Goal: Information Seeking & Learning: Learn about a topic

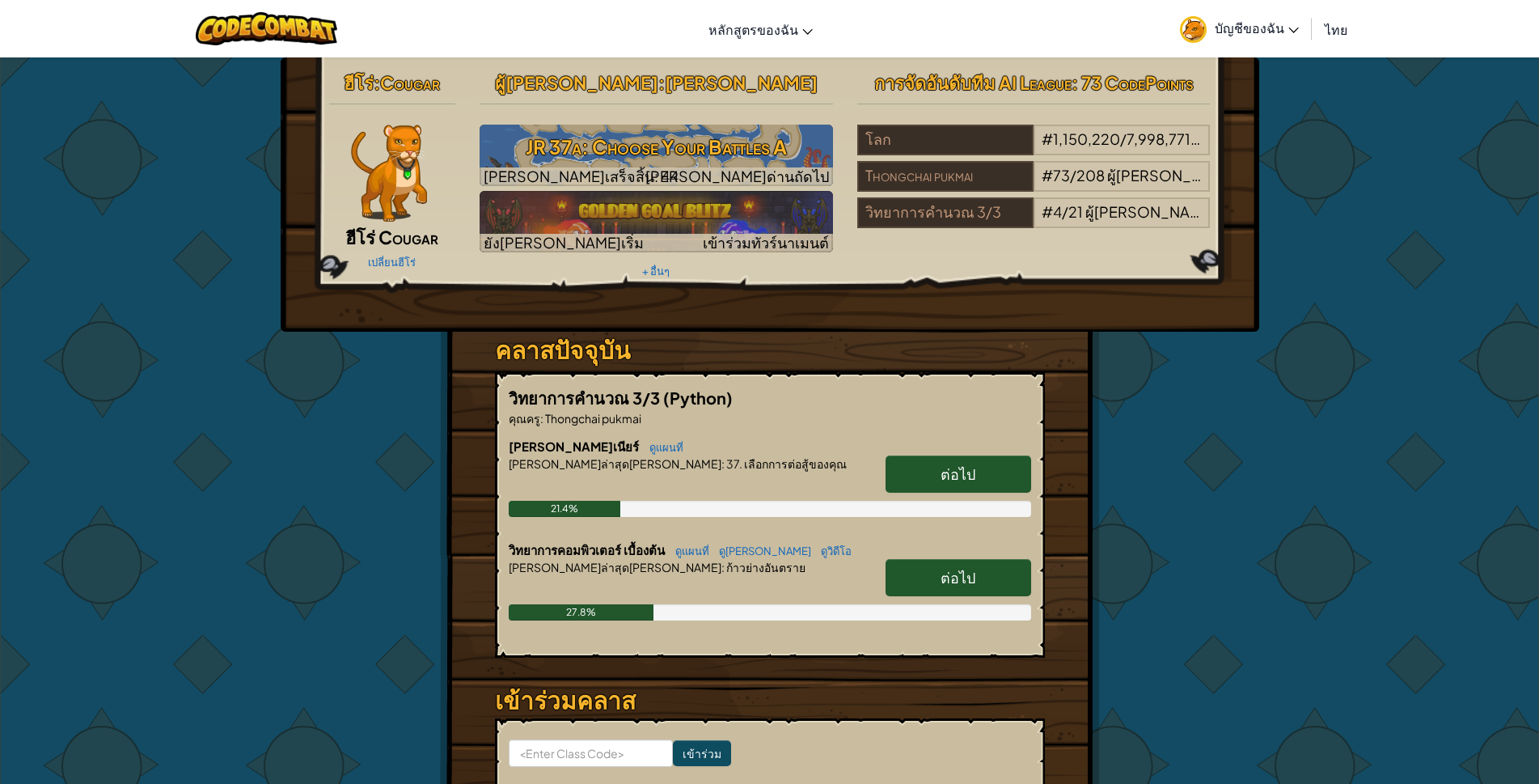
click at [956, 576] on span "ต่อไป" at bounding box center [958, 577] width 35 height 18
select select "th"
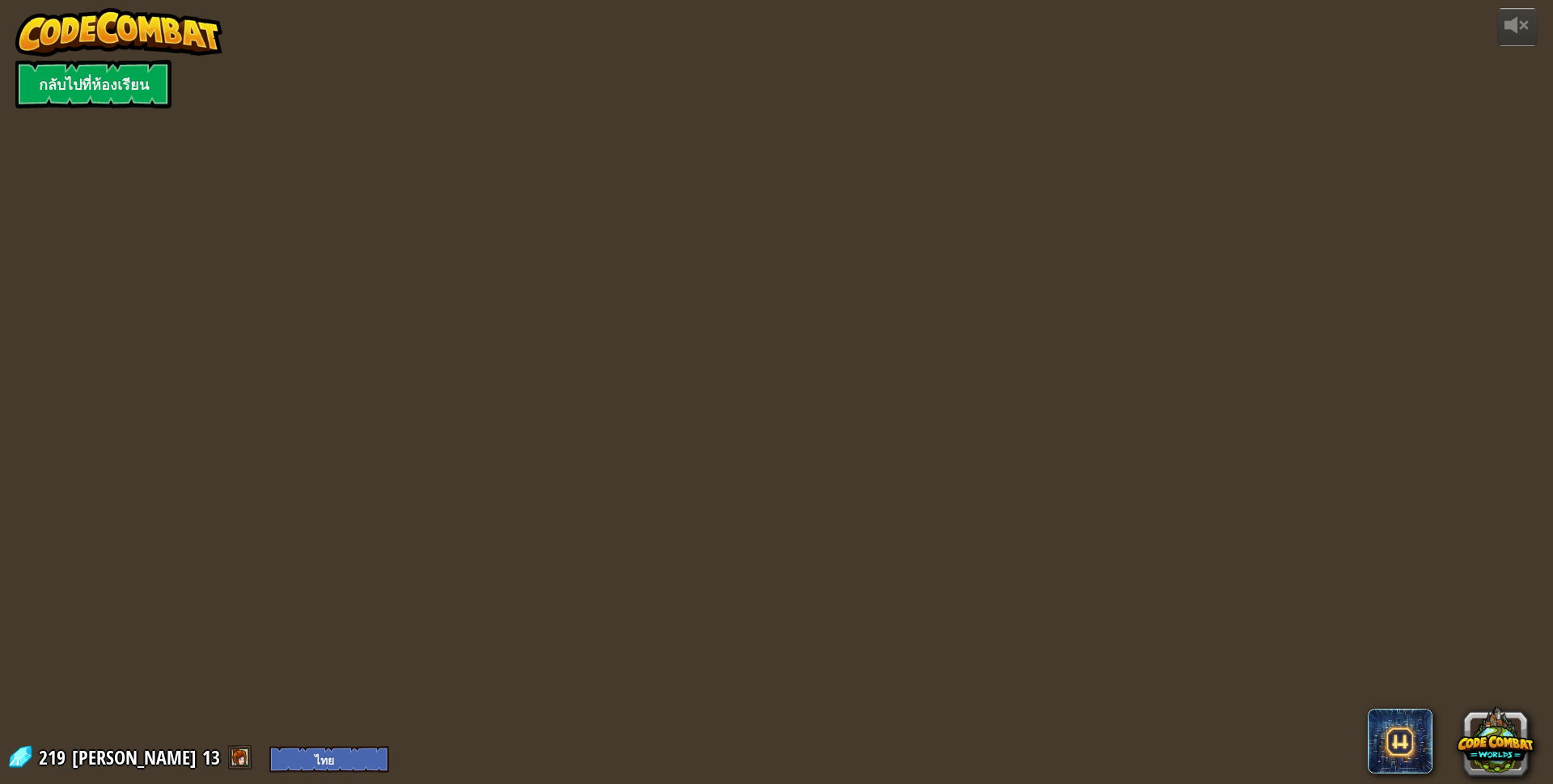
select select "th"
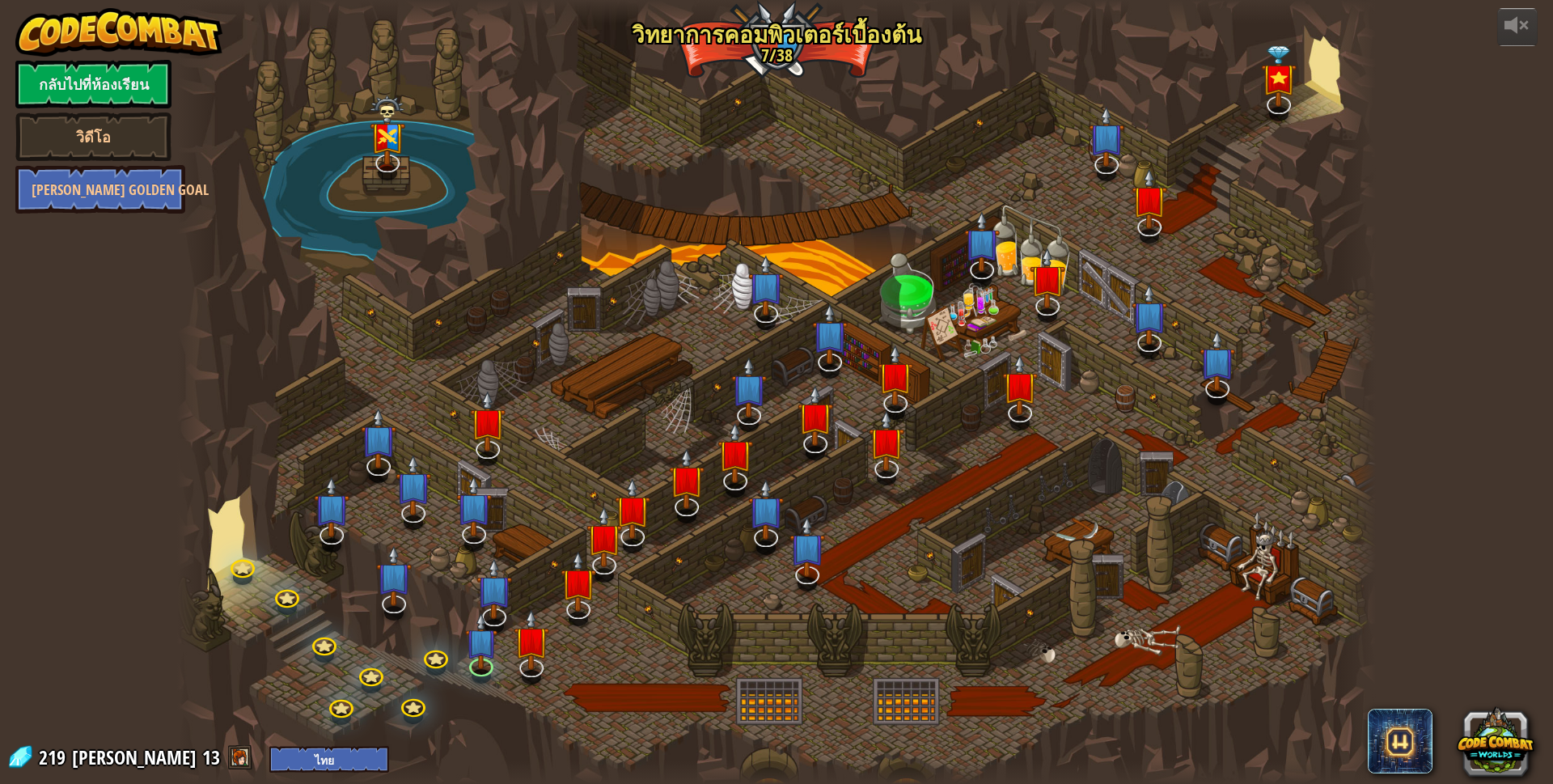
select select "th"
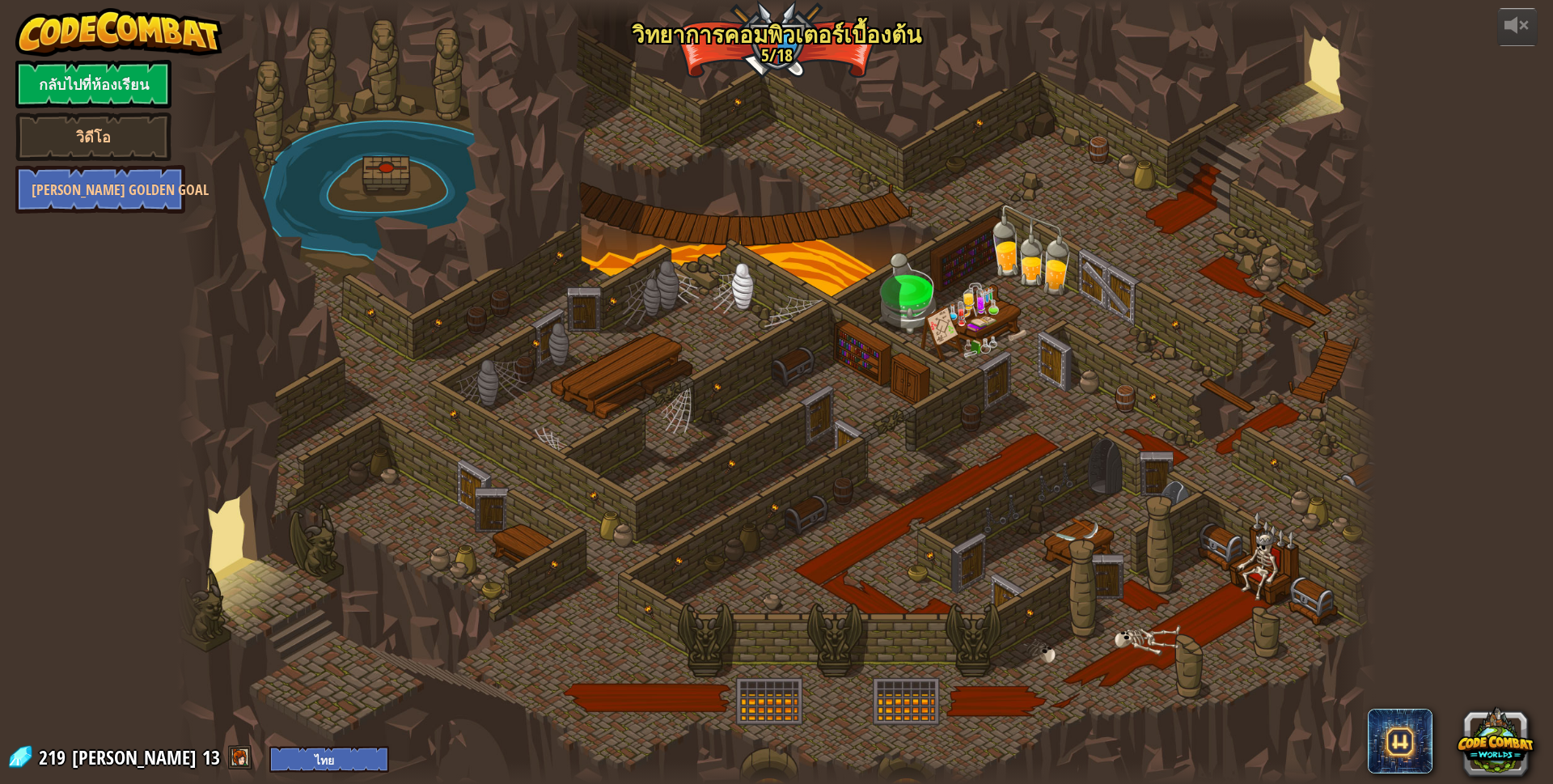
select select "th"
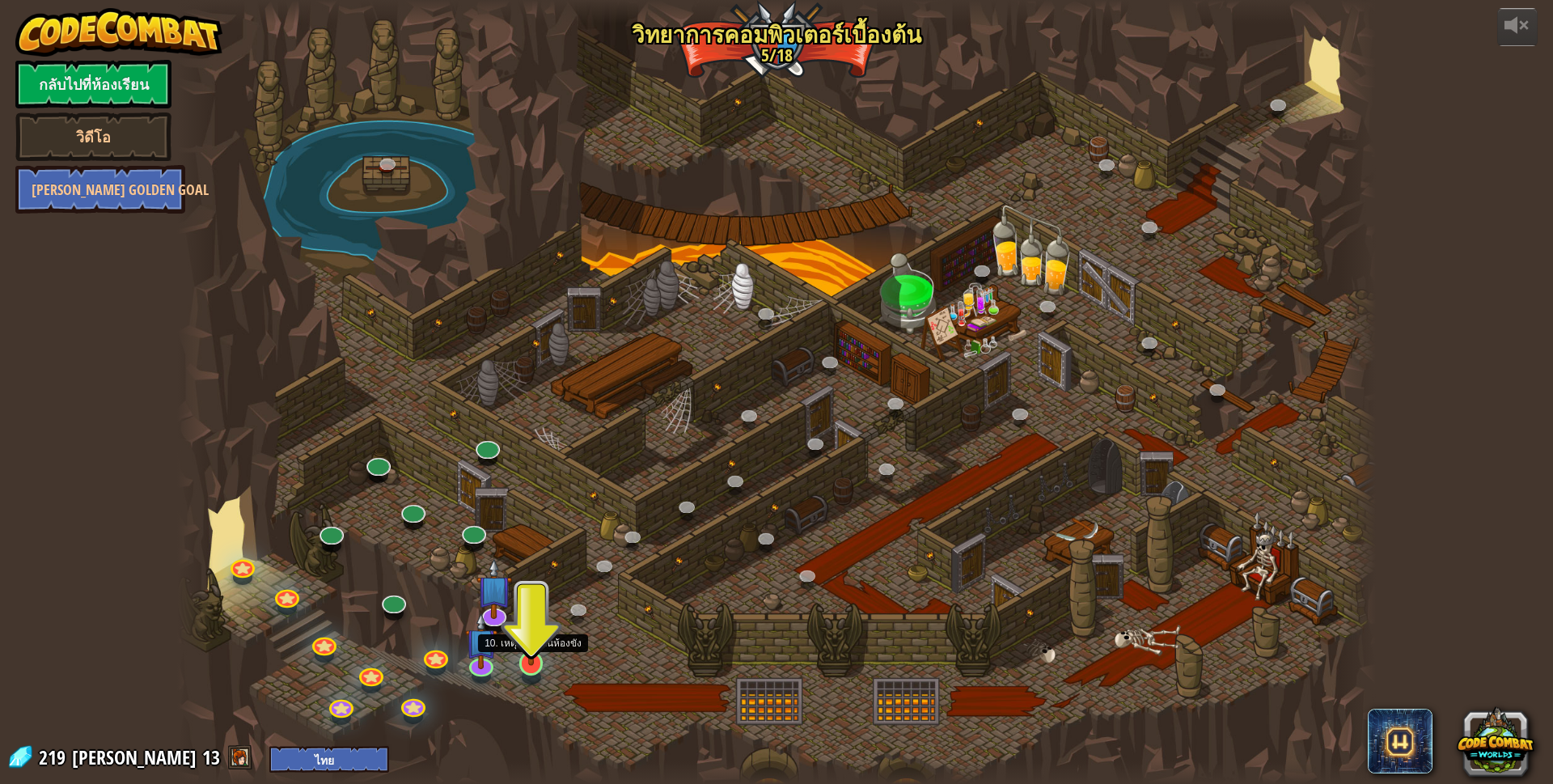
click at [530, 665] on img at bounding box center [531, 628] width 33 height 74
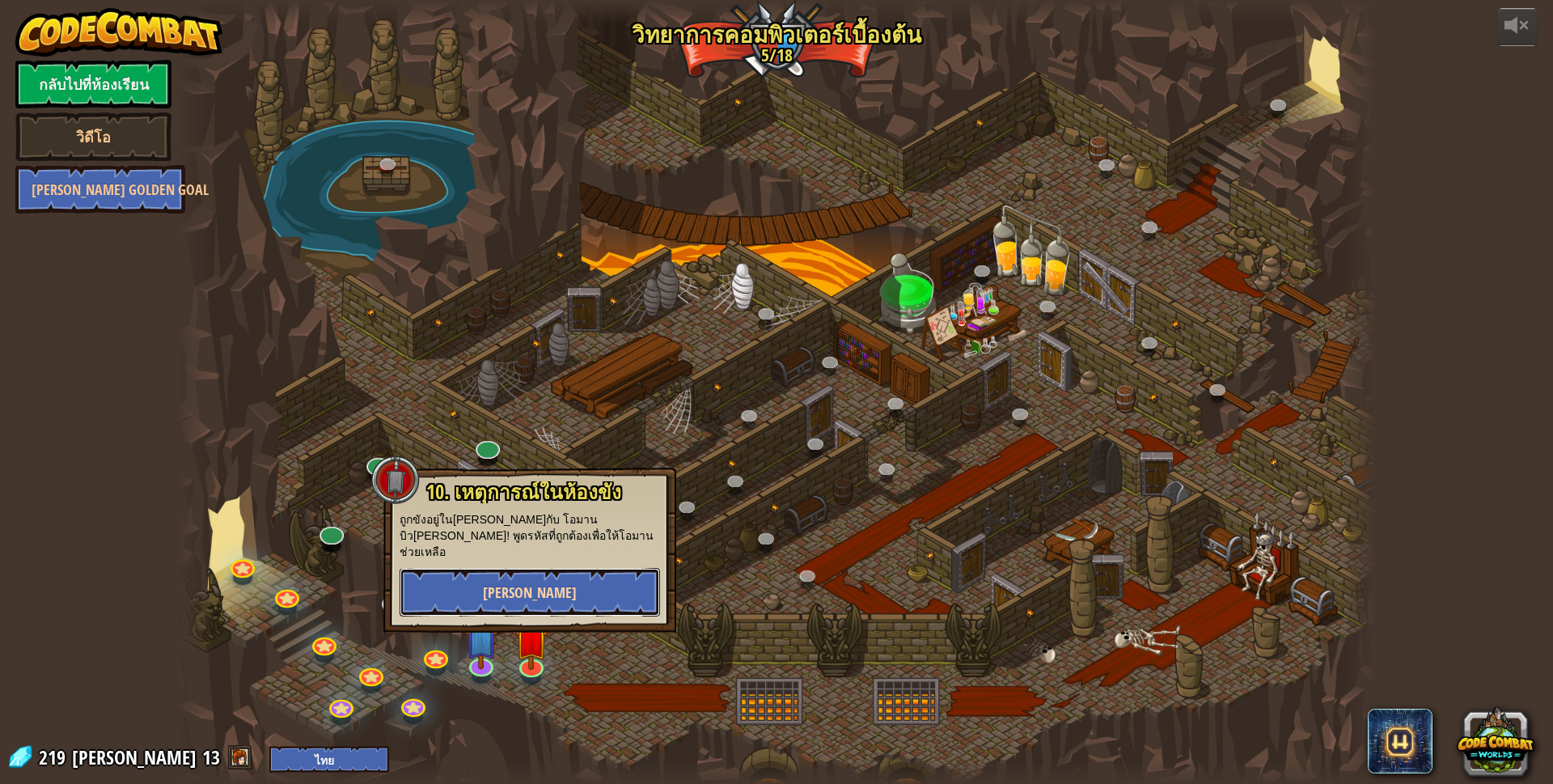
click at [501, 575] on button "[PERSON_NAME]" at bounding box center [529, 592] width 260 height 49
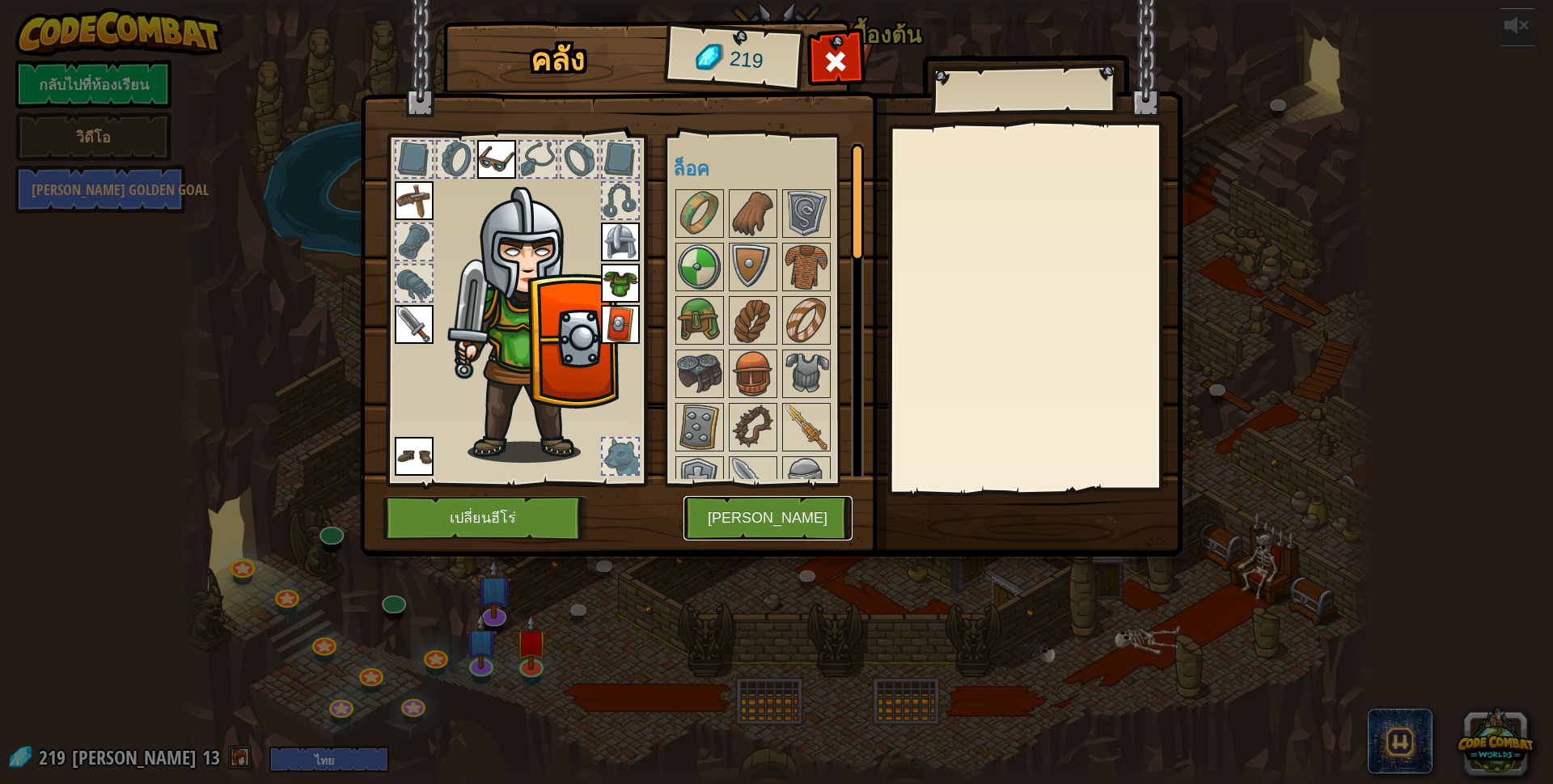
click at [771, 504] on button "[PERSON_NAME]" at bounding box center [768, 518] width 169 height 44
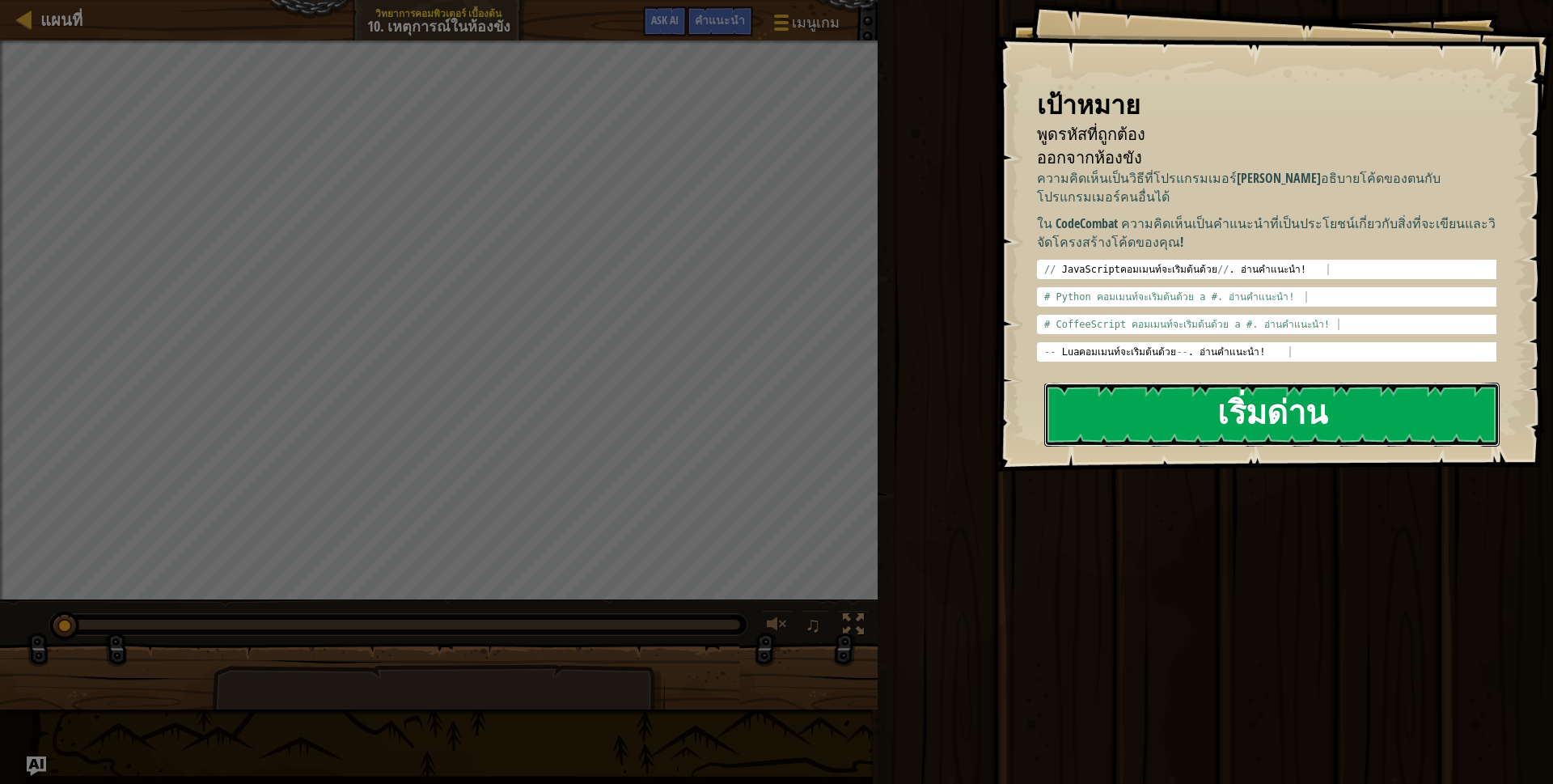
click at [1148, 391] on button "เริ่มด่าน" at bounding box center [1272, 414] width 455 height 64
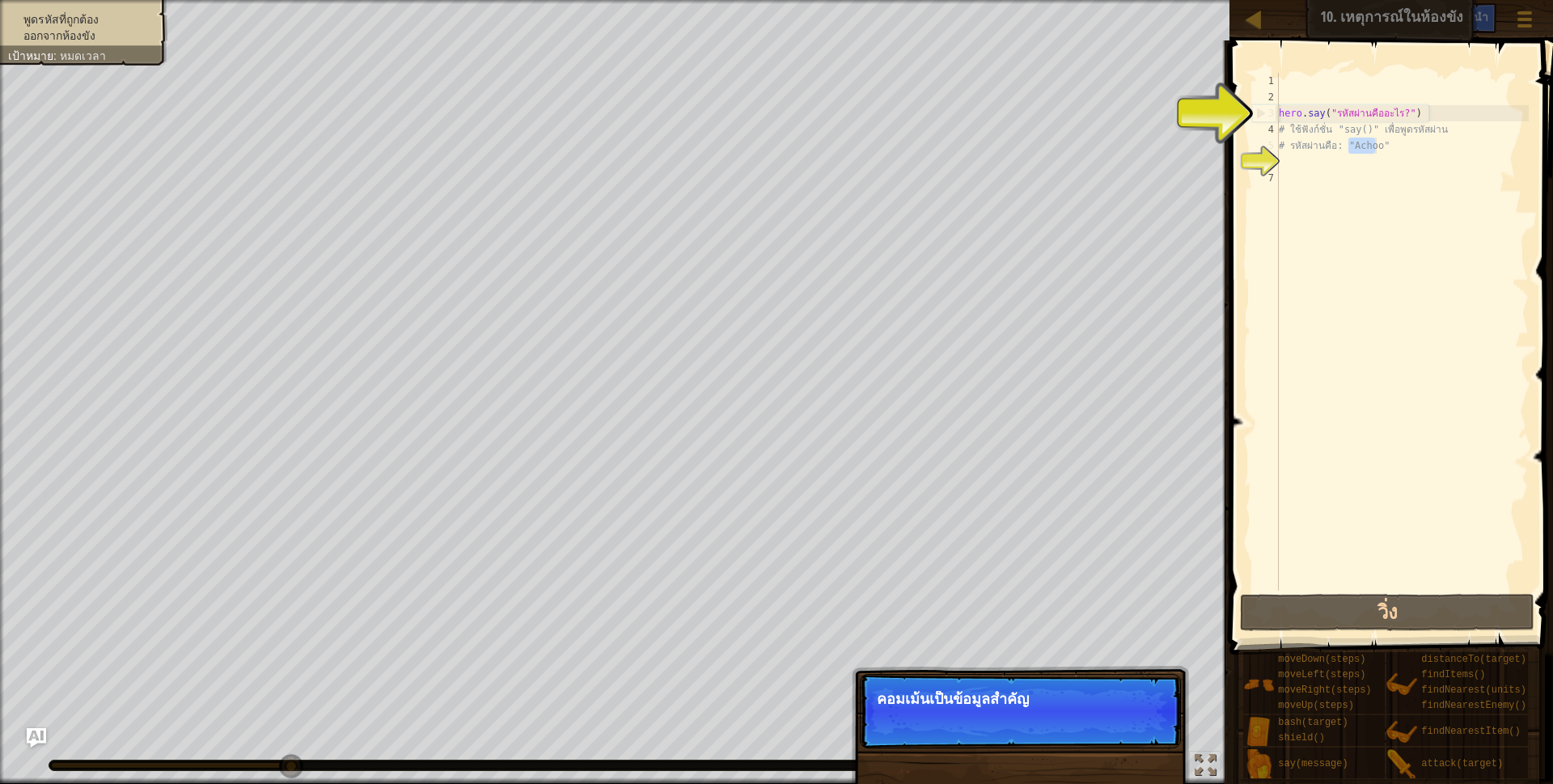
drag, startPoint x: 1349, startPoint y: 141, endPoint x: 1375, endPoint y: 146, distance: 26.5
click at [1375, 146] on div "hero . say ( "รหัสผ่านคืออะไร?" ) # ใช้ฟังก์ชั่น "say()" เพื่อพูดรหัสผ่าน # รหั…" at bounding box center [1402, 347] width 254 height 550
type textarea "# รหัสผ่านคือ: "Achoo""
click at [1312, 203] on div "hero . say ( "รหัสผ่านคืออะไร?" ) # ใช้ฟังก์ชั่น "say()" เพื่อพูดรหัสผ่าน # รหั…" at bounding box center [1402, 347] width 254 height 550
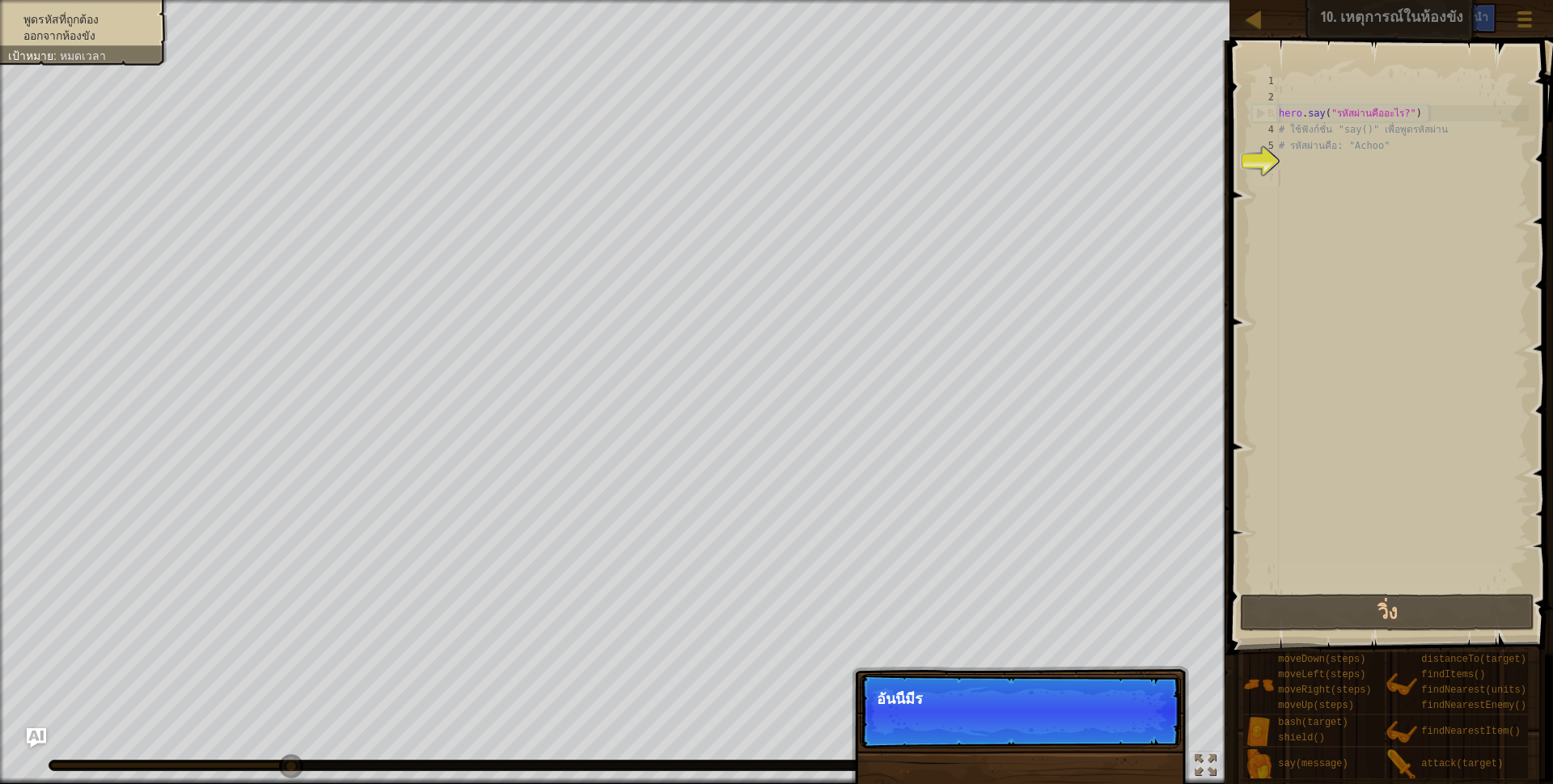
drag, startPoint x: 1300, startPoint y: 161, endPoint x: 1285, endPoint y: 174, distance: 19.8
click at [1285, 174] on div "hero . say ( "รหัสผ่านคืออะไร?" ) # ใช้ฟังก์ชั่น "say()" เพื่อพูดรหัสผ่าน # รหั…" at bounding box center [1402, 347] width 254 height 550
click at [946, 714] on p "ข้าม (esc) ต่อไป อันนี้มีรหัสผ่านเอาไว้ใช้กับพ่อมด!" at bounding box center [1020, 710] width 321 height 74
click at [1263, 157] on div "6" at bounding box center [1265, 161] width 27 height 16
click at [1325, 149] on div "hero . say ( "รหัสผ่านคืออะไร?" ) # ใช้ฟังก์ชั่น "say()" เพื่อพูดรหัสผ่าน # รหั…" at bounding box center [1402, 347] width 254 height 550
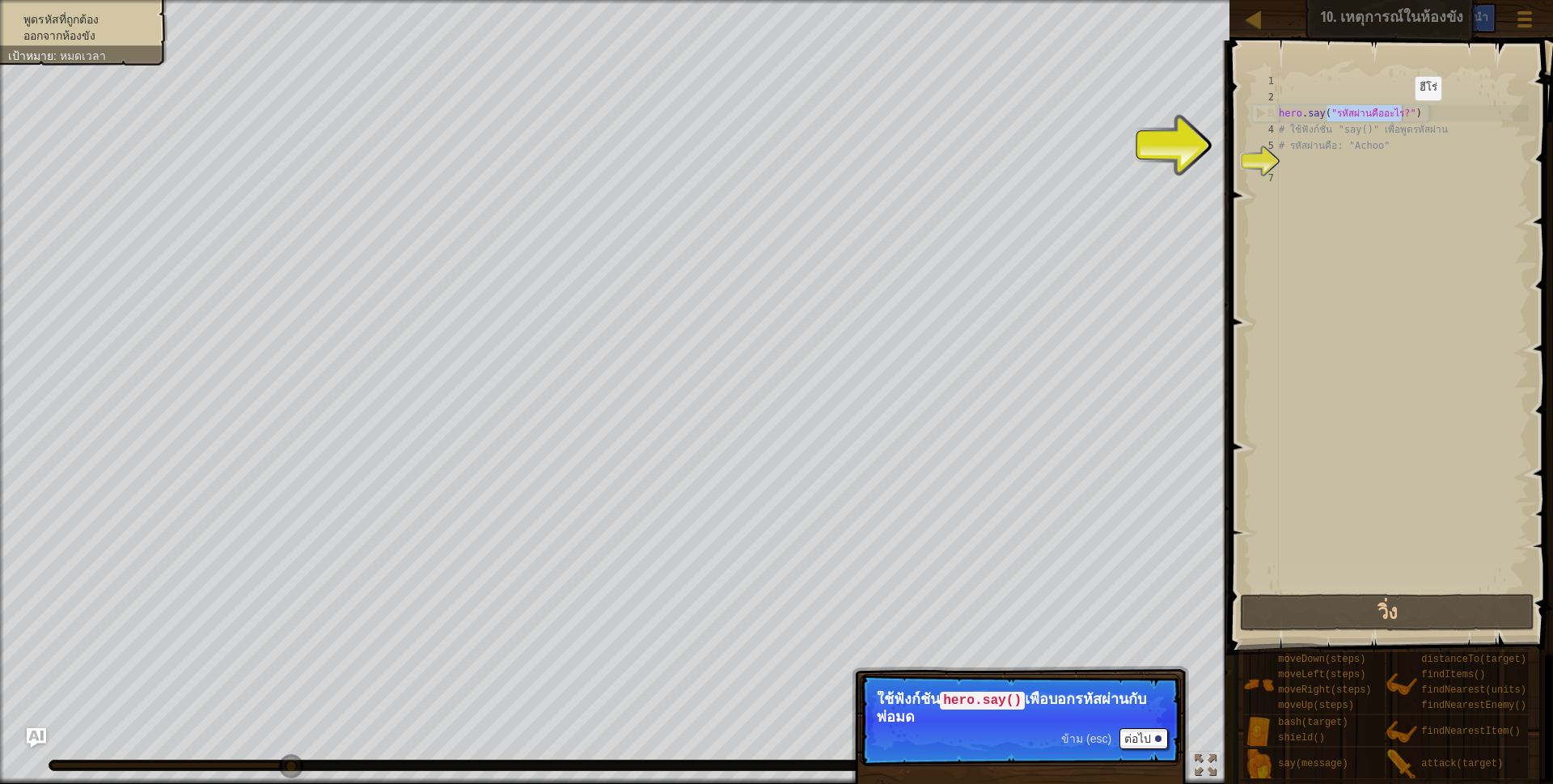
drag, startPoint x: 1327, startPoint y: 110, endPoint x: 1387, endPoint y: 115, distance: 60.2
click at [1397, 115] on div "hero . say ( "รหัสผ่านคืออะไร?" ) # ใช้ฟังก์ชั่น "say()" เพื่อพูดรหัสผ่าน # รหั…" at bounding box center [1402, 347] width 254 height 550
type textarea "hero.say("รหัสผ่านคืออะไร?")"
drag, startPoint x: 1399, startPoint y: 115, endPoint x: 1306, endPoint y: 109, distance: 93.2
click at [1303, 109] on div "hero . say ( "รหัสผ่านคืออะไร?" ) # ใช้ฟังก์ชั่น "say()" เพื่อพูดรหัสผ่าน # รหั…" at bounding box center [1402, 347] width 254 height 550
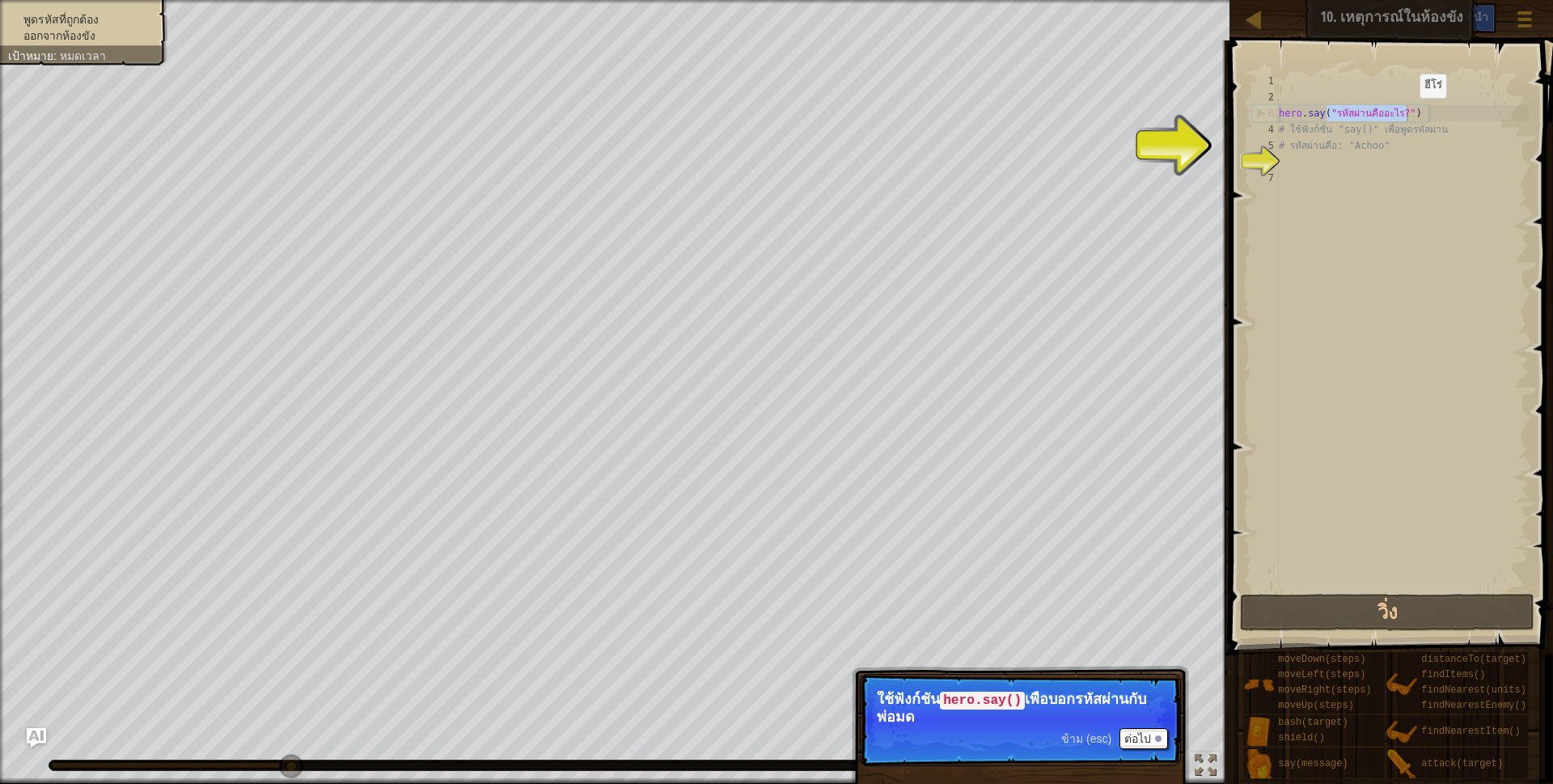
drag, startPoint x: 1327, startPoint y: 115, endPoint x: 1406, endPoint y: 114, distance: 79.0
click at [1406, 114] on div "hero . say ( "รหัสผ่านคืออะไร?" ) # ใช้ฟังก์ชั่น "say()" เพื่อพูดรหัสผ่าน # รหั…" at bounding box center [1402, 347] width 254 height 550
drag, startPoint x: 1406, startPoint y: 114, endPoint x: 1312, endPoint y: 206, distance: 131.5
click at [1312, 206] on div "hero . say ( "รหัสผ่านคืออะไร?" ) # ใช้ฟังก์ชั่น "say()" เพื่อพูดรหัสผ่าน # รหั…" at bounding box center [1402, 347] width 254 height 550
drag, startPoint x: 1312, startPoint y: 177, endPoint x: 1311, endPoint y: 166, distance: 11.0
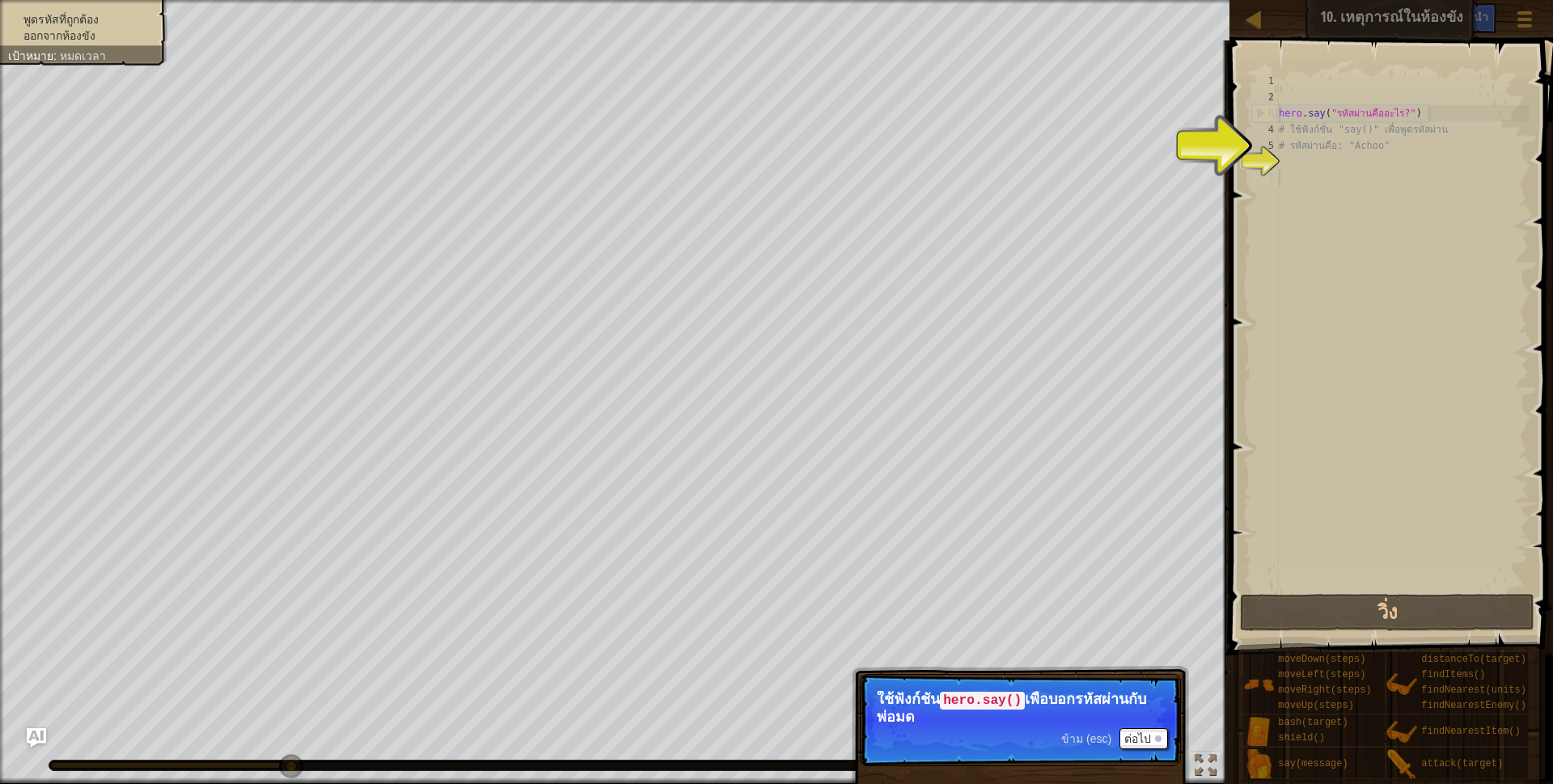
click at [1312, 167] on div "hero . say ( "รหัสผ่านคืออะไร?" ) # ใช้ฟังก์ชั่น "say()" เพื่อพูดรหัสผ่าน # รหั…" at bounding box center [1402, 347] width 254 height 550
drag, startPoint x: 1309, startPoint y: 164, endPoint x: 1297, endPoint y: 149, distance: 19.2
click at [1297, 150] on div "hero . say ( "รหัสผ่านคืออะไร?" ) # ใช้ฟังก์ชั่น "say()" เพื่อพูดรหัสผ่าน # รหั…" at bounding box center [1402, 347] width 254 height 550
type textarea "# รหัสผ่านคือ: "Achoo""
drag, startPoint x: 1345, startPoint y: 148, endPoint x: 1377, endPoint y: 142, distance: 32.6
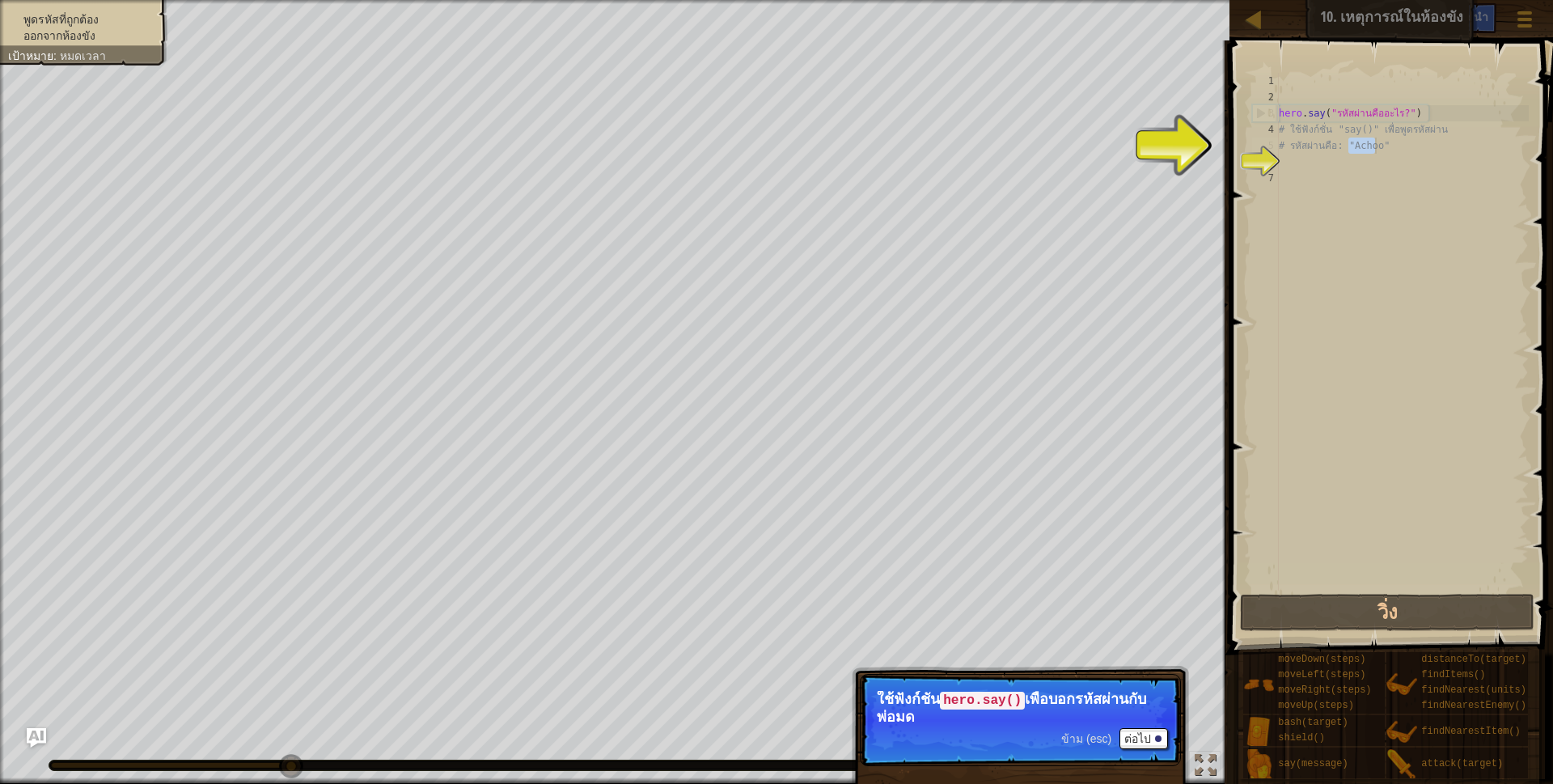
click at [1377, 142] on div "hero . say ( "รหัสผ่านคืออะไร?" ) # ใช้ฟังก์ชั่น "say()" เพื่อพูดรหัสผ่าน # รหั…" at bounding box center [1402, 347] width 254 height 550
click at [1337, 166] on div "hero . say ( "รหัสผ่านคืออะไร?" ) # ใช้ฟังก์ชั่น "say()" เพื่อพูดรหัสผ่าน # รหั…" at bounding box center [1402, 347] width 254 height 550
drag, startPoint x: 1337, startPoint y: 166, endPoint x: 1275, endPoint y: 227, distance: 87.0
drag, startPoint x: 1324, startPoint y: 113, endPoint x: 1334, endPoint y: 113, distance: 10.0
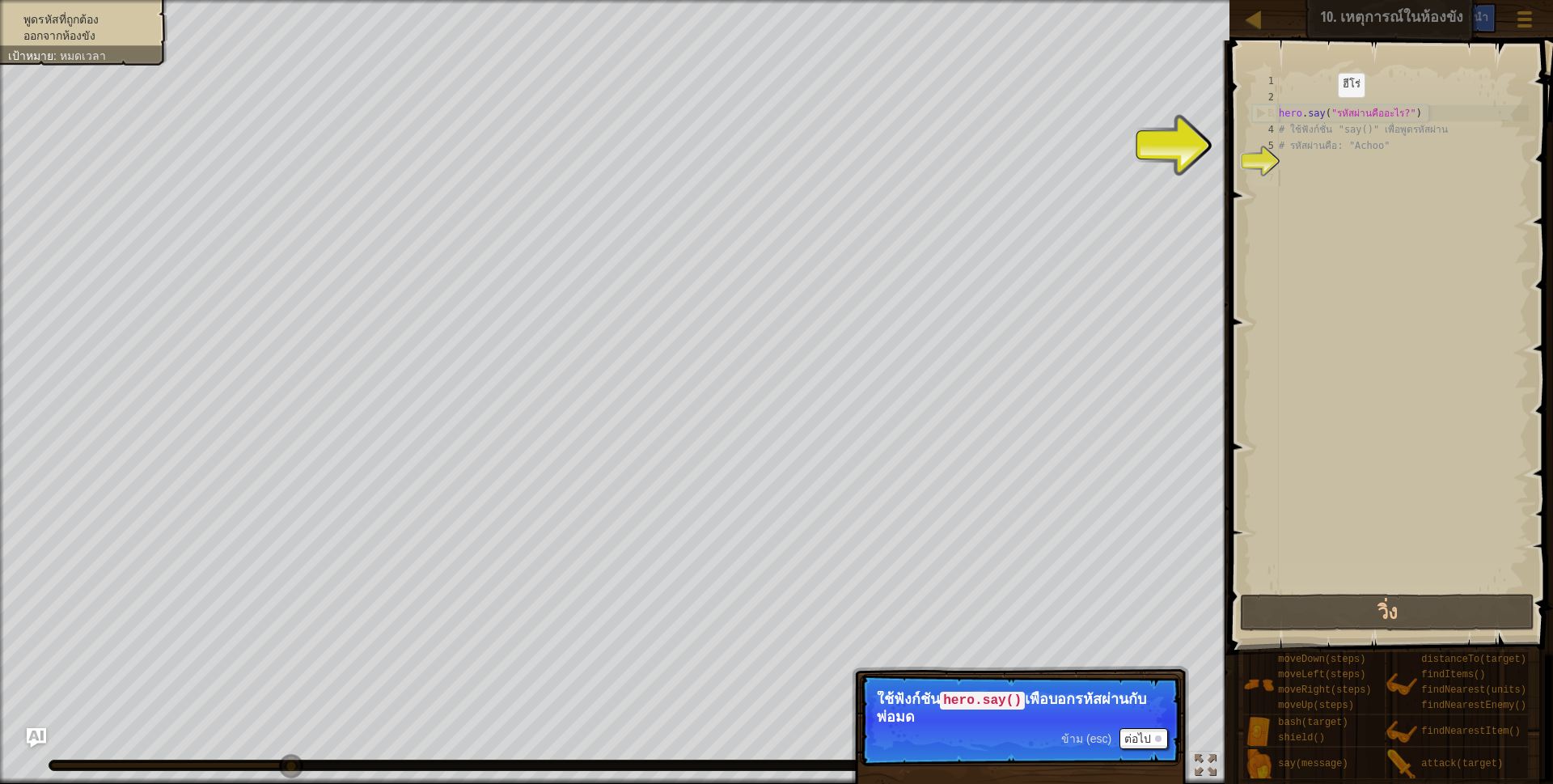
click at [1325, 113] on div "hero . say ( "รหัสผ่านคืออะไร?" ) # ใช้ฟังก์ชั่น "say()" เพื่อพูดรหัสผ่าน # รหั…" at bounding box center [1402, 347] width 254 height 550
type textarea "hero.say("รหัสผ่านคืออะไร?")"
click at [1334, 113] on div "hero . say ( "รหัสผ่านคืออะไร?" ) # ใช้ฟังก์ชั่น "say()" เพื่อพูดรหัสผ่าน # รหั…" at bounding box center [1402, 347] width 254 height 550
click at [1347, 167] on div "hero . say ( "รหัสผ่านคืออะไร?" ) # ใช้ฟังก์ชั่น "say()" เพื่อพูดรหัสผ่าน # รหั…" at bounding box center [1402, 347] width 254 height 550
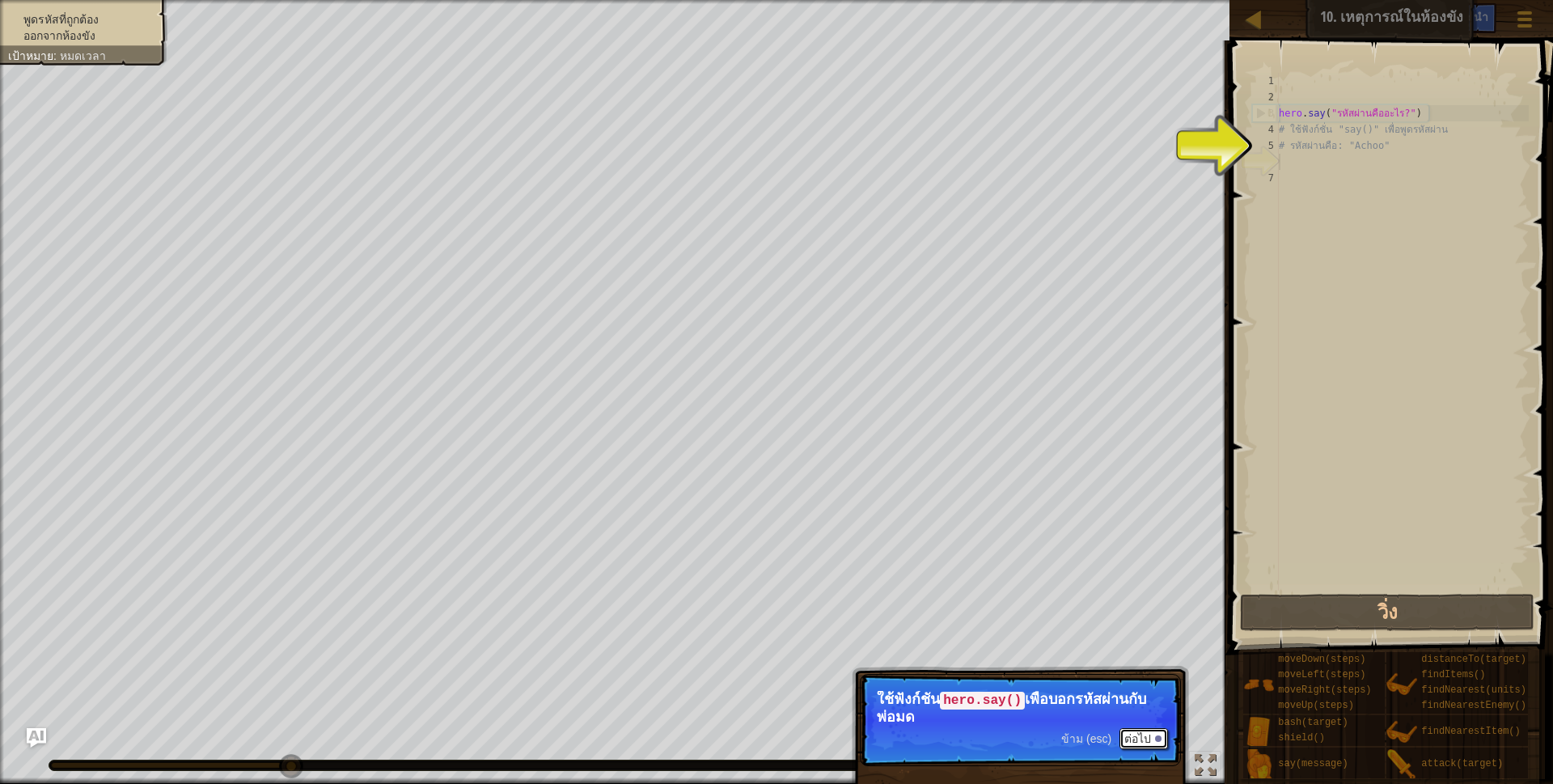
click at [1150, 730] on button "ต่อไป" at bounding box center [1144, 738] width 49 height 21
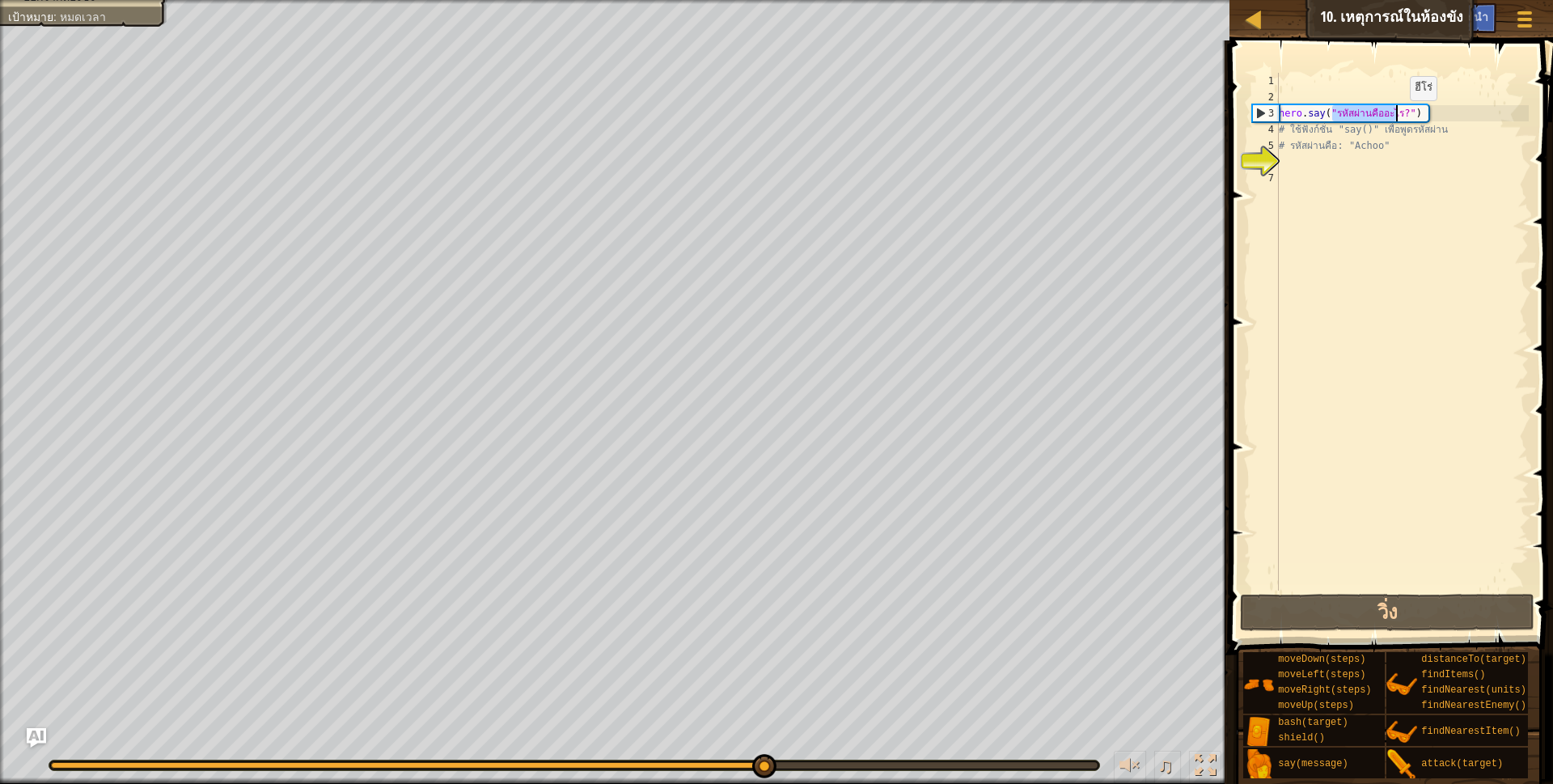
drag, startPoint x: 1330, startPoint y: 109, endPoint x: 1396, endPoint y: 116, distance: 66.4
click at [1396, 116] on div "hero . say ( "รหัสผ่านคืออะไร?" ) # ใช้ฟังก์ชั่น "say()" เพื่อพูดรหัสผ่าน # รหั…" at bounding box center [1402, 347] width 254 height 550
type textarea "hero.say("Aะไร?")"
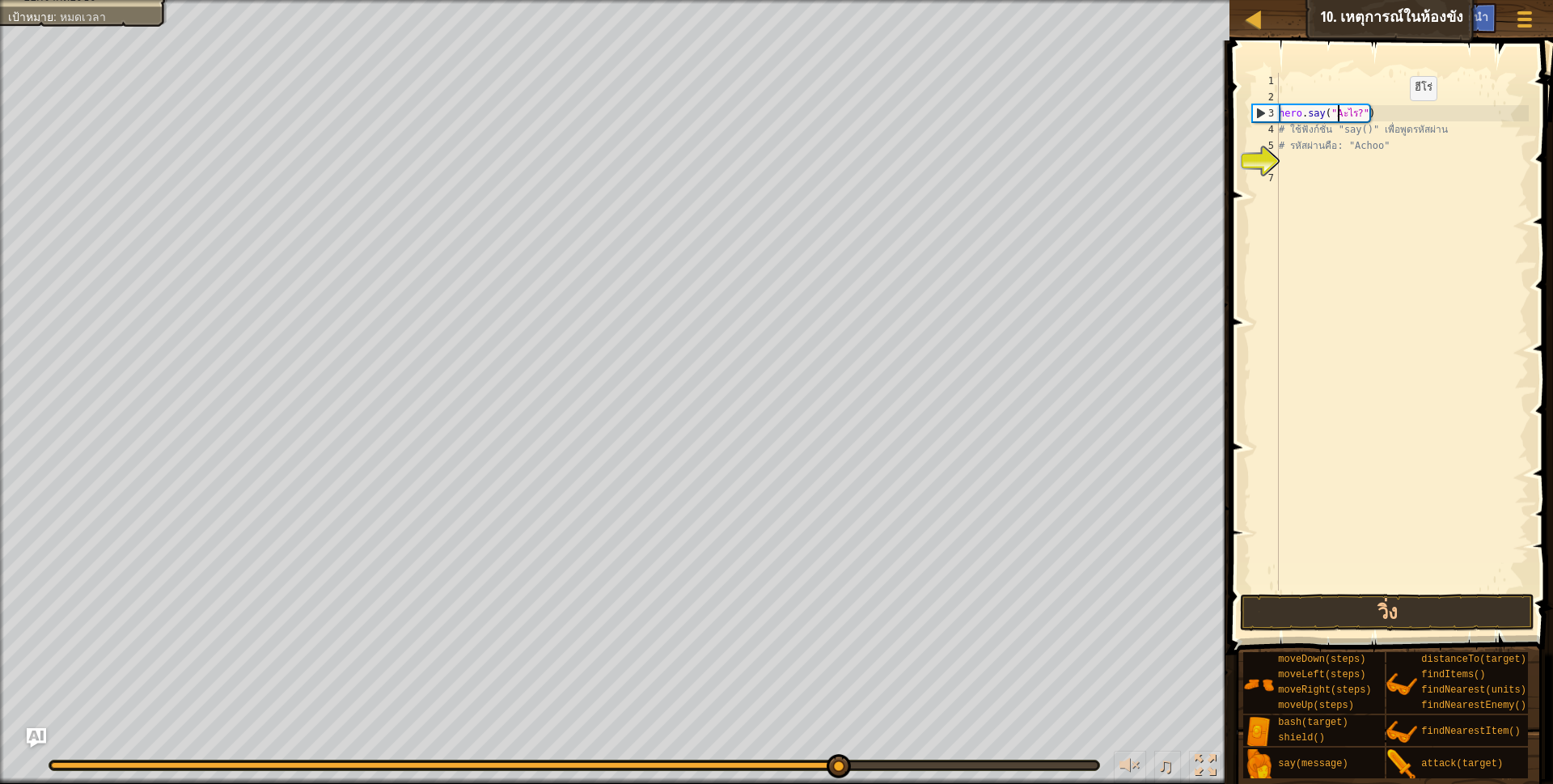
scroll to position [8, 49]
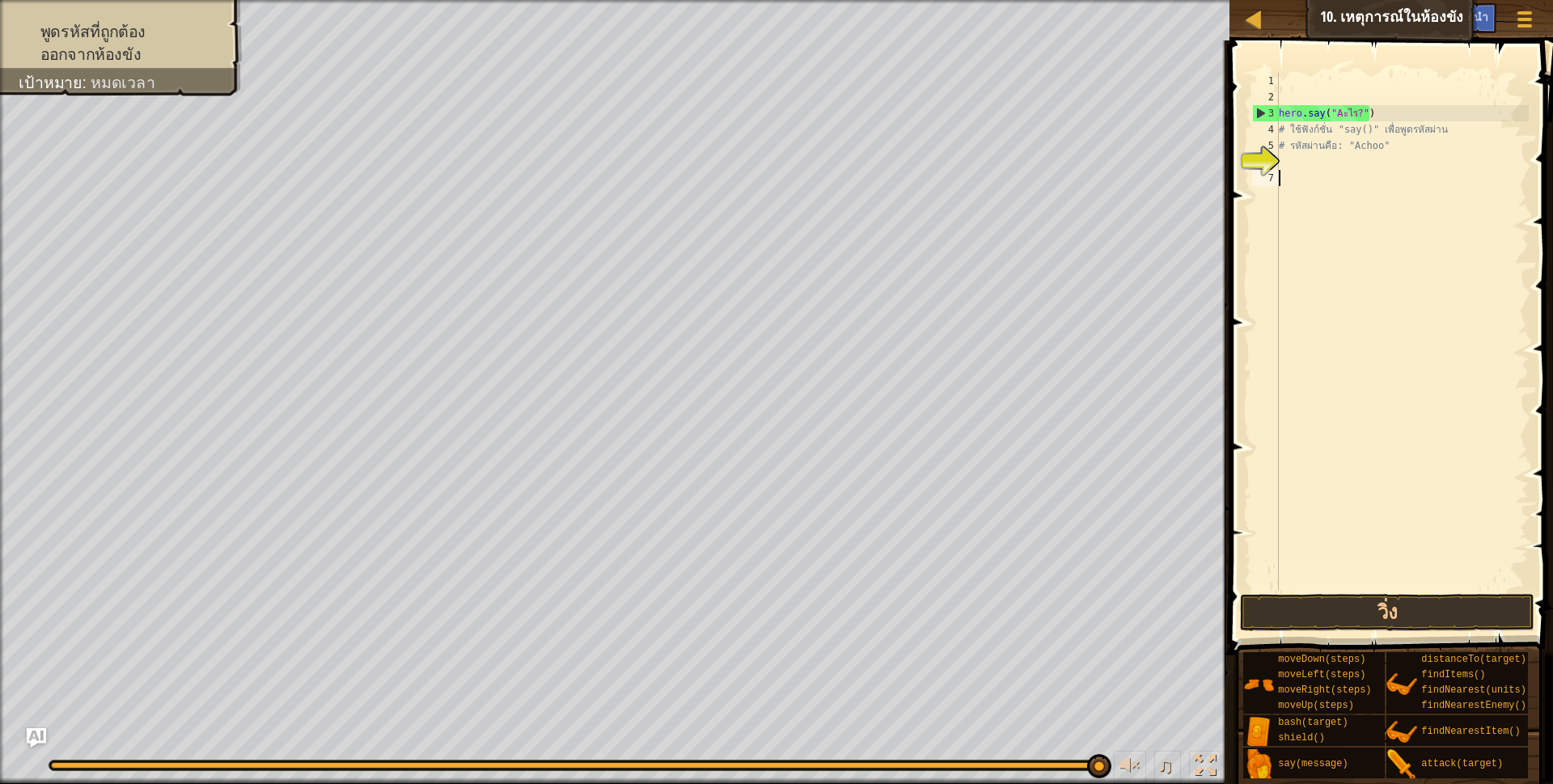
drag, startPoint x: 1328, startPoint y: 175, endPoint x: 1325, endPoint y: 156, distance: 19.2
click at [1328, 171] on div "hero . say ( "Aะไร?" ) # ใช้ฟังก์ชั่น "say()" เพื่อพูดรหัสผ่าน # รหัสผ่านคือ: "…" at bounding box center [1402, 347] width 254 height 550
drag, startPoint x: 1326, startPoint y: 110, endPoint x: 1358, endPoint y: 110, distance: 32.0
click at [1358, 110] on div "hero . say ( "Aะไร?" ) # ใช้ฟังก์ชั่น "say()" เพื่อพูดรหัสผ่าน # รหัสผ่านคือ: "…" at bounding box center [1402, 347] width 254 height 550
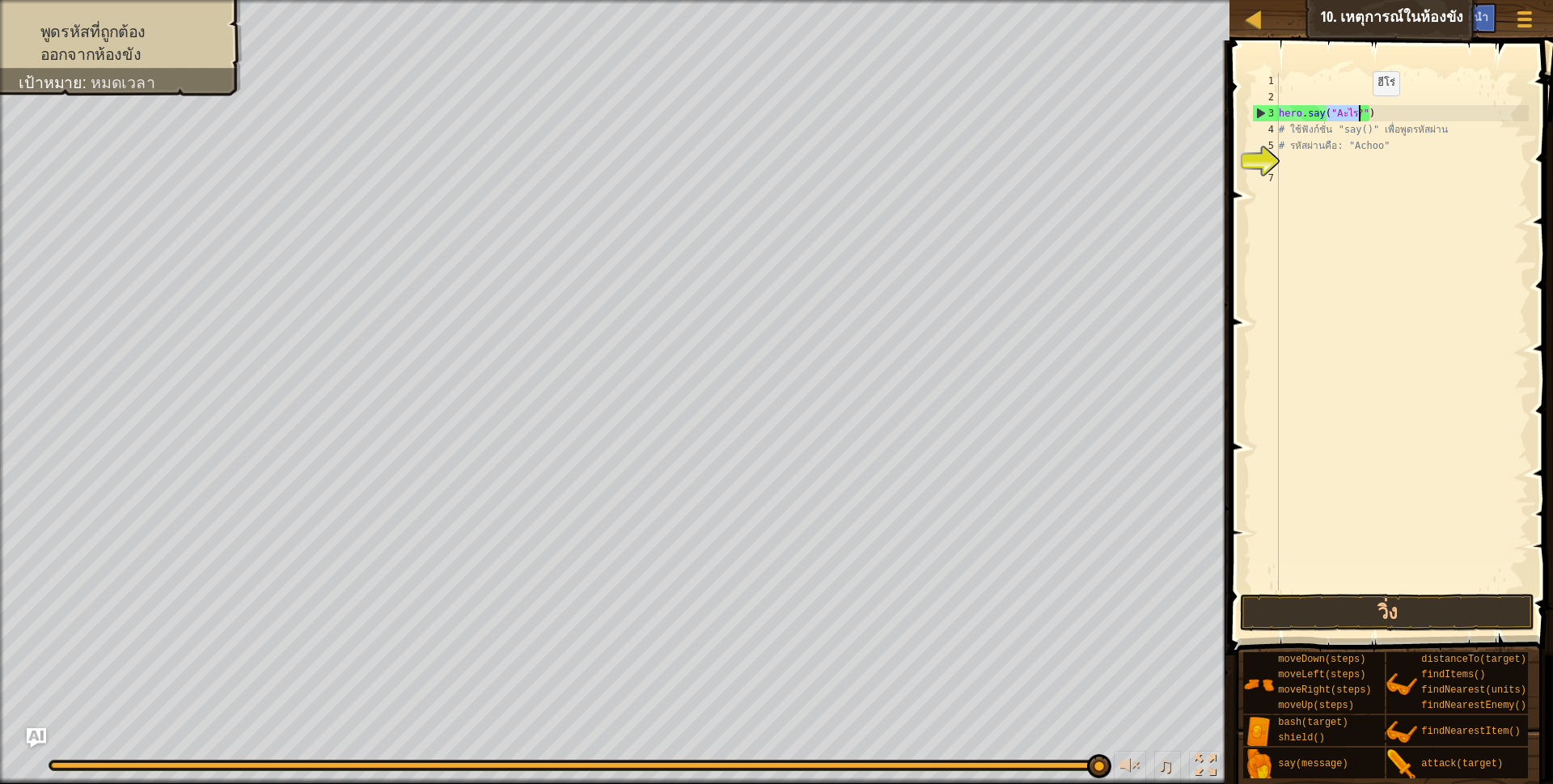
paste textarea ": "Ac"
type textarea "hero.say(: "Achoo")"
click at [1351, 177] on div "hero . say ( : "Achoo" ) # ใช้ฟังก์ชั่น "say()" เพื่อพูดรหัสผ่าน # รหัสผ่านคือ:…" at bounding box center [1402, 347] width 254 height 550
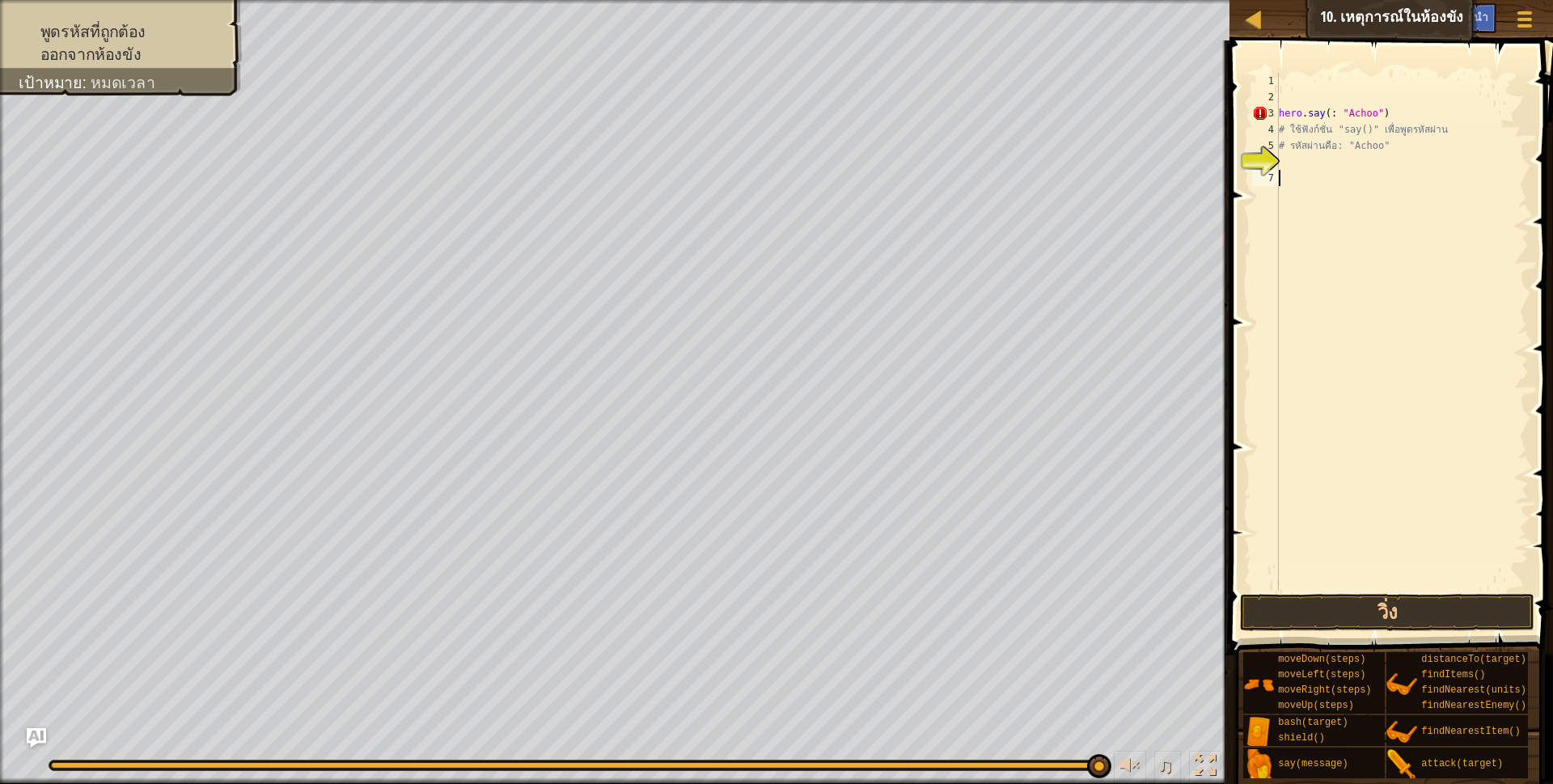
scroll to position [8, 0]
click at [1237, 604] on span at bounding box center [1392, 324] width 336 height 662
click at [1273, 604] on button "วิ่ง" at bounding box center [1387, 612] width 295 height 37
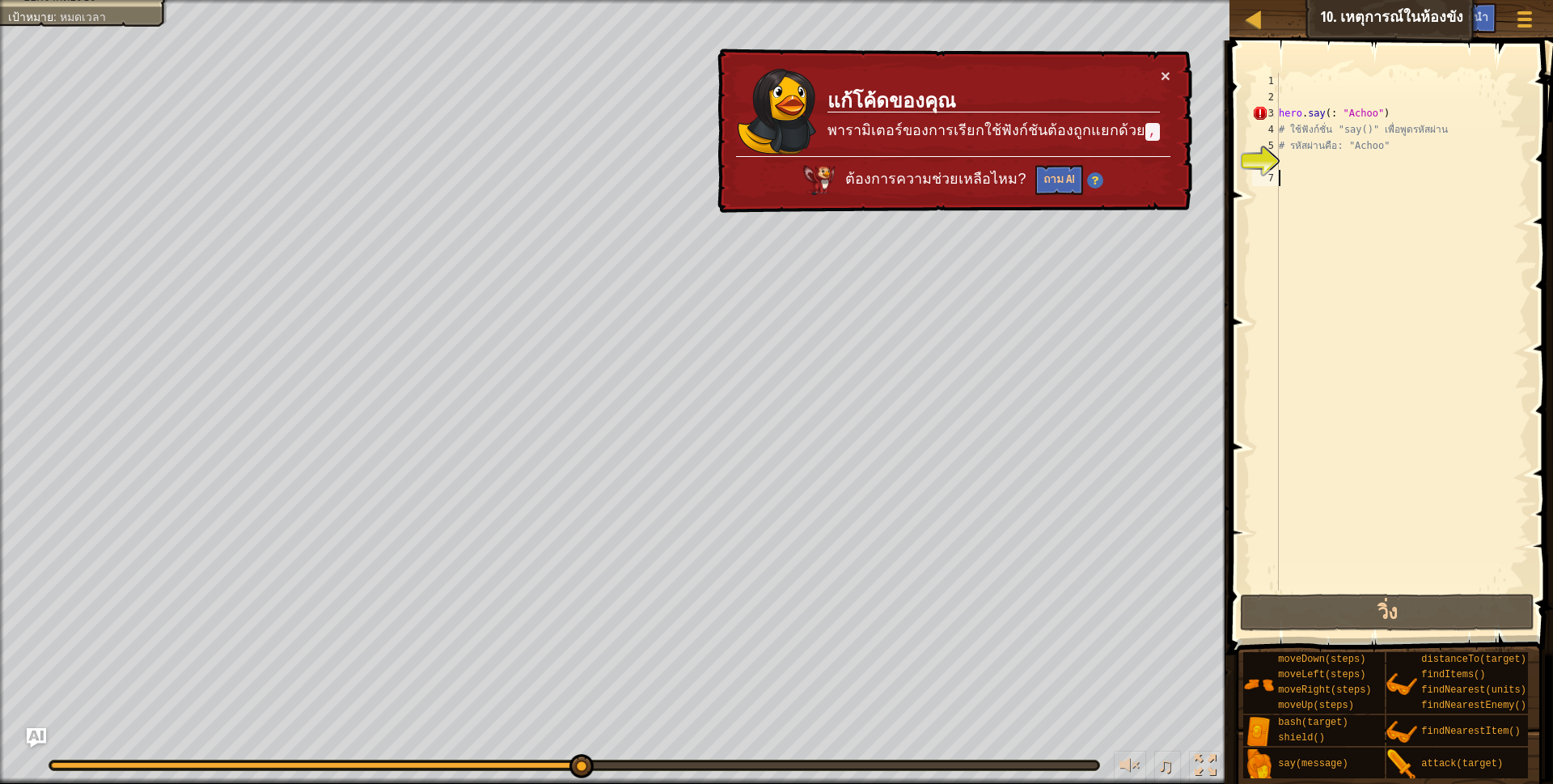
click at [1324, 172] on div "hero . say ( : "Achoo" ) # ใช้ฟังก์ชั่น "say()" เพื่อพูดรหัสผ่าน # รหัสผ่านคือ:…" at bounding box center [1402, 347] width 254 height 550
click at [1296, 178] on div "hero . say ( : "Achoo" ) # ใช้ฟังก์ชั่น "say()" เพื่อพูดรหัสผ่าน # รหัสผ่านคือ:…" at bounding box center [1402, 347] width 254 height 550
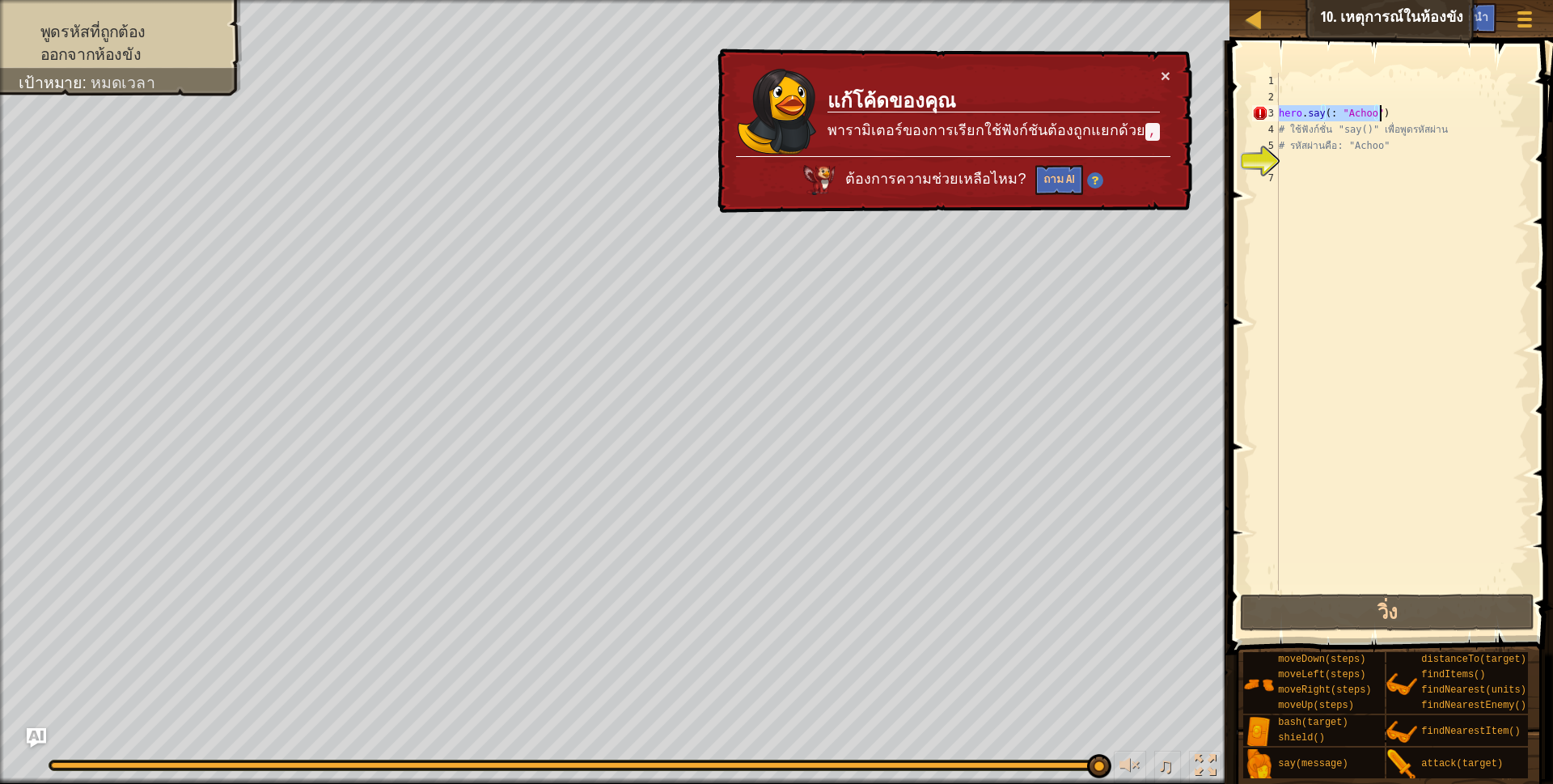
drag, startPoint x: 1280, startPoint y: 111, endPoint x: 1397, endPoint y: 113, distance: 117.0
click at [1397, 113] on div "hero . say ( : "Achoo" ) # ใช้ฟังก์ชั่น "say()" เพื่อพูดรหัสผ่าน # รหัสผ่านคือ:…" at bounding box center [1402, 347] width 254 height 550
type textarea "hero.say(: "Achoo")"
click at [1350, 184] on div "hero . say ( : "Achoo" ) # ใช้ฟังก์ชั่น "say()" เพื่อพูดรหัสผ่าน # รหัสผ่านคือ:…" at bounding box center [1402, 347] width 254 height 550
paste textarea "hero.say(: "Achoo")"
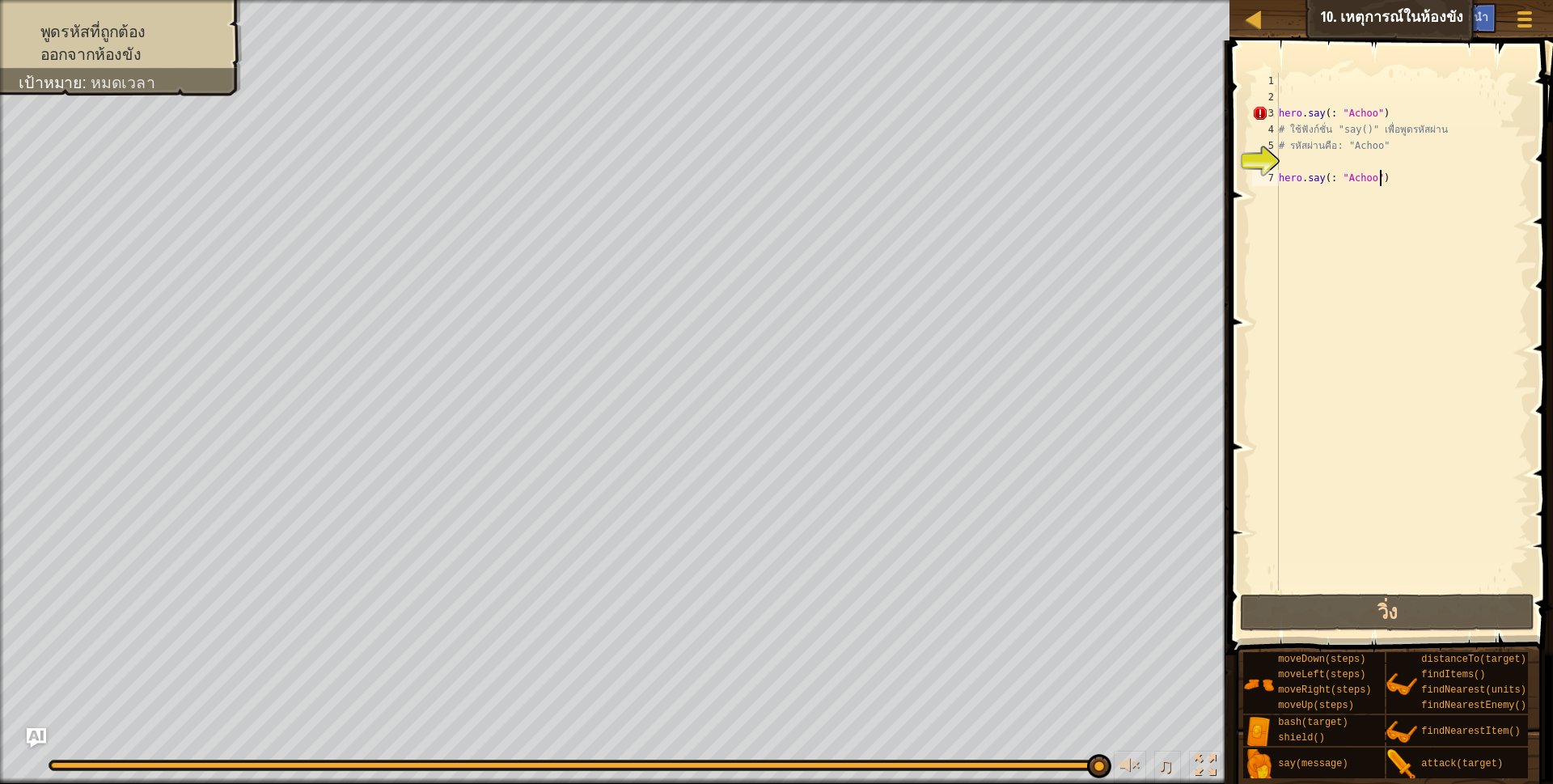
type textarea "hero.say(: "Achoo")"
click at [1392, 609] on button "วิ่ง" at bounding box center [1387, 612] width 295 height 37
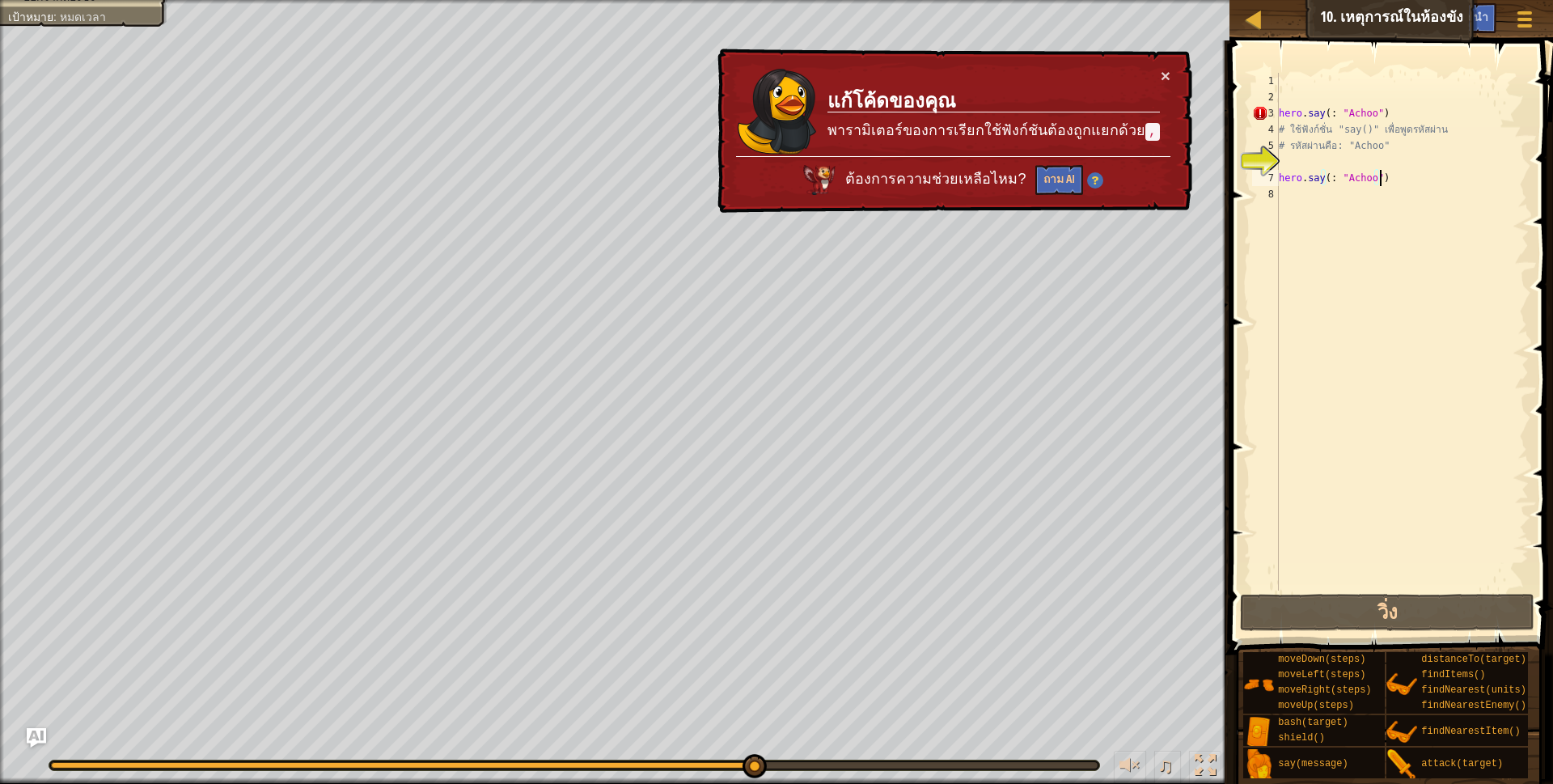
click at [1296, 166] on div "hero . say ( : "Achoo" ) # ใช้ฟังก์ชั่น "say()" เพื่อพูดรหัสผ่าน # รหัสผ่านคือ:…" at bounding box center [1402, 347] width 254 height 550
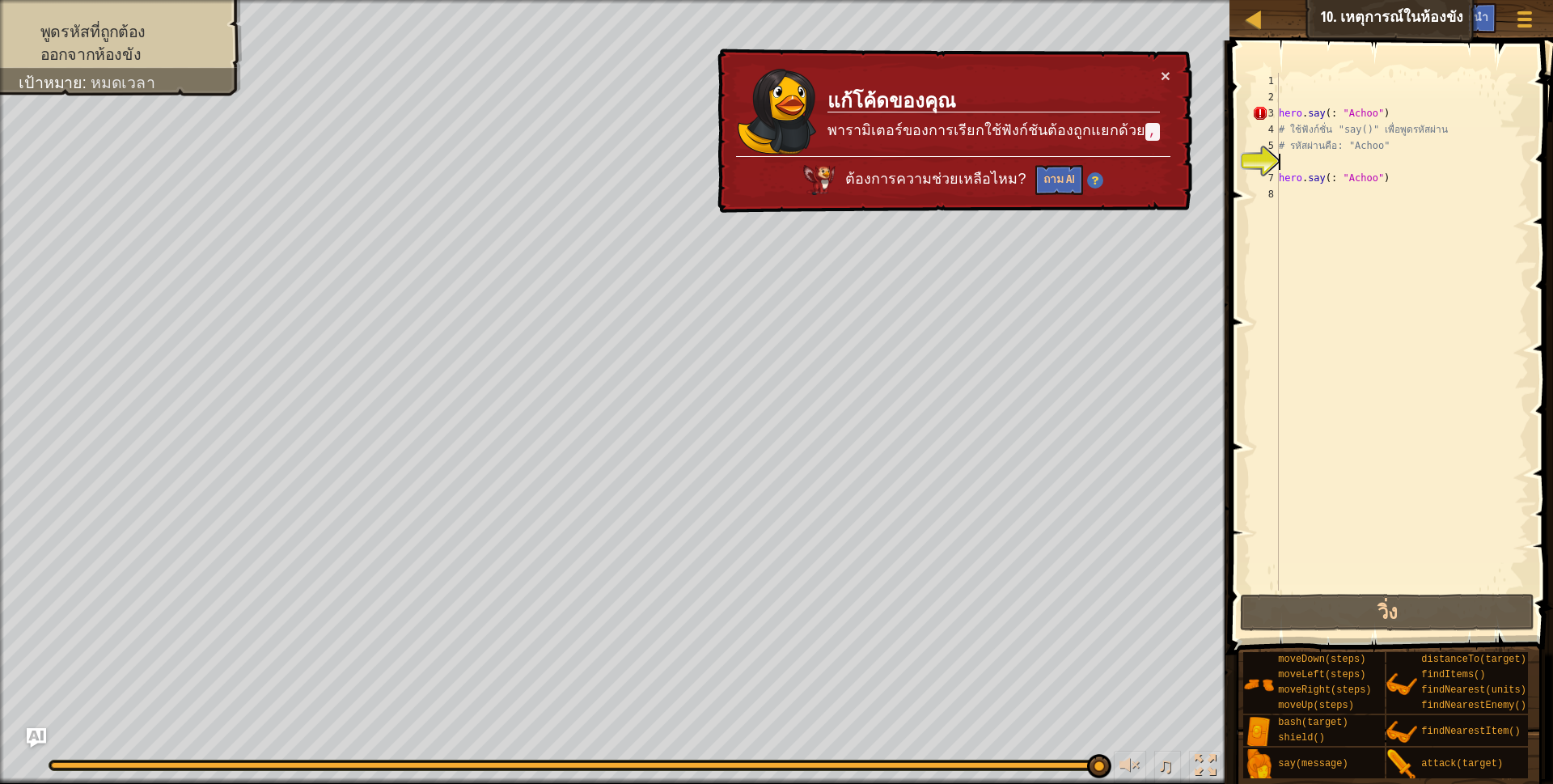
paste textarea "hero.say(: "Achoo")"
type textarea "hero.say(: "Achoo")"
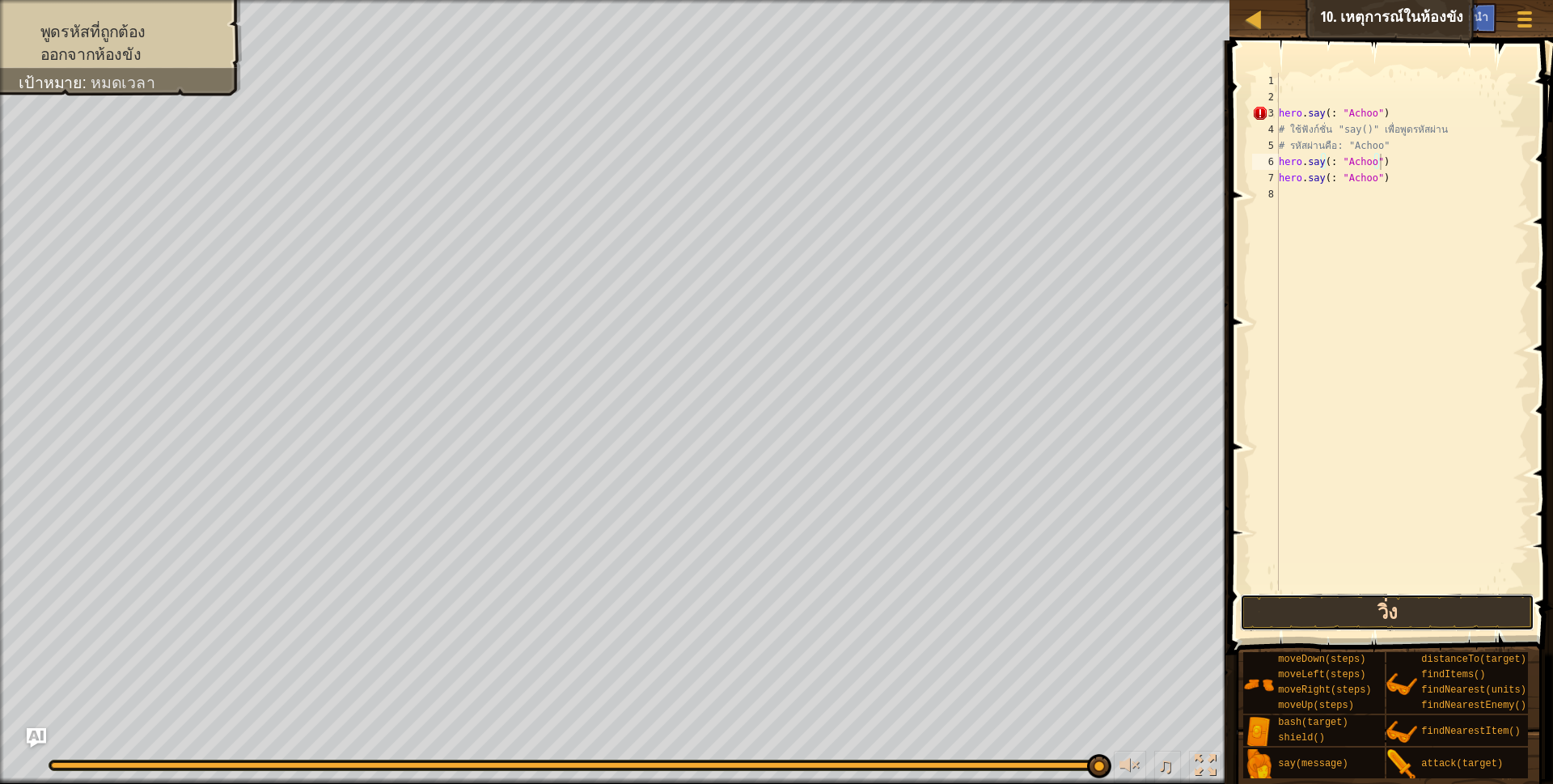
click at [1327, 606] on button "วิ่ง" at bounding box center [1387, 612] width 295 height 37
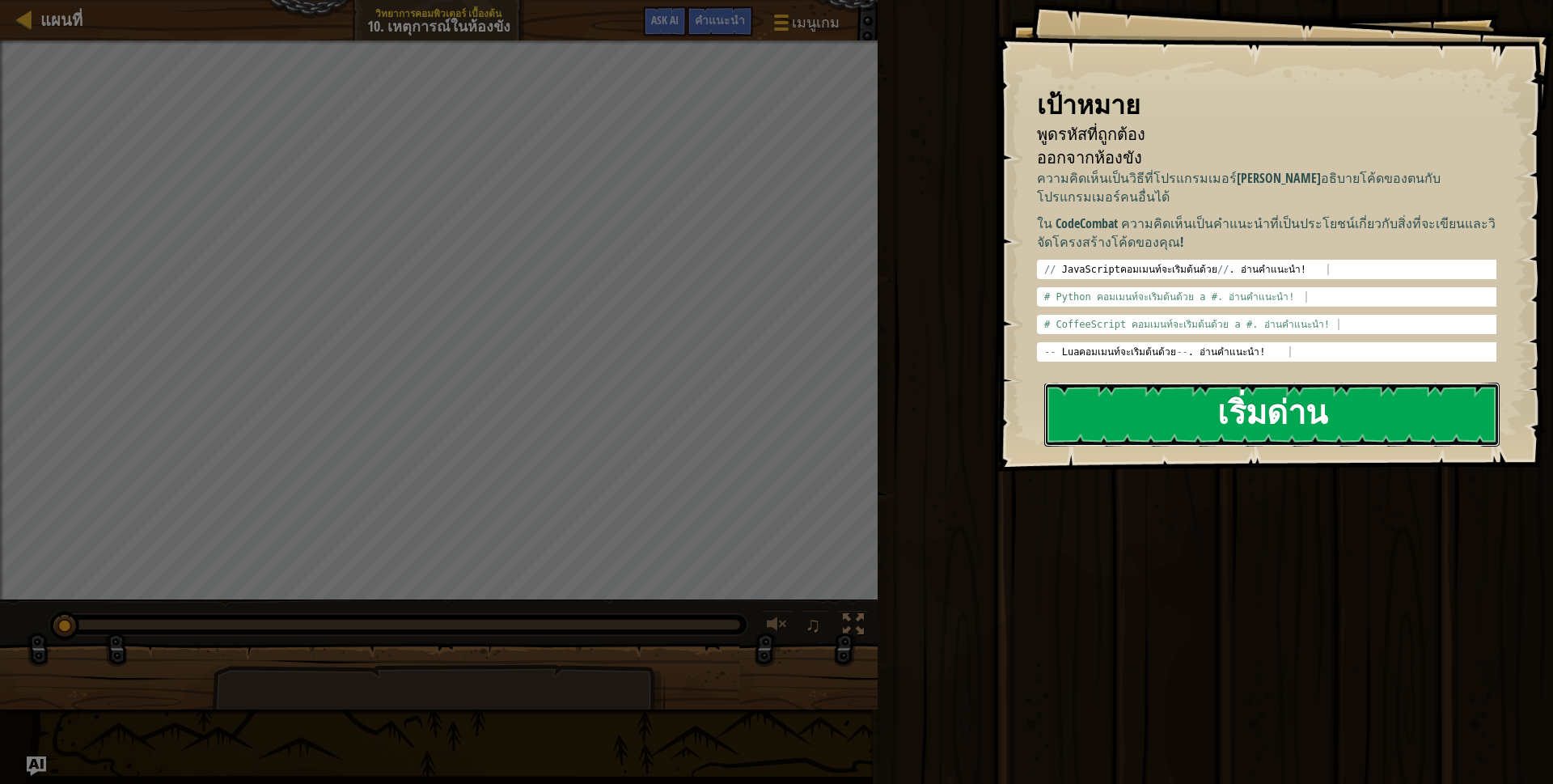
click at [1144, 394] on button "เริ่มด่าน" at bounding box center [1272, 414] width 455 height 64
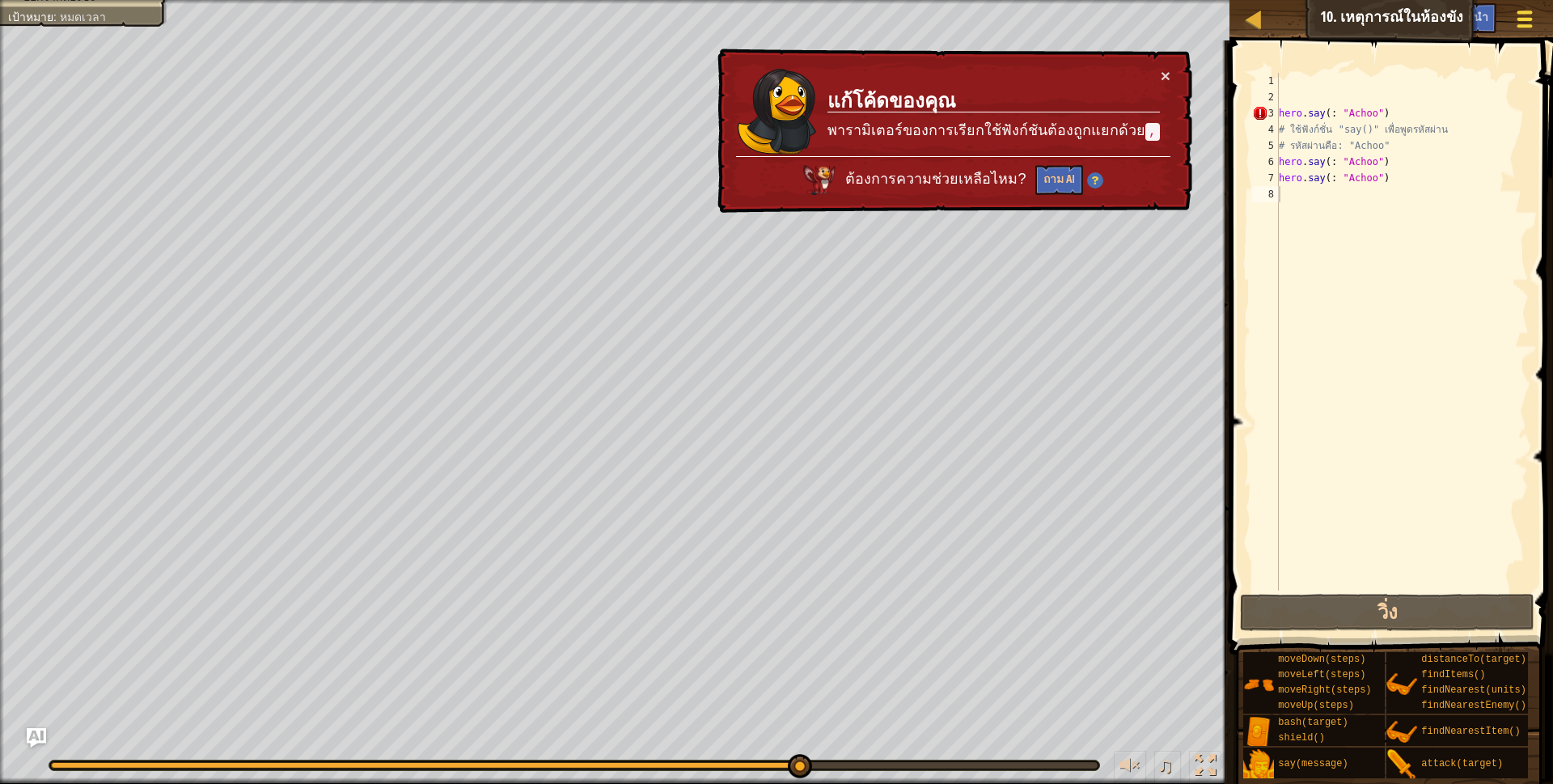
click at [1509, 13] on button "เมนูเกม" at bounding box center [1525, 22] width 43 height 39
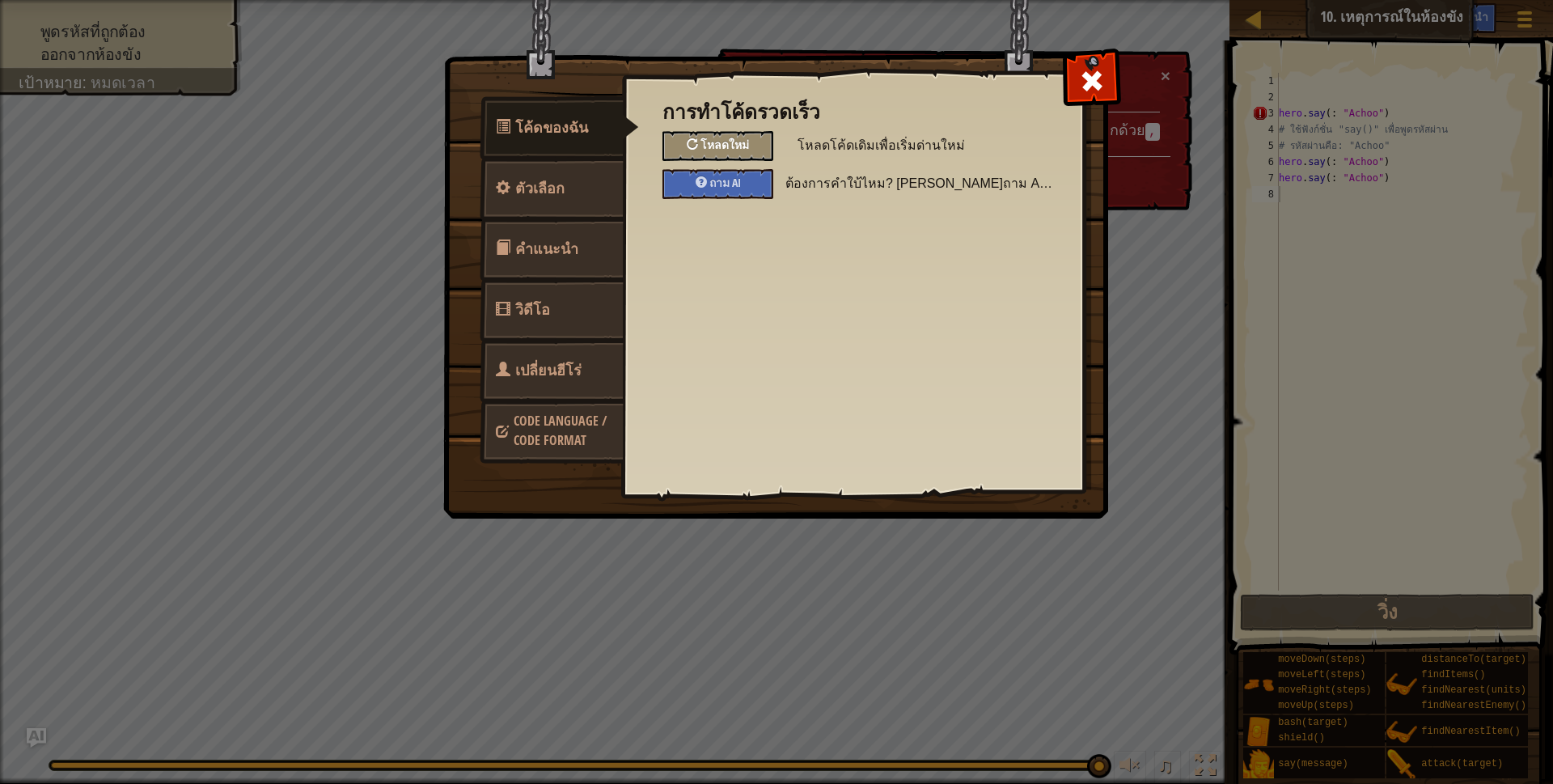
click at [729, 134] on div "โหลดใหม่" at bounding box center [718, 146] width 110 height 30
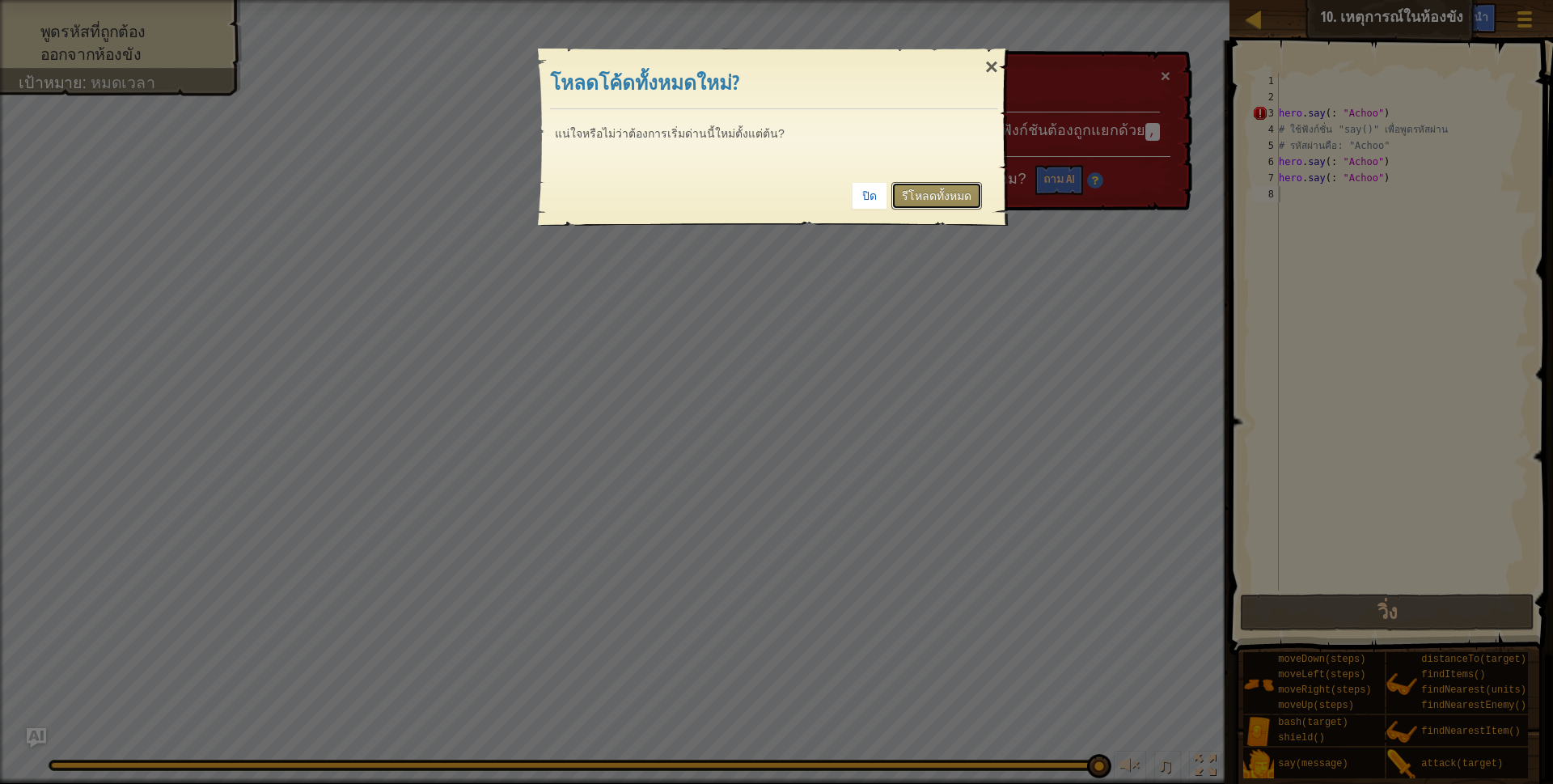
click at [936, 191] on link "รีโหลดทั้งหมด" at bounding box center [936, 195] width 90 height 28
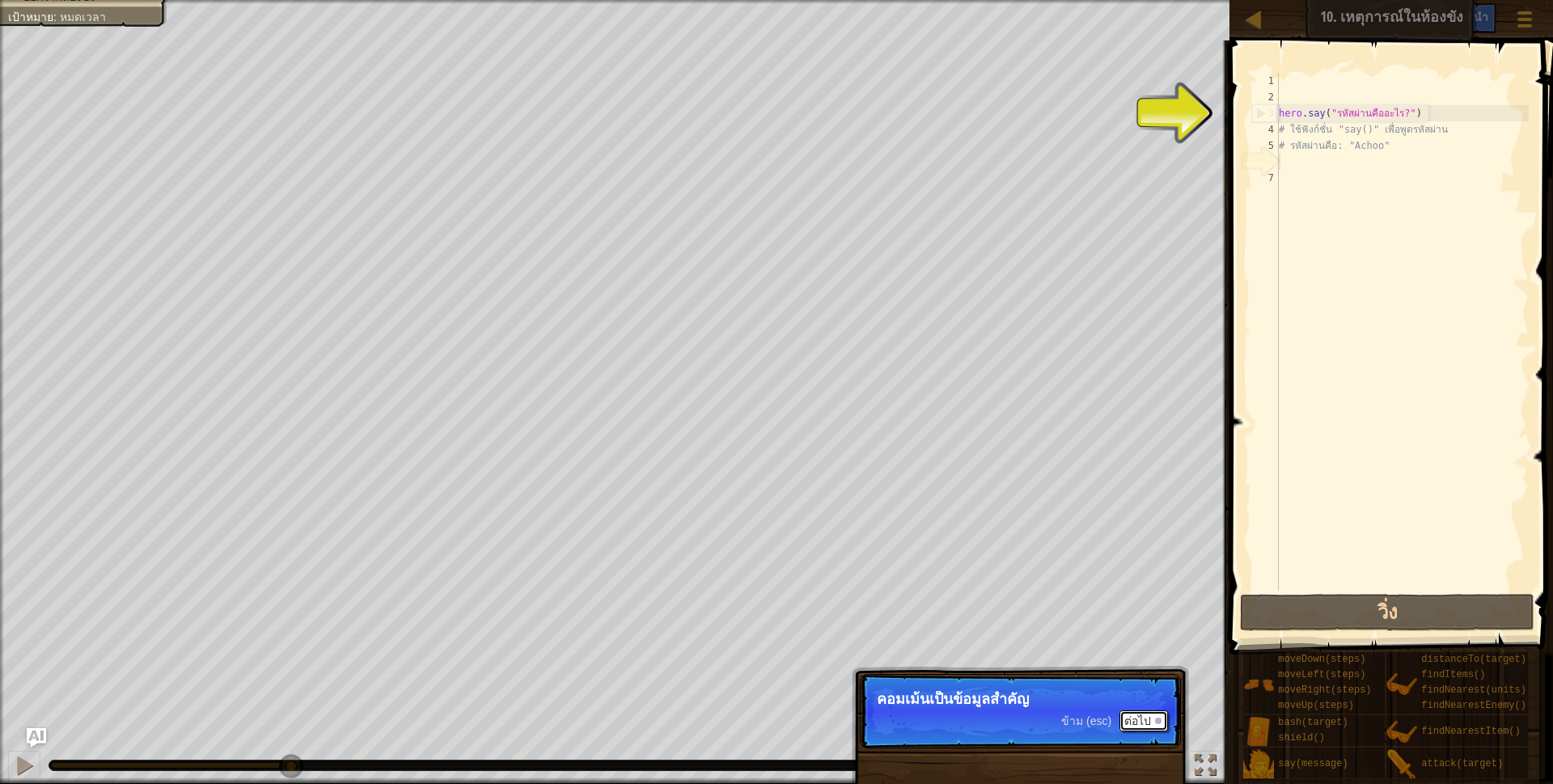
click at [1156, 715] on button "ต่อไป" at bounding box center [1144, 720] width 49 height 21
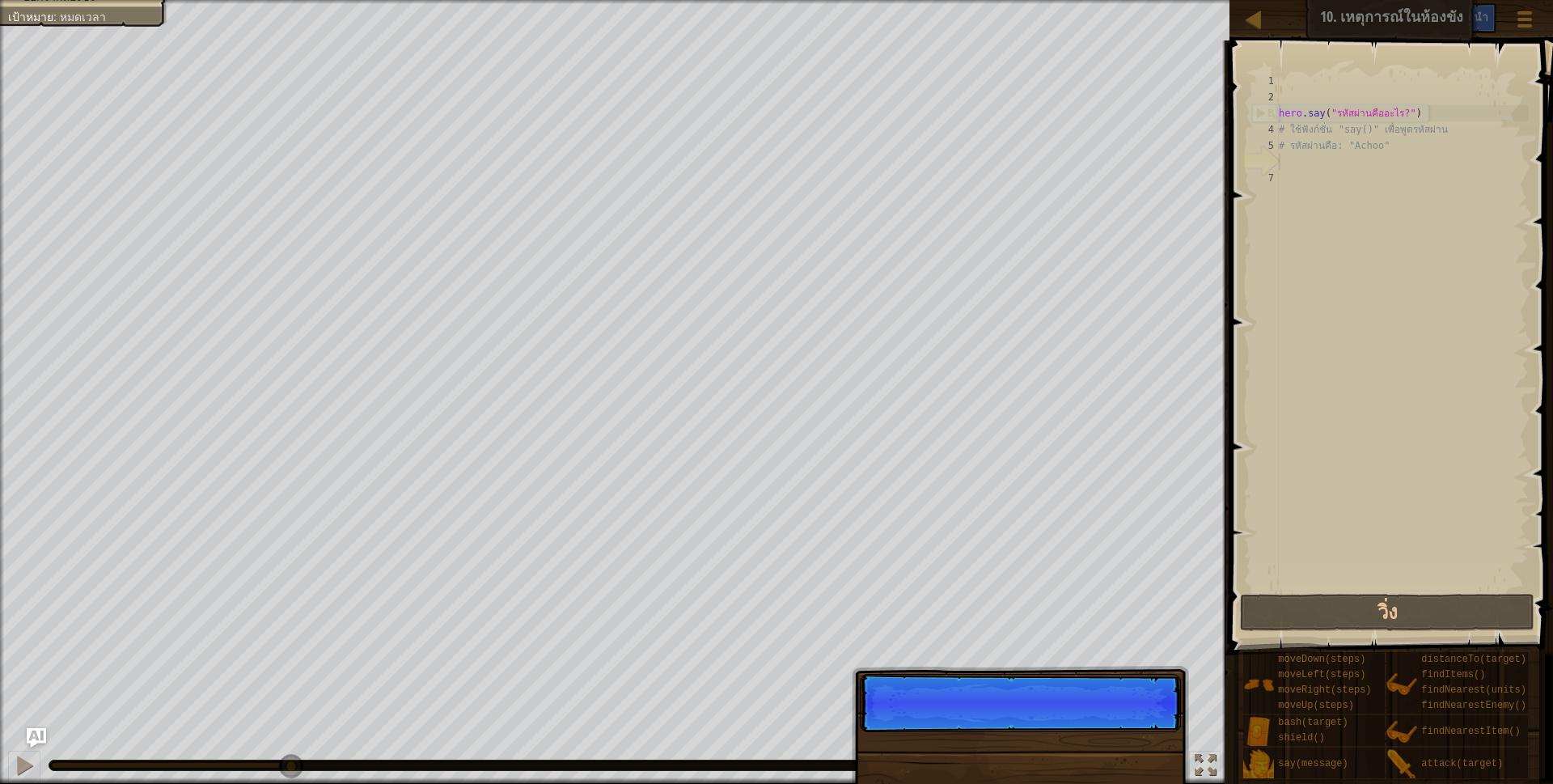
scroll to position [8, 0]
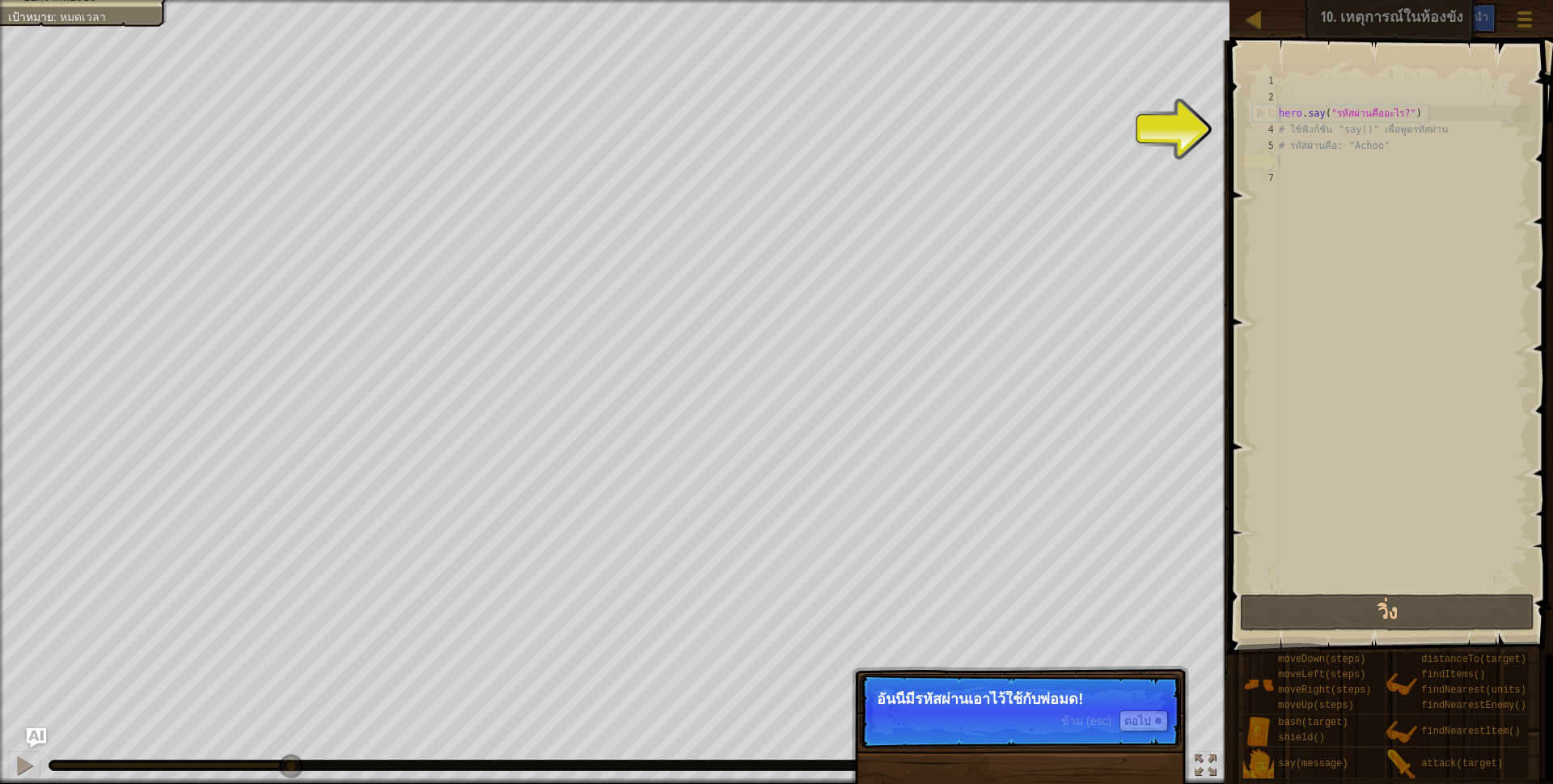
click at [1117, 709] on p "ข้าม (esc) ต่อไป อันนี้มีรหัสผ่านเอาไว้ใช้กับพ่อมด!" at bounding box center [1020, 710] width 321 height 74
click at [1125, 720] on button "ต่อไป" at bounding box center [1144, 720] width 49 height 21
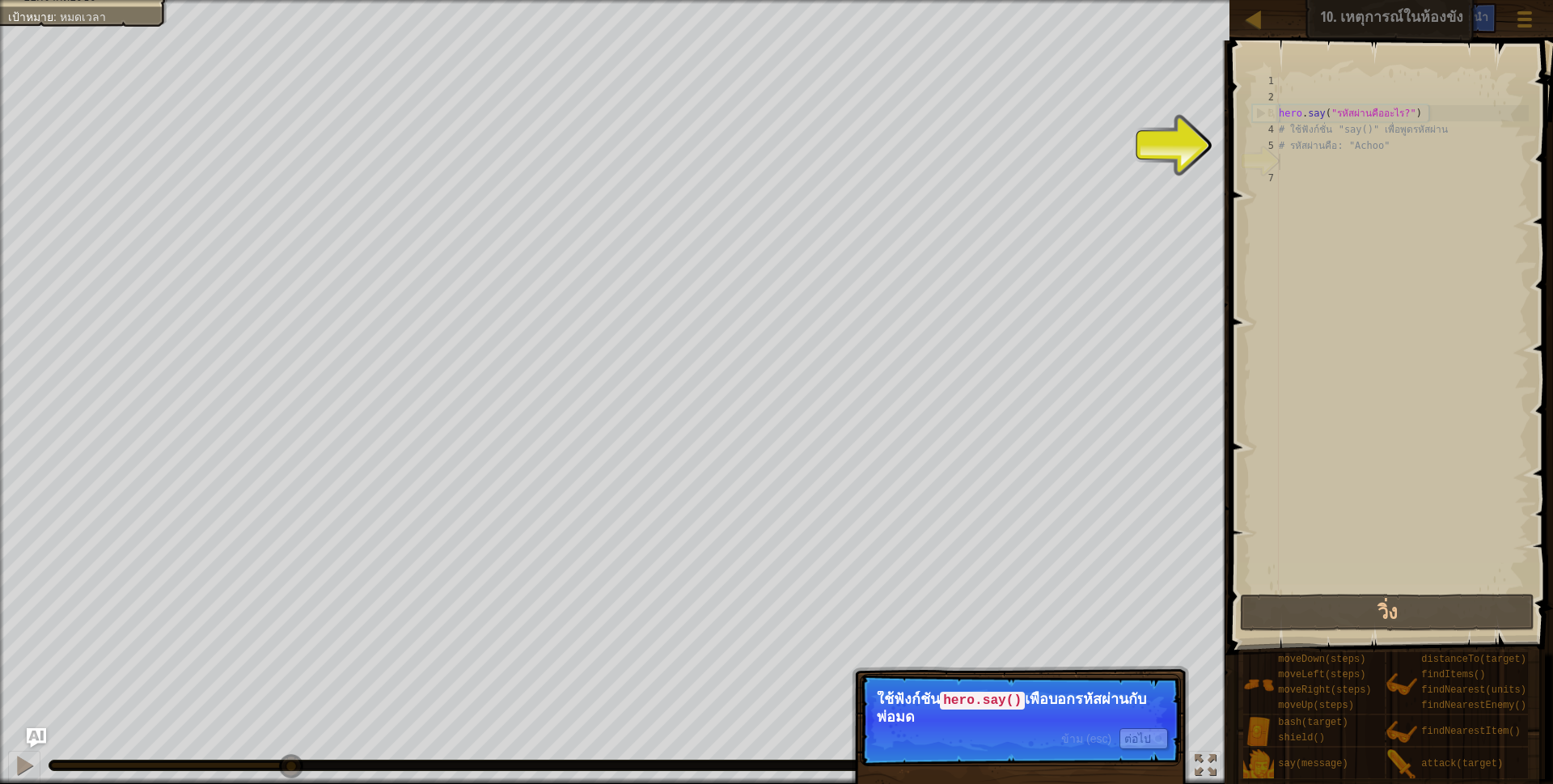
click at [1125, 720] on p "ใช้ฟังก์ชั่น hero.say() เพื่อบอกรหัสผ่านกับพ่อมด" at bounding box center [1020, 707] width 287 height 34
click at [1133, 738] on button "ต่อไป" at bounding box center [1144, 738] width 49 height 21
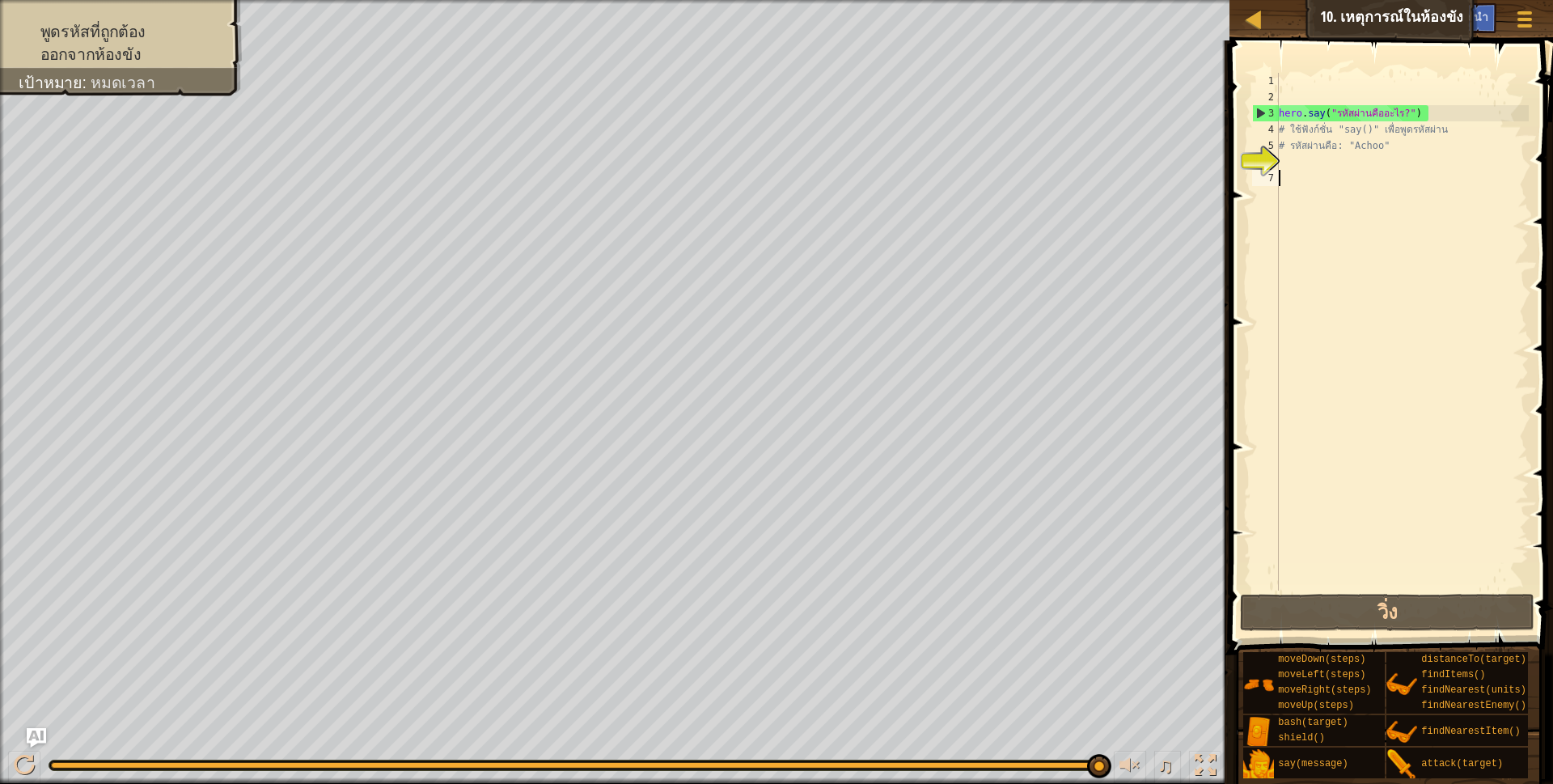
click at [1325, 170] on div "hero . say ( "รหัสผ่านคืออะไร?" ) # ใช้ฟังก์ชั่น "say()" เพื่อพูดรหัสผ่าน # รหั…" at bounding box center [1402, 347] width 254 height 550
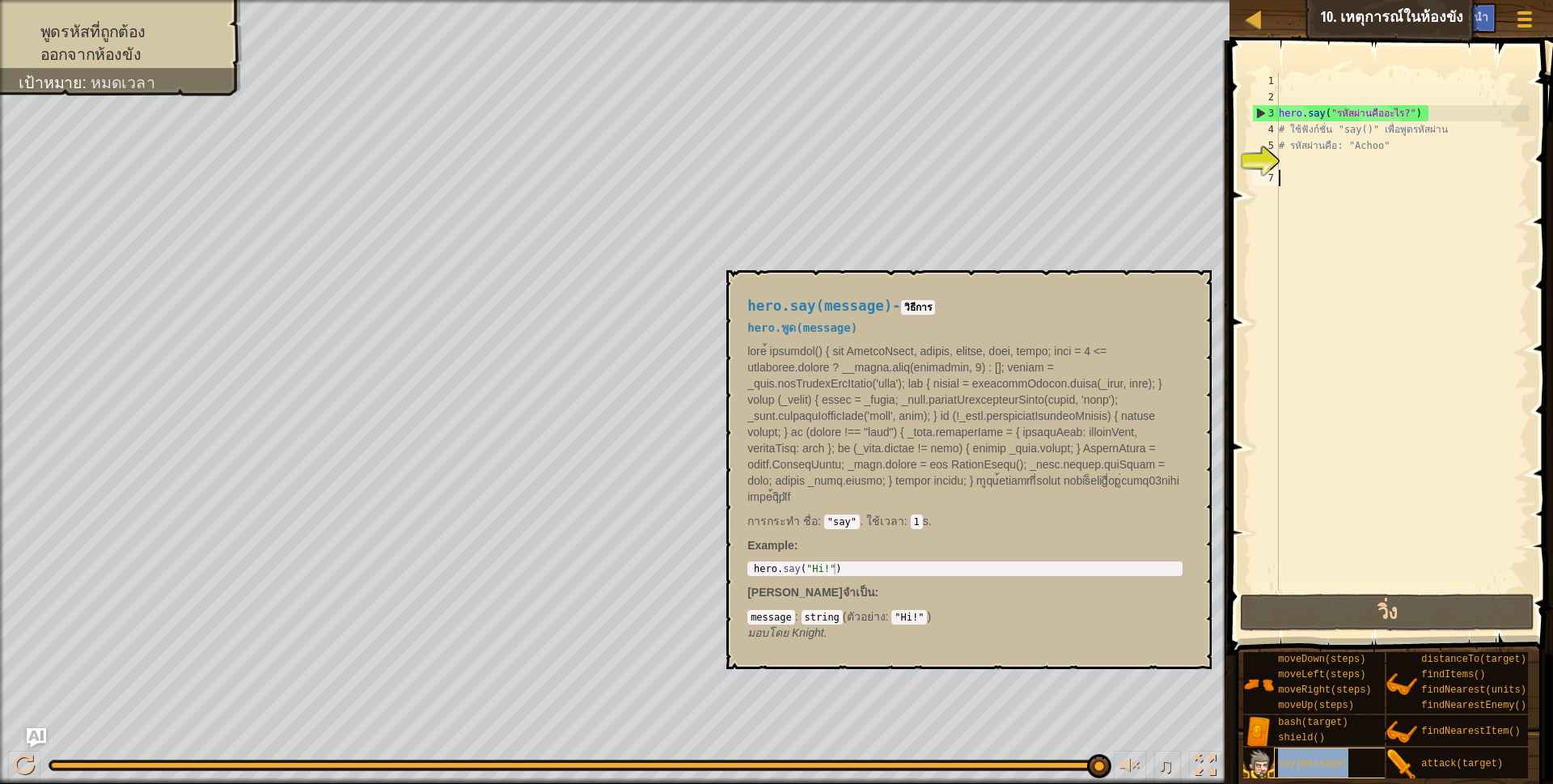
click at [1329, 766] on span "say(message)" at bounding box center [1312, 764] width 69 height 12
type textarea "hero.say("Hi!")"
drag, startPoint x: 800, startPoint y: 551, endPoint x: 830, endPoint y: 551, distance: 30.0
click at [830, 563] on div "hero . say ( "Hi!" )" at bounding box center [965, 580] width 428 height 34
click at [830, 563] on div "hero . say ( "Hi!" )" at bounding box center [965, 569] width 428 height 12
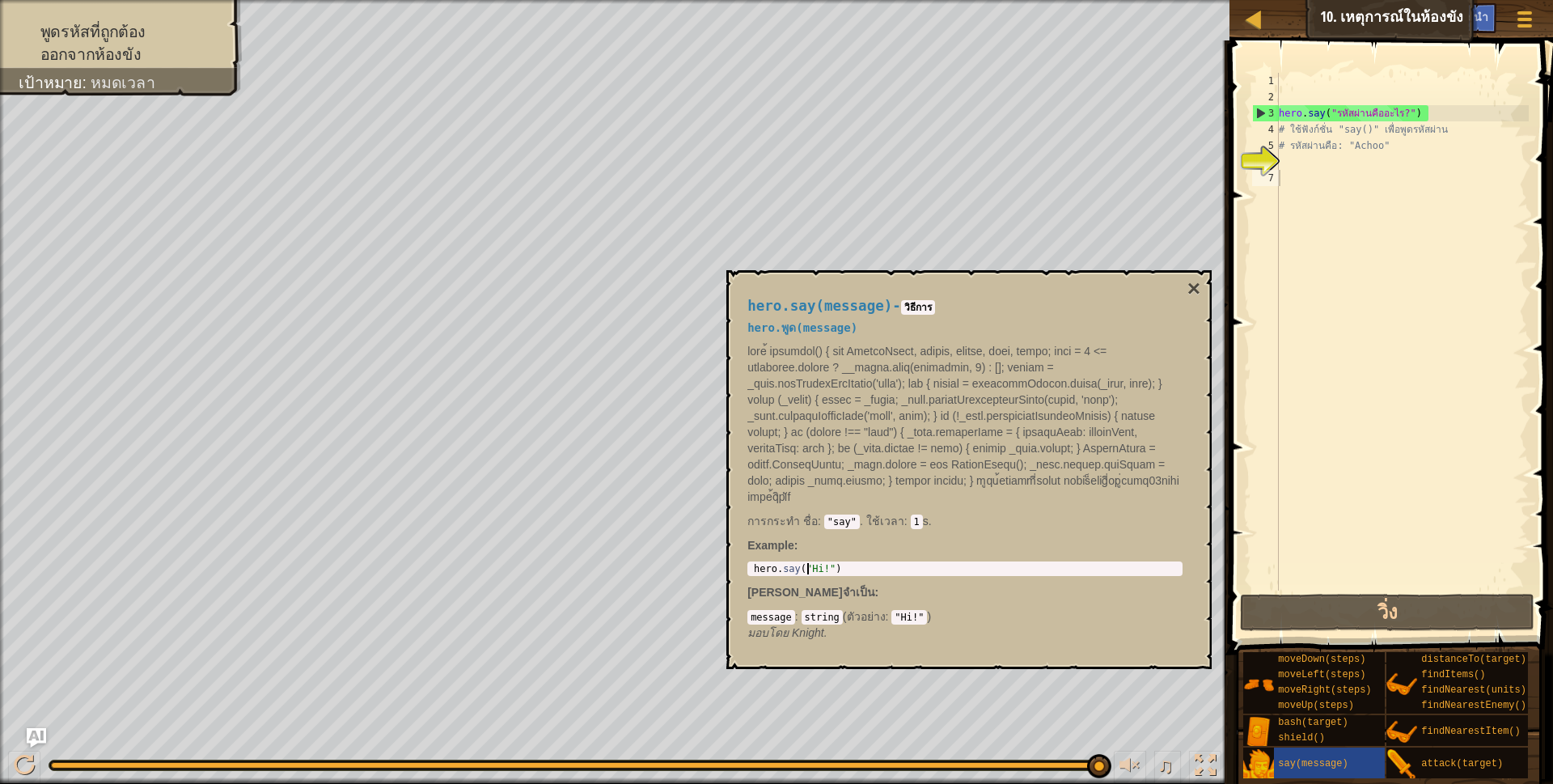
click at [811, 563] on div "hero . say ( "Hi!" )" at bounding box center [965, 580] width 428 height 34
click at [812, 563] on div "hero . say ( "Hi!" )" at bounding box center [965, 580] width 428 height 34
click at [774, 563] on div "hero . say ( "Hi!" )" at bounding box center [965, 580] width 428 height 34
drag, startPoint x: 748, startPoint y: 546, endPoint x: 766, endPoint y: 548, distance: 18.1
click at [782, 561] on div "hero.say("Hi!") 1 hero . say ( "Hi!" ) הההההההההההההההההההההההההההההההההההההההה…" at bounding box center [965, 568] width 435 height 14
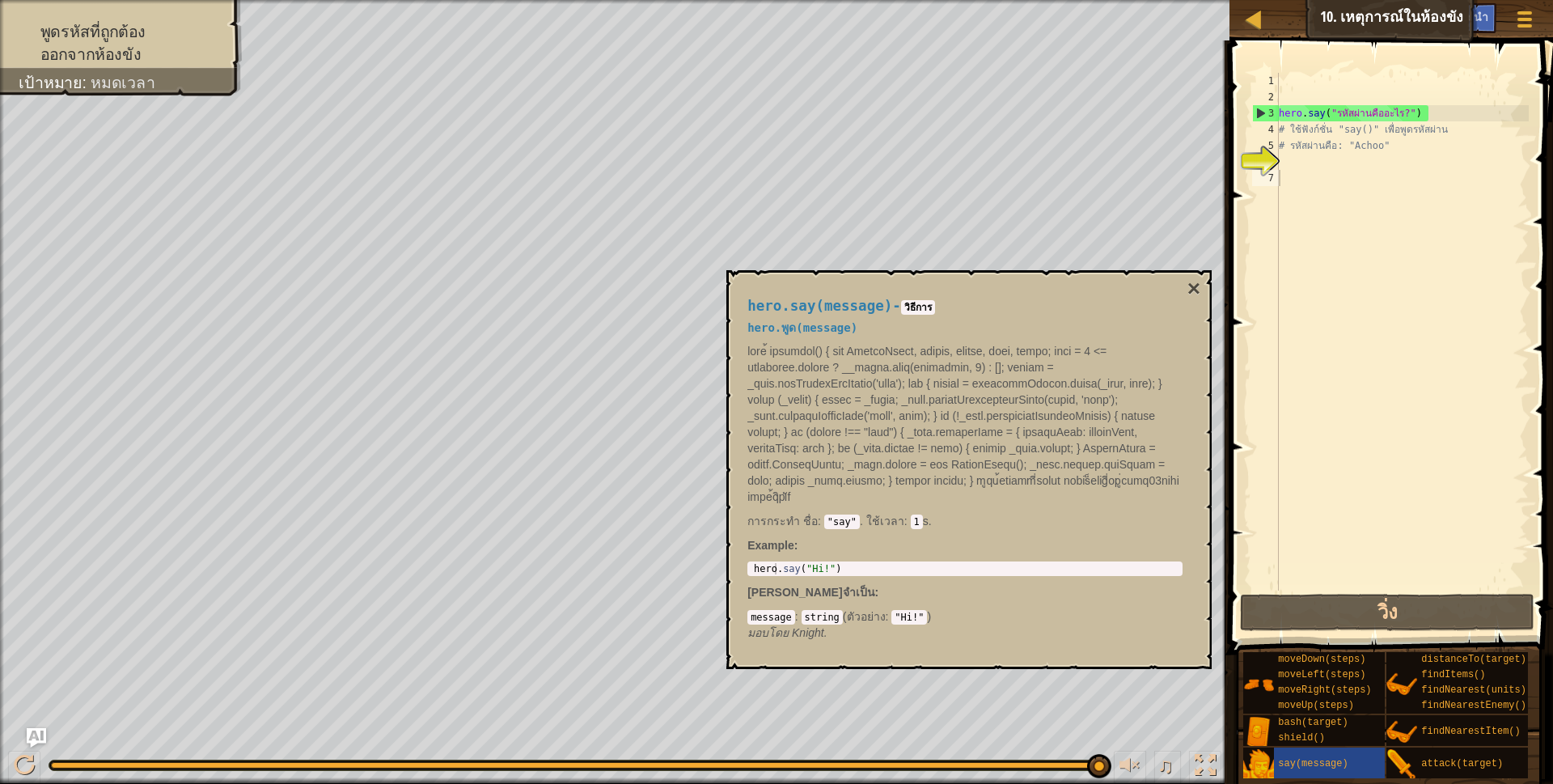
click at [749, 561] on div "hero.say("Hi!") 1 hero . say ( "Hi!" ) הההההההההההההההההההההההההההההההההההההההה…" at bounding box center [965, 568] width 435 height 14
drag, startPoint x: 754, startPoint y: 550, endPoint x: 844, endPoint y: 552, distance: 90.0
click at [844, 563] on div "hero . say ( "Hi!" )" at bounding box center [965, 580] width 428 height 34
type textarea "# รหัสผ่านคือ: "Achoo""
drag, startPoint x: 1290, startPoint y: 177, endPoint x: 1284, endPoint y: 150, distance: 27.7
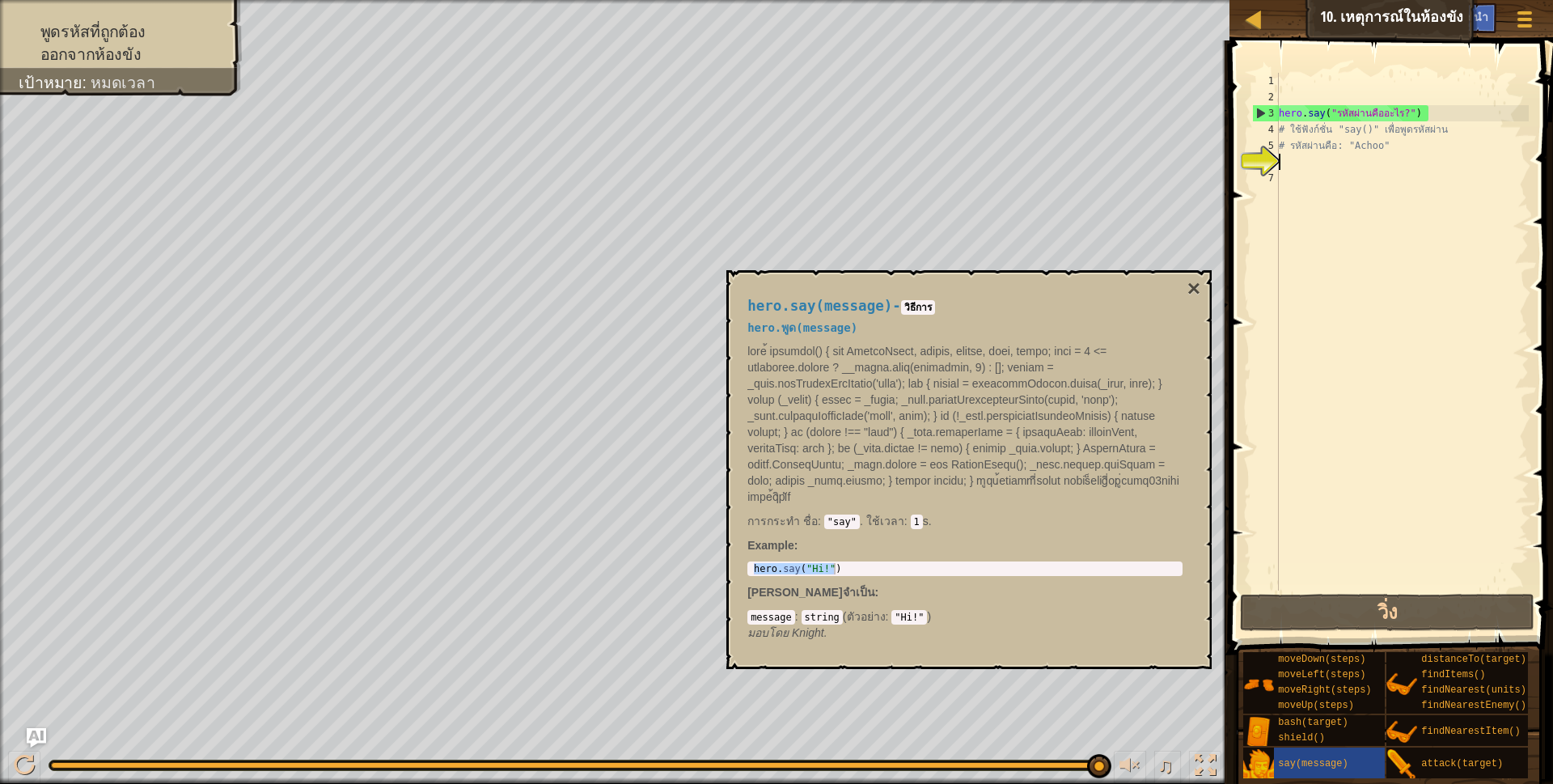
click at [1284, 157] on div "hero . say ( "รหัสผ่านคืออะไร?" ) # ใช้ฟังก์ชั่น "say()" เพื่อพูดรหัสผ่าน # รหั…" at bounding box center [1402, 347] width 254 height 550
paste textarea "hero.say("Hi!")"
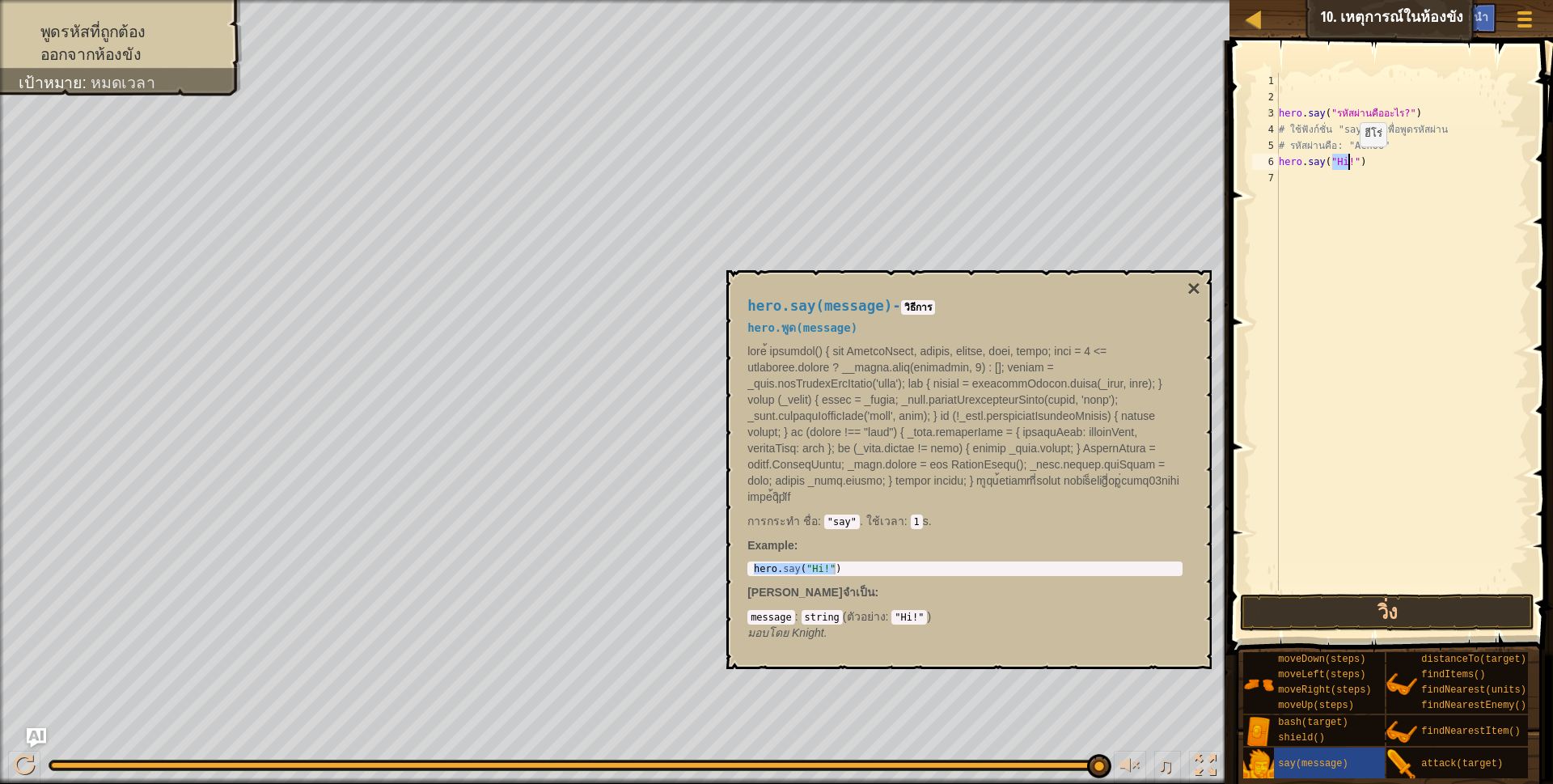
drag, startPoint x: 1334, startPoint y: 158, endPoint x: 1345, endPoint y: 162, distance: 11.7
click at [1345, 162] on div "hero . say ( "รหัสผ่านคืออะไร?" ) # ใช้ฟังก์ชั่น "say()" เพื่อพูดรหัสผ่าน # รหั…" at bounding box center [1402, 347] width 254 height 550
click at [1306, 614] on button "วิ่ง" at bounding box center [1387, 612] width 295 height 37
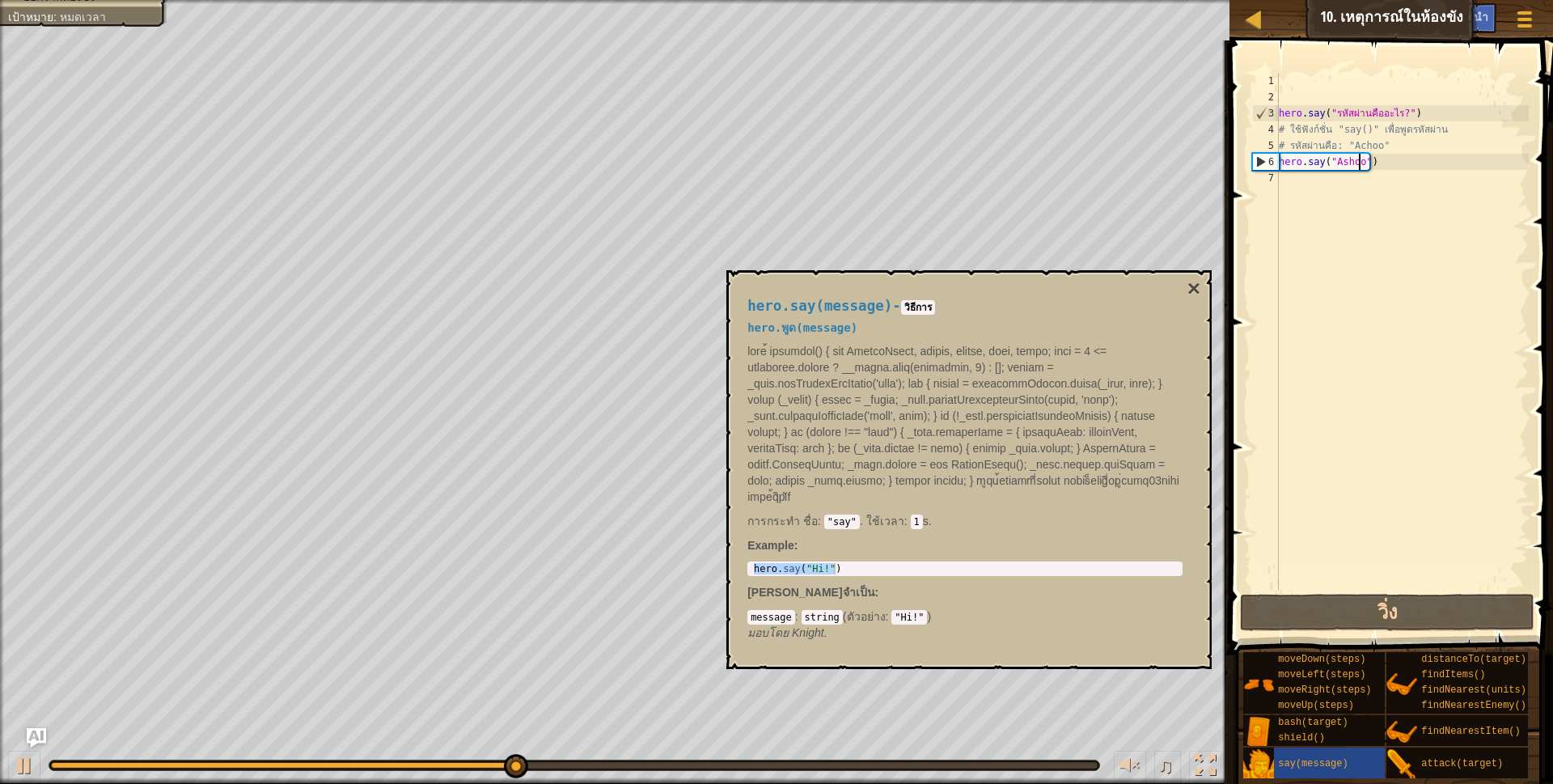
click at [1186, 276] on div "hero.say(message) - [PERSON_NAME] hero.พูด(message) การกระทำ ชื่อ : "say" . ใช้…" at bounding box center [969, 469] width 485 height 399
click at [1194, 279] on button "×" at bounding box center [1193, 289] width 13 height 23
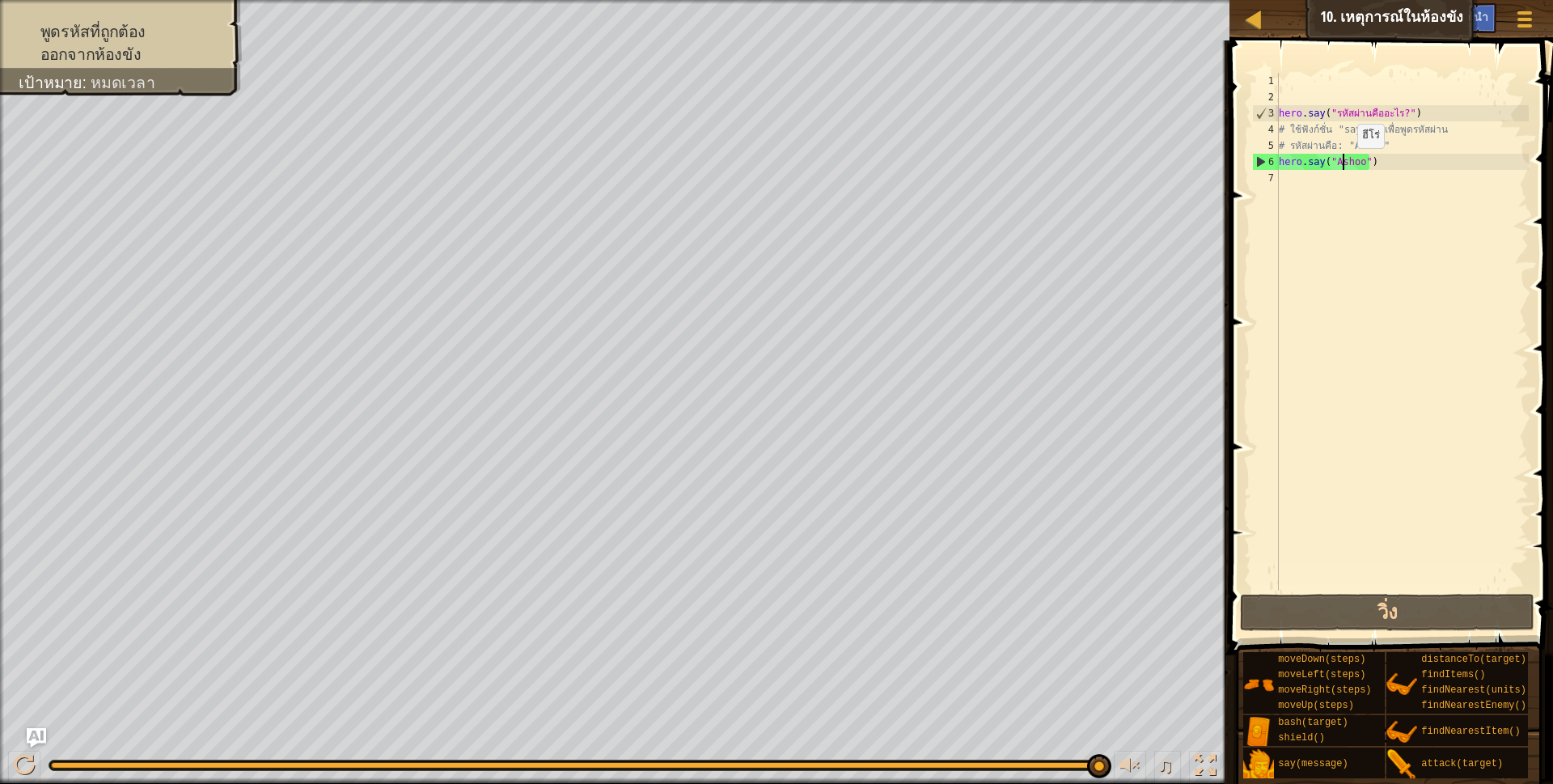
click at [1343, 164] on div "hero . say ( "รหัสผ่านคืออะไร?" ) # ใช้ฟังก์ชั่น "say()" เพื่อพูดรหัสผ่าน # รหั…" at bounding box center [1402, 347] width 254 height 550
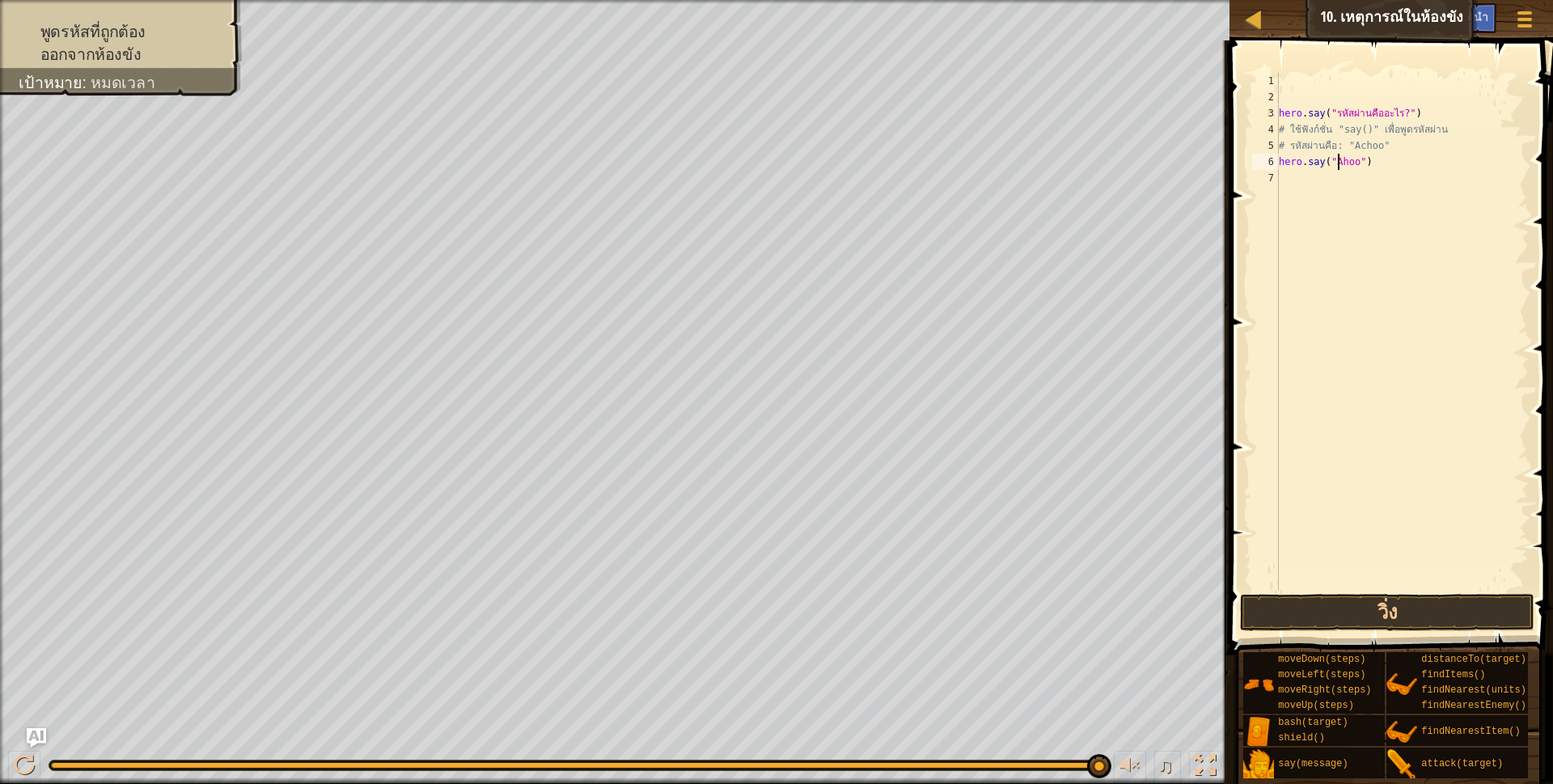
type textarea "hero.say("Achoo")"
click at [1361, 587] on div "hero . say ( "รหัสผ่านคืออะไร?" ) # ใช้ฟังก์ชั่น "say()" เพื่อพูดรหัสผ่าน # รหั…" at bounding box center [1402, 347] width 254 height 550
click at [1361, 602] on button "วิ่ง" at bounding box center [1387, 612] width 295 height 37
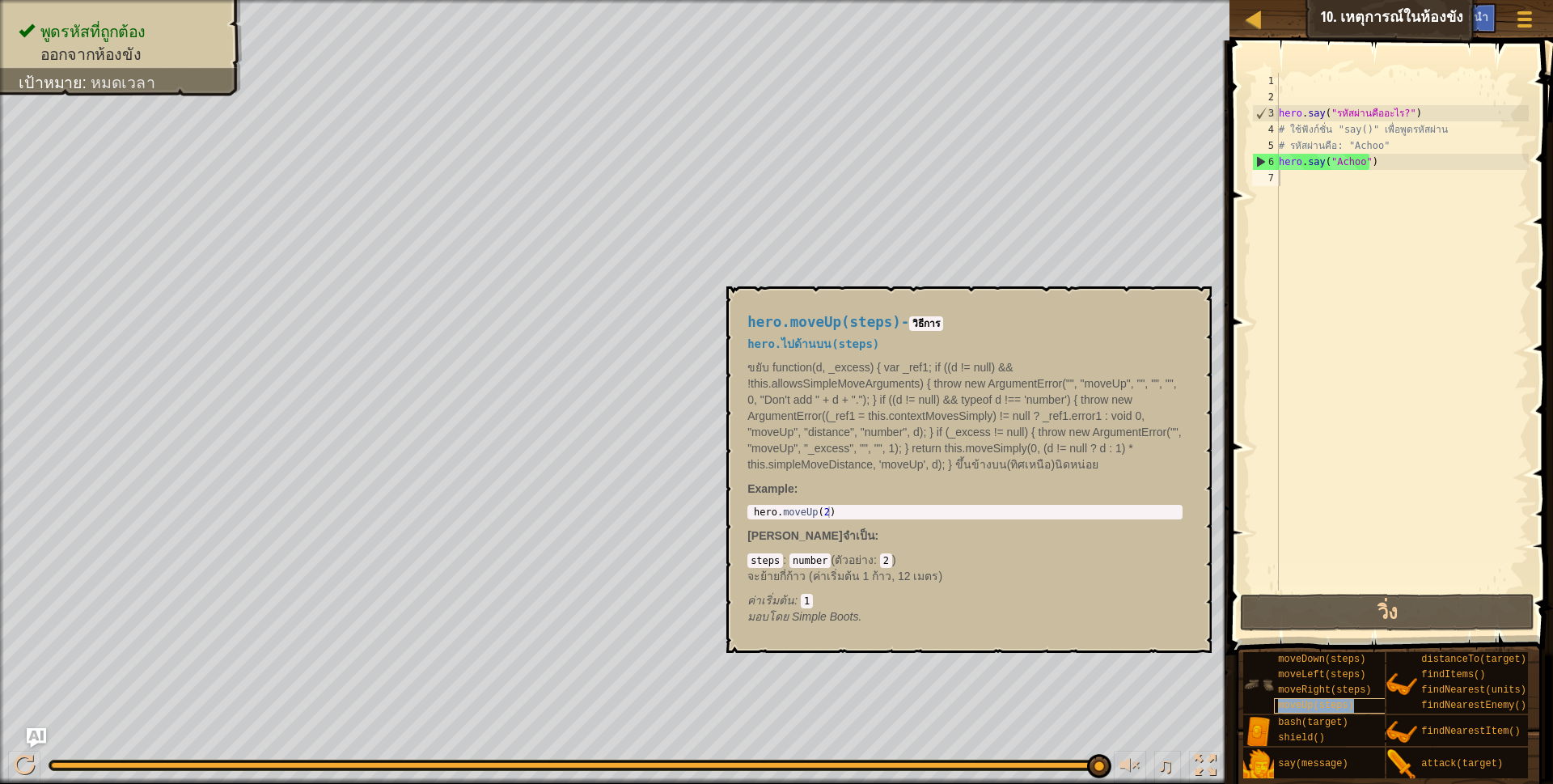
click at [1294, 706] on span "moveUp(steps)" at bounding box center [1315, 705] width 76 height 12
type textarea "hero.moveUp(2)"
drag, startPoint x: 751, startPoint y: 510, endPoint x: 833, endPoint y: 515, distance: 82.2
click at [833, 515] on div "hero . moveUp ( 2 )" at bounding box center [965, 523] width 428 height 34
drag, startPoint x: 1276, startPoint y: 189, endPoint x: 1298, endPoint y: 168, distance: 30.4
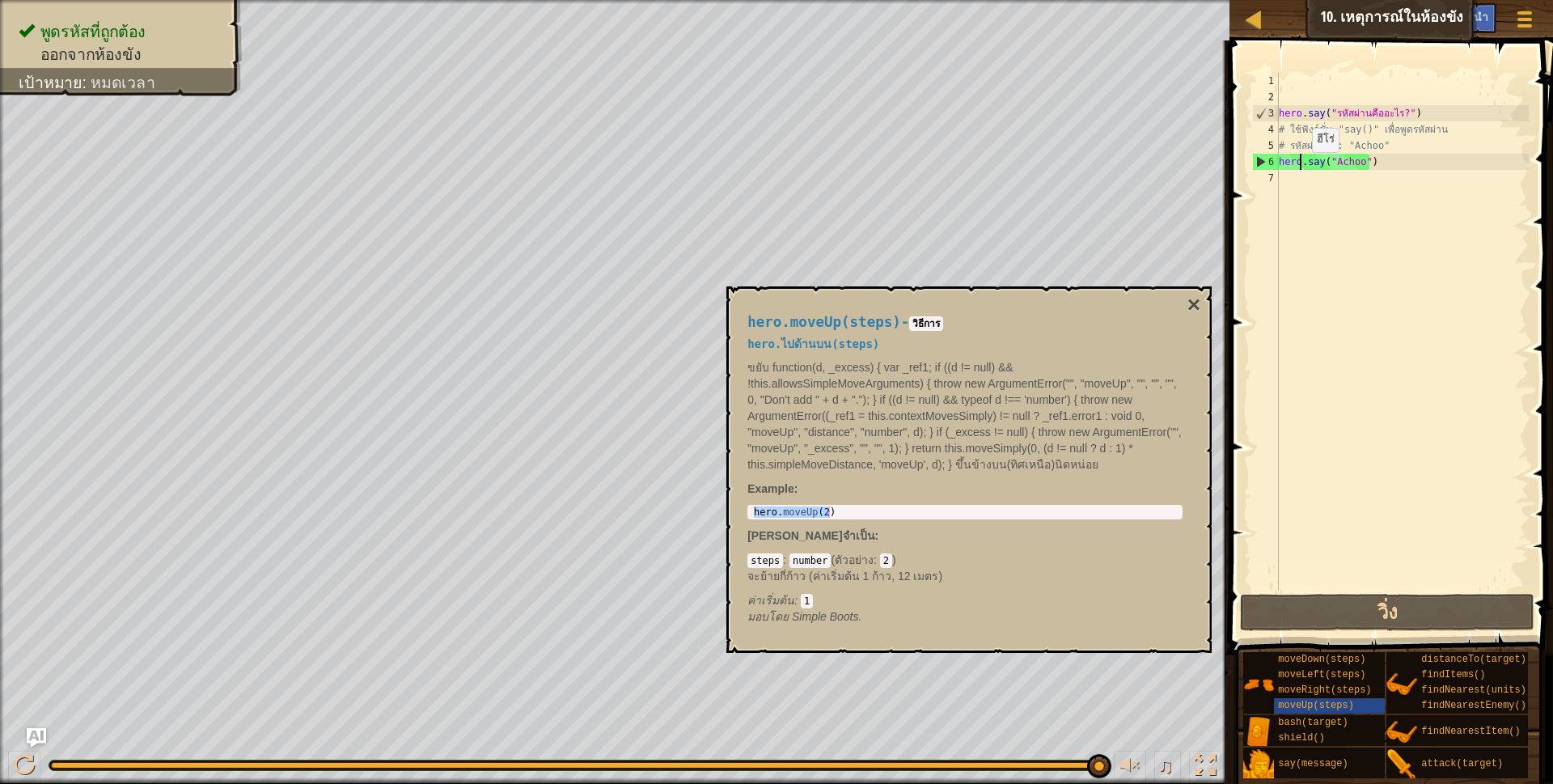
click at [1298, 168] on div "hero . say ( "รหัสผ่านคืออะไร?" ) # ใช้ฟังก์ชั่น "say()" เพื่อพูดรหัสผ่าน # รหั…" at bounding box center [1402, 347] width 254 height 550
type textarea "hero.say("Achoo")"
click at [1284, 187] on div "hero . say ( "รหัสผ่านคืออะไร?" ) # ใช้ฟังก์ชั่น "say()" เพื่อพูดรหัสผ่าน # รหั…" at bounding box center [1402, 347] width 254 height 550
paste textarea "hero.moveUp(2)"
type textarea "hero.moveUp(2)"
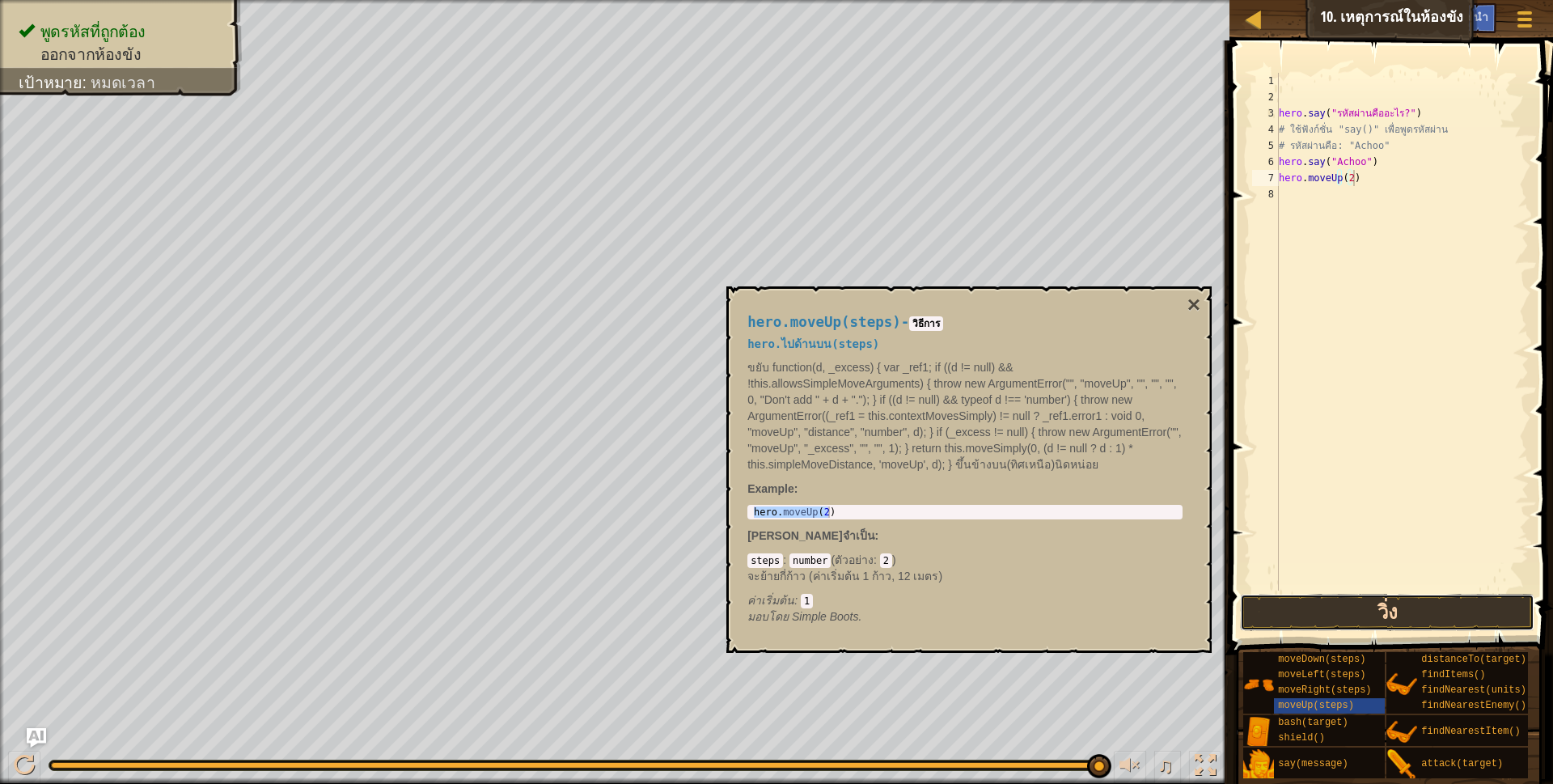
click at [1376, 611] on button "วิ่ง" at bounding box center [1387, 612] width 295 height 37
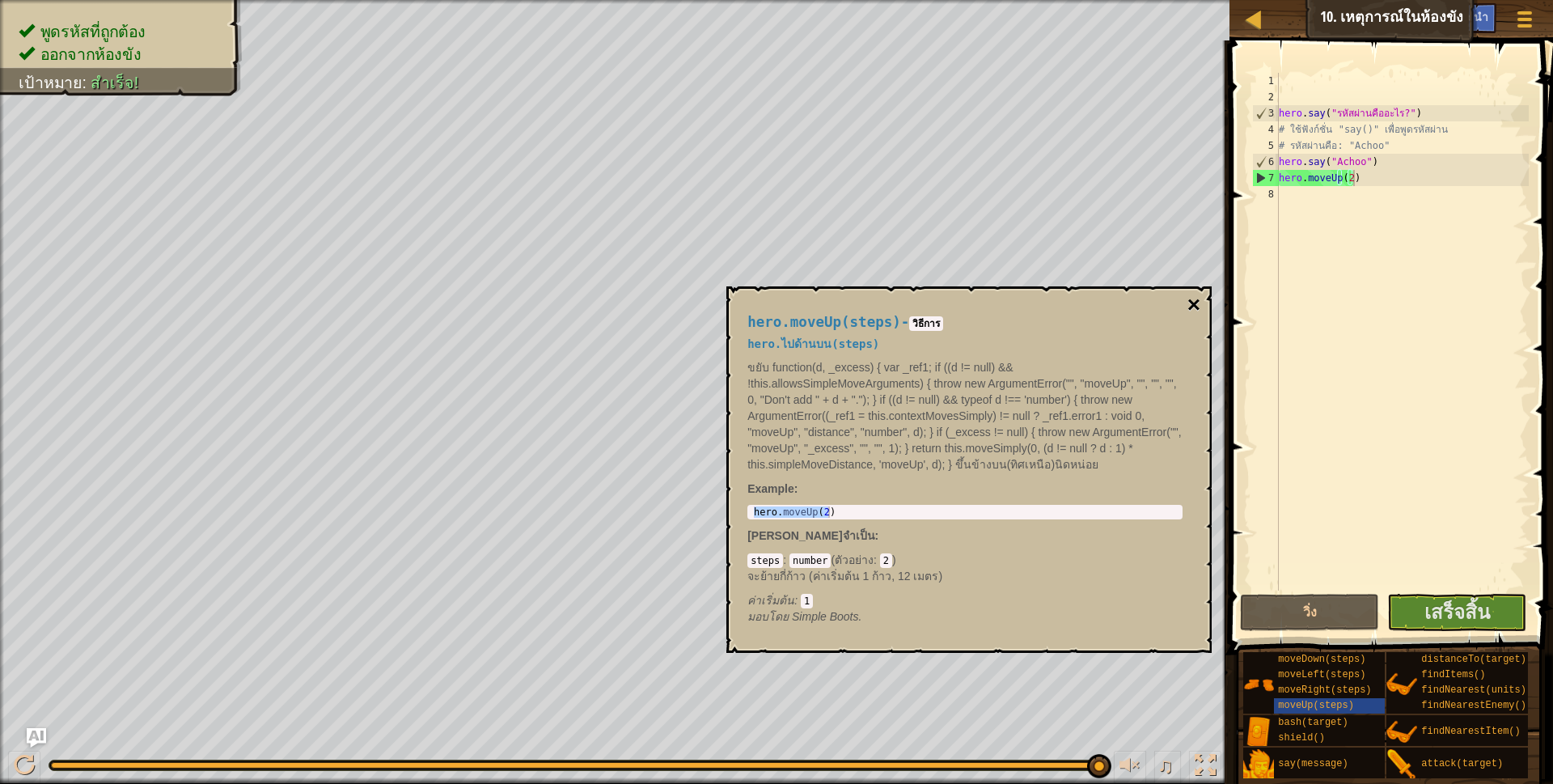
click at [1196, 295] on button "×" at bounding box center [1193, 305] width 13 height 23
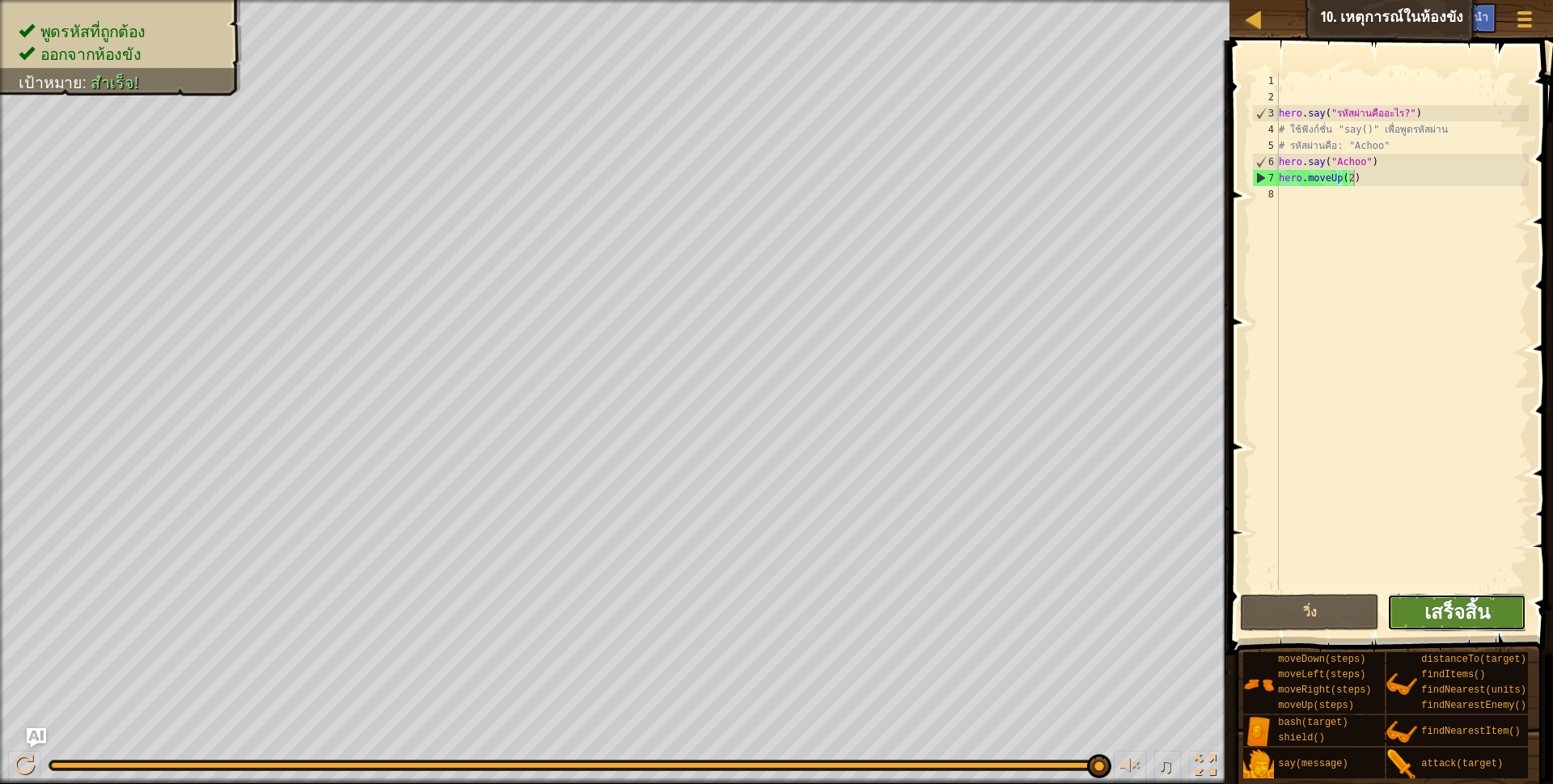
click at [1435, 603] on span "เสร็จสิ้น" at bounding box center [1457, 611] width 65 height 26
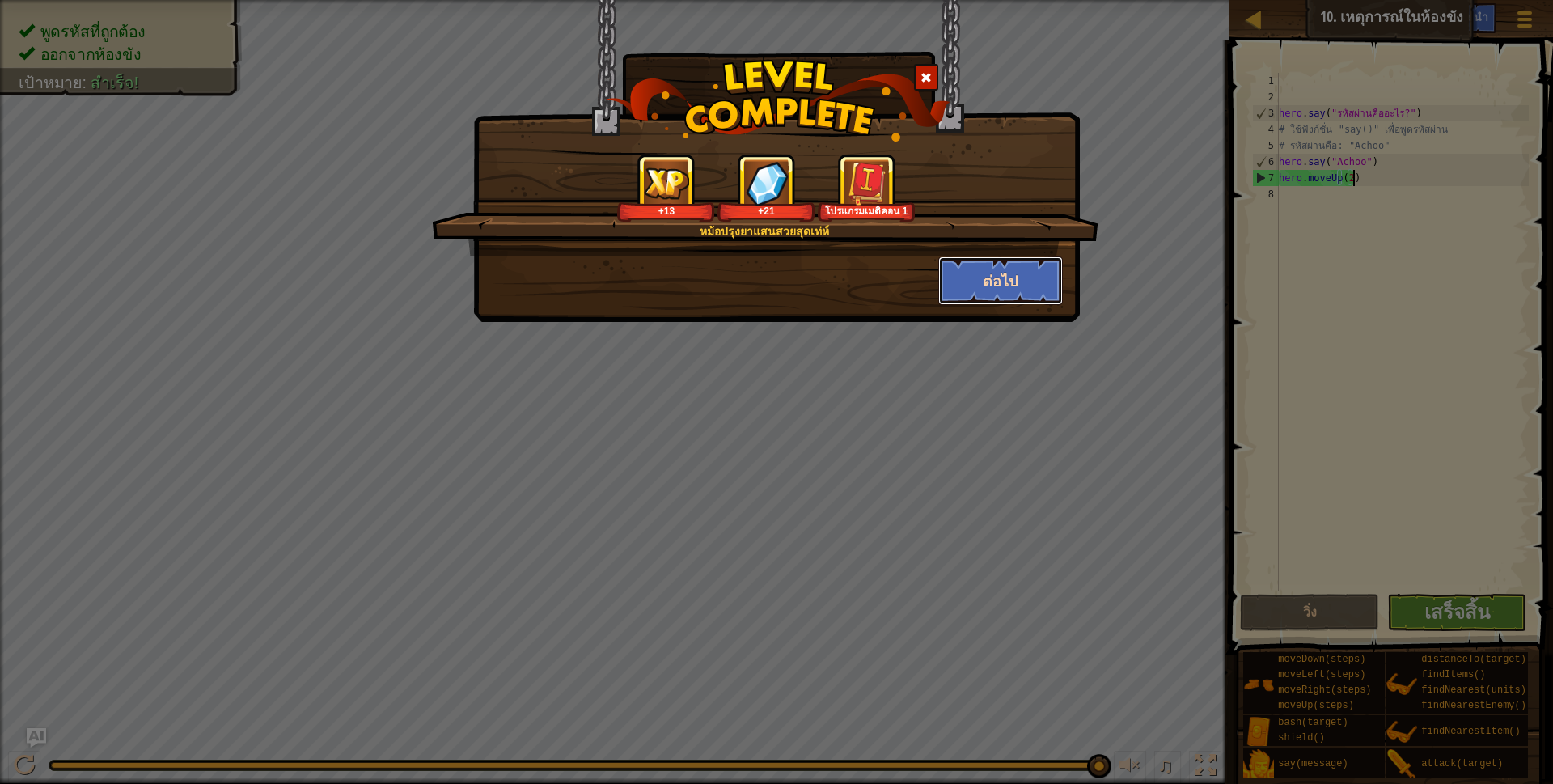
click at [975, 271] on button "ต่อไป" at bounding box center [1001, 280] width 126 height 49
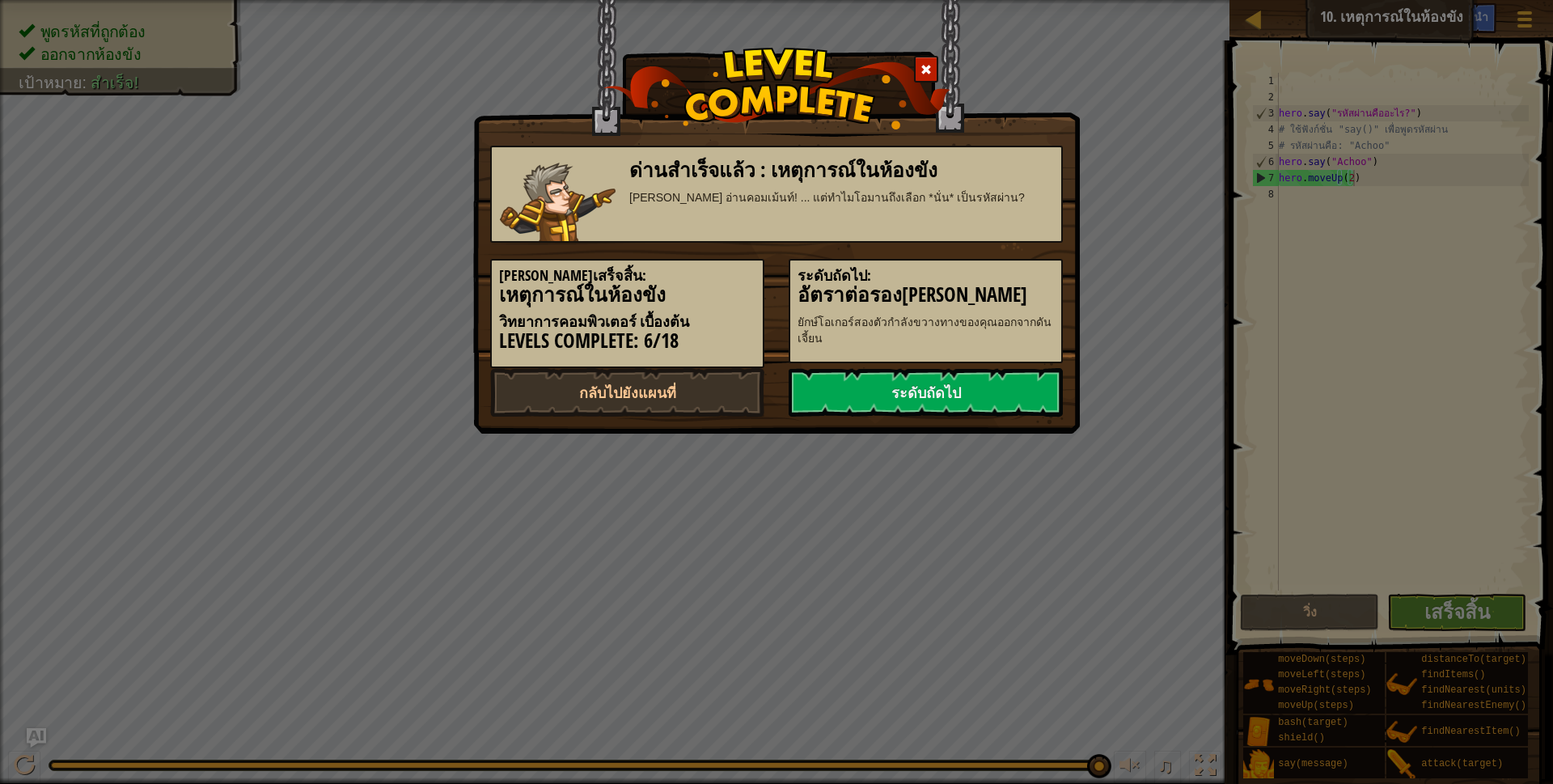
click at [975, 271] on h5 "ระดับถัดไป:" at bounding box center [925, 275] width 256 height 16
click at [920, 410] on link "ระดับถัดไป" at bounding box center [925, 392] width 274 height 49
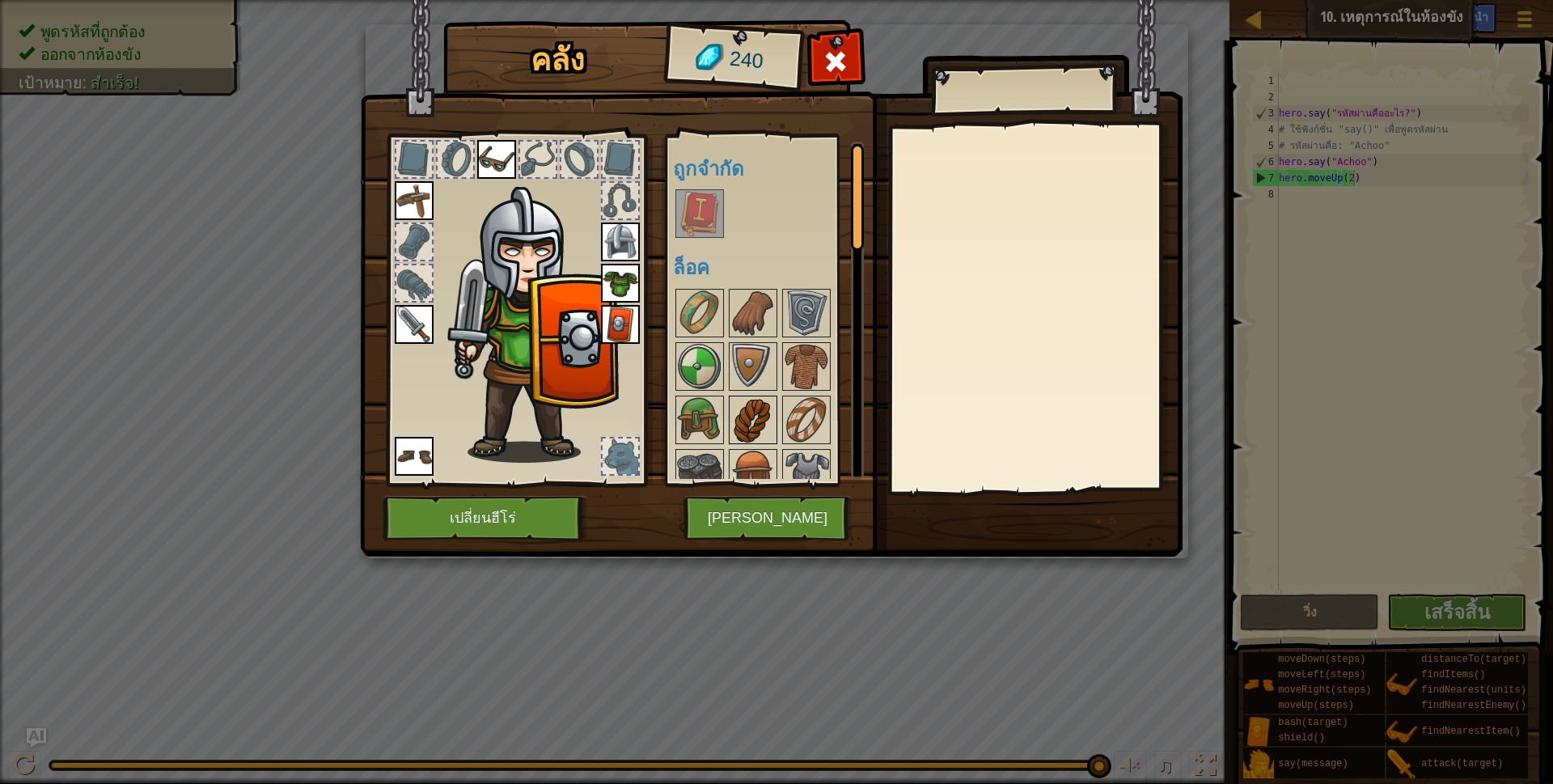
click at [762, 433] on img at bounding box center [753, 420] width 45 height 45
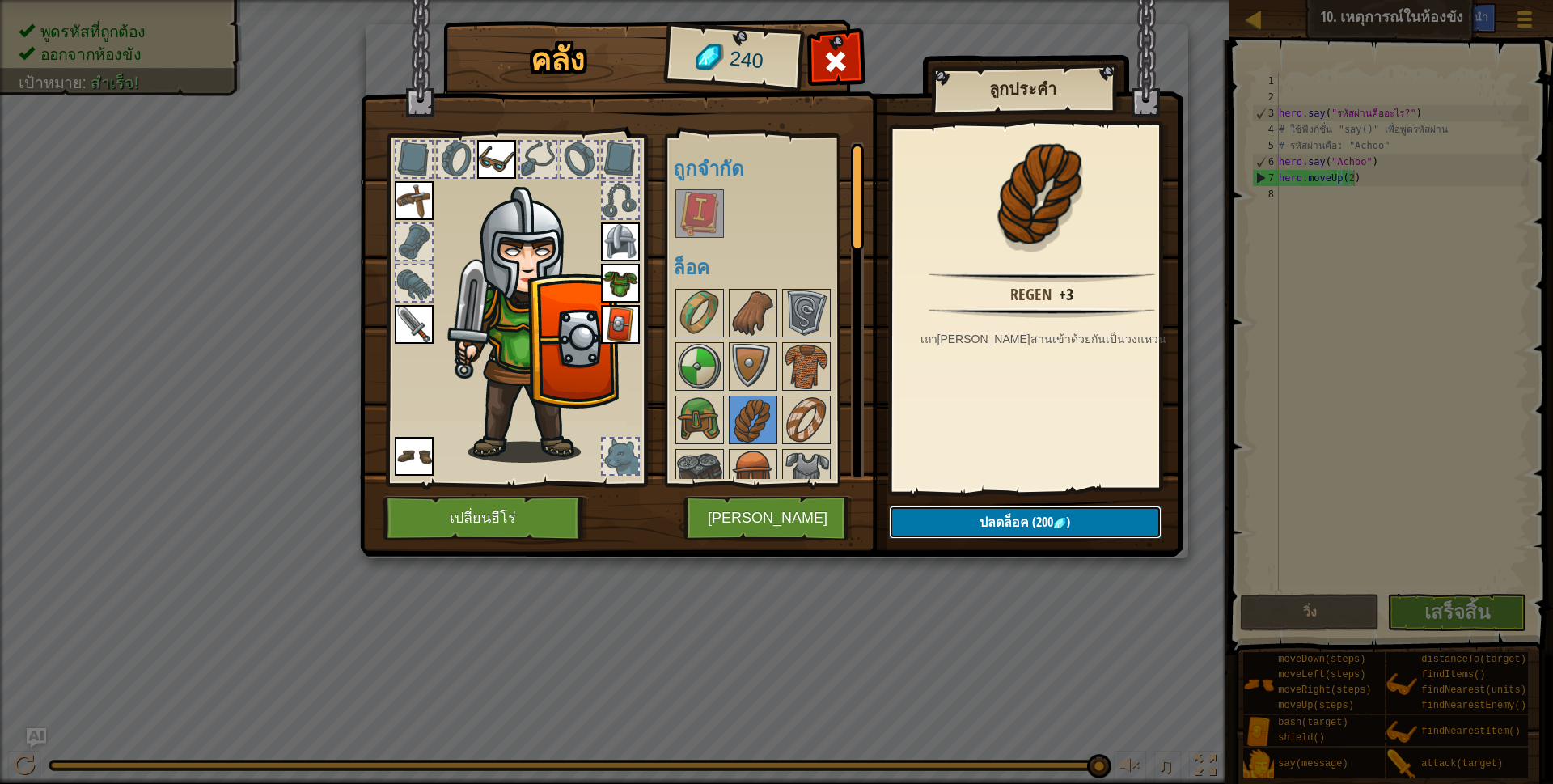
click at [1064, 520] on img at bounding box center [1058, 523] width 13 height 13
click at [988, 511] on button "ยืนยัน" at bounding box center [1025, 522] width 273 height 33
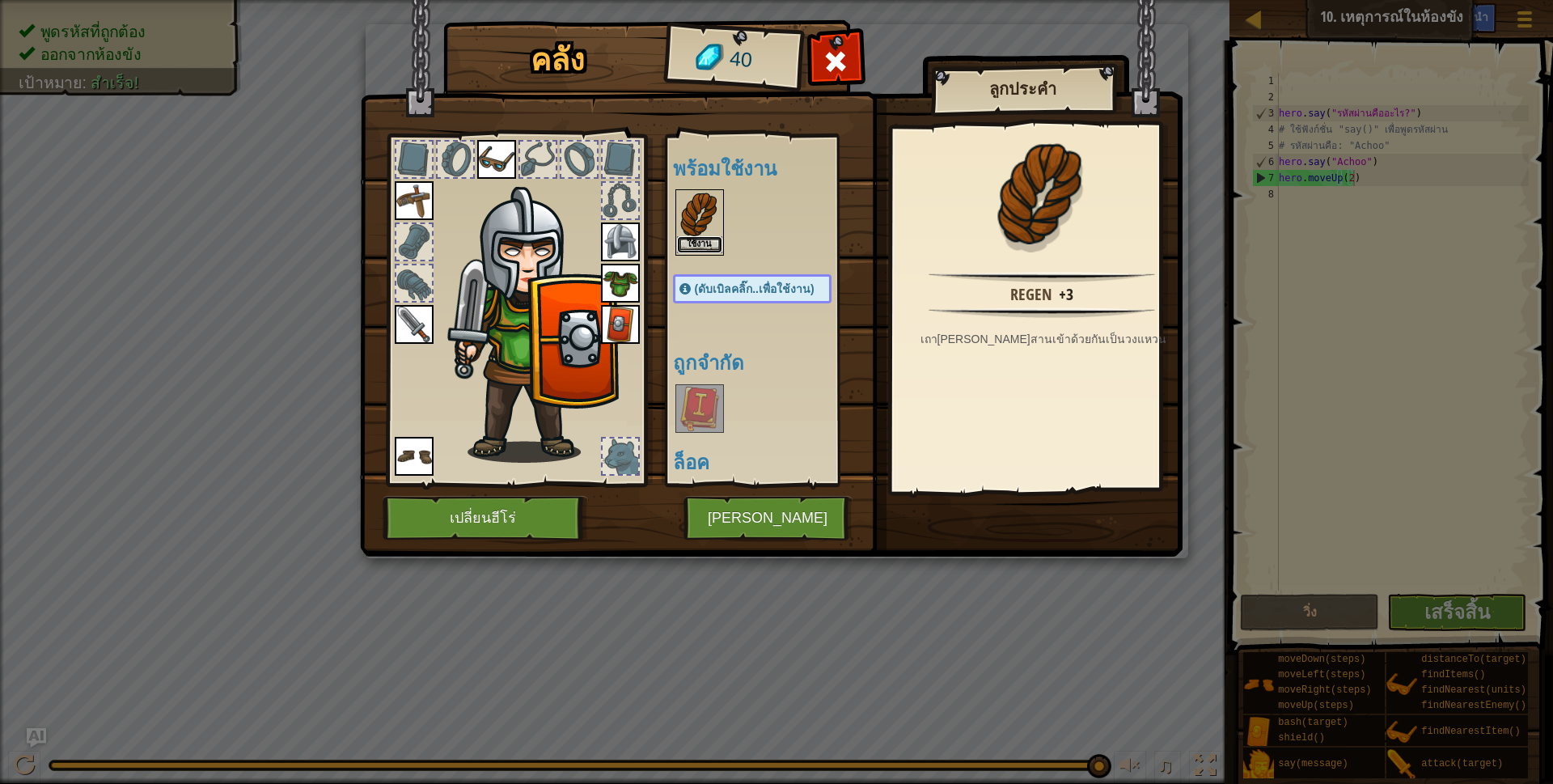
click at [697, 243] on button "ใช้งาน" at bounding box center [700, 244] width 45 height 17
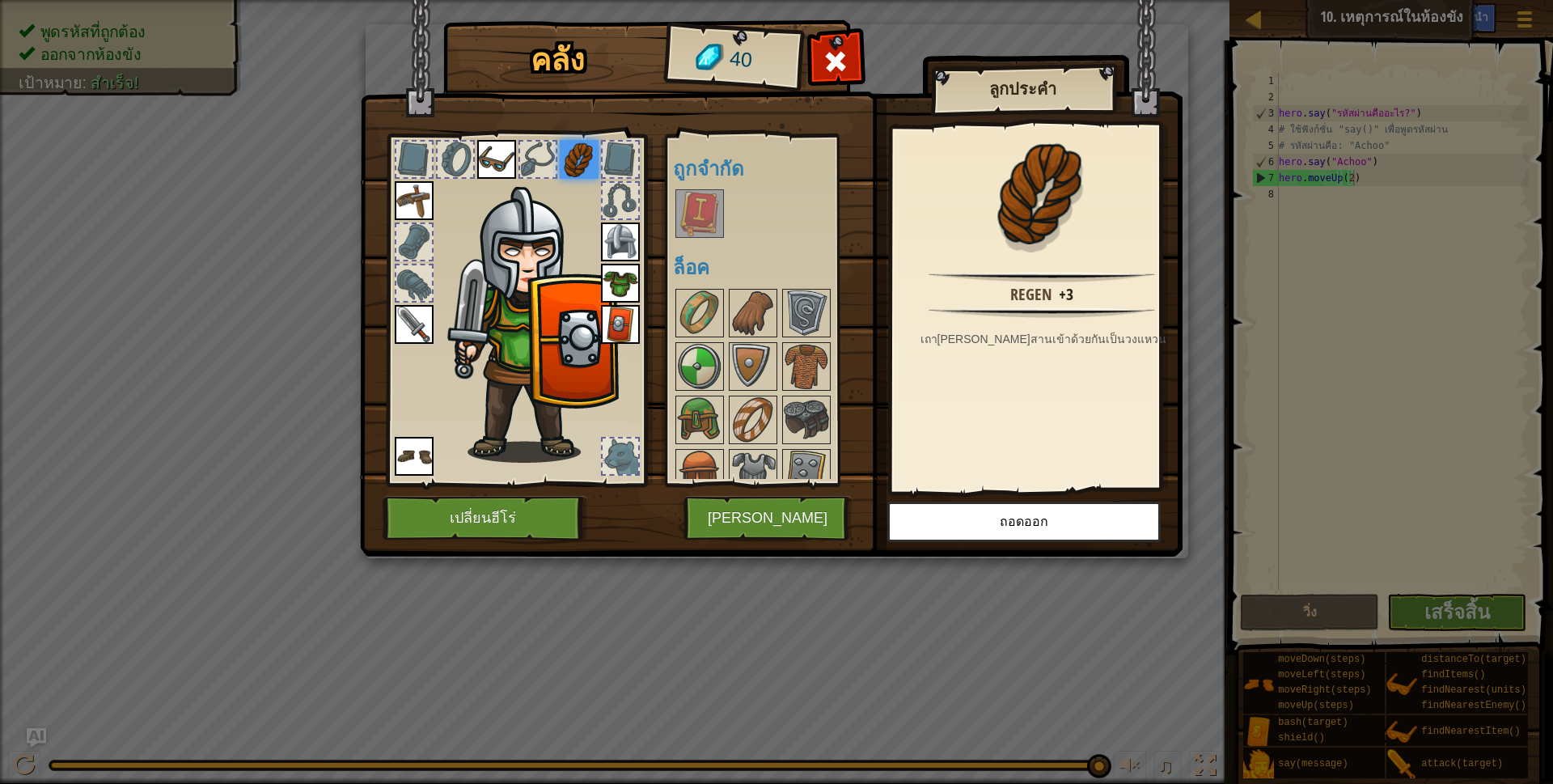
click at [737, 486] on img at bounding box center [771, 263] width 823 height 587
click at [751, 520] on button "[PERSON_NAME]" at bounding box center [768, 518] width 169 height 44
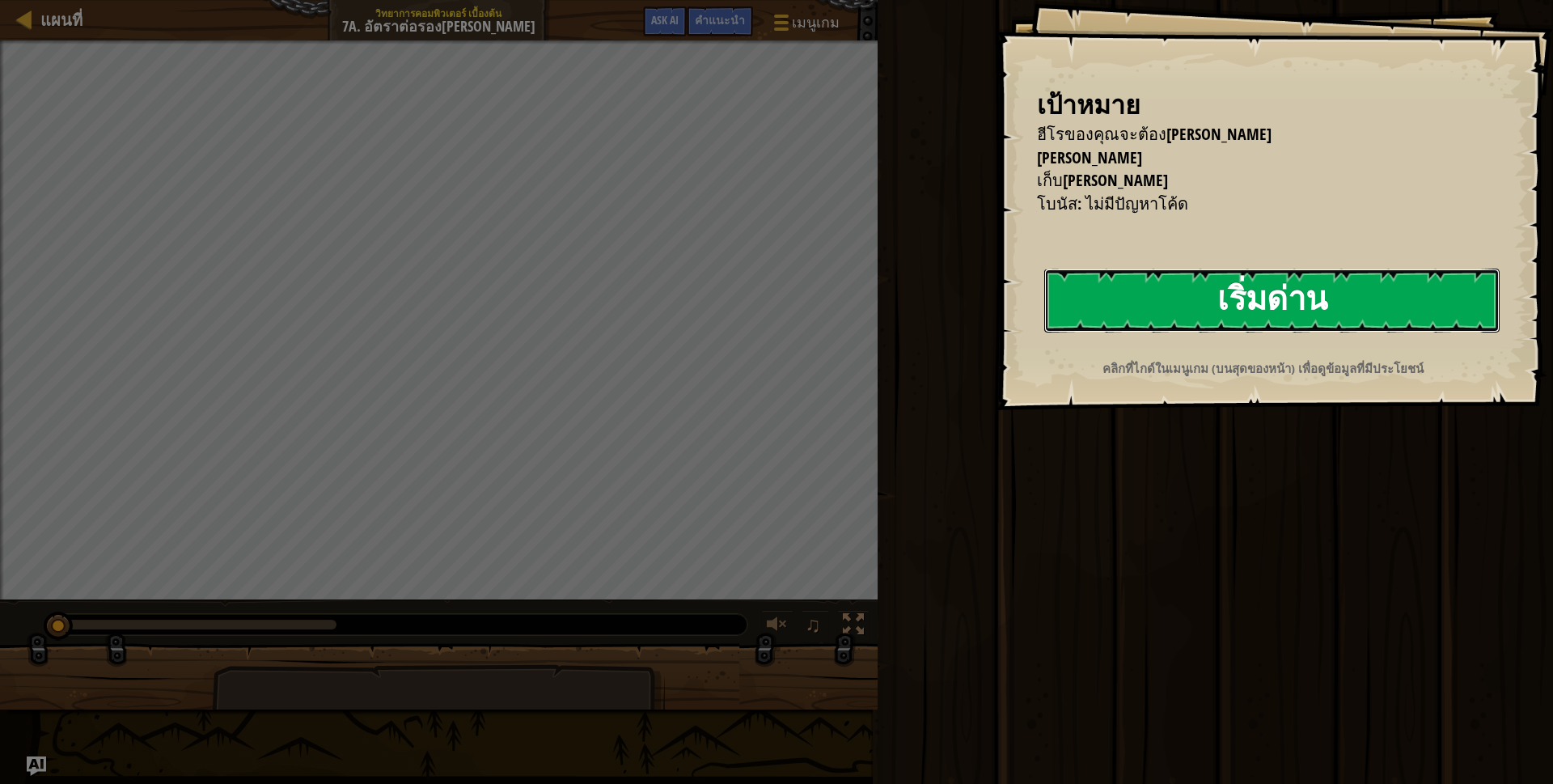
click at [1155, 308] on button "เริ่มด่าน" at bounding box center [1272, 300] width 455 height 64
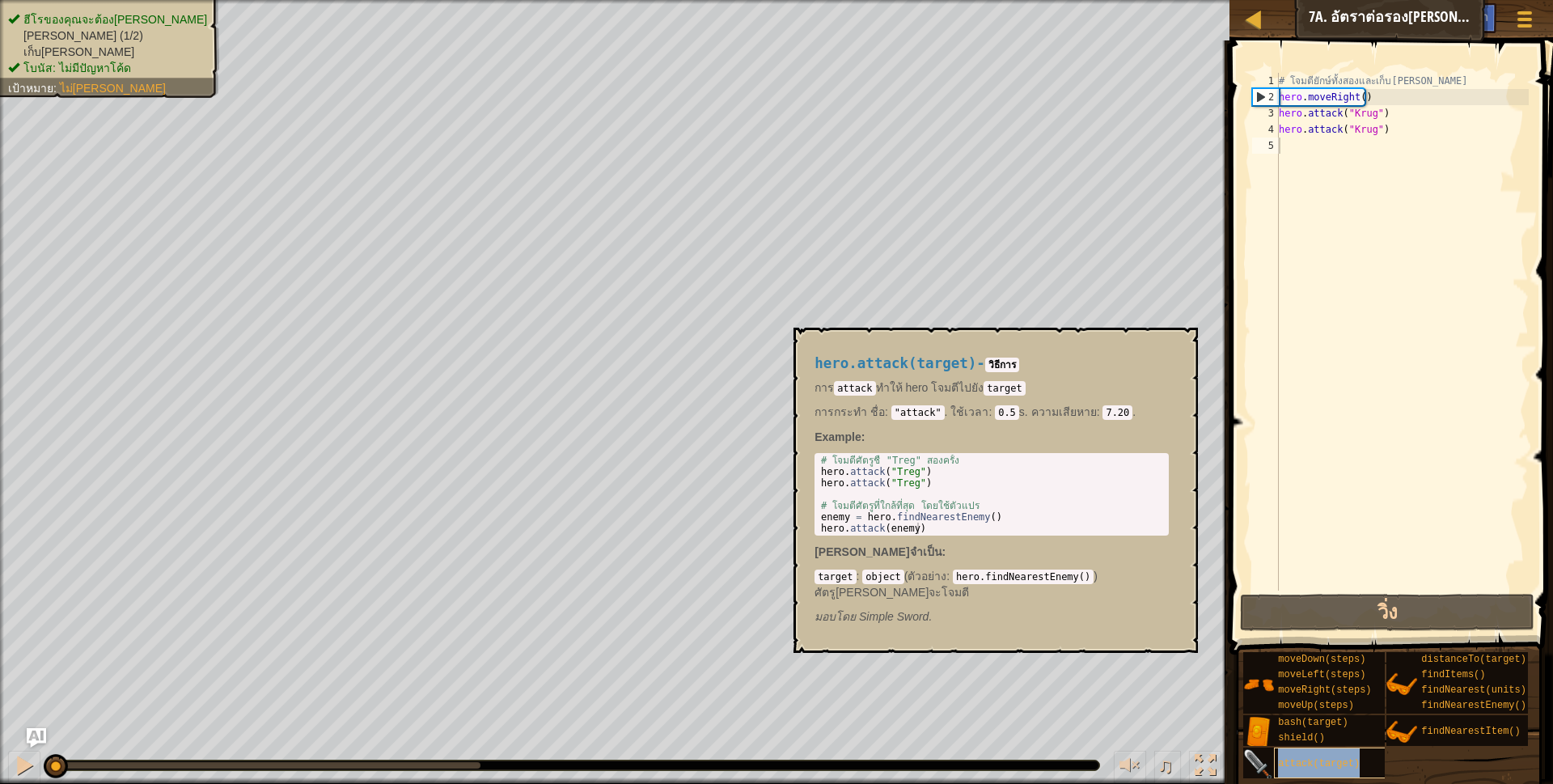
click at [1287, 756] on div "attack(target)" at bounding box center [1351, 762] width 156 height 31
type textarea "hero.attack("Treg")"
drag, startPoint x: 818, startPoint y: 469, endPoint x: 936, endPoint y: 471, distance: 118.0
click at [936, 471] on div "# โจมตีศัตรูชื่ "Treg" สองครั้ง hero . attack ( "Treg" ) hero . attack ( "Treg"…" at bounding box center [992, 505] width 348 height 102
paste textarea "hero.attack("Treg")"
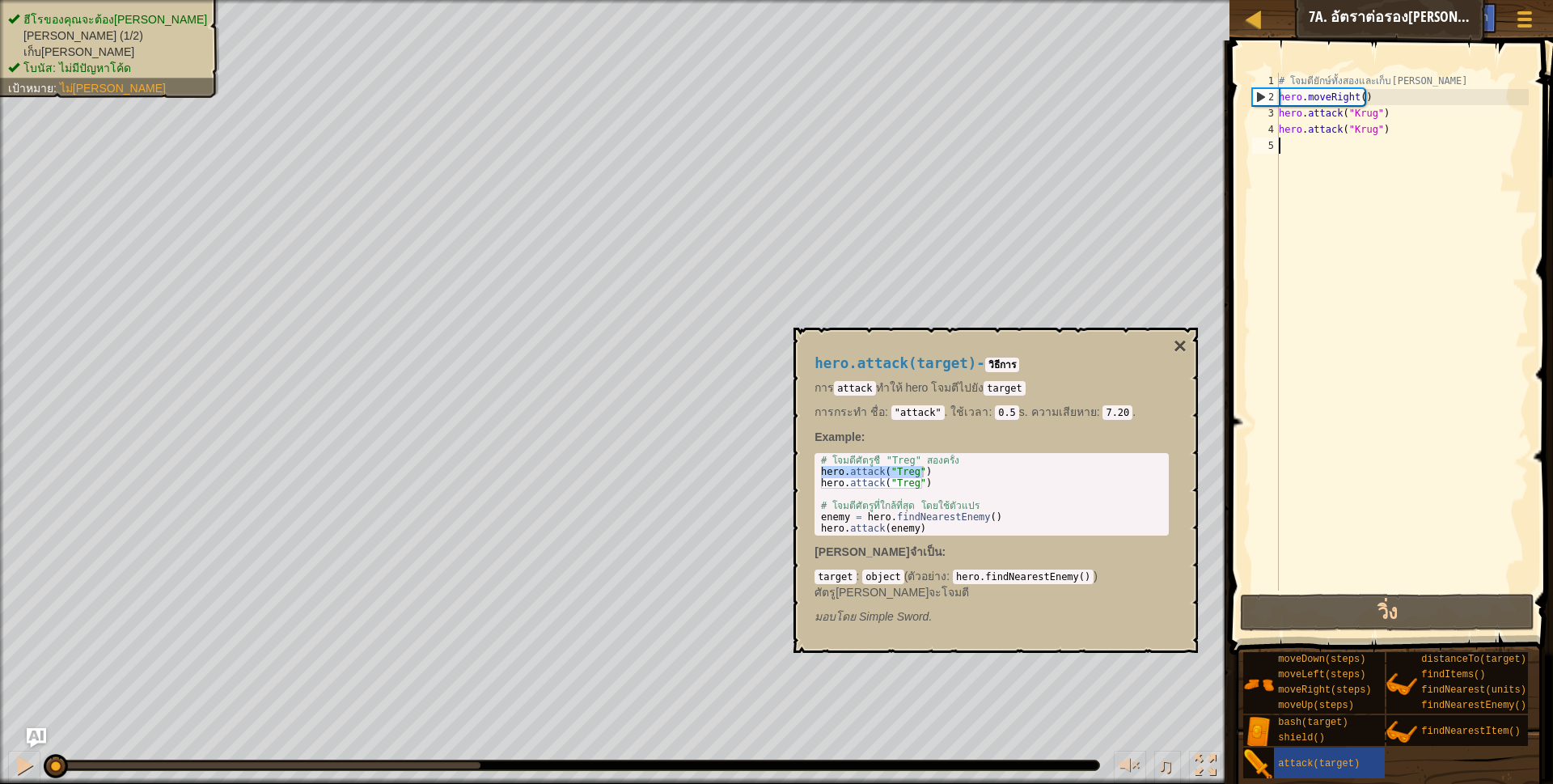
type textarea "hero.attack("Treg")"
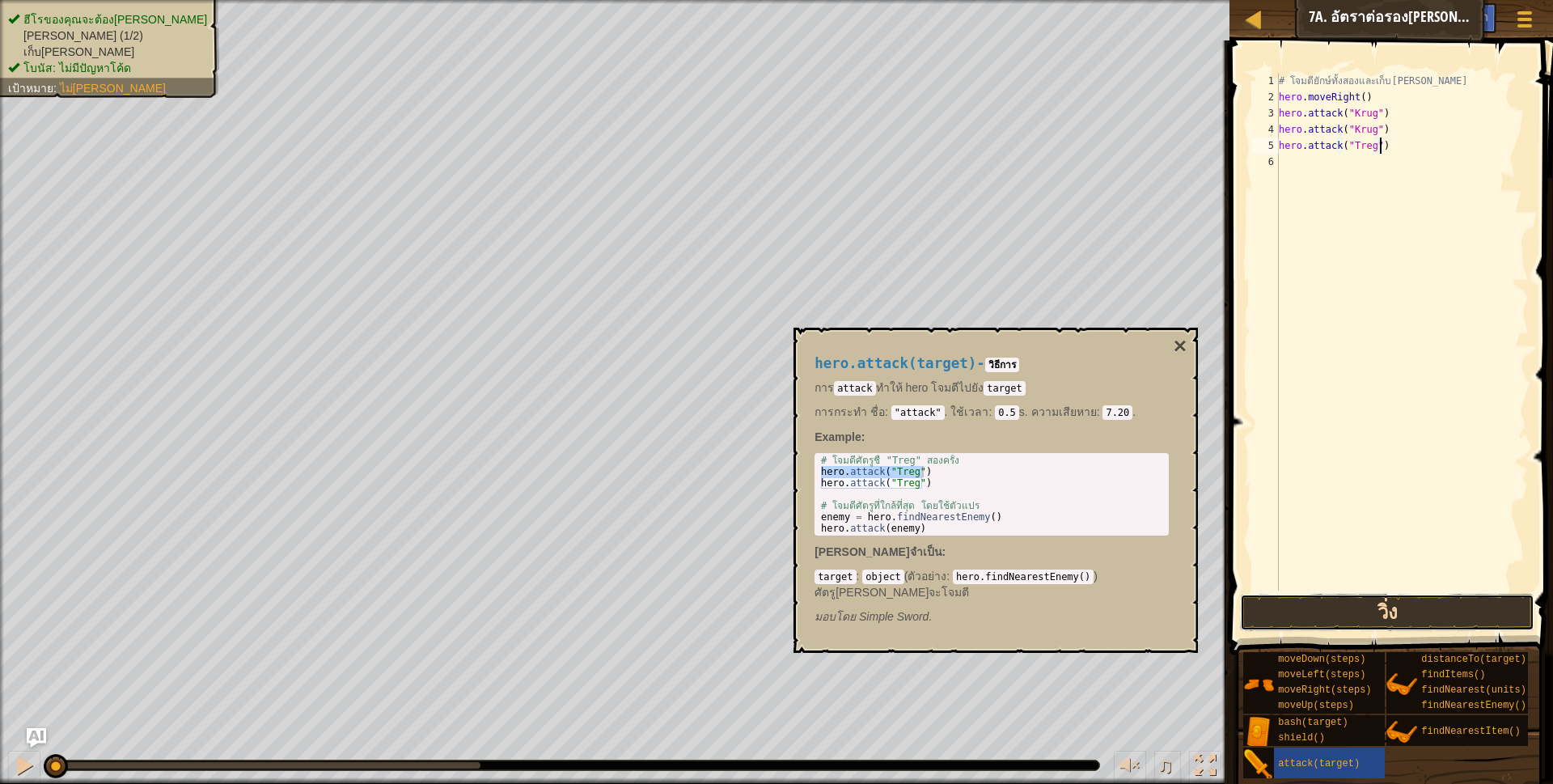
click at [1347, 601] on button "วิ่ง" at bounding box center [1387, 612] width 295 height 37
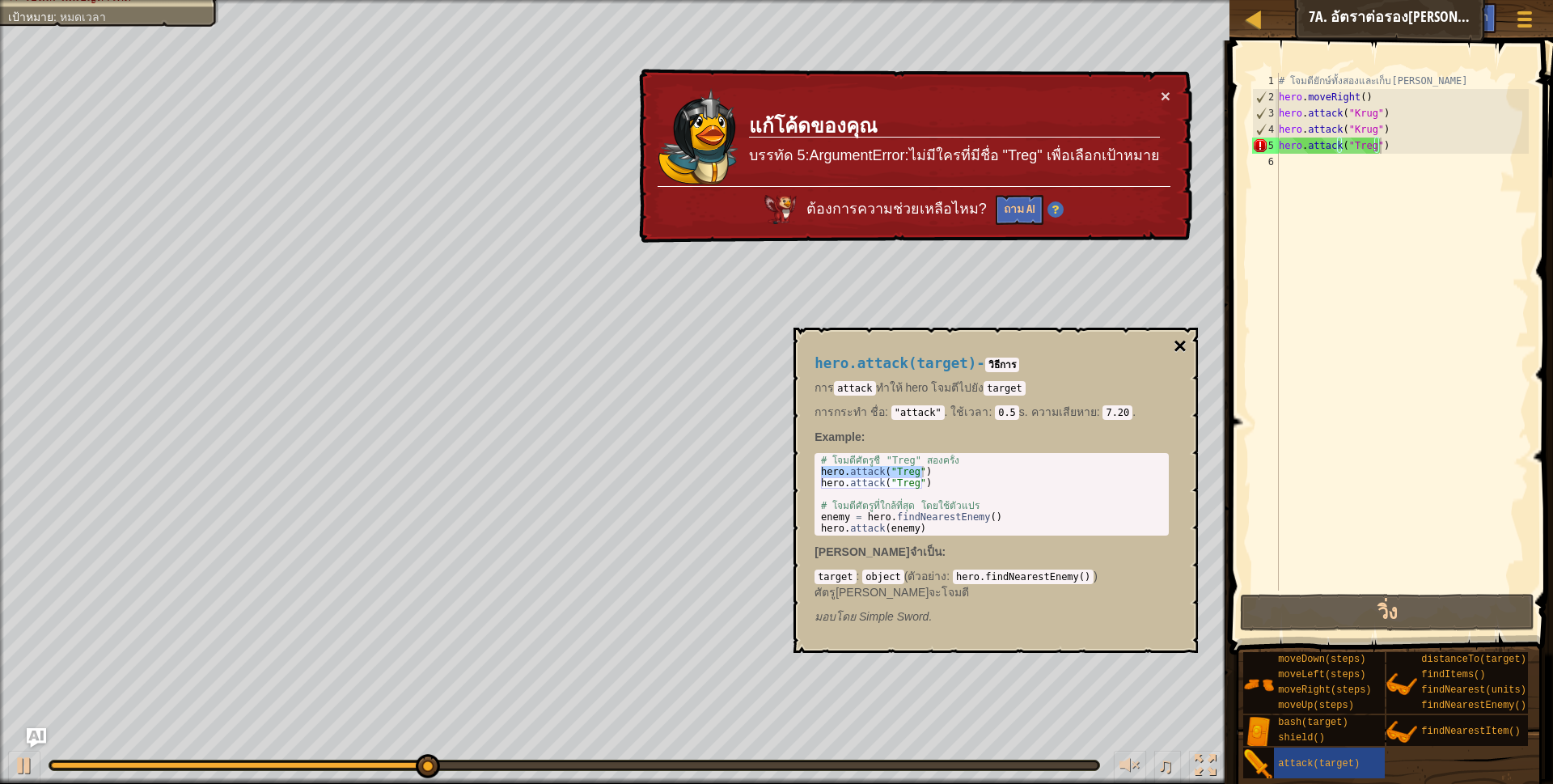
click at [1179, 335] on button "×" at bounding box center [1180, 346] width 13 height 23
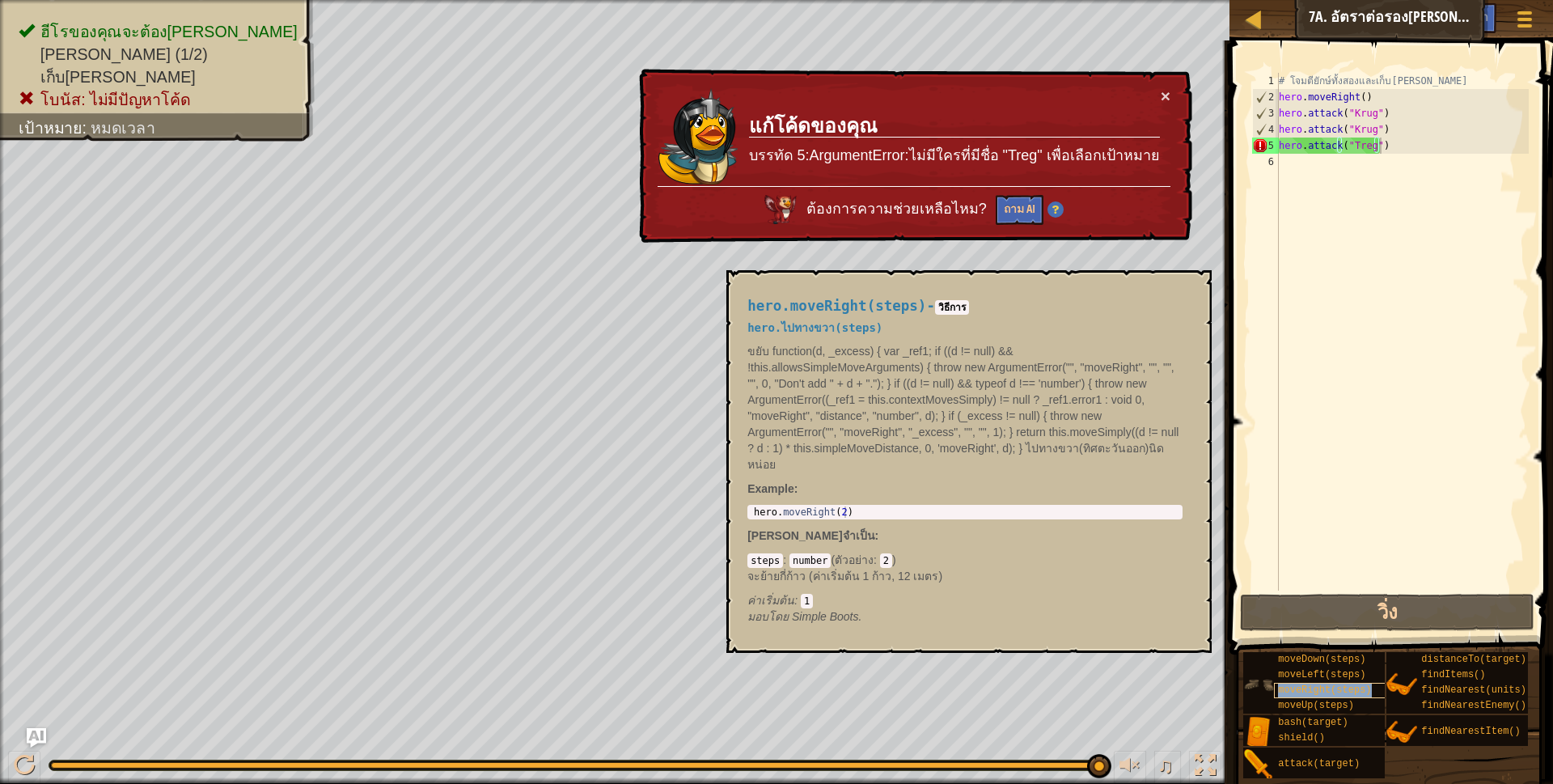
click at [1301, 693] on span "moveRight(steps)" at bounding box center [1324, 690] width 93 height 12
type textarea "hero.moveRight(2)"
drag, startPoint x: 753, startPoint y: 515, endPoint x: 844, endPoint y: 508, distance: 91.3
click at [844, 508] on div "hero . moveRight ( 2 )" at bounding box center [965, 523] width 428 height 34
click at [1382, 144] on div "hero.attack("Treg") 1 2 3 4 5 6 # โจมตียักษ์ทั้งสองและเก็บ[PERSON_NAME] hero . …" at bounding box center [1388, 331] width 279 height 518
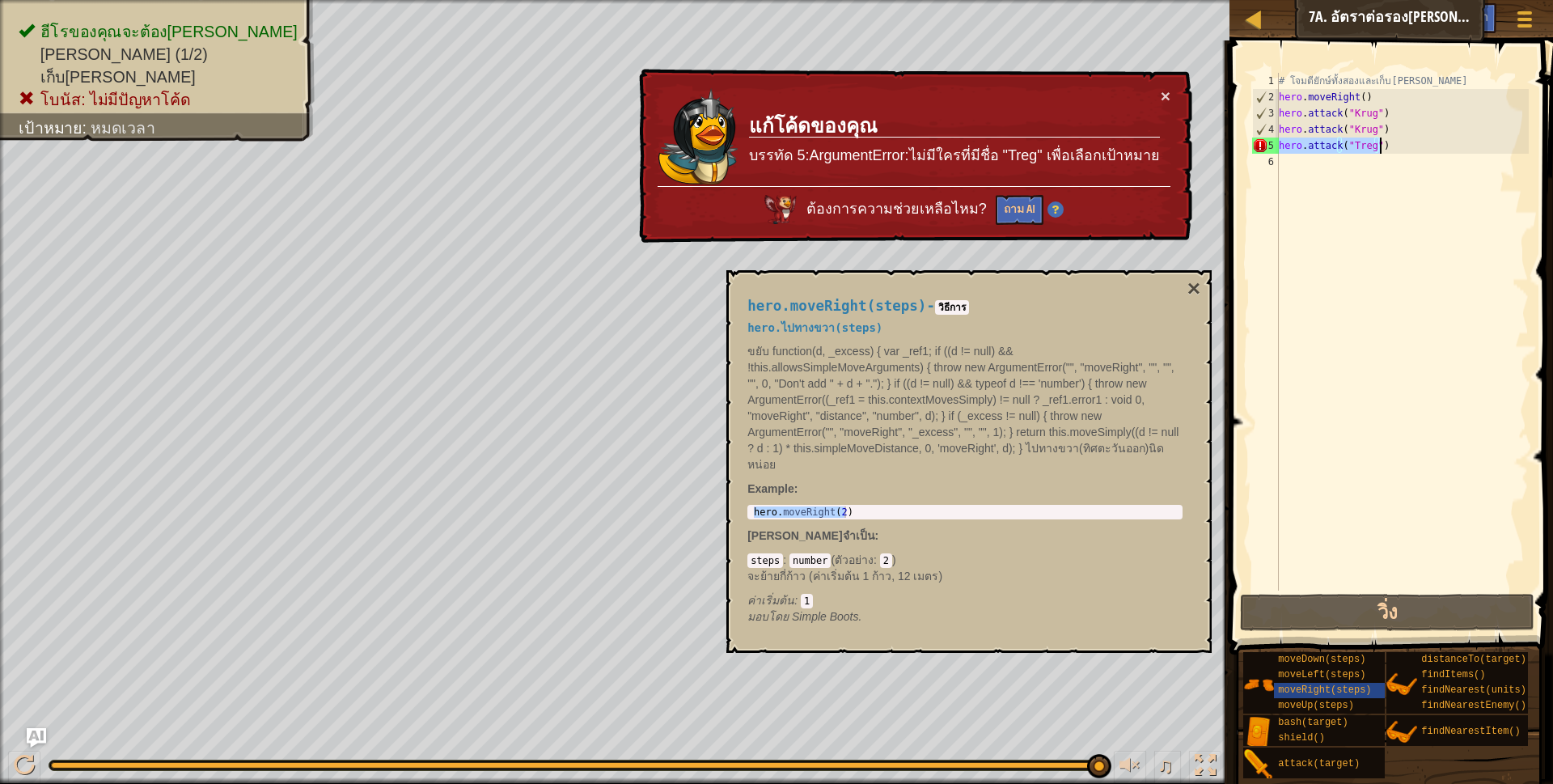
paste textarea "moveRight(2"
type textarea "hero.moveRight(2)"
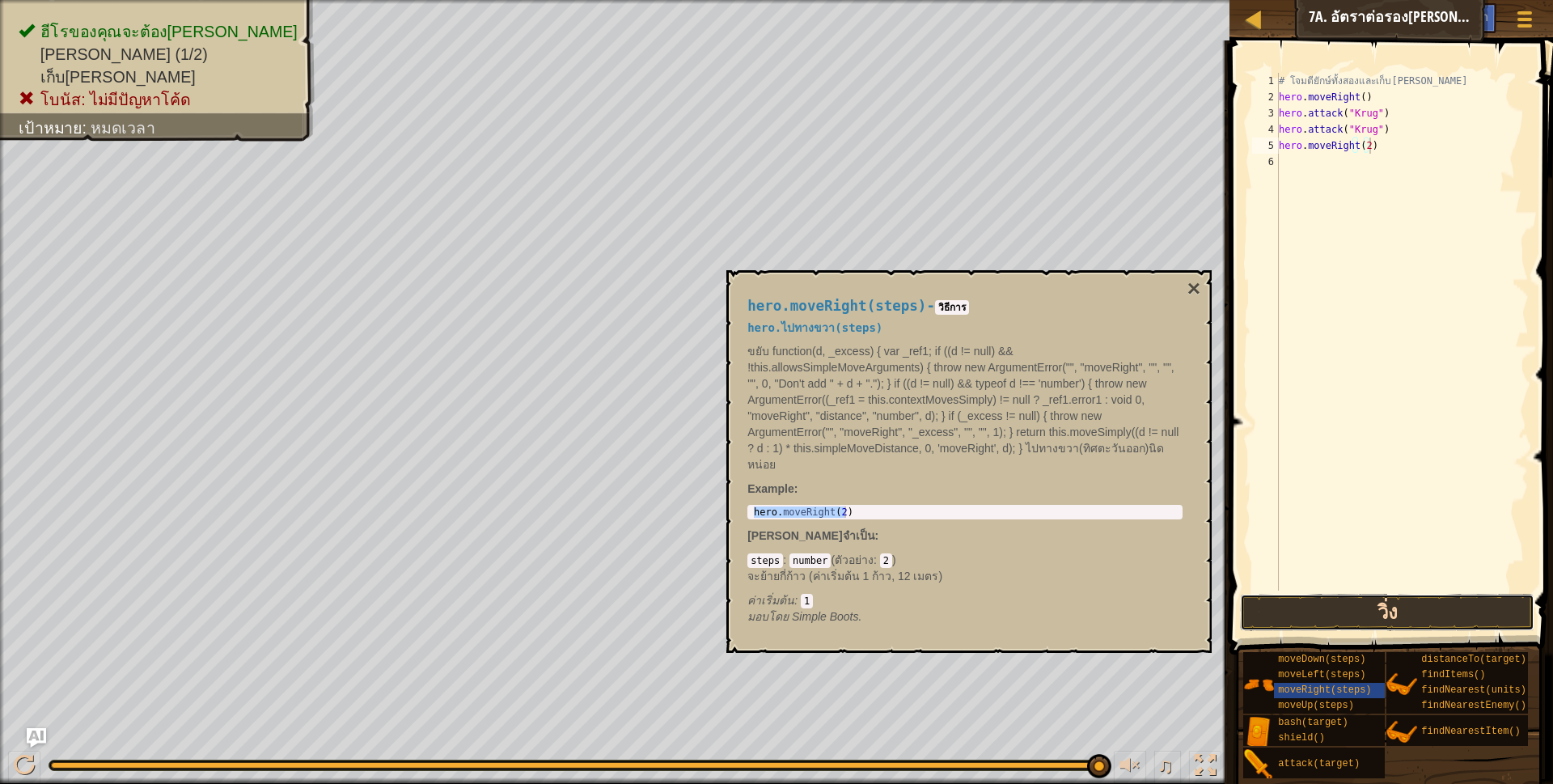
click at [1397, 608] on button "วิ่ง" at bounding box center [1387, 612] width 295 height 37
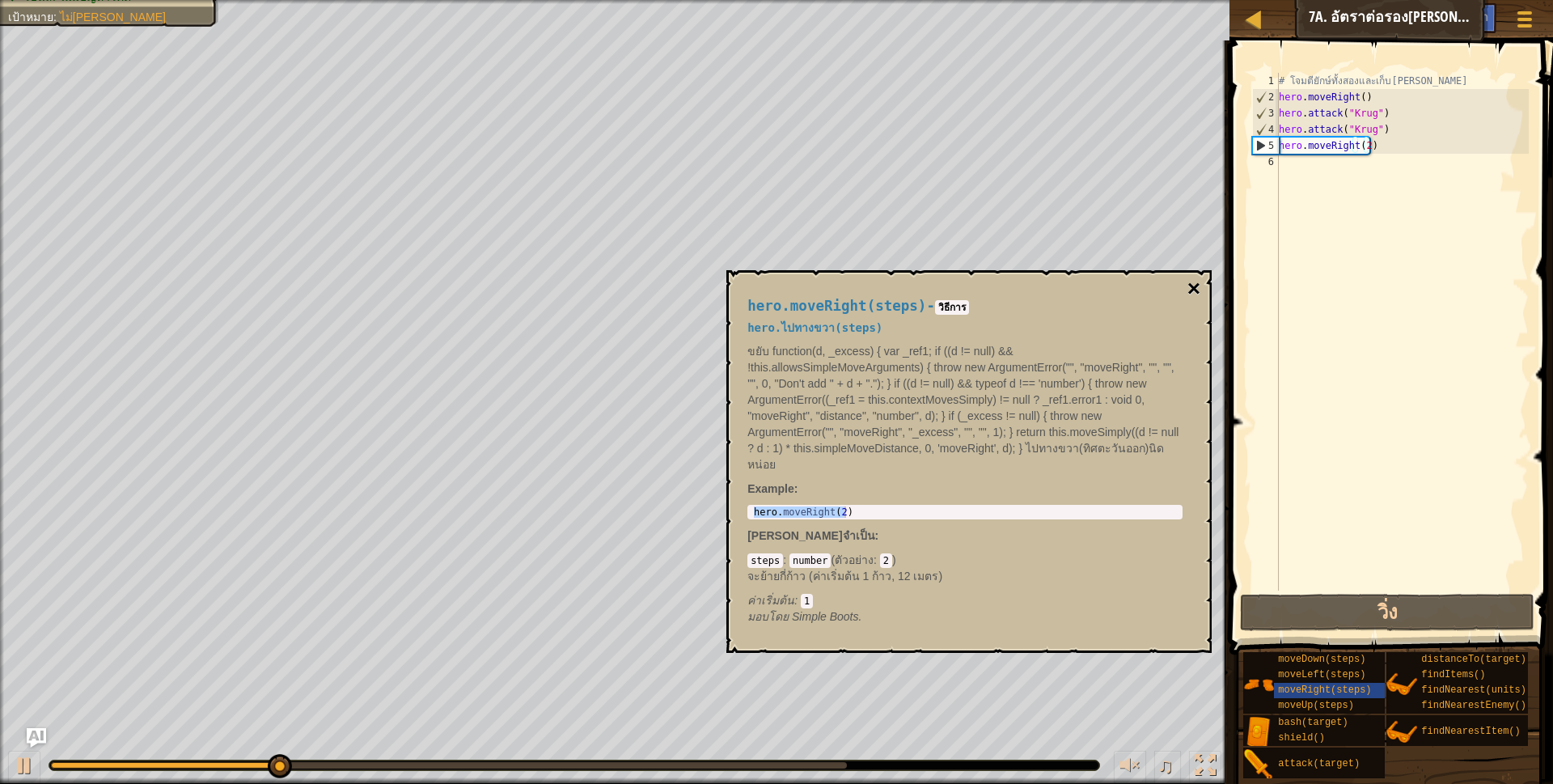
click at [1198, 285] on button "×" at bounding box center [1193, 289] width 13 height 23
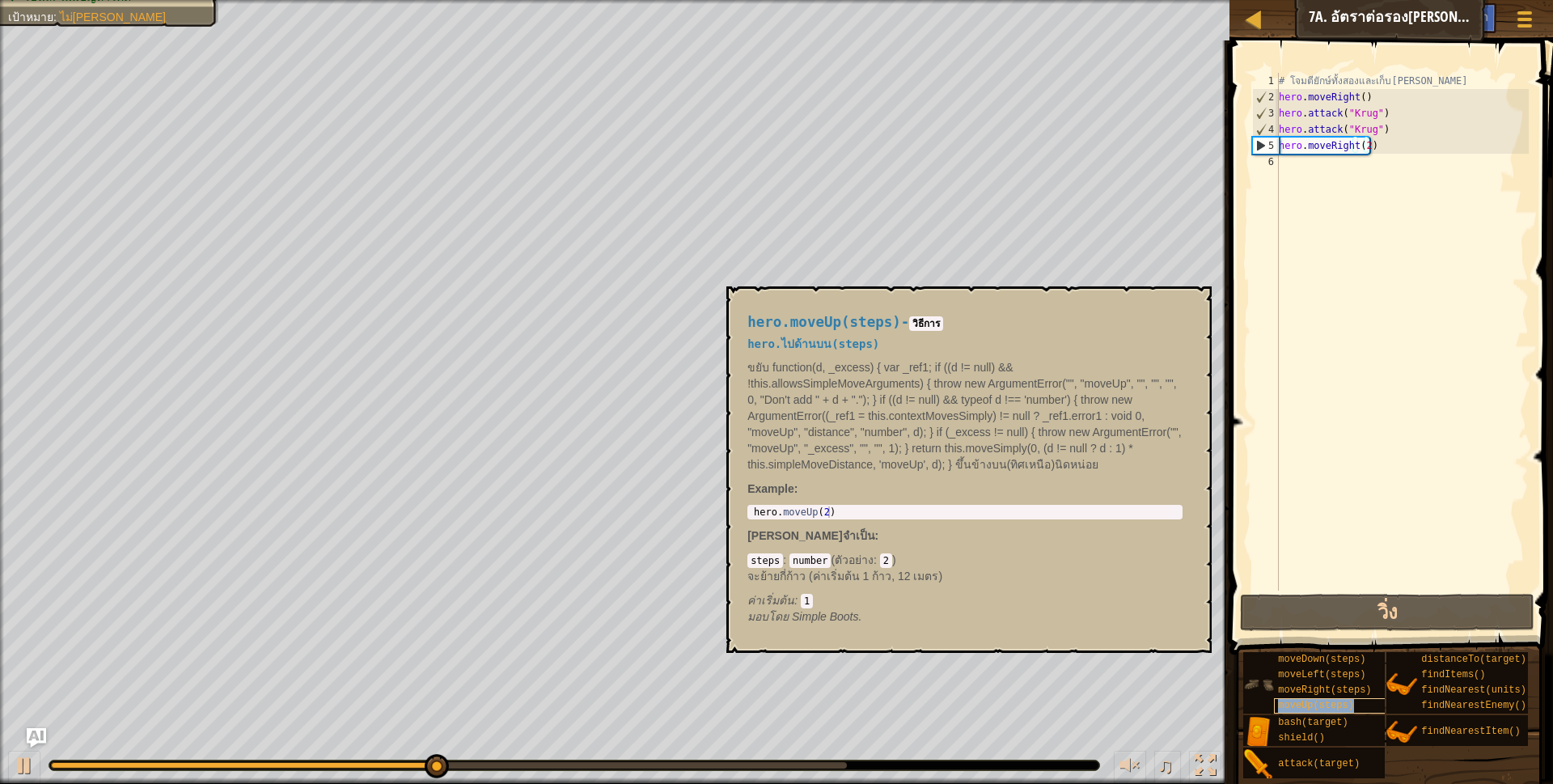
click at [1307, 707] on span "moveUp(steps)" at bounding box center [1315, 705] width 76 height 12
type textarea "hero.moveUp(2)"
drag, startPoint x: 751, startPoint y: 508, endPoint x: 885, endPoint y: 508, distance: 134.0
click at [888, 509] on div "hero . moveUp ( 2 )" at bounding box center [965, 523] width 428 height 34
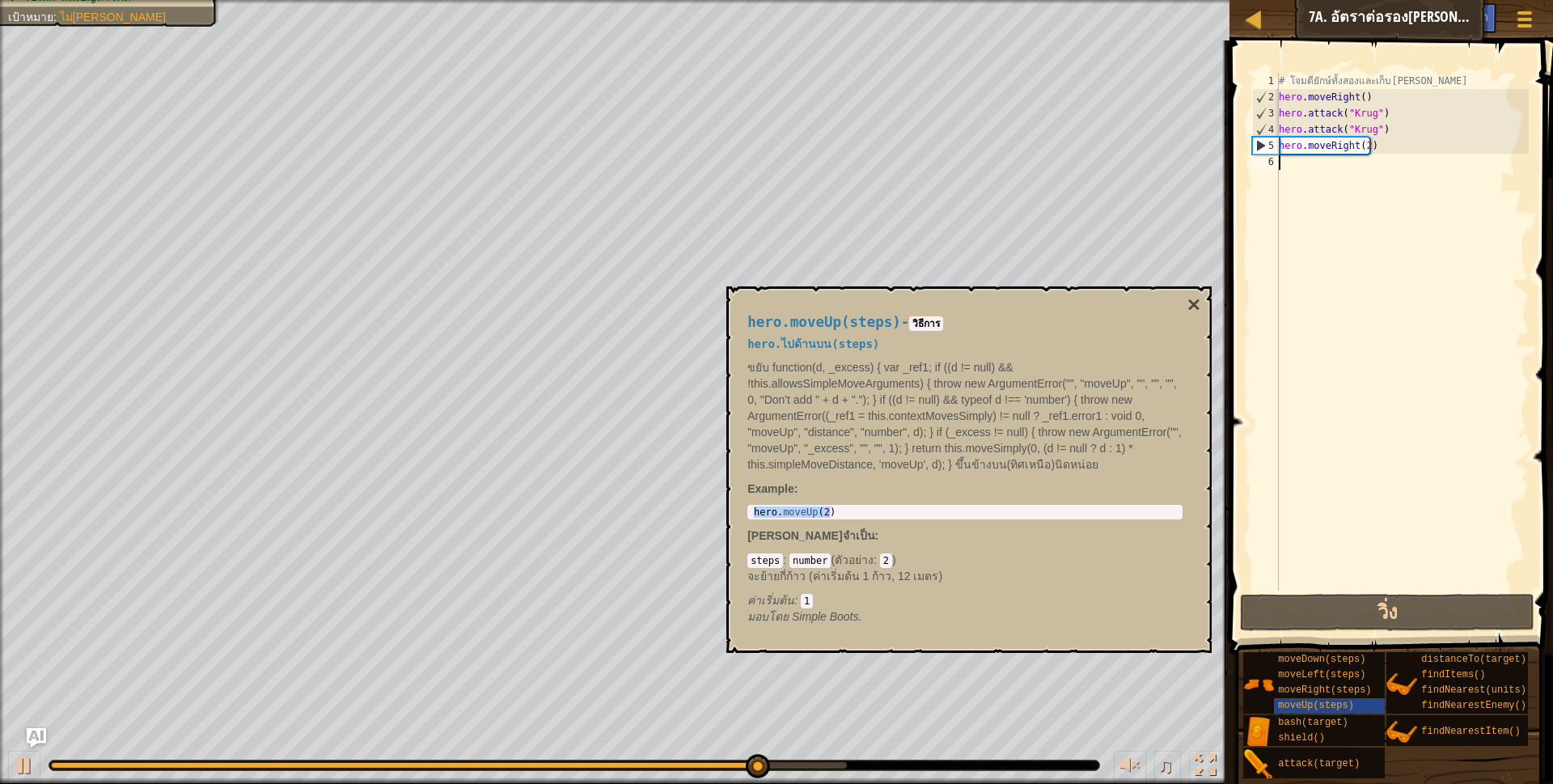
click at [1344, 184] on div "# โจมตียักษ์ทั้งสองและเก็บ[PERSON_NAME] hero . moveRight ( ) hero . attack ( "K…" at bounding box center [1402, 347] width 254 height 550
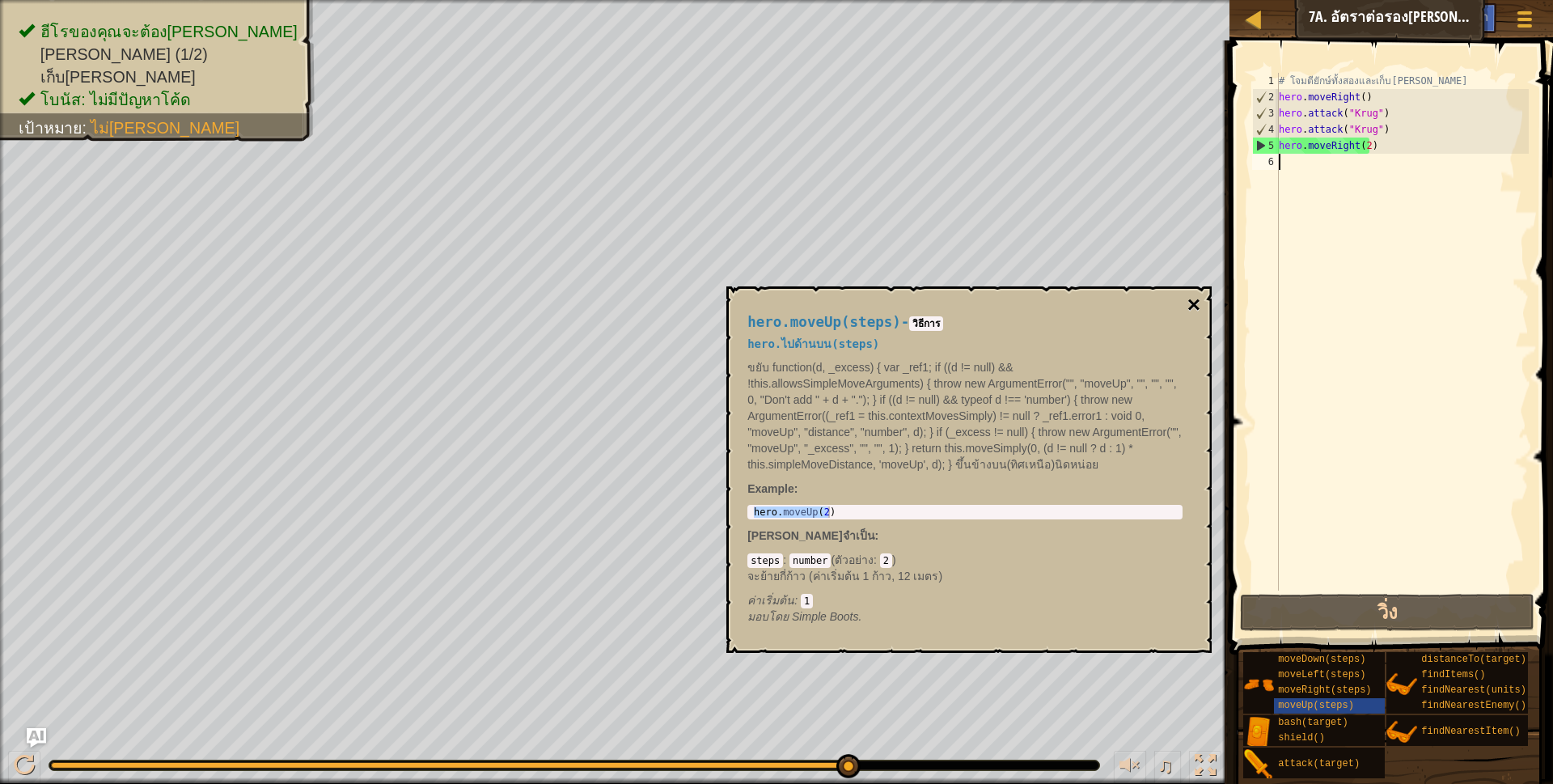
drag, startPoint x: 1343, startPoint y: 182, endPoint x: 1198, endPoint y: 300, distance: 186.9
click at [1198, 300] on button "×" at bounding box center [1193, 305] width 13 height 23
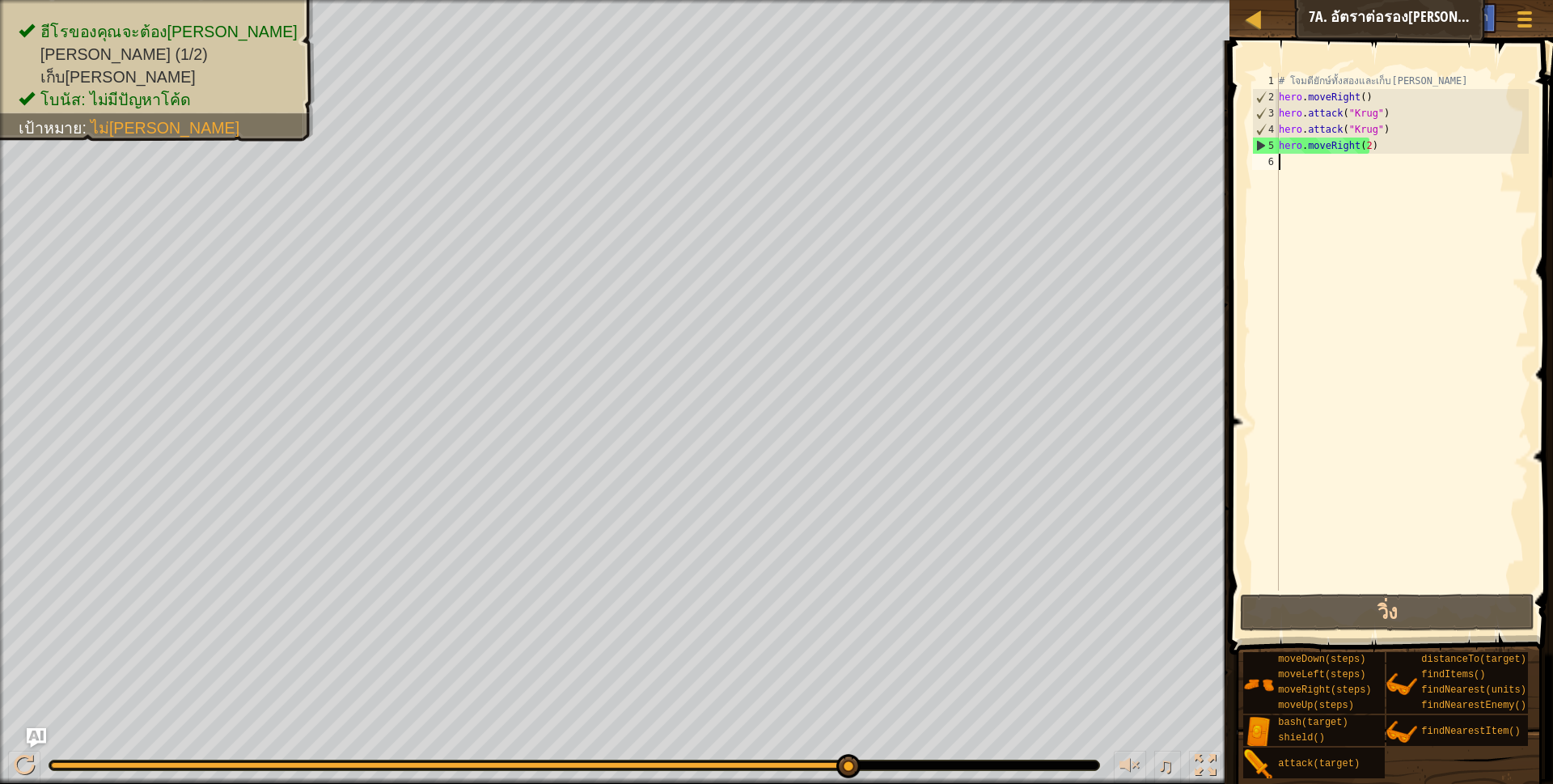
paste textarea "hero.moveUp(2)"
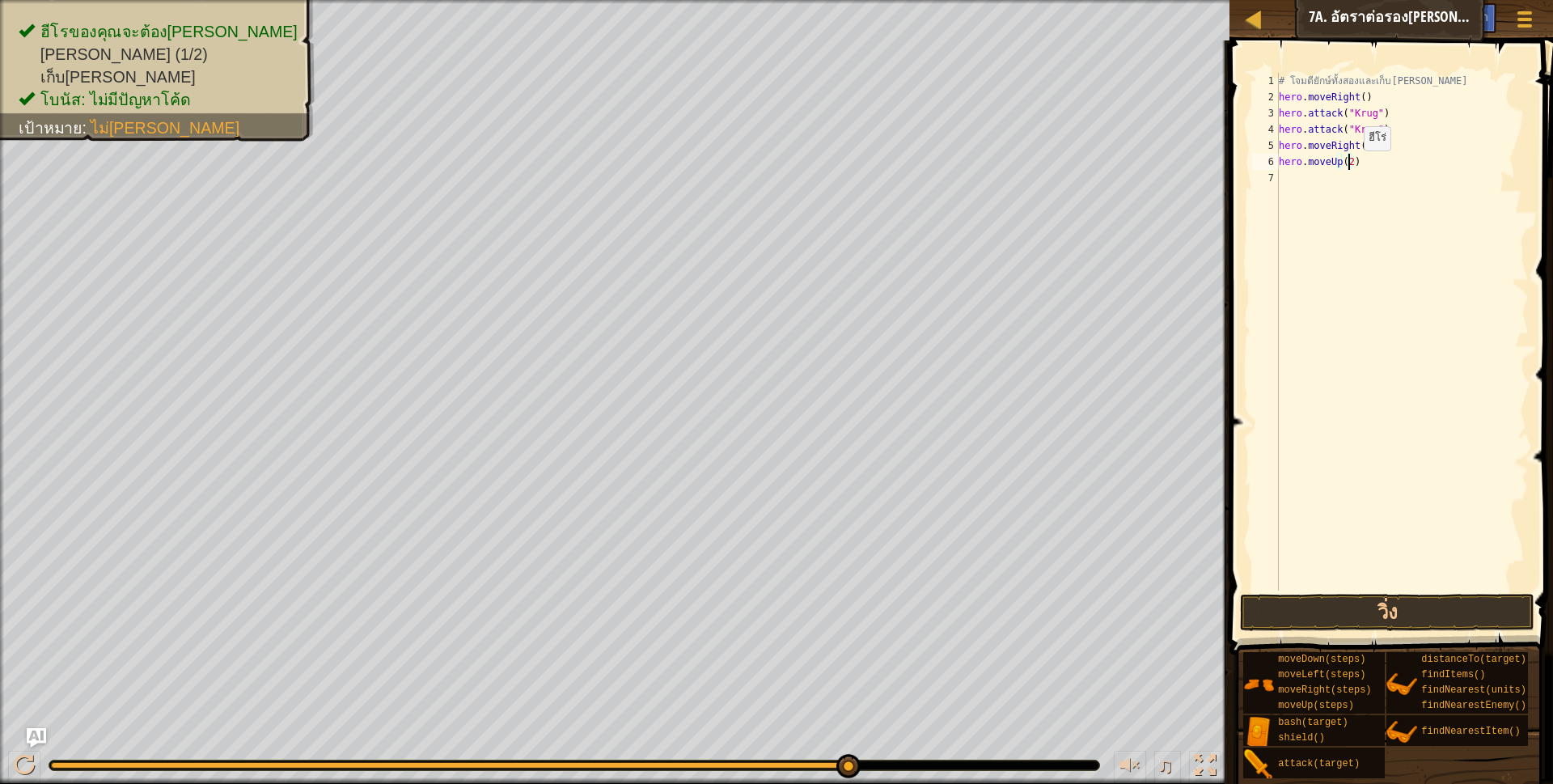
click at [1350, 167] on div "# โจมตียักษ์ทั้งสองและเก็บ[PERSON_NAME] hero . moveRight ( ) hero . attack ( "K…" at bounding box center [1402, 347] width 254 height 550
type textarea "hero.moveUp(1)"
click at [1292, 197] on div "# โจมตียักษ์ทั้งสองและเก็บ[PERSON_NAME] hero . moveRight ( ) hero . attack ( "K…" at bounding box center [1402, 347] width 254 height 550
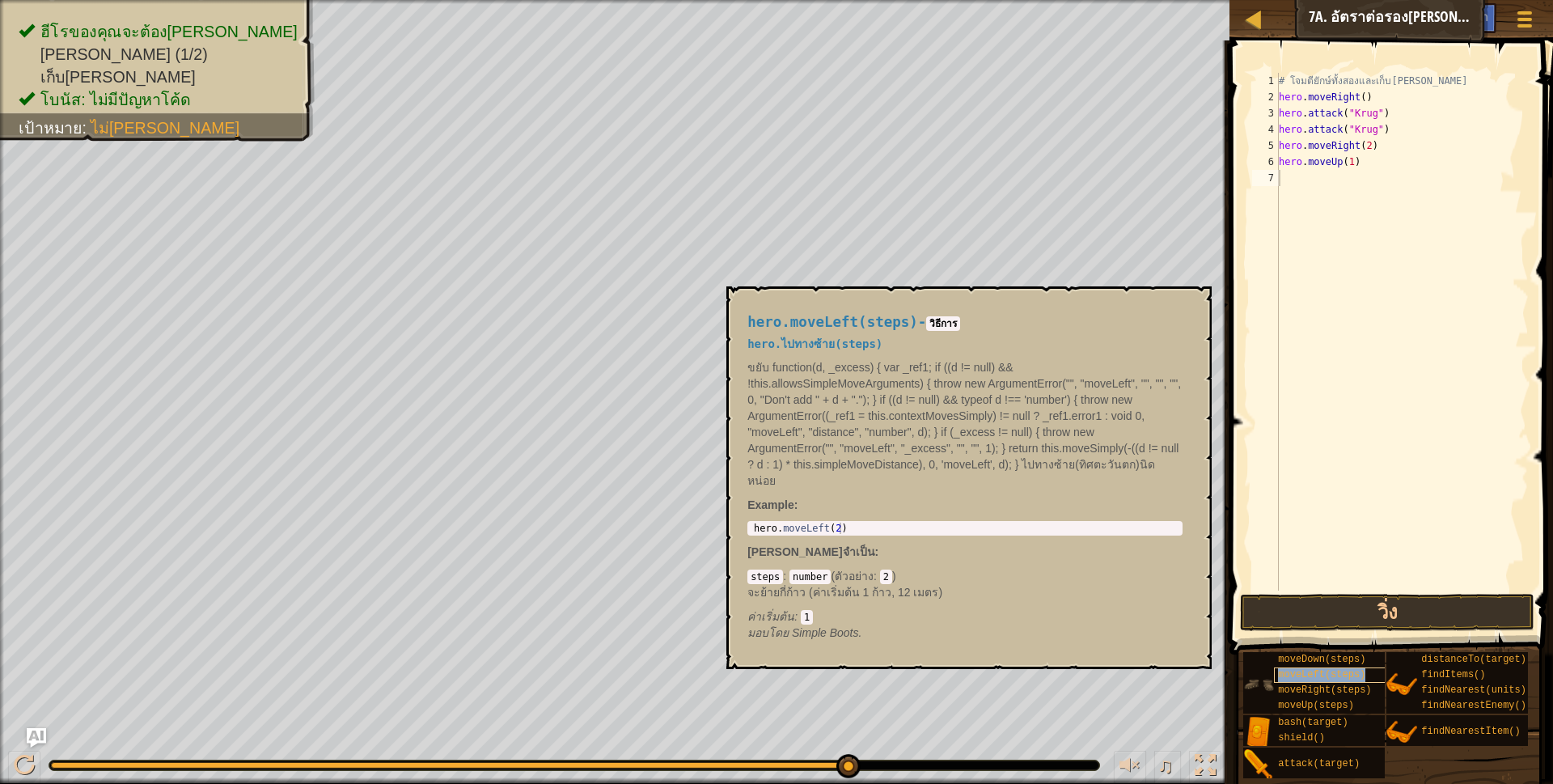
click at [1295, 669] on span "moveLeft(steps)" at bounding box center [1321, 674] width 87 height 12
click at [748, 520] on div "1 hero . moveLeft ( 2 ) ההההההההההההההההההההההההההההההההההההההההההההההההההההההה…" at bounding box center [965, 527] width 435 height 14
type textarea "hero.moveLeft(2)"
drag, startPoint x: 751, startPoint y: 512, endPoint x: 839, endPoint y: 513, distance: 88.0
click at [838, 522] on div "hero . moveLeft ( 2 )" at bounding box center [965, 539] width 428 height 34
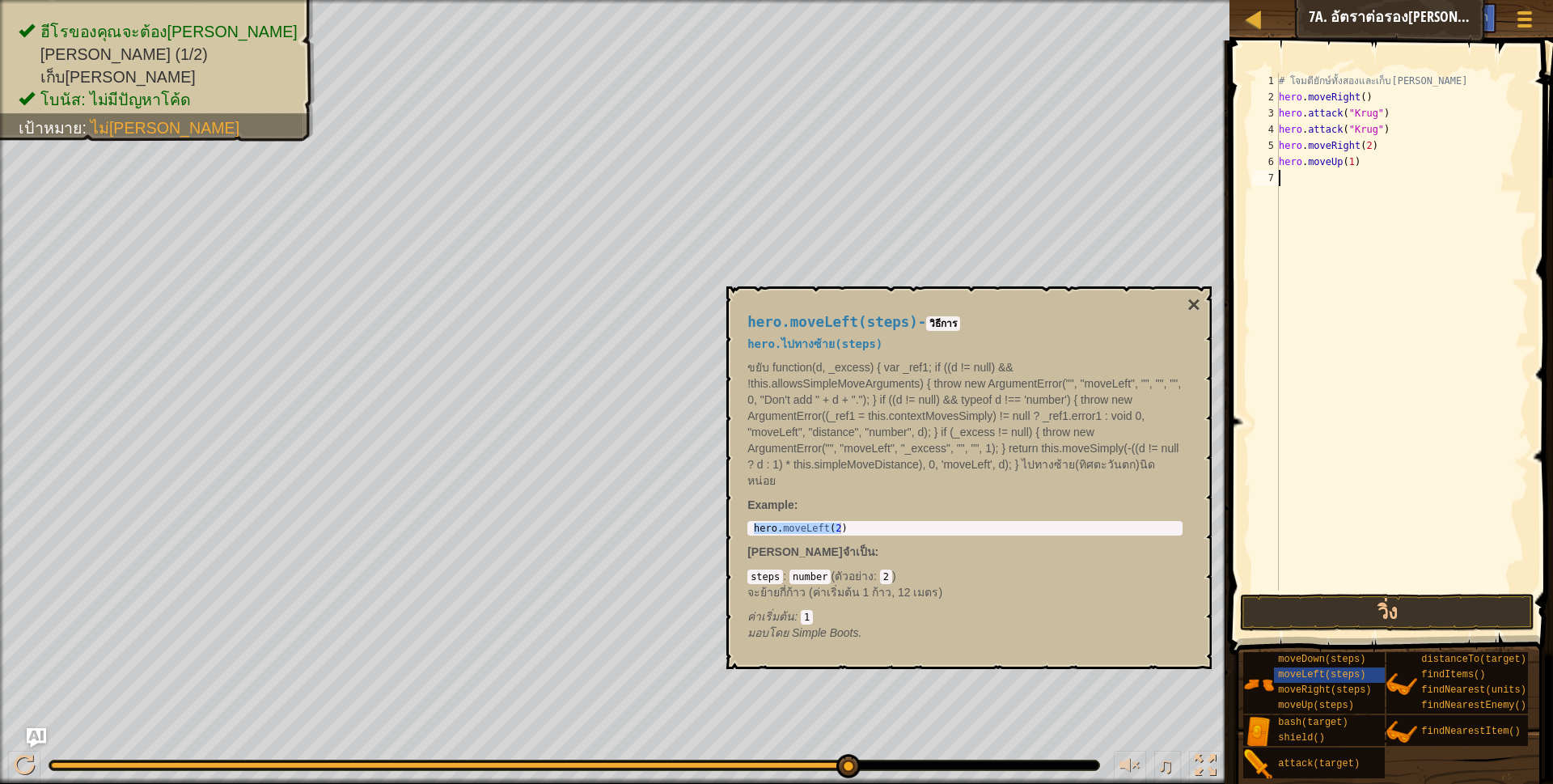
paste textarea "hero.moveLeft(2)"
type textarea "hero.moveLeft(2)"
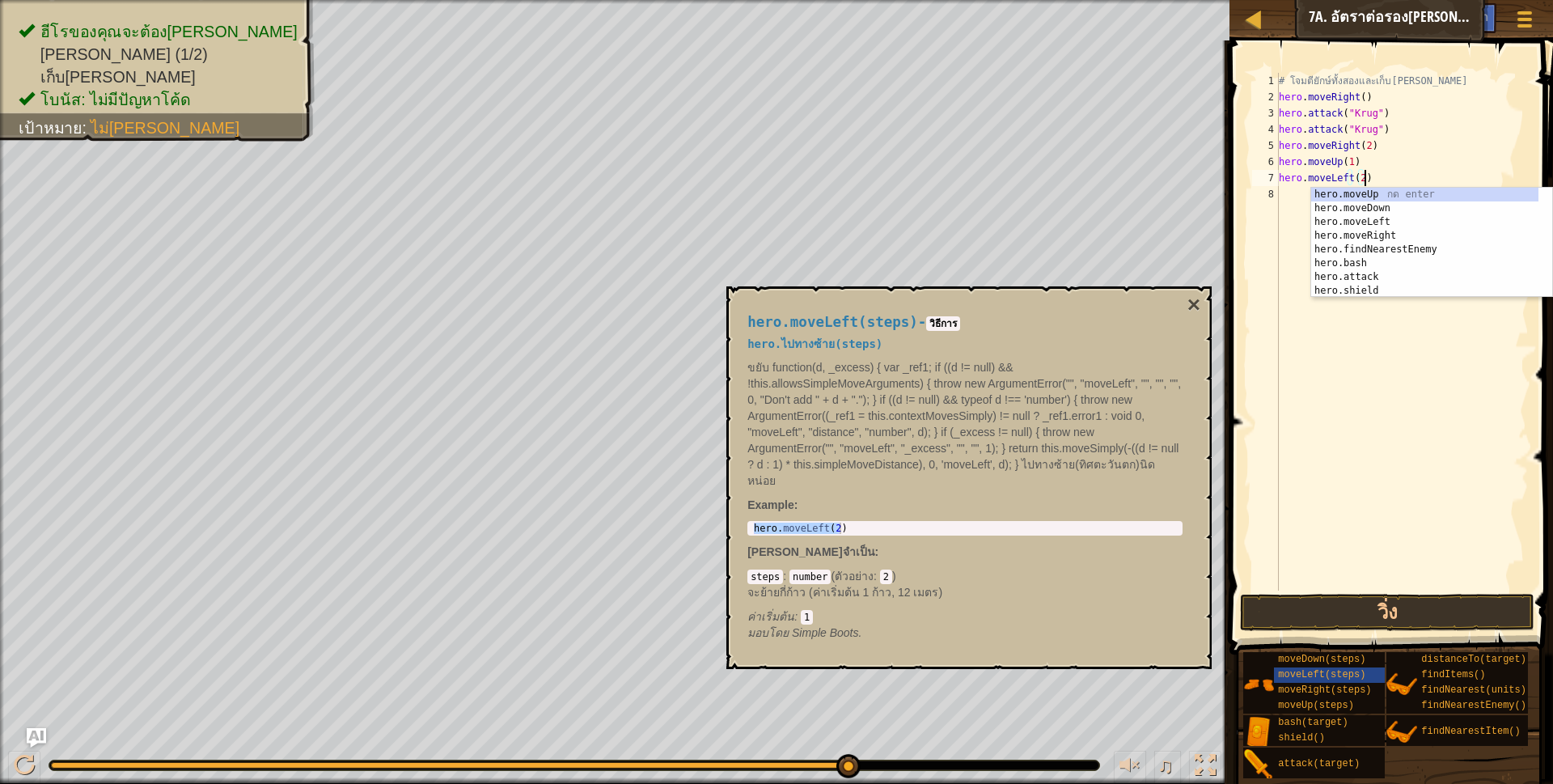
click at [1280, 202] on div "# โจมตียักษ์ทั้งสองและเก็บ[PERSON_NAME] hero . moveRight ( ) hero . attack ( "K…" at bounding box center [1402, 347] width 254 height 550
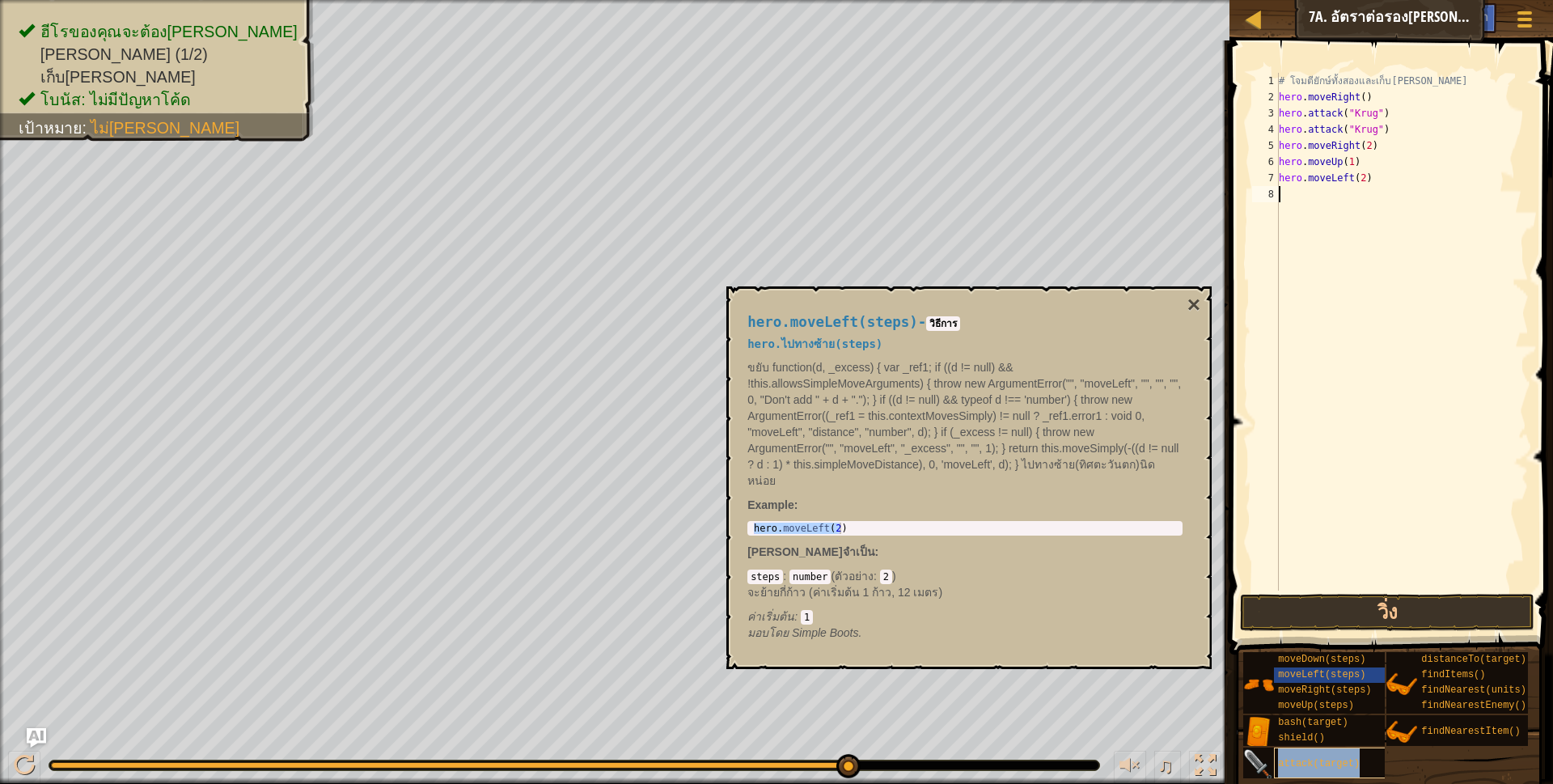
click at [1321, 769] on div "attack(target)" at bounding box center [1351, 762] width 156 height 31
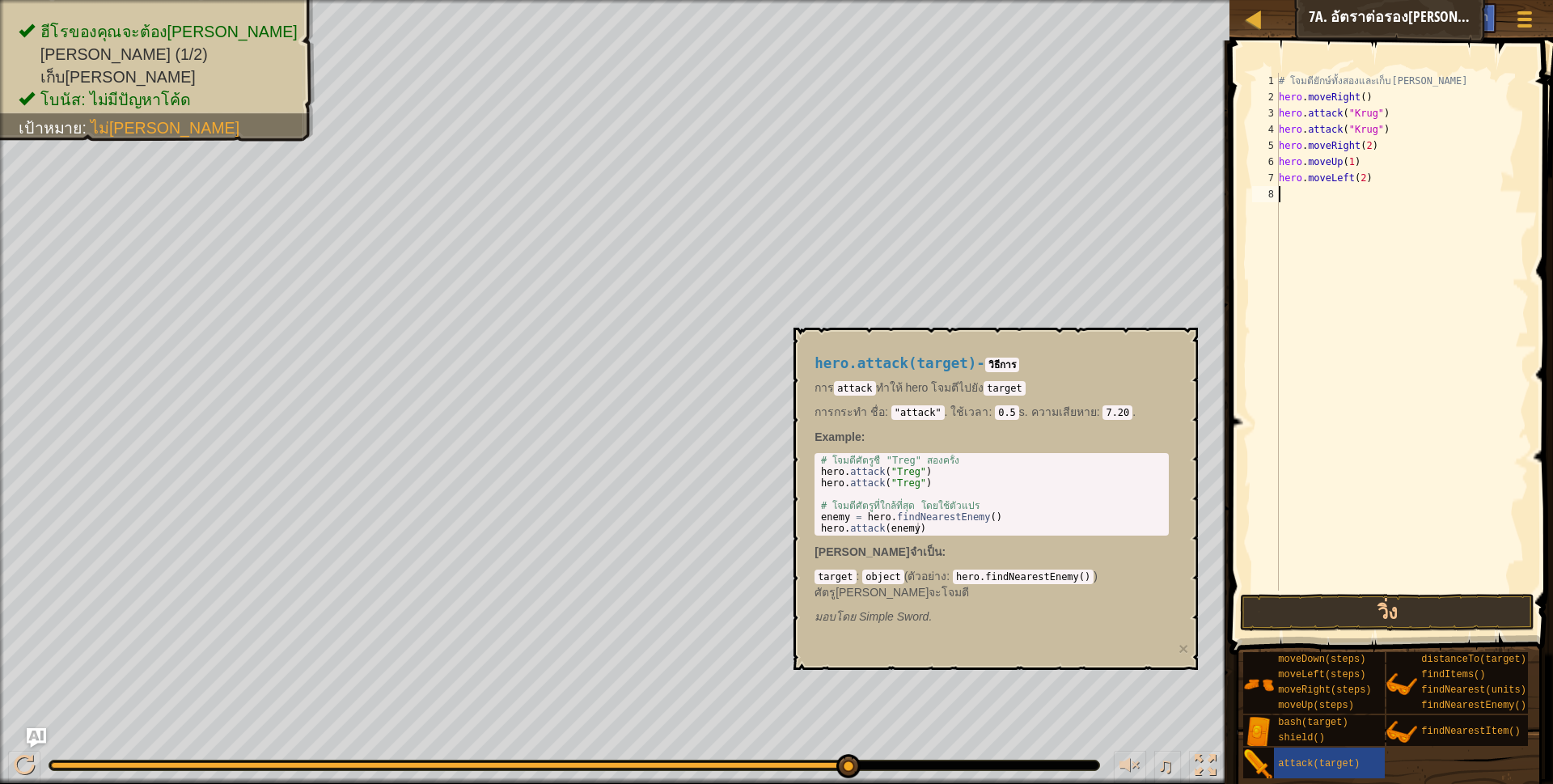
type textarea "hero.attack("Treg")"
drag, startPoint x: 818, startPoint y: 472, endPoint x: 922, endPoint y: 471, distance: 104.0
click at [922, 471] on div "# โจมตีศัตรูชื่ "Treg" สองครั้ง hero . attack ( "Treg" ) hero . attack ( "Treg"…" at bounding box center [992, 505] width 348 height 102
paste textarea "hero.attack("Treg")"
click at [1347, 191] on div "# โจมตียักษ์ทั้งสองและเก็บ[PERSON_NAME] hero . moveRight ( ) hero . attack ( "K…" at bounding box center [1402, 347] width 254 height 550
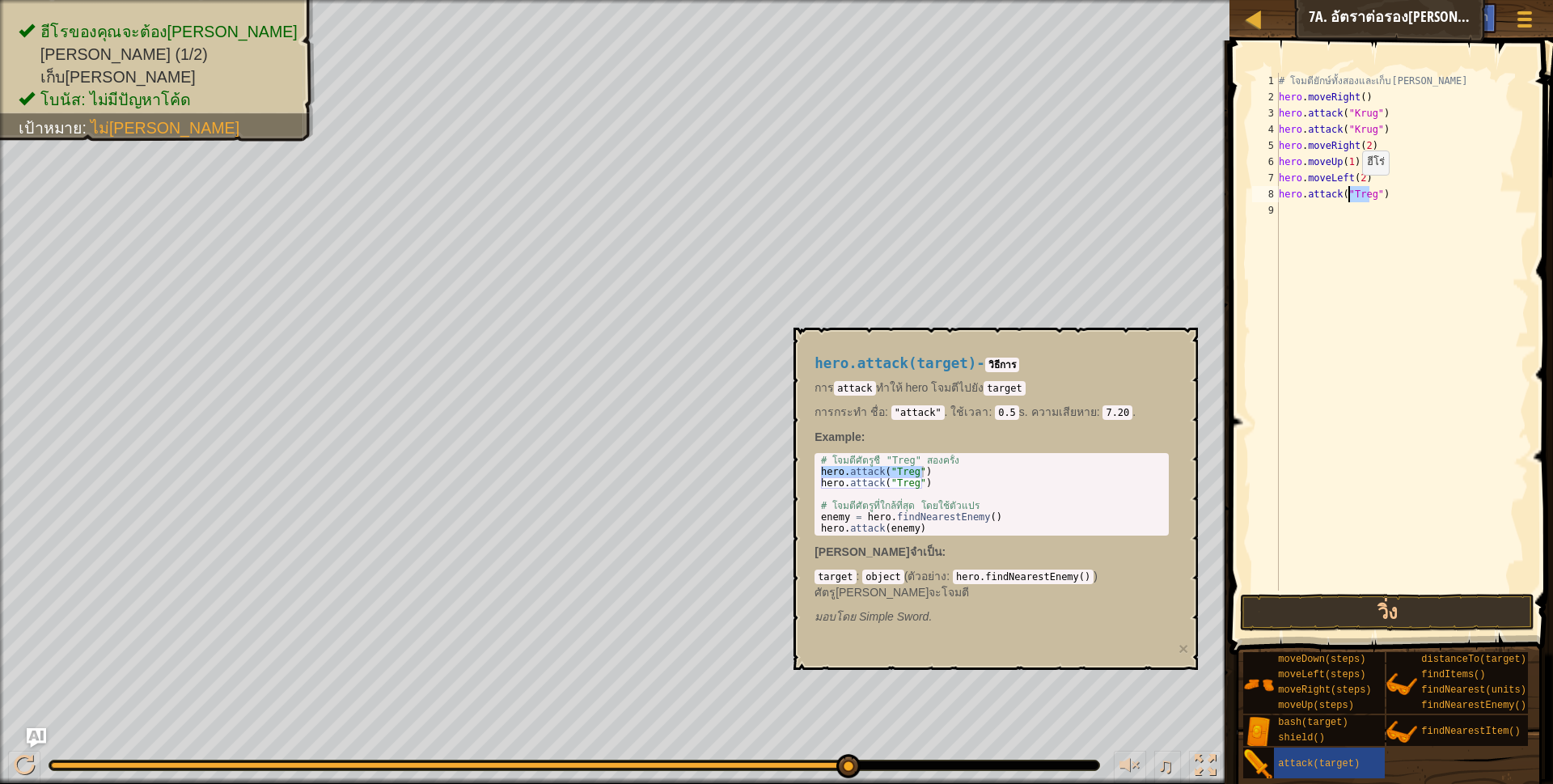
click at [1348, 192] on div "# โจมตียักษ์ทั้งสองและเก็บ[PERSON_NAME] hero . moveRight ( ) hero . attack ( "K…" at bounding box center [1402, 347] width 254 height 550
click at [1371, 617] on button "วิ่ง" at bounding box center [1387, 612] width 295 height 37
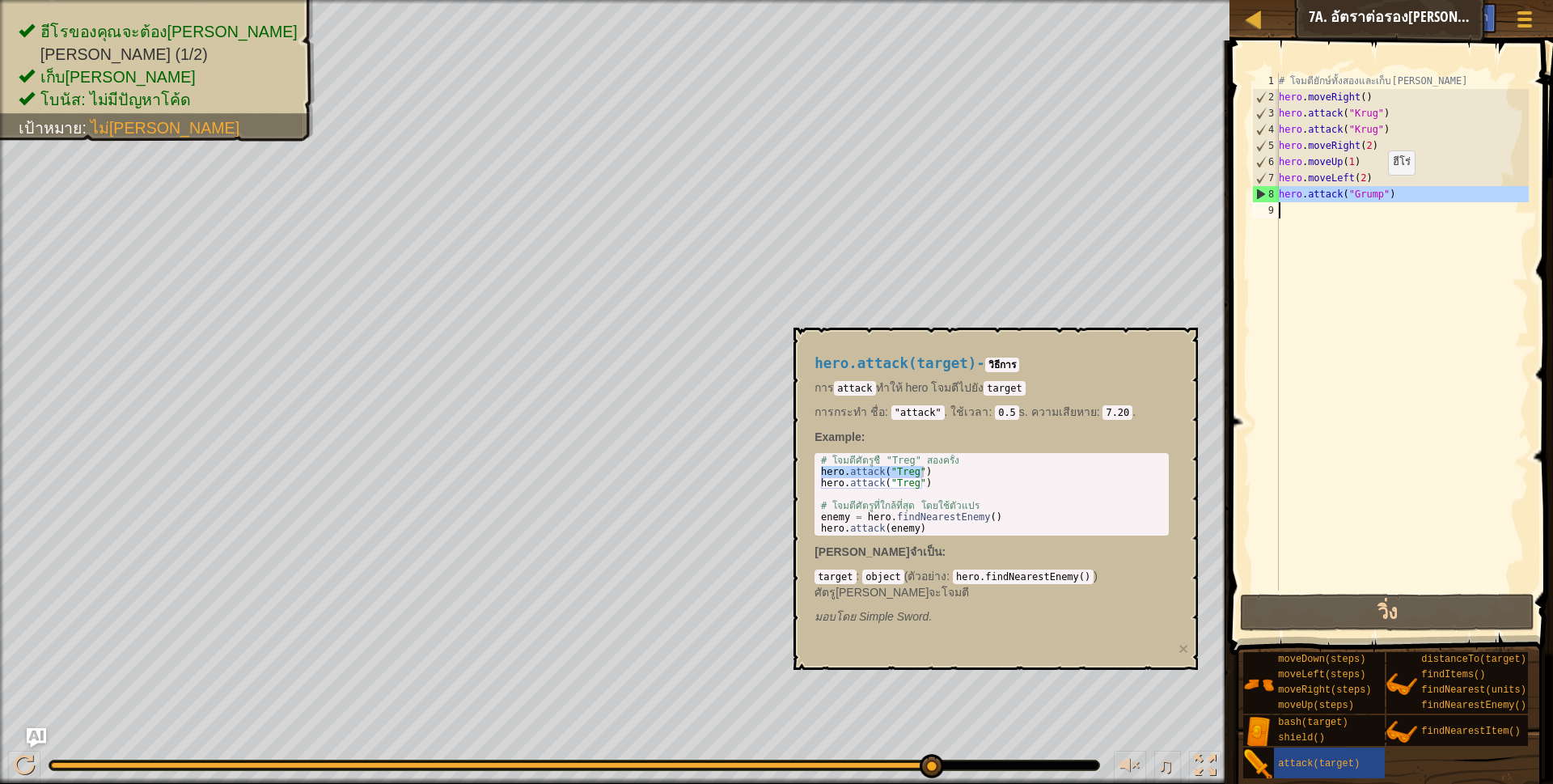
drag, startPoint x: 1273, startPoint y: 191, endPoint x: 1354, endPoint y: 228, distance: 89.1
click at [1371, 199] on div "hero.attack("Grump") 1 2 3 4 5 6 7 8 9 # โจมตียักษ์ทั้งสองและเก็บ[PERSON_NAME] …" at bounding box center [1388, 331] width 279 height 518
click at [1286, 188] on div "# โจมตียักษ์ทั้งสองและเก็บ[PERSON_NAME] hero . moveRight ( ) hero . attack ( "K…" at bounding box center [1402, 331] width 254 height 518
click at [1286, 188] on div "# โจมตียักษ์ทั้งสองและเก็บ[PERSON_NAME] hero . moveRight ( ) hero . attack ( "K…" at bounding box center [1402, 347] width 254 height 550
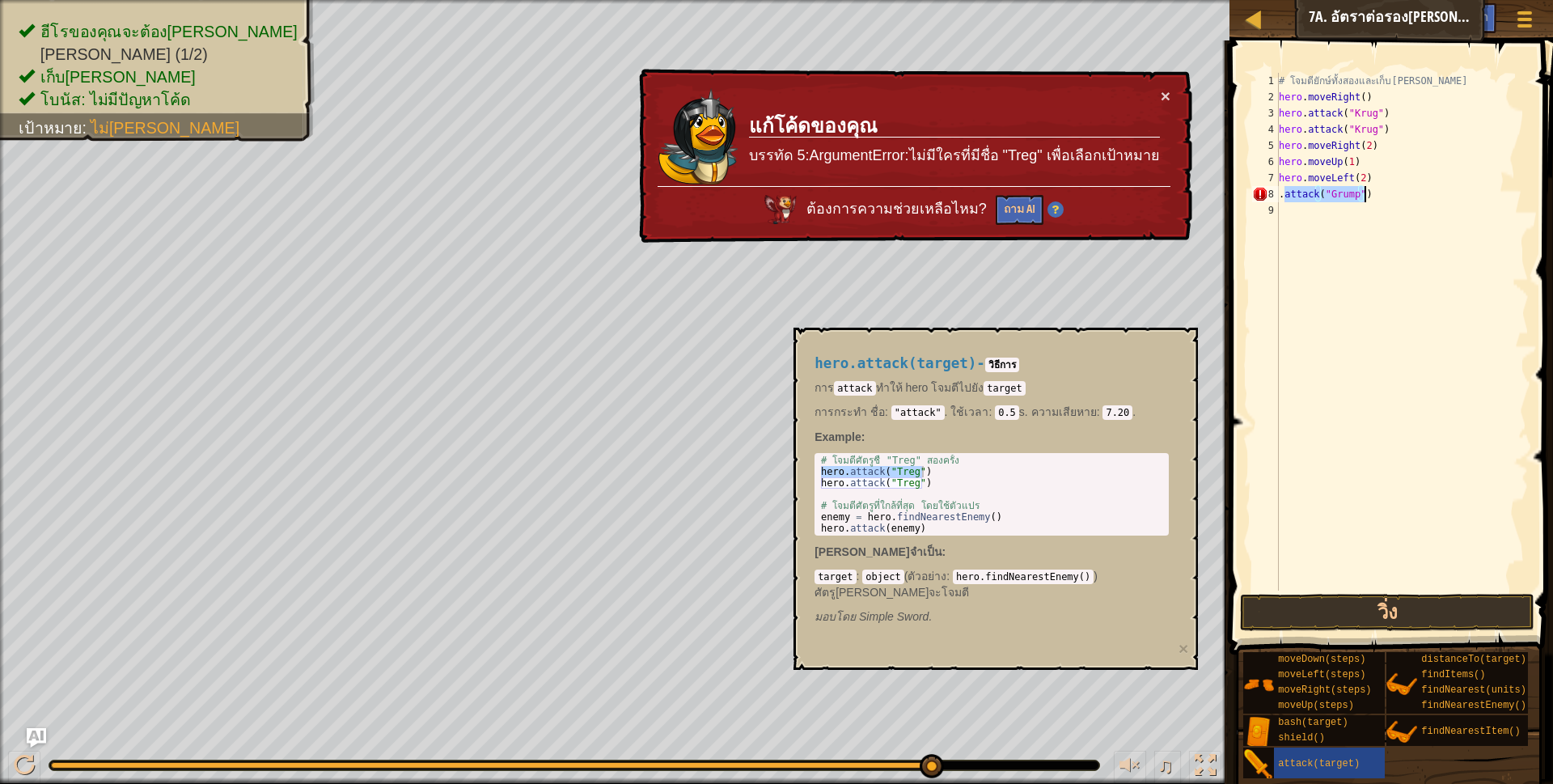
drag, startPoint x: 1284, startPoint y: 195, endPoint x: 1368, endPoint y: 197, distance: 84.0
click at [1368, 197] on div "# โจมตียักษ์ทั้งสองและเก็บ[PERSON_NAME] hero . moveRight ( ) hero . attack ( "K…" at bounding box center [1402, 347] width 254 height 550
paste textarea "hero.attack("Treg"
type textarea ".hero.attack("Treg")"
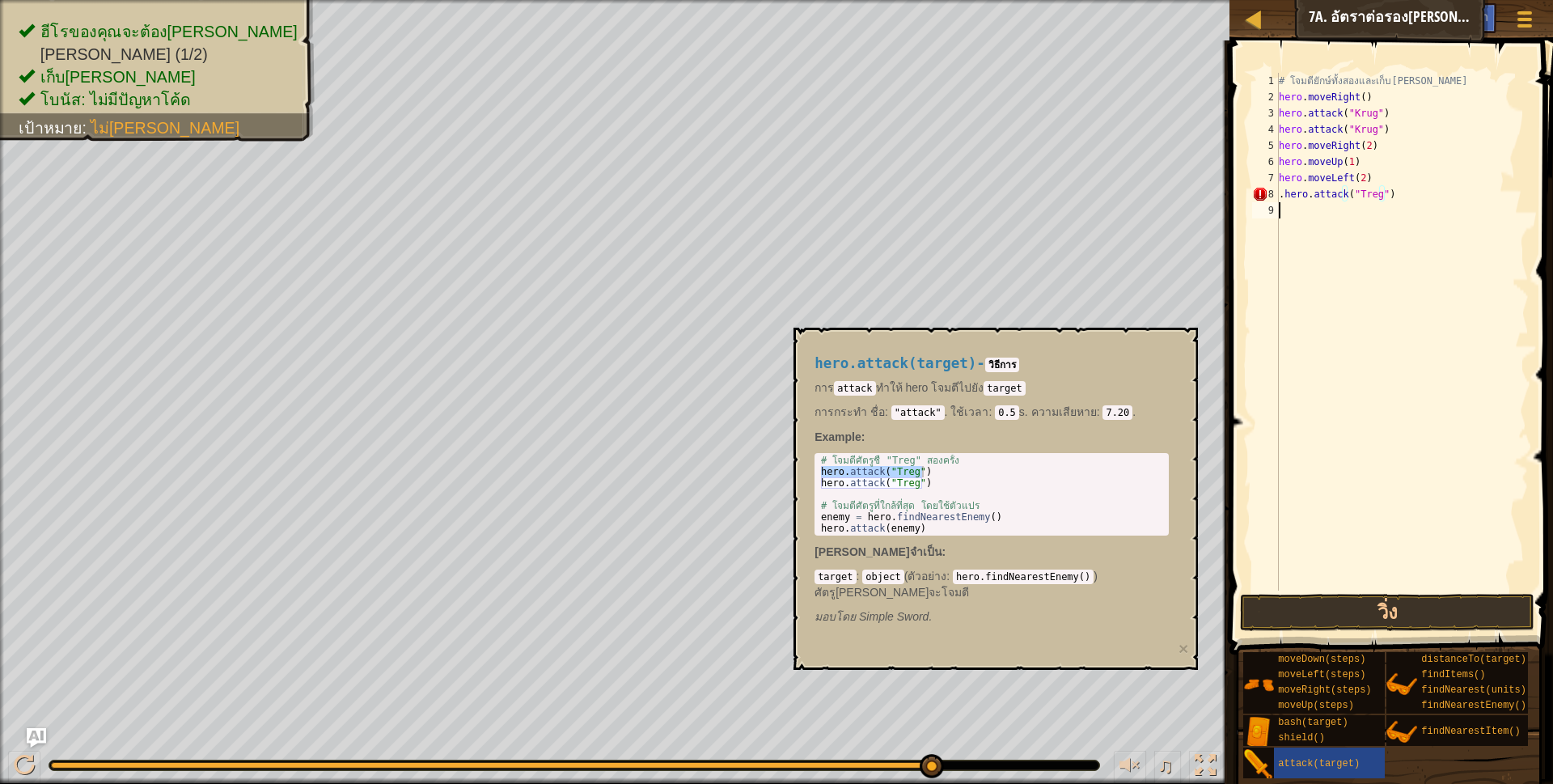
click at [1280, 210] on div "# โจมตียักษ์ทั้งสองและเก็บ[PERSON_NAME] hero . moveRight ( ) hero . attack ( "K…" at bounding box center [1402, 347] width 254 height 550
paste textarea "hero.attack("Treg")"
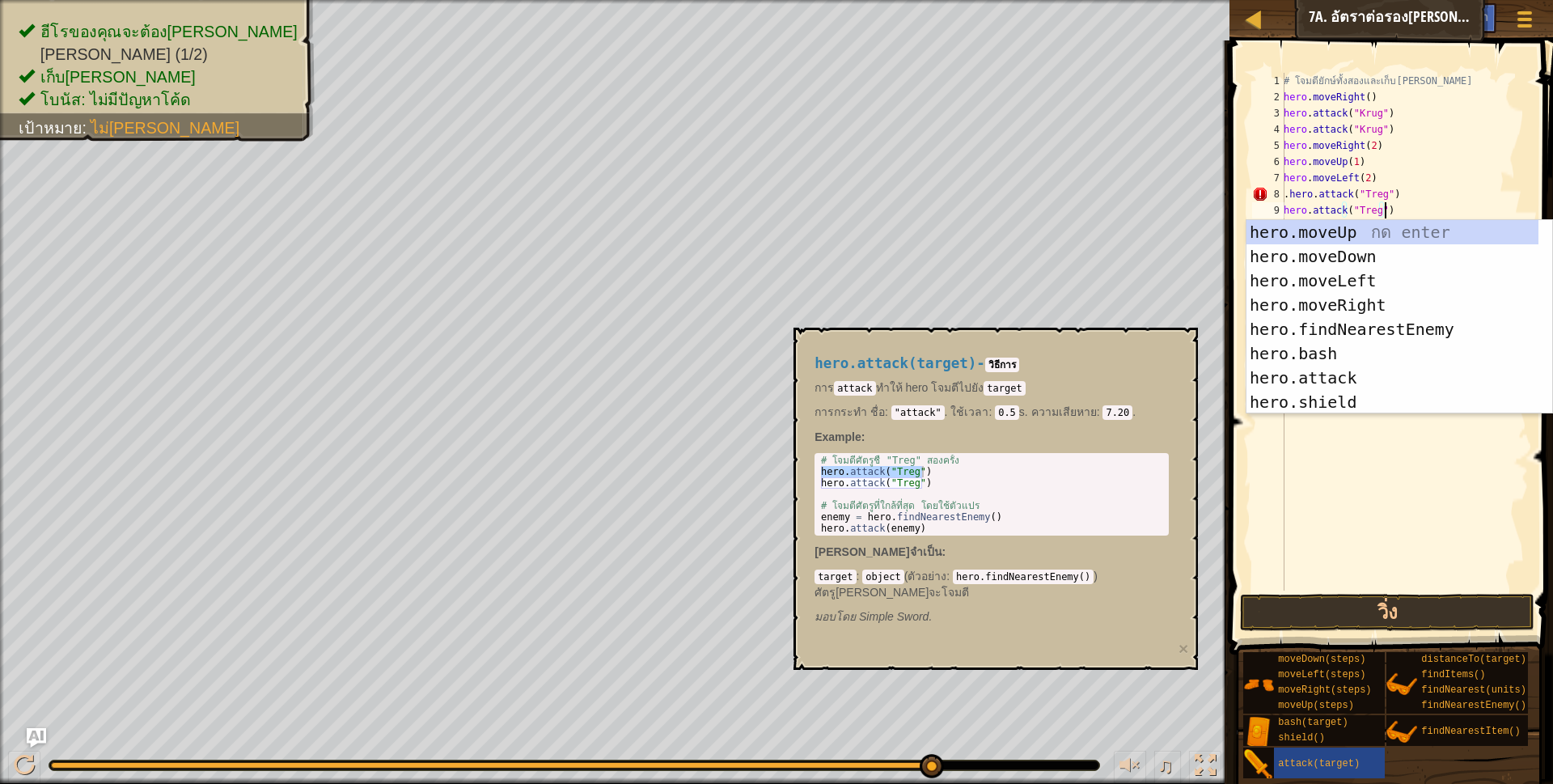
click at [1360, 191] on div "# โจมตียักษ์ทั้งสองและเก็บ[PERSON_NAME] hero . moveRight ( ) hero . attack ( "K…" at bounding box center [1404, 347] width 249 height 550
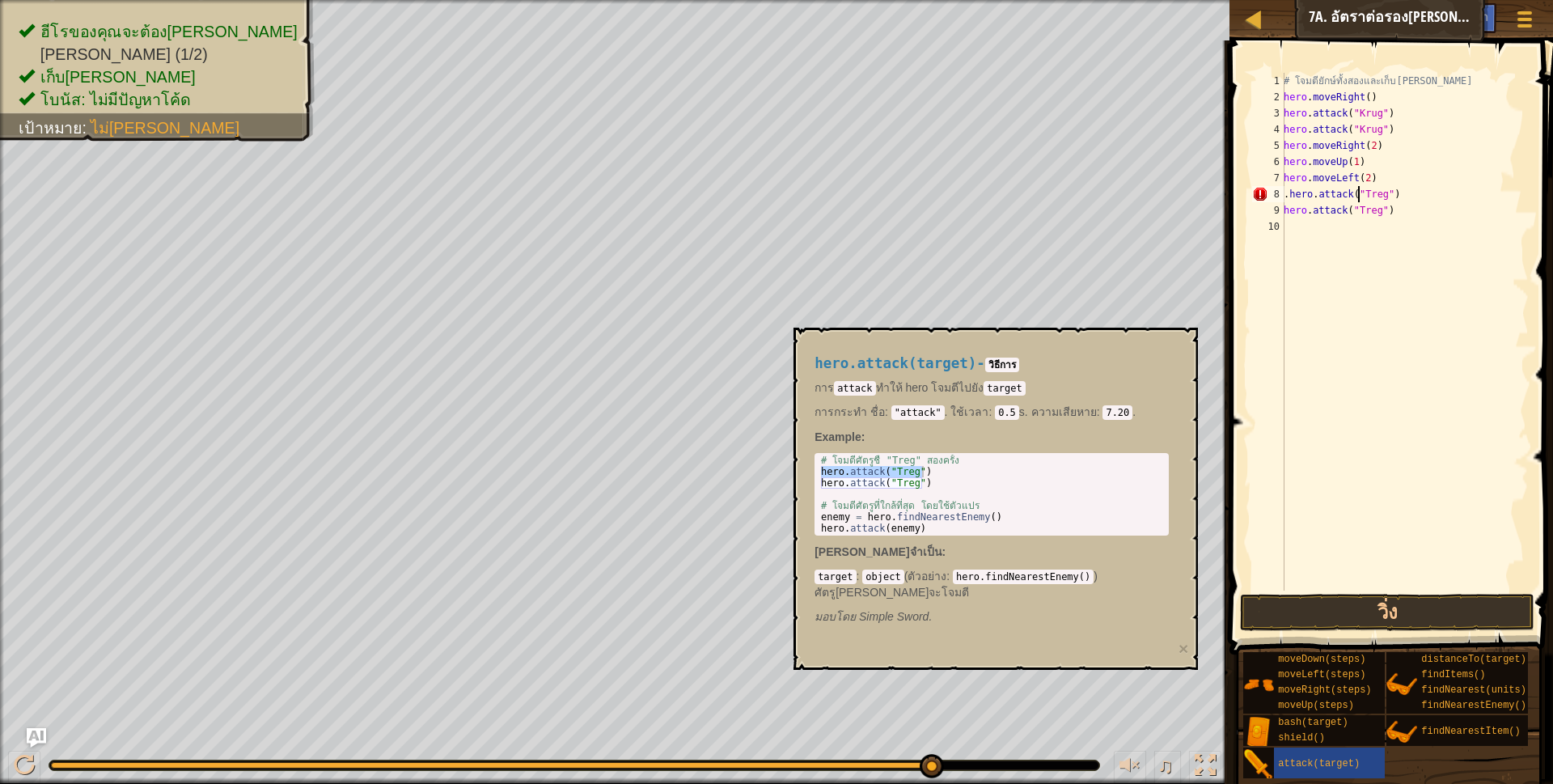
click at [1360, 191] on div "# โจมตียักษ์ทั้งสองและเก็บ[PERSON_NAME] hero . moveRight ( ) hero . attack ( "K…" at bounding box center [1404, 347] width 249 height 550
click at [1352, 208] on div "# โจมตียักษ์ทั้งสองและเก็บ[PERSON_NAME] hero . moveRight ( ) hero . attack ( "K…" at bounding box center [1404, 347] width 249 height 550
click at [1352, 208] on div "# โจมตียักษ์ทั้งสองและเก็บ[PERSON_NAME] hero . moveRight ( ) hero . attack ( "K…" at bounding box center [1404, 347] width 249 height 550
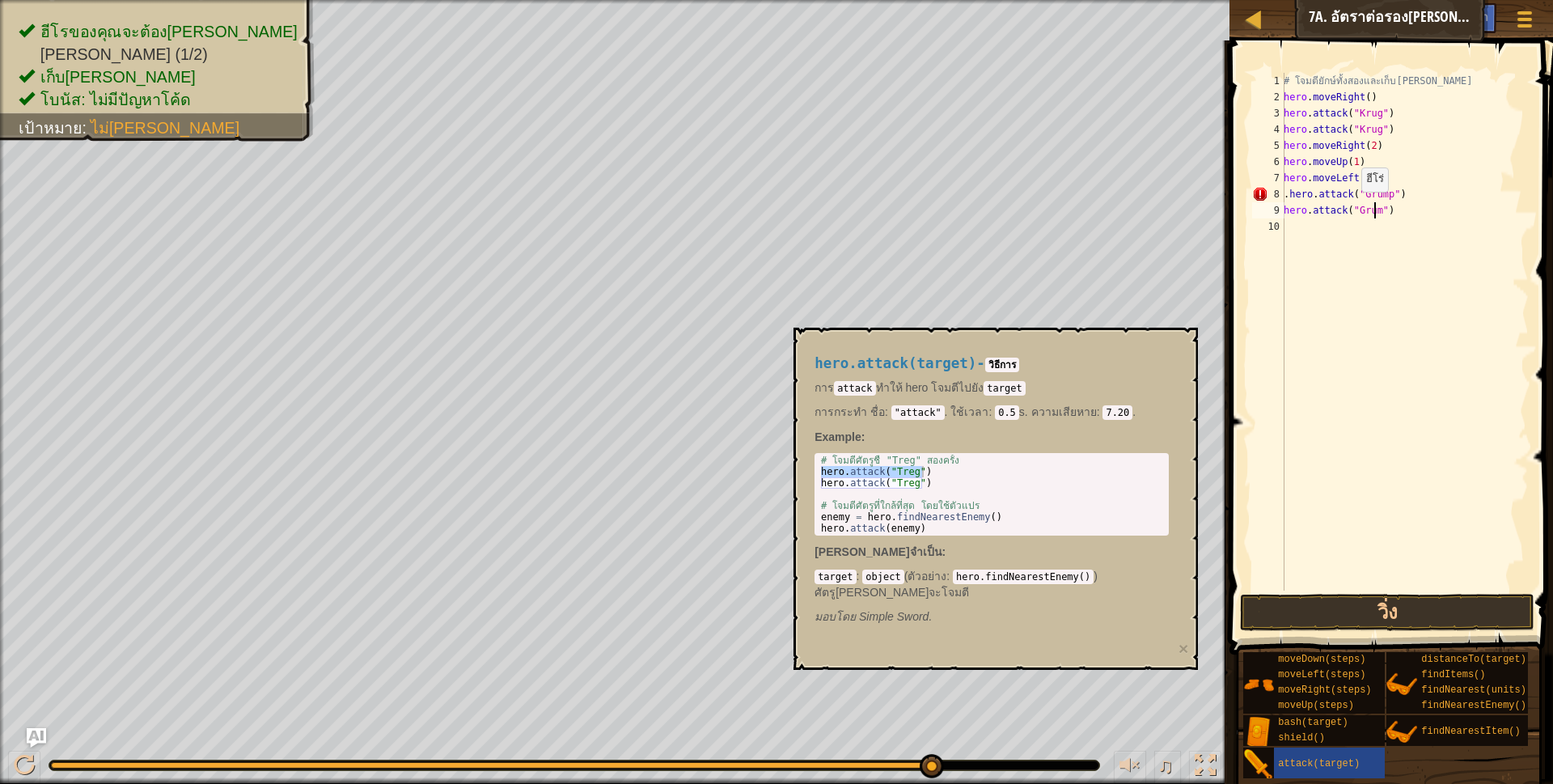
scroll to position [3, 80]
click at [1345, 608] on button "วิ่ง" at bounding box center [1387, 612] width 295 height 37
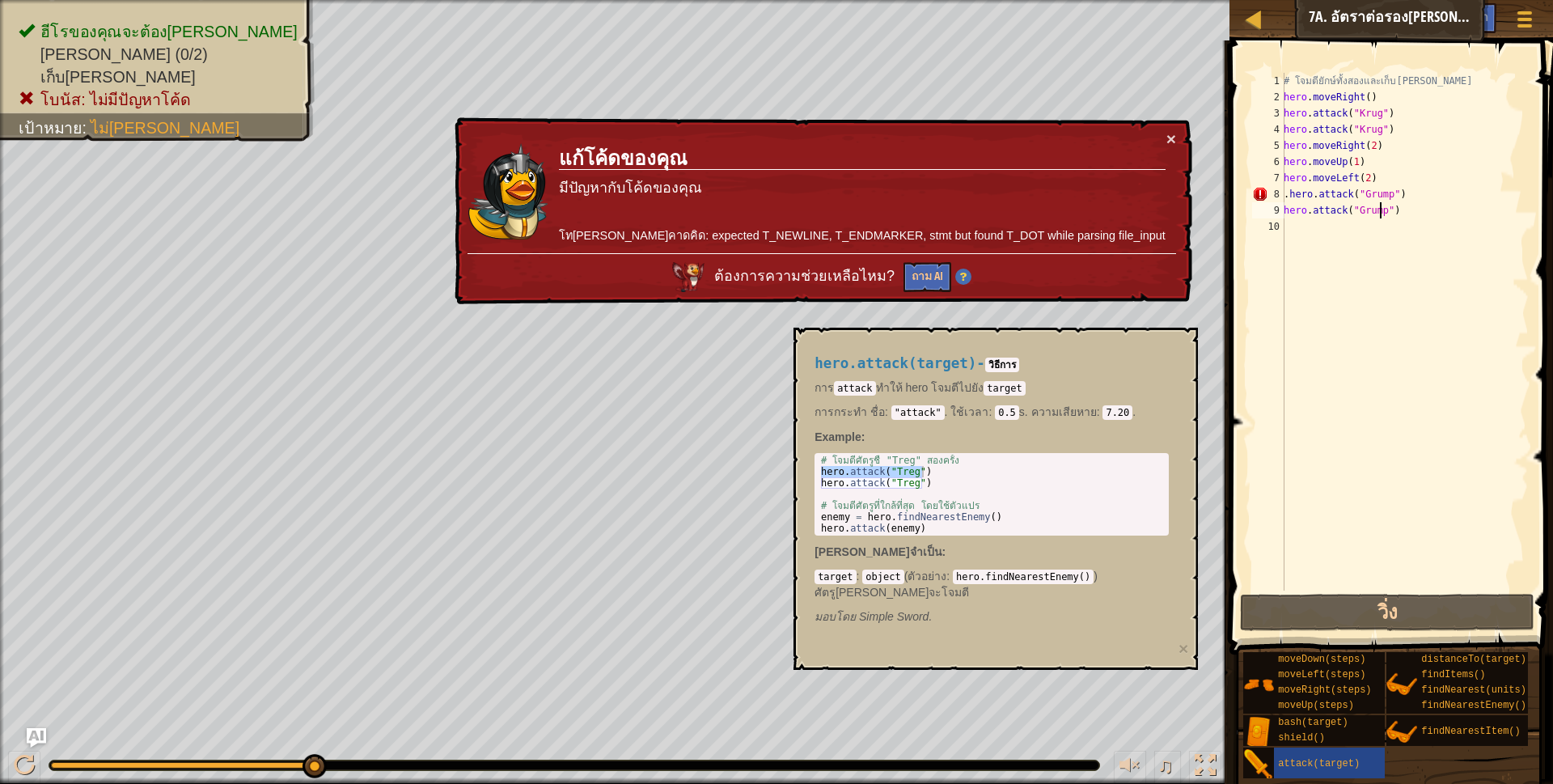
click at [1284, 196] on div "# โจมตียักษ์ทั้งสองและเก็บ[PERSON_NAME] hero . moveRight ( ) hero . attack ( "K…" at bounding box center [1404, 347] width 249 height 550
paste textarea "hero.attack("Treg")"
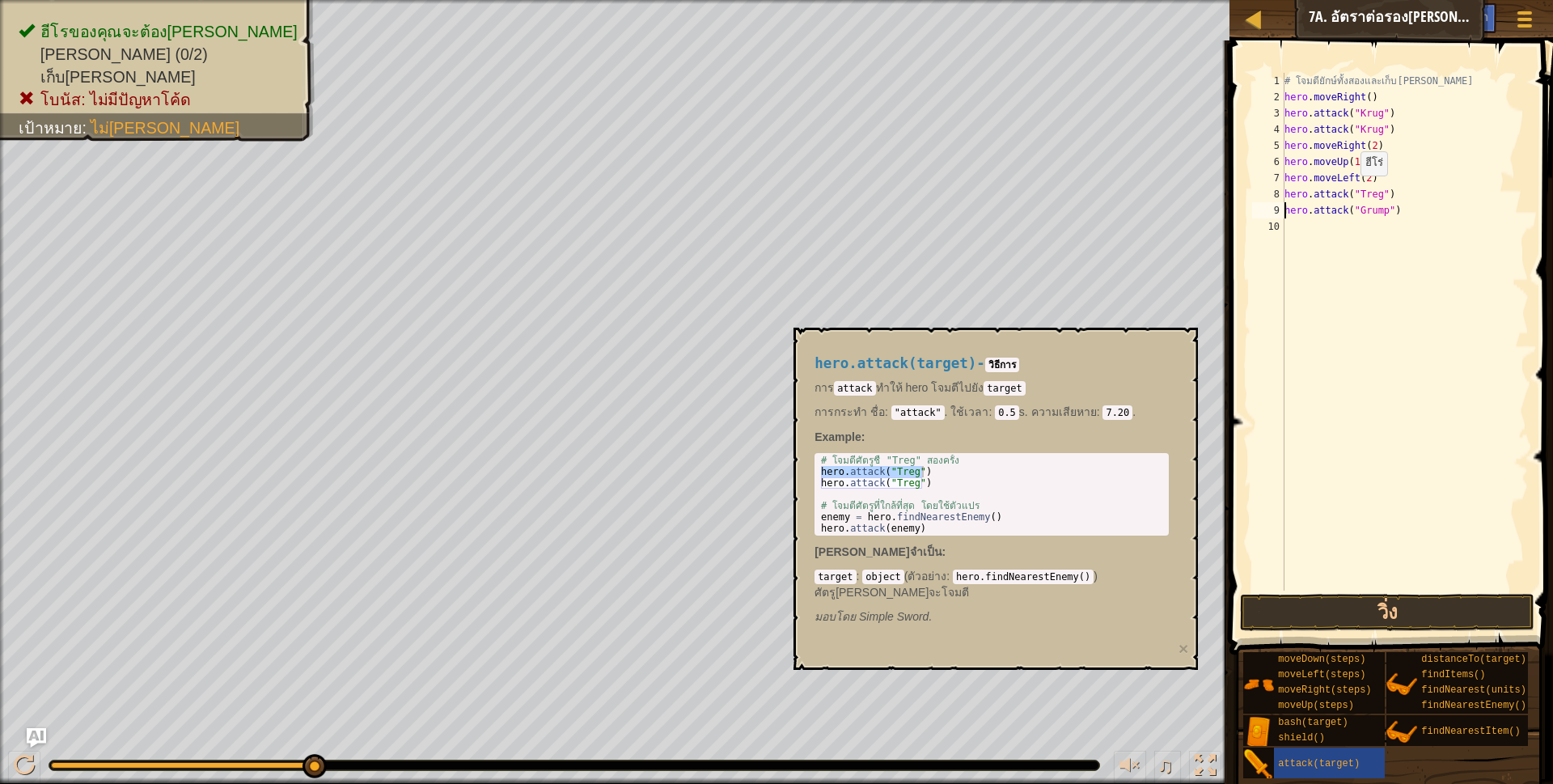
click at [1352, 192] on div "# โจมตียักษ์ทั้งสองและเก็บ[PERSON_NAME] hero . moveRight ( ) hero . attack ( "K…" at bounding box center [1405, 347] width 248 height 550
click at [1327, 612] on button "วิ่ง" at bounding box center [1387, 612] width 295 height 37
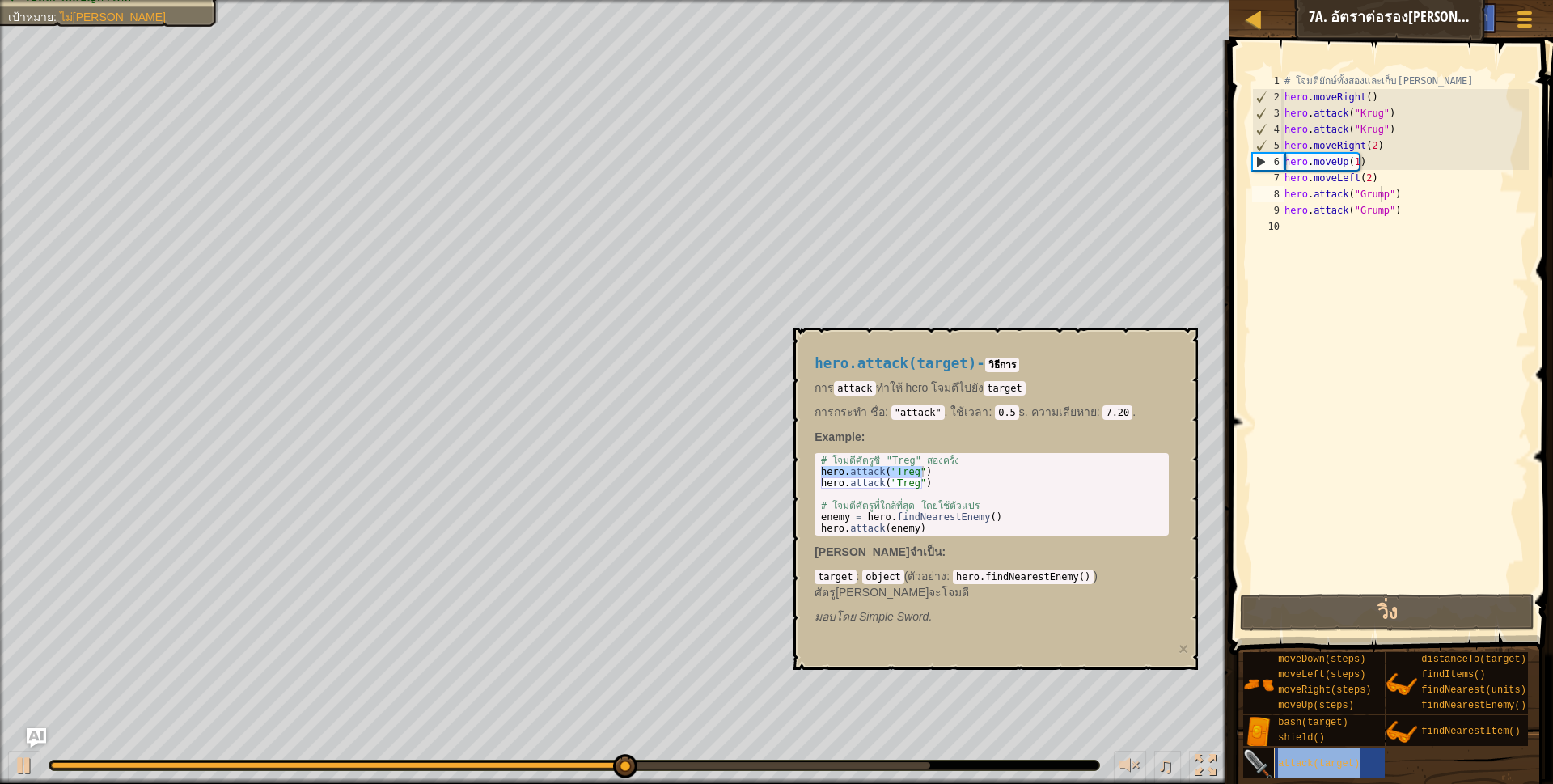
click at [1288, 752] on div "attack(target)" at bounding box center [1351, 762] width 156 height 31
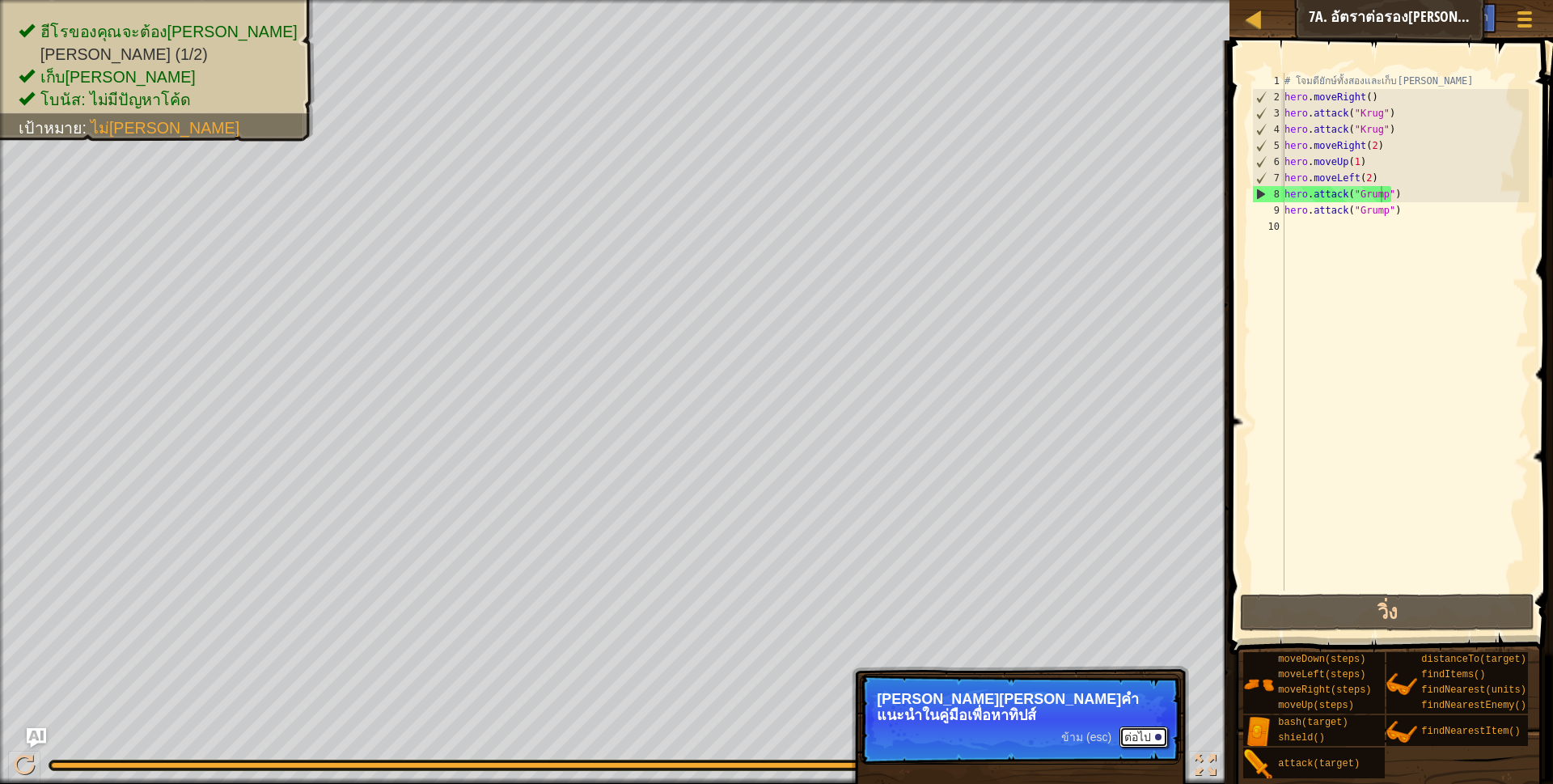
click at [1148, 726] on button "ต่อไป" at bounding box center [1144, 736] width 49 height 21
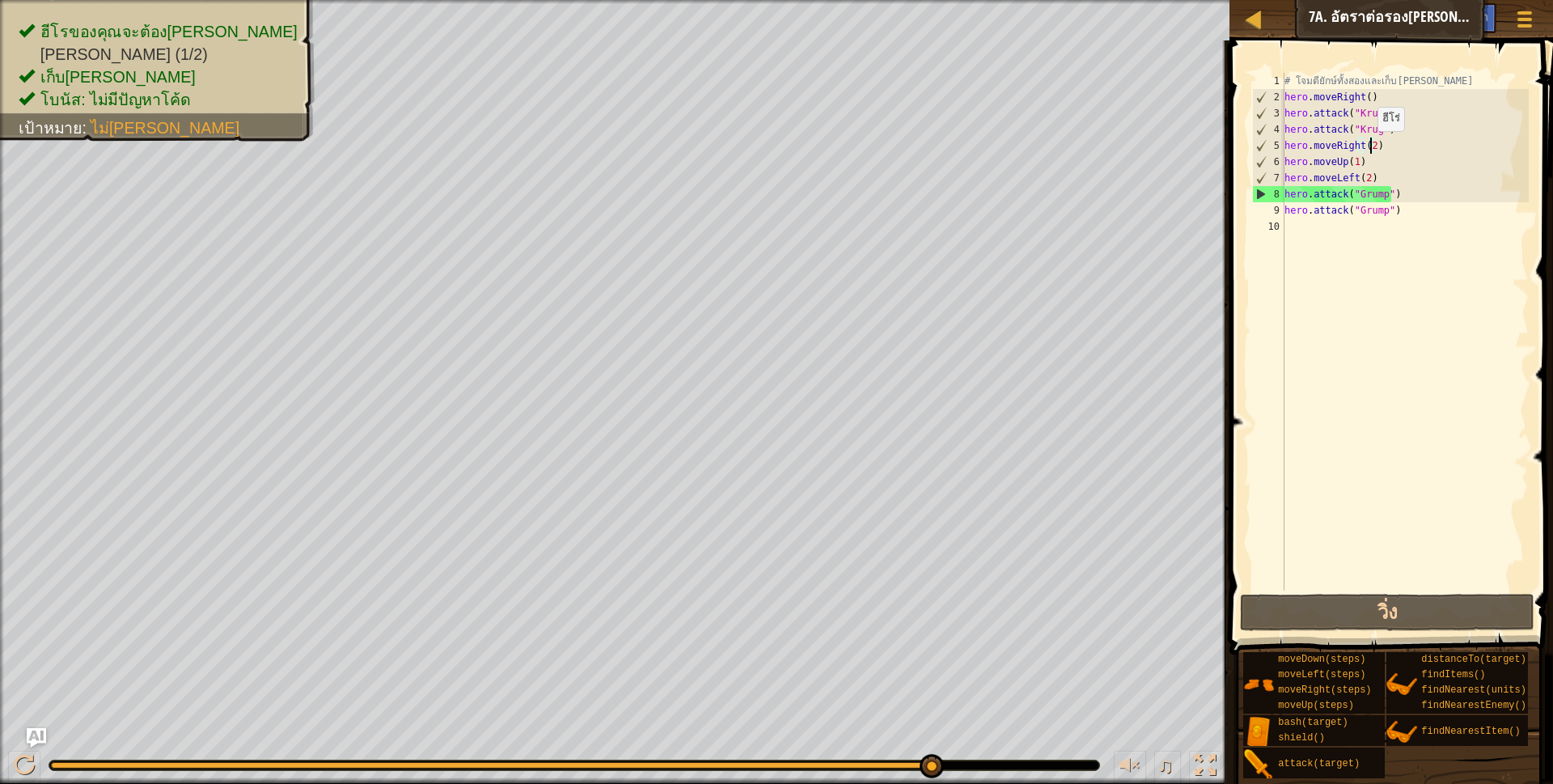
click at [1369, 147] on div "# โจมตียักษ์ทั้งสองและเก็บ[PERSON_NAME] hero . moveRight ( ) hero . attack ( "K…" at bounding box center [1405, 347] width 248 height 550
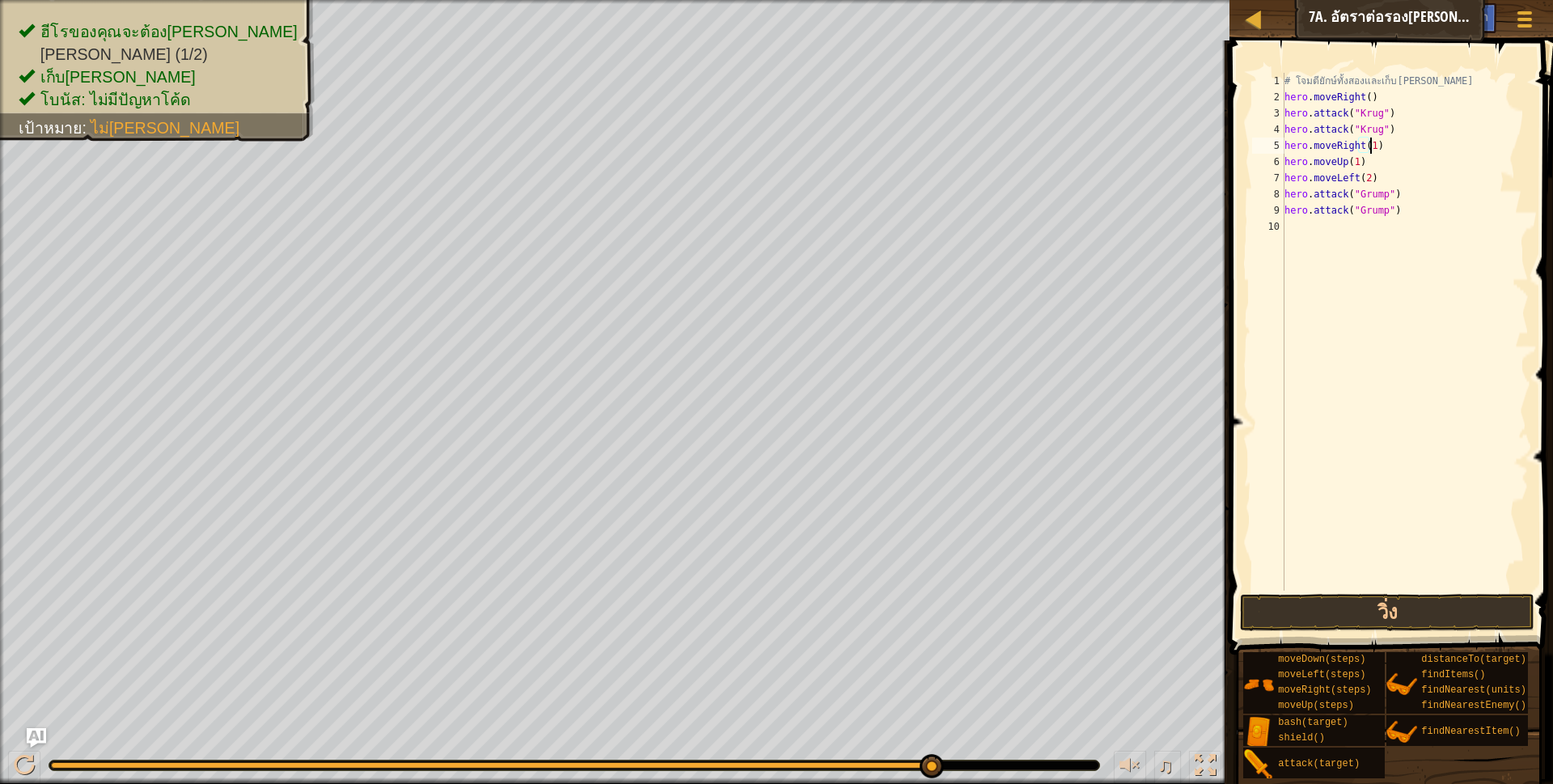
scroll to position [3, 71]
click at [1361, 177] on div "# โจมตียักษ์ทั้งสองและเก็บ[PERSON_NAME] hero . moveRight ( ) hero . attack ( "K…" at bounding box center [1405, 347] width 248 height 550
click at [1365, 177] on div "# โจมตียักษ์ทั้งสองและเก็บ[PERSON_NAME] hero . moveRight ( ) hero . attack ( "K…" at bounding box center [1405, 347] width 248 height 550
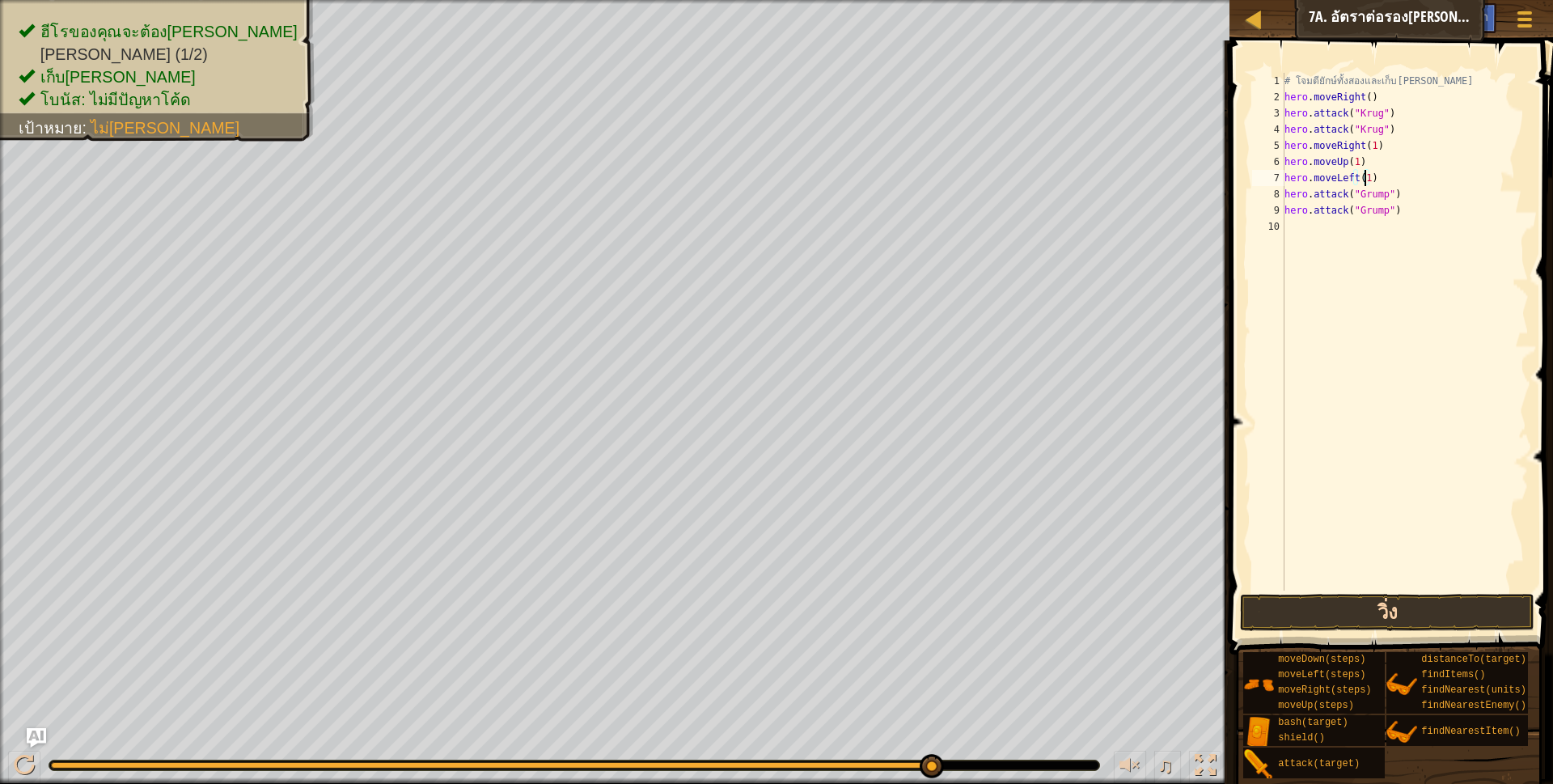
type textarea "hero.moveLeft(1)"
click at [1251, 602] on button "วิ่ง" at bounding box center [1387, 612] width 295 height 37
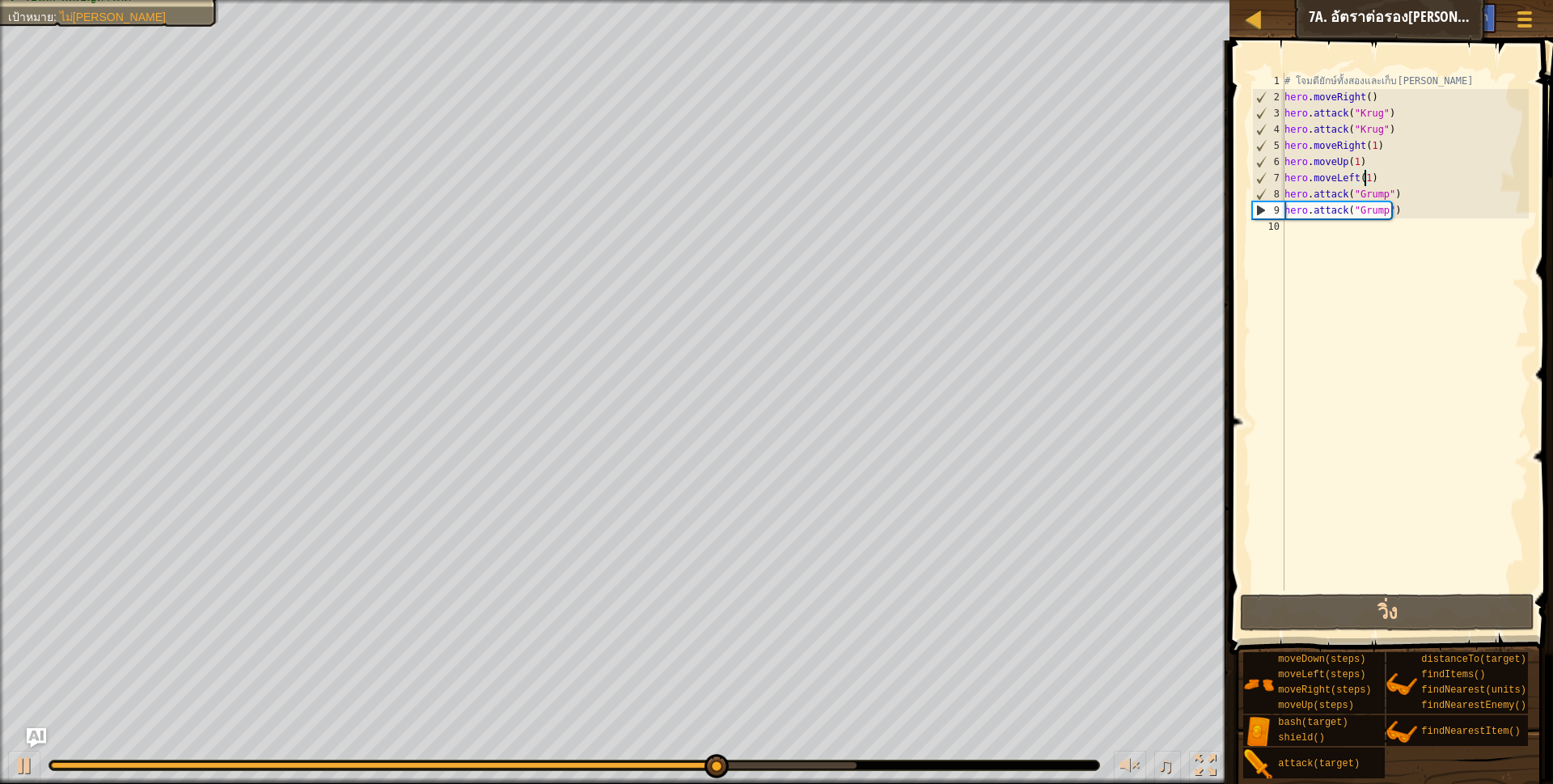
click at [1310, 242] on div "# โจมตียักษ์ทั้งสองและเก็บ[PERSON_NAME] hero . moveRight ( ) hero . attack ( "K…" at bounding box center [1405, 347] width 248 height 550
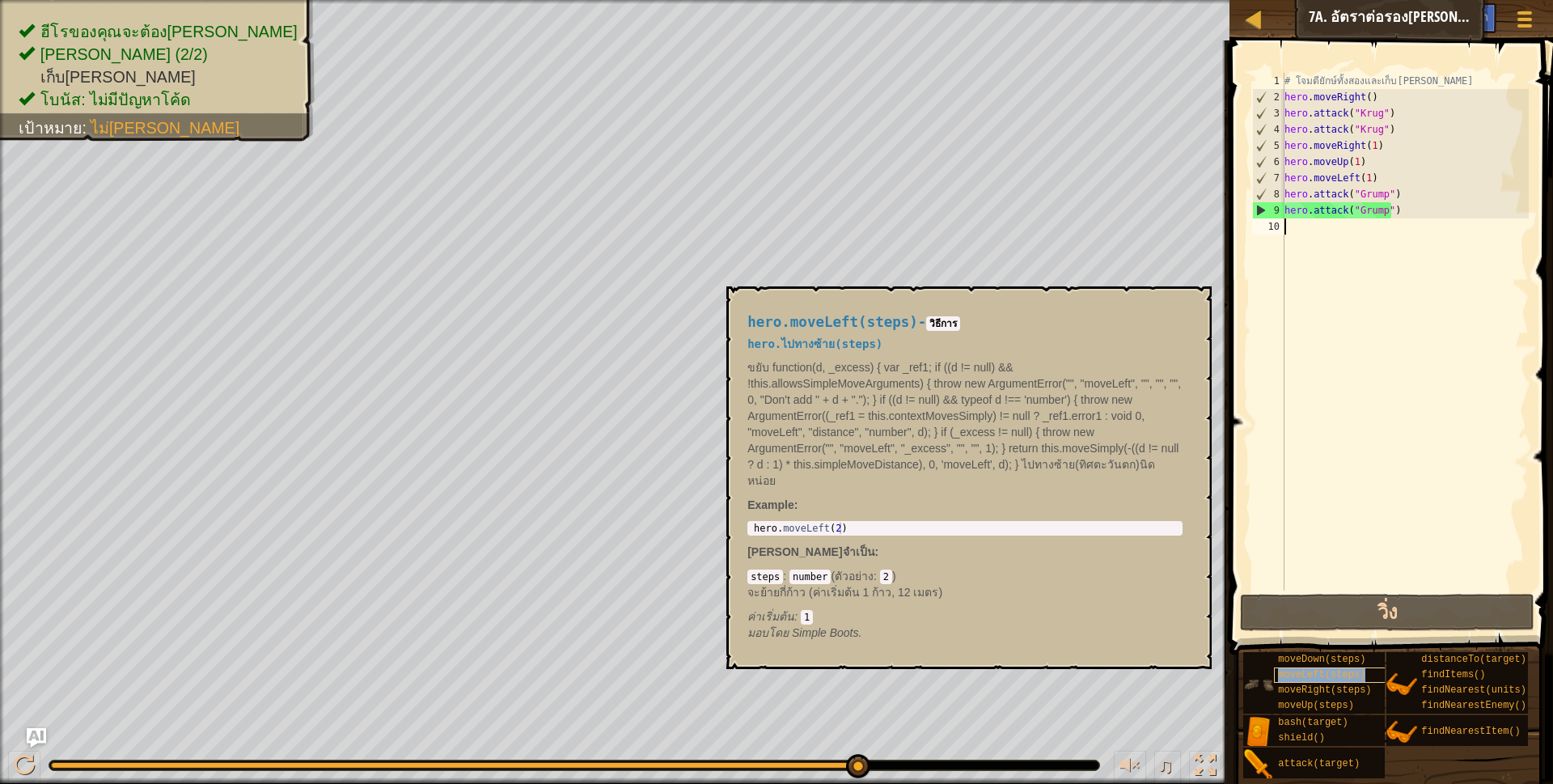
click at [1304, 670] on span "moveLeft(steps)" at bounding box center [1321, 674] width 87 height 12
type textarea "hero.moveLeft(2)"
drag, startPoint x: 752, startPoint y: 508, endPoint x: 848, endPoint y: 512, distance: 96.1
click at [848, 520] on div "hero.moveLeft(2) 1 hero . moveLeft ( 2 ) הההההההההההההההההההההההההההההההההההההה…" at bounding box center [965, 527] width 435 height 14
paste textarea "hero.moveLeft(2)"
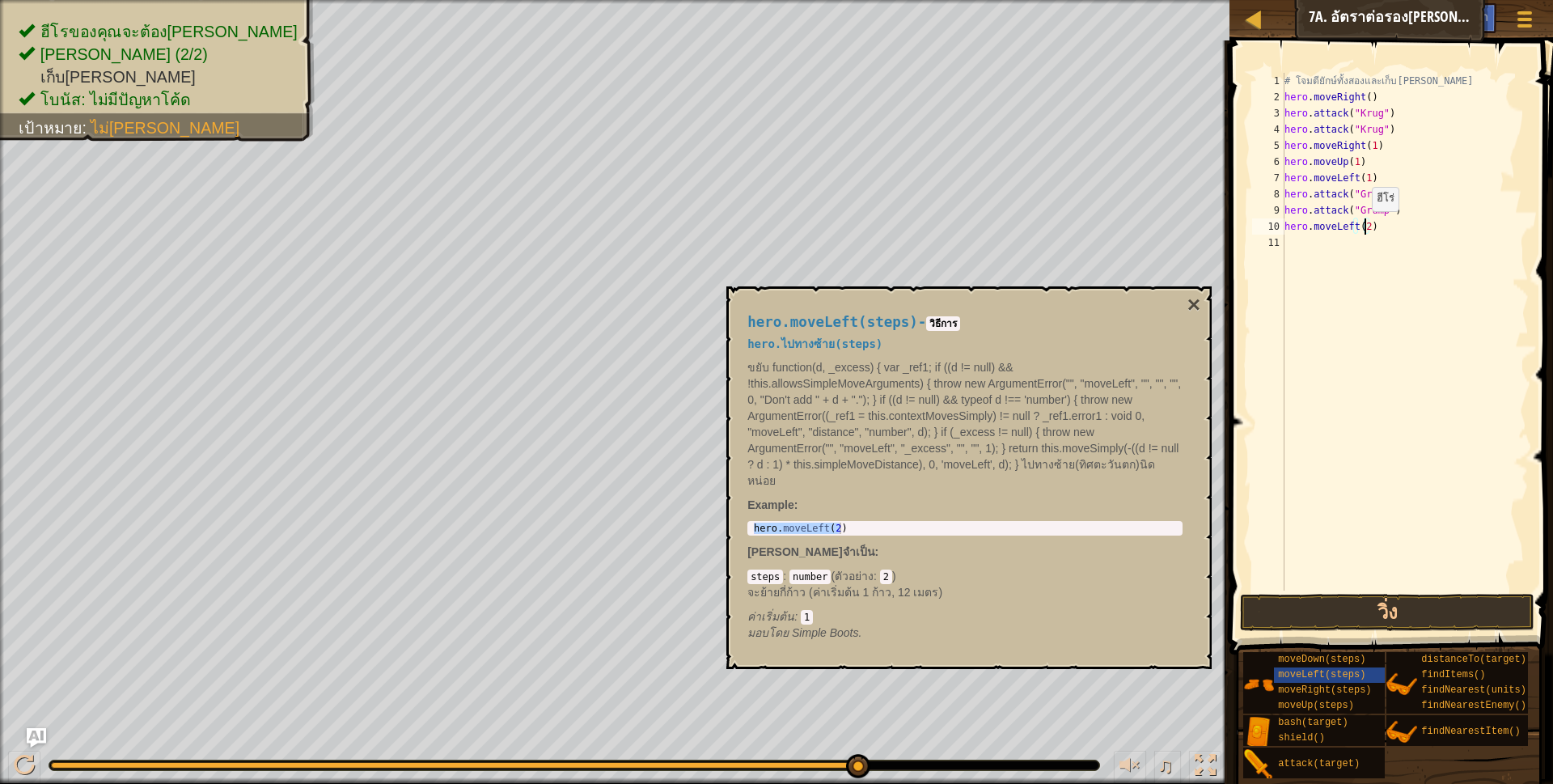
click at [1364, 228] on div "# โจมตียักษ์ทั้งสองและเก็บ[PERSON_NAME] hero . moveRight ( ) hero . attack ( "K…" at bounding box center [1405, 347] width 248 height 550
type textarea "hero.moveLeft(2)"
click at [1345, 597] on button "วิ่ง" at bounding box center [1387, 612] width 295 height 37
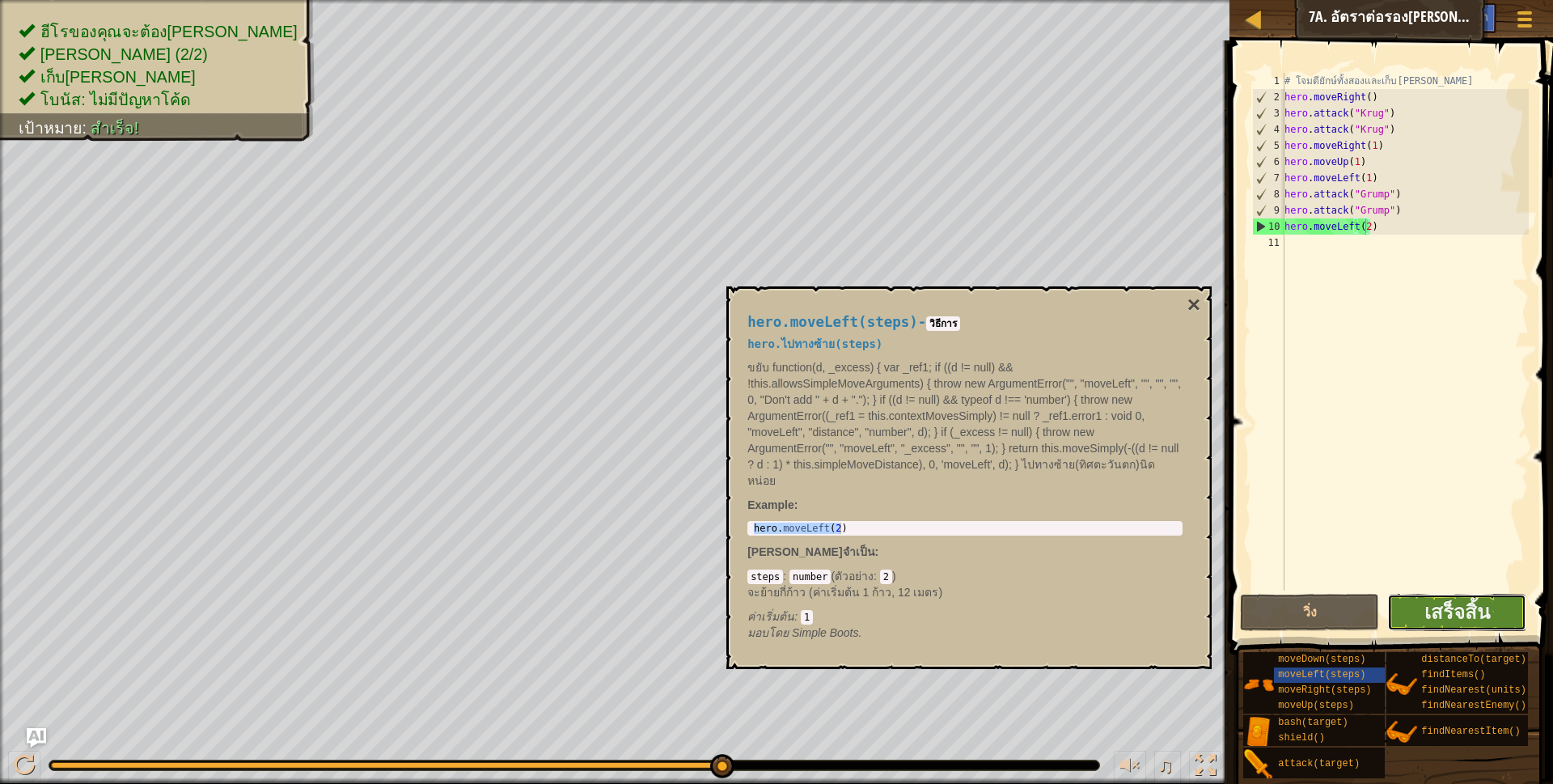
click at [1480, 597] on button "เสร็จสิ้น" at bounding box center [1457, 612] width 139 height 37
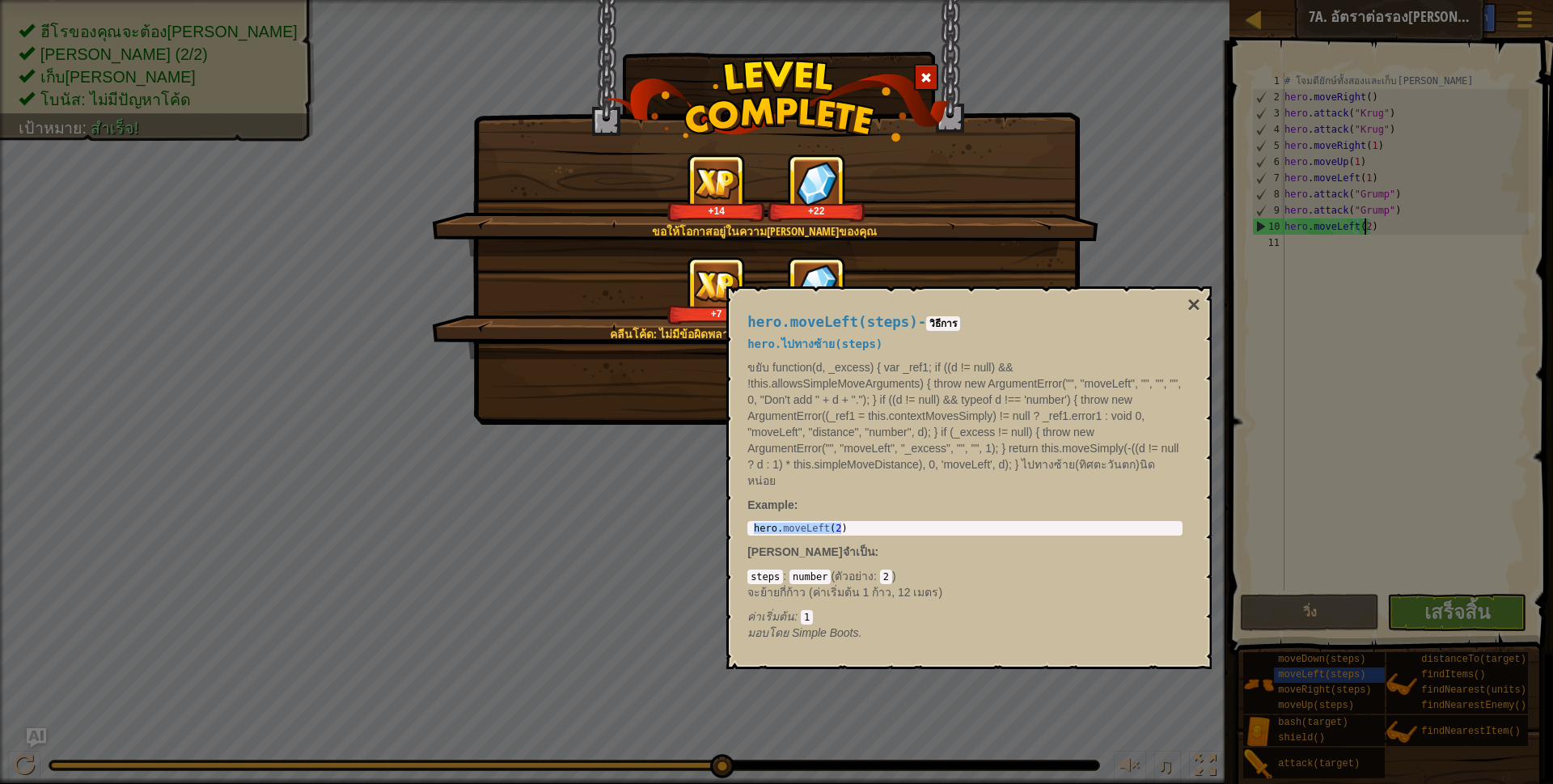
click at [1198, 290] on div "hero.moveLeft(steps) - วิธีการ hero.ไปทางซ้าย(steps) ขยับ function(d, _excess) …" at bounding box center [969, 477] width 485 height 382
click at [1194, 303] on button "×" at bounding box center [1193, 305] width 13 height 23
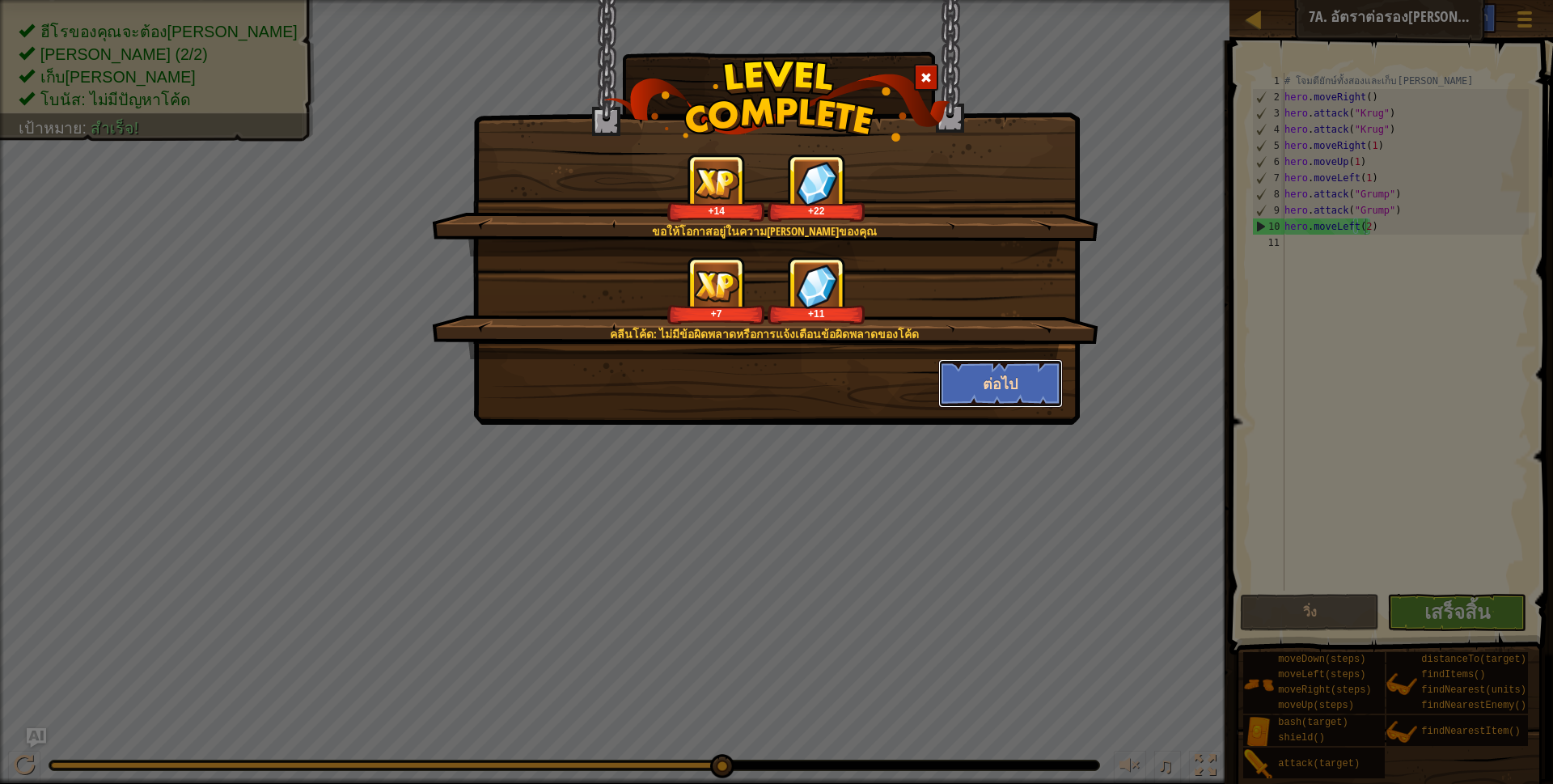
click at [961, 371] on button "ต่อไป" at bounding box center [1001, 383] width 126 height 49
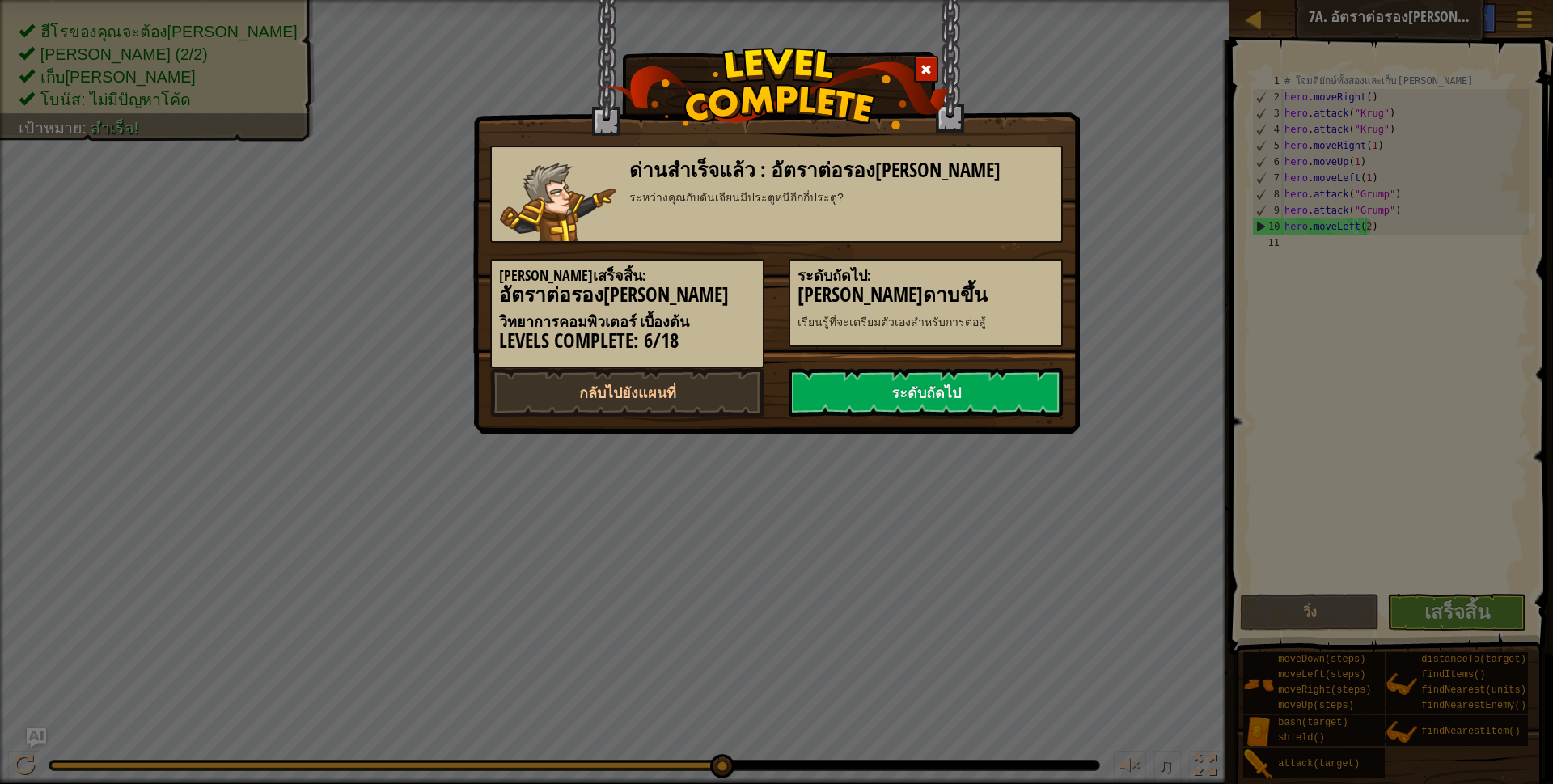
click at [970, 371] on link "ระดับถัดไป" at bounding box center [925, 392] width 274 height 49
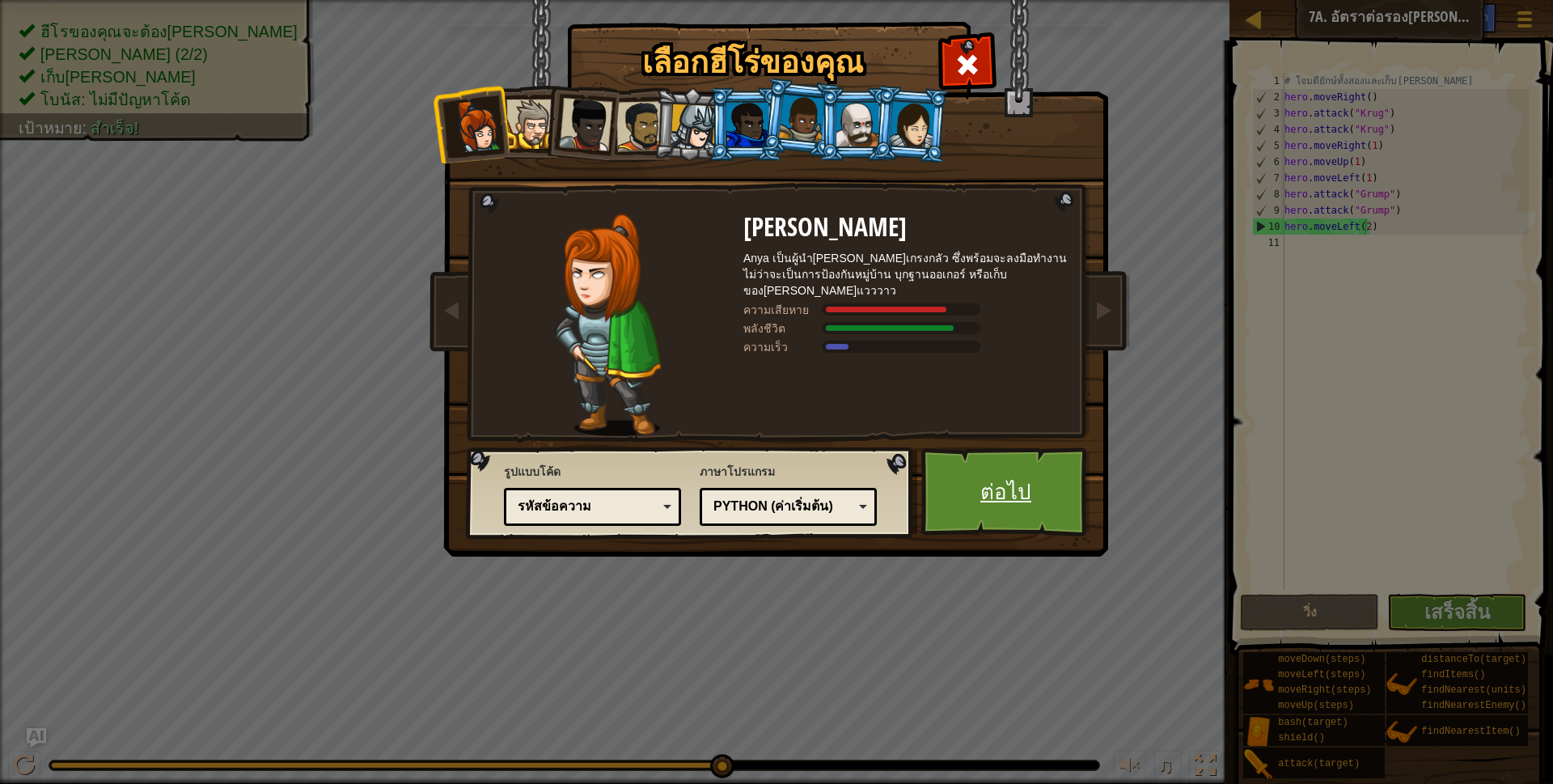
click at [968, 463] on link "ต่อไป" at bounding box center [1006, 492] width 169 height 89
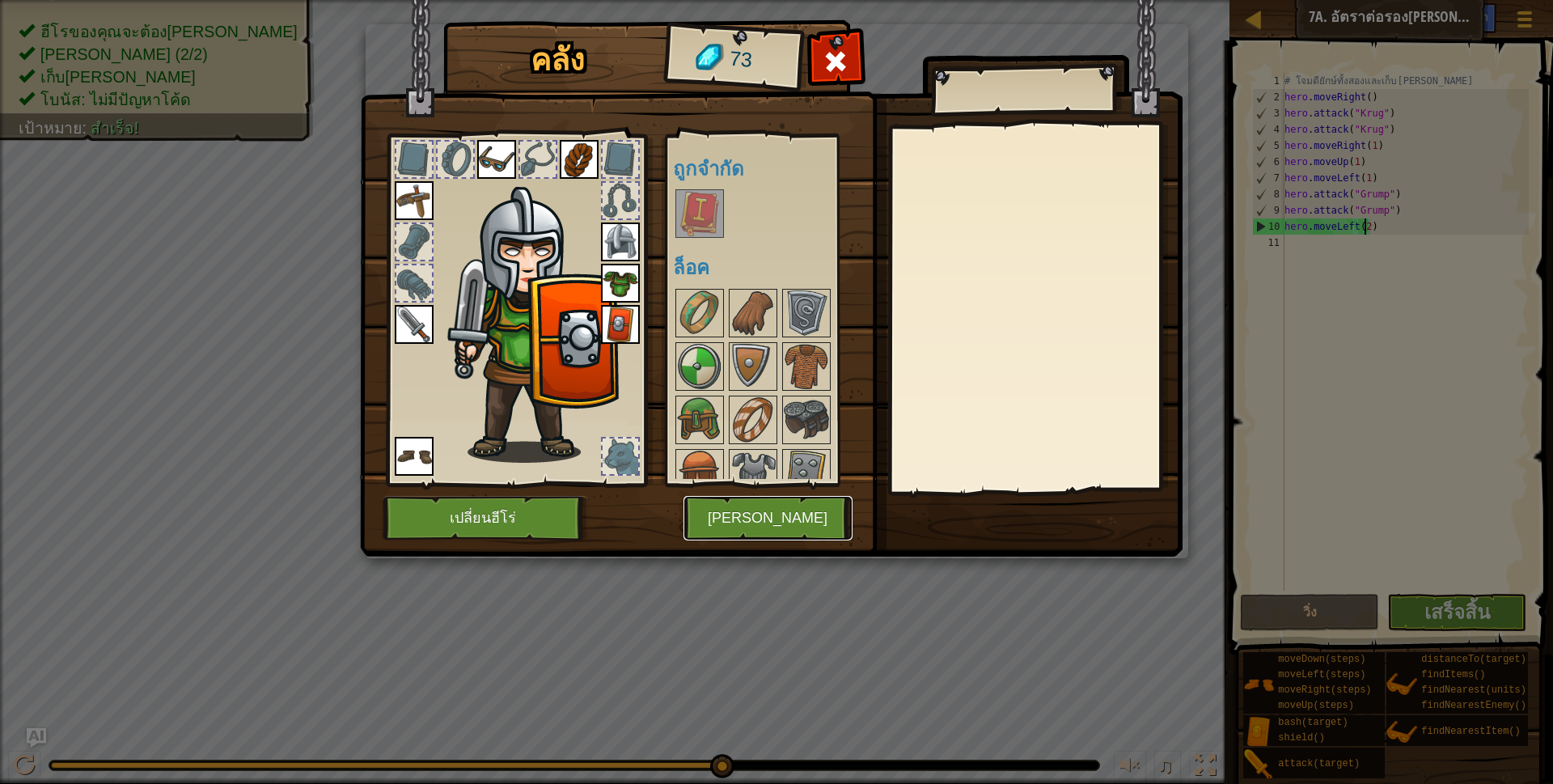
click at [810, 515] on button "[PERSON_NAME]" at bounding box center [768, 518] width 169 height 44
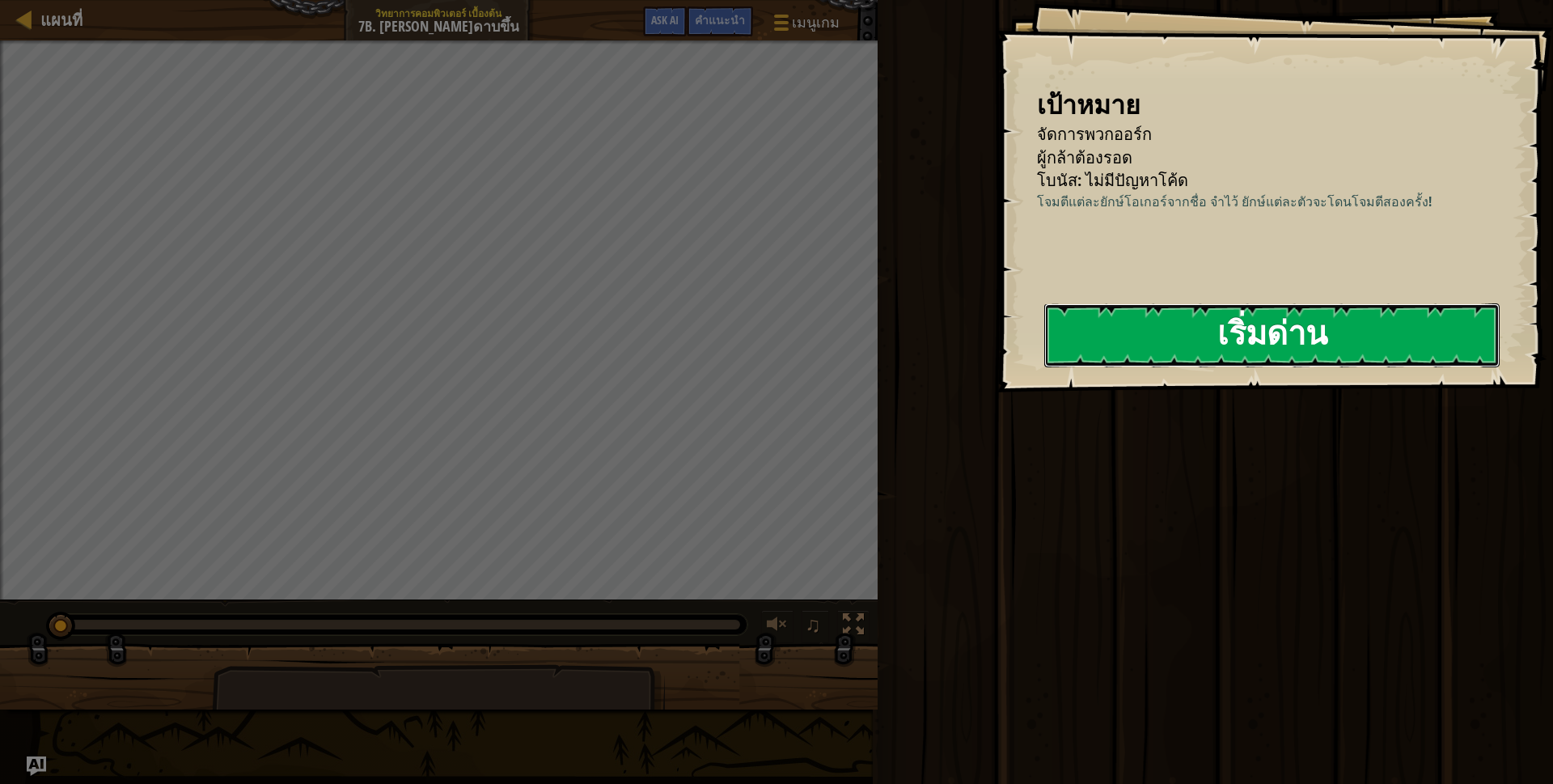
click at [1186, 341] on button "เริ่มด่าน" at bounding box center [1272, 335] width 455 height 64
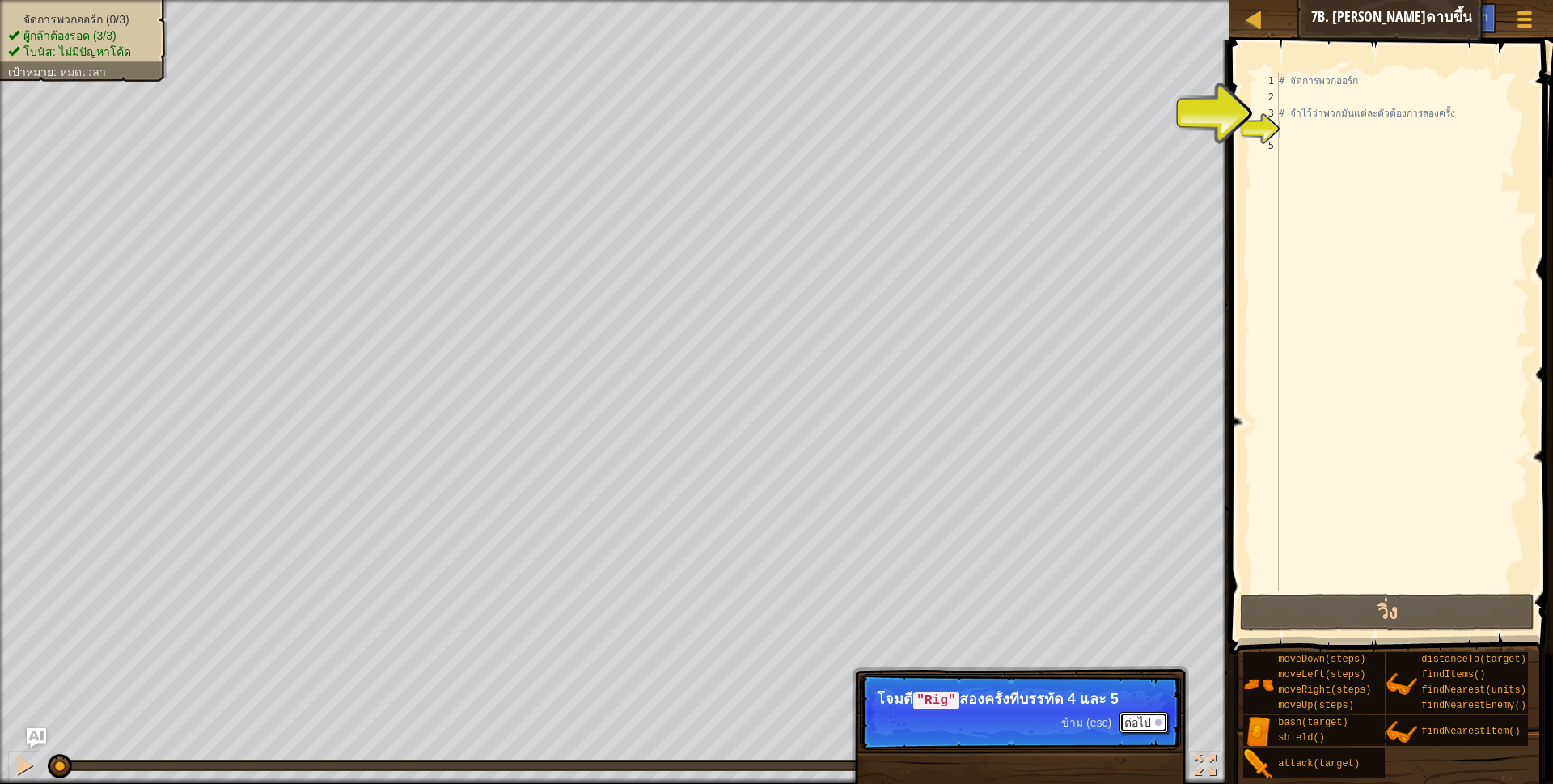
click at [1125, 719] on button "ต่อไป" at bounding box center [1144, 722] width 49 height 21
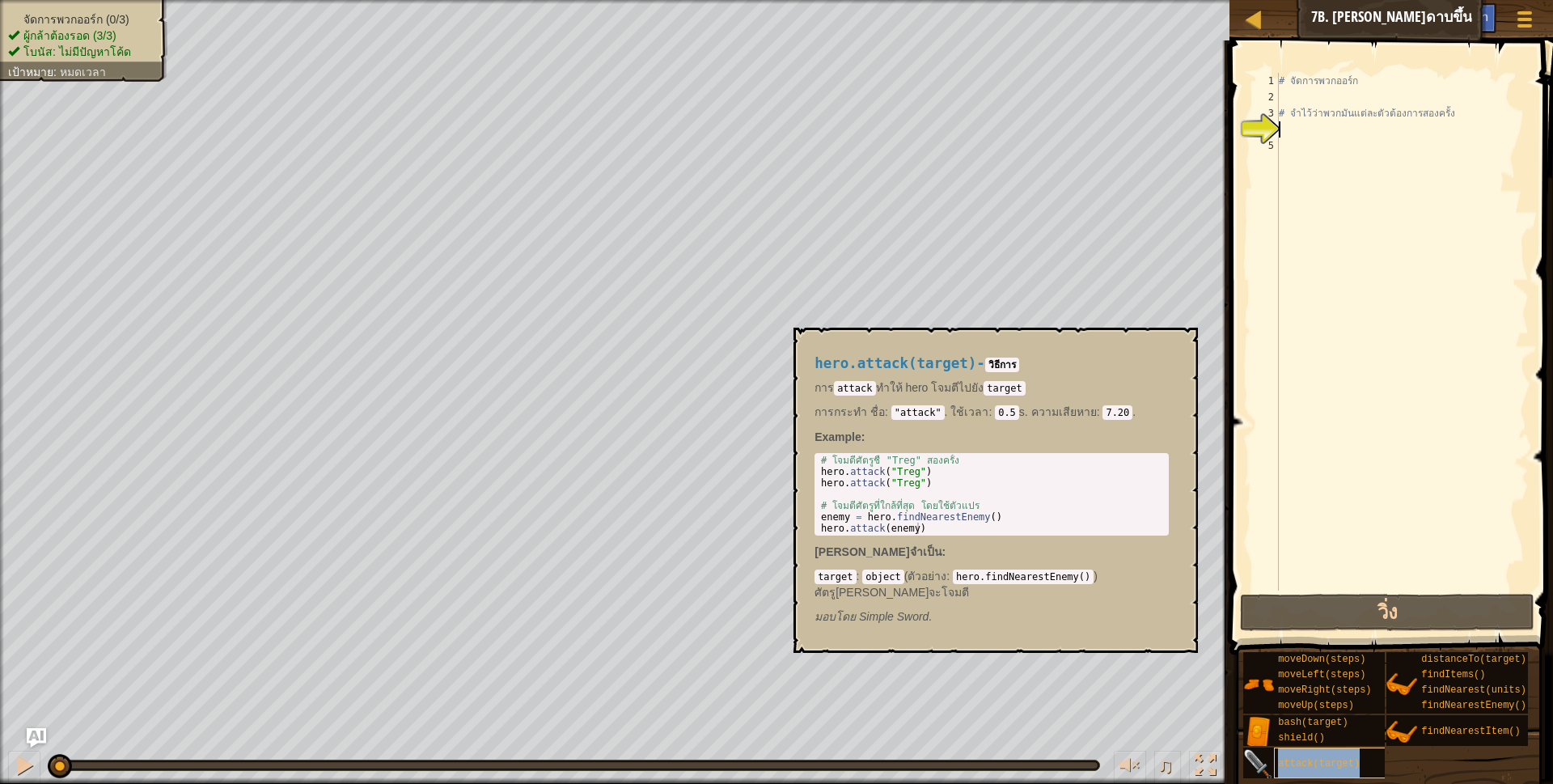
click at [1282, 751] on div "attack(target)" at bounding box center [1351, 762] width 156 height 31
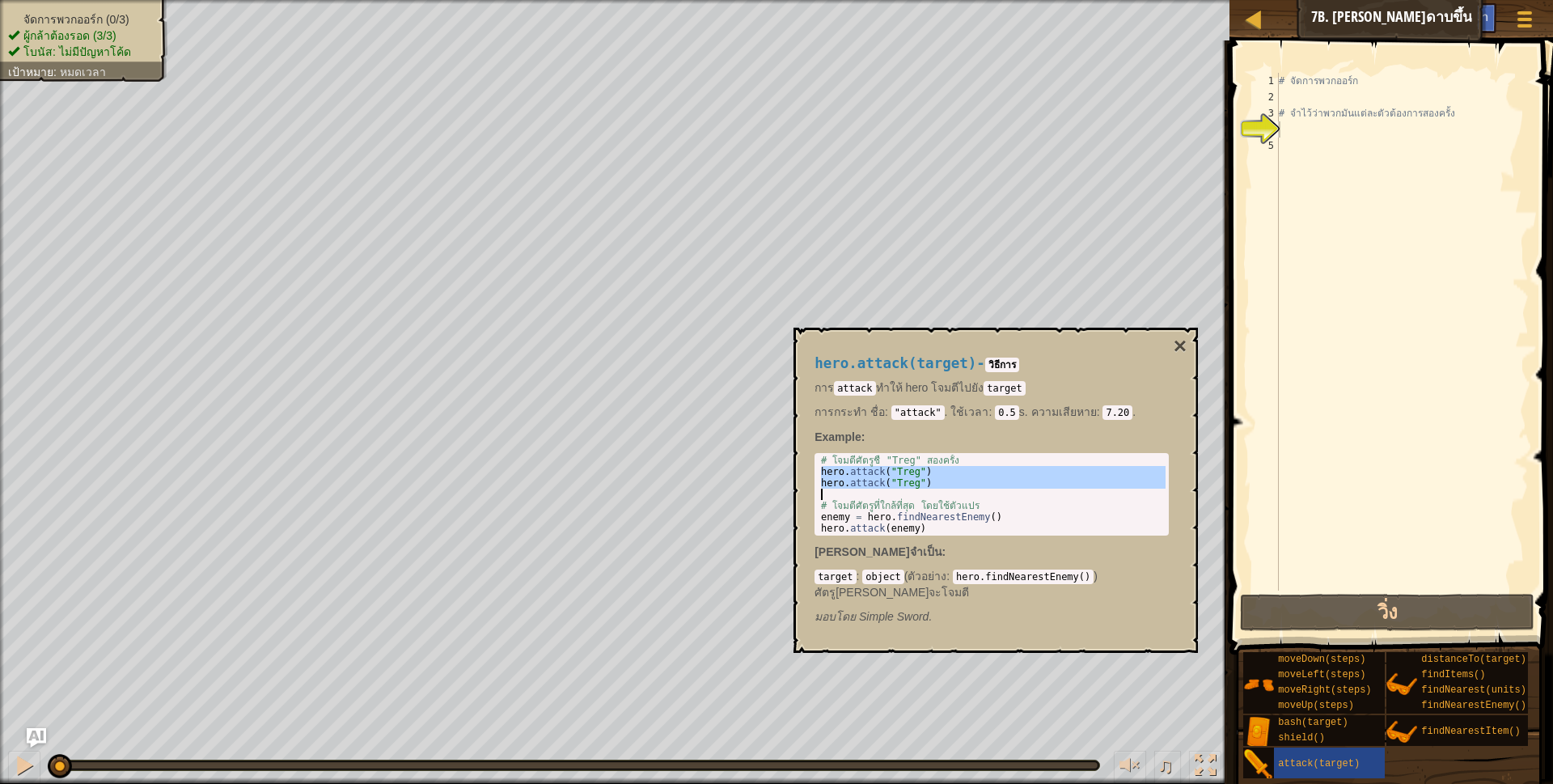
drag, startPoint x: 820, startPoint y: 472, endPoint x: 897, endPoint y: 485, distance: 78.1
click at [897, 485] on div "# โจมตีศัตรูชื่ "Treg" สองครั้ง hero . attack ( "Treg" ) hero . attack ( "Treg"…" at bounding box center [992, 505] width 348 height 102
click at [974, 500] on div "# โจมตีศัตรูชื่ "Treg" สองครั้ง hero . attack ( "Treg" ) hero . attack ( "Treg"…" at bounding box center [992, 505] width 348 height 102
drag, startPoint x: 821, startPoint y: 469, endPoint x: 940, endPoint y: 483, distance: 119.8
click at [940, 483] on div "# โจมตีศัตรูชื่ "Treg" สองครั้ง hero . attack ( "Treg" ) hero . attack ( "Treg"…" at bounding box center [992, 505] width 348 height 102
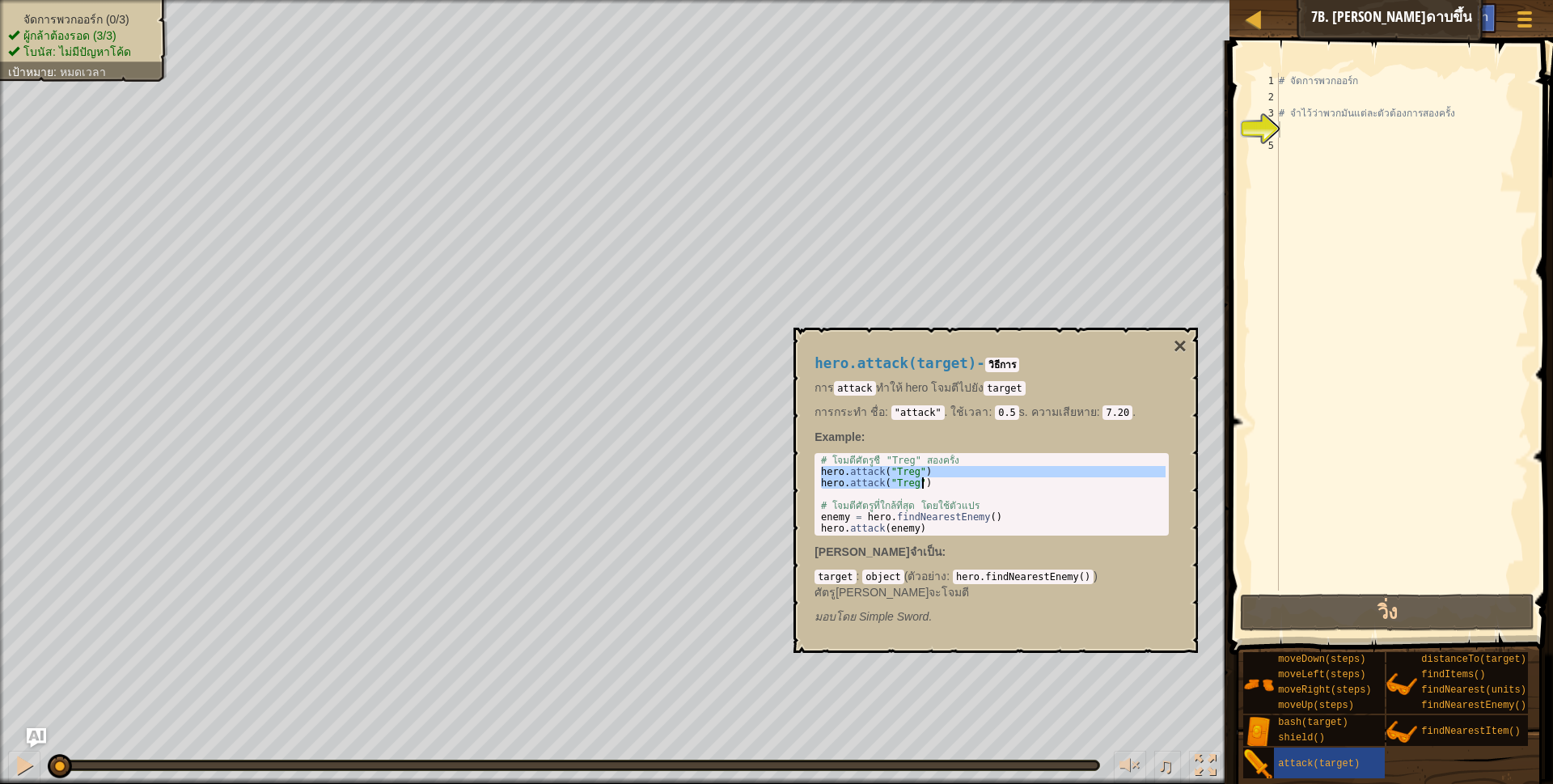
type textarea "hero.attack("Treg") hero.attack("Treg")"
paste textarea "hero.attack("Treg")"
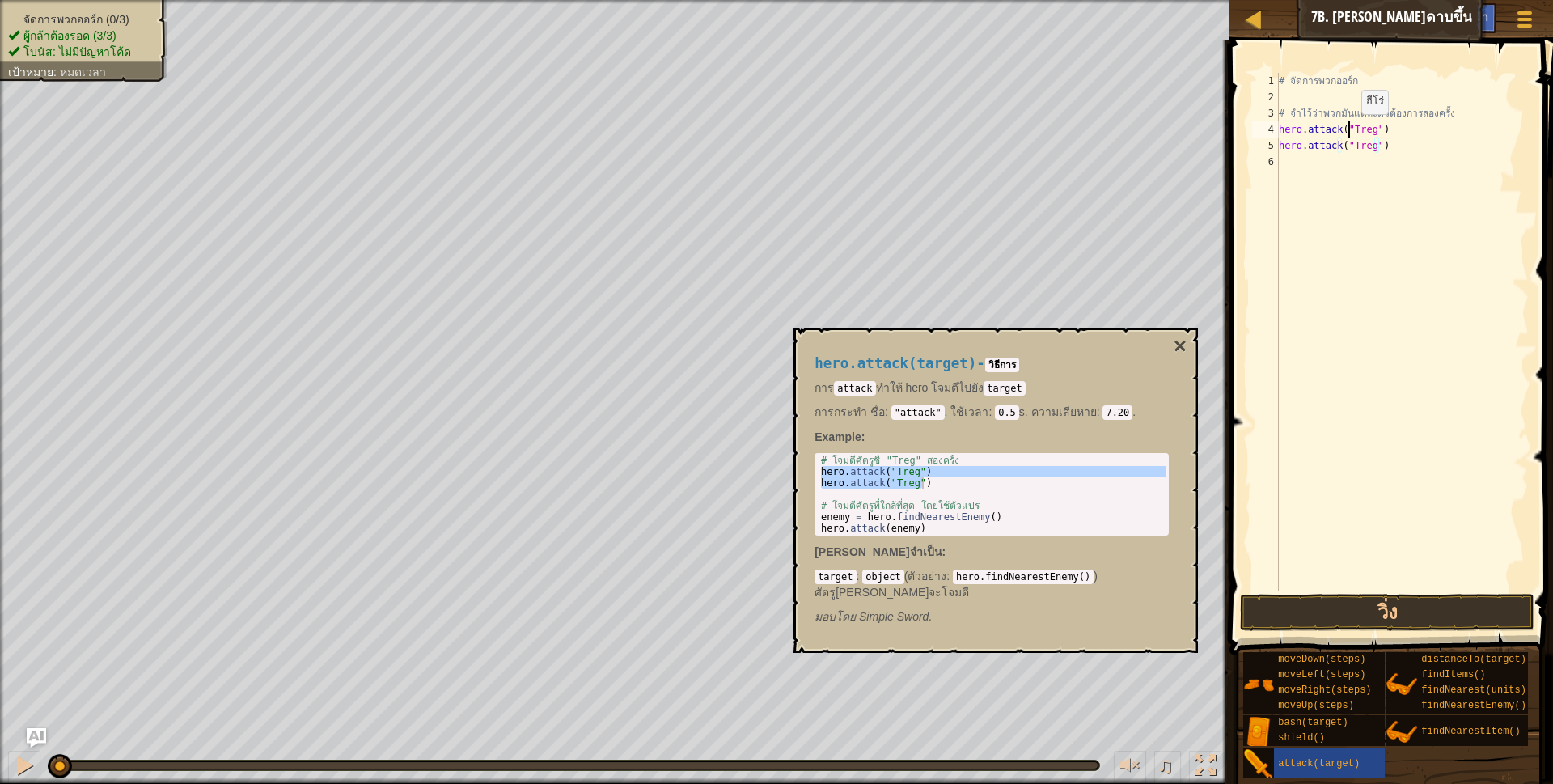
click at [1347, 131] on div "# จัดการพวกออร์ก # จำไว้ว่าพวกมันแต่ละตัวต้องการสองครั้ง hero . attack ( "Treg"…" at bounding box center [1402, 347] width 254 height 550
click at [1350, 146] on div "# จัดการพวกออร์ก # จำไว้ว่าพวกมันแต่ละตัวต้องการสองครั้ง hero . attack ( "Rig" …" at bounding box center [1402, 347] width 254 height 550
click at [1351, 147] on div "# จัดการพวกออร์ก # จำไว้ว่าพวกมันแต่ละตัวต้องการสองครั้ง hero . attack ( "Rig" …" at bounding box center [1402, 347] width 254 height 550
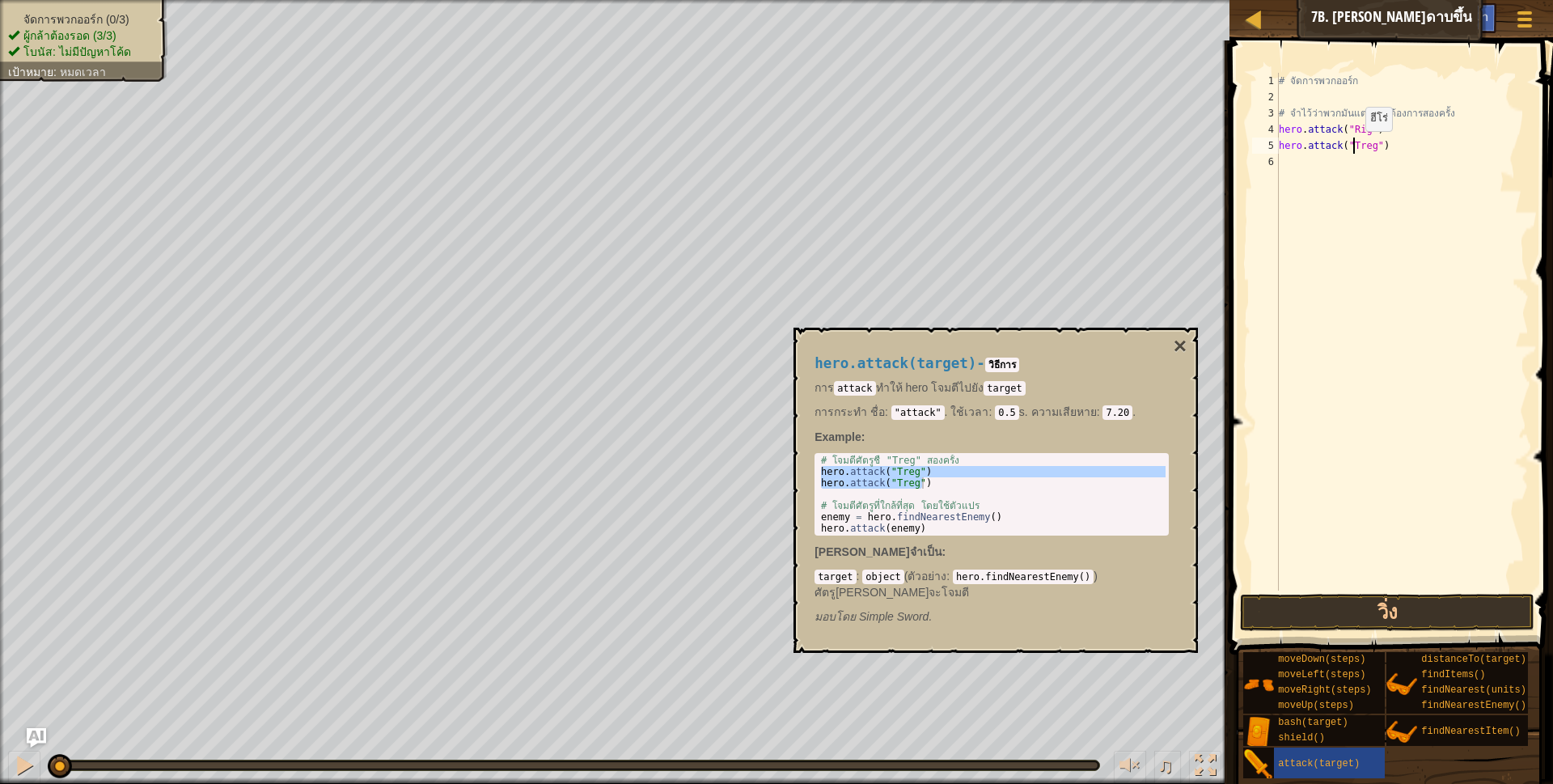
click at [1351, 147] on div "# จัดการพวกออร์ก # จำไว้ว่าพวกมันแต่ละตัวต้องการสองครั้ง hero . attack ( "Rig" …" at bounding box center [1402, 347] width 254 height 550
type textarea "hero.attack("Rig")"
click at [1372, 623] on button "วิ่ง" at bounding box center [1387, 612] width 295 height 37
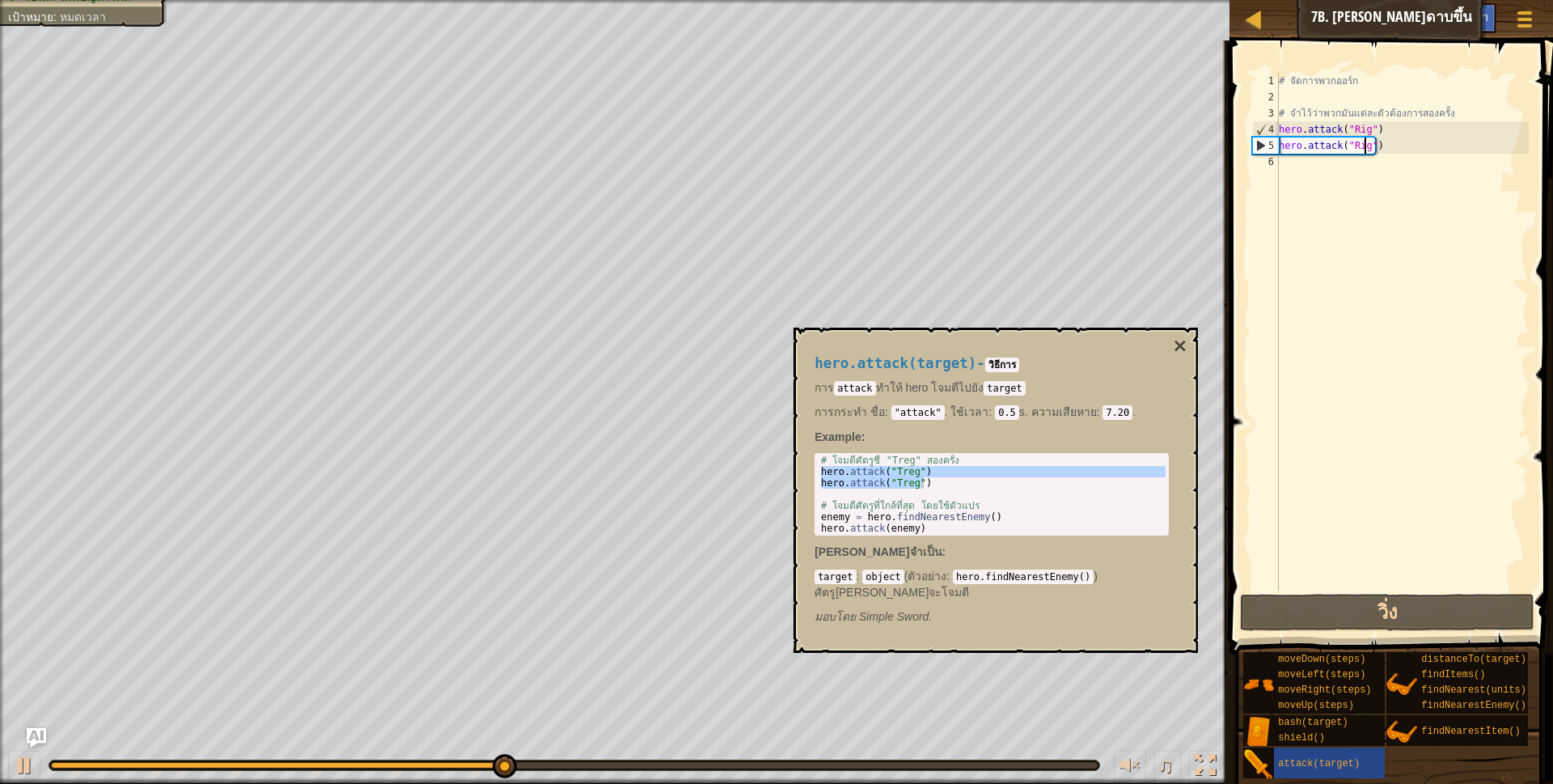
click at [1319, 198] on div "# จัดการพวกออร์ก # จำไว้ว่าพวกมันแต่ละตัวต้องการสองครั้ง hero . attack ( "Rig" …" at bounding box center [1402, 347] width 254 height 550
paste textarea "hero.attack("Treg")"
type textarea "hero.attack("Treg")"
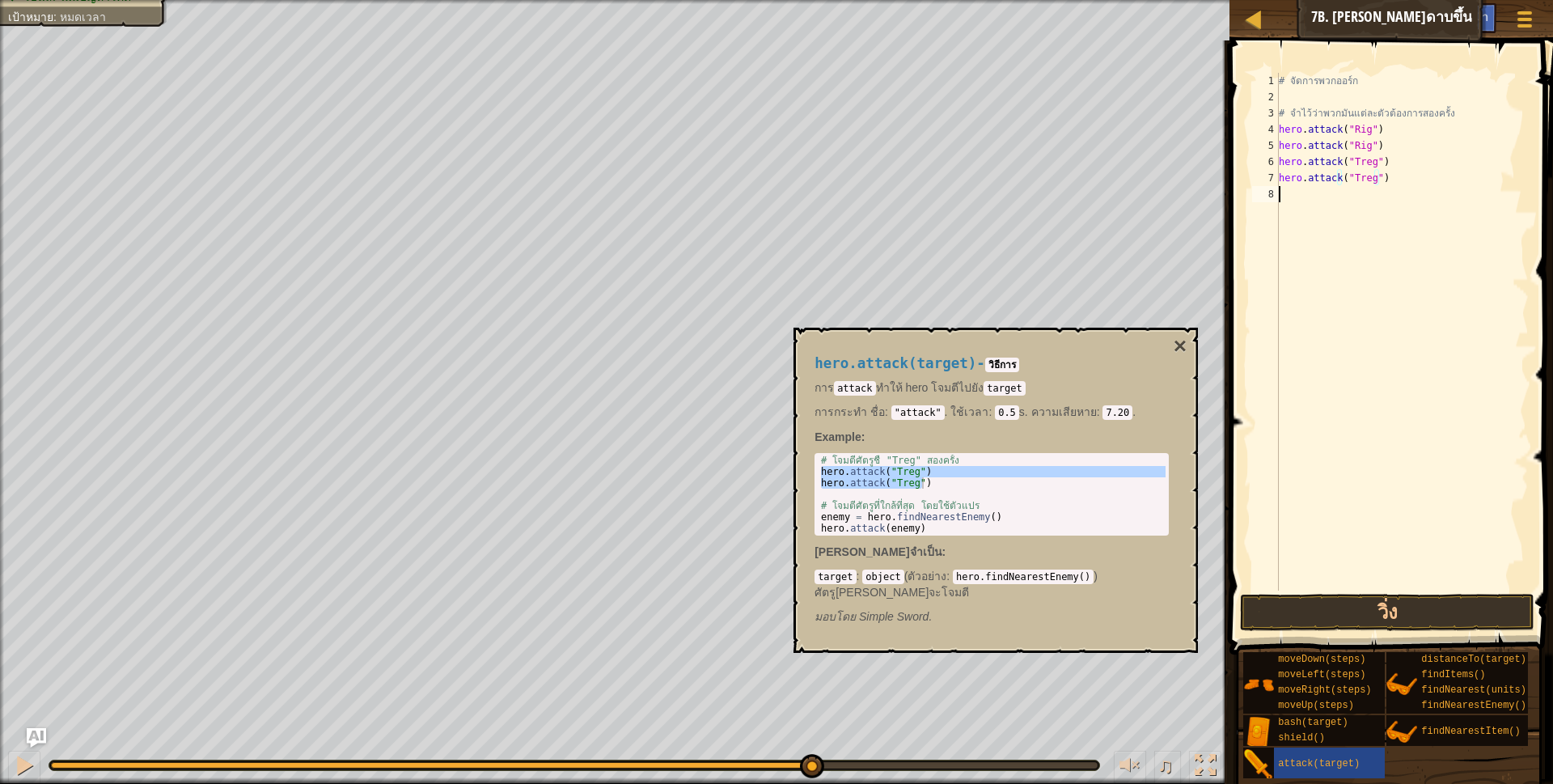
click at [1289, 202] on div "# จัดการพวกออร์ก # จำไว้ว่าพวกมันแต่ละตัวต้องการสองครั้ง hero . attack ( "Rig" …" at bounding box center [1402, 347] width 254 height 550
paste textarea "hero.attack("Treg")"
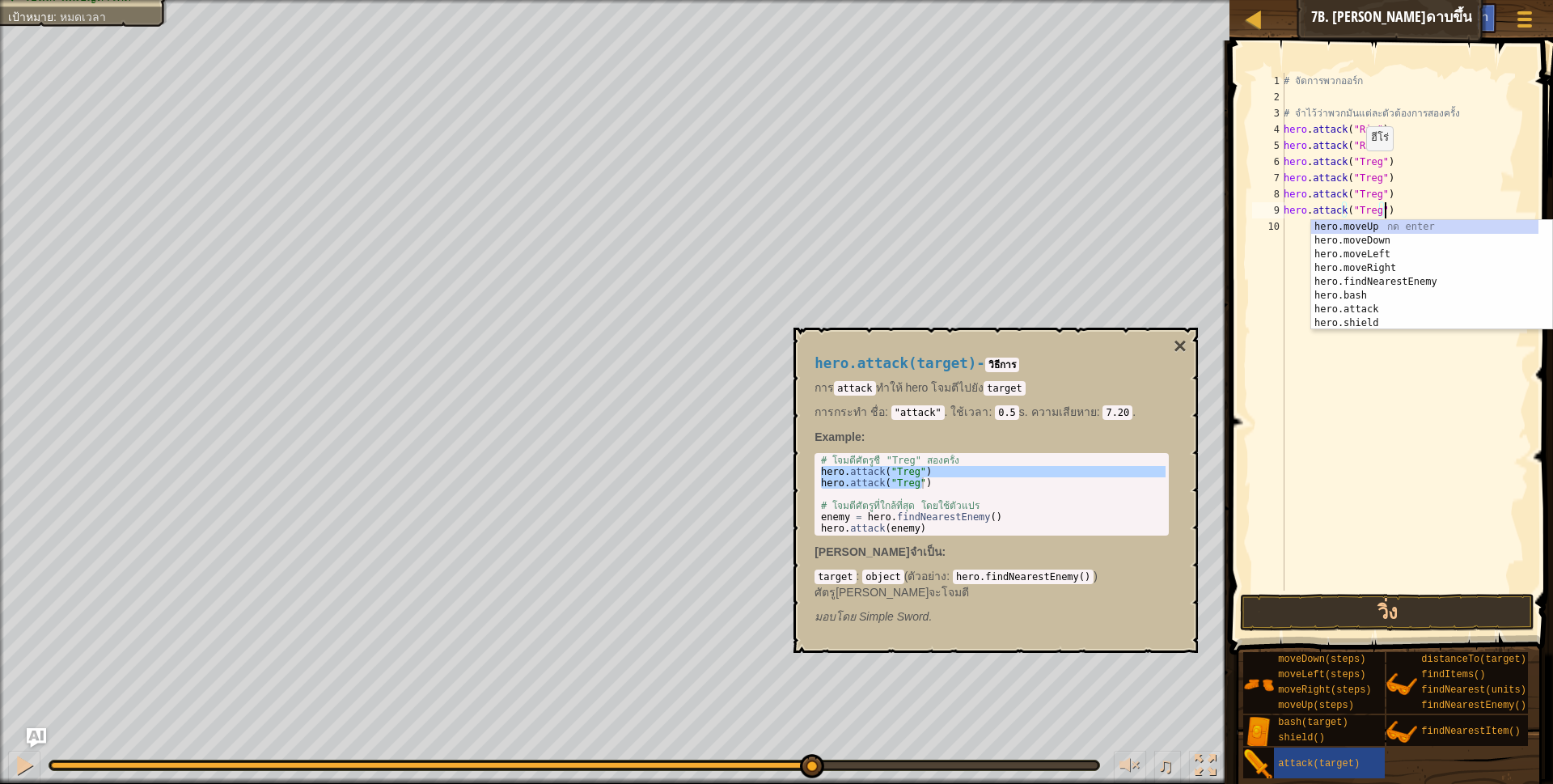
click at [1357, 165] on div "# จัดการพวกออร์ก # จำไว้ว่าพวกมันแต่ละตัวต้องการสองครั้ง hero . attack ( "Rig" …" at bounding box center [1404, 347] width 249 height 550
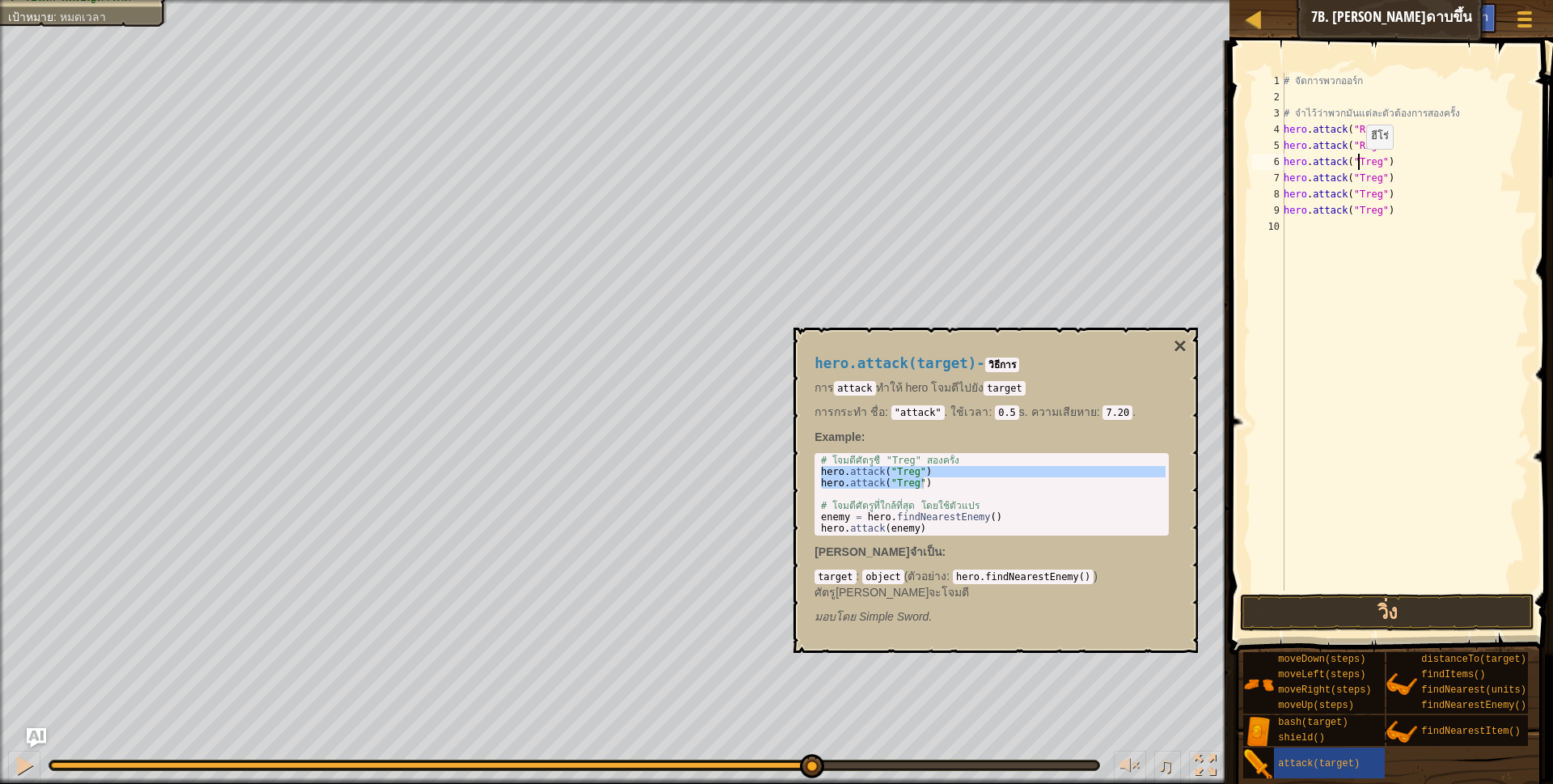
click at [1357, 165] on div "# จัดการพวกออร์ก # จำไว้ว่าพวกมันแต่ละตัวต้องการสองครั้ง hero . attack ( "Rig" …" at bounding box center [1404, 347] width 249 height 550
click at [1358, 184] on div "# จัดการพวกออร์ก # จำไว้ว่าพวกมันแต่ละตัวต้องการสองครั้ง hero . attack ( "Rig" …" at bounding box center [1404, 347] width 249 height 550
click at [1358, 189] on div "# จัดการพวกออร์ก # จำไว้ว่าพวกมันแต่ละตัวต้องการสองครั้ง hero . attack ( "Rig" …" at bounding box center [1404, 347] width 249 height 550
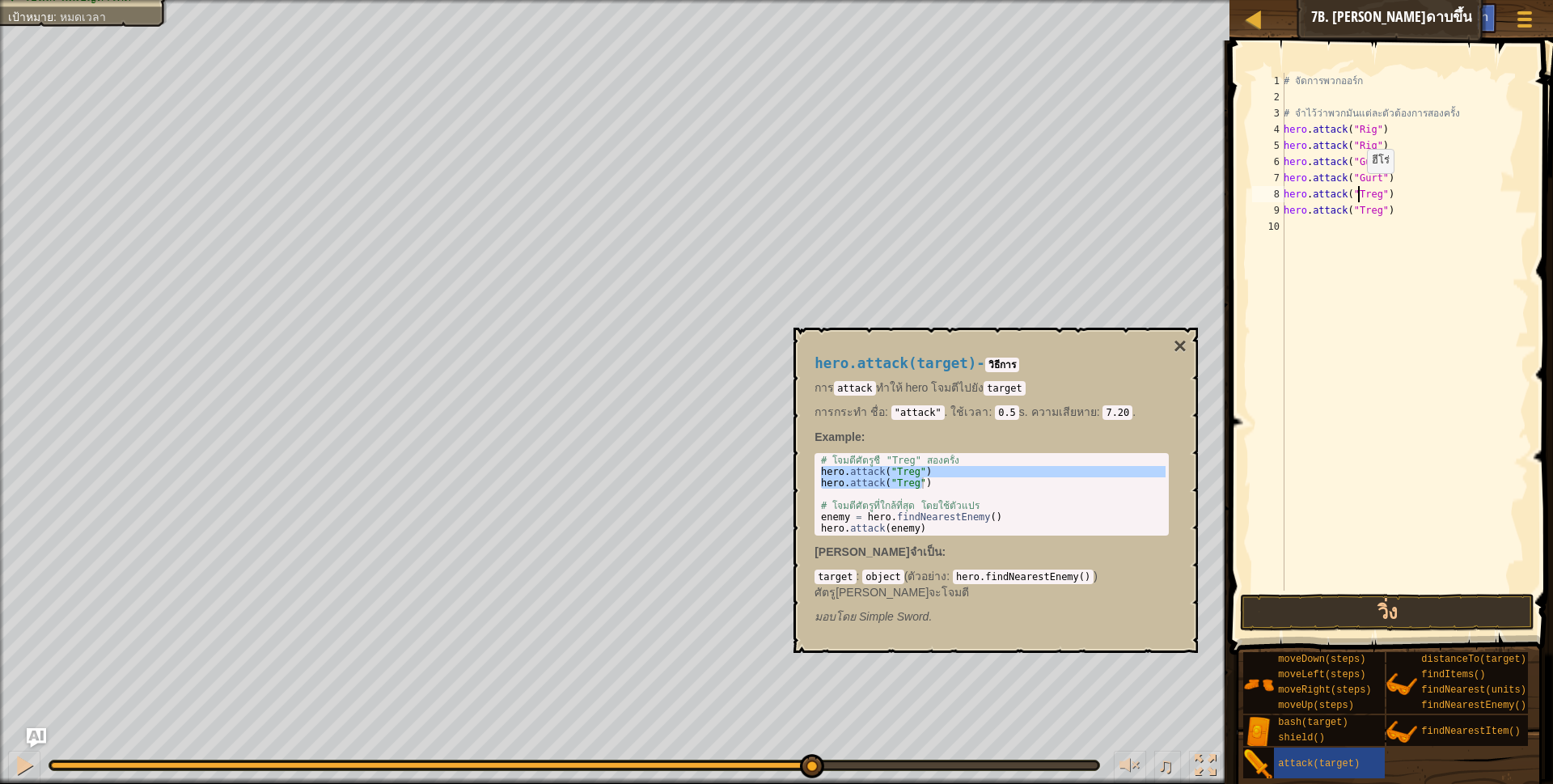
click at [1358, 189] on div "# จัดการพวกออร์ก # จำไว้ว่าพวกมันแต่ละตัวต้องการสองครั้ง hero . attack ( "Rig" …" at bounding box center [1404, 347] width 249 height 550
click at [1357, 205] on div "# จัดการพวกออร์ก # จำไว้ว่าพวกมันแต่ละตัวต้องการสองครั้ง hero . attack ( "Rig" …" at bounding box center [1404, 347] width 249 height 550
click at [1358, 612] on button "วิ่ง" at bounding box center [1387, 612] width 295 height 37
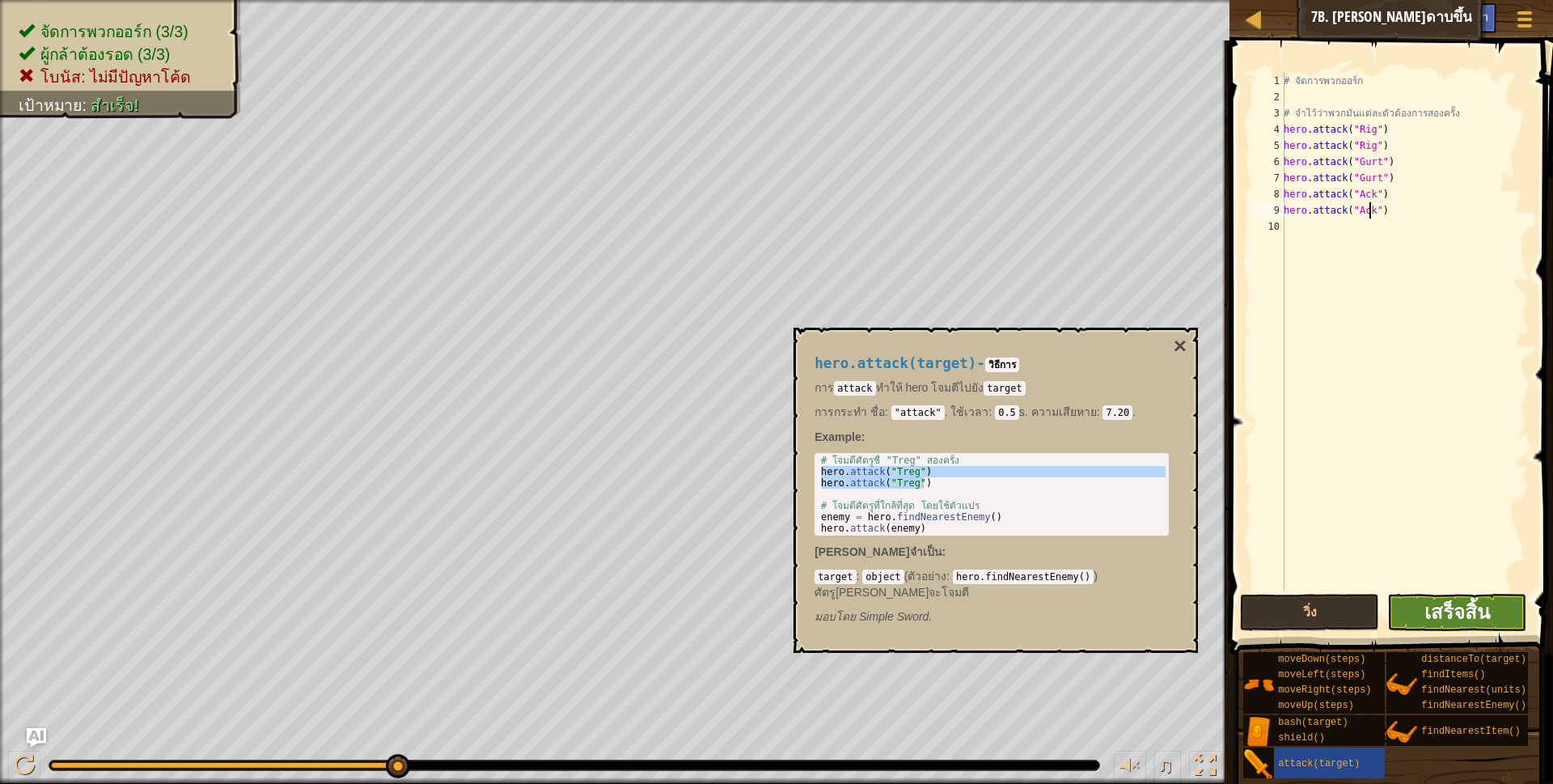
type textarea "hero.attack("Ack")"
click at [1465, 616] on span "เสร็จสิ้น" at bounding box center [1457, 611] width 65 height 26
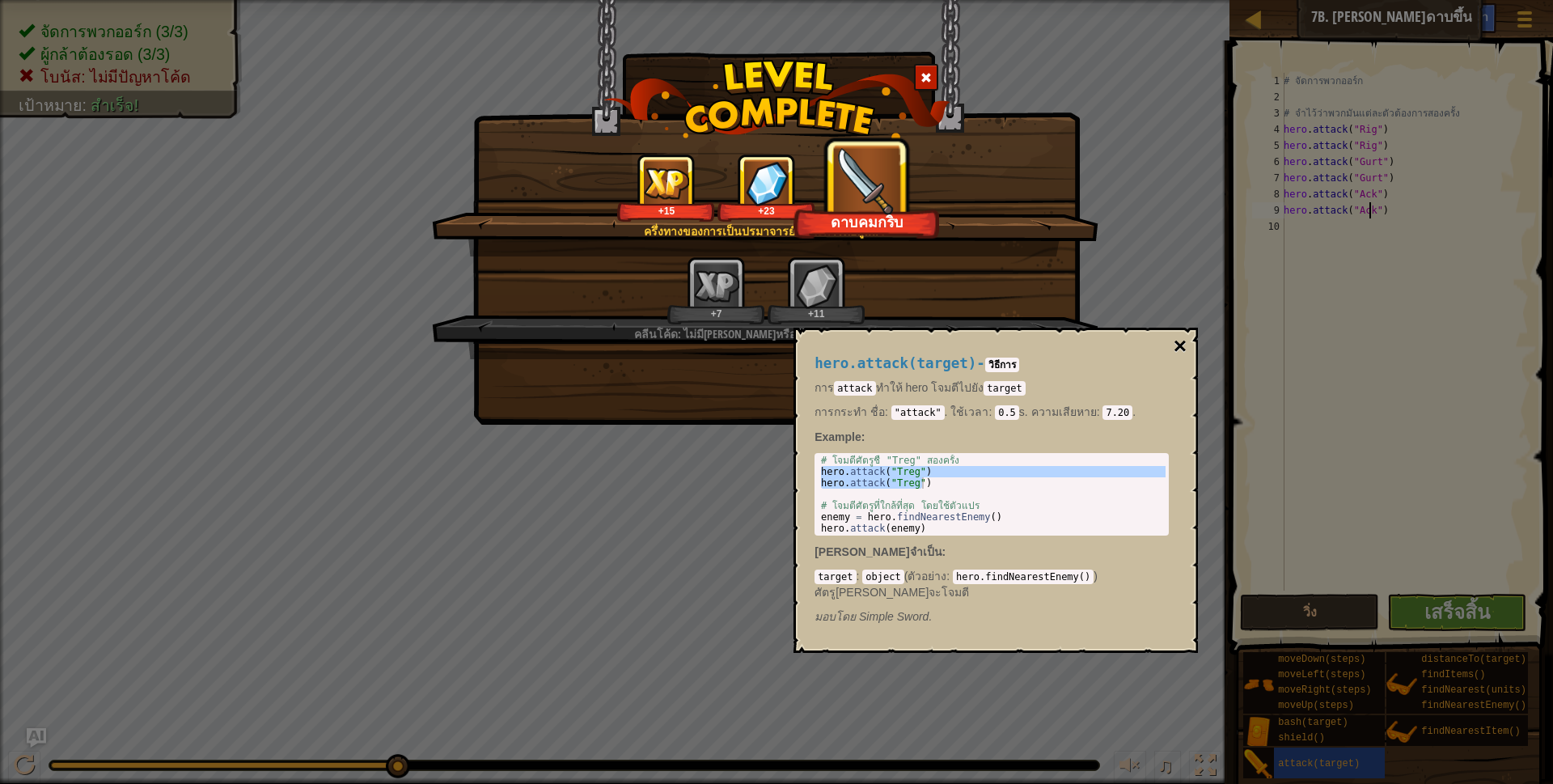
click at [1174, 335] on button "×" at bounding box center [1180, 346] width 13 height 23
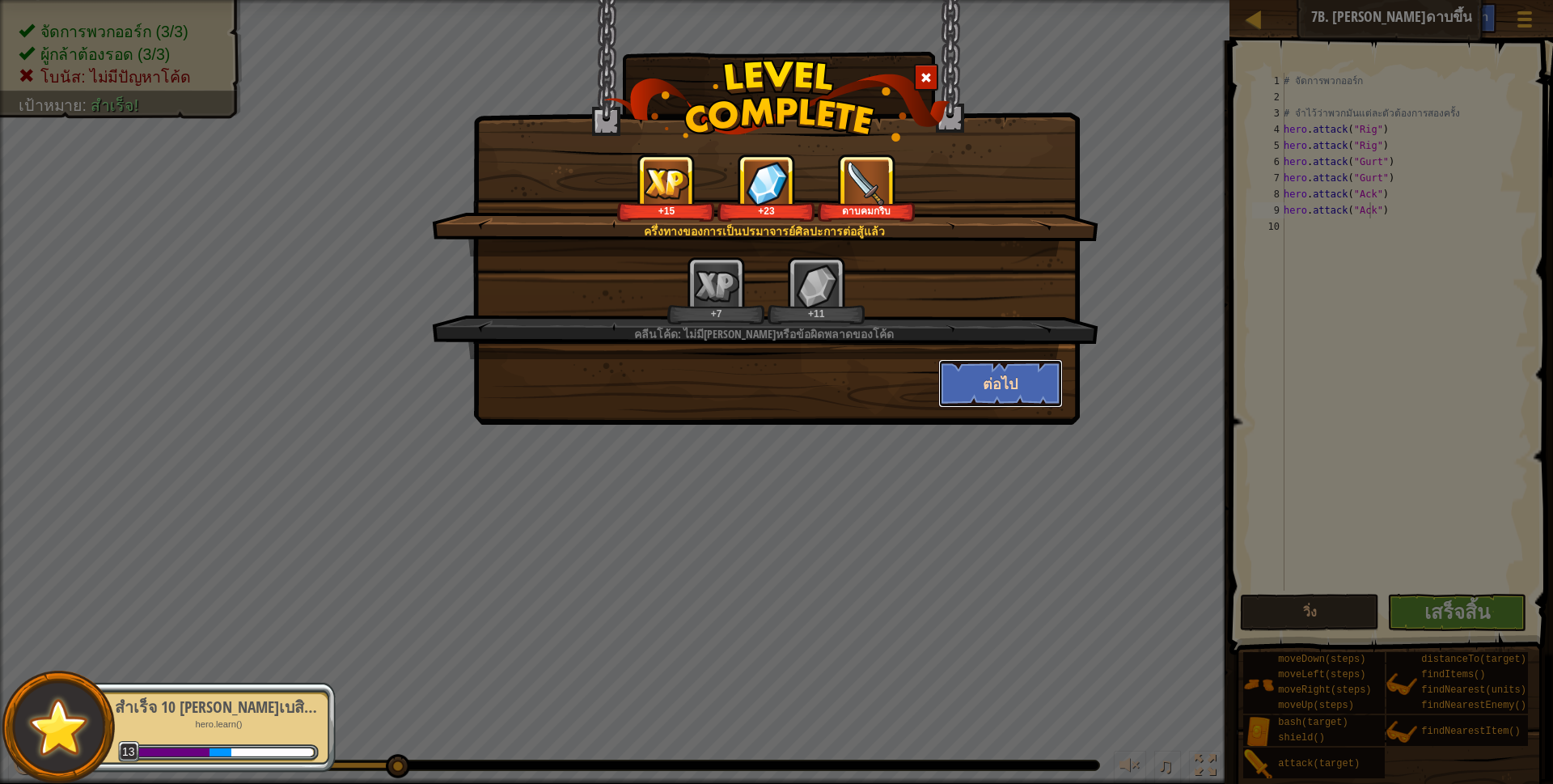
click at [1042, 378] on button "ต่อไป" at bounding box center [1001, 383] width 126 height 49
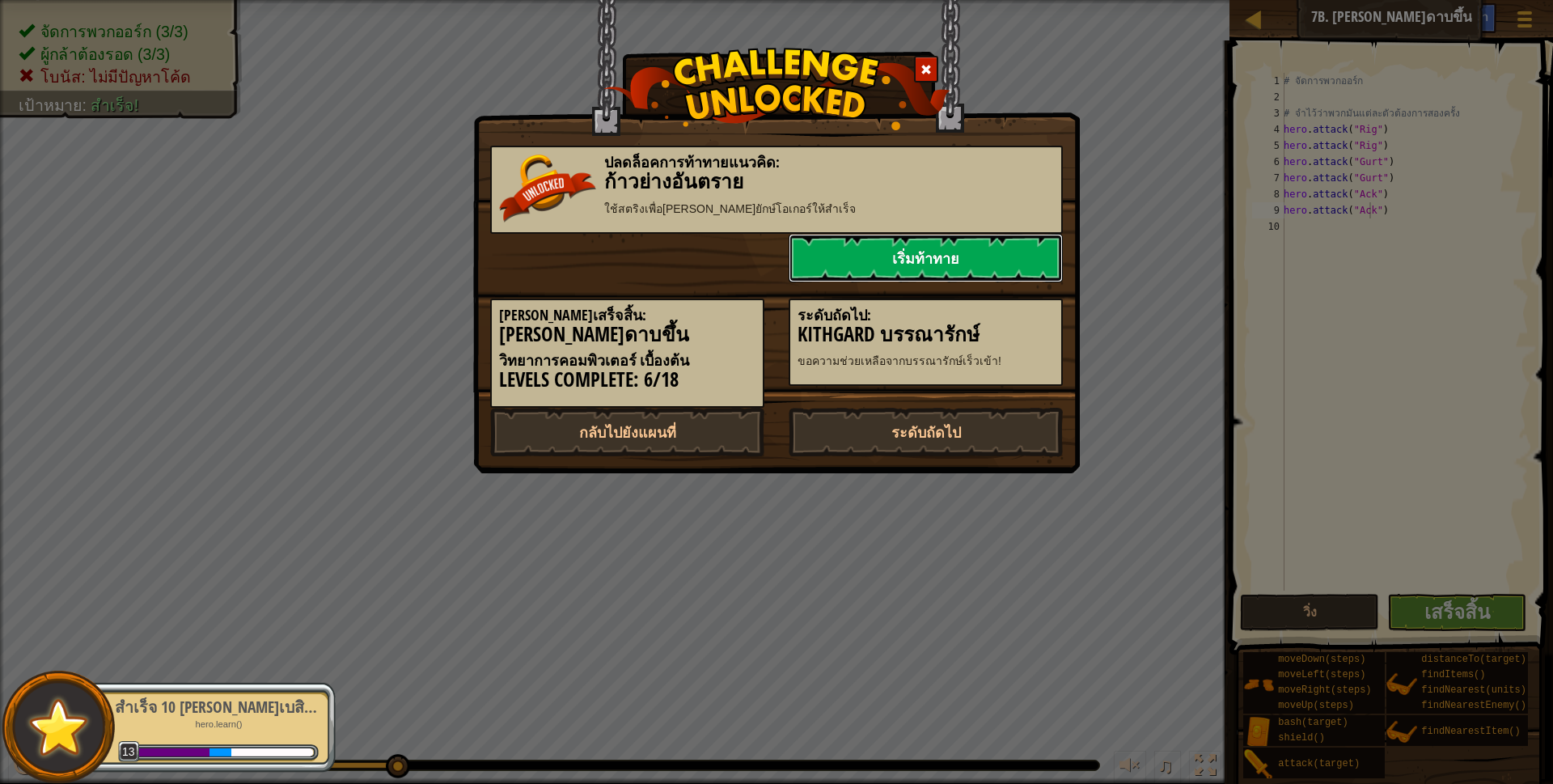
click at [998, 257] on link "เริ่มท้าทาย" at bounding box center [925, 258] width 274 height 49
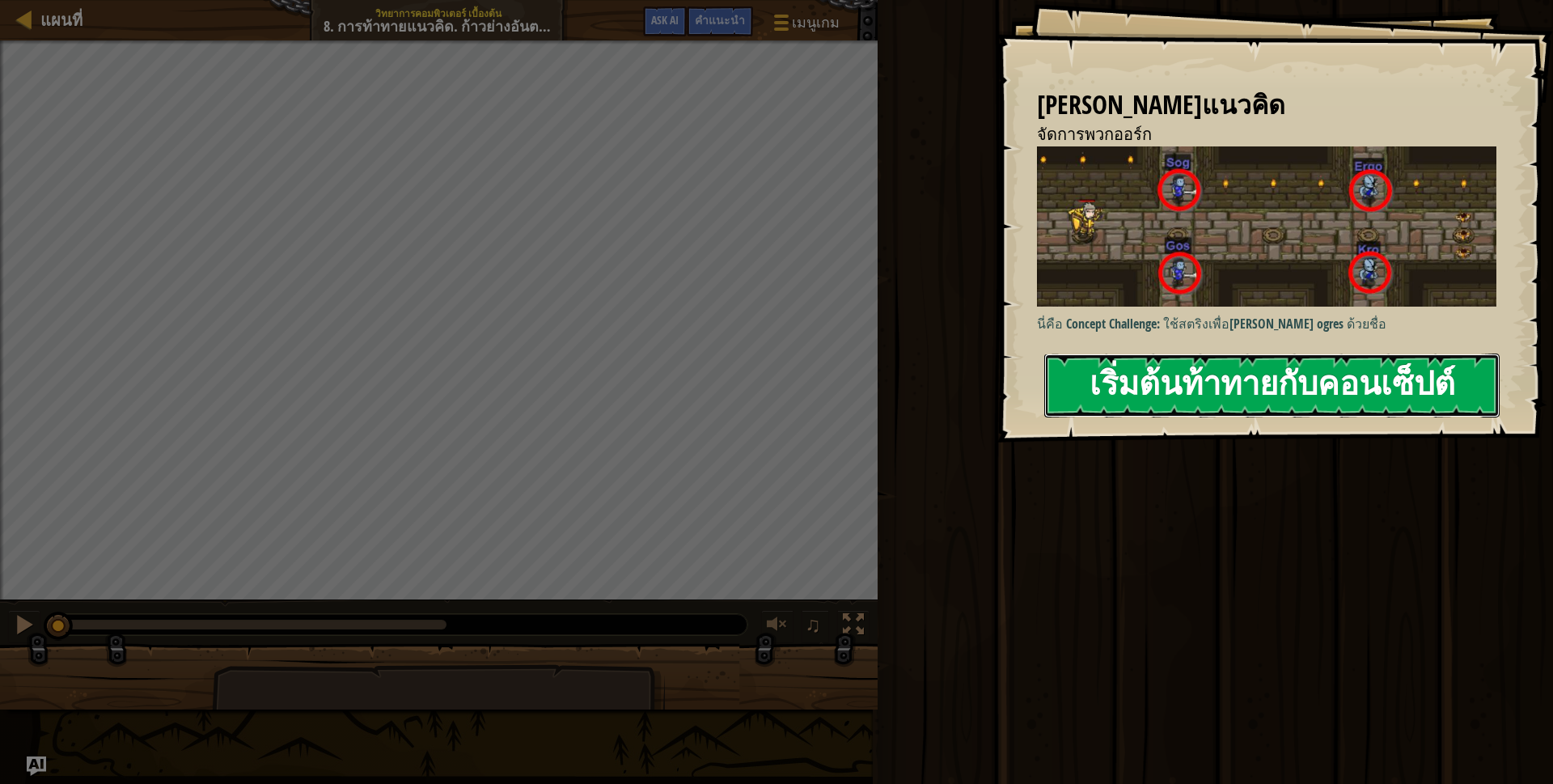
click at [1192, 391] on button "เริ่มต้นท้าทายกับคอนเซ็ปต์" at bounding box center [1272, 385] width 455 height 64
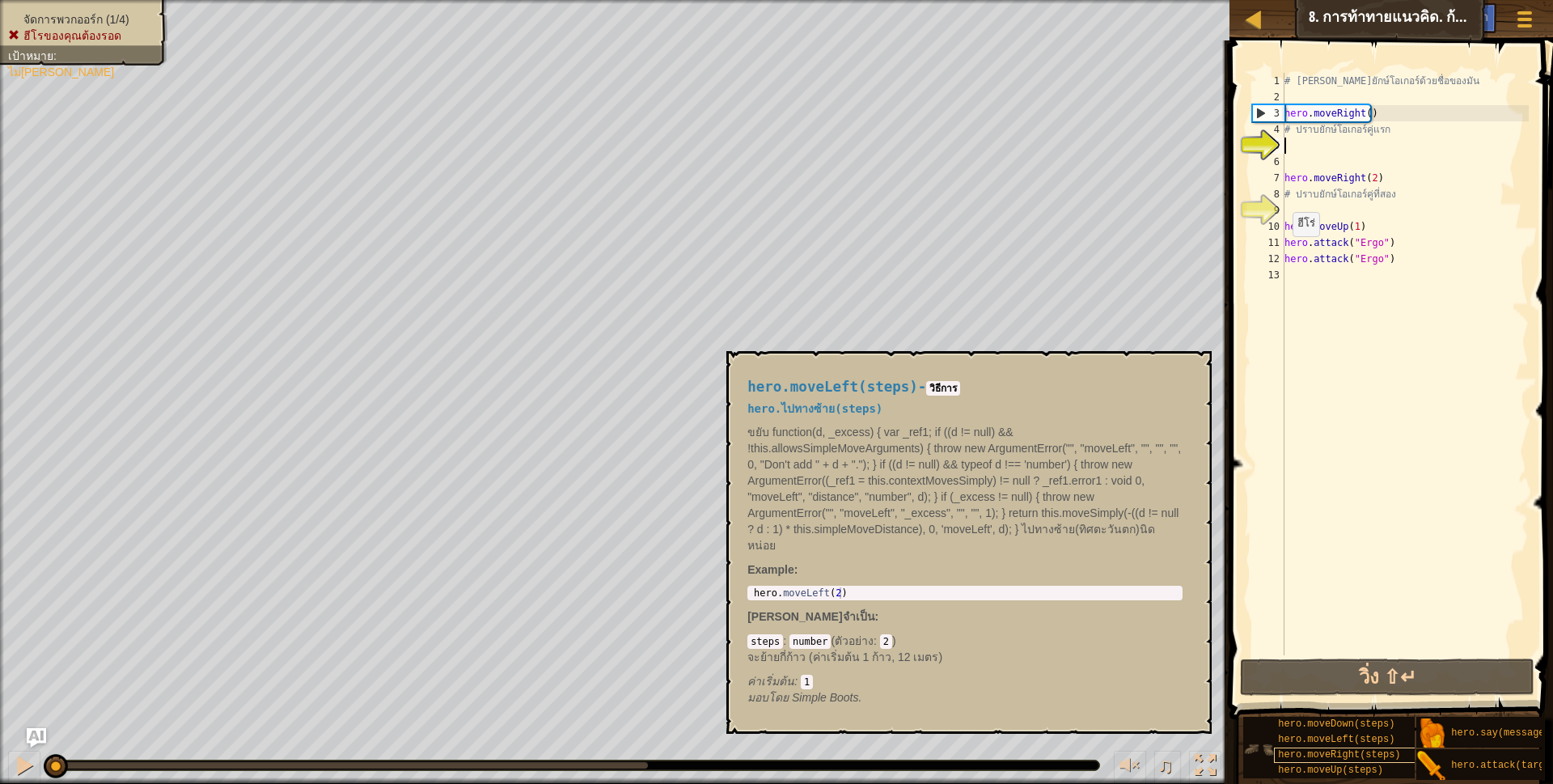
scroll to position [13, 0]
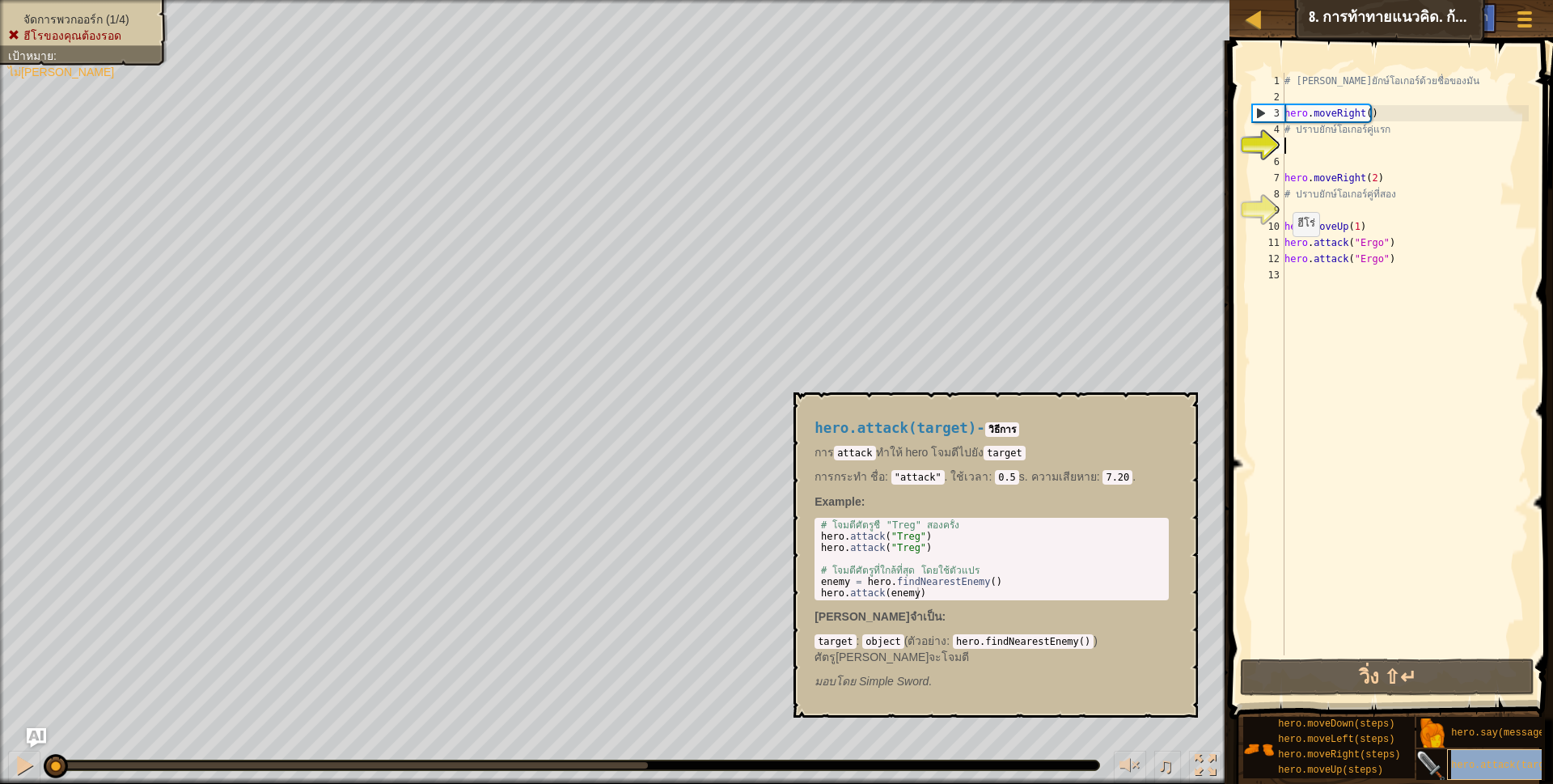
click at [1468, 760] on span "hero.attack(target)" at bounding box center [1506, 766] width 110 height 12
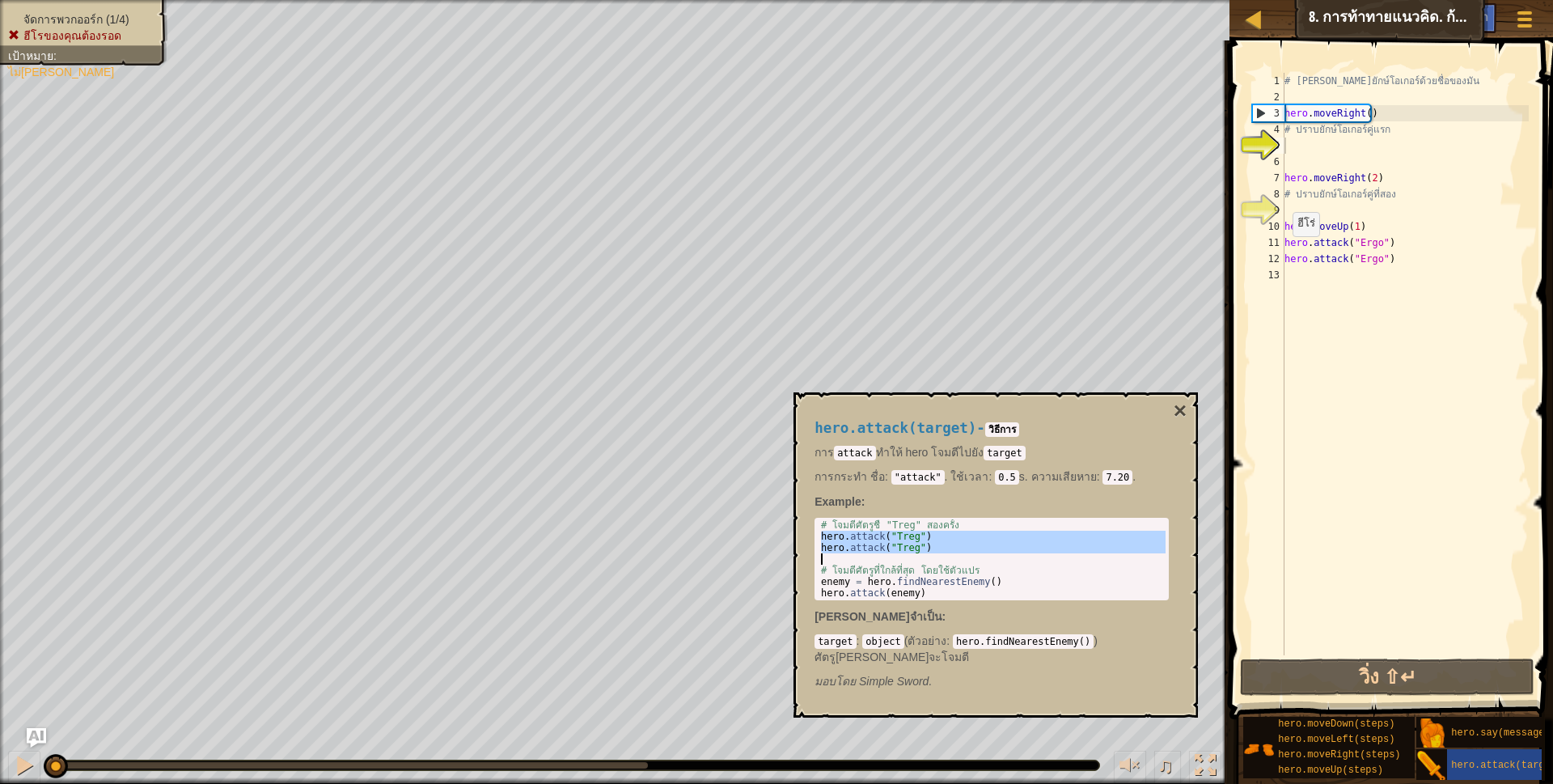
drag, startPoint x: 819, startPoint y: 537, endPoint x: 859, endPoint y: 558, distance: 45.2
click at [859, 558] on div "# โจมตีศัตรูชื่ "Treg" สองครั้ง hero . attack ( "Treg" ) hero . attack ( "Treg"…" at bounding box center [992, 571] width 348 height 102
type textarea "hero.attack("Treg")"
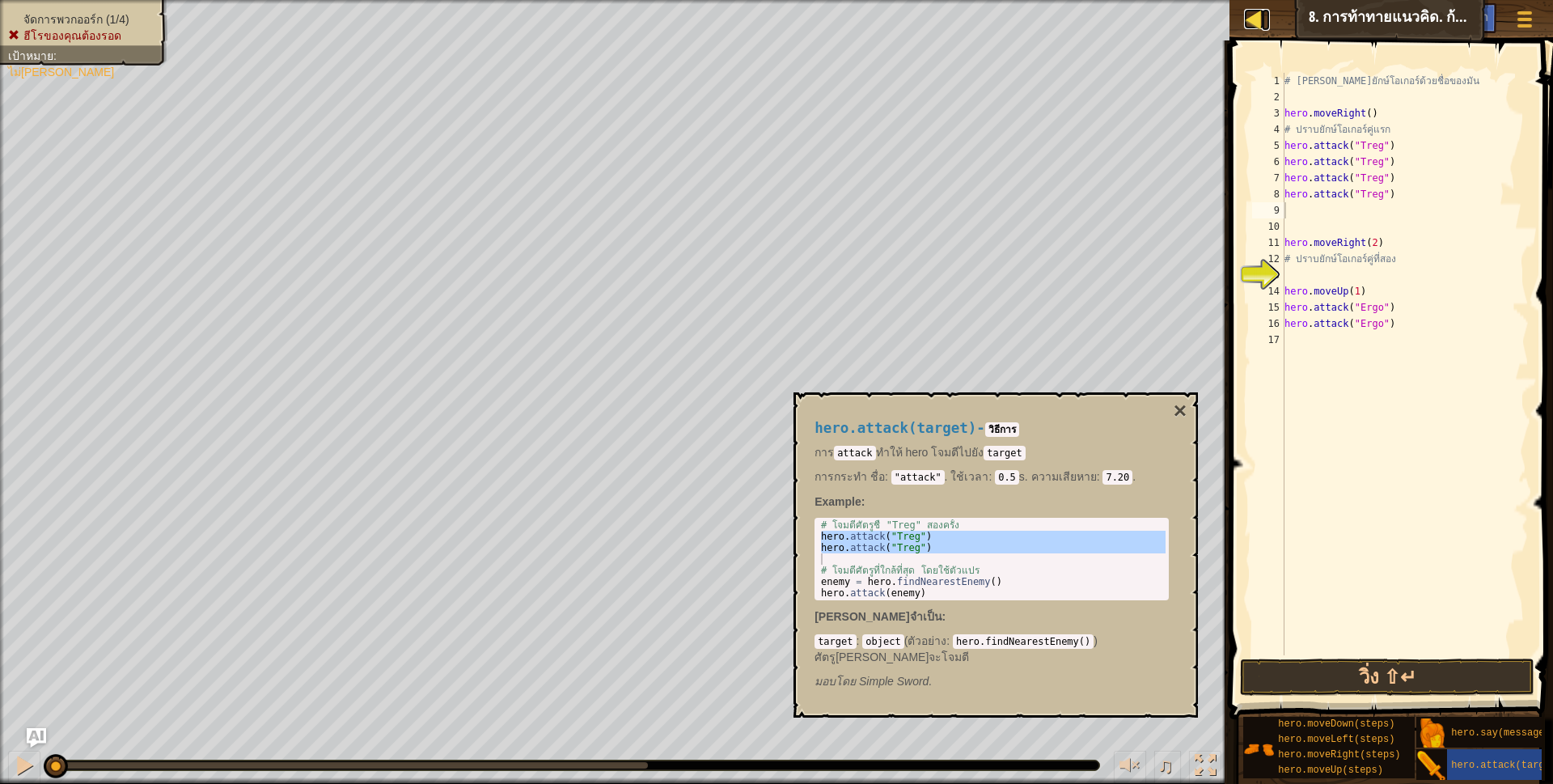
click at [1251, 18] on div at bounding box center [1254, 19] width 20 height 20
select select "th"
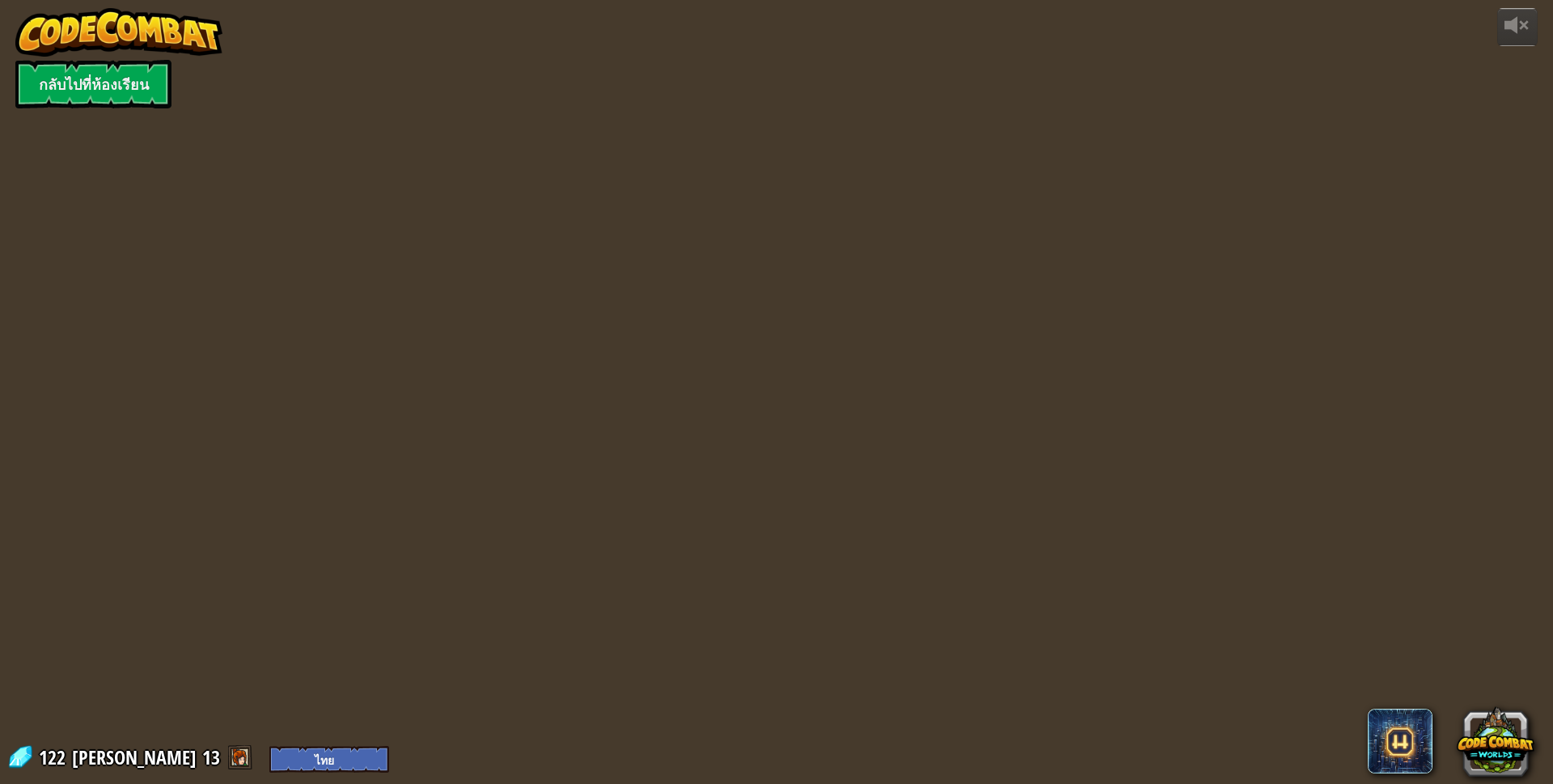
select select "th"
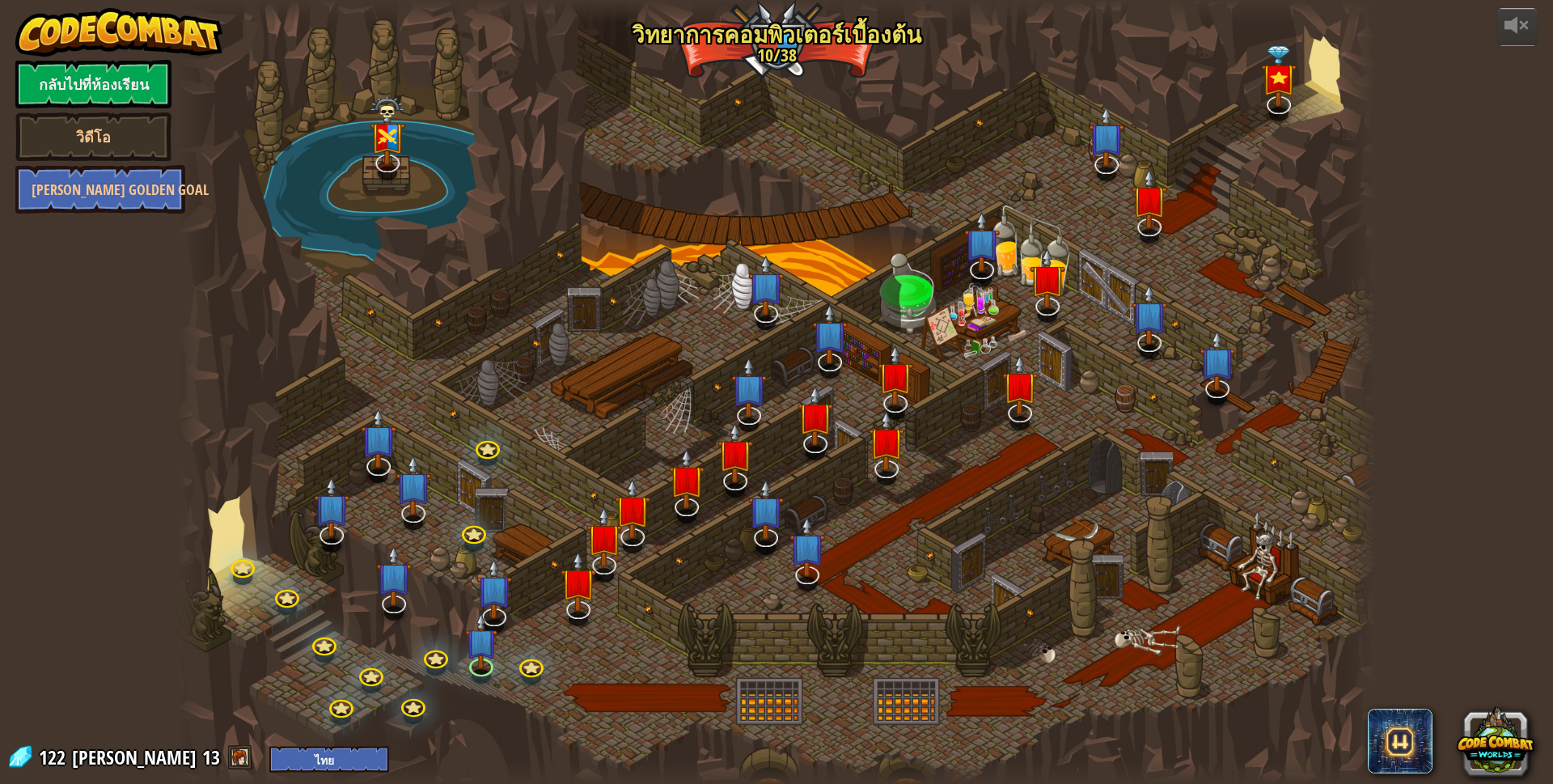
select select "th"
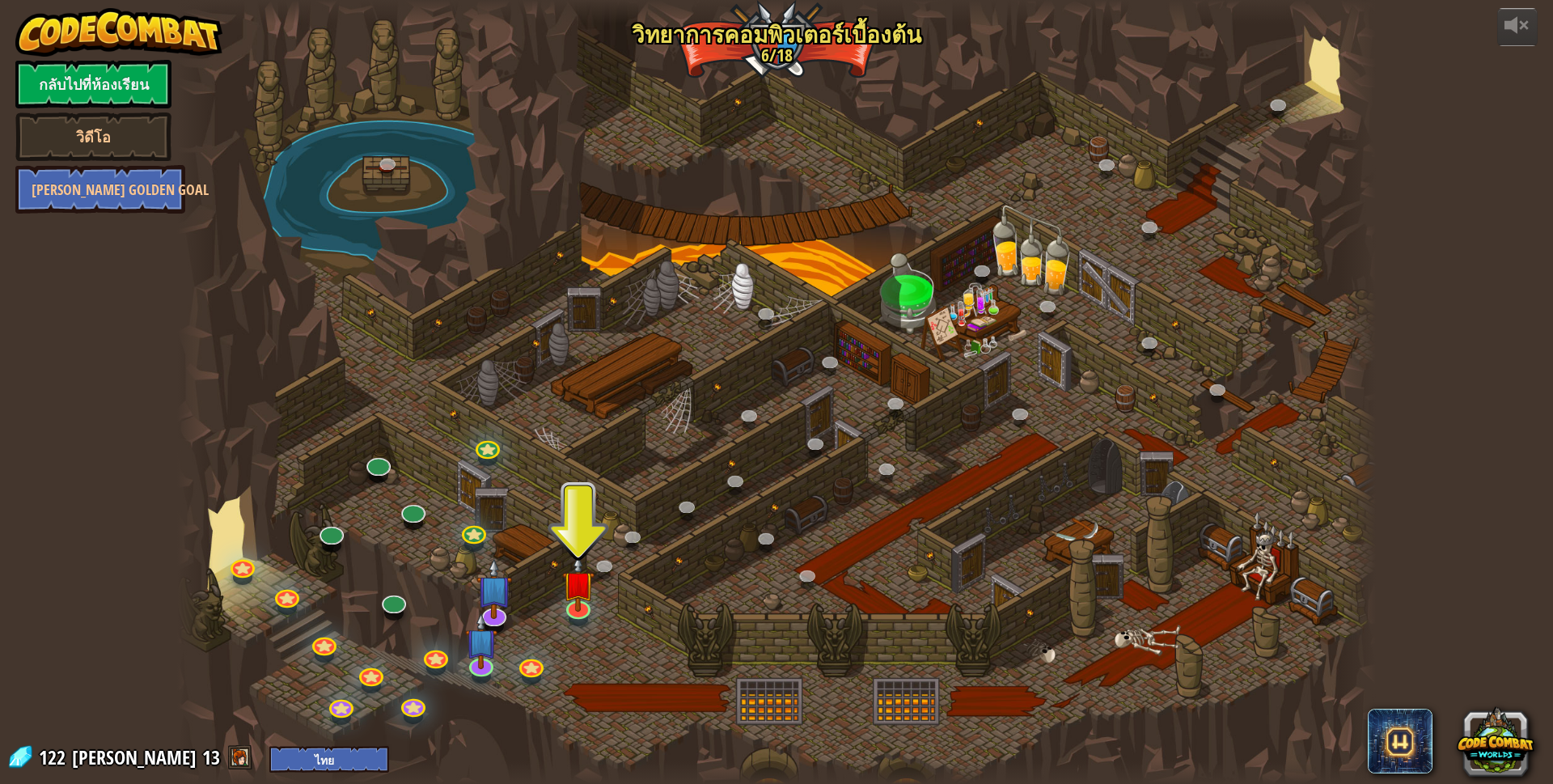
click at [560, 597] on div at bounding box center [776, 392] width 1199 height 784
drag, startPoint x: 599, startPoint y: 606, endPoint x: 592, endPoint y: 601, distance: 8.6
click at [592, 601] on div "25. Kithgard ประตู (ล็อค) หนีออกจาก[PERSON_NAME]คิธการ์ด และอย่าให้ยามจับได้ 26…" at bounding box center [776, 392] width 1199 height 784
click at [592, 601] on img at bounding box center [577, 570] width 33 height 74
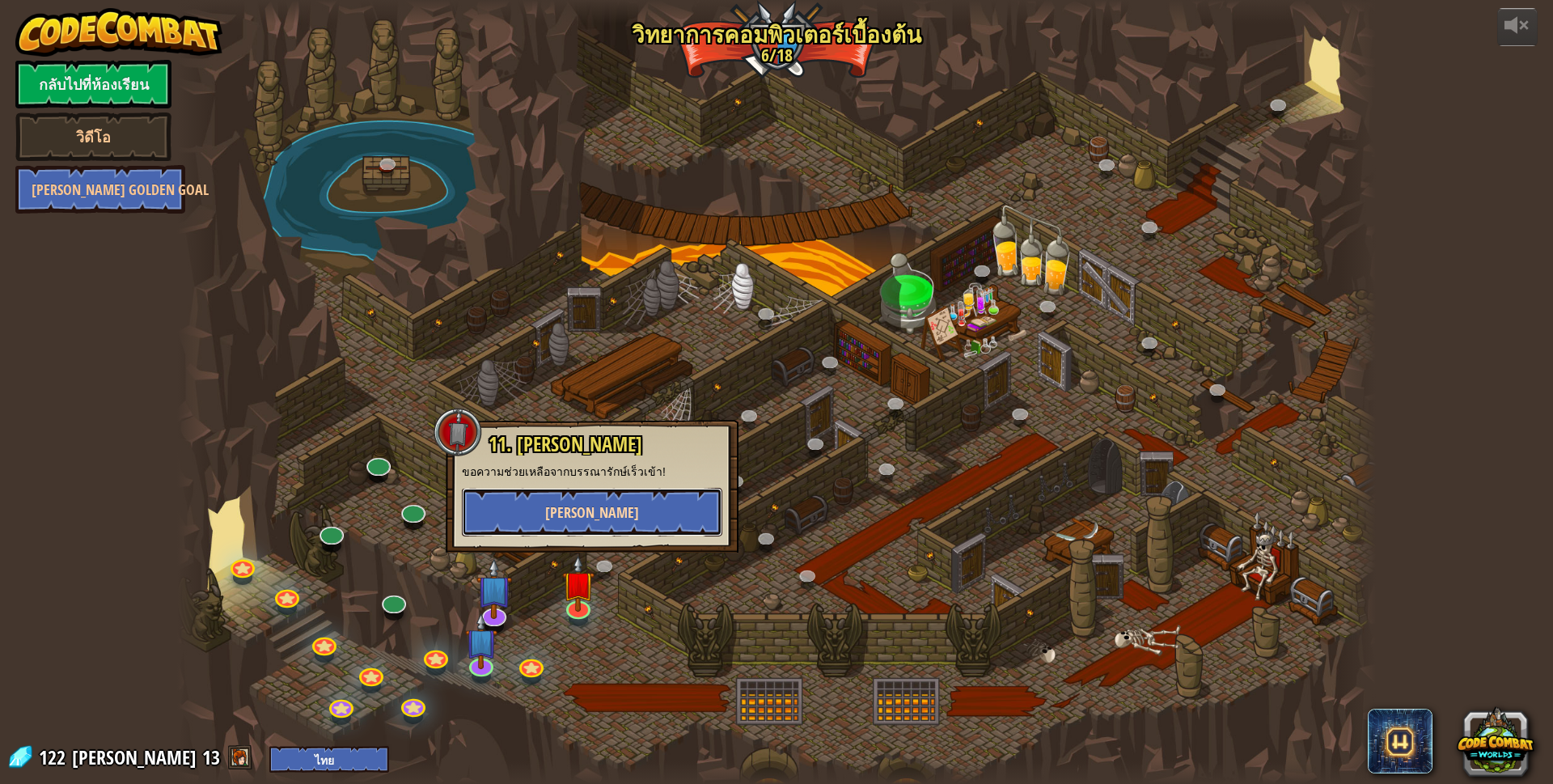
click at [592, 510] on span "[PERSON_NAME]" at bounding box center [592, 512] width 94 height 20
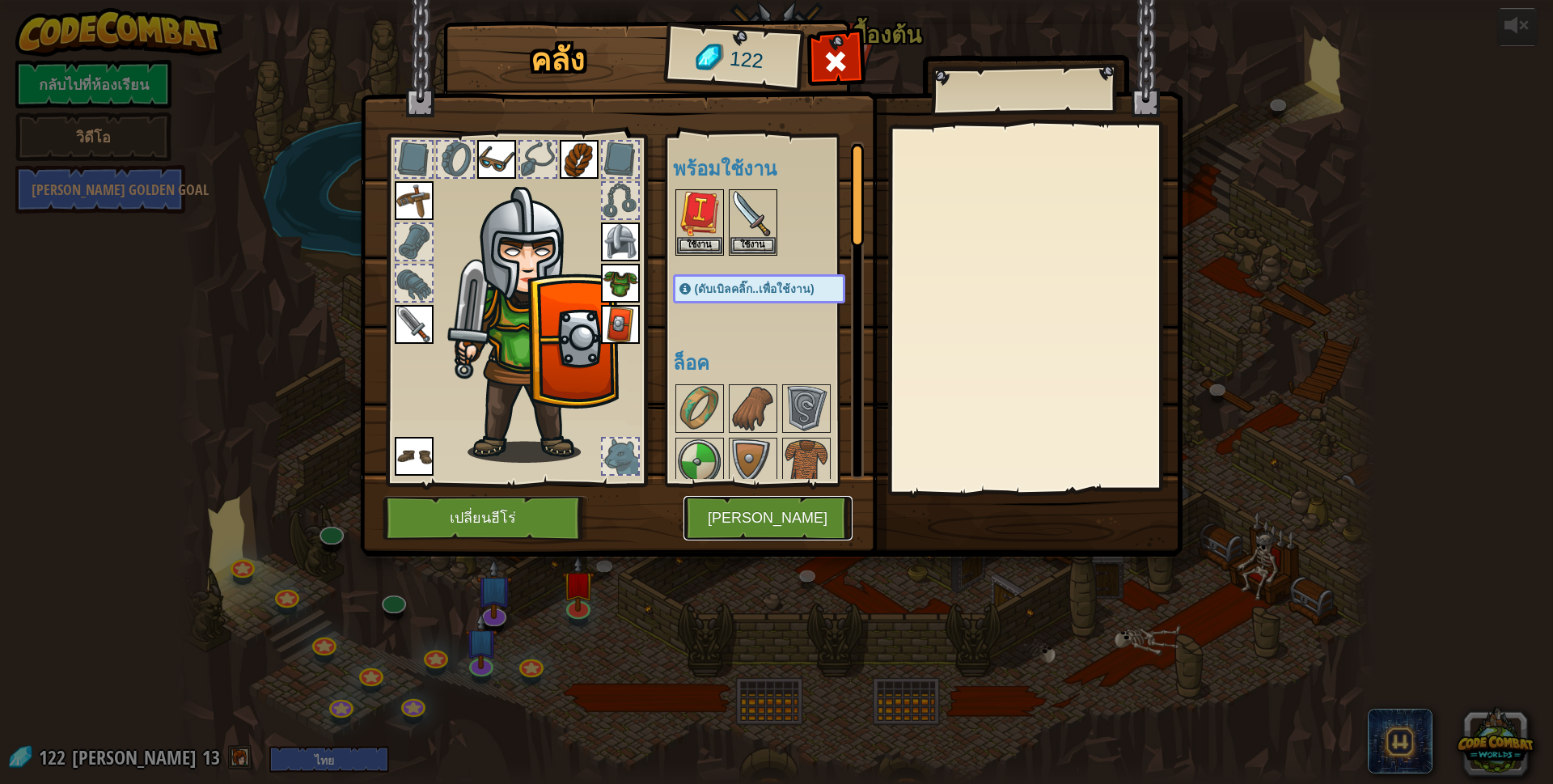
click at [785, 527] on button "[PERSON_NAME]" at bounding box center [768, 518] width 169 height 44
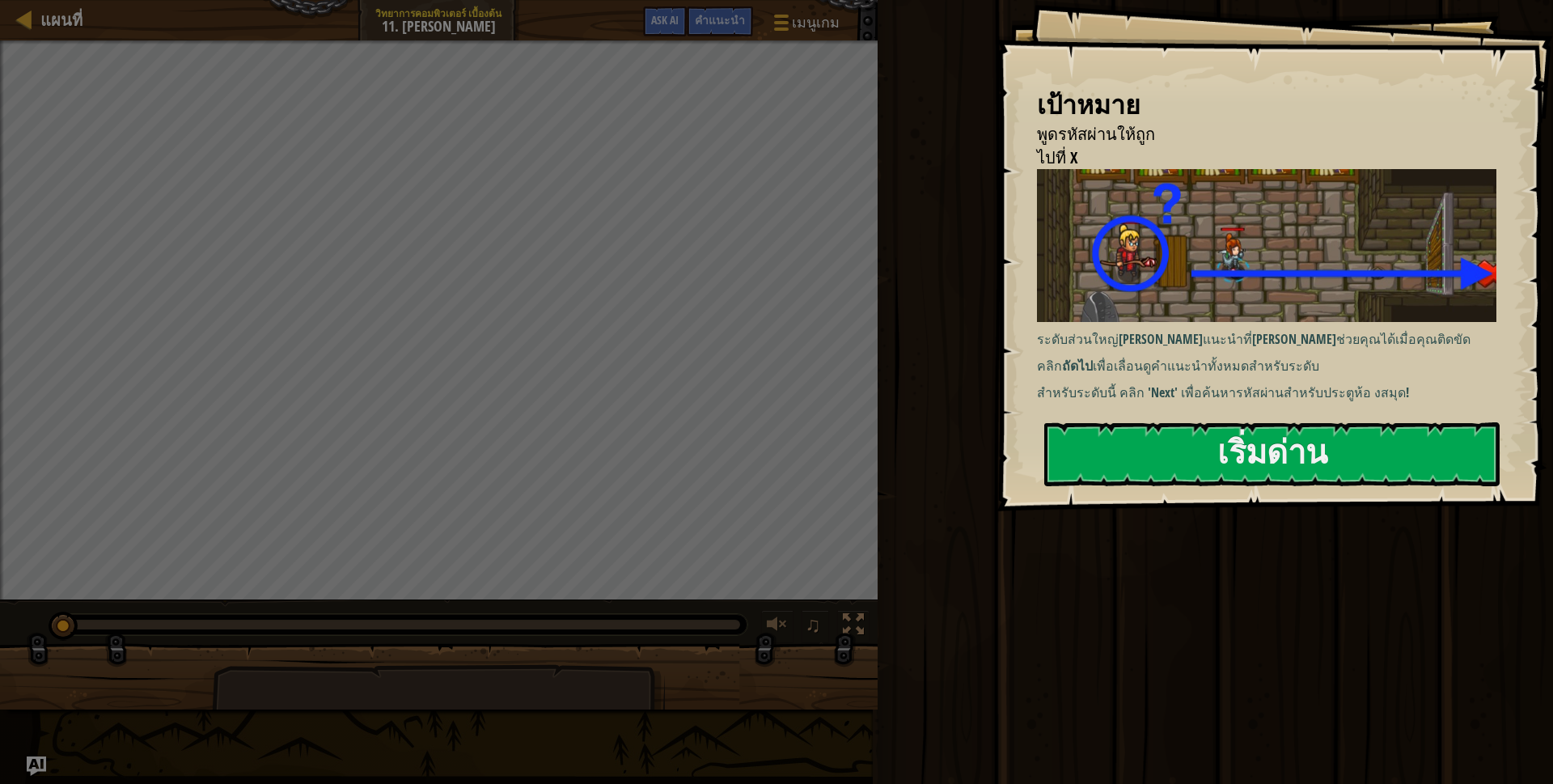
click at [1103, 420] on div "เป้าหมาย พูดรหัสผ่านให้ถูก ไปที่ X ระดับส่วนใหญ่[PERSON_NAME]แนะนำที่[PERSON_NA…" at bounding box center [1274, 255] width 556 height 511
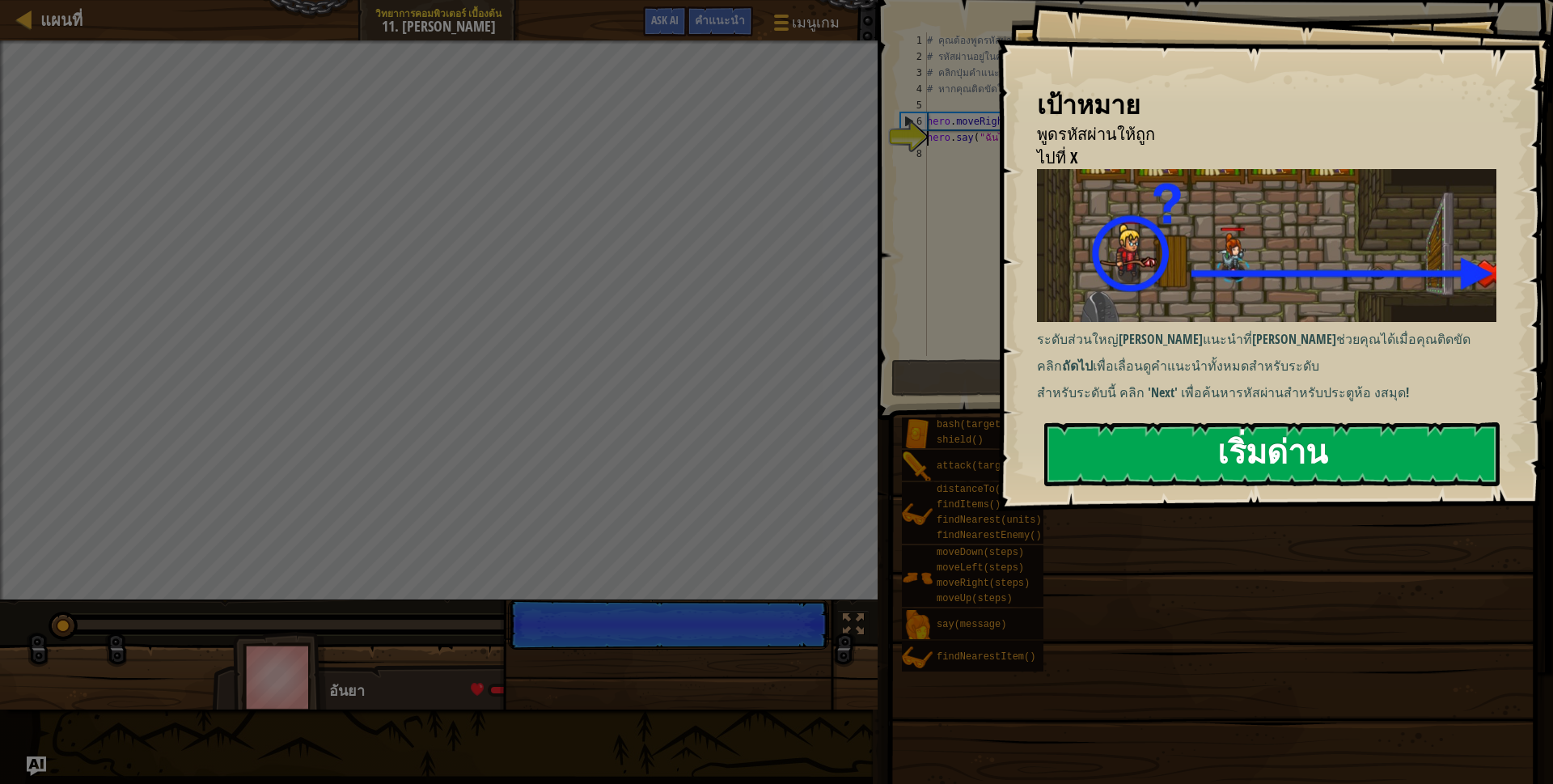
click at [1088, 433] on button "เริ่มด่าน" at bounding box center [1272, 454] width 455 height 64
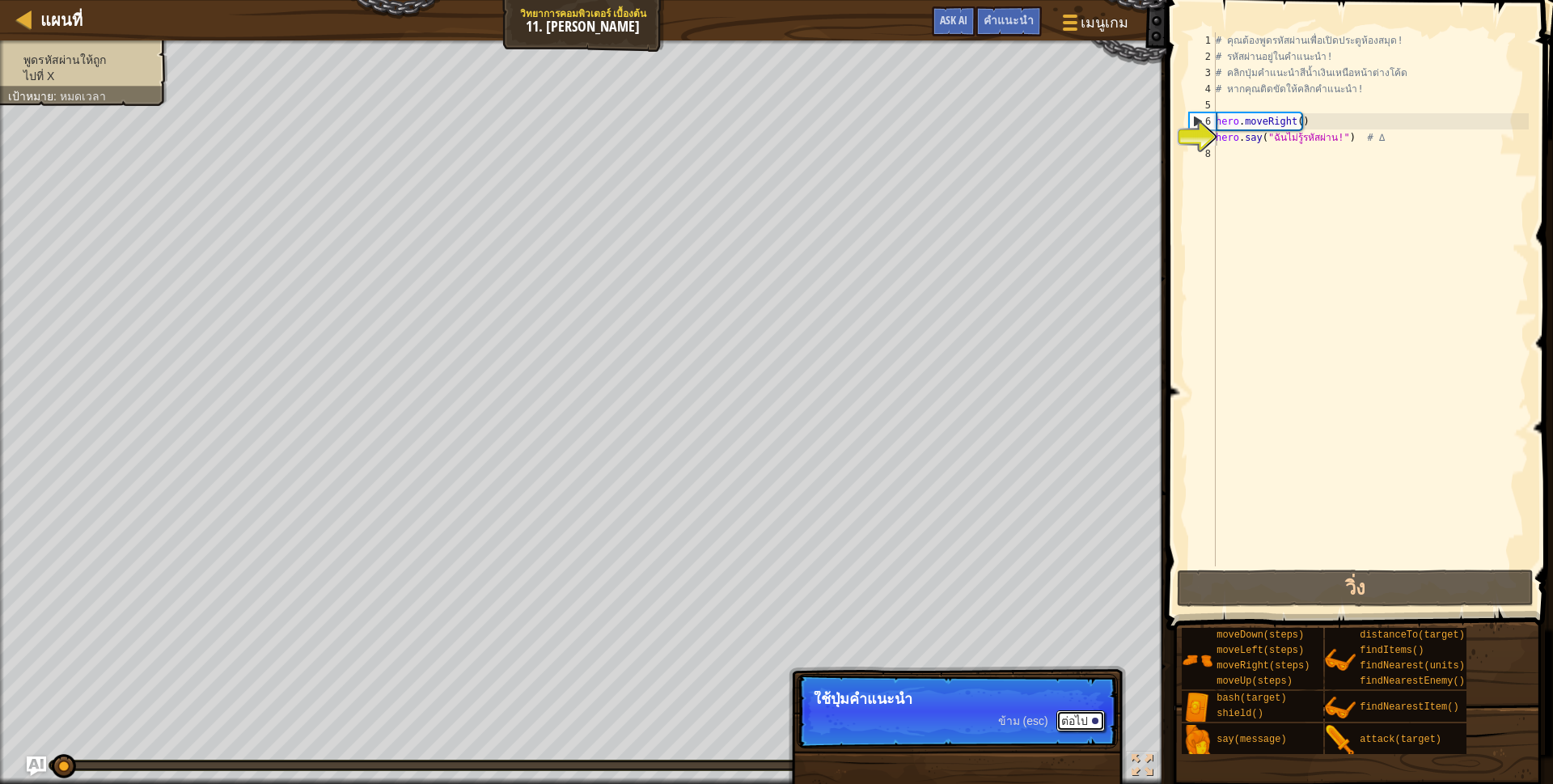
click at [1063, 724] on button "ต่อไป" at bounding box center [1080, 720] width 49 height 21
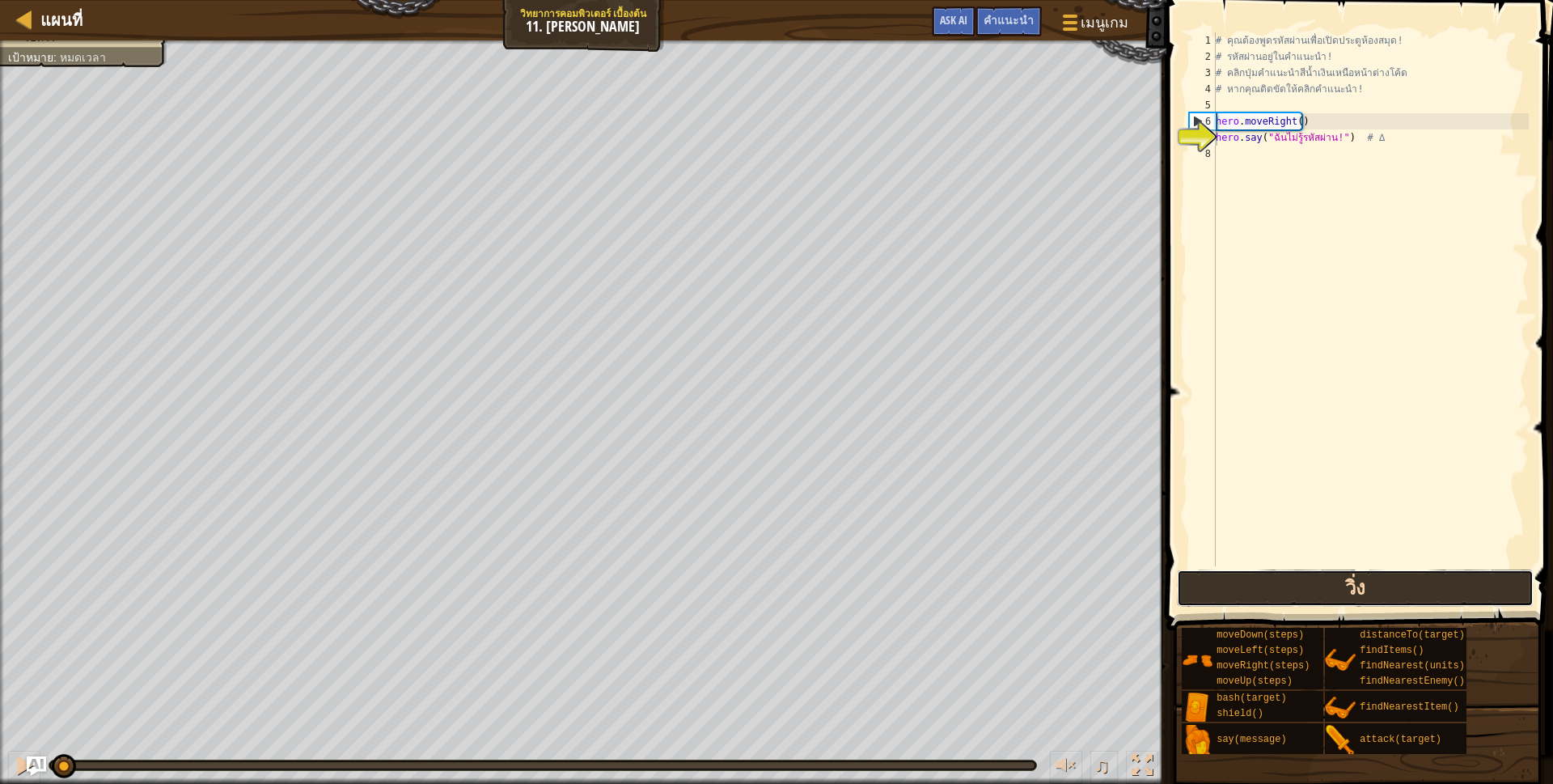
click at [1250, 592] on button "วิ่ง" at bounding box center [1355, 587] width 356 height 37
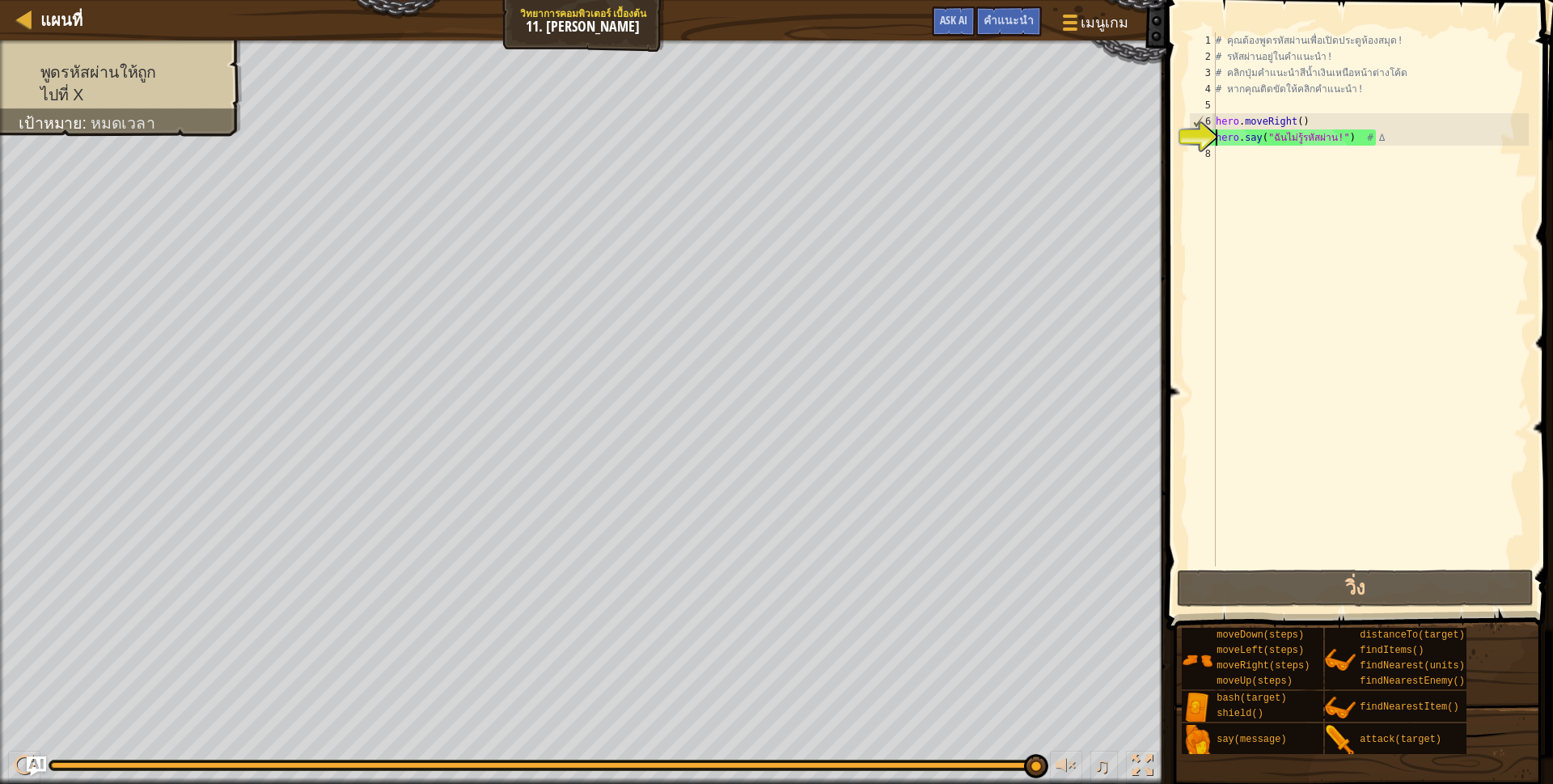
click at [1255, 152] on div "# คุณต้องพูดรหัสผ่านเพื่อเปิดประตูห้องสมุด! # รหัสผ่านอยู่ในคำแนะนำ! # คลิกปุ่ม…" at bounding box center [1371, 315] width 316 height 566
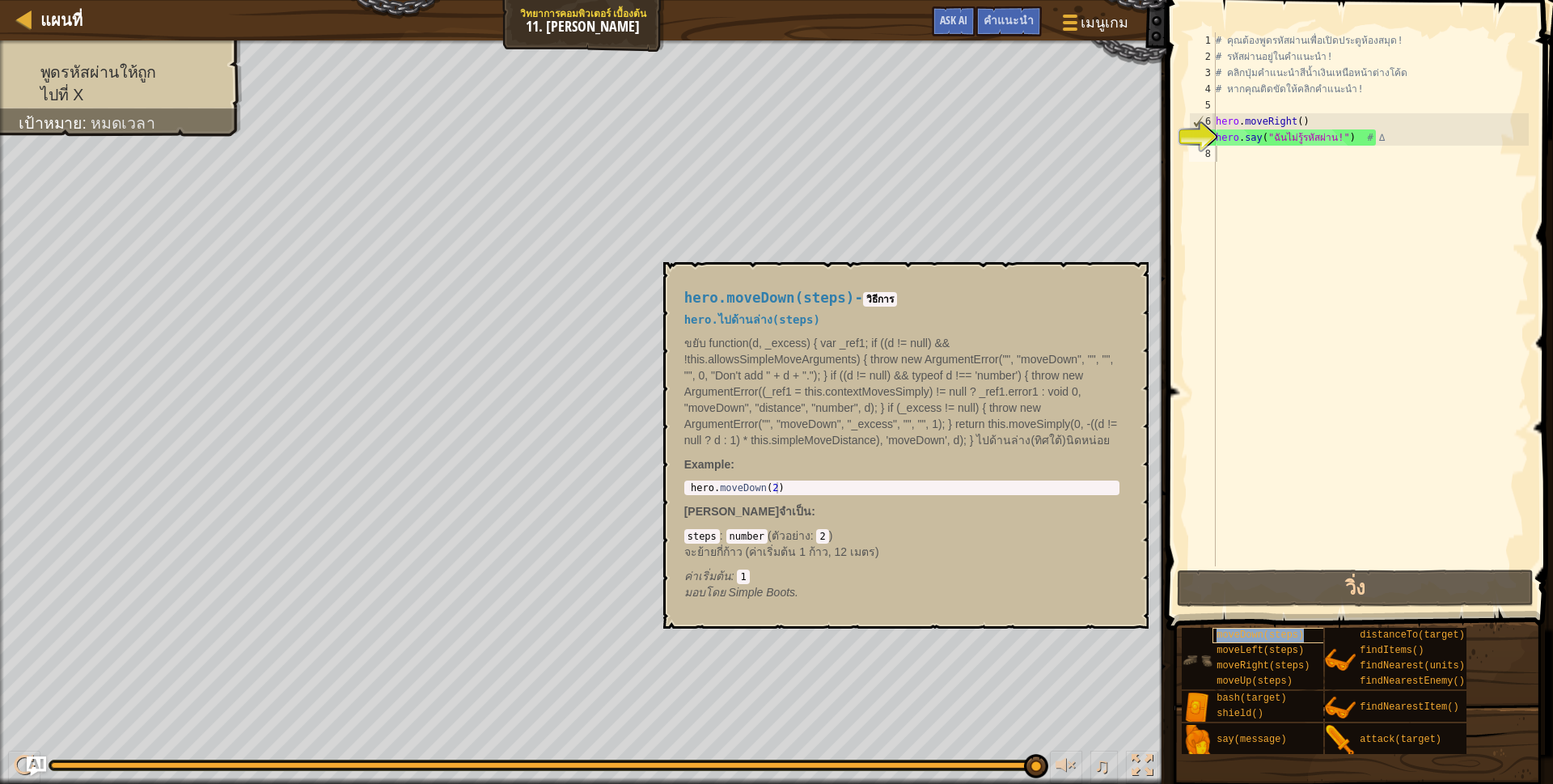
click at [1213, 628] on div "moveDown(steps)" at bounding box center [1290, 635] width 156 height 15
type textarea "hero.moveDown(2)"
drag, startPoint x: 690, startPoint y: 491, endPoint x: 782, endPoint y: 482, distance: 92.4
click at [782, 482] on div "hero . moveDown ( 2 )" at bounding box center [902, 499] width 428 height 34
paste textarea "hero.moveDown(2)"
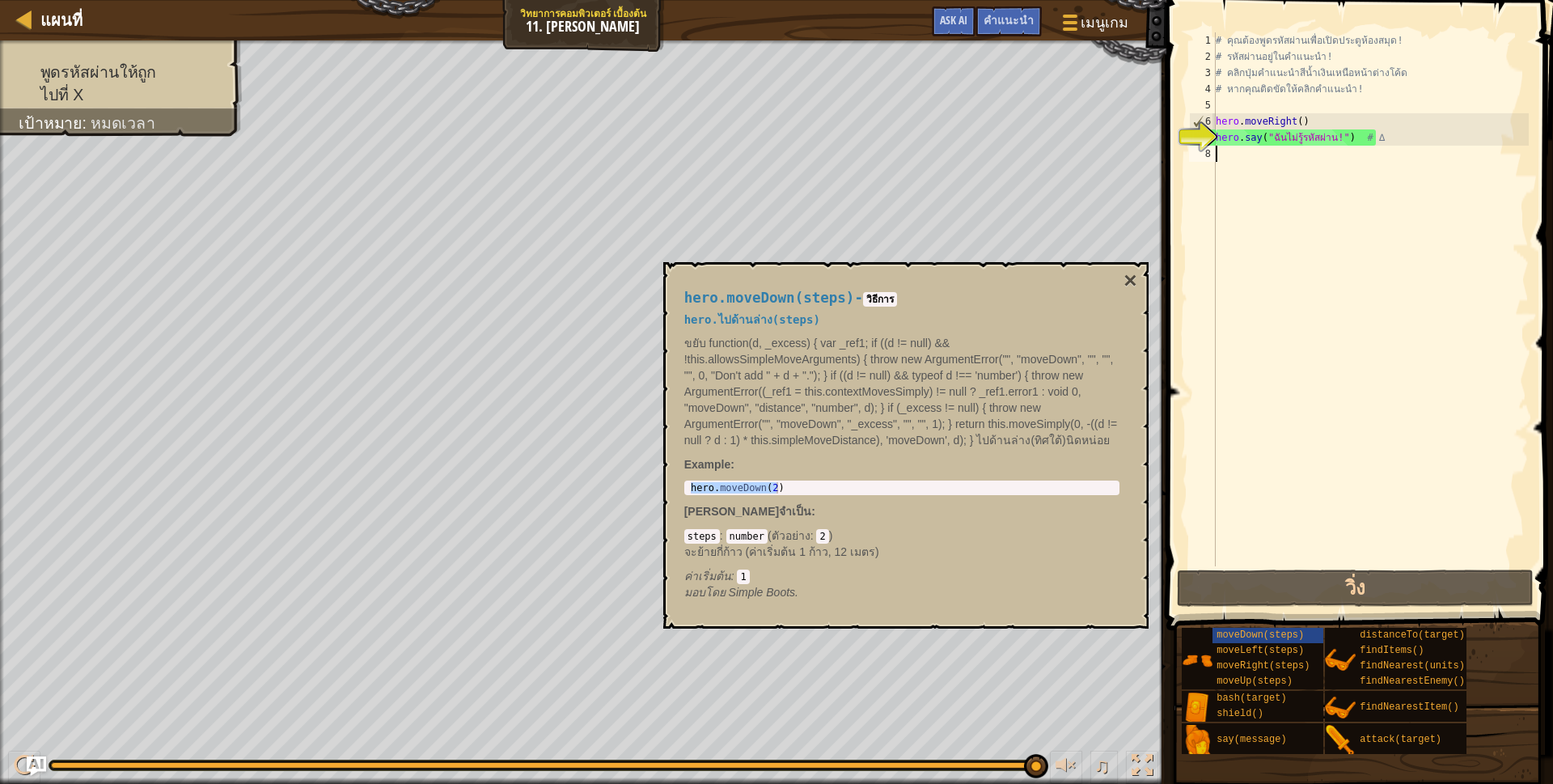
type textarea "hero.moveDown(2)"
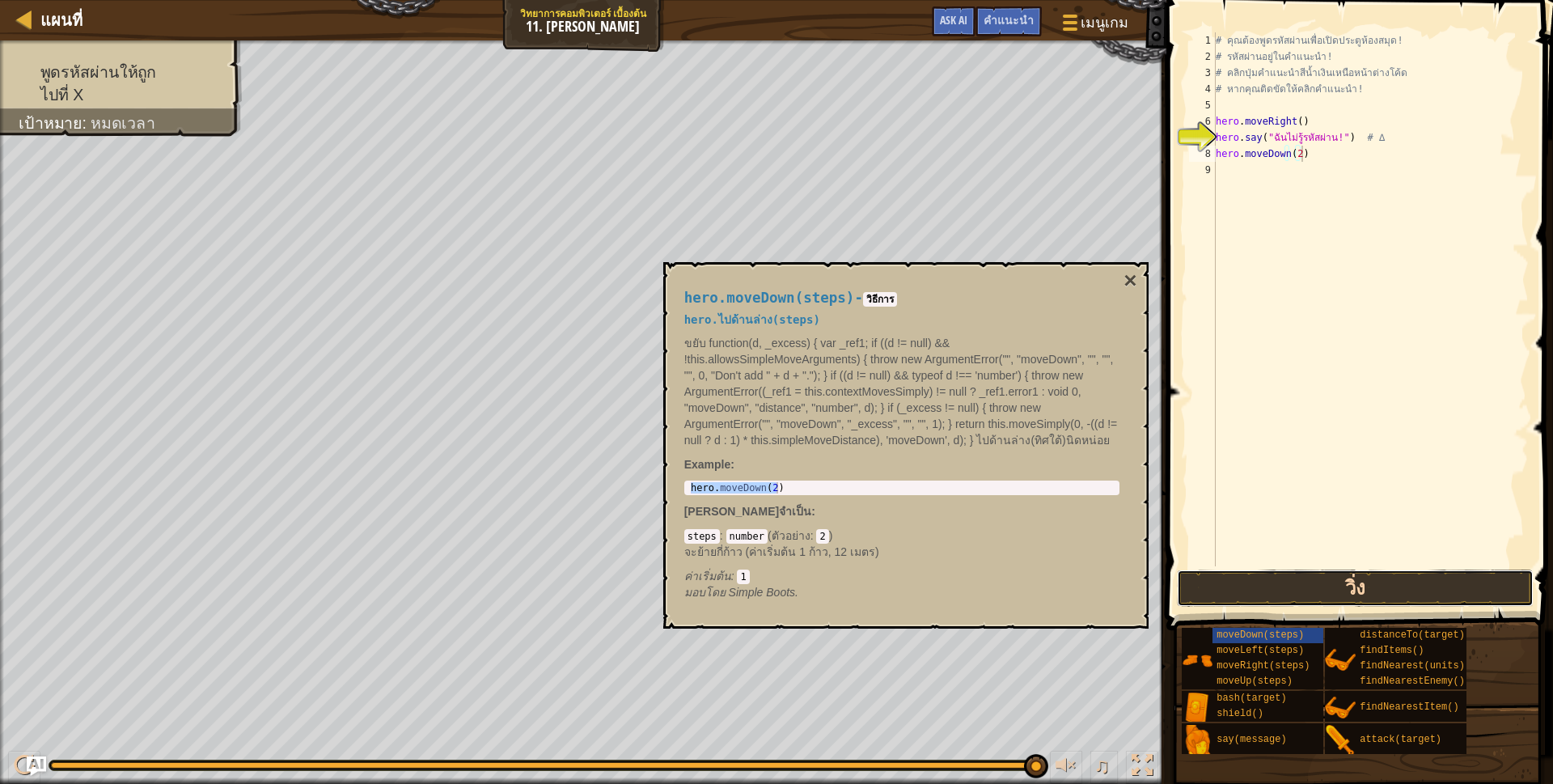
click at [1232, 587] on button "วิ่ง" at bounding box center [1355, 587] width 356 height 37
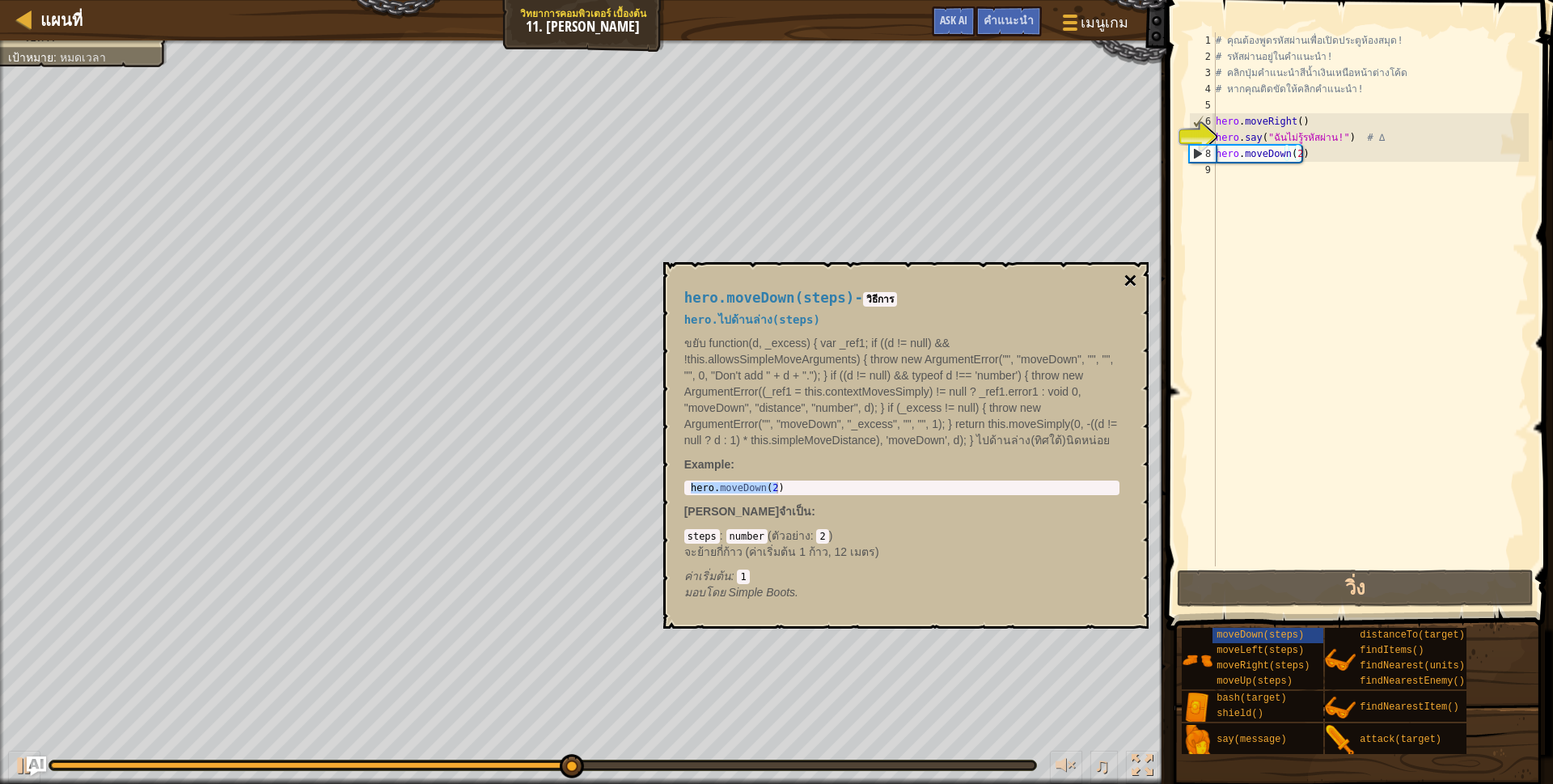
click at [1133, 281] on button "×" at bounding box center [1130, 280] width 13 height 23
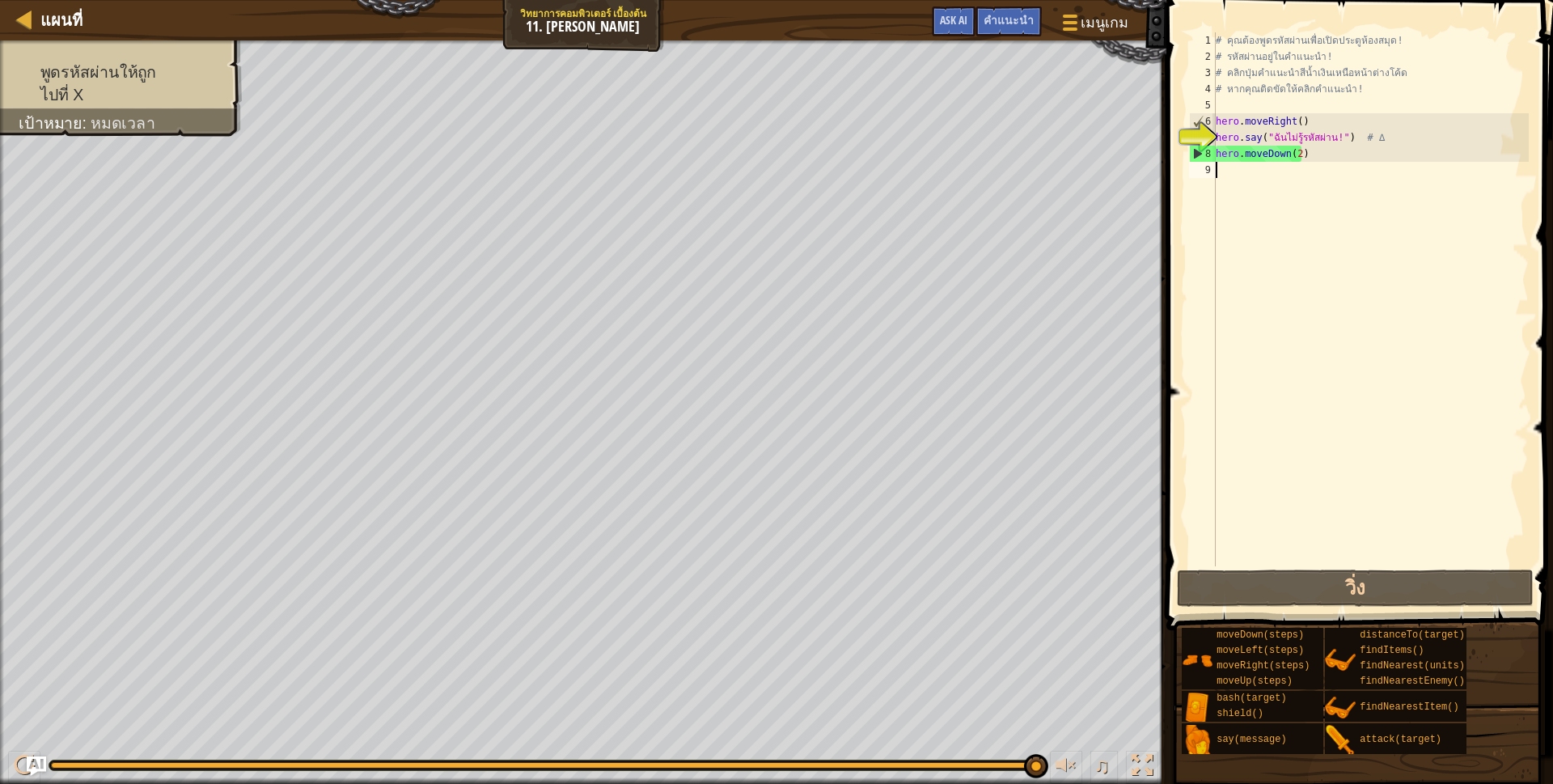
click at [1359, 166] on div "# คุณต้องพูดรหัสผ่านเพื่อเปิดประตูห้องสมุด! # รหัสผ่านอยู่ในคำแนะนำ! # คลิกปุ่ม…" at bounding box center [1371, 315] width 316 height 566
click at [1356, 162] on div "# คุณต้องพูดรหัสผ่านเพื่อเปิดประตูห้องสมุด! # รหัสผ่านอยู่ในคำแนะนำ! # คลิกปุ่ม…" at bounding box center [1371, 315] width 316 height 566
click at [1343, 159] on div "# คุณต้องพูดรหัสผ่านเพื่อเปิดประตูห้องสมุด! # รหัสผ่านอยู่ในคำแนะนำ! # คลิกปุ่ม…" at bounding box center [1371, 315] width 316 height 566
click at [1340, 158] on div "# คุณต้องพูดรหัสผ่านเพื่อเปิดประตูห้องสมุด! # รหัสผ่านอยู่ในคำแนะนำ! # คลิกปุ่ม…" at bounding box center [1371, 315] width 316 height 566
drag, startPoint x: 1213, startPoint y: 149, endPoint x: 1277, endPoint y: 156, distance: 64.4
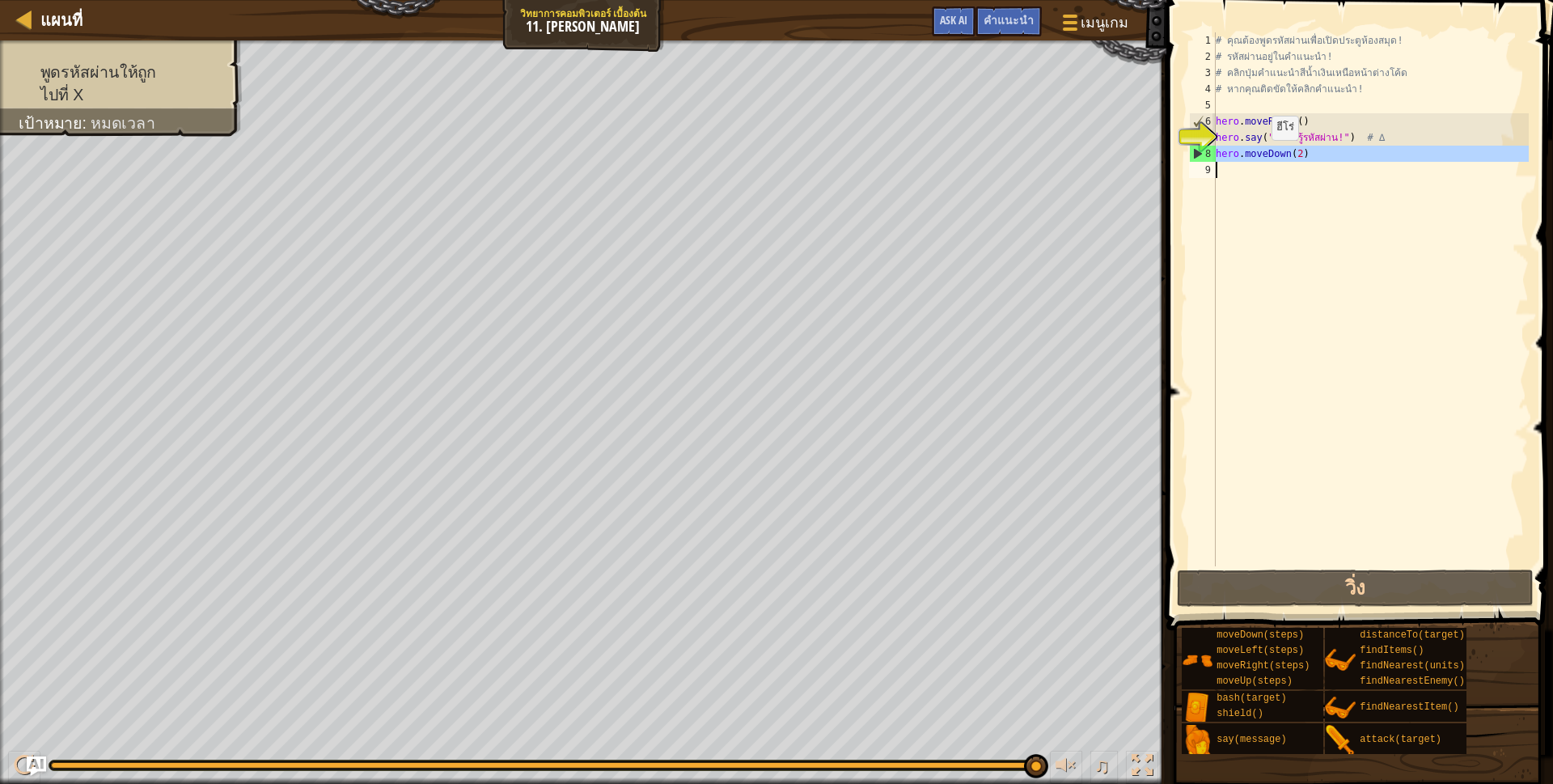
click at [1276, 156] on div "hero.moveDown(2) 1 2 3 4 5 6 7 8 9 # คุณต้องพูดรหัสผ่านเพื่อเปิดประตูห้องสมุด! …" at bounding box center [1357, 300] width 343 height 534
type textarea "hero.moveDown(2)"
click at [1413, 208] on div "# คุณต้องพูดรหัสผ่านเพื่อเปิดประตูห้องสมุด! # รหัสผ่านอยู่ในคำแนะนำ! # คลิกปุ่ม…" at bounding box center [1371, 300] width 316 height 534
drag, startPoint x: 1270, startPoint y: 137, endPoint x: 1335, endPoint y: 142, distance: 65.2
click at [1335, 142] on div "# คุณต้องพูดรหัสผ่านเพื่อเปิดประตูห้องสมุด! # รหัสผ่านอยู่ในคำแนะนำ! # คลิกปุ่ม…" at bounding box center [1371, 315] width 316 height 566
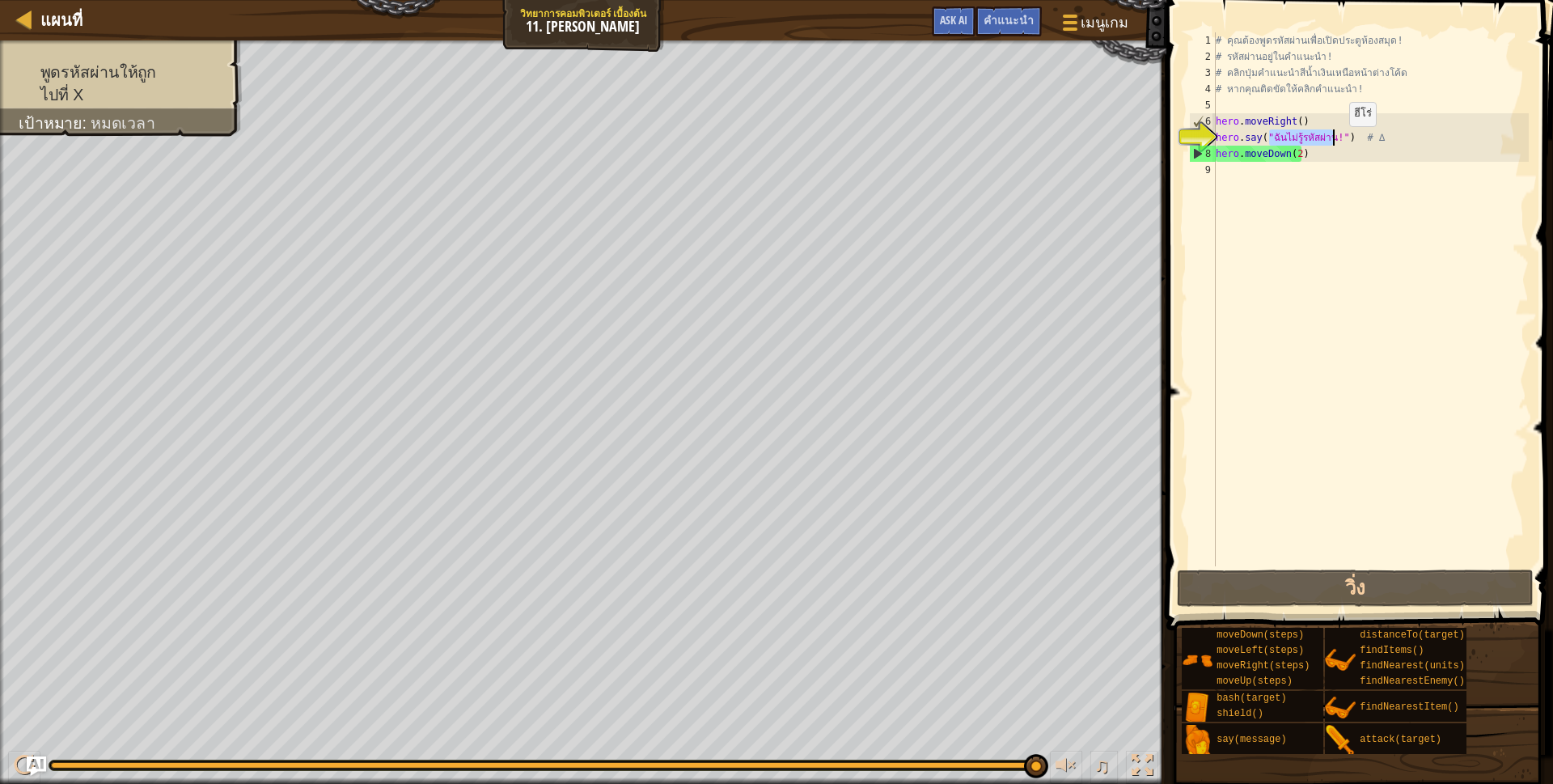
scroll to position [3, 49]
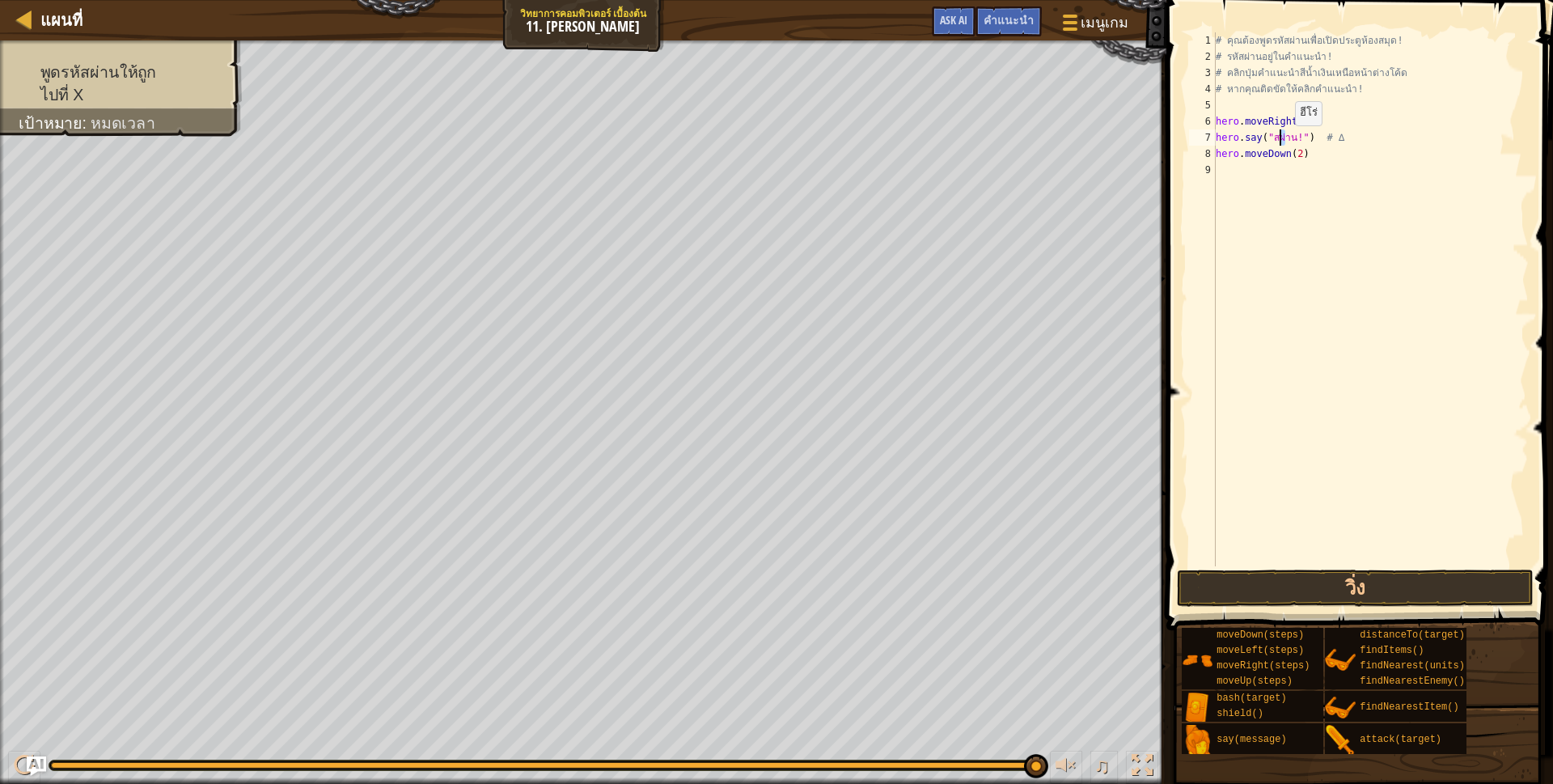
click at [1279, 141] on div "# คุณต้องพูดรหัสผ่านเพื่อเปิดประตูห้องสมุด! # รหัสผ่านอยู่ในคำแนะนำ! # คลิกปุ่ม…" at bounding box center [1371, 315] width 316 height 566
click at [1277, 141] on div "# คุณต้องพูดรหัสผ่านเพื่อเปิดประตูห้องสมุด! # รหัสผ่านอยู่ในคำแนะนำ! # คลิกปุ่ม…" at bounding box center [1371, 300] width 316 height 534
click at [1294, 152] on div "# คุณต้องพูดรหัสผ่านเพื่อเปิดประตูห้องสมุด! # รหัสผ่านอยู่ในคำแนะนำ! # คลิกปุ่ม…" at bounding box center [1371, 315] width 316 height 566
click at [1294, 152] on div "# คุณต้องพูดรหัสผ่านเพื่อเปิดประตูห้องสมุด! # รหัสผ่านอยู่ในคำแนะนำ! # คลิกปุ่ม…" at bounding box center [1371, 300] width 316 height 534
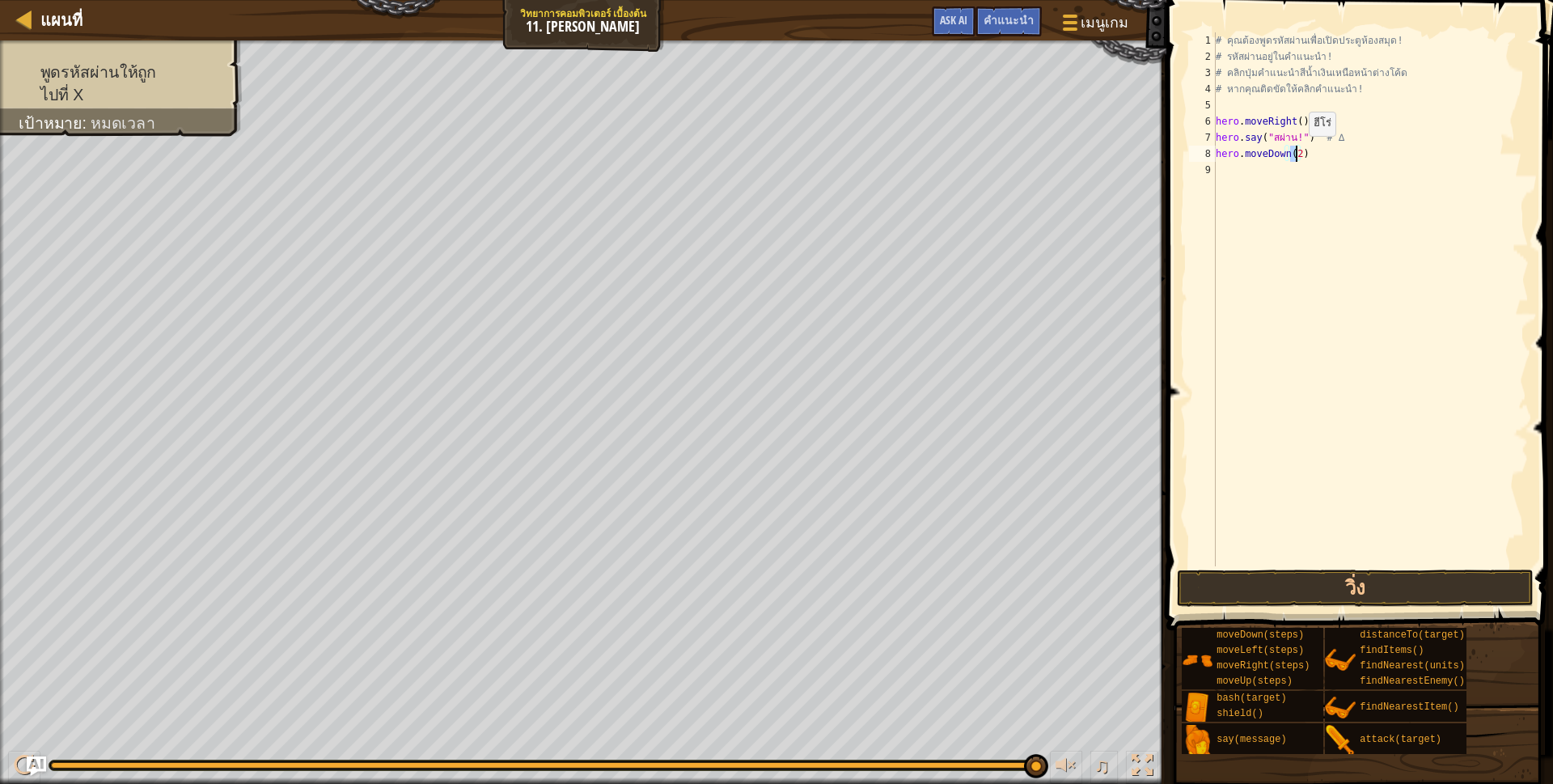
click at [1294, 152] on div "# คุณต้องพูดรหัสผ่านเพื่อเปิดประตูห้องสมุด! # รหัสผ่านอยู่ในคำแนะนำ! # คลิกปุ่ม…" at bounding box center [1371, 315] width 316 height 566
type textarea "hero.moveDown(2)"
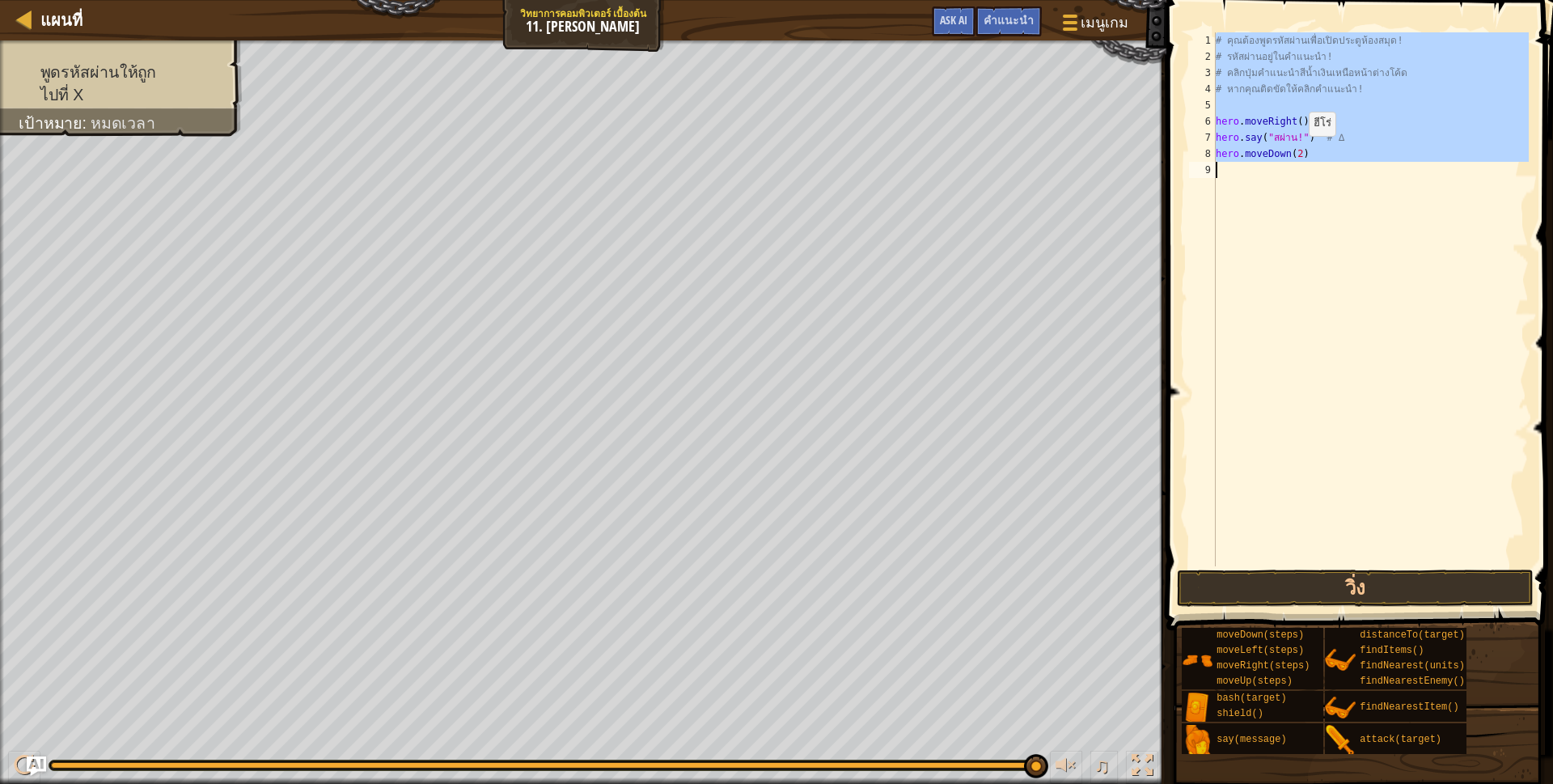
click at [1294, 152] on div "# คุณต้องพูดรหัสผ่านเพื่อเปิดประตูห้องสมุด! # รหัสผ่านอยู่ในคำแนะนำ! # คลิกปุ่ม…" at bounding box center [1371, 315] width 316 height 566
click at [1294, 189] on div "# คุณต้องพูดรหัสผ่านเพื่อเปิดประตูห้องสมุด! # รหัสผ่านอยู่ในคำแนะนำ! # คลิกปุ่ม…" at bounding box center [1371, 300] width 316 height 534
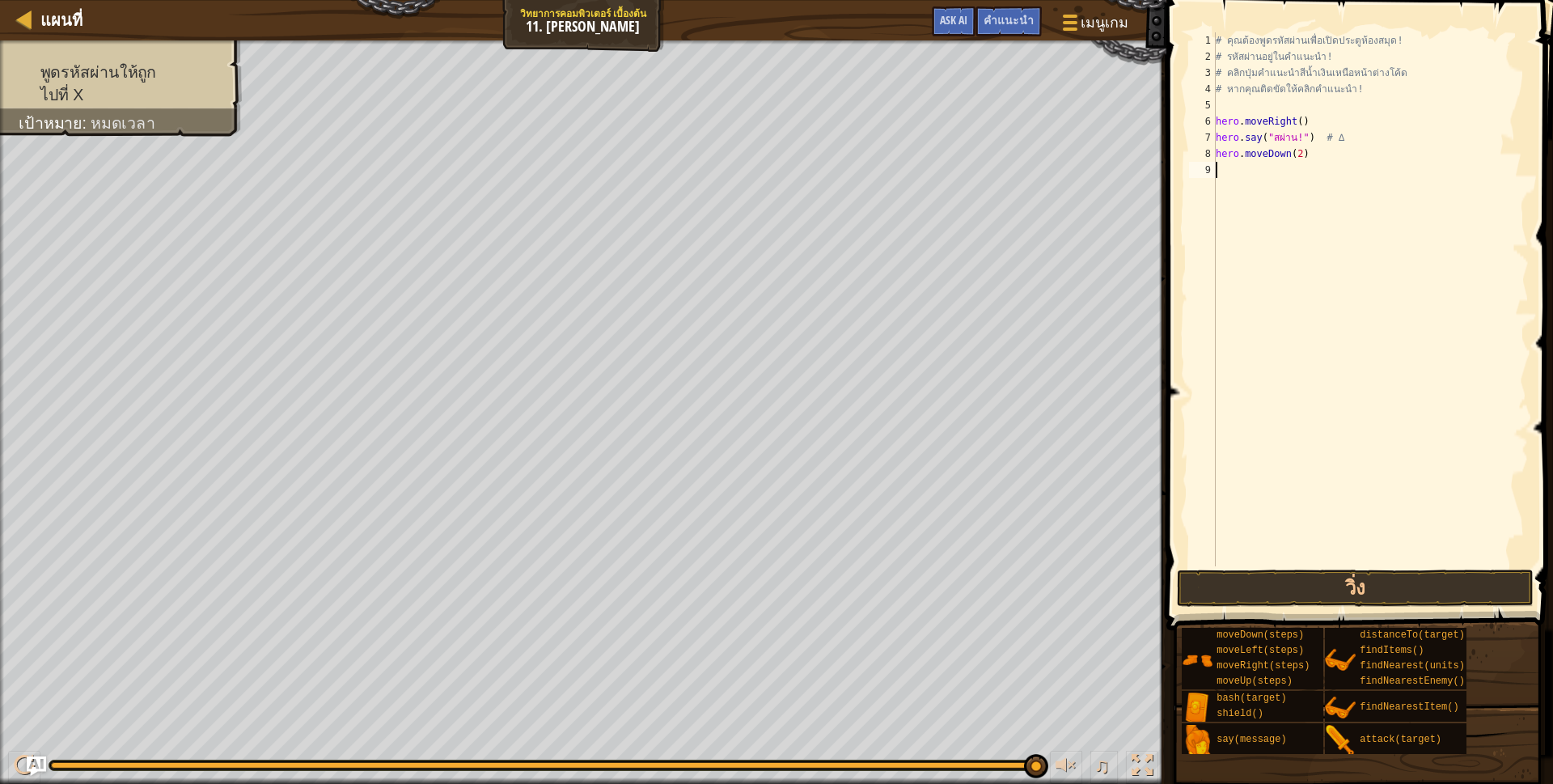
scroll to position [3, 0]
drag, startPoint x: 1298, startPoint y: 152, endPoint x: 1219, endPoint y: 155, distance: 79.1
click at [1219, 155] on div "# คุณต้องพูดรหัสผ่านเพื่อเปิดประตูห้องสมุด! # รหัสผ่านอยู่ในคำแนะนำ! # คลิกปุ่ม…" at bounding box center [1371, 315] width 316 height 566
click at [1218, 152] on div "# คุณต้องพูดรหัสผ่านเพื่อเปิดประตูห้องสมุด! # รหัสผ่านอยู่ในคำแนะนำ! # คลิกปุ่ม…" at bounding box center [1371, 315] width 316 height 566
click at [1291, 139] on div "# คุณต้องพูดรหัสผ่านเพื่อเปิดประตูห้องสมุด! # รหัสผ่านอยู่ในคำแนะนำ! # คลิกปุ่ม…" at bounding box center [1371, 315] width 316 height 566
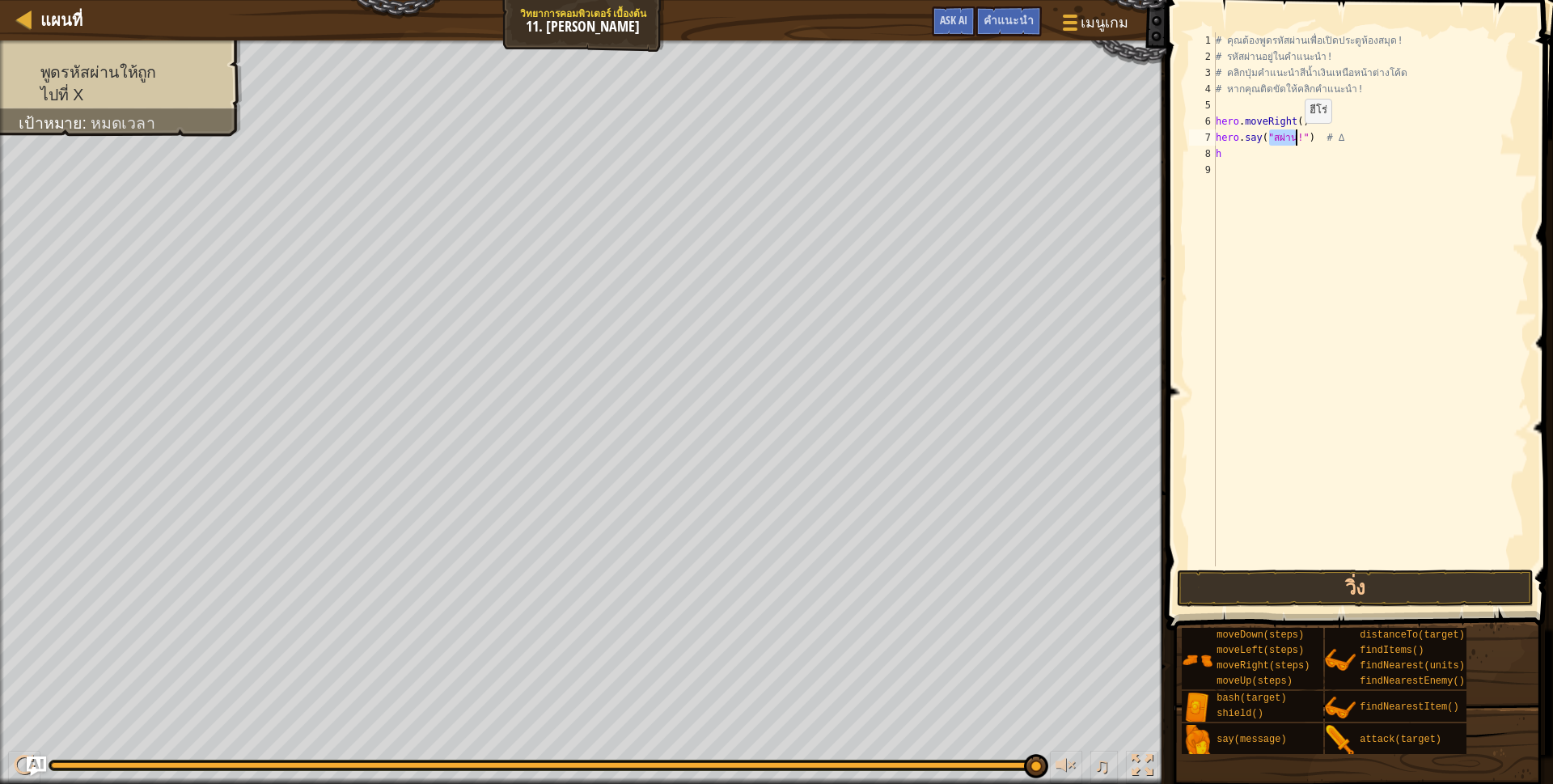
click at [1291, 139] on div "# คุณต้องพูดรหัสผ่านเพื่อเปิดประตูห้องสมุด! # รหัสผ่านอยู่ในคำแนะนำ! # คลิกปุ่ม…" at bounding box center [1371, 315] width 316 height 566
drag, startPoint x: 1243, startPoint y: 119, endPoint x: 1289, endPoint y: 125, distance: 46.4
click at [1289, 125] on div "# คุณต้องพูดรหัสผ่านเพื่อเปิดประตูห้องสมุด! # รหัสผ่านอยู่ในคำแนะนำ! # คลิกปุ่ม…" at bounding box center [1371, 315] width 316 height 566
click at [1293, 138] on div "# คุณต้องพูดรหัสผ่านเพื่อเปิดประตูห้องสมุด! # รหัสผ่านอยู่ในคำแนะนำ! # คลิกปุ่ม…" at bounding box center [1371, 315] width 316 height 566
click at [1291, 137] on div "# คุณต้องพูดรหัสผ่านเพื่อเปิดประตูห้องสมุด! # รหัสผ่านอยู่ในคำแนะนำ! # คลิกปุ่ม…" at bounding box center [1371, 315] width 316 height 566
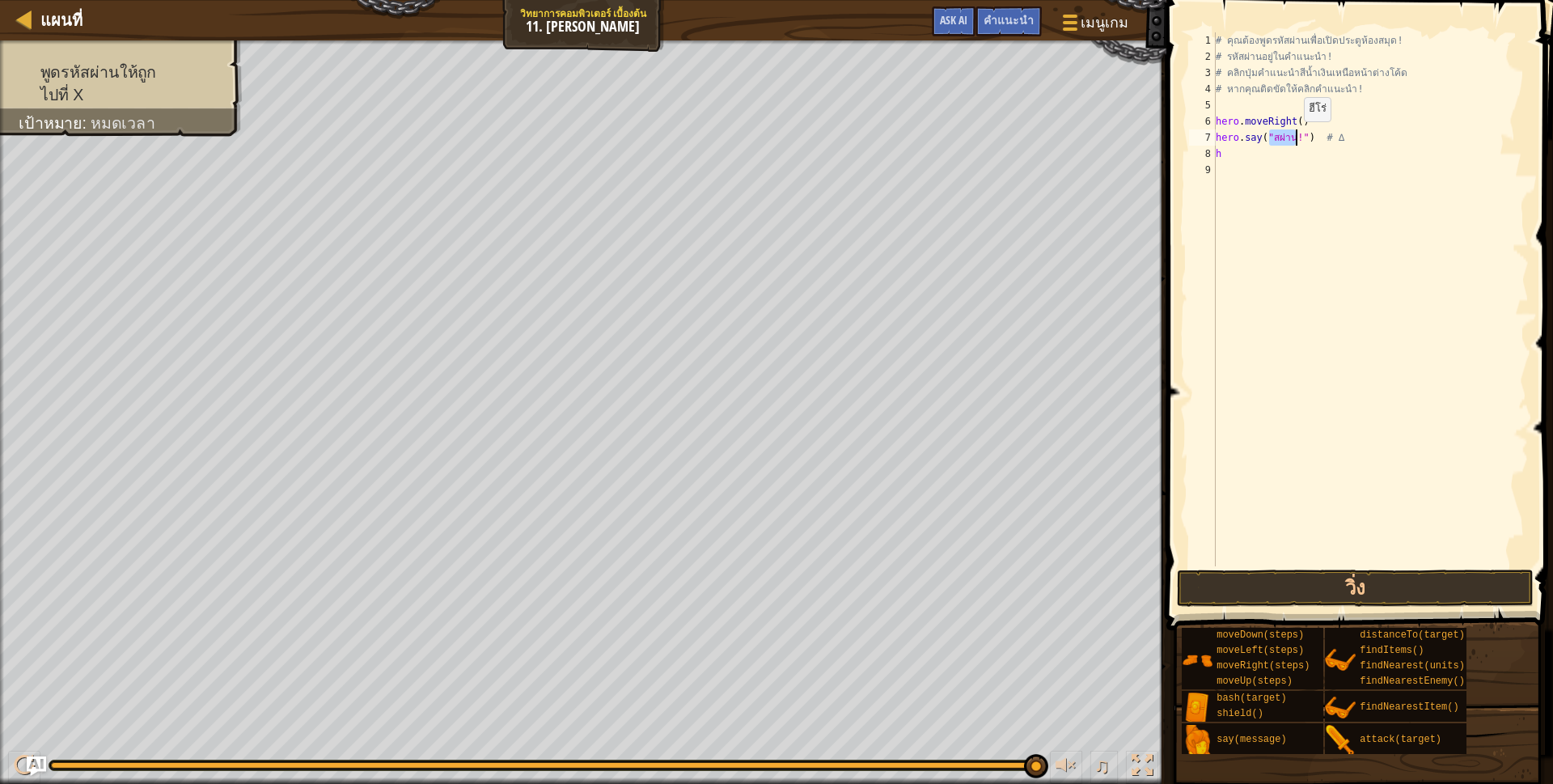
paste textarea "moveRight"
click at [1326, 592] on button "วิ่ง" at bounding box center [1355, 587] width 356 height 37
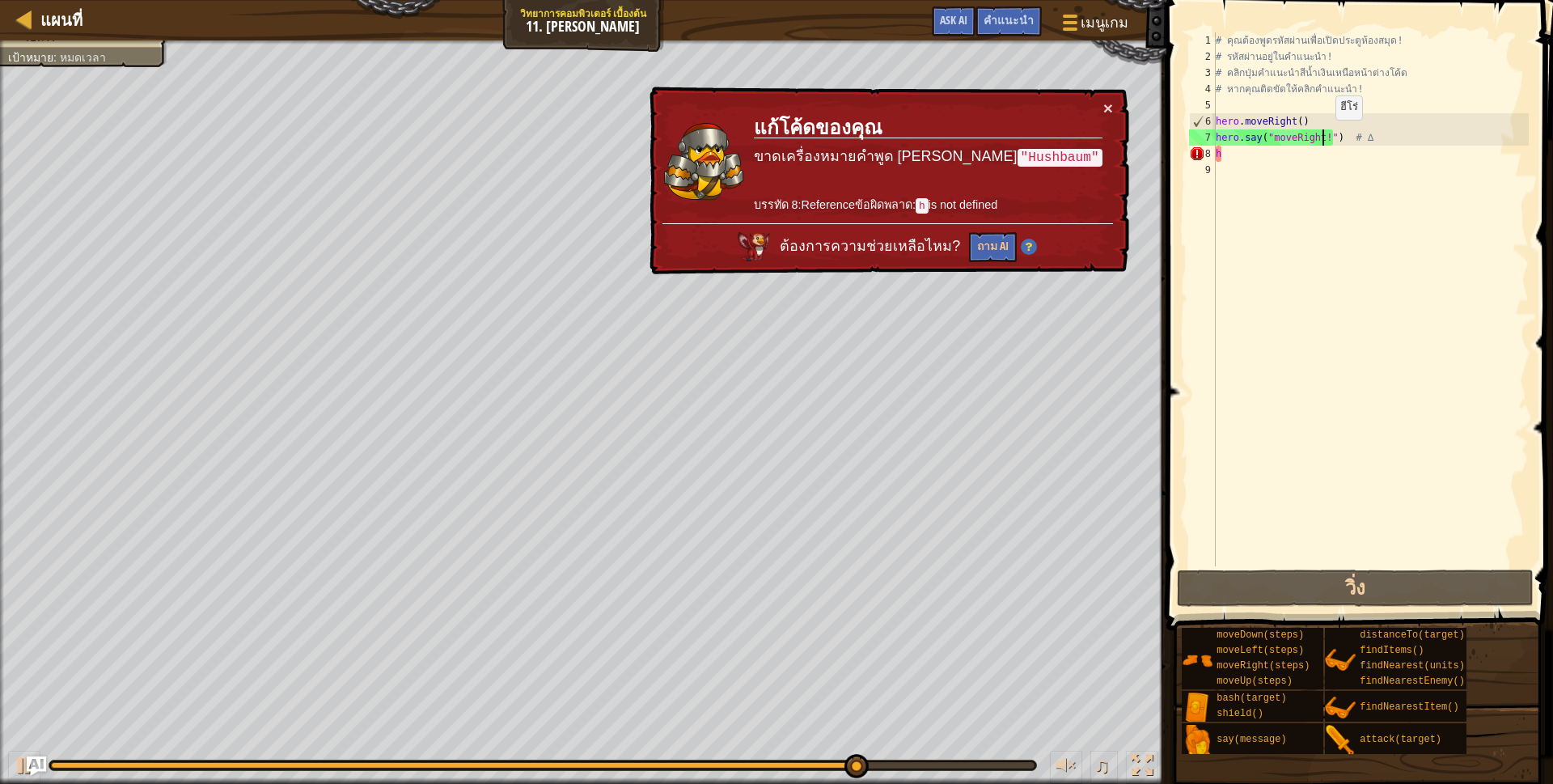
click at [1321, 136] on div "# คุณต้องพูดรหัสผ่านเพื่อเปิดประตูห้องสมุด! # รหัสผ่านอยู่ในคำแนะนำ! # คลิกปุ่ม…" at bounding box center [1371, 315] width 316 height 566
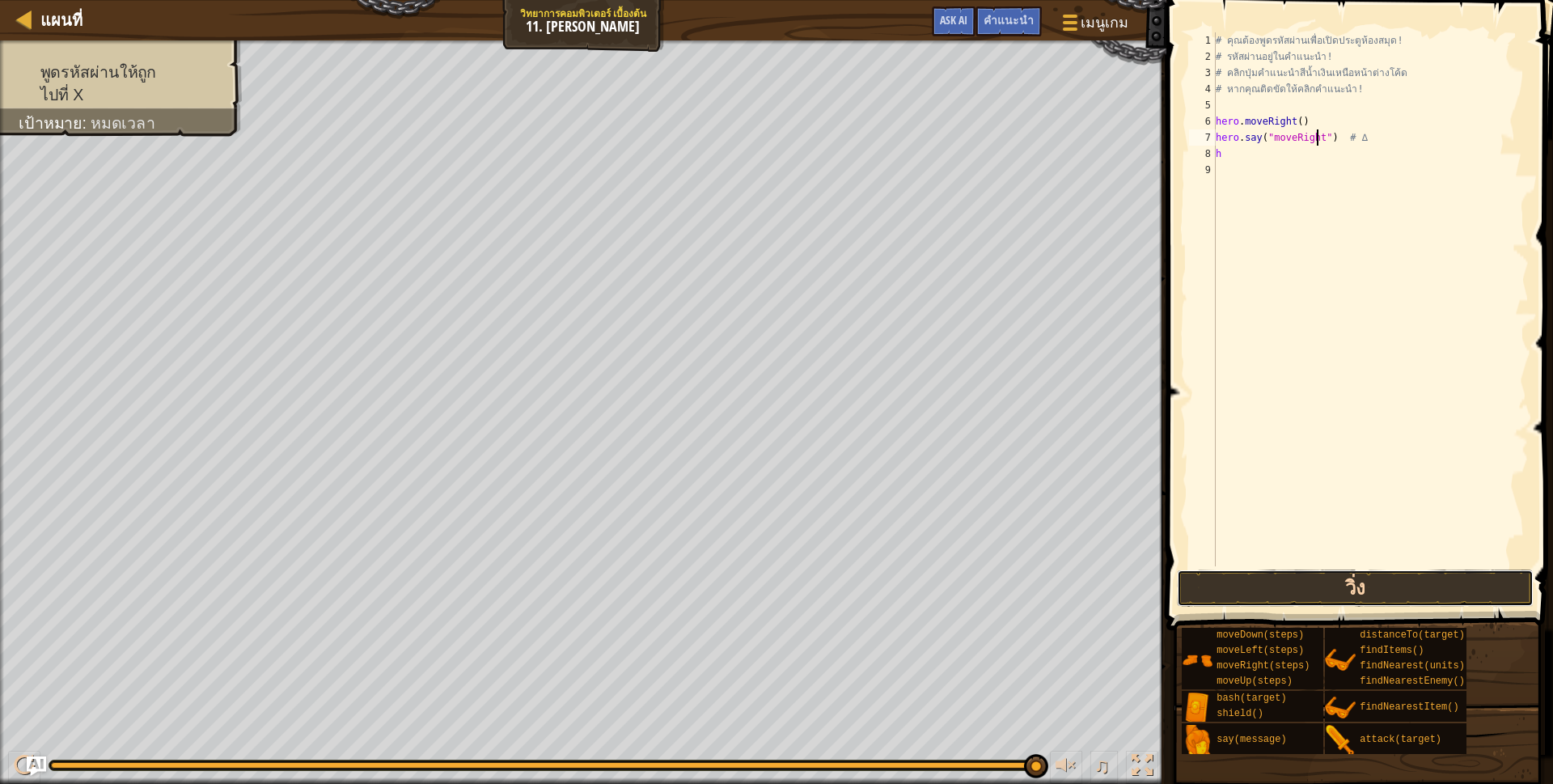
click at [1275, 595] on button "วิ่ง" at bounding box center [1355, 587] width 356 height 37
click at [1426, 583] on button "วิ่ง" at bounding box center [1355, 587] width 356 height 37
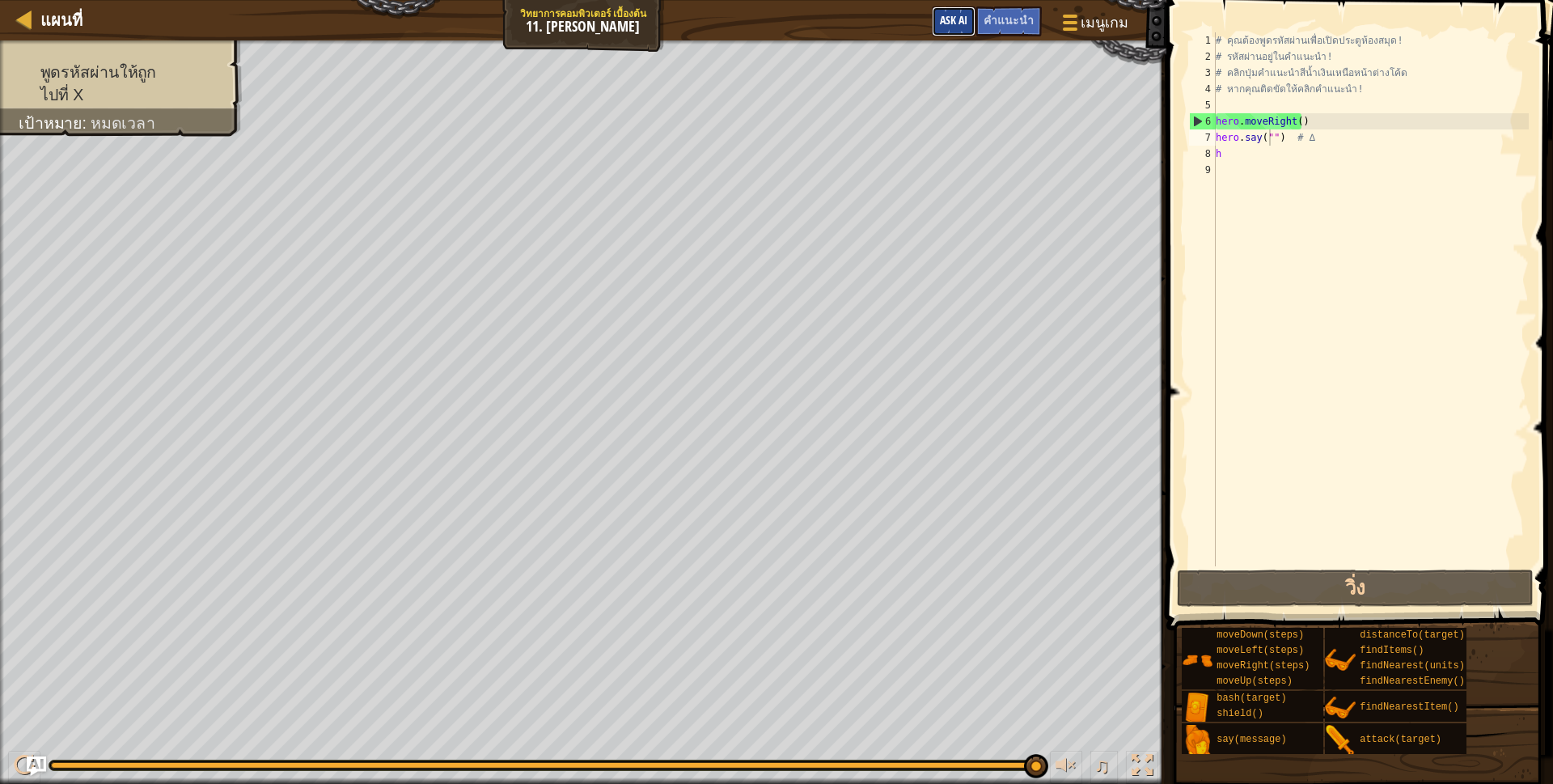
click at [956, 17] on span "Ask AI" at bounding box center [953, 19] width 28 height 15
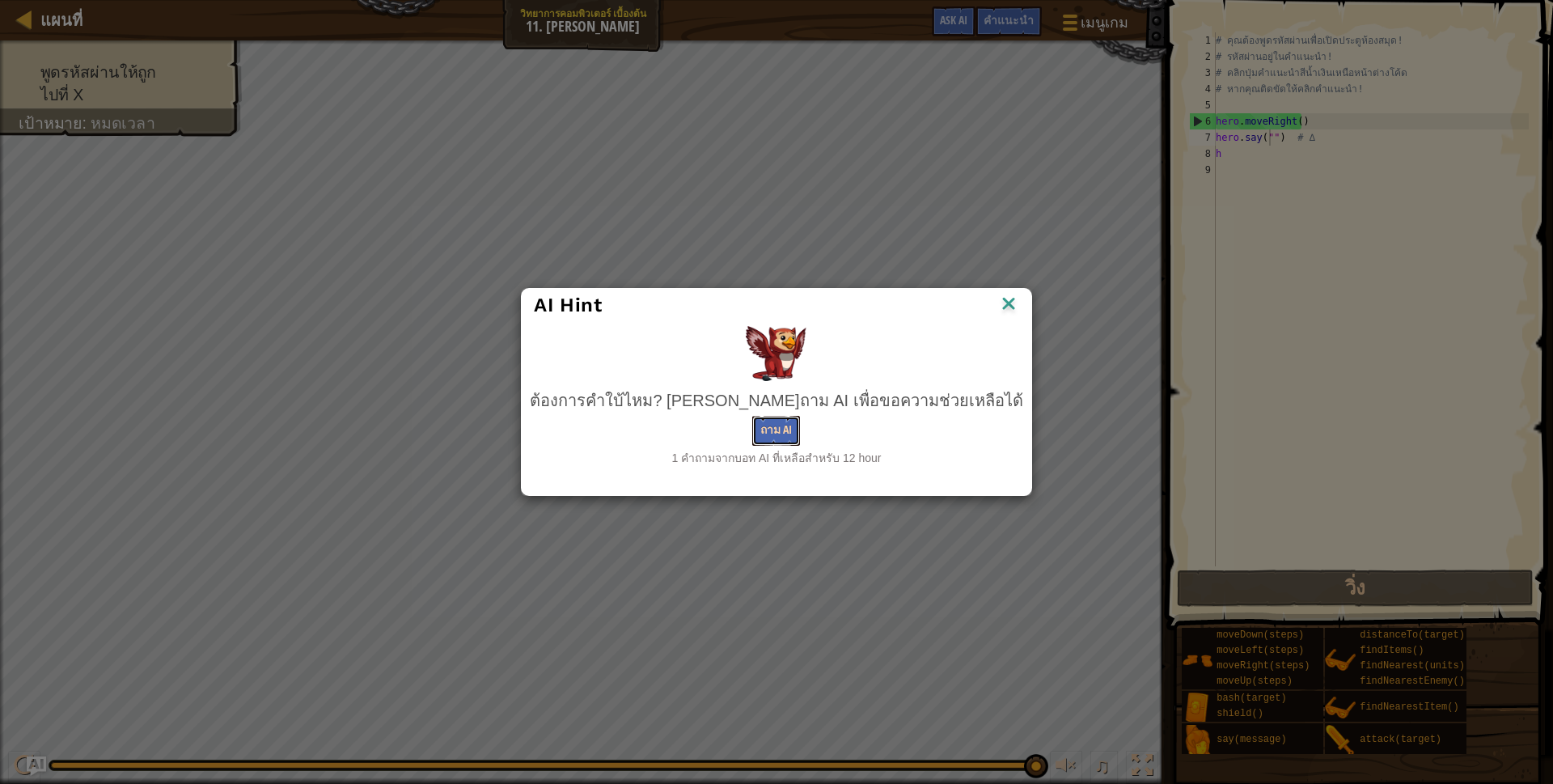
click at [787, 420] on button "ถาม AI" at bounding box center [776, 431] width 48 height 30
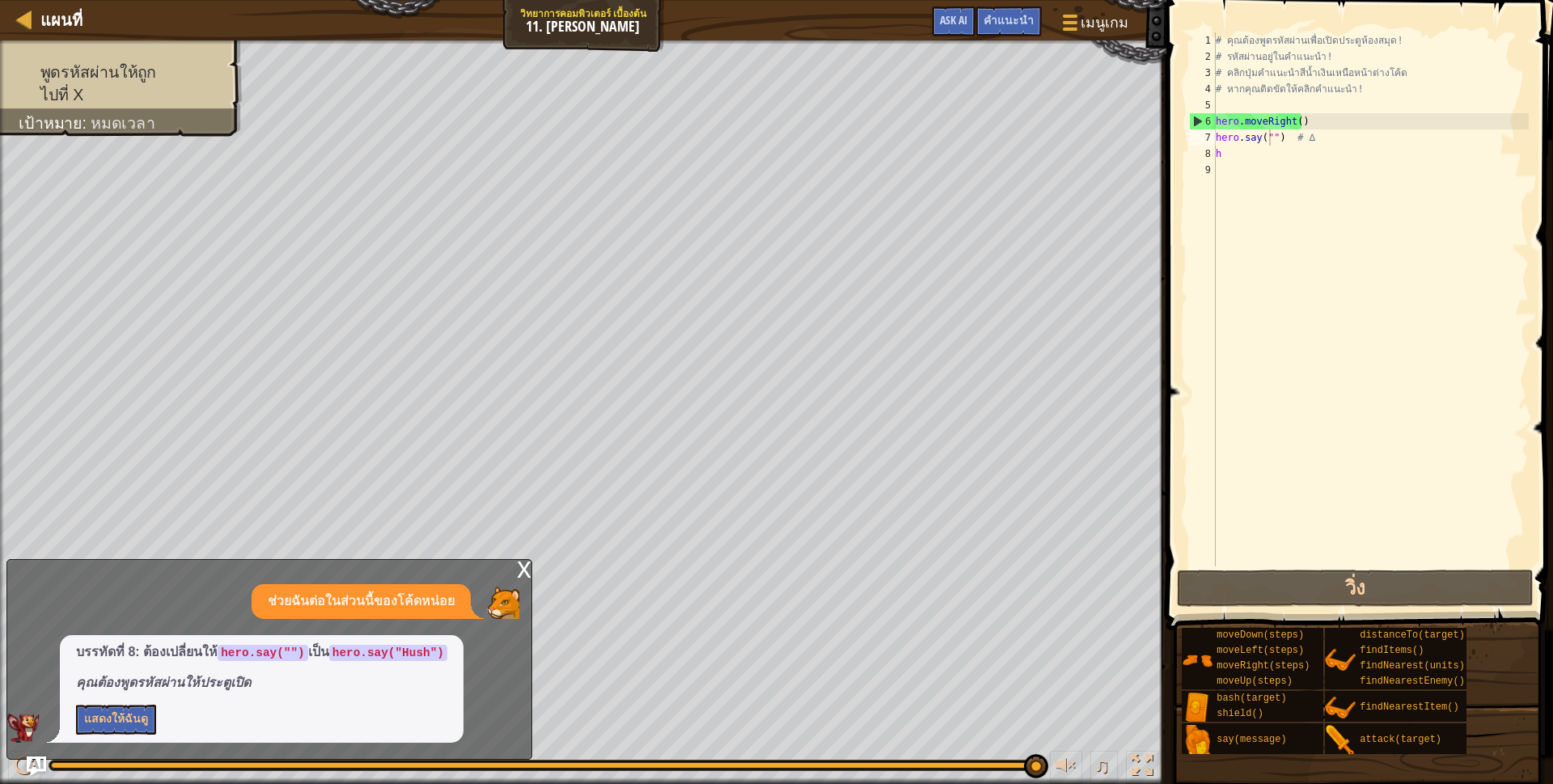
drag, startPoint x: 403, startPoint y: 649, endPoint x: 418, endPoint y: 648, distance: 15.0
click at [404, 648] on code "hero.say("Hush")" at bounding box center [387, 652] width 118 height 16
drag, startPoint x: 1274, startPoint y: 131, endPoint x: 1260, endPoint y: 147, distance: 21.3
click at [1268, 137] on div "# คุณต้องพูดรหัสผ่านเพื่อเปิดประตูห้องสมุด! # รหัสผ่านอยู่ในคำแนะนำ! # คลิกปุ่ม…" at bounding box center [1371, 315] width 316 height 566
click at [1255, 156] on div "# คุณต้องพูดรหัสผ่านเพื่อเปิดประตูห้องสมุด! # รหัสผ่านอยู่ในคำแนะนำ! # คลิกปุ่ม…" at bounding box center [1371, 315] width 316 height 566
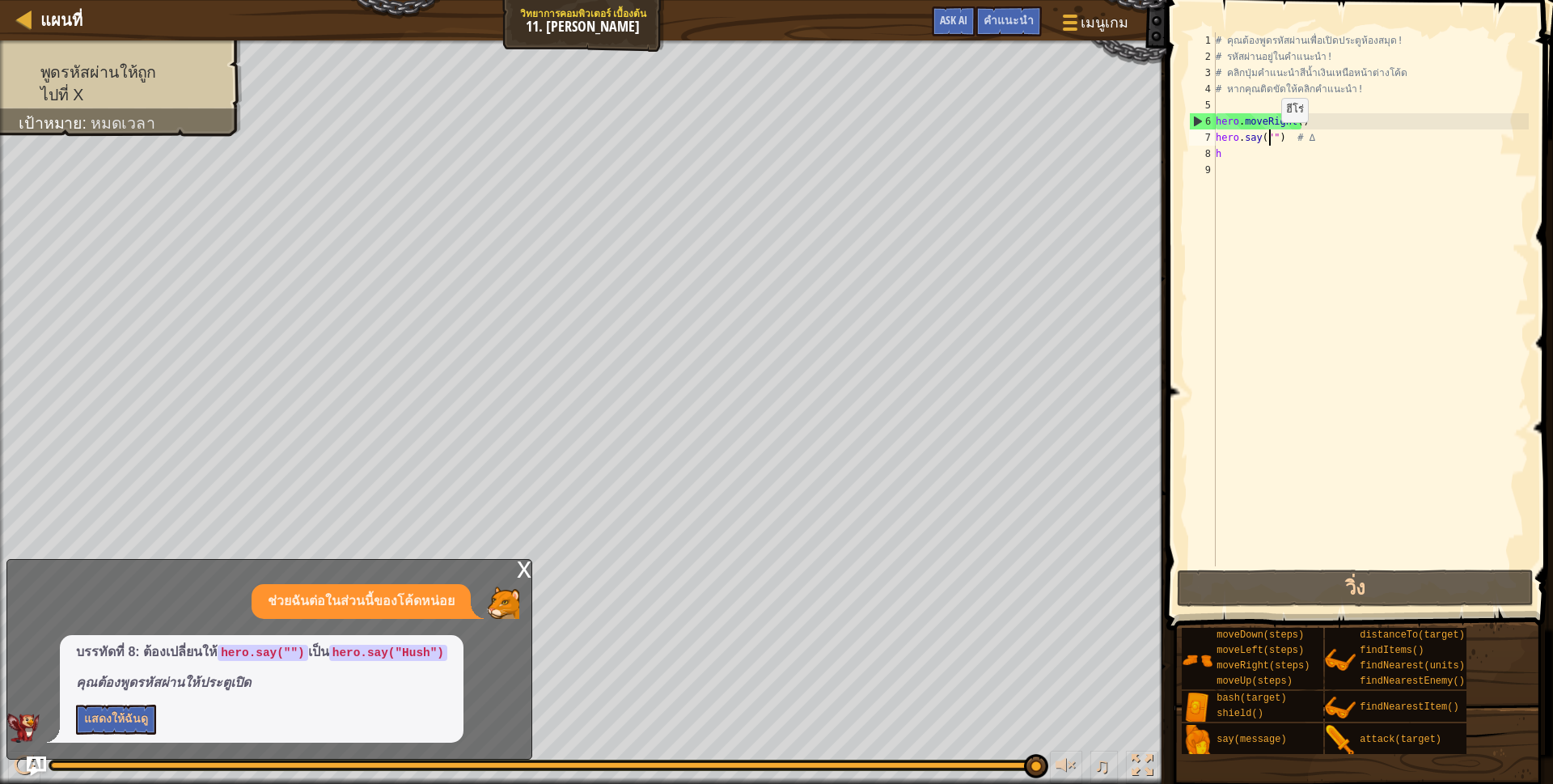
click at [1268, 138] on div "# คุณต้องพูดรหัสผ่านเพื่อเปิดประตูห้องสมุด! # รหัสผ่านอยู่ในคำแนะนำ! # คลิกปุ่ม…" at bounding box center [1371, 315] width 316 height 566
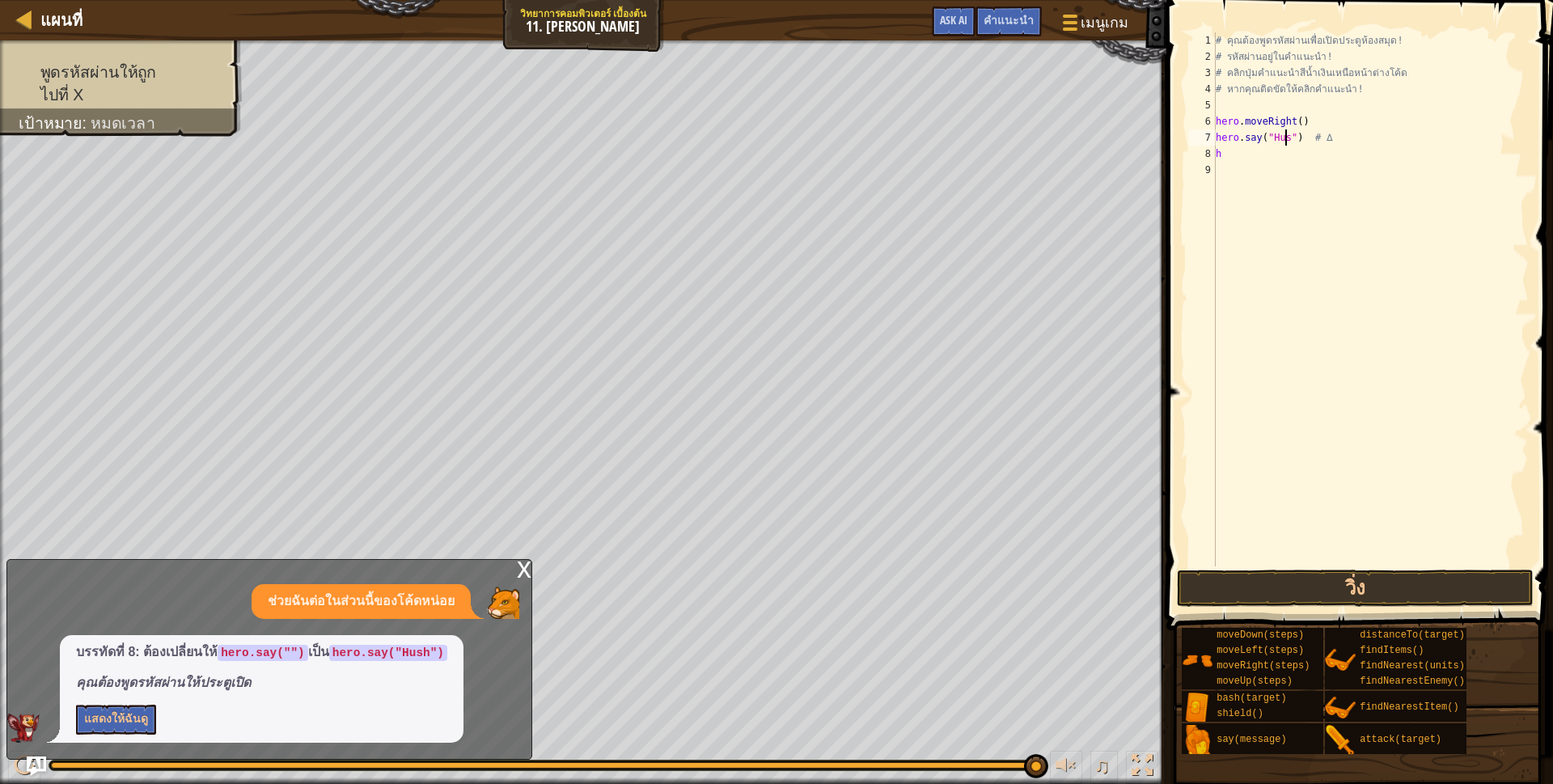
scroll to position [3, 61]
type textarea "hero.say("Hush") # ∆"
click at [1254, 574] on button "วิ่ง" at bounding box center [1355, 587] width 356 height 37
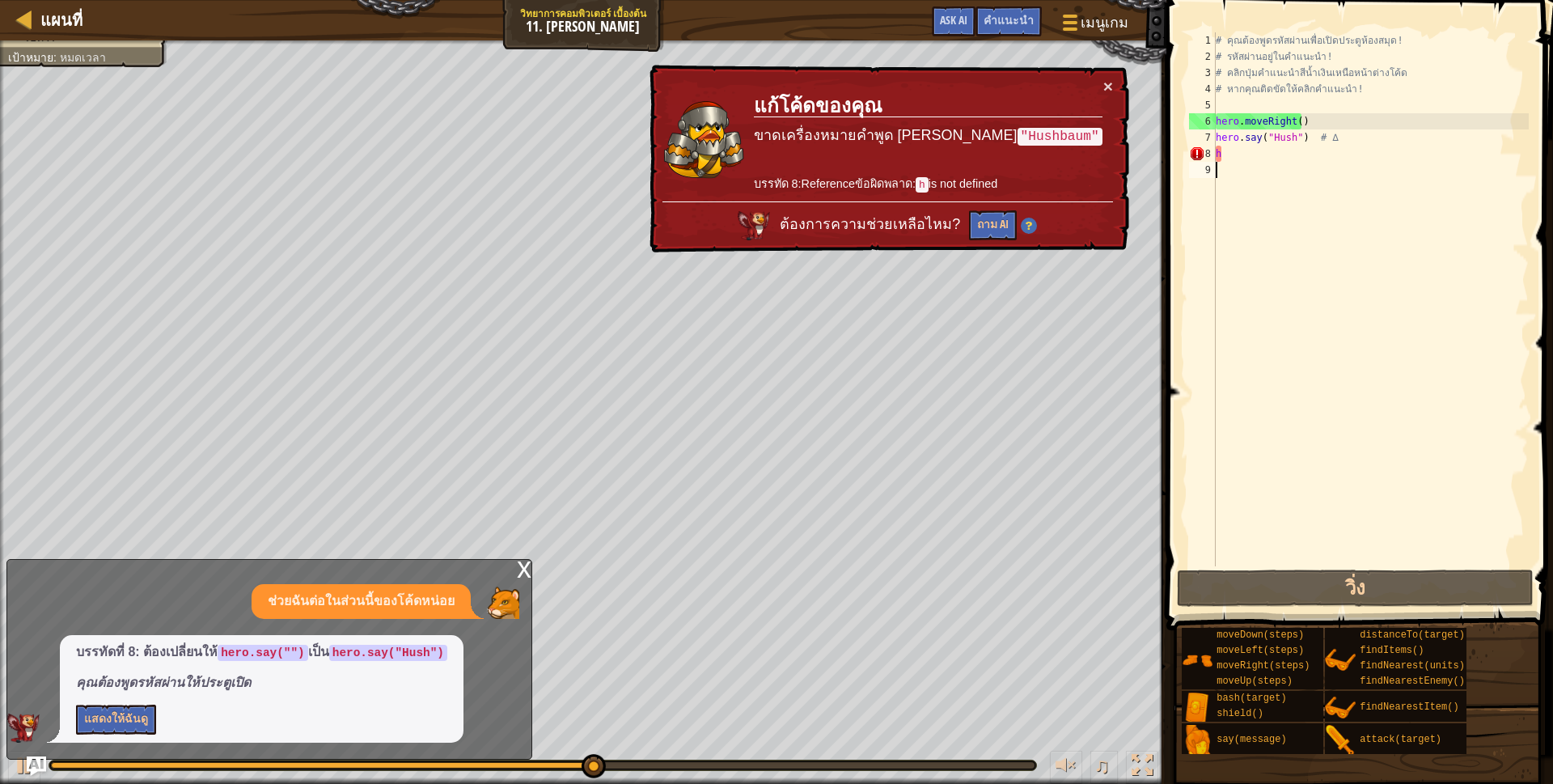
click at [1271, 165] on div "# คุณต้องพูดรหัสผ่านเพื่อเปิดประตูห้องสมุด! # รหัสผ่านอยู่ในคำแนะนำ! # คลิกปุ่ม…" at bounding box center [1371, 315] width 316 height 566
click at [1262, 141] on div "# คุณต้องพูดรหัสผ่านเพื่อเปิดประตูห้องสมุด! # รหัสผ่านอยู่ในคำแนะนำ! # คลิกปุ่ม…" at bounding box center [1371, 315] width 316 height 566
type textarea "hero.say("Hush") # ∆"
click at [1238, 162] on div "# คุณต้องพูดรหัสผ่านเพื่อเปิดประตูห้องสมุด! # รหัสผ่านอยู่ในคำแนะนำ! # คลิกปุ่ม…" at bounding box center [1371, 315] width 316 height 566
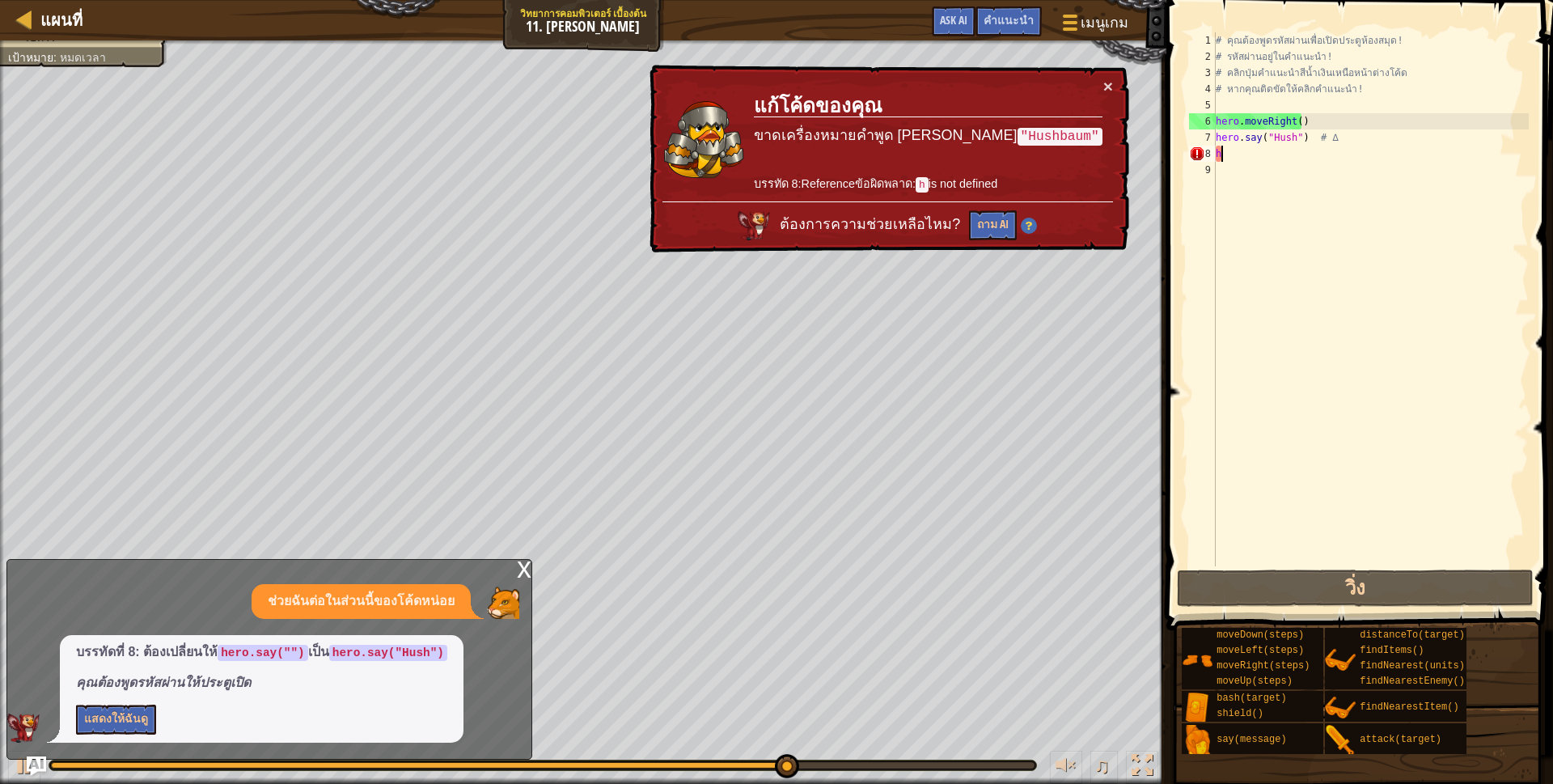
click at [1232, 160] on div "# คุณต้องพูดรหัสผ่านเพื่อเปิดประตูห้องสมุด! # รหัสผ่านอยู่ในคำแนะนำ! # คลิกปุ่ม…" at bounding box center [1371, 315] width 316 height 566
type textarea "h"
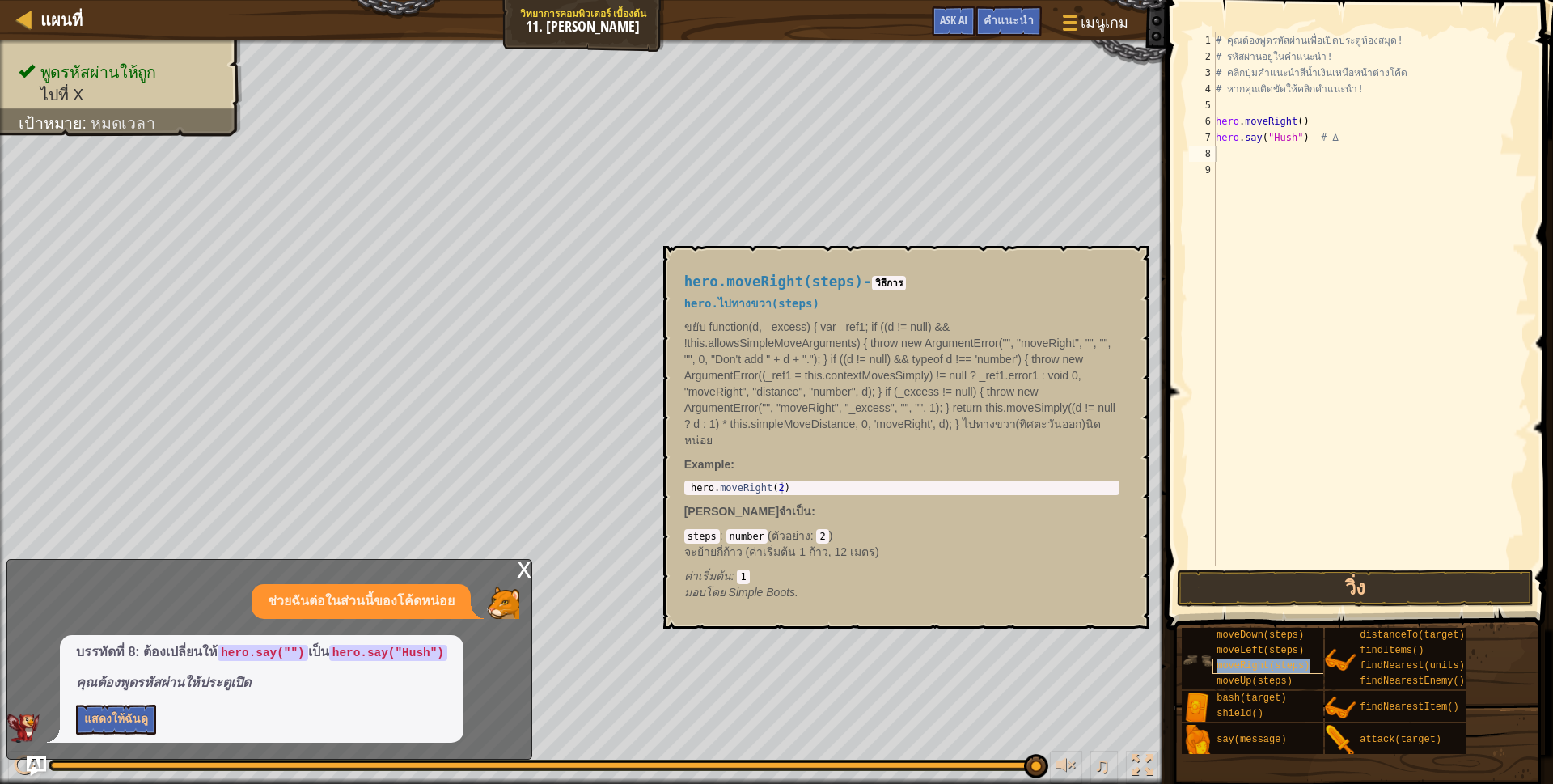
click at [1248, 669] on span "moveRight(steps)" at bounding box center [1263, 666] width 93 height 12
drag, startPoint x: 686, startPoint y: 486, endPoint x: 699, endPoint y: 489, distance: 13.3
click at [699, 489] on div "1 hero . moveRight ( 2 ) הההההההההההההההההההההההההההההההההההההההההההההההההההההה…" at bounding box center [902, 487] width 435 height 14
type textarea "hero.moveRight(2)"
drag, startPoint x: 689, startPoint y: 488, endPoint x: 787, endPoint y: 488, distance: 98.0
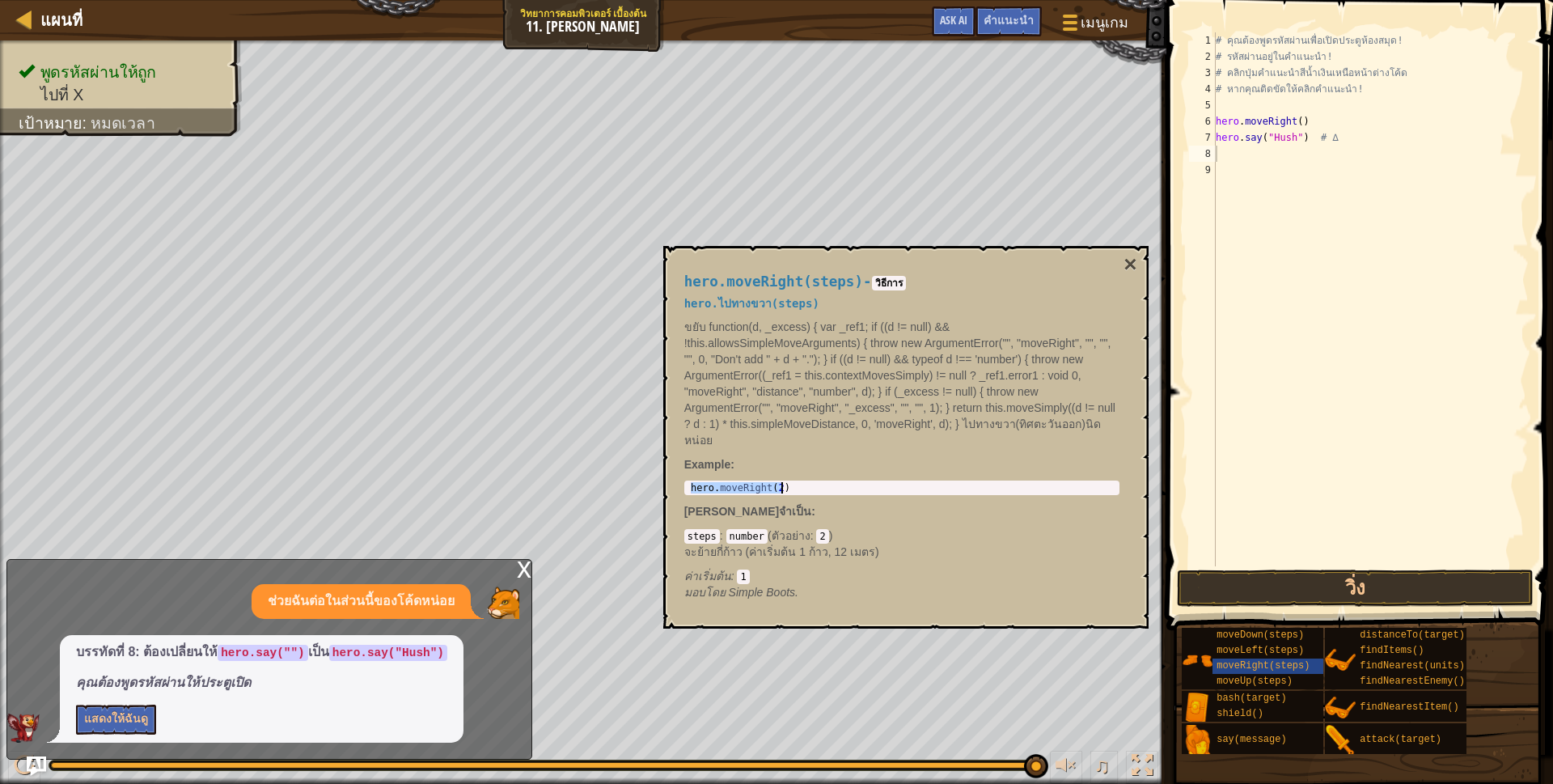
click at [787, 488] on div "hero . moveRight ( 2 )" at bounding box center [902, 499] width 428 height 34
drag, startPoint x: 1235, startPoint y: 161, endPoint x: 1219, endPoint y: 148, distance: 20.6
click at [1219, 148] on div "# คุณต้องพูดรหัสผ่านเพื่อเปิดประตูห้องสมุด! # รหัสผ่านอยู่ในคำแนะนำ! # คลิกปุ่ม…" at bounding box center [1371, 315] width 316 height 566
paste textarea "hero.moveRight(2)"
click at [1297, 150] on div "# คุณต้องพูดรหัสผ่านเพื่อเปิดประตูห้องสมุด! # รหัสผ่านอยู่ในคำแนะนำ! # คลิกปุ่ม…" at bounding box center [1371, 315] width 316 height 566
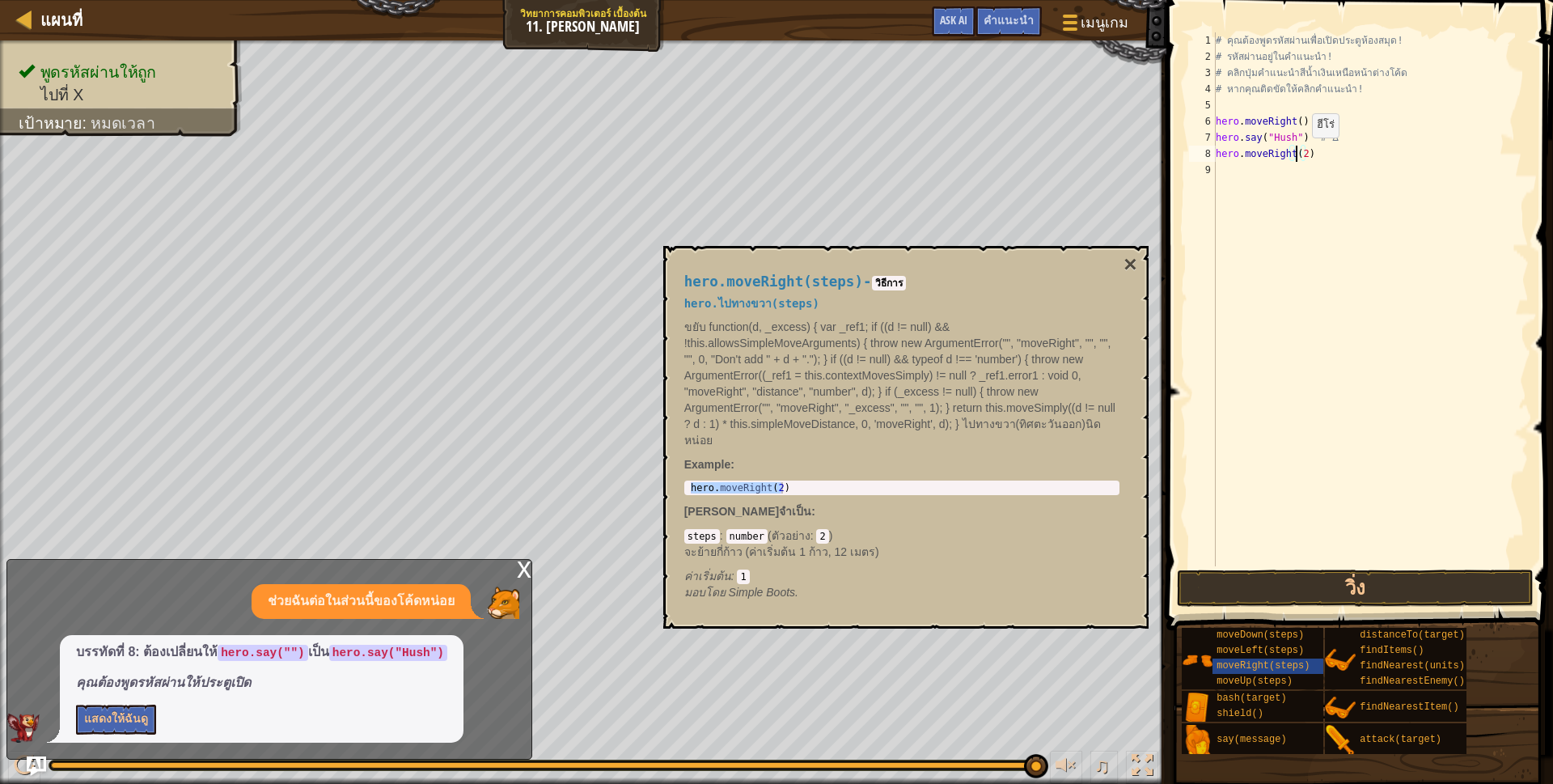
click at [1298, 154] on div "# คุณต้องพูดรหัสผ่านเพื่อเปิดประตูห้องสมุด! # รหัสผ่านอยู่ในคำแนะนำ! # คลิกปุ่ม…" at bounding box center [1371, 315] width 316 height 566
type textarea "hero.moveRight(10)"
click at [1130, 262] on button "×" at bounding box center [1130, 264] width 13 height 23
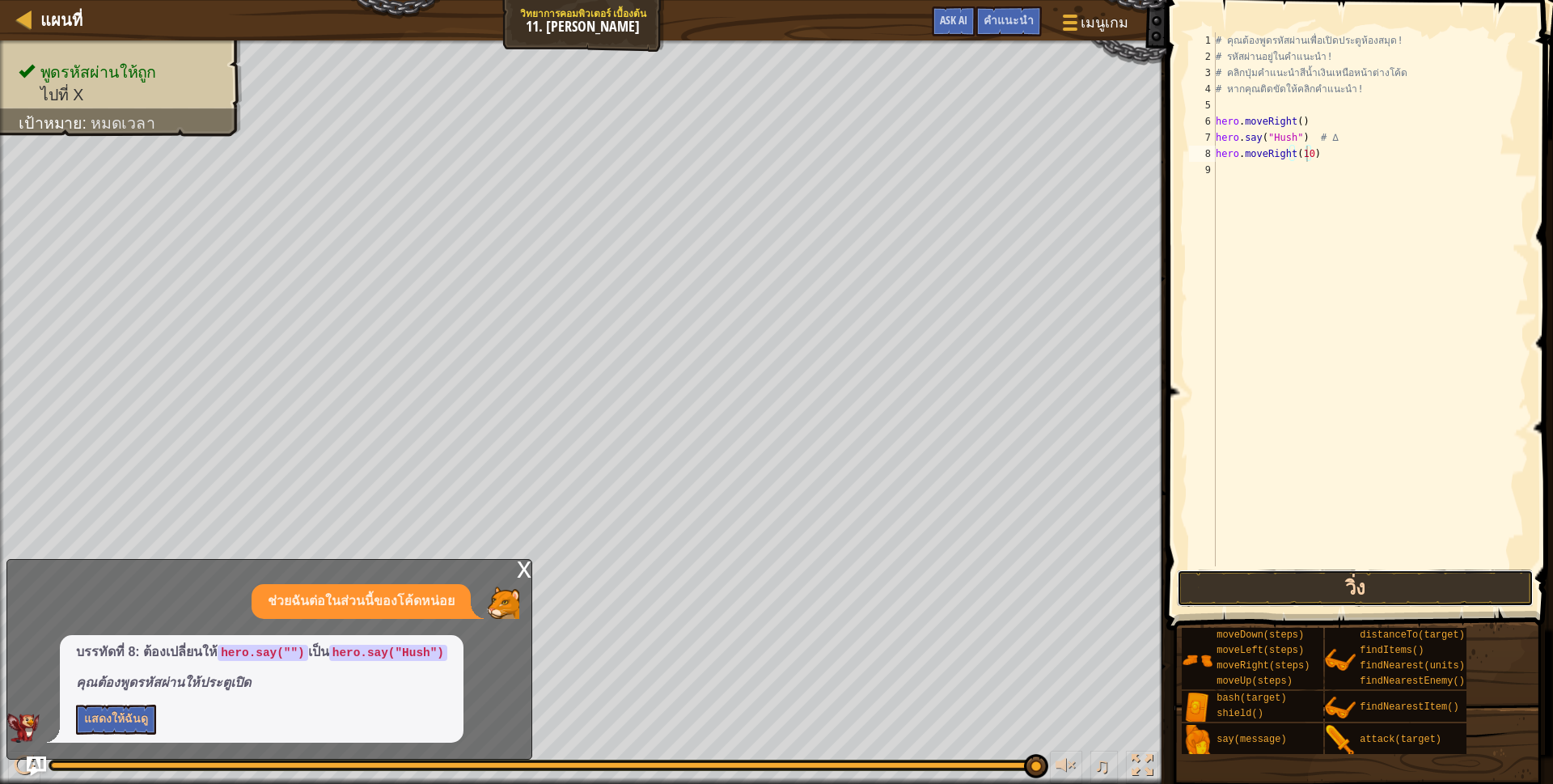
click at [1244, 593] on button "วิ่ง" at bounding box center [1355, 587] width 356 height 37
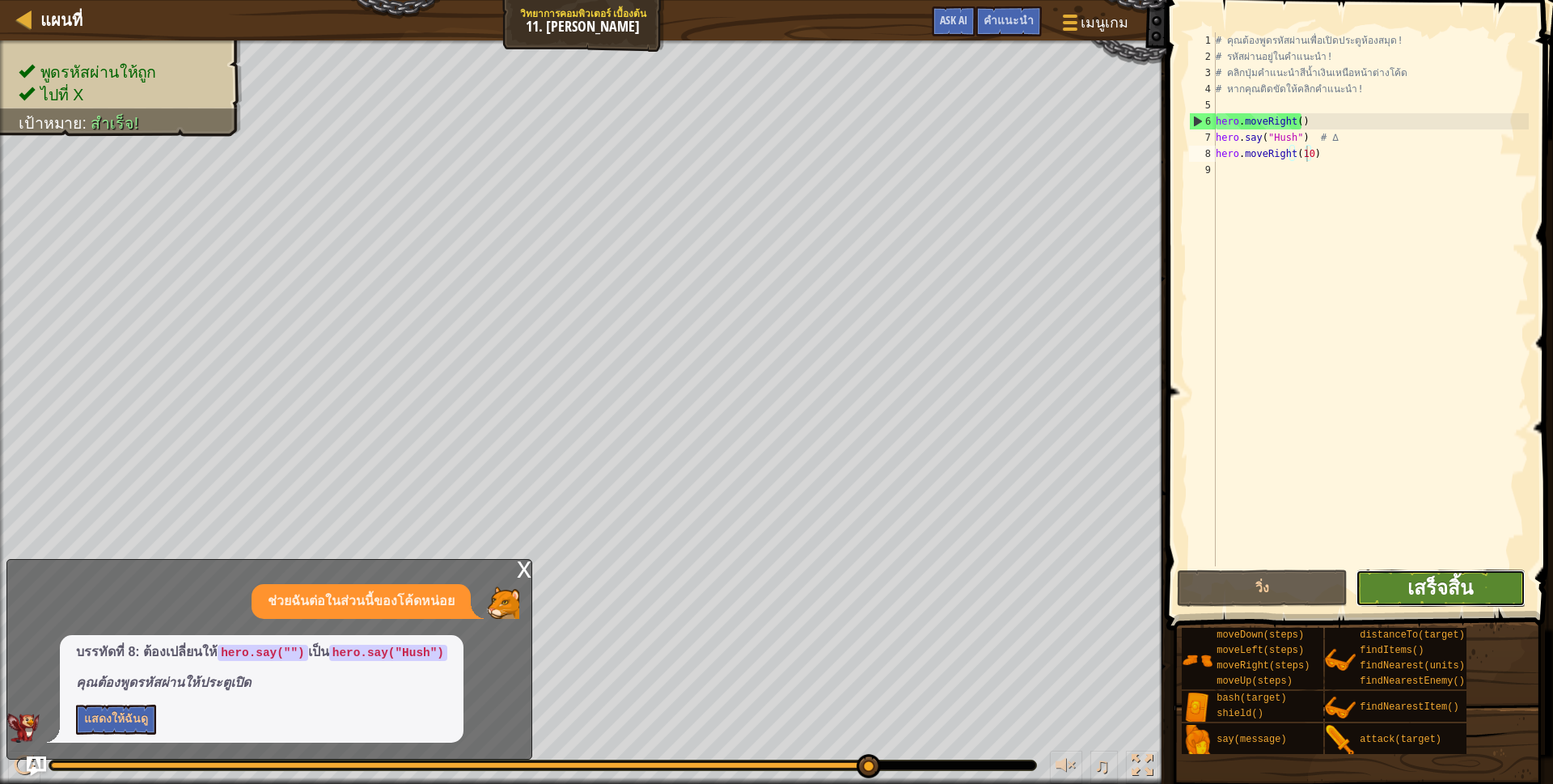
click at [1464, 585] on span "เสร็จสิ้น" at bounding box center [1440, 587] width 65 height 26
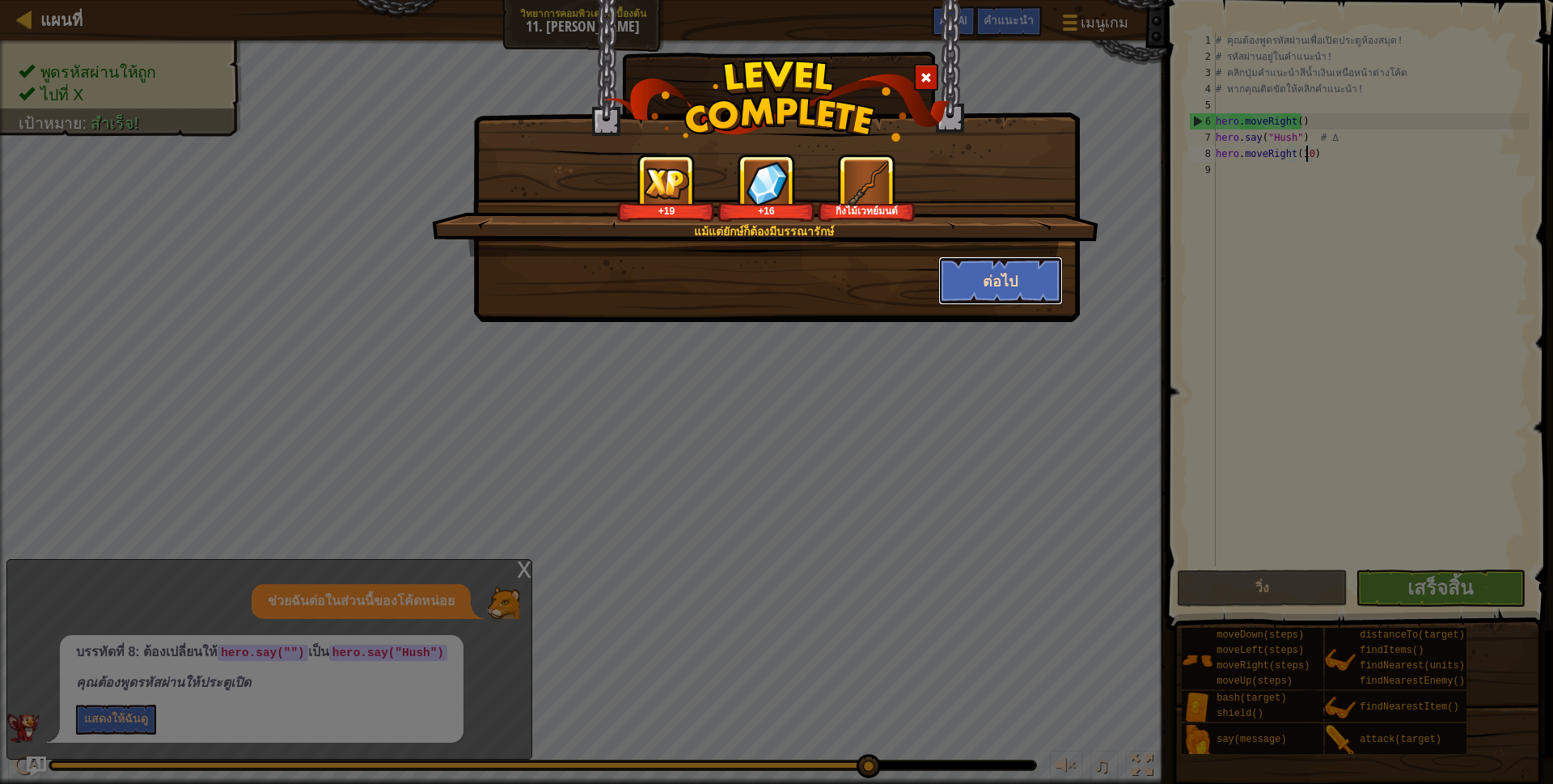
click at [981, 280] on button "ต่อไป" at bounding box center [1001, 280] width 126 height 49
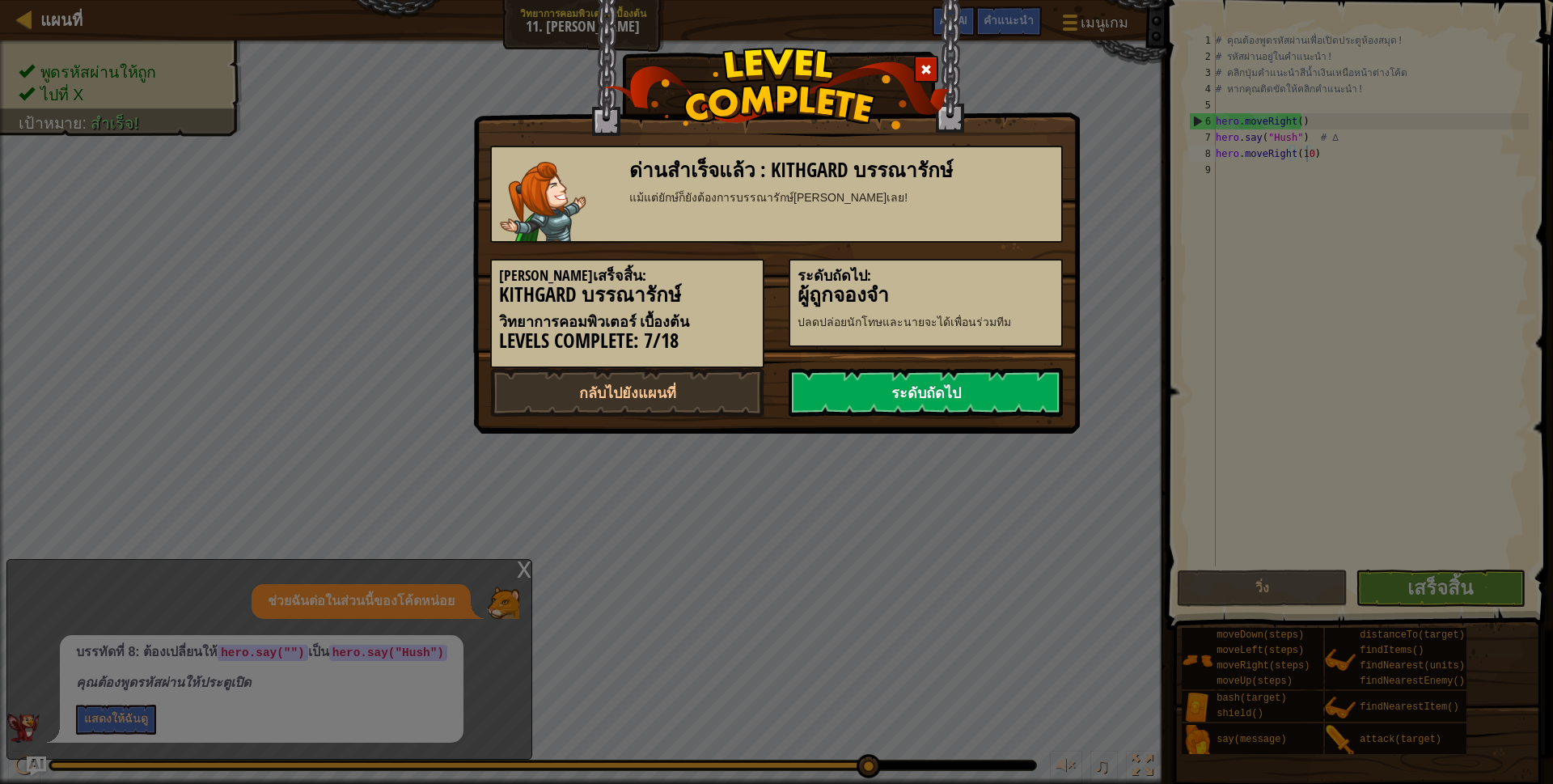
click at [910, 398] on link "ระดับถัดไป" at bounding box center [925, 392] width 274 height 49
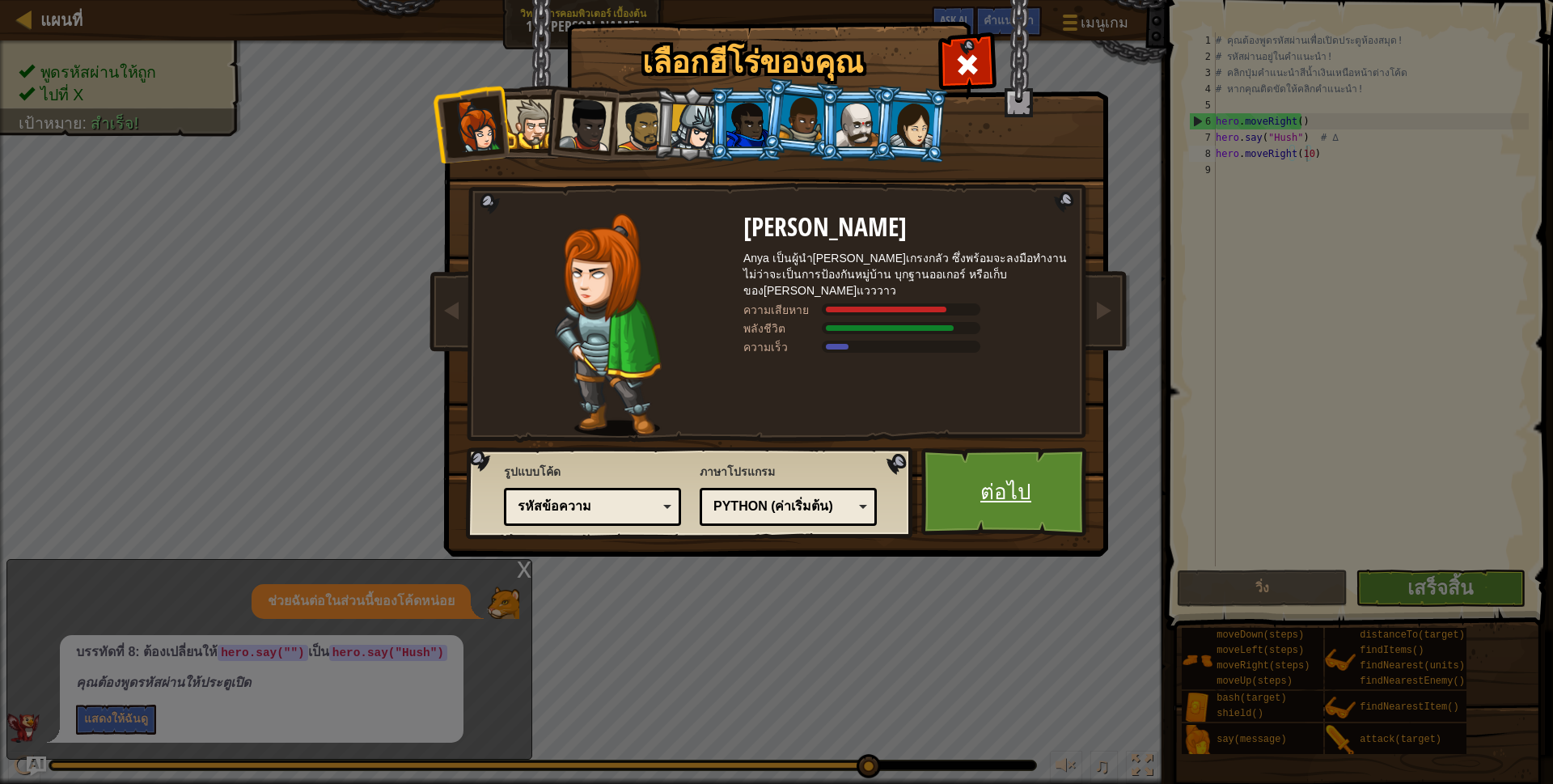
click at [956, 471] on link "ต่อไป" at bounding box center [1006, 492] width 169 height 89
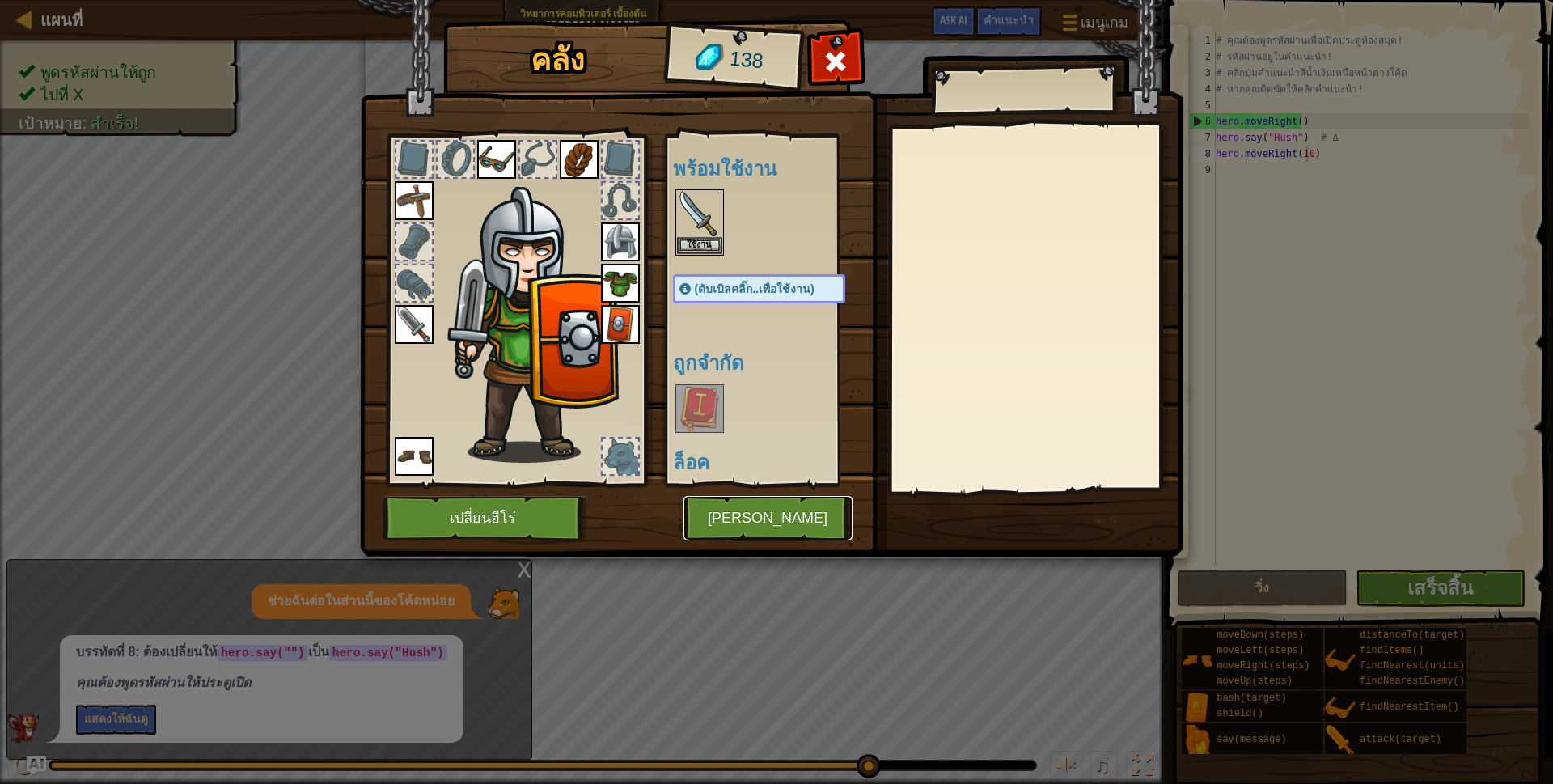
click at [738, 507] on button "[PERSON_NAME]" at bounding box center [768, 518] width 169 height 44
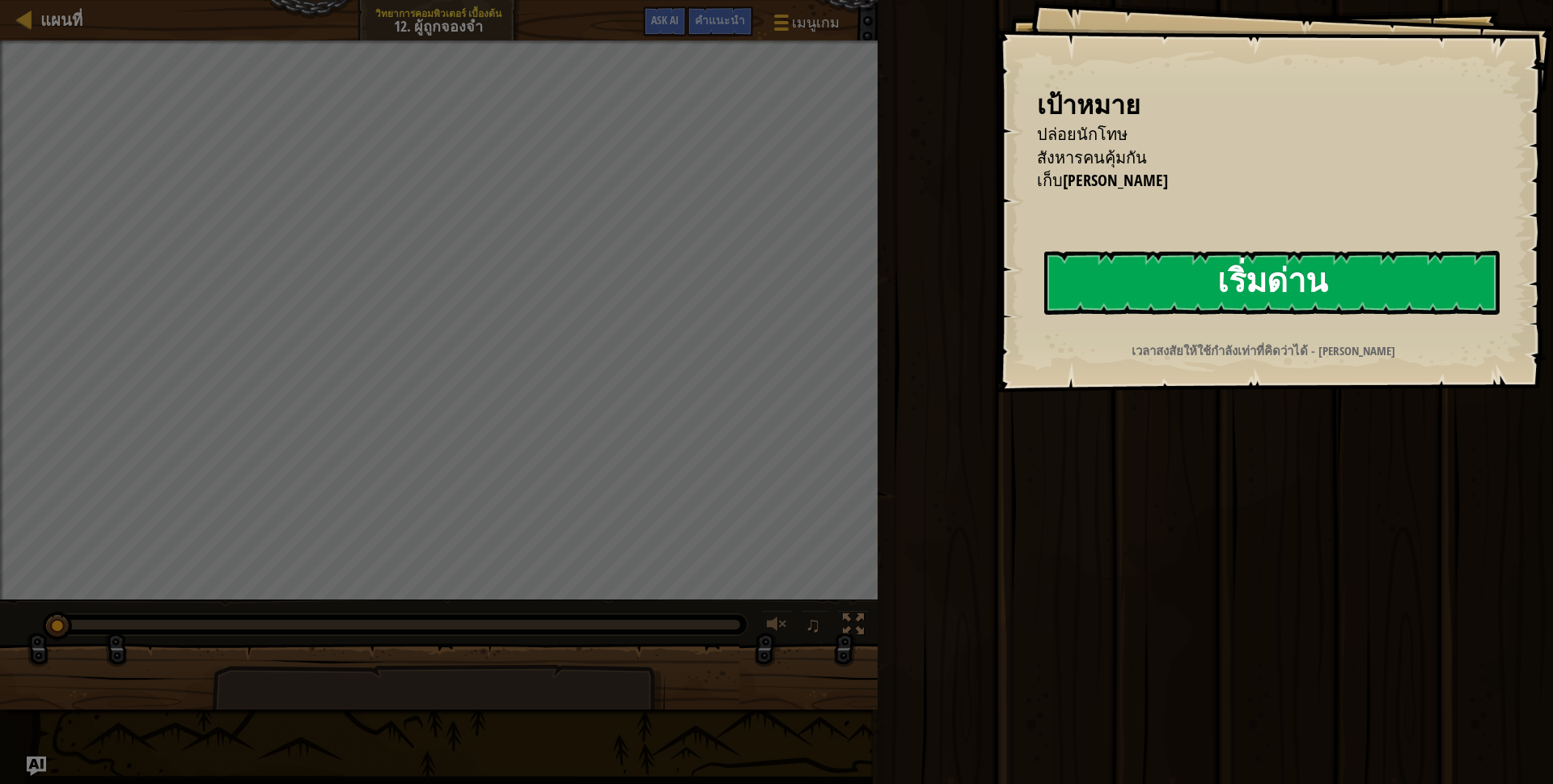
click at [1229, 265] on button "เริ่มด่าน" at bounding box center [1272, 283] width 455 height 64
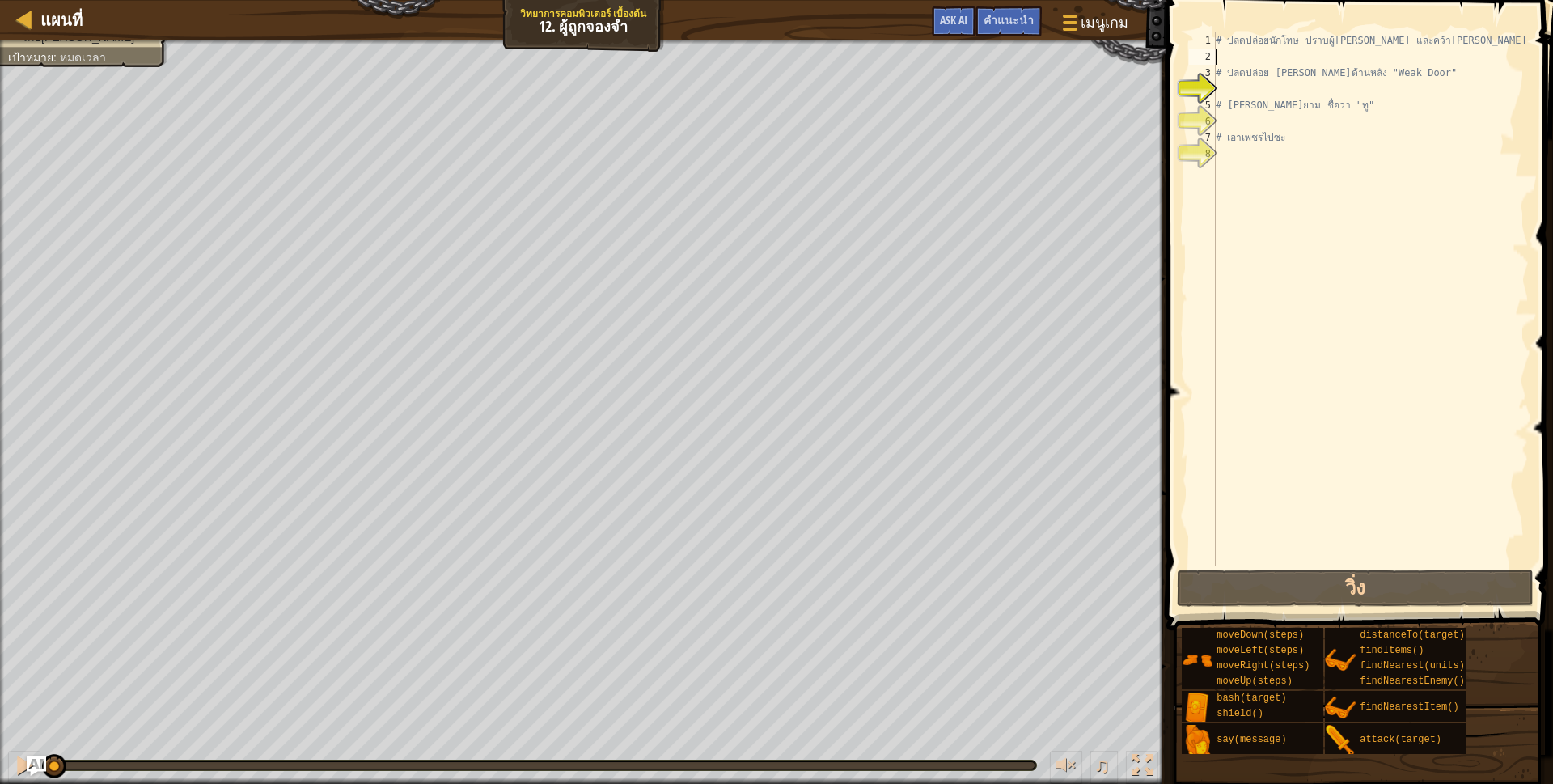
click at [1218, 56] on div "# ปลดปล่อยนักโทษ ปราบผู้[PERSON_NAME] และคว้า[PERSON_NAME] # ปลดปล่อย Patrick จ…" at bounding box center [1371, 315] width 316 height 566
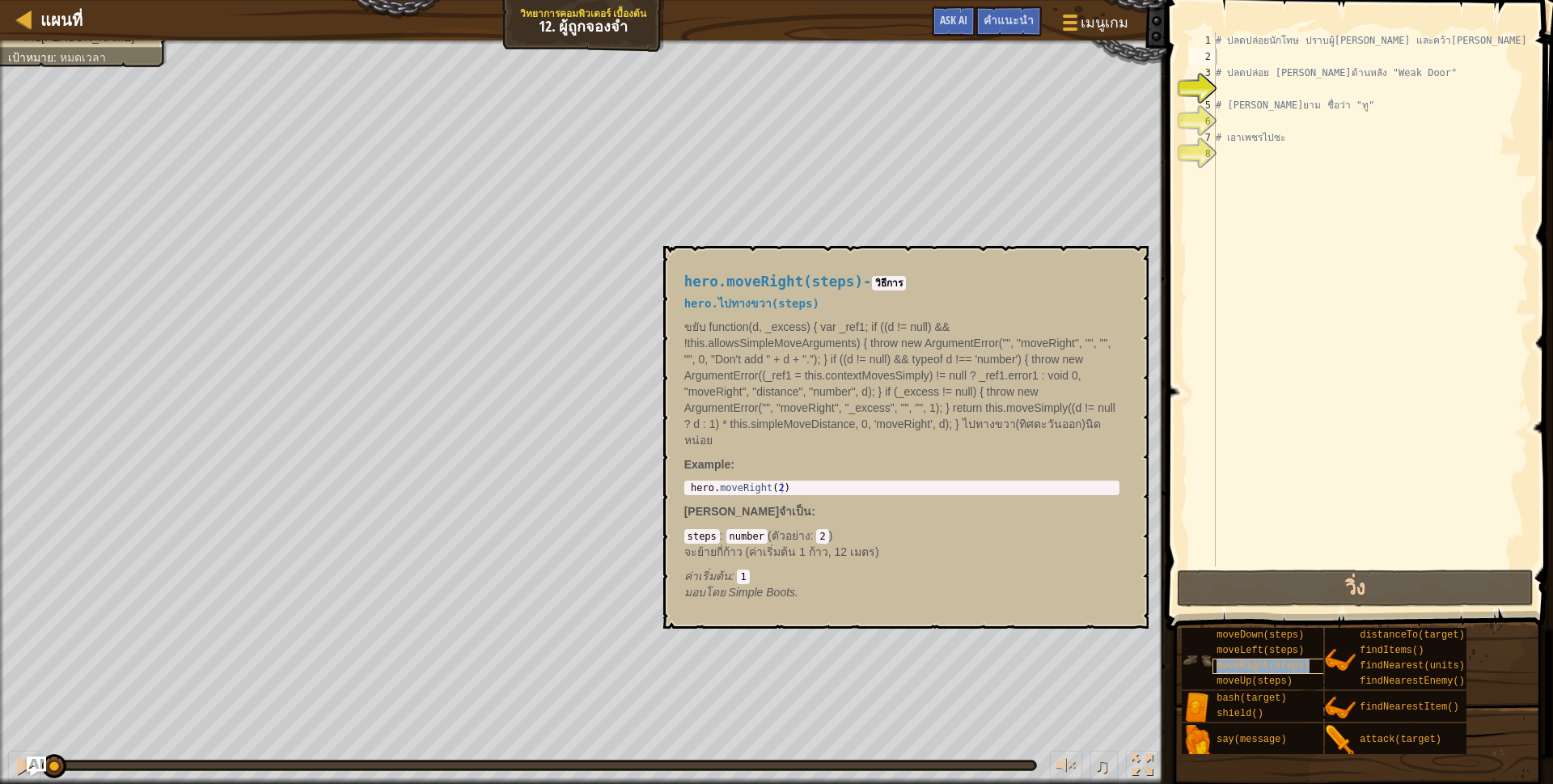
click at [1227, 664] on span "moveRight(steps)" at bounding box center [1263, 666] width 93 height 12
type textarea "hero.moveRight(2)"
drag, startPoint x: 688, startPoint y: 484, endPoint x: 781, endPoint y: 499, distance: 94.2
click at [781, 499] on div "hero.moveRight(steps) - วิธีการ hero.ไปทางขวา(steps) ขยับ function(d, _excess) …" at bounding box center [901, 437] width 458 height 356
drag, startPoint x: 781, startPoint y: 499, endPoint x: 789, endPoint y: 484, distance: 17.0
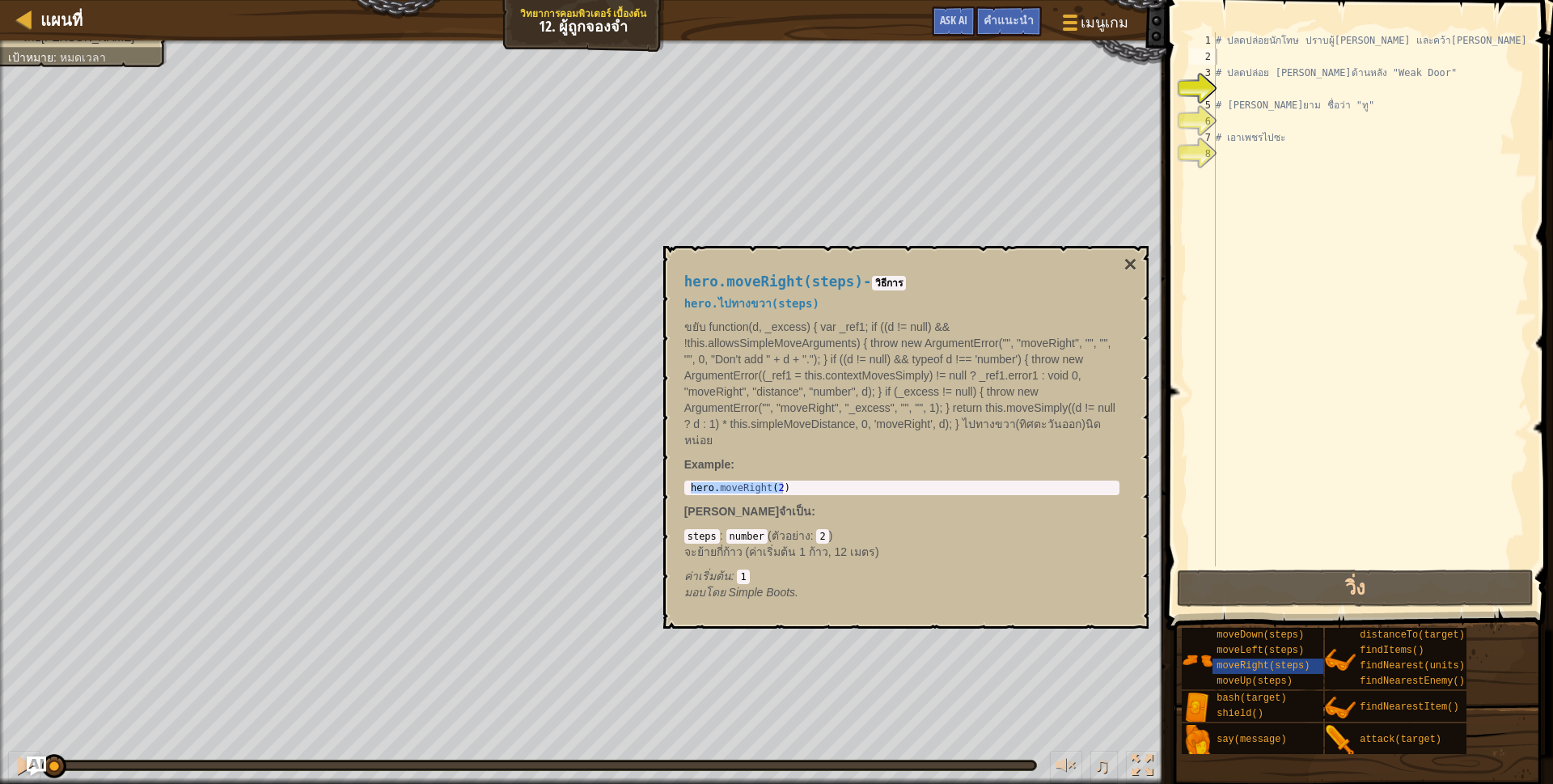
click at [789, 484] on div "hero.moveRight(steps) - วิธีการ hero.ไปทางขวา(steps) ขยับ function(d, _excess) …" at bounding box center [901, 437] width 458 height 356
paste textarea "hero.moveRight(2)"
click at [1299, 59] on div "# ปลดปล่อยนักโทษ ปราบผู้[PERSON_NAME] และคว้า[PERSON_NAME] hero . moveRight ( 2…" at bounding box center [1371, 315] width 316 height 566
type textarea "hero.moveRight(1)"
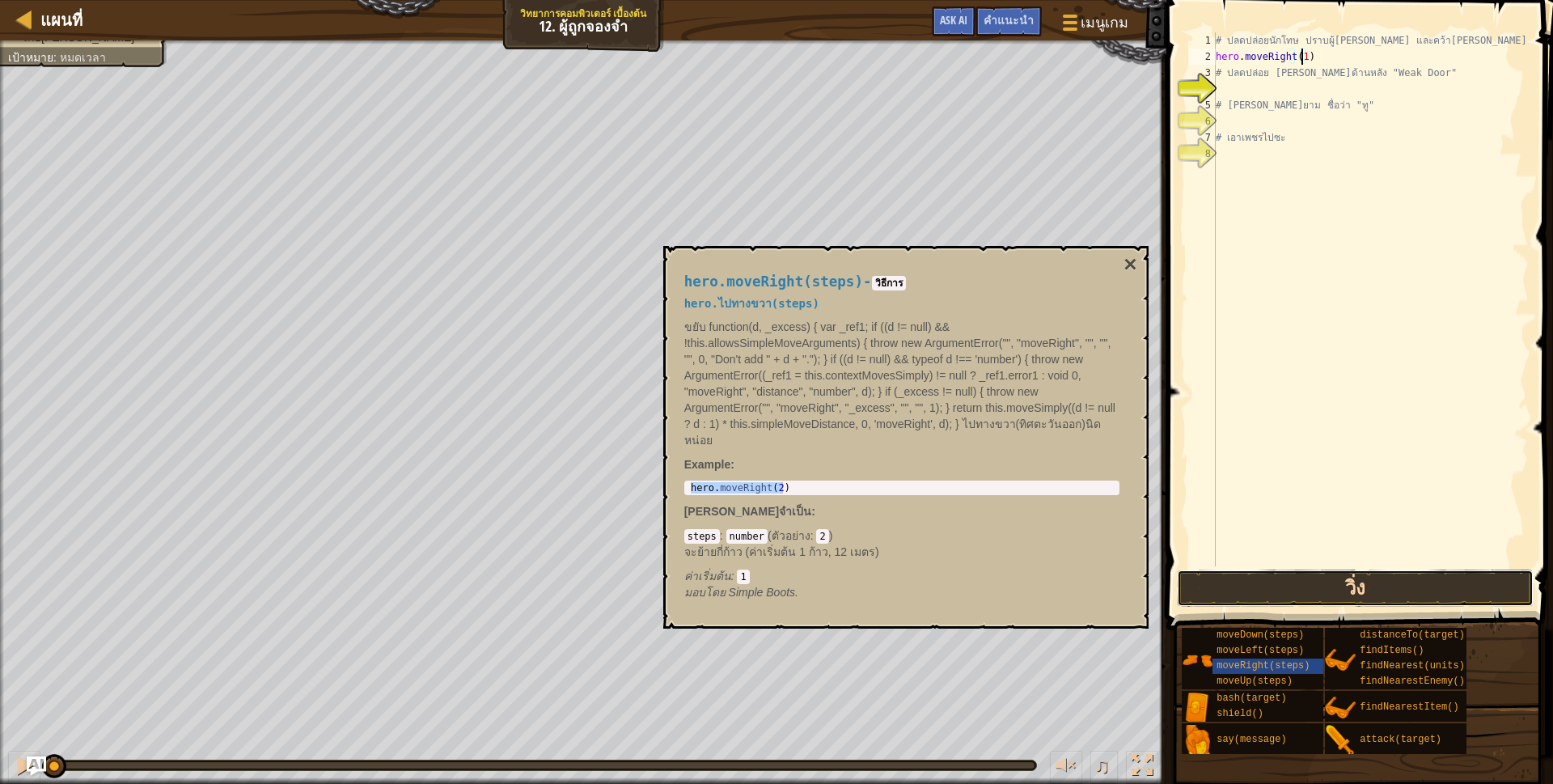
click at [1366, 587] on button "วิ่ง" at bounding box center [1355, 587] width 356 height 37
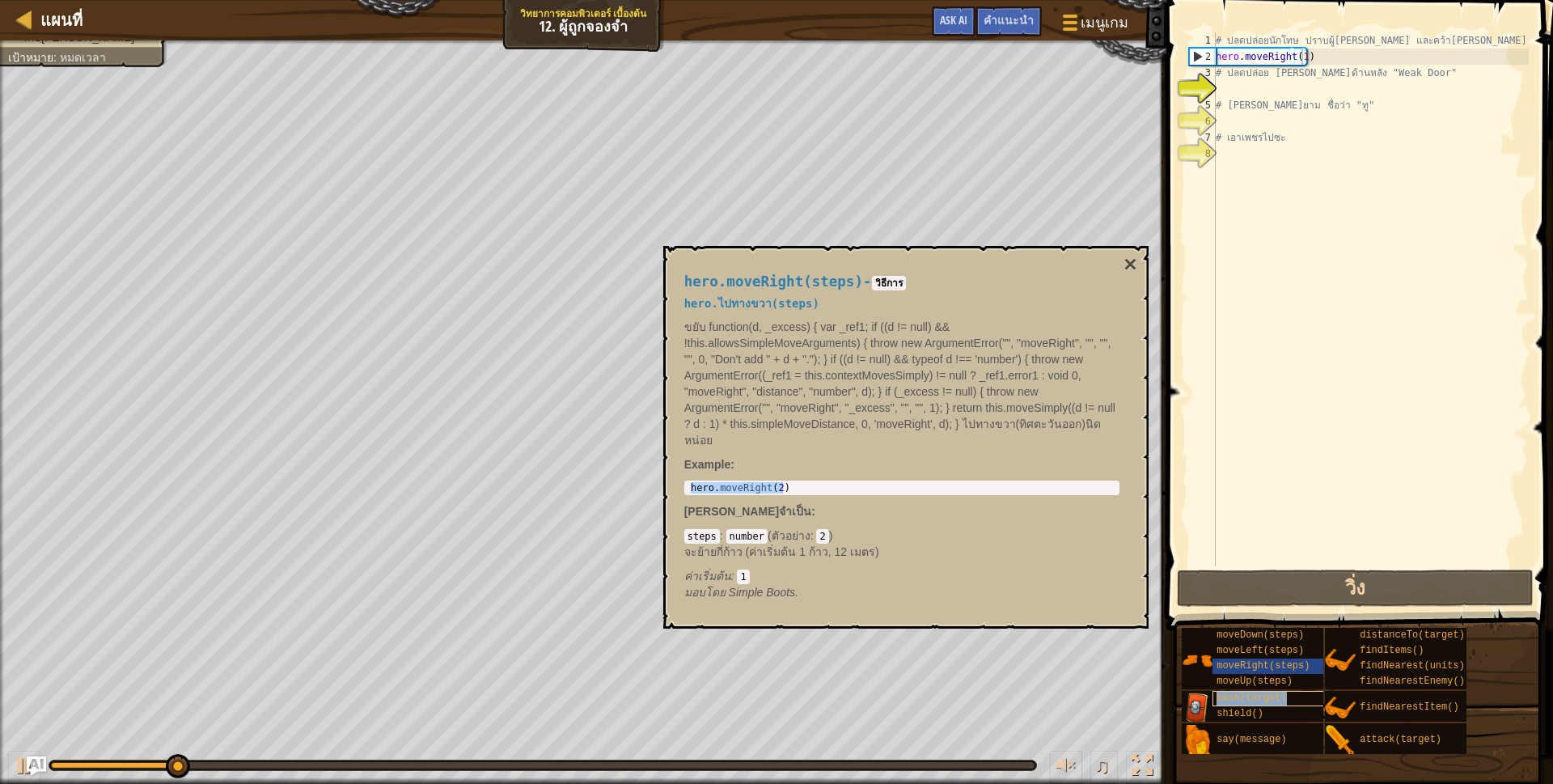
click at [1238, 701] on span "bash(target)" at bounding box center [1251, 698] width 69 height 12
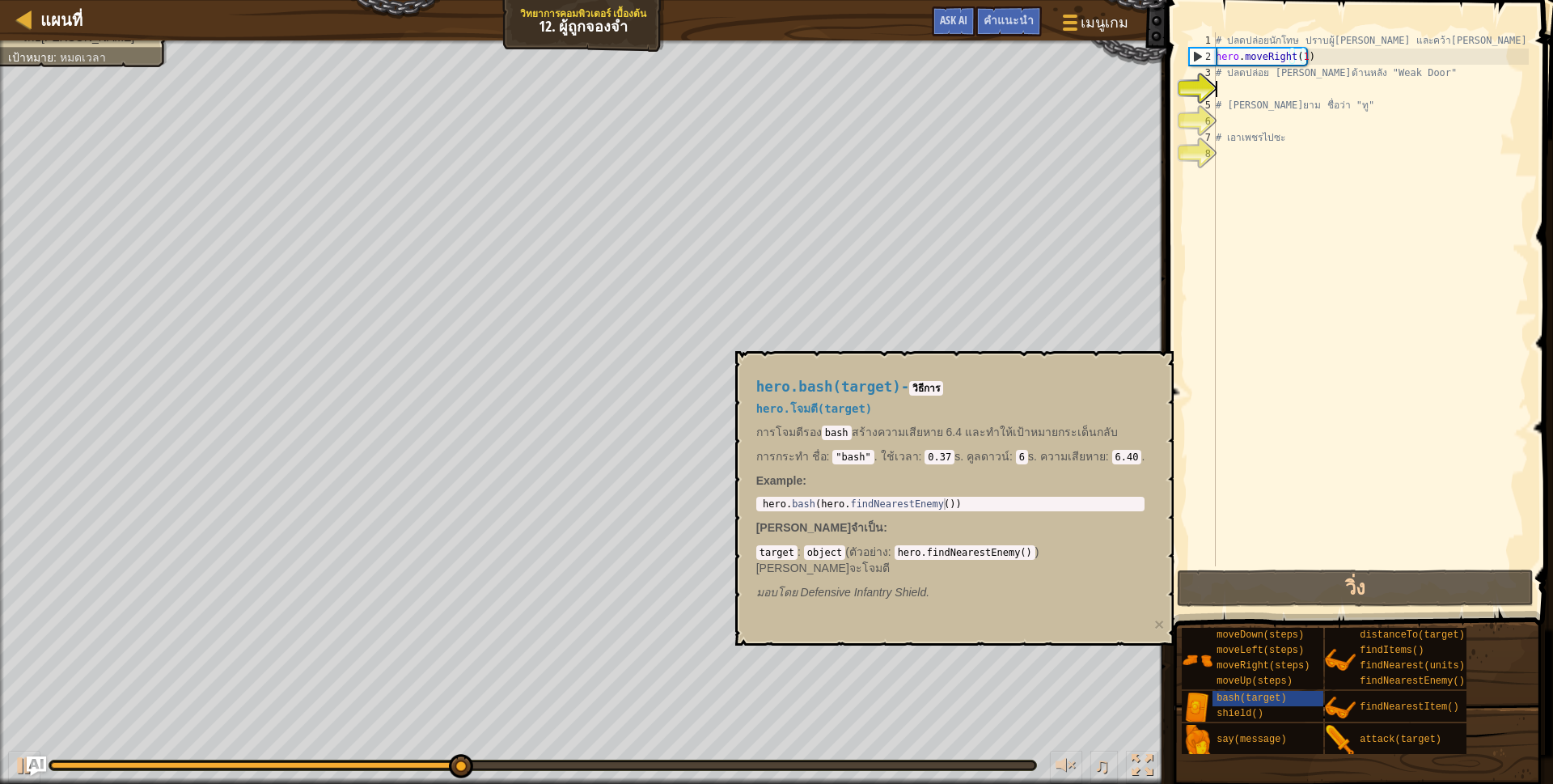
click at [1238, 86] on div "# ปลดปล่อยนักโทษ ปราบผู้[PERSON_NAME] และคว้า[PERSON_NAME] hero . moveRight ( 1…" at bounding box center [1371, 315] width 316 height 566
click at [943, 8] on button "Ask AI" at bounding box center [953, 22] width 44 height 30
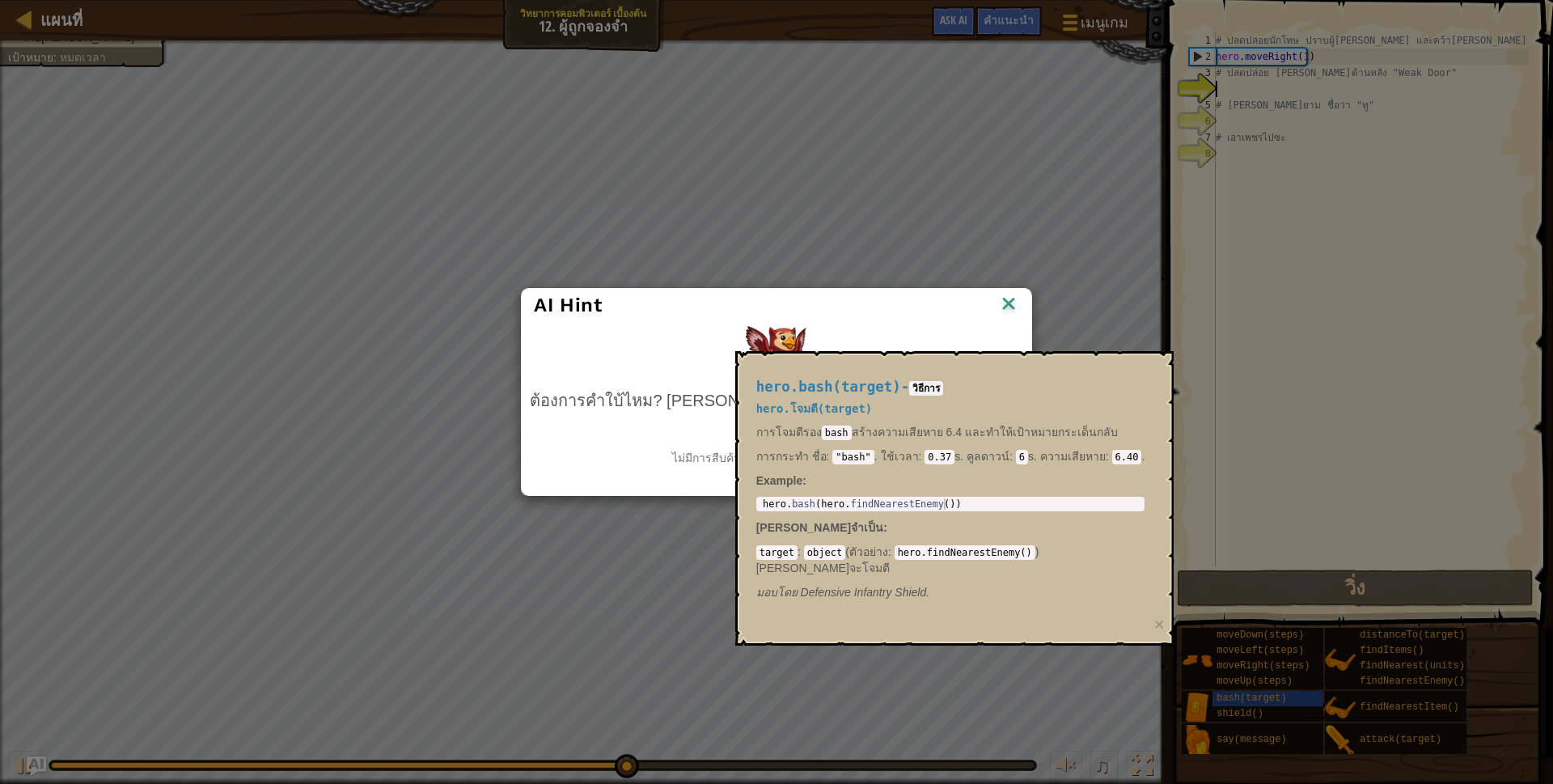
click at [998, 303] on img at bounding box center [1008, 305] width 21 height 24
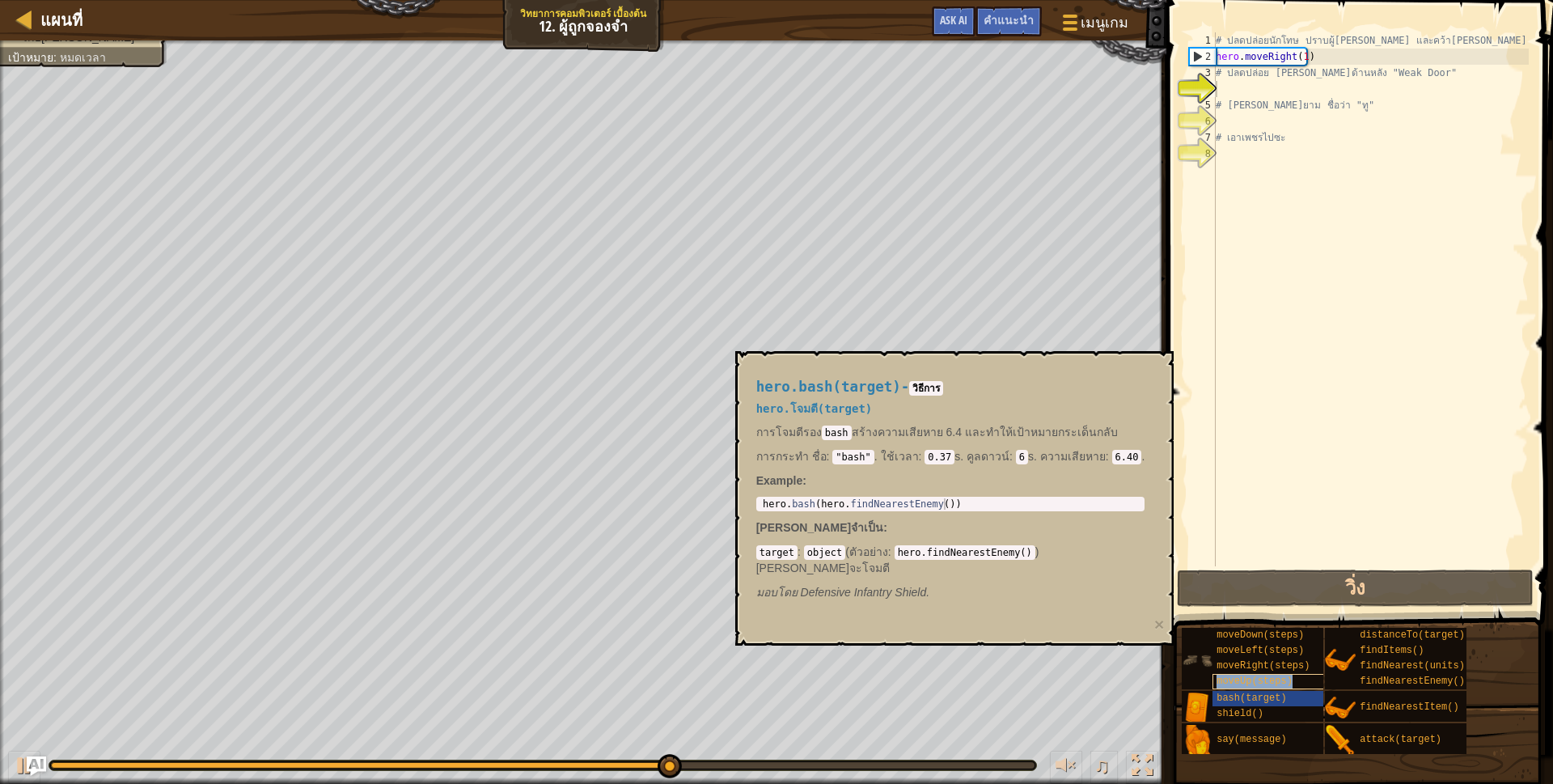
click at [1233, 689] on div "moveUp(steps)" at bounding box center [1290, 681] width 156 height 15
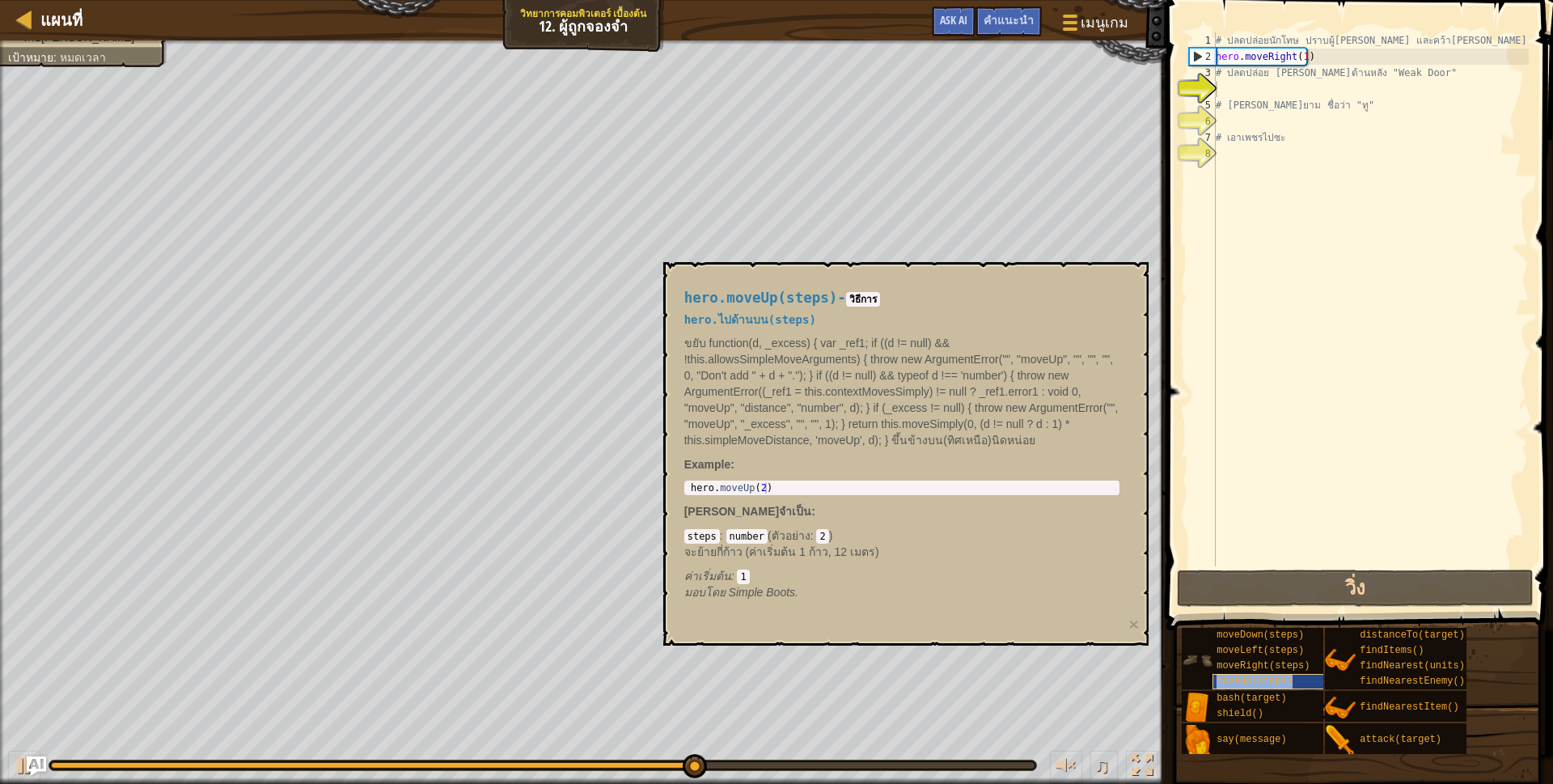
click at [1236, 682] on span "moveUp(steps)" at bounding box center [1254, 681] width 76 height 12
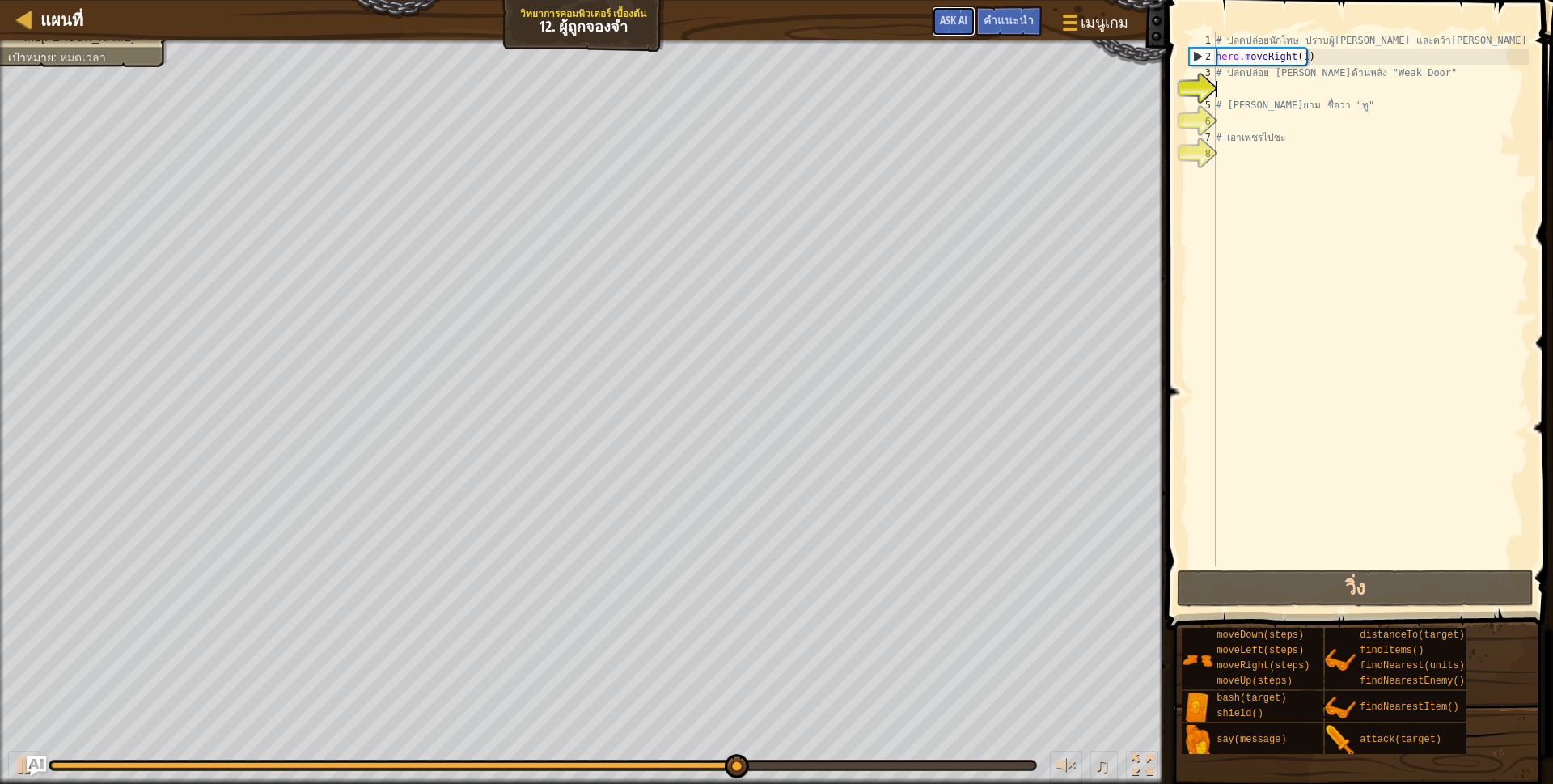
click at [961, 19] on span "Ask AI" at bounding box center [953, 19] width 28 height 15
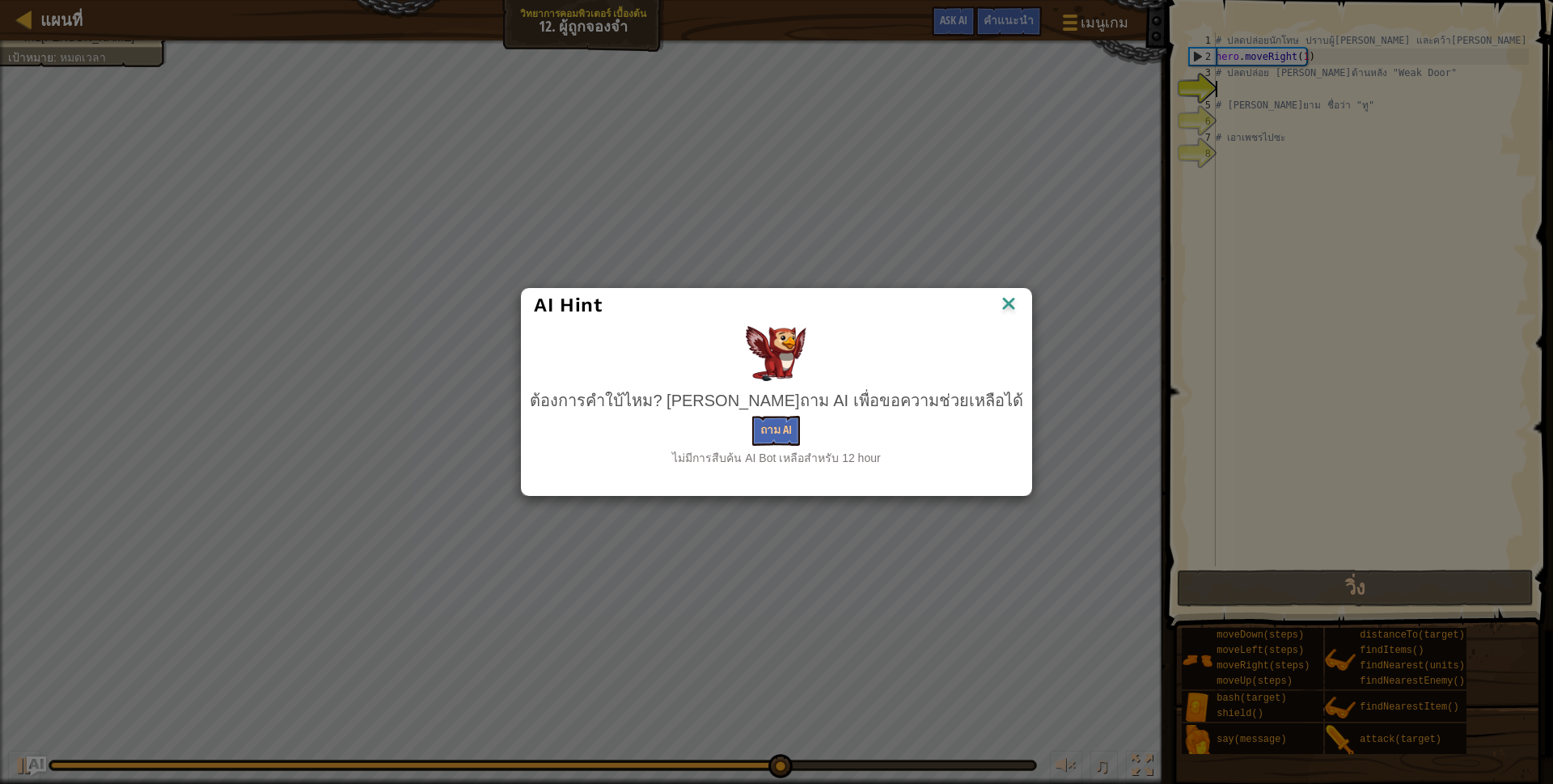
click at [787, 409] on div "ต้องการคำใบ้ไหม? [PERSON_NAME]ถาม AI เพื่อขอความช่วยเหลือได้" at bounding box center [776, 401] width 493 height 23
click at [771, 415] on div "ต้องการคำใบ้ไหม? [PERSON_NAME]ถาม AI เพื่อขอความช่วยเหลือได้ ถาม AI ไม่มีการสืบ…" at bounding box center [776, 428] width 493 height 78
click at [771, 431] on button "ถาม AI" at bounding box center [776, 431] width 48 height 30
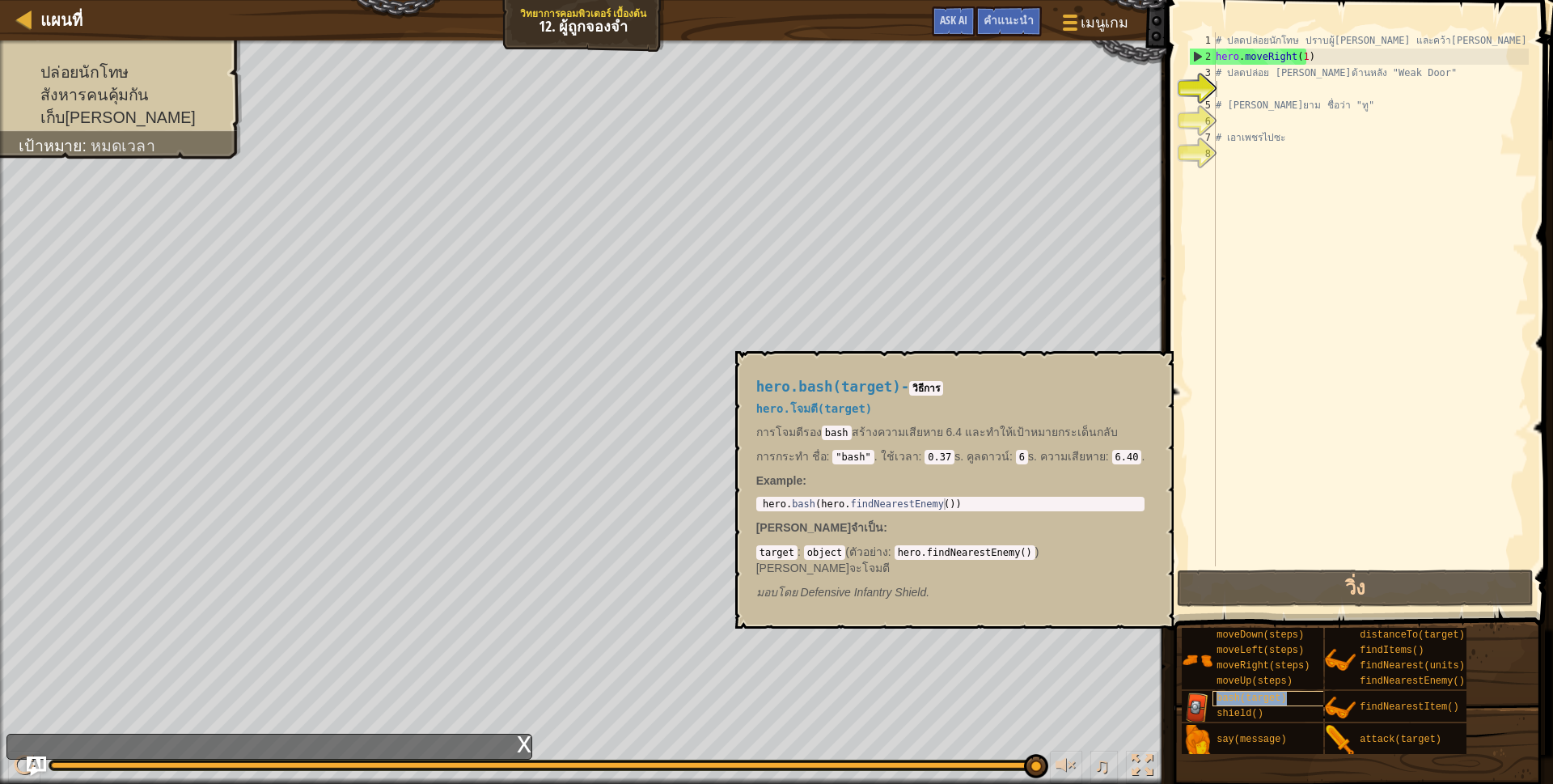
click at [1263, 697] on span "bash(target)" at bounding box center [1251, 698] width 69 height 12
click at [1220, 678] on span "moveUp(steps)" at bounding box center [1254, 681] width 76 height 12
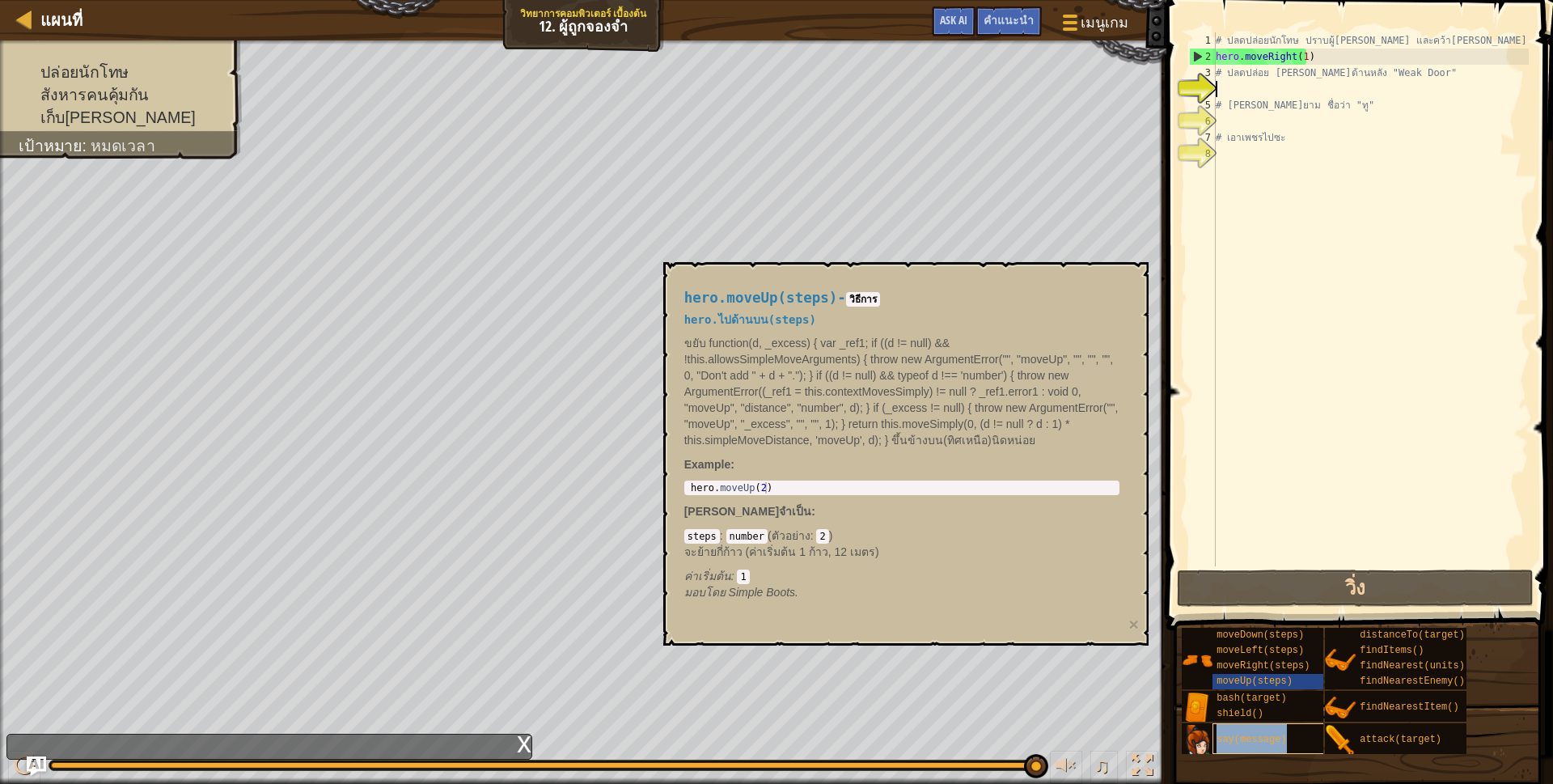
click at [1223, 745] on div "say(message)" at bounding box center [1290, 738] width 156 height 31
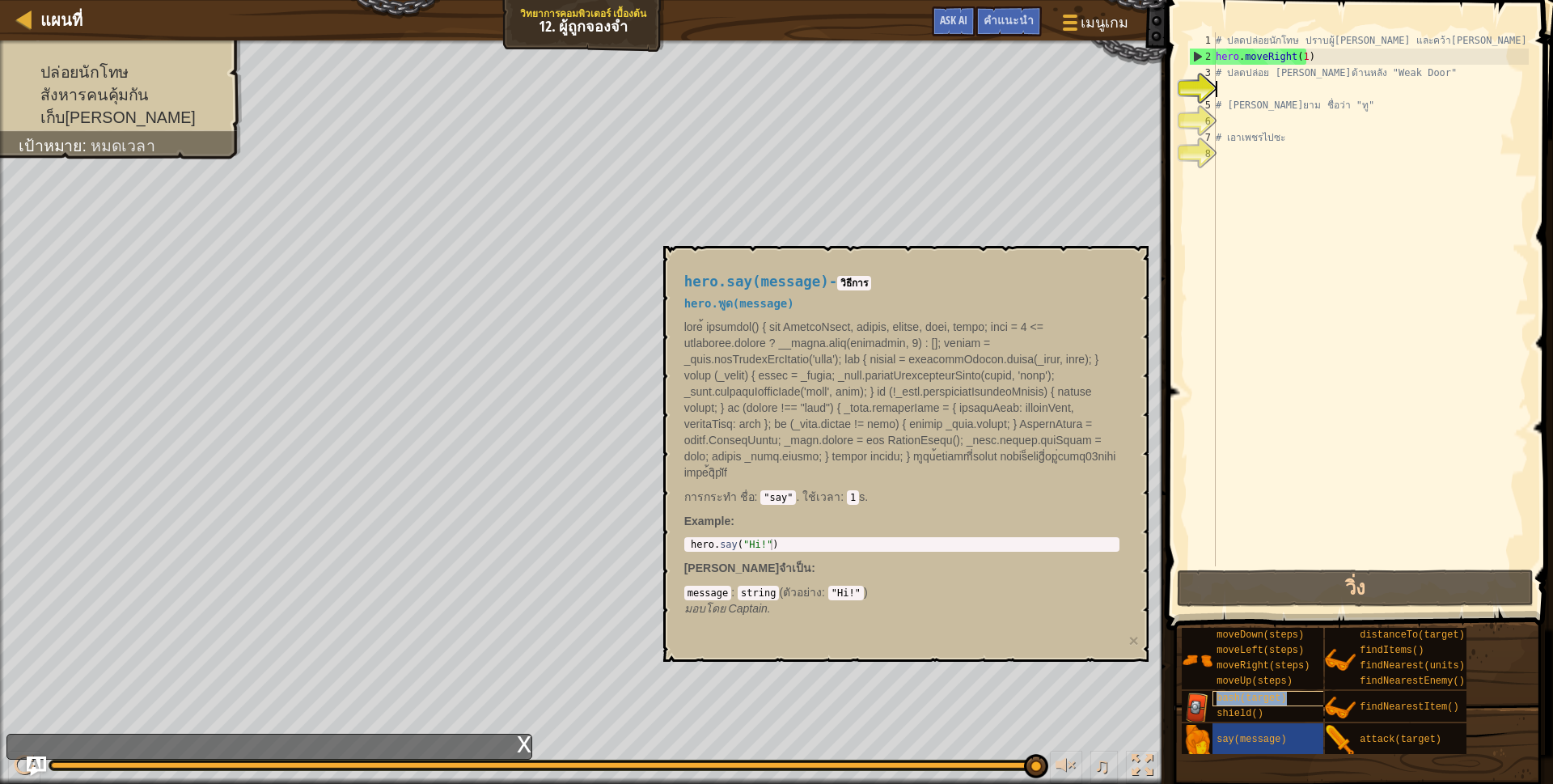
click at [1223, 701] on span "bash(target)" at bounding box center [1251, 698] width 69 height 12
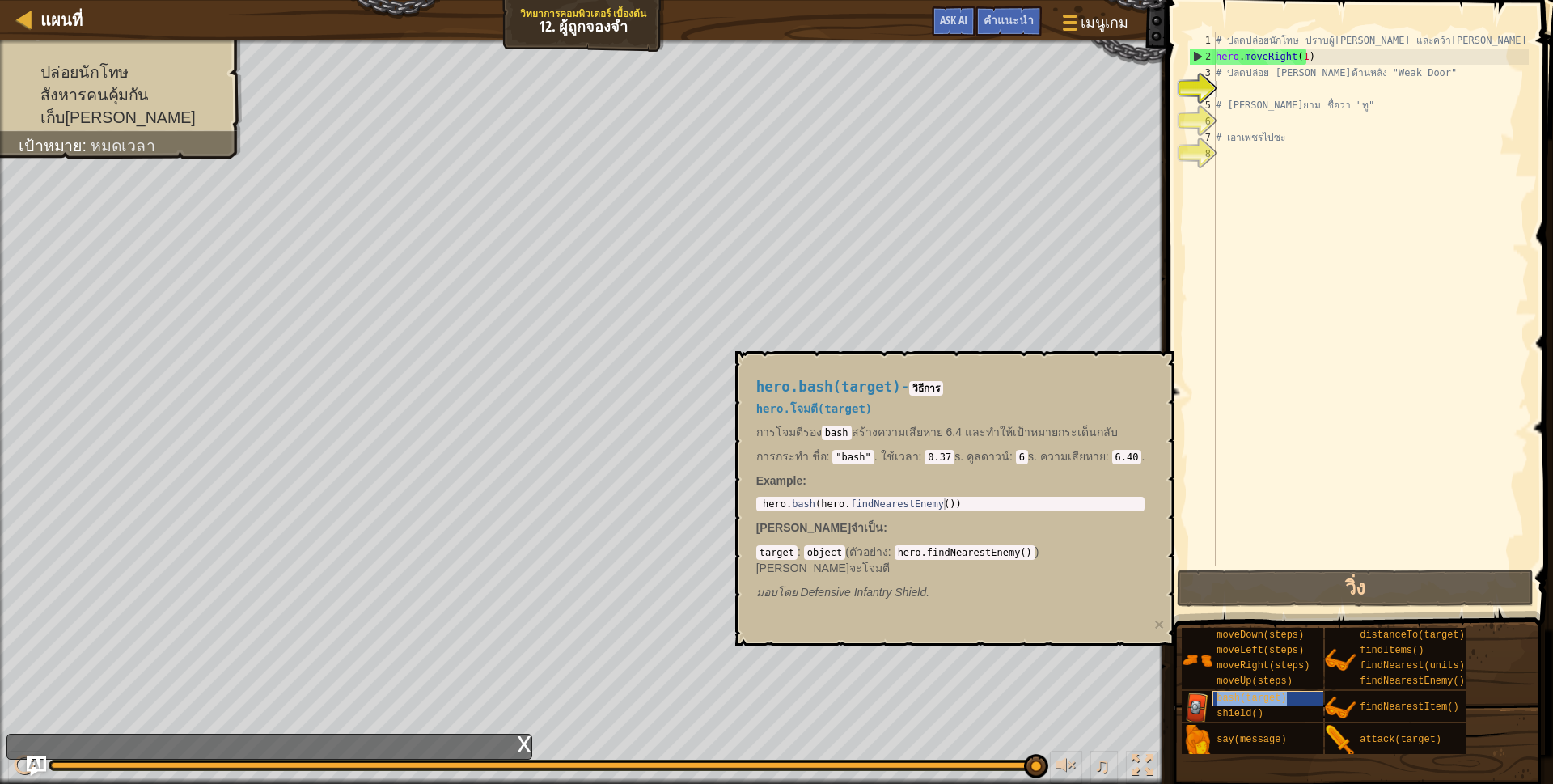
click at [1221, 701] on span "bash(target)" at bounding box center [1251, 698] width 69 height 12
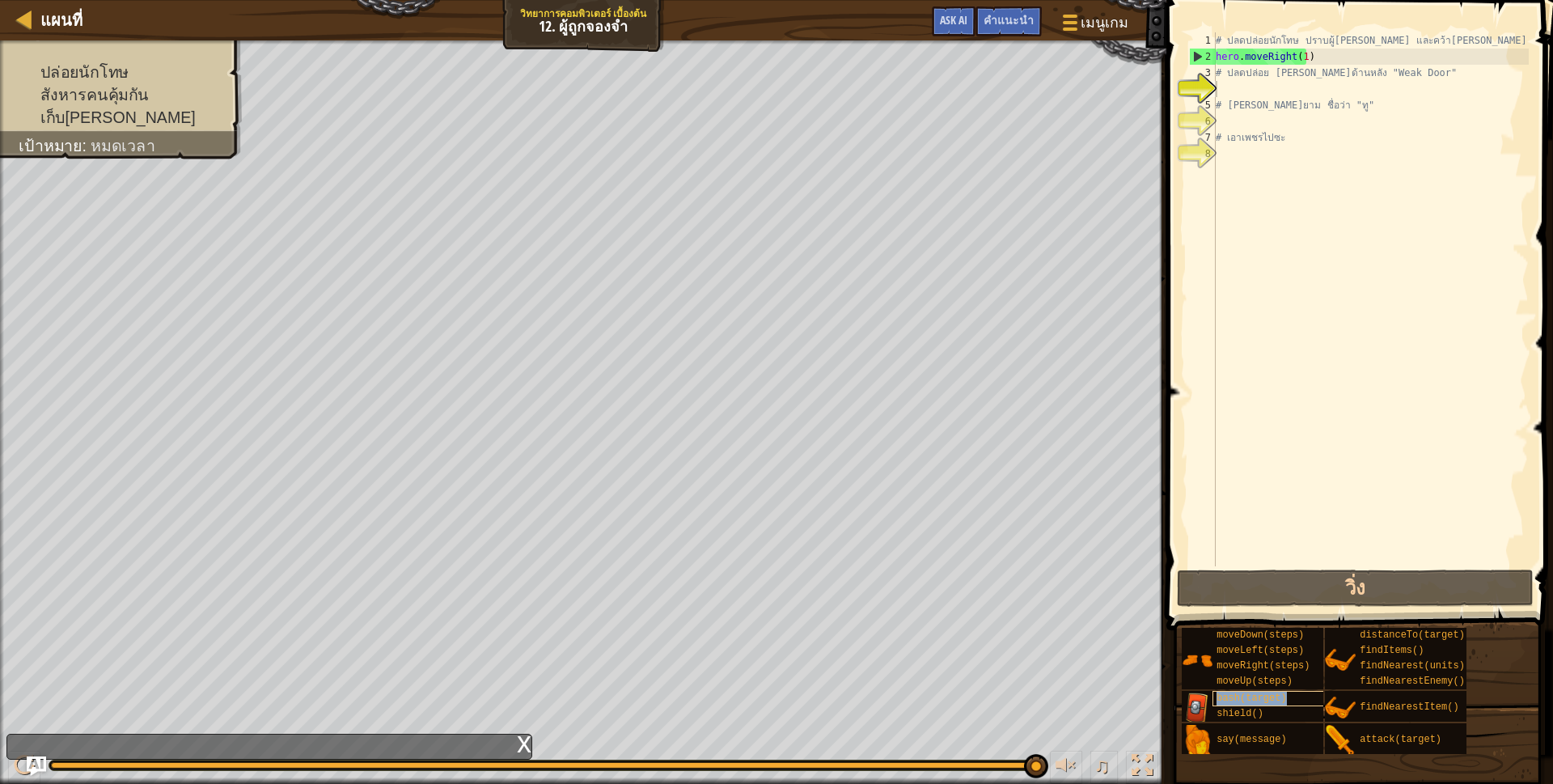
click at [1228, 704] on div "bash(target)" at bounding box center [1290, 698] width 156 height 15
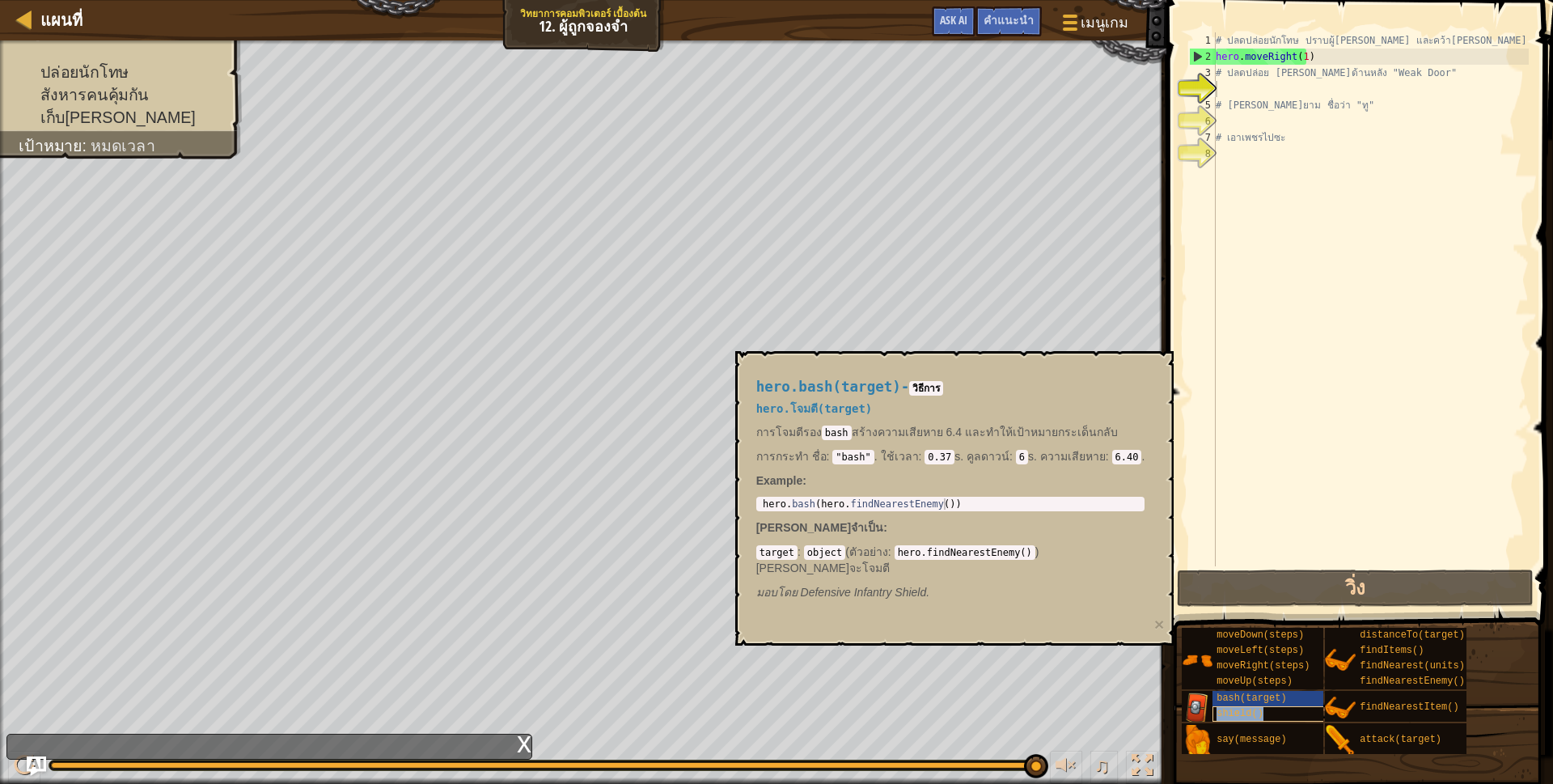
click at [1234, 715] on span "shield()" at bounding box center [1240, 714] width 47 height 12
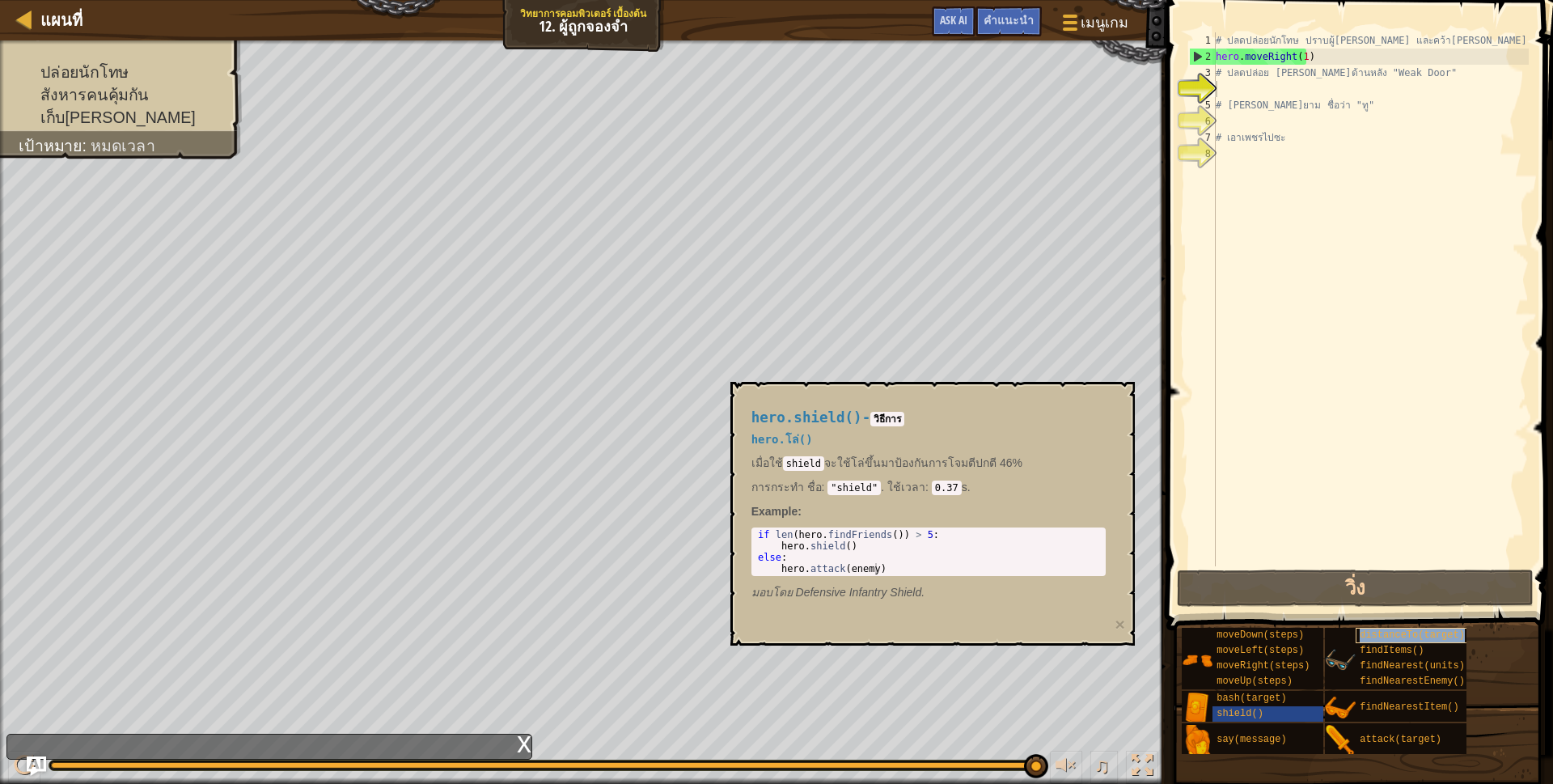
click at [1363, 638] on span "distanceTo(target)" at bounding box center [1412, 635] width 105 height 12
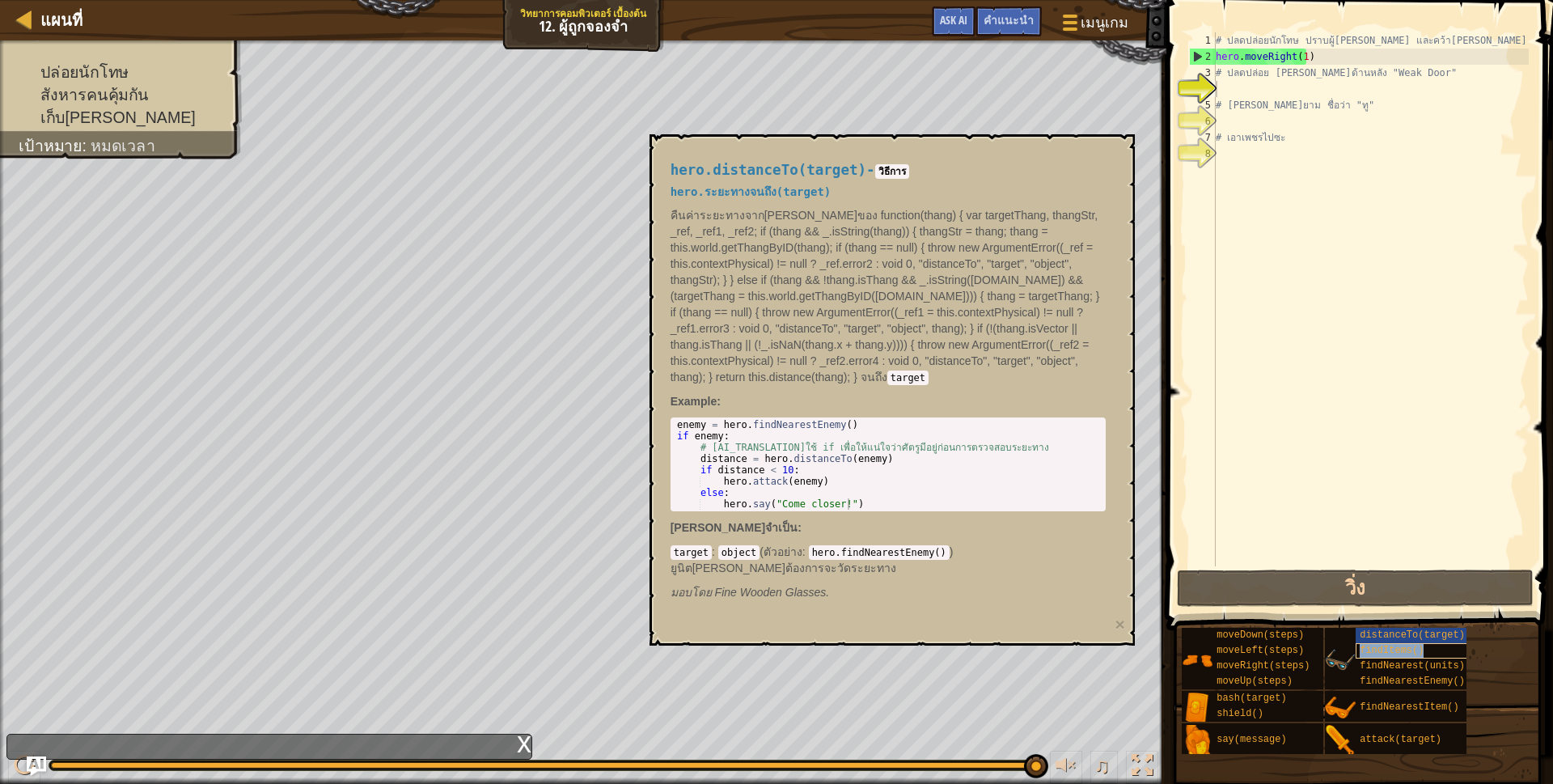
click at [1369, 652] on span "findItems()" at bounding box center [1392, 650] width 64 height 12
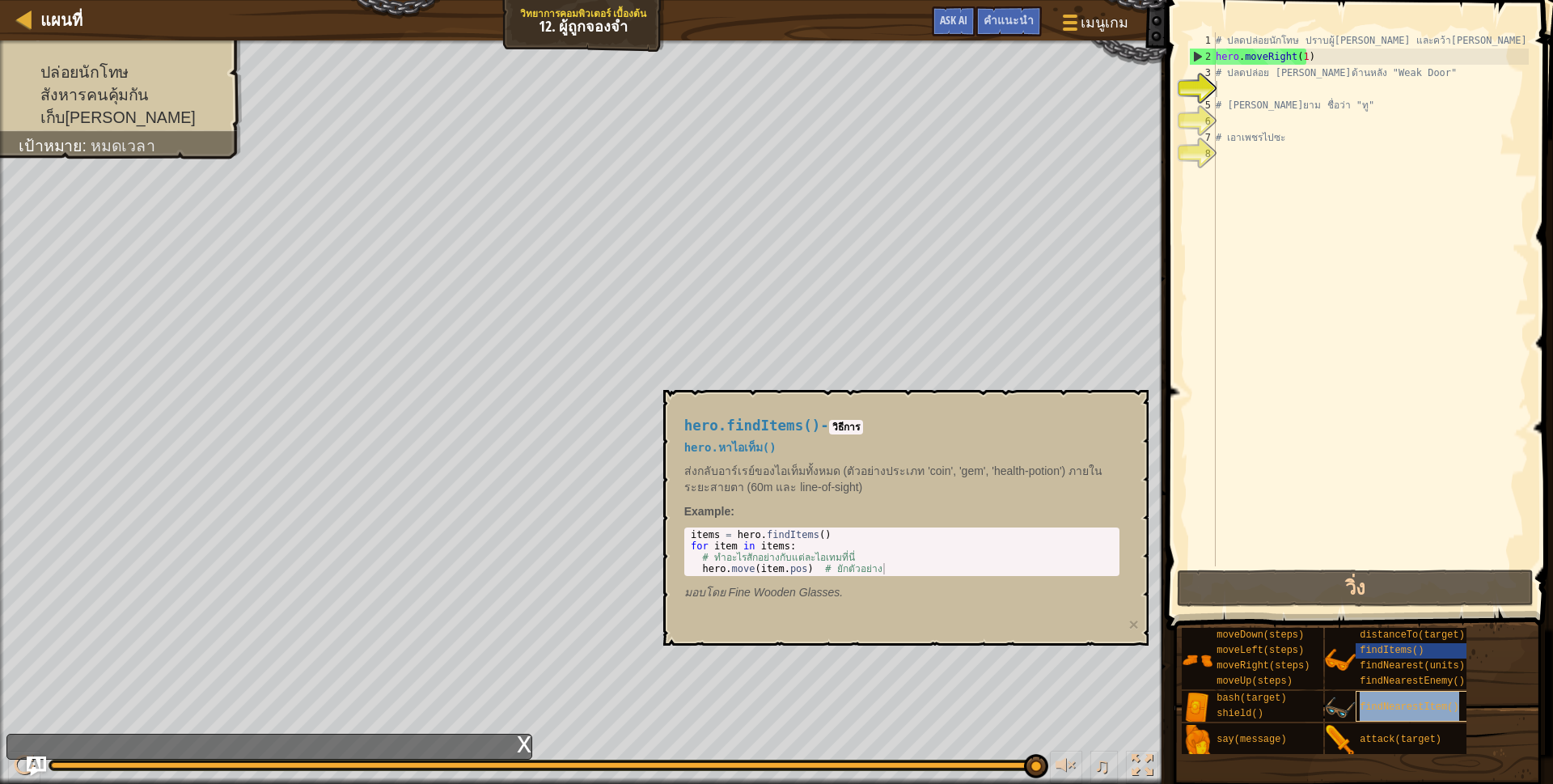
click at [1370, 695] on div "findNearestItem()" at bounding box center [1433, 705] width 156 height 31
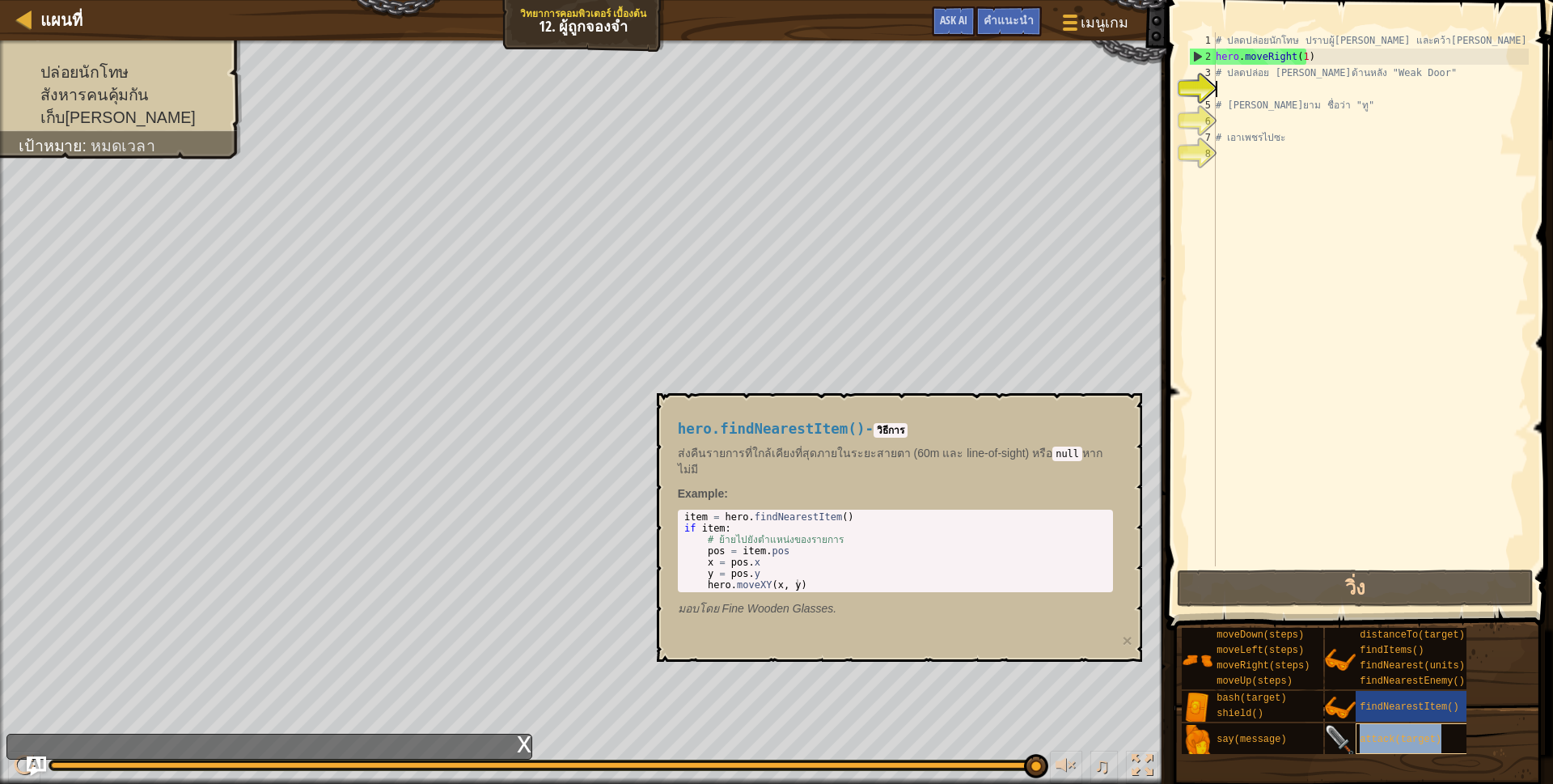
click at [1389, 747] on div "attack(target)" at bounding box center [1433, 738] width 156 height 31
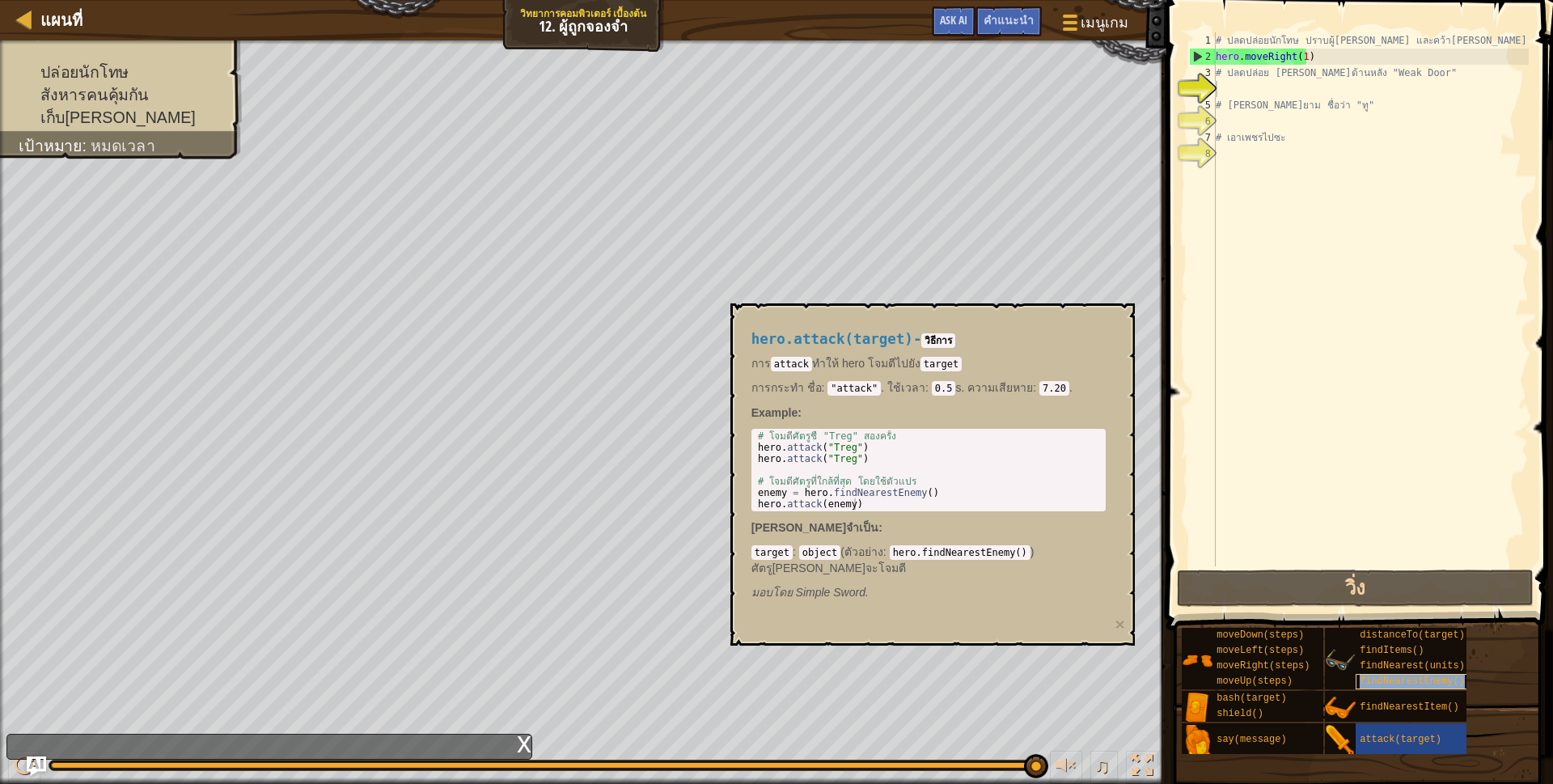
click at [1393, 676] on span "findNearestEnemy()" at bounding box center [1412, 681] width 105 height 12
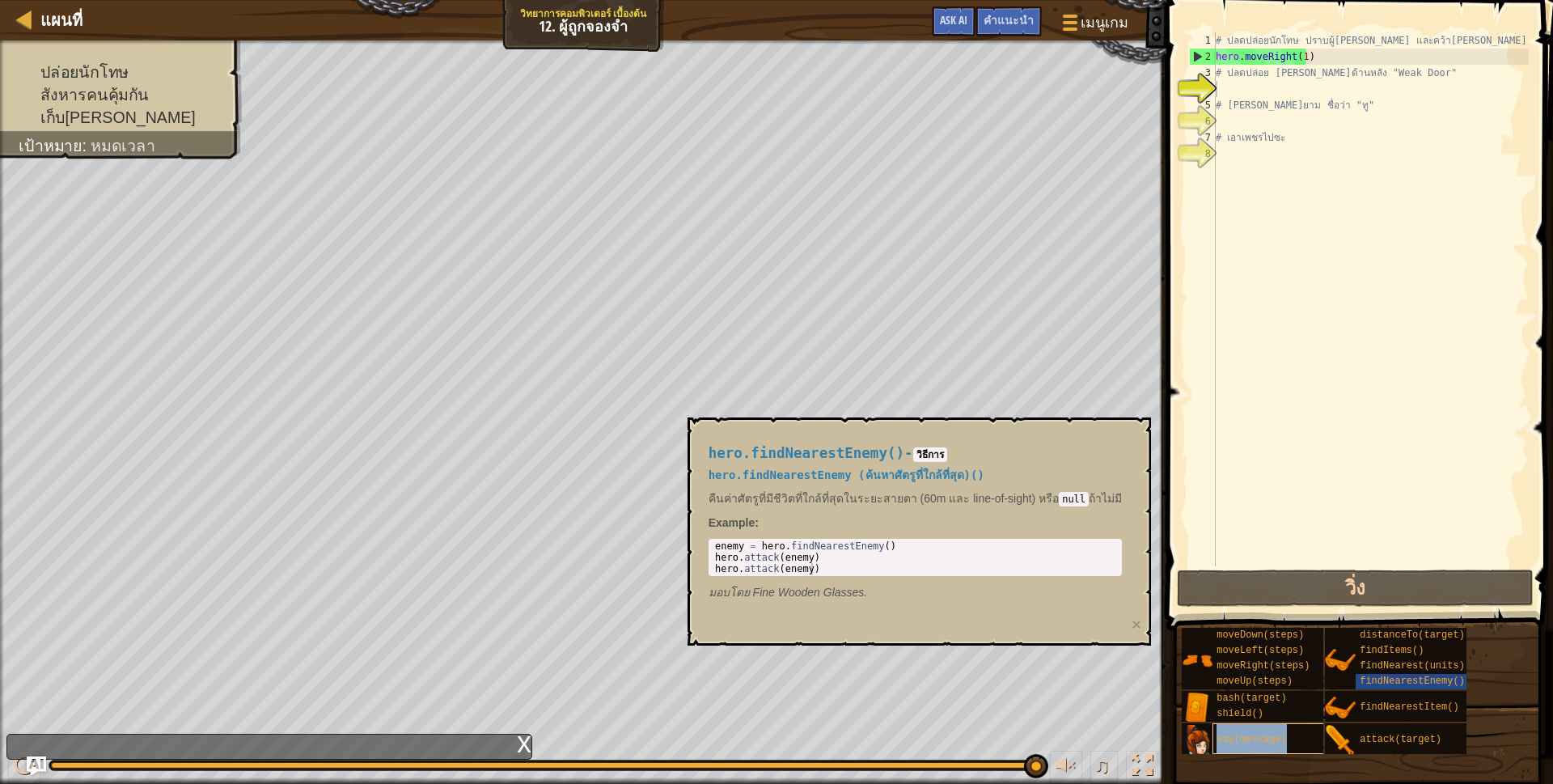
click at [1244, 737] on span "say(message)" at bounding box center [1251, 740] width 69 height 12
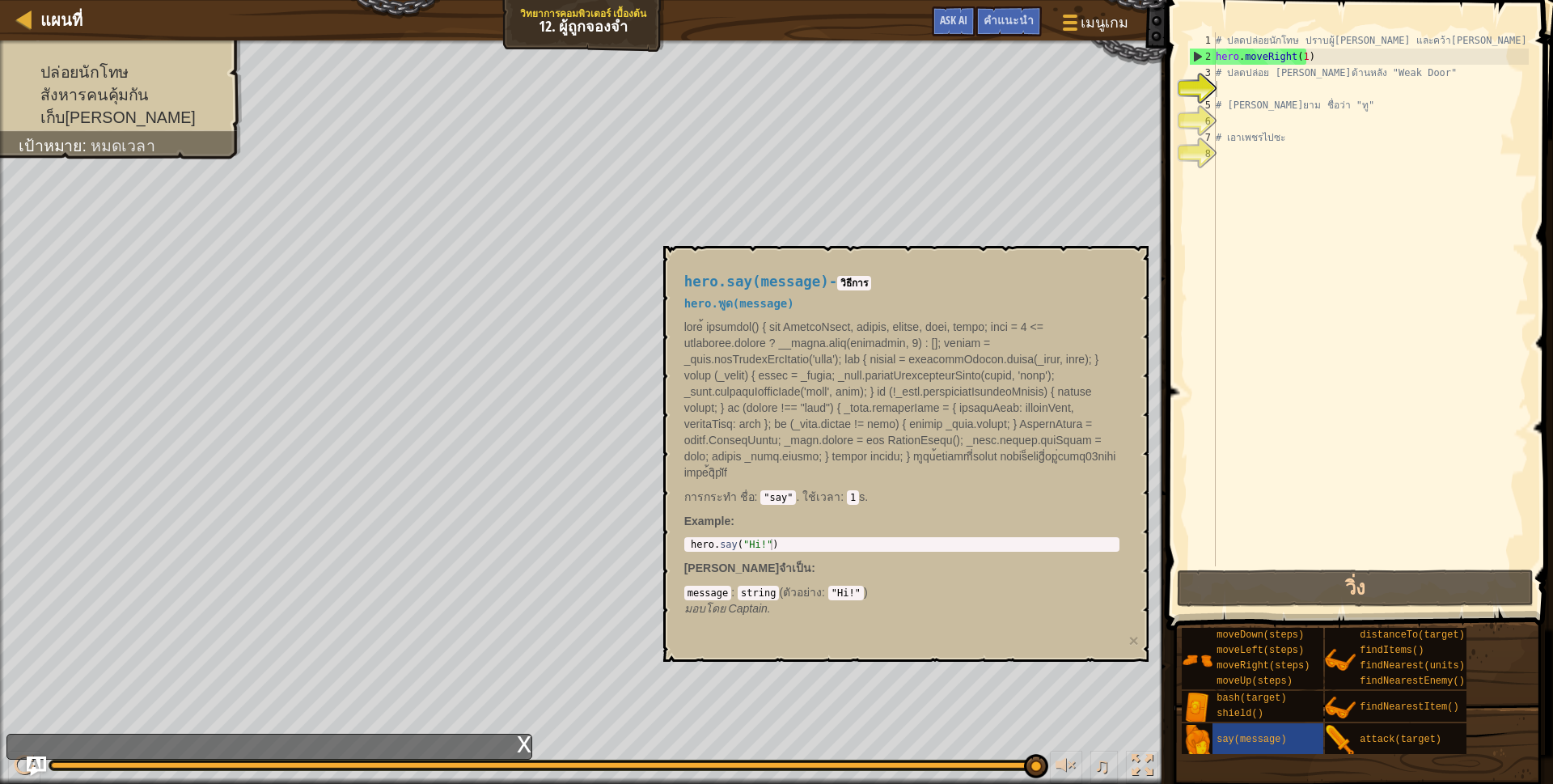
drag, startPoint x: 686, startPoint y: 526, endPoint x: 730, endPoint y: 533, distance: 44.6
click at [730, 537] on div "1 hero . say ( "Hi!" ) הההההההההההההההההההההההההההההההההההההההההההההההההההההההה…" at bounding box center [902, 544] width 435 height 14
type textarea "hero.say("Hi!")"
drag, startPoint x: 689, startPoint y: 527, endPoint x: 776, endPoint y: 526, distance: 87.0
click at [776, 539] on div "hero . say ( "Hi!" )" at bounding box center [902, 556] width 428 height 34
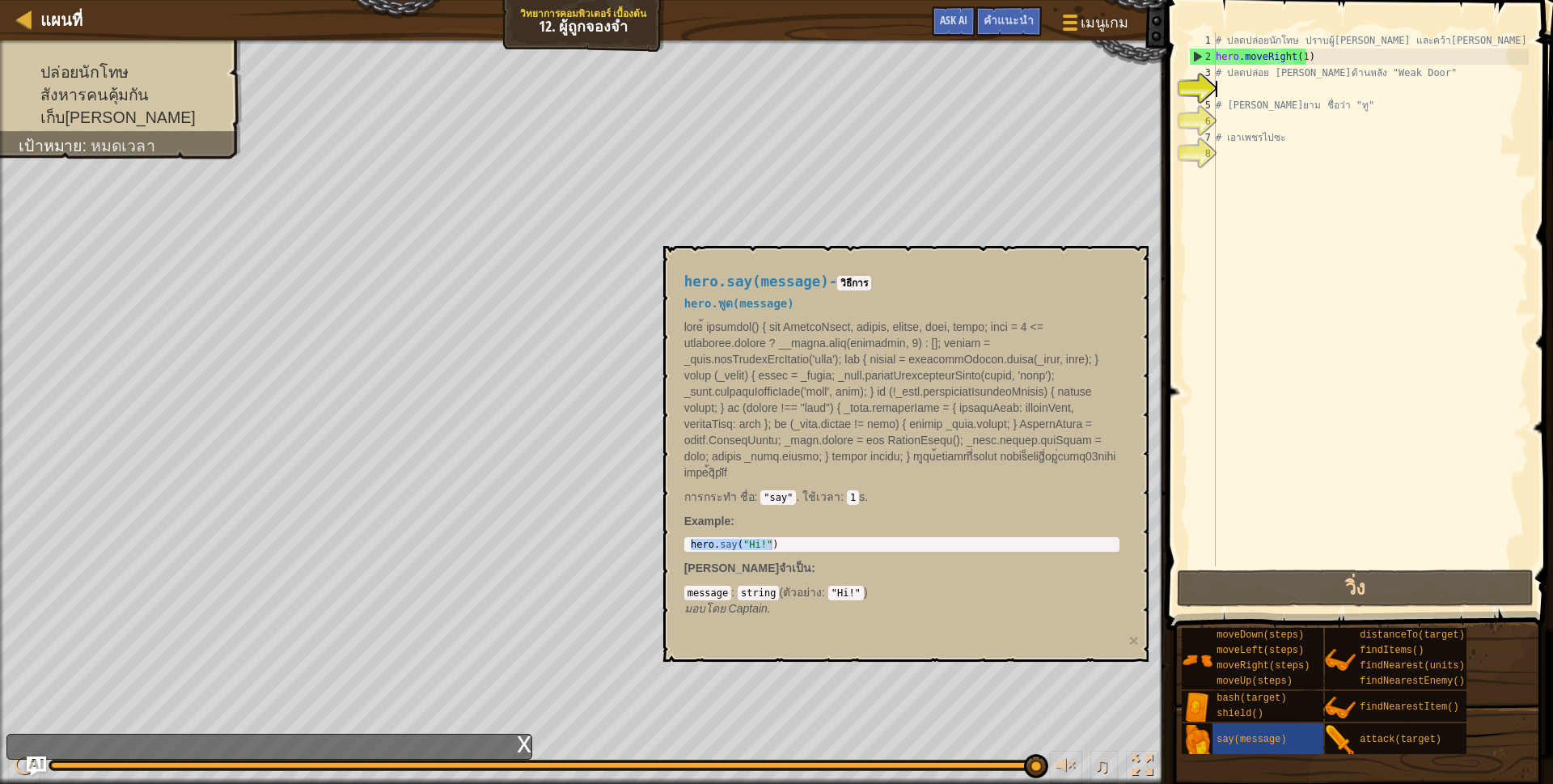
paste textarea "hero.say("Hi!")"
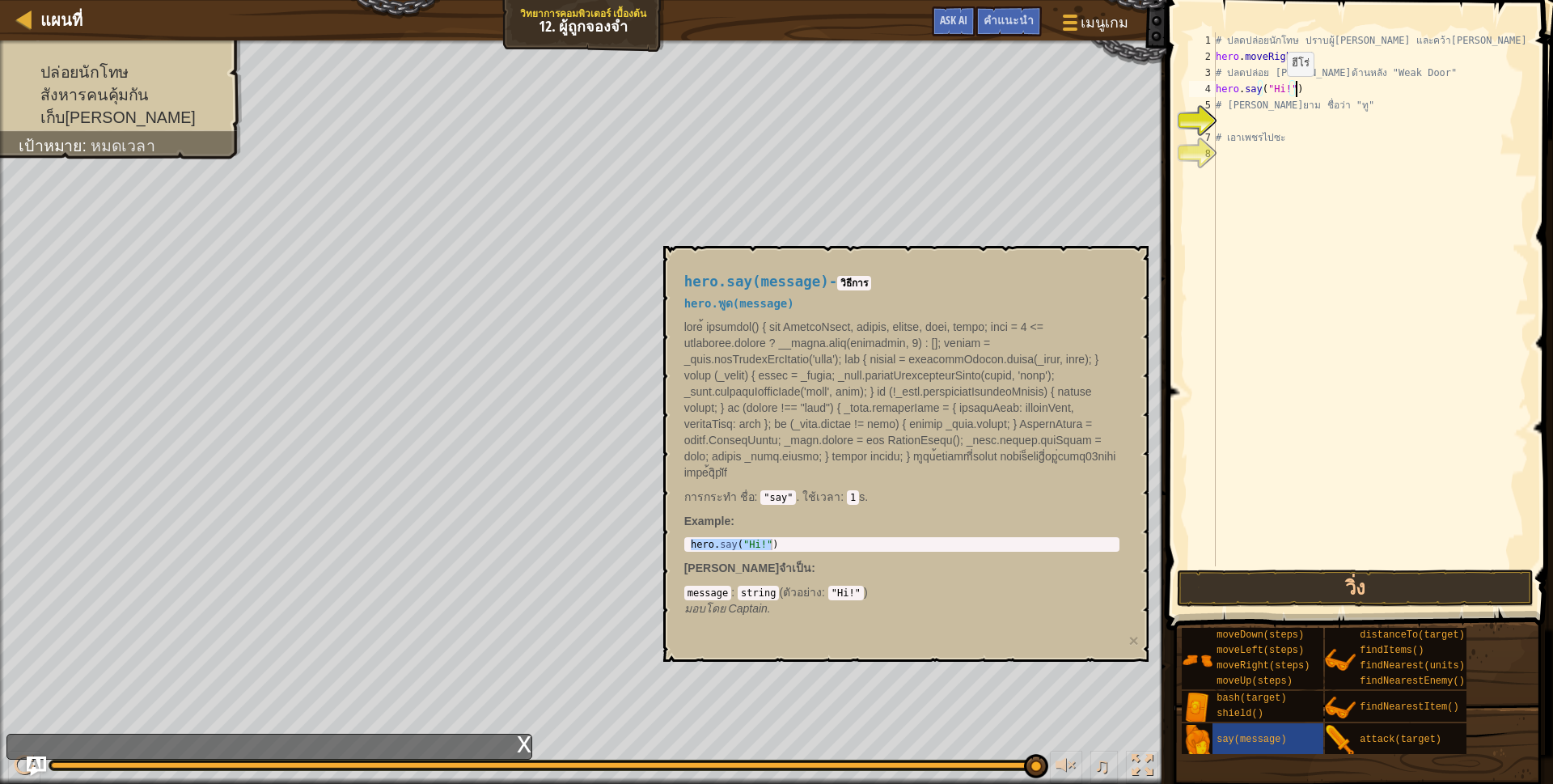
click at [1273, 92] on div "# ปลดปล่อยนักโทษ ปราบผู้[PERSON_NAME] และคว้า[PERSON_NAME] hero . moveRight ( 1…" at bounding box center [1371, 315] width 316 height 566
click at [1320, 89] on div "# ปลดปล่อยนักโทษ ปราบผู้[PERSON_NAME] และคว้า[PERSON_NAME] hero . moveRight ( 1…" at bounding box center [1371, 315] width 316 height 566
click at [1361, 581] on button "วิ่ง" at bounding box center [1355, 587] width 356 height 37
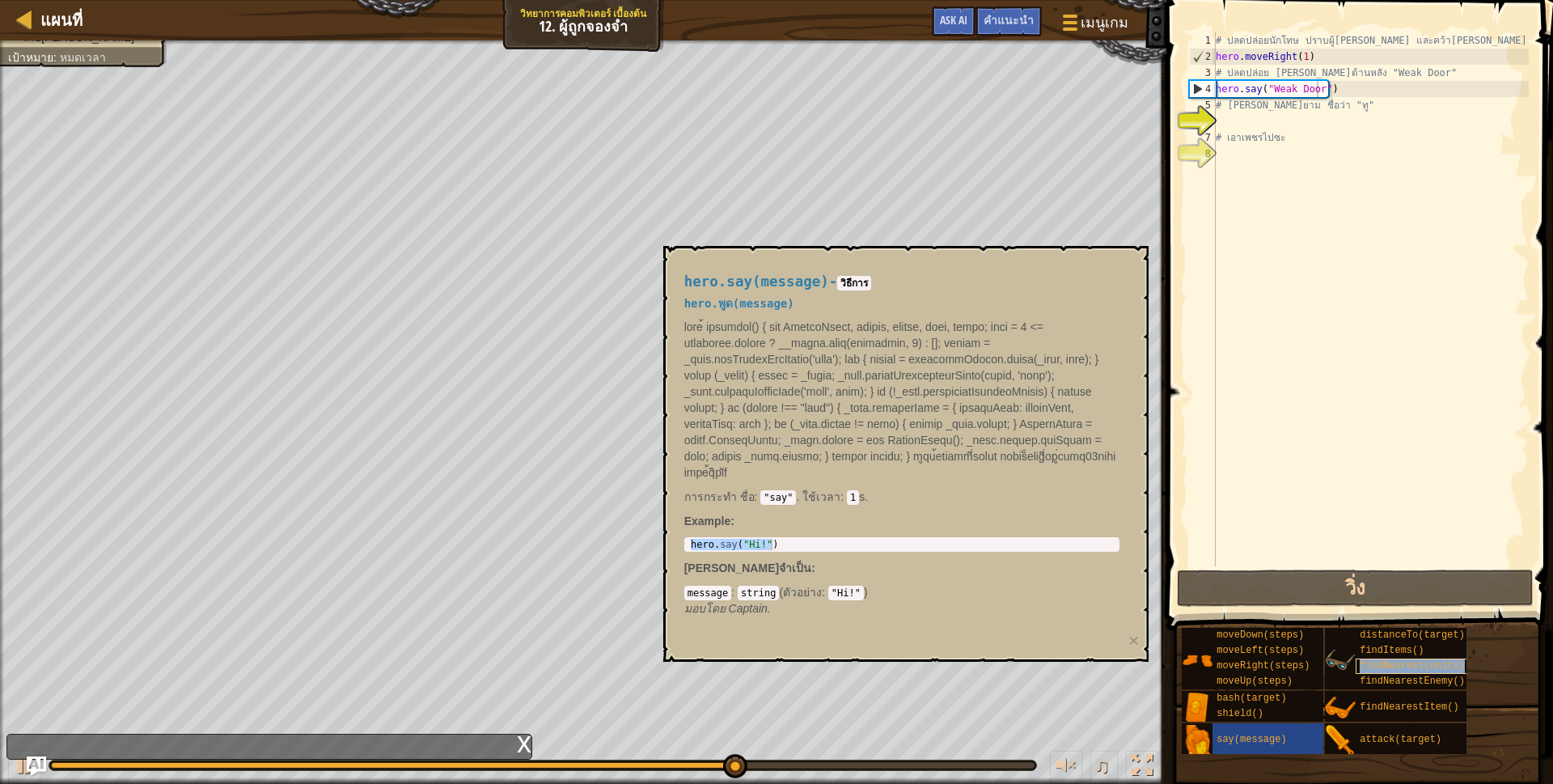
click at [1372, 664] on span "findNearest(units)" at bounding box center [1412, 666] width 105 height 12
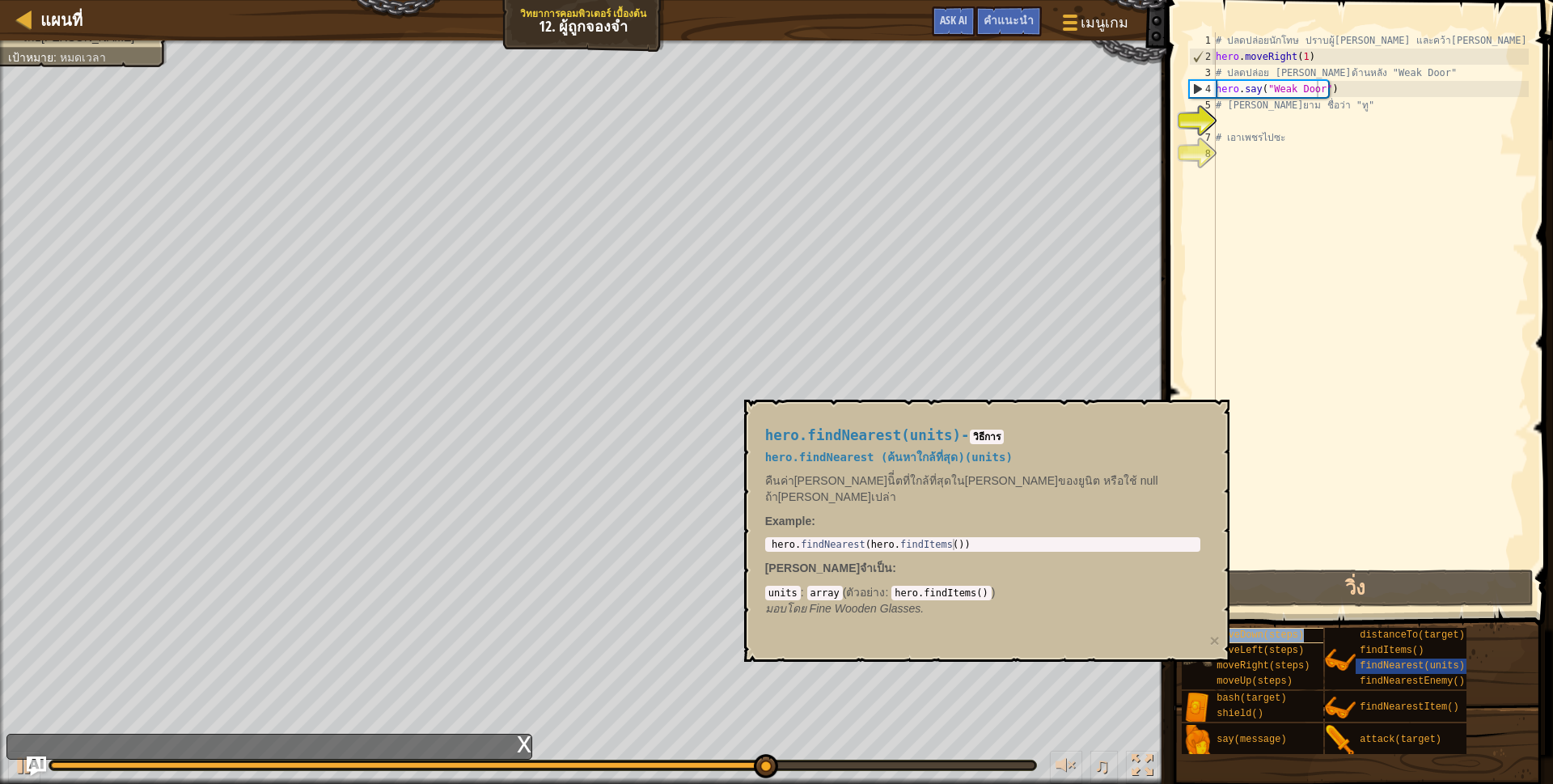
click at [1248, 632] on span "moveDown(steps)" at bounding box center [1260, 635] width 87 height 12
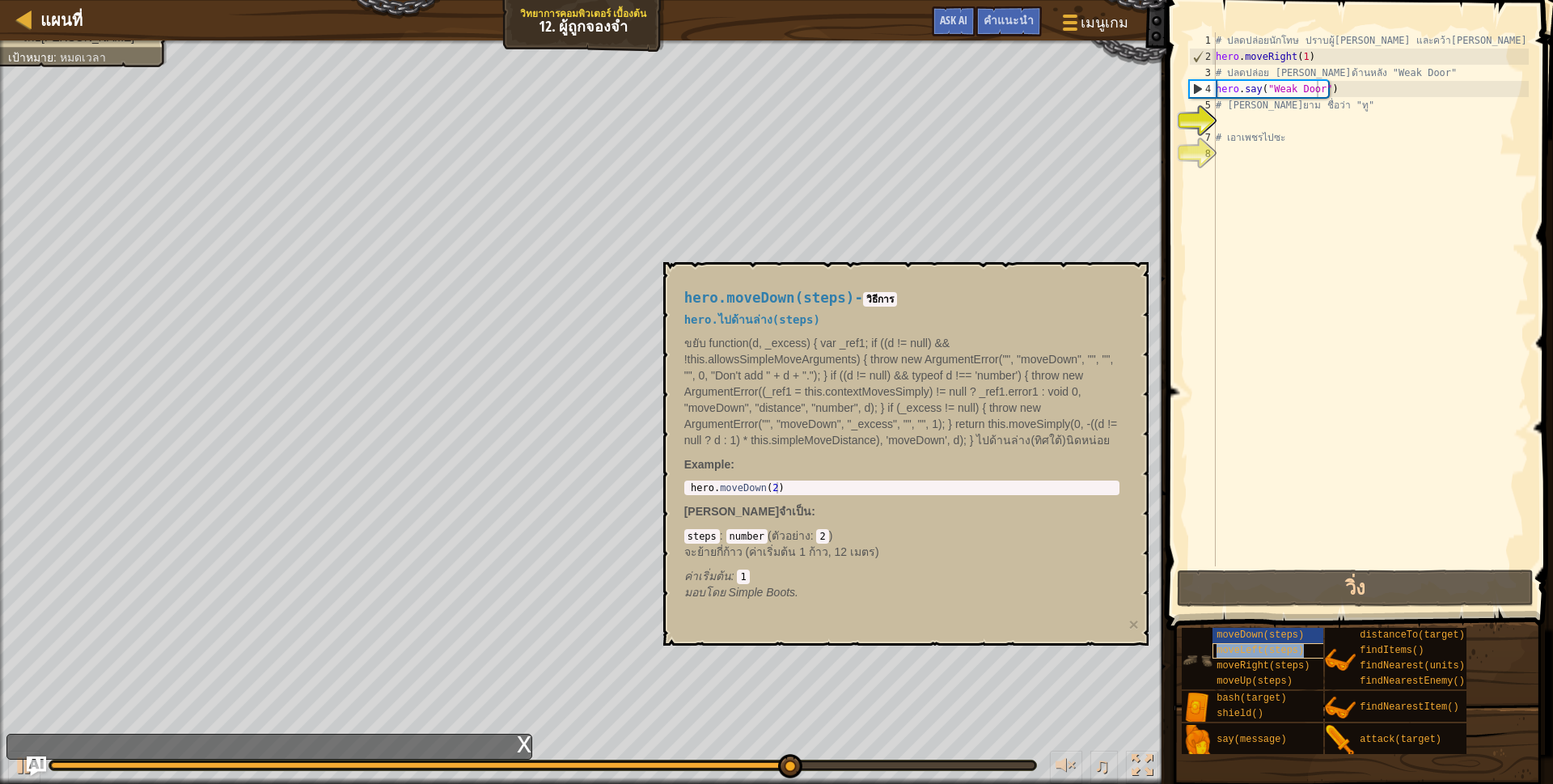
click at [1253, 649] on span "moveLeft(steps)" at bounding box center [1260, 650] width 87 height 12
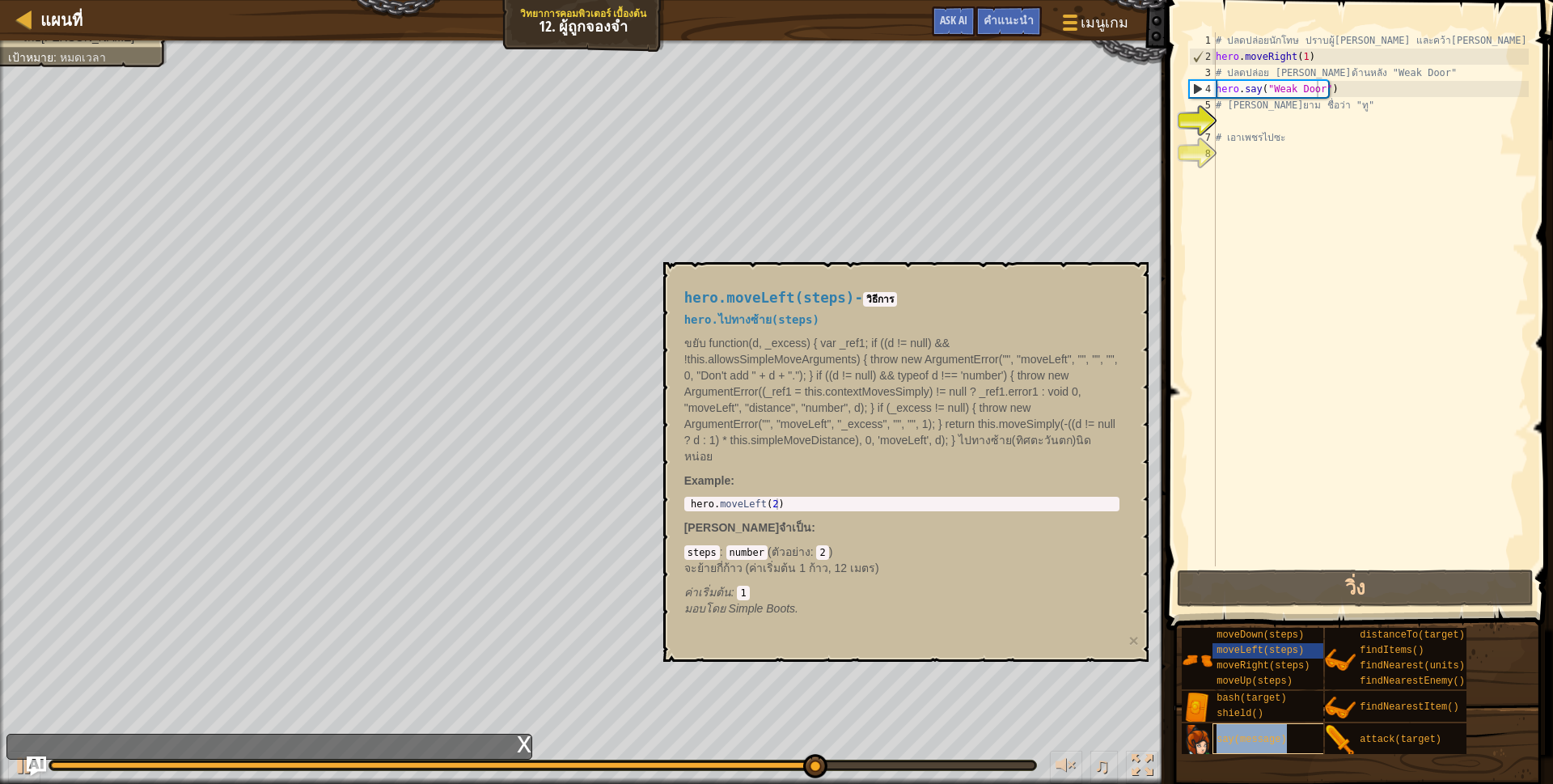
click at [1252, 735] on span "say(message)" at bounding box center [1251, 740] width 69 height 12
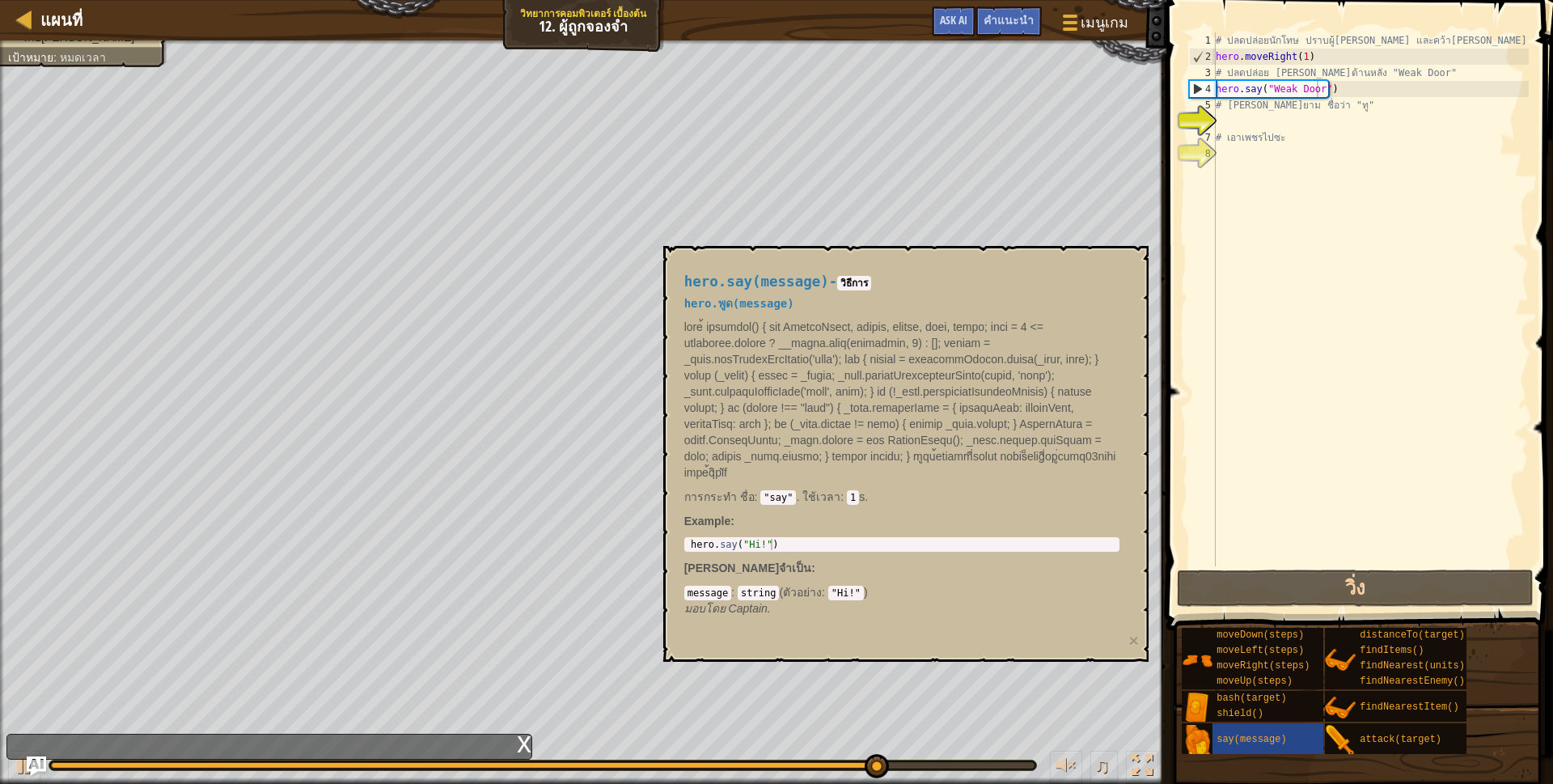
click at [1235, 689] on div "moveDown(steps) moveLeft(steps) moveRight(steps) moveUp(steps) bash(target) shi…" at bounding box center [1361, 690] width 361 height 128
click at [1231, 692] on span "bash(target)" at bounding box center [1251, 698] width 69 height 12
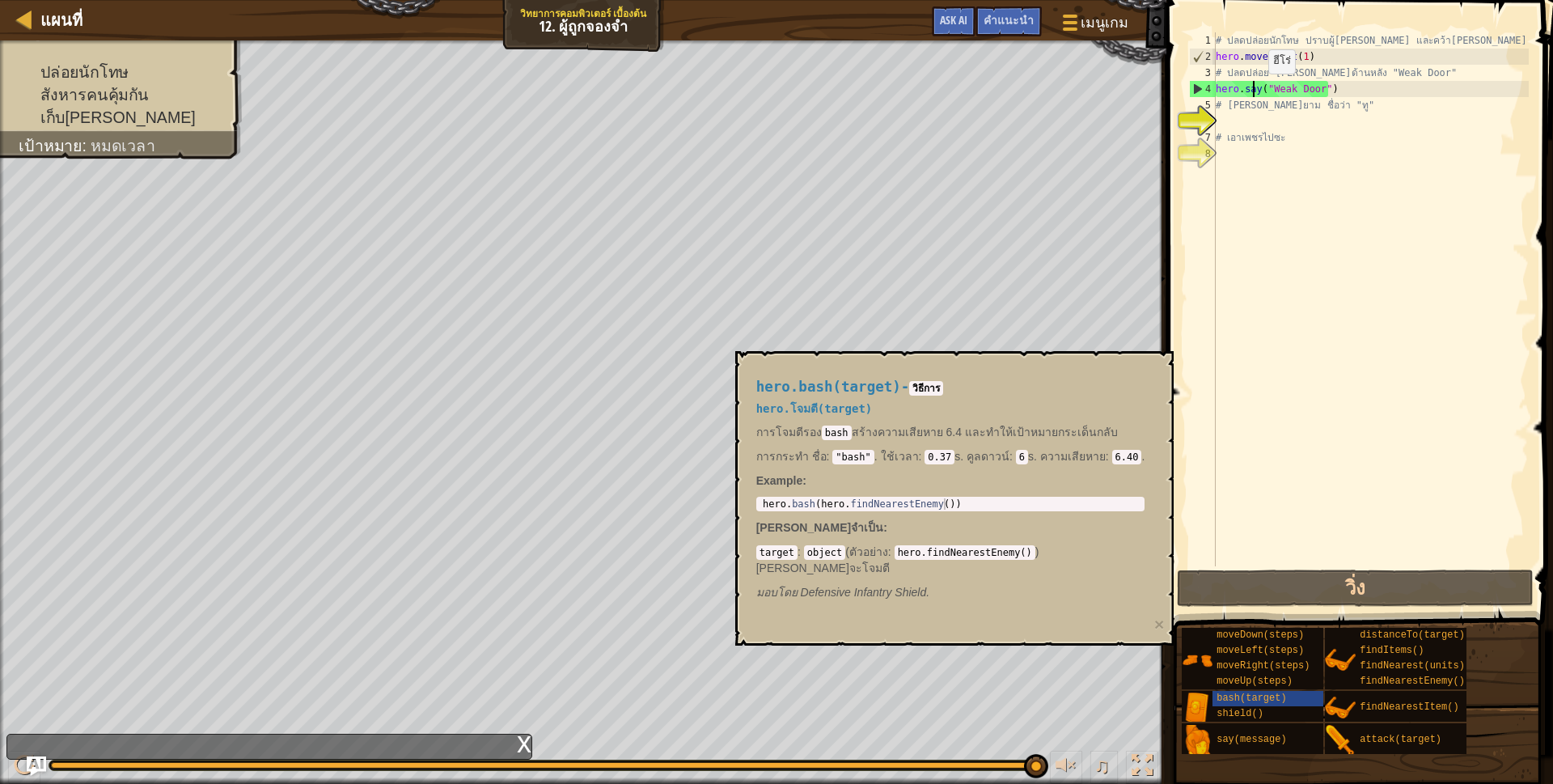
click at [1254, 90] on div "# ปลดปล่อยนักโทษ ปราบผู้[PERSON_NAME] และคว้า[PERSON_NAME] hero . moveRight ( 1…" at bounding box center [1371, 315] width 316 height 566
click at [1259, 90] on div "# ปลดปล่อยนักโทษ ปราบผู้[PERSON_NAME] และคว้า[PERSON_NAME] hero . moveRight ( 1…" at bounding box center [1371, 315] width 316 height 566
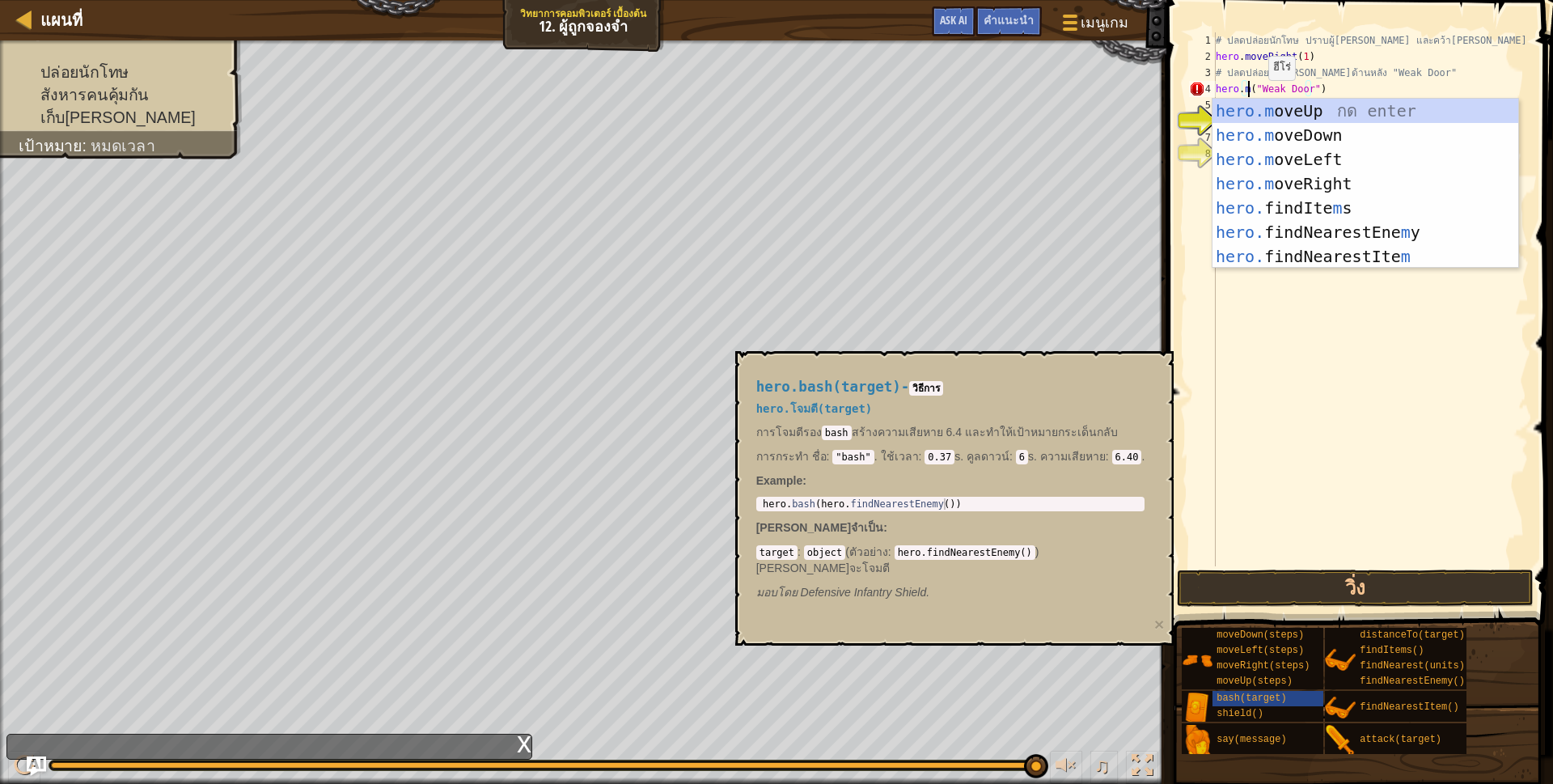
scroll to position [3, 26]
click at [1275, 182] on div "hero.m oveUp กด enter hero.m oveDown กด enter hero.m oveLeft กด enter hero.m ov…" at bounding box center [1365, 208] width 305 height 218
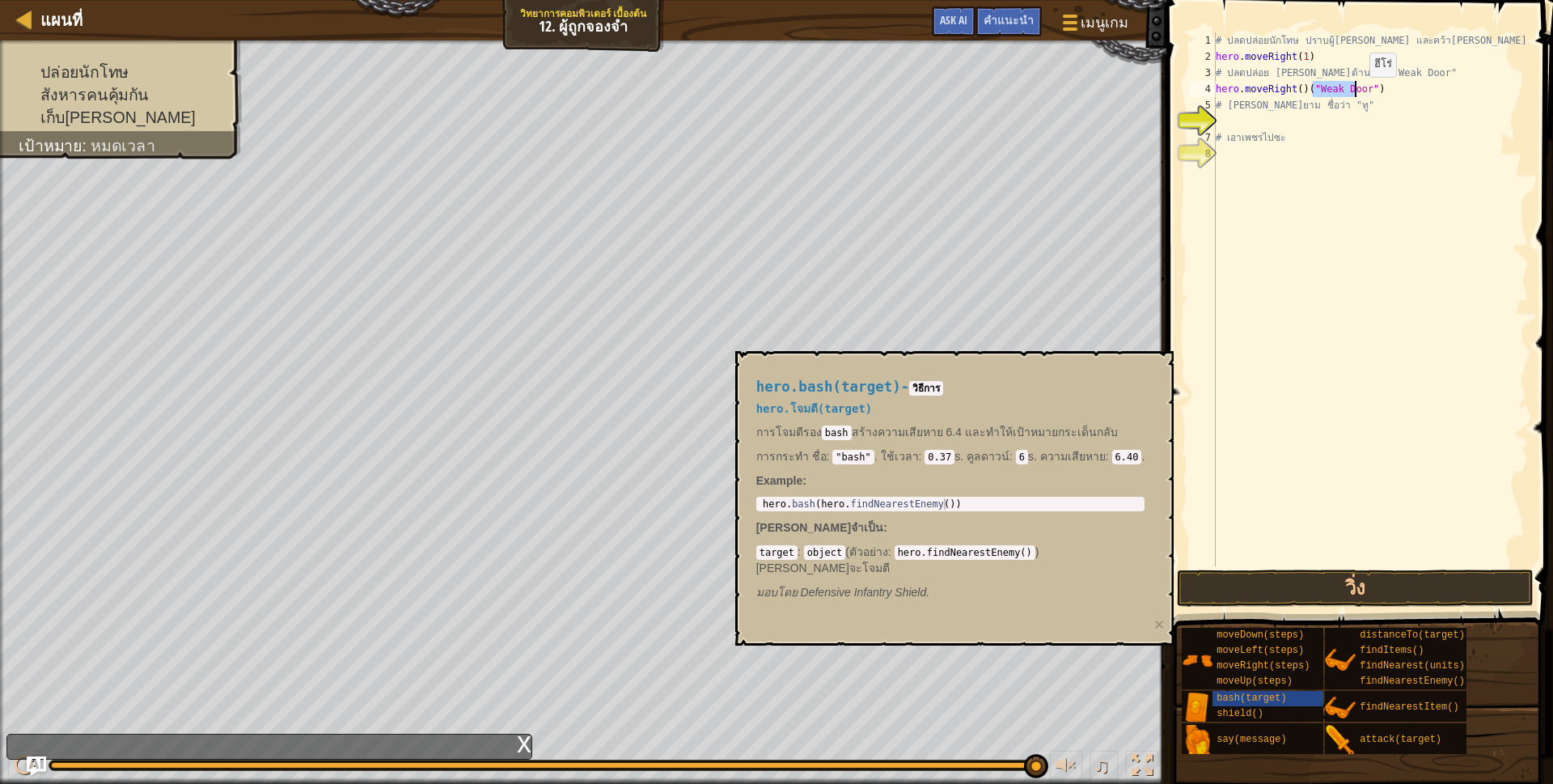
drag, startPoint x: 1312, startPoint y: 92, endPoint x: 1356, endPoint y: 93, distance: 44.0
click at [1356, 93] on div "# ปลดปล่อยนักโทษ ปราบผู้[PERSON_NAME] และคว้า[PERSON_NAME] hero . moveRight ( 1…" at bounding box center [1371, 315] width 316 height 566
click at [1360, 93] on div "# ปลดปล่อยนักโทษ ปราบผู้[PERSON_NAME] และคว้า[PERSON_NAME] hero . moveRight ( 1…" at bounding box center [1371, 315] width 316 height 566
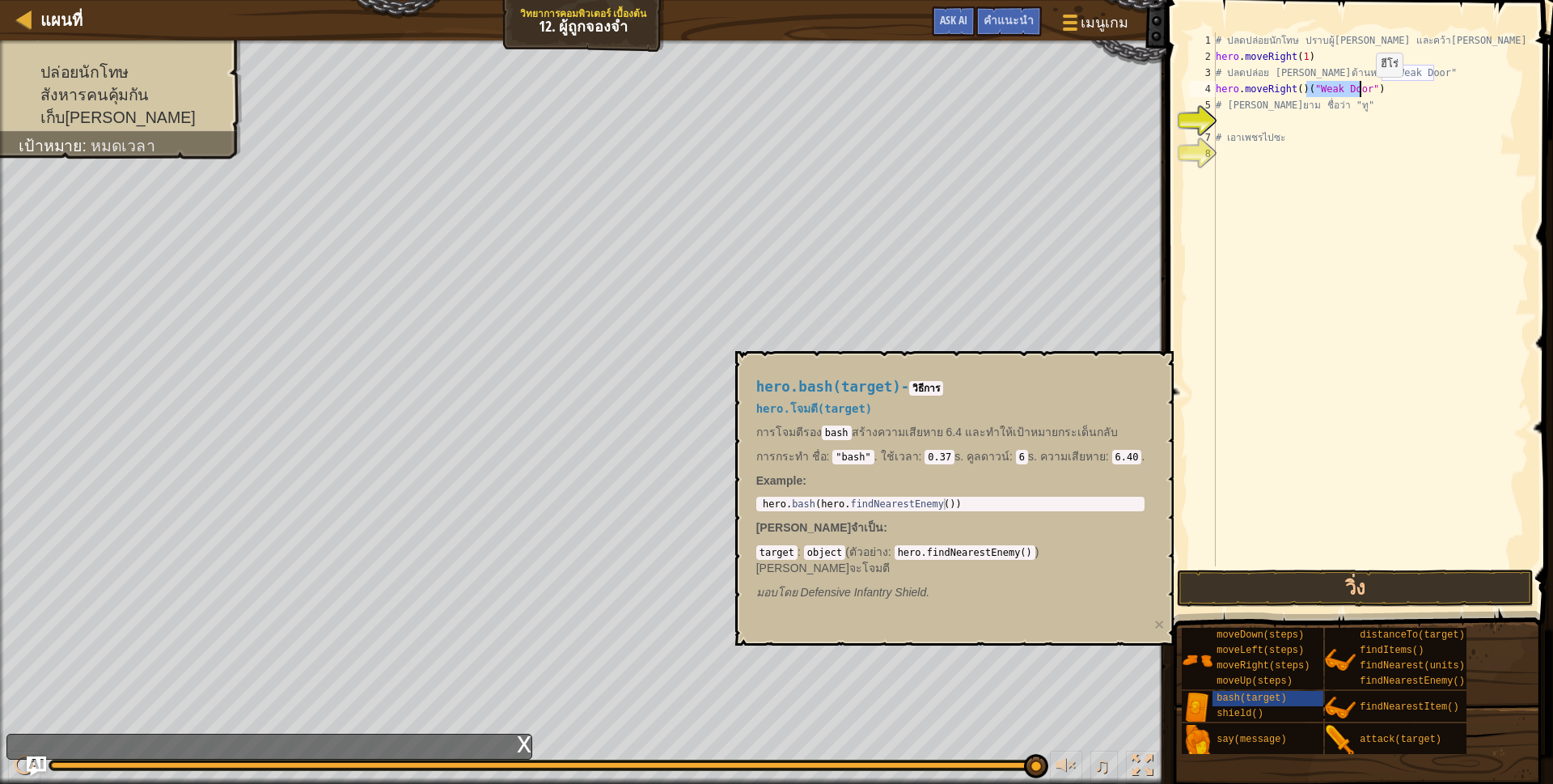
drag, startPoint x: 1308, startPoint y: 93, endPoint x: 1362, endPoint y: 93, distance: 54.0
click at [1362, 93] on div "# ปลดปล่อยนักโทษ ปราบผู้[PERSON_NAME] และคว้า[PERSON_NAME] hero . moveRight ( 1…" at bounding box center [1371, 315] width 316 height 566
click at [1347, 89] on div "# ปลดปล่อยนักโทษ ปราบผู้[PERSON_NAME] และคว้า[PERSON_NAME] hero . moveRight ( 1…" at bounding box center [1371, 315] width 316 height 566
drag, startPoint x: 1222, startPoint y: 79, endPoint x: 1264, endPoint y: 79, distance: 42.0
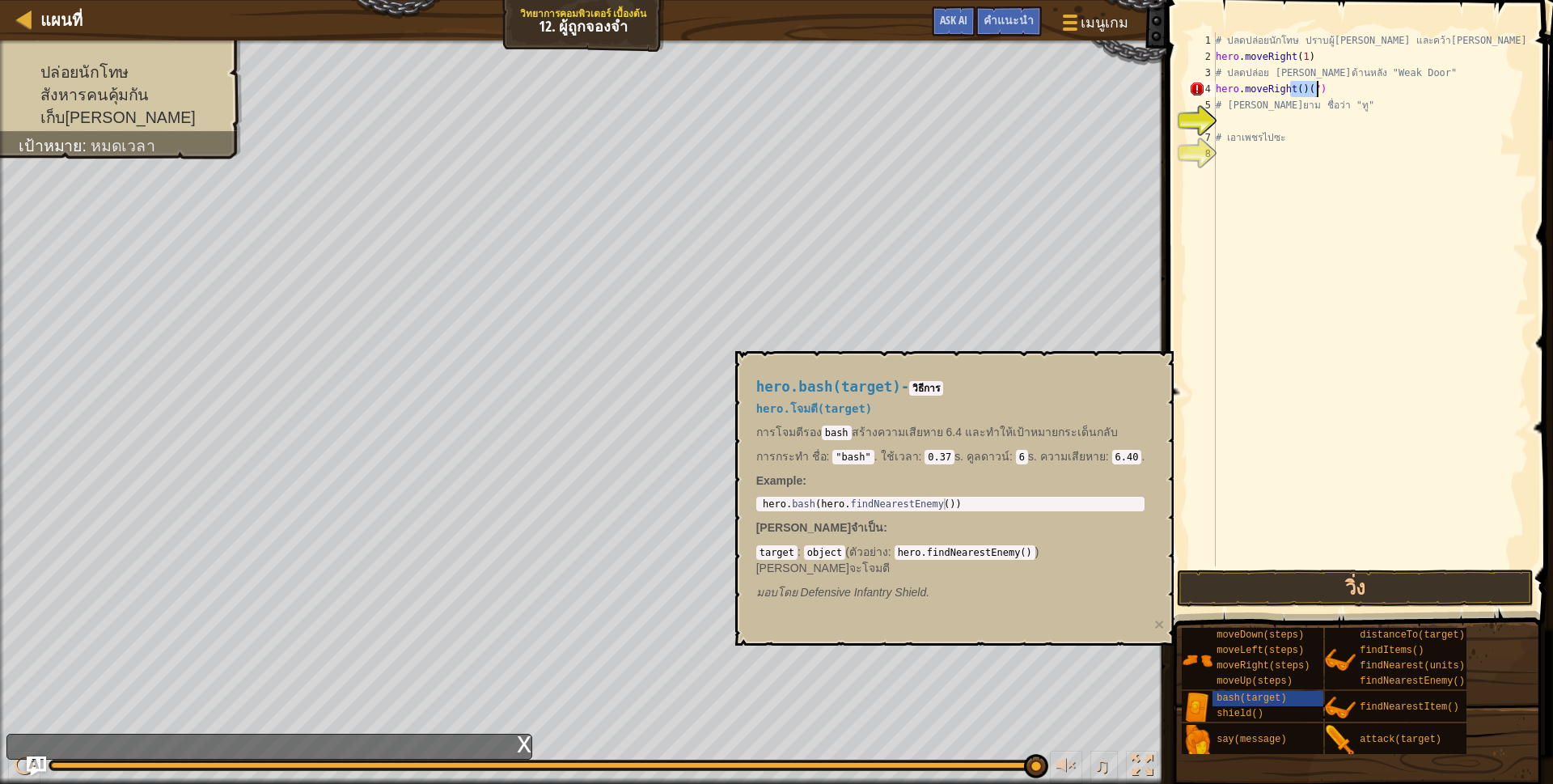
click at [1235, 79] on div "# ปลดปล่อยนักโทษ ปราบผู้[PERSON_NAME] และคว้า[PERSON_NAME] hero . moveRight ( 1…" at bounding box center [1371, 315] width 316 height 566
drag, startPoint x: 1299, startPoint y: 92, endPoint x: 1323, endPoint y: 94, distance: 24.1
click at [1323, 94] on div "# ปลดปล่อยนักโทษ ปราบผู้[PERSON_NAME] และคว้า[PERSON_NAME] hero . moveRight ( 1…" at bounding box center [1371, 315] width 316 height 566
click at [1293, 90] on div "# ปลดปล่อยนักโทษ ปราบผู้[PERSON_NAME] และคว้า[PERSON_NAME] hero . moveRight ( 1…" at bounding box center [1371, 315] width 316 height 566
click at [1295, 90] on div "# ปลดปล่อยนักโทษ ปราบผู้[PERSON_NAME] และคว้า[PERSON_NAME] hero . moveRight ( 1…" at bounding box center [1371, 315] width 316 height 566
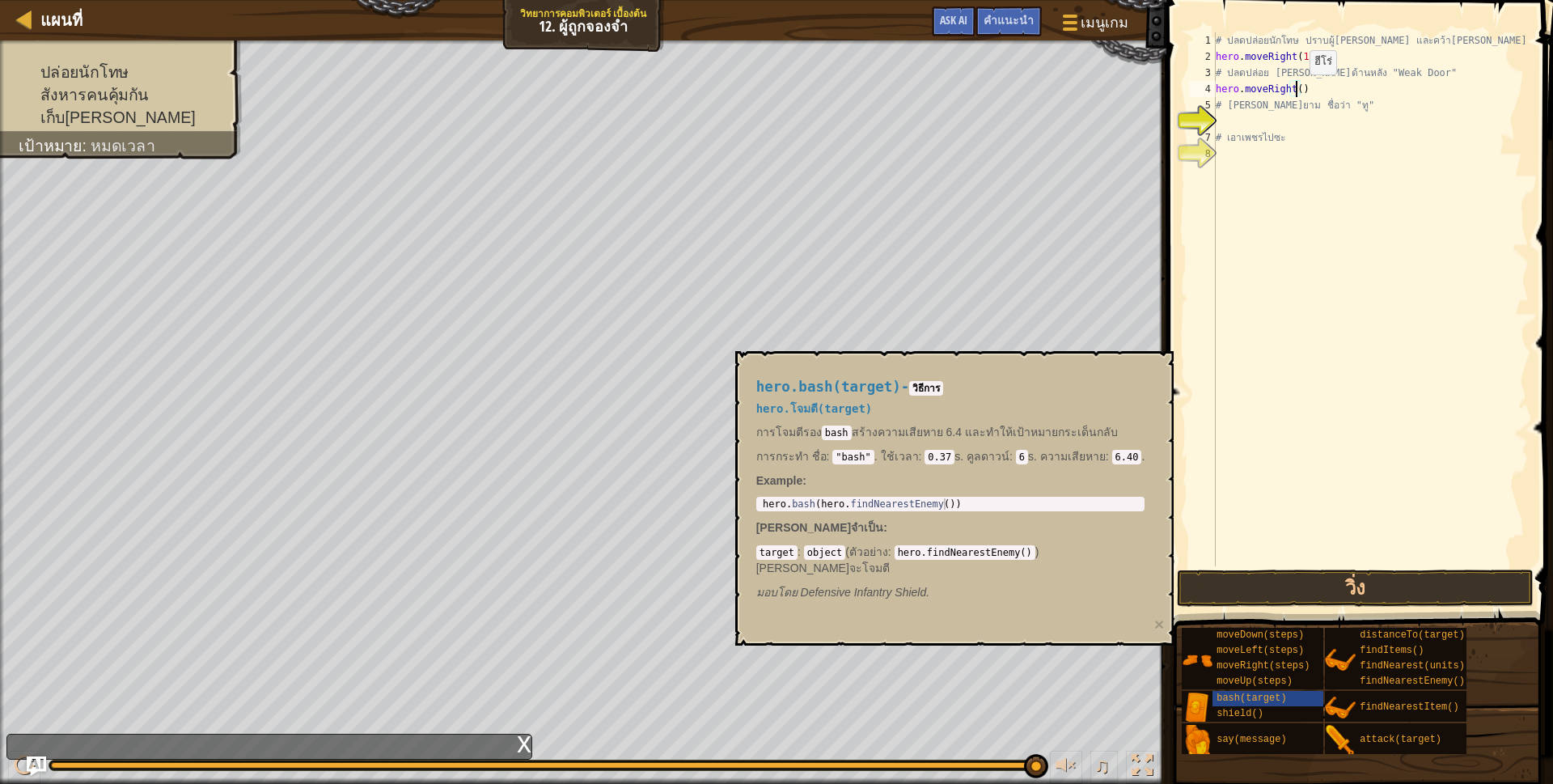
scroll to position [3, 2]
paste textarea ""Weak Door"
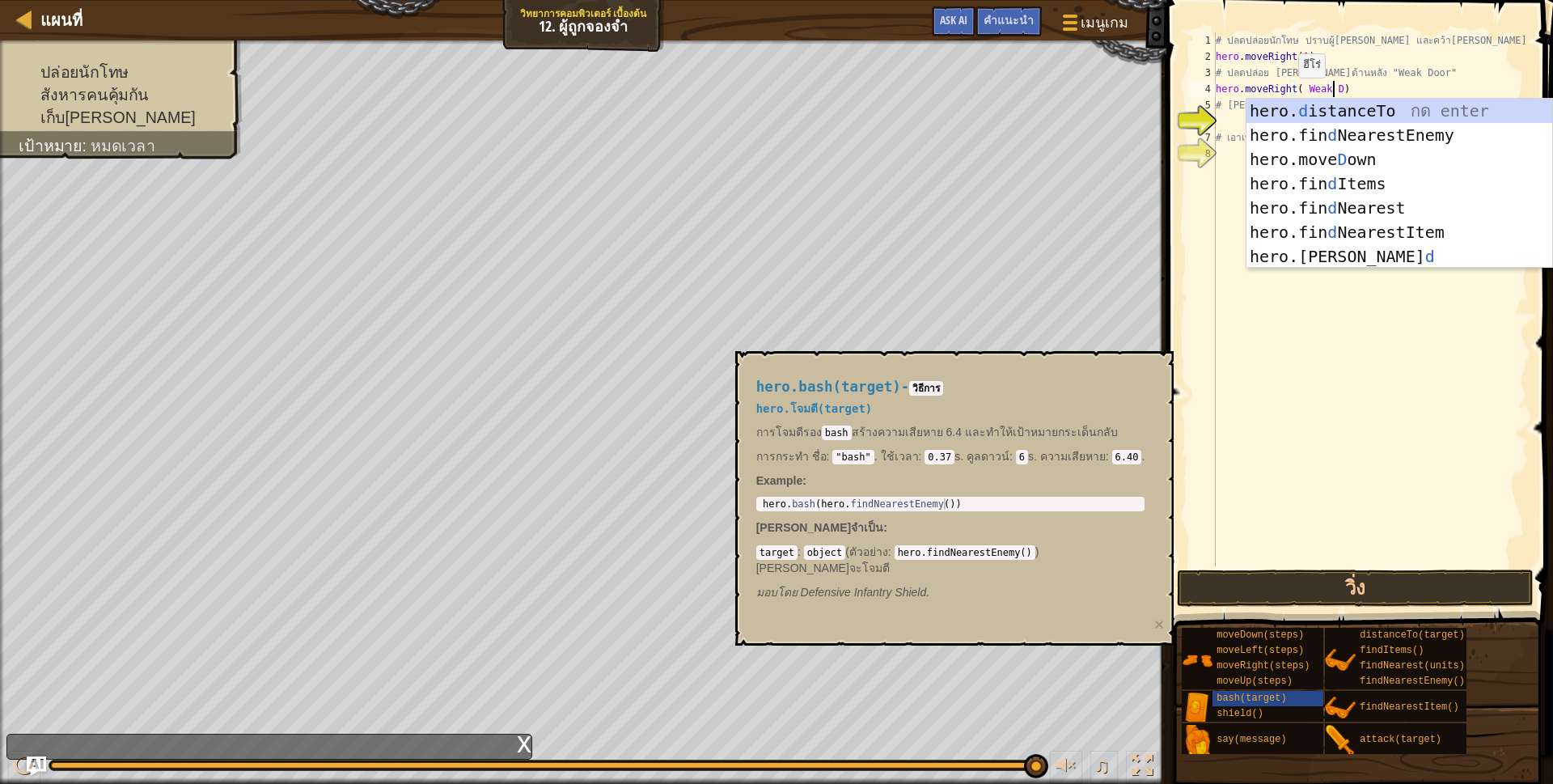
scroll to position [3, 97]
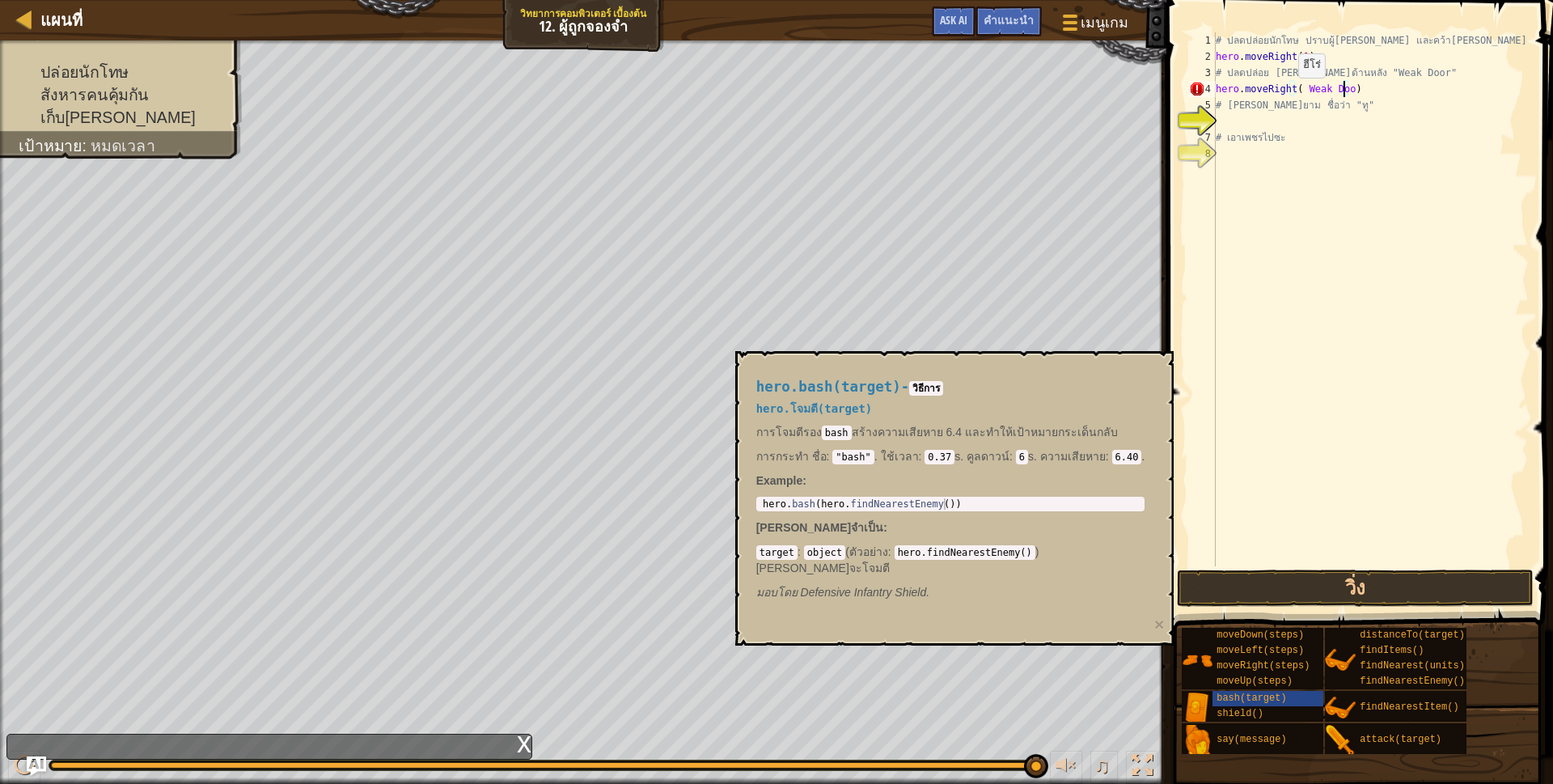
type textarea "hero.moveRight( Weak Door)"
drag, startPoint x: 1217, startPoint y: 90, endPoint x: 1371, endPoint y: 94, distance: 154.1
click at [1371, 94] on div "# ปลดปล่อยนักโทษ ปราบผู้[PERSON_NAME] และคว้า[PERSON_NAME] hero . moveRight ( 1…" at bounding box center [1371, 315] width 316 height 566
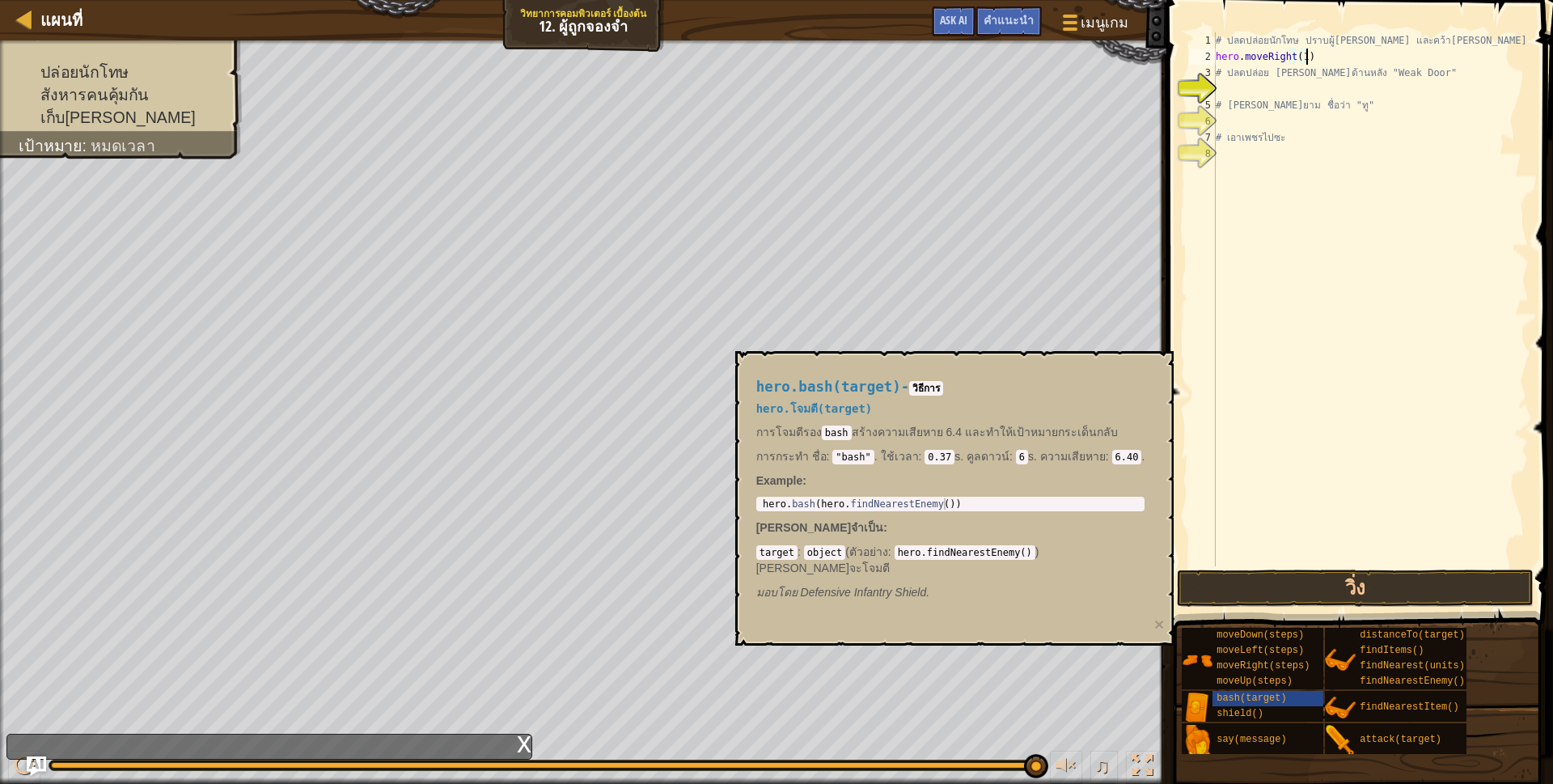
click at [1318, 59] on div "# ปลดปล่อยนักโทษ ปราบผู้[PERSON_NAME] และคว้า[PERSON_NAME] hero . moveRight ( 1…" at bounding box center [1371, 315] width 316 height 566
type textarea "hero.moveRight(1)"
drag, startPoint x: 1318, startPoint y: 58, endPoint x: 1275, endPoint y: 74, distance: 45.9
click at [1275, 74] on div "# ปลดปล่อยนักโทษ ปราบผู้[PERSON_NAME] และคว้า[PERSON_NAME] hero . moveRight ( 1…" at bounding box center [1371, 315] width 316 height 566
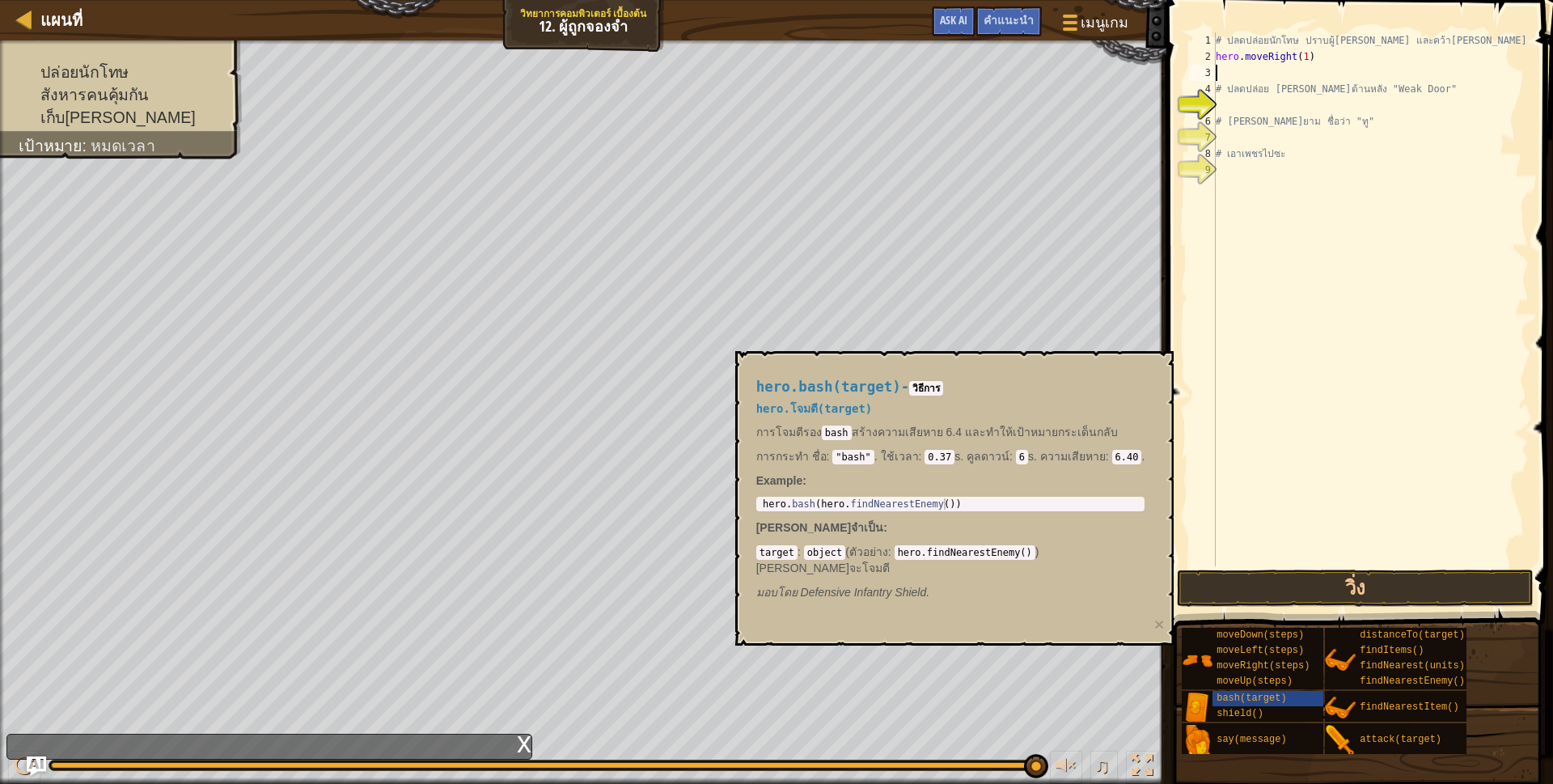
paste textarea "hero.moveRight( Weak Door)"
click at [1300, 58] on div "# ปลดปล่อยนักโทษ ปราบผู้[PERSON_NAME] และคว้า[PERSON_NAME] hero . moveRight ( 1…" at bounding box center [1371, 315] width 316 height 566
type textarea "hero.moveRight(1)"
click at [1291, 110] on div "# ปลดปล่อยนักโทษ ปราบผู้[PERSON_NAME] และคว้า[PERSON_NAME] hero . moveRight ( 1…" at bounding box center [1371, 315] width 316 height 566
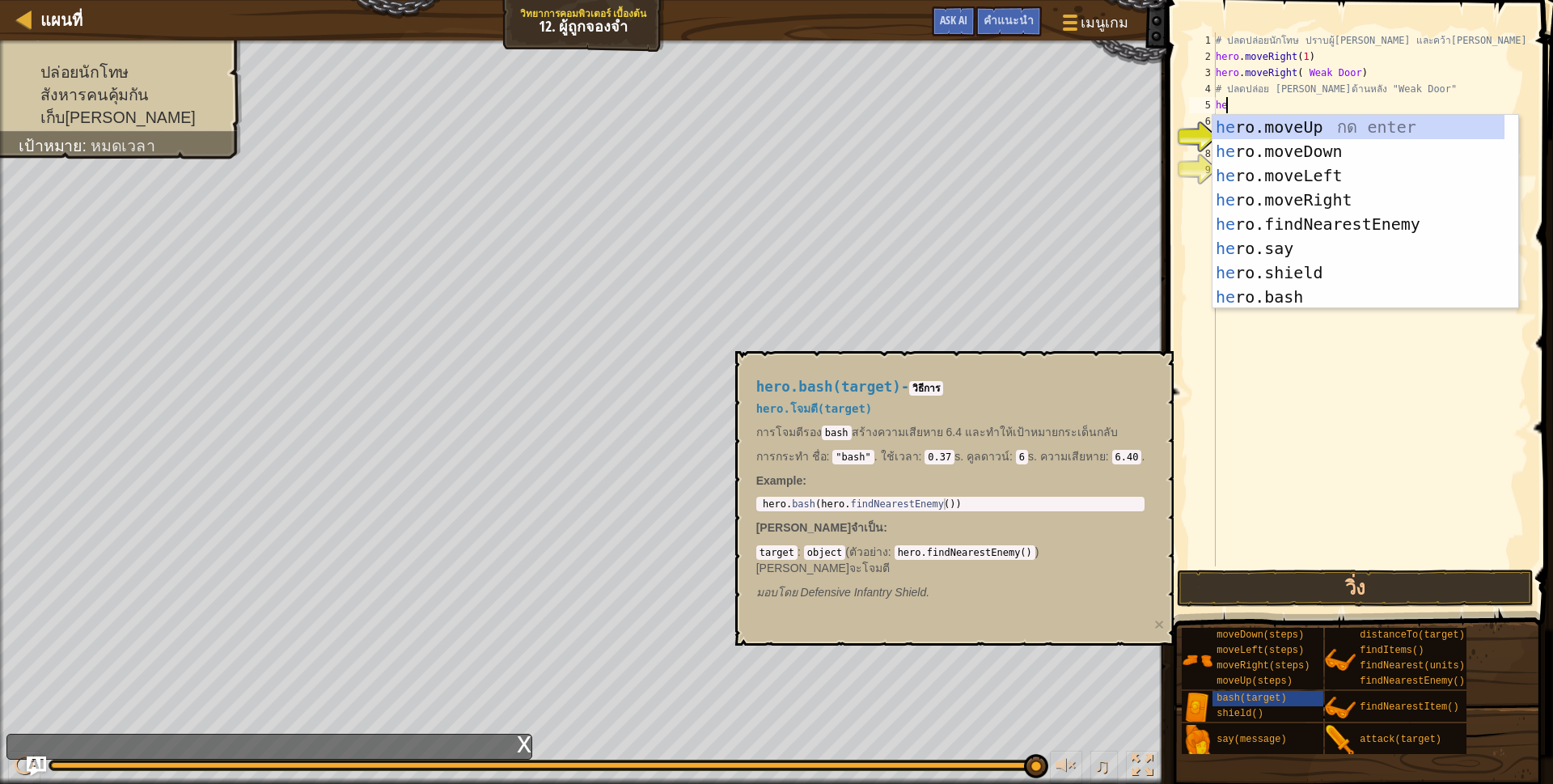
scroll to position [3, 12]
type textarea "hero"
click at [1267, 195] on div "hero .moveUp กด enter hero .moveDown กด enter hero .moveLeft กด enter hero .mov…" at bounding box center [1358, 236] width 292 height 243
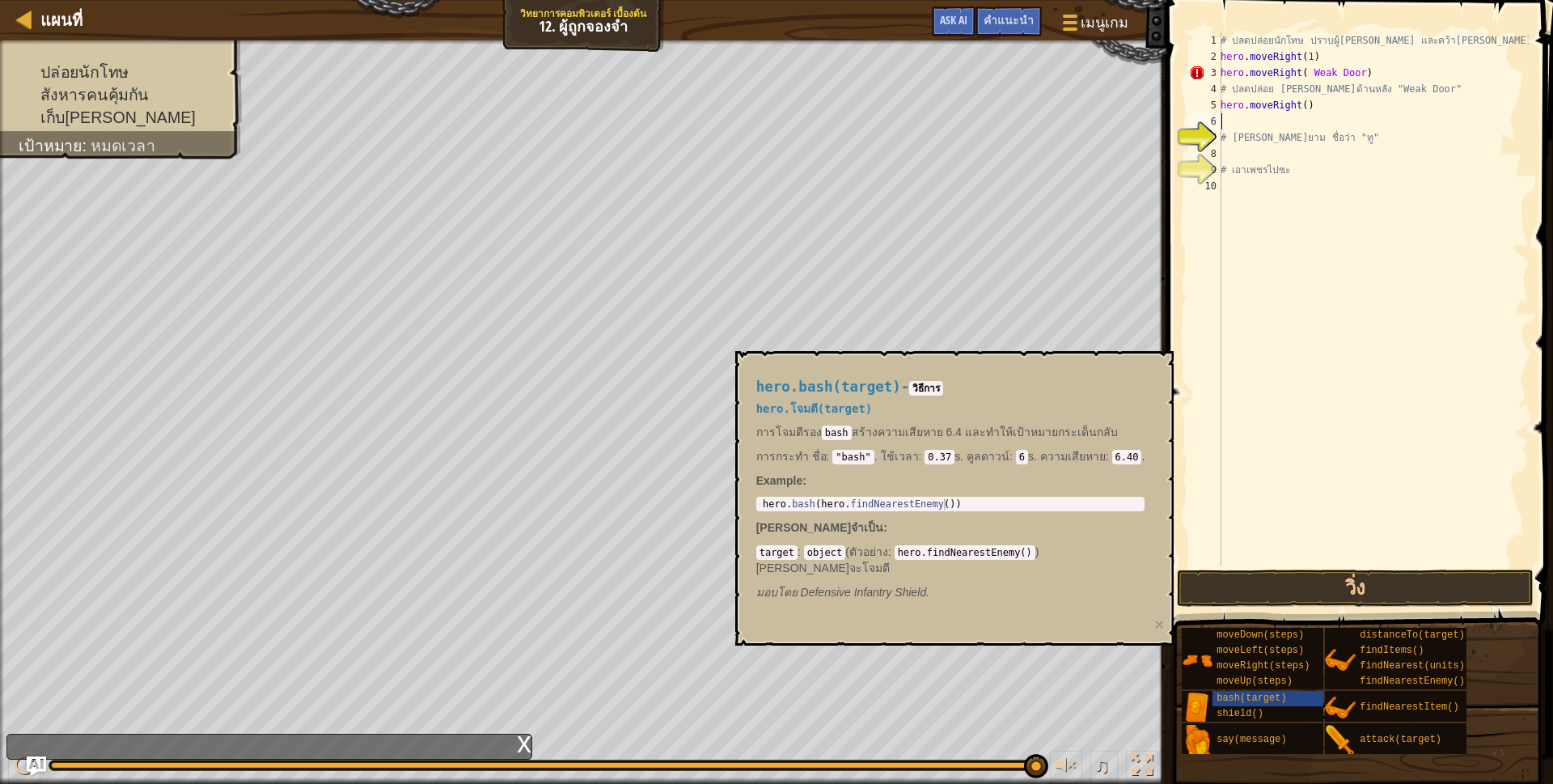
scroll to position [3, 0]
click at [1297, 109] on div "# ปลดปล่อยนักโทษ ปราบผู้[PERSON_NAME] และคว้า[PERSON_NAME] hero . moveRight ( 1…" at bounding box center [1373, 315] width 311 height 566
click at [1299, 106] on div "# ปลดปล่อยนักโทษ ปราบผู้[PERSON_NAME] และคว้า[PERSON_NAME] hero . moveRight ( 1…" at bounding box center [1373, 315] width 311 height 566
type textarea "hero.moveRight(3)"
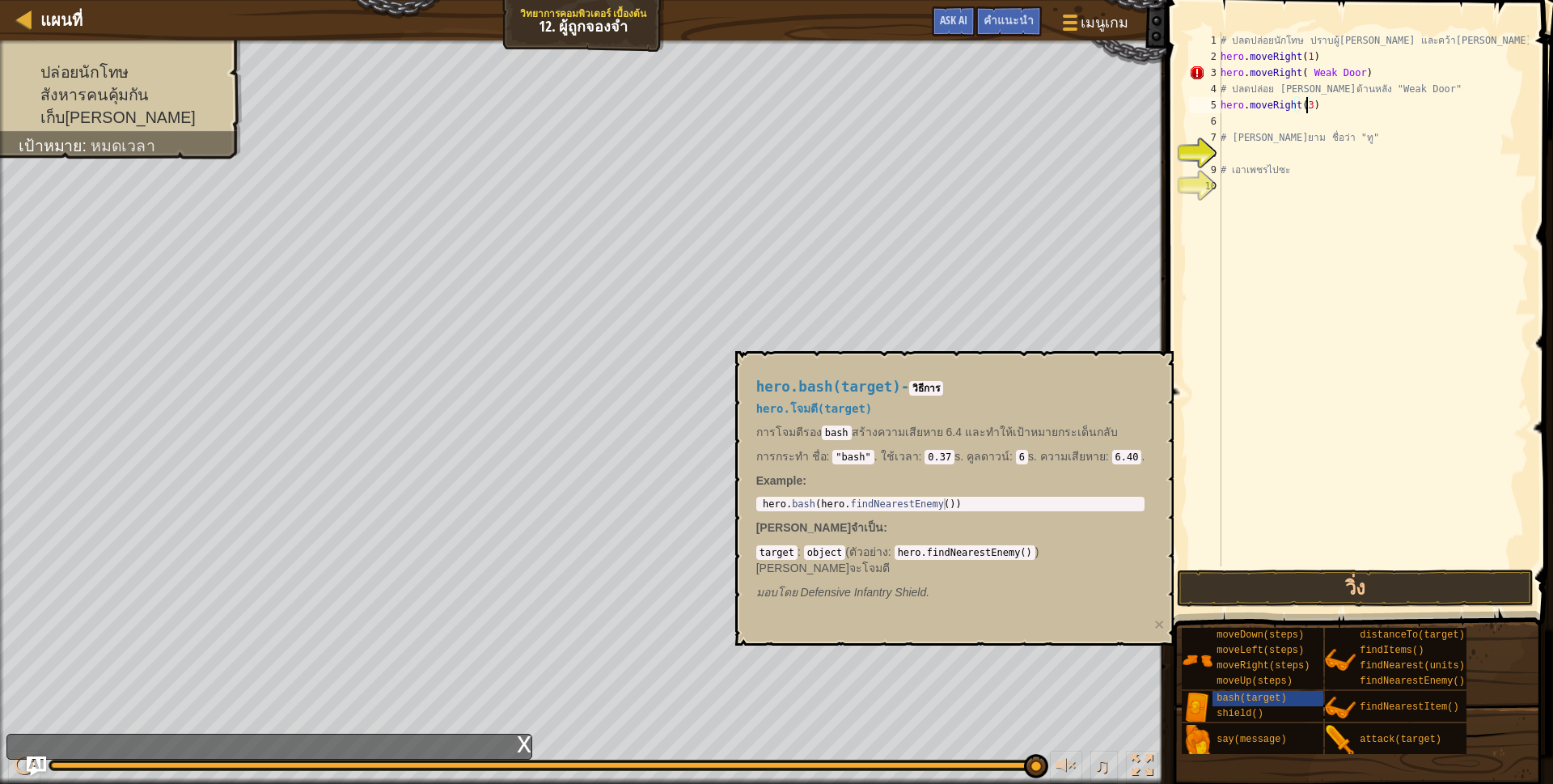
click at [1276, 125] on div "# ปลดปล่อยนักโทษ ปราบผู้[PERSON_NAME] และคว้า[PERSON_NAME] hero . moveRight ( 1…" at bounding box center [1373, 315] width 311 height 566
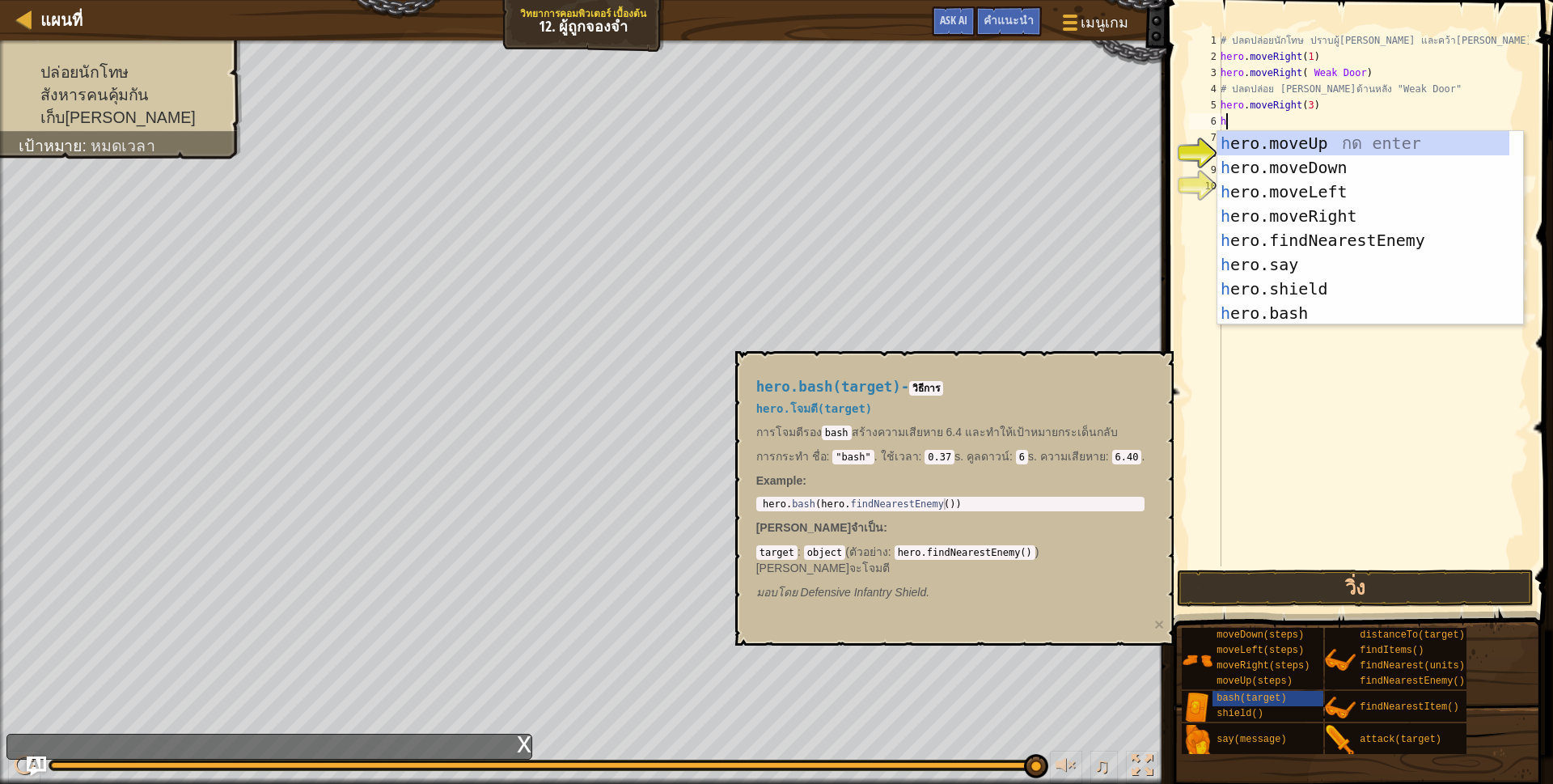
type textarea "he"
click at [1296, 162] on div "he ro.moveUp กด enter he ro.moveDown กด enter he ro.moveLeft กด enter he ro.mov…" at bounding box center [1363, 253] width 292 height 243
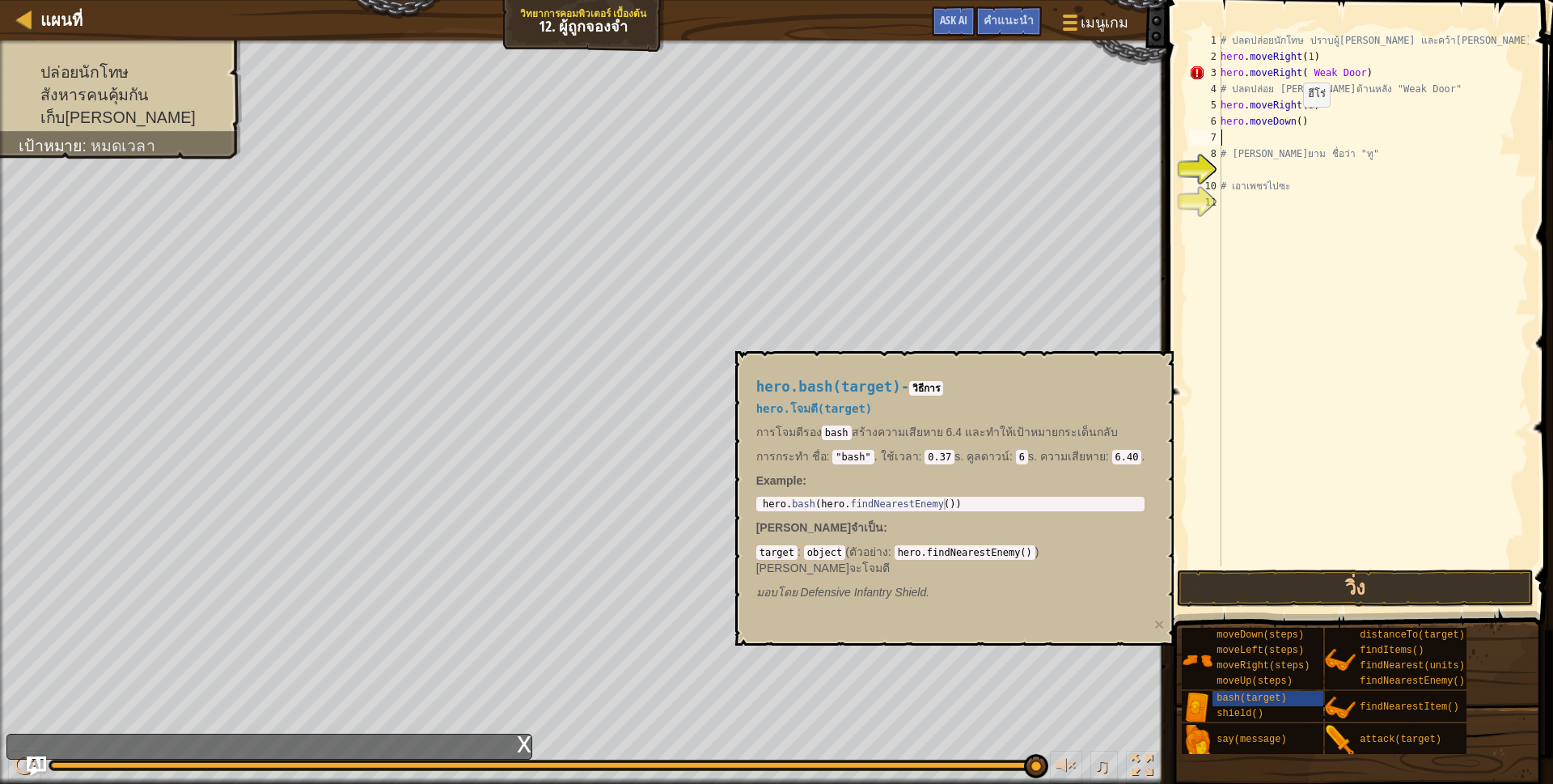
click at [1294, 123] on div "# ปลดปล่อยนักโทษ ปราบผู้[PERSON_NAME] และคว้า[PERSON_NAME] hero . moveRight ( 1…" at bounding box center [1373, 315] width 311 height 566
click at [1416, 599] on button "วิ่ง" at bounding box center [1355, 587] width 356 height 37
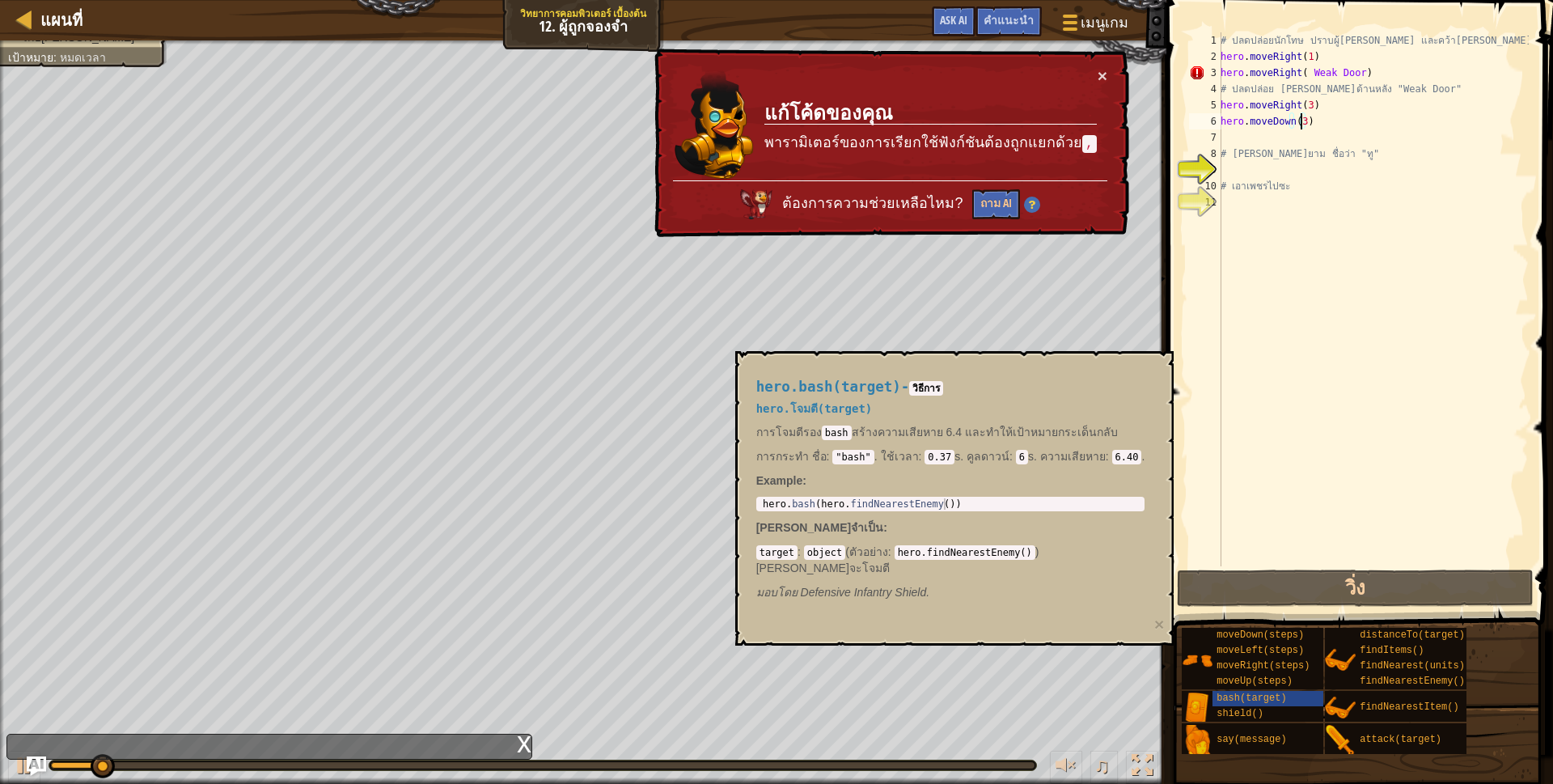
click at [1329, 115] on div "# ปลดปล่อยนักโทษ ปราบผู้[PERSON_NAME] และคว้า[PERSON_NAME] hero . moveRight ( 1…" at bounding box center [1373, 315] width 311 height 566
click at [1306, 73] on div "# ปลดปล่อยนักโทษ ปราบผู้[PERSON_NAME] และคว้า[PERSON_NAME] hero . moveRight ( 1…" at bounding box center [1373, 315] width 311 height 566
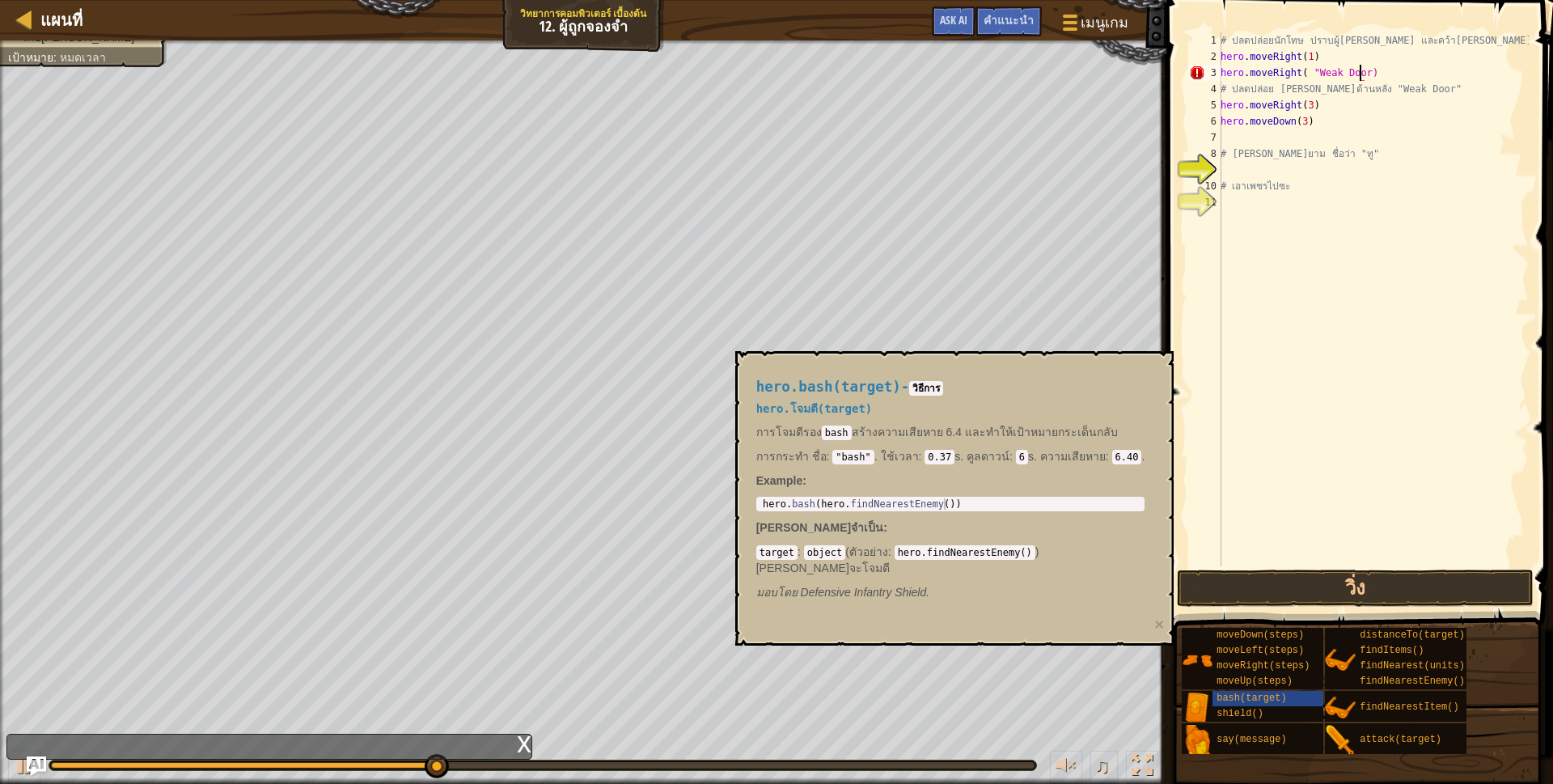
click at [1360, 77] on div "# ปลดปล่อยนักโทษ ปราบผู้[PERSON_NAME] และคว้า[PERSON_NAME] hero . moveRight ( 1…" at bounding box center [1373, 315] width 311 height 566
click at [1294, 597] on button "วิ่ง" at bounding box center [1355, 587] width 356 height 37
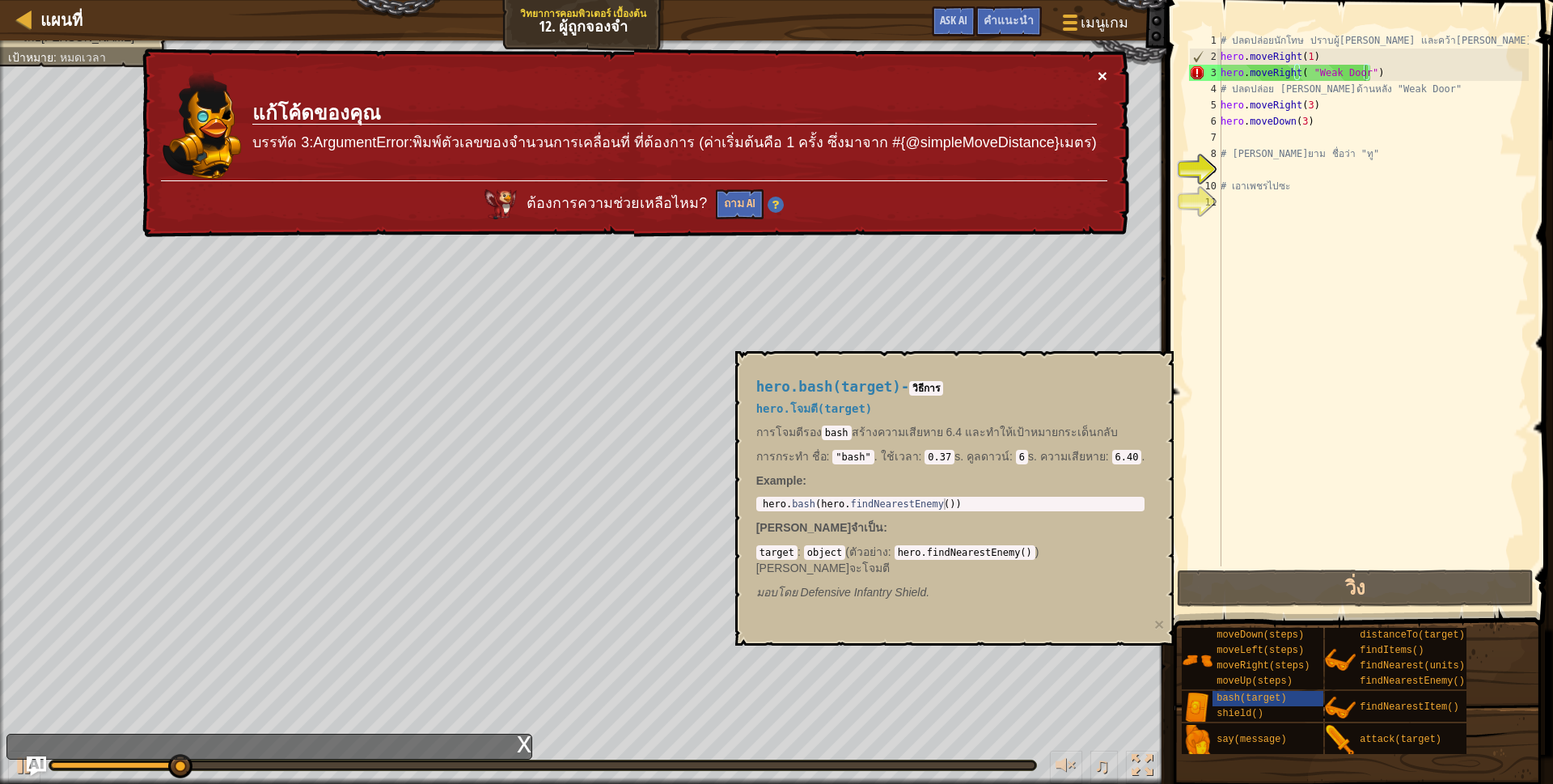
click at [1105, 72] on button "×" at bounding box center [1103, 75] width 10 height 17
click at [1306, 72] on div "# ปลดปล่อยนักโทษ ปราบผู้[PERSON_NAME] และคว้า[PERSON_NAME] hero . moveRight ( 1…" at bounding box center [1373, 315] width 311 height 566
click at [1306, 72] on div "# ปลดปล่อยนักโทษ ปราบผู้[PERSON_NAME] และคว้า[PERSON_NAME] hero . moveRight ( 1…" at bounding box center [1373, 300] width 311 height 534
click at [1306, 72] on div "# ปลดปล่อยนักโทษ ปราบผู้[PERSON_NAME] และคว้า[PERSON_NAME] hero . moveRight ( 1…" at bounding box center [1373, 315] width 311 height 566
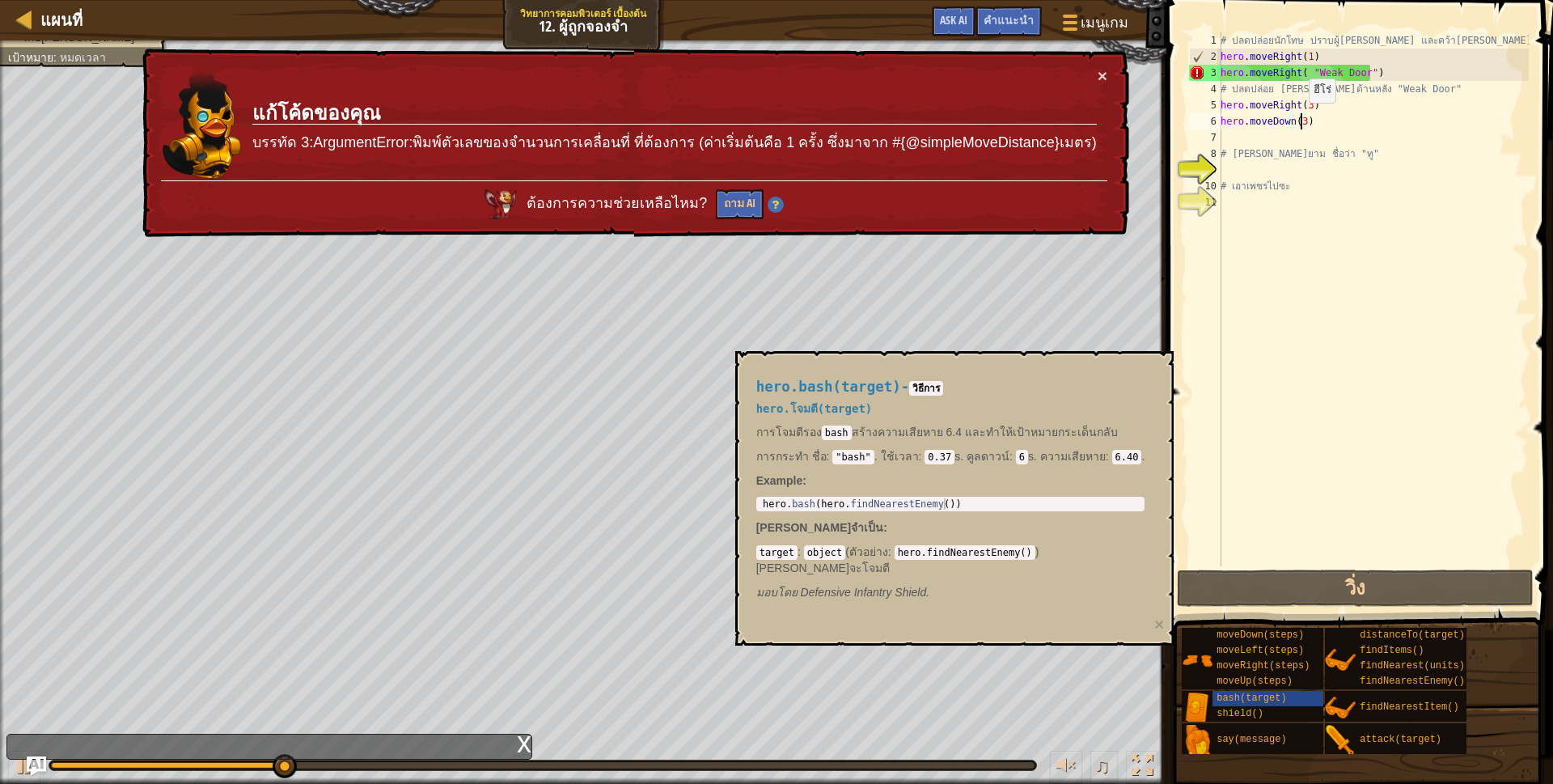
click at [1299, 119] on div "# ปลดปล่อยนักโทษ ปราบผู้[PERSON_NAME] และคว้า[PERSON_NAME] hero . moveRight ( 1…" at bounding box center [1373, 315] width 311 height 566
click at [1303, 75] on div "# ปลดปล่อยนักโทษ ปราบผู้[PERSON_NAME] และคว้า[PERSON_NAME] hero . moveRight ( 1…" at bounding box center [1373, 315] width 311 height 566
click at [1304, 75] on div "# ปลดปล่อยนักโทษ ปราบผู้[PERSON_NAME] และคว้า[PERSON_NAME] hero . moveRight ( 1…" at bounding box center [1373, 315] width 311 height 566
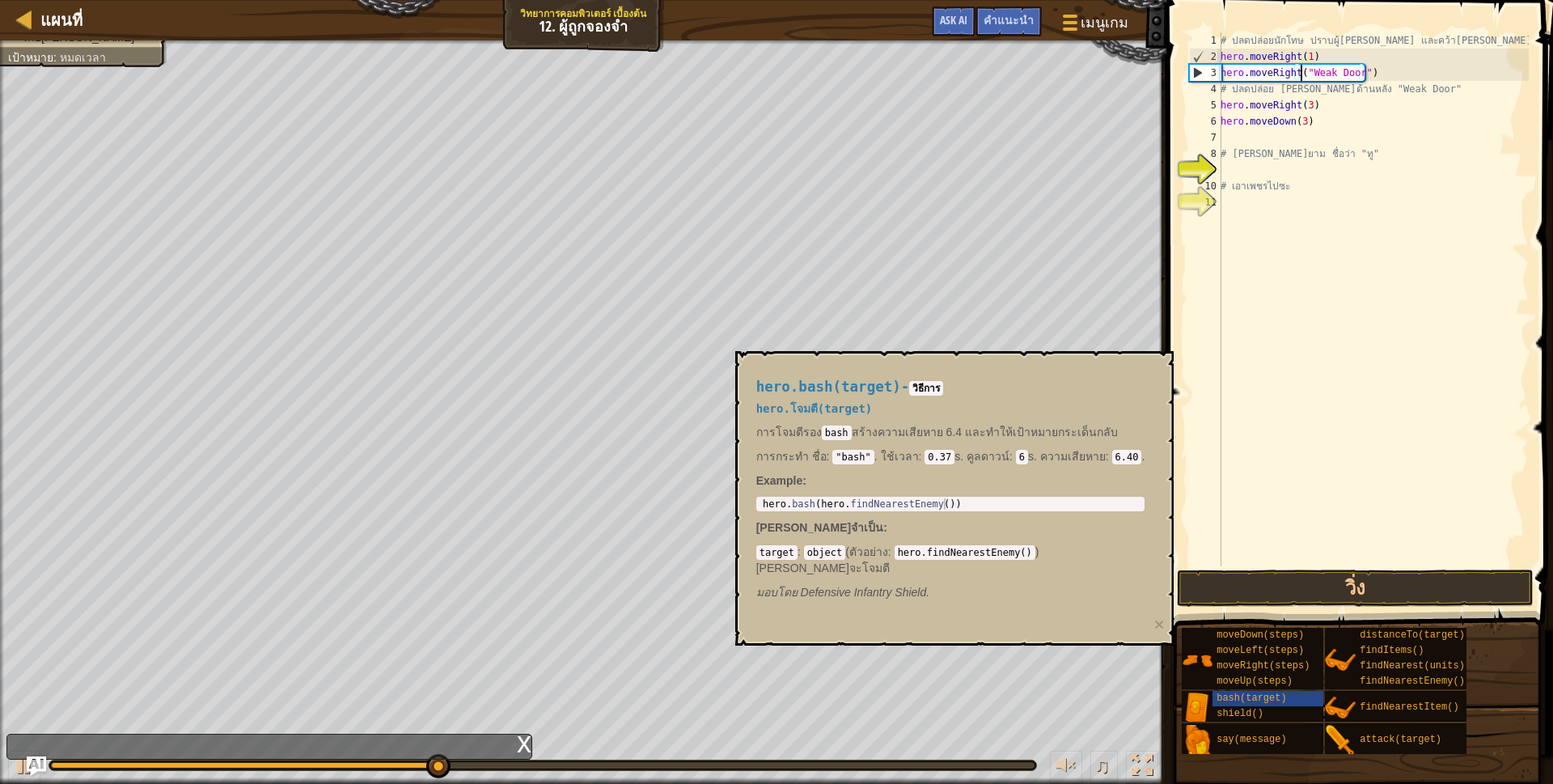
click at [1297, 569] on span at bounding box center [1361, 292] width 399 height 678
click at [1297, 571] on button "วิ่ง" at bounding box center [1355, 587] width 356 height 37
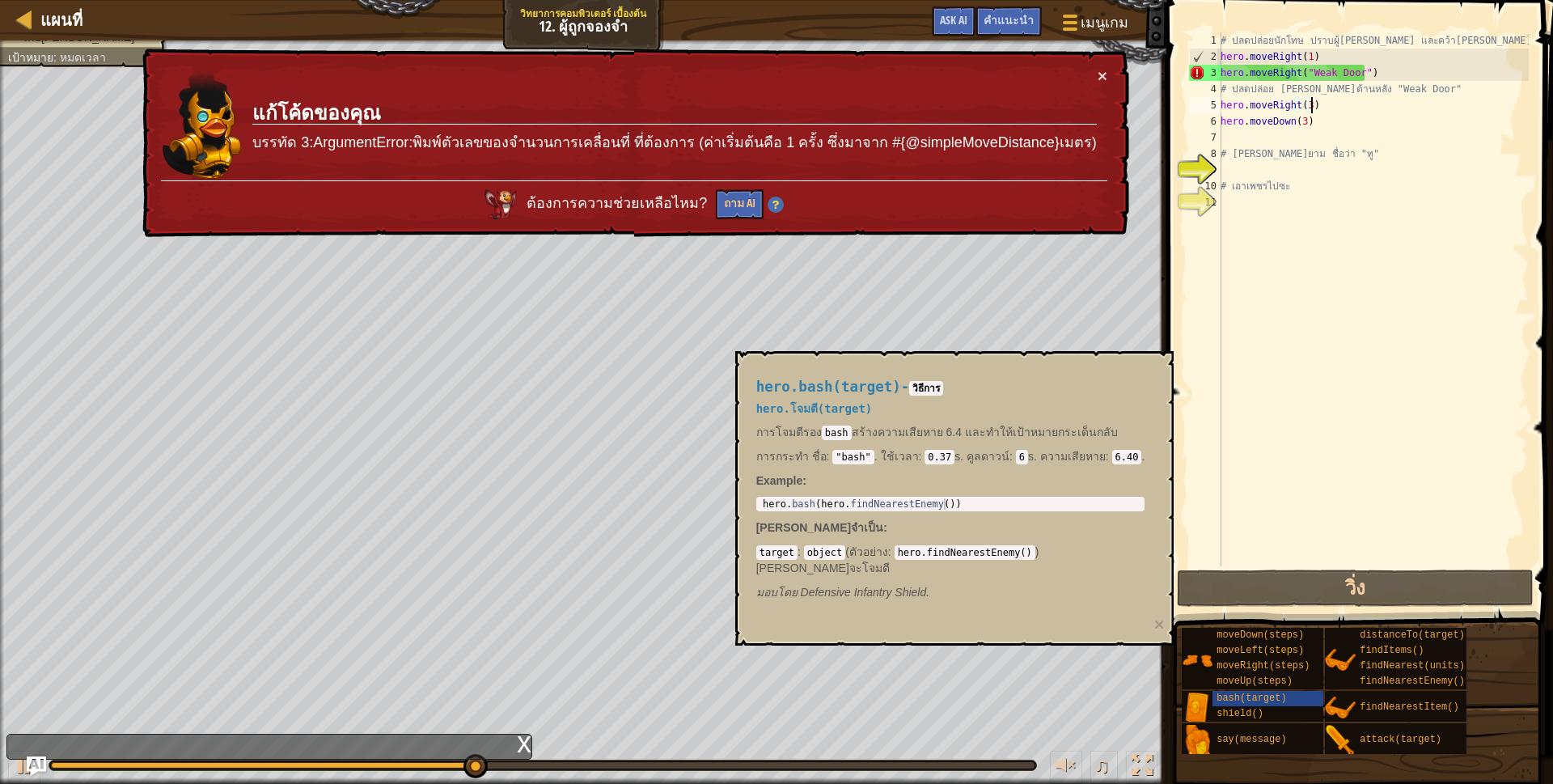
click at [1317, 112] on div "# ปลดปล่อยนักโทษ ปราบผู้[PERSON_NAME] และคว้า[PERSON_NAME] hero . moveRight ( 1…" at bounding box center [1373, 315] width 311 height 566
drag, startPoint x: 1240, startPoint y: 72, endPoint x: 1265, endPoint y: 76, distance: 25.3
click at [1252, 74] on div "# ปลดปล่อยนักโทษ ปราบผู้[PERSON_NAME] และคว้า[PERSON_NAME] hero . moveRight ( 1…" at bounding box center [1373, 315] width 311 height 566
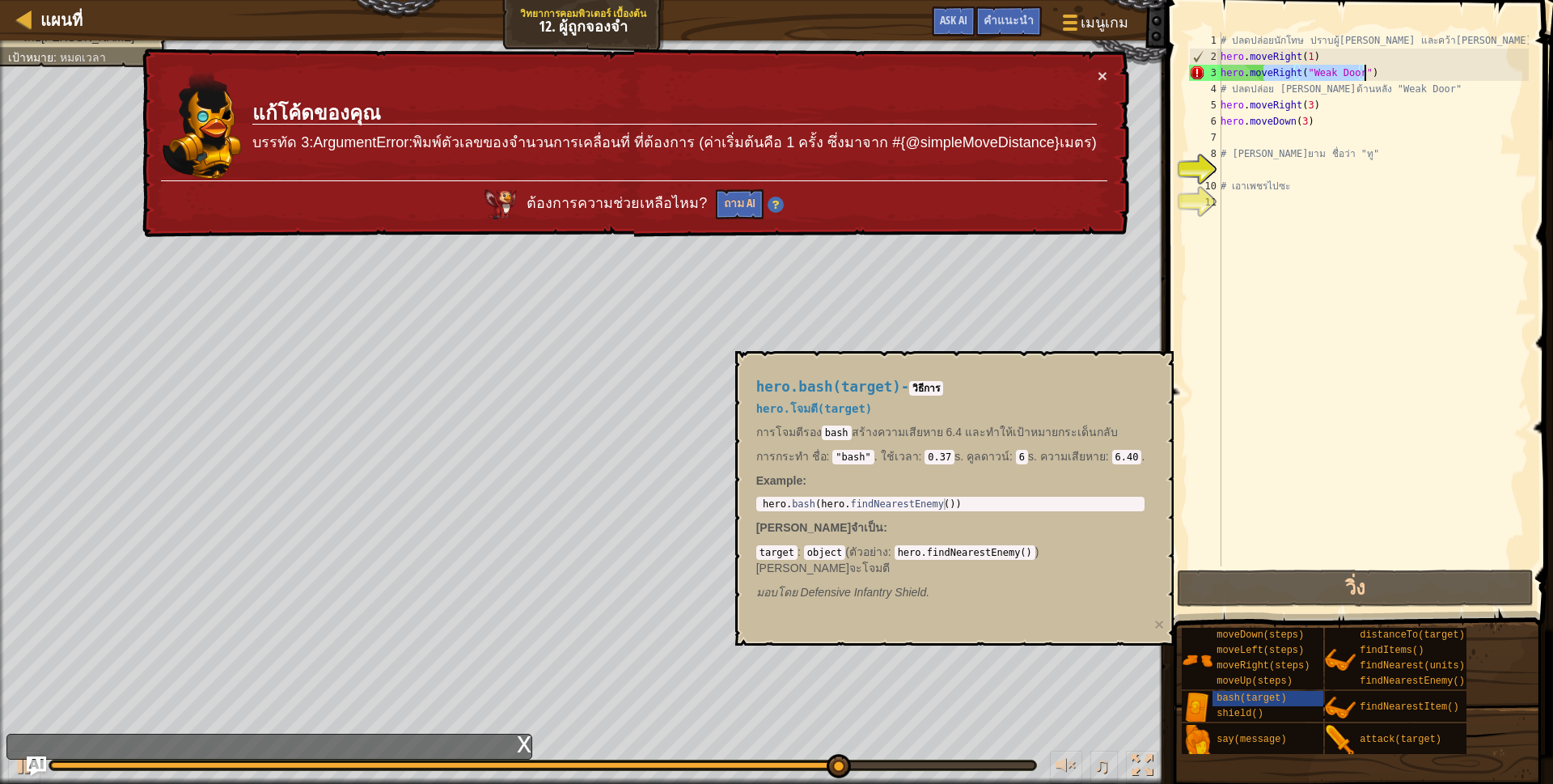
drag, startPoint x: 1265, startPoint y: 76, endPoint x: 1369, endPoint y: 68, distance: 104.3
click at [1369, 68] on div "# ปลดปล่อยนักโทษ ปราบผู้[PERSON_NAME] และคว้า[PERSON_NAME] hero . moveRight ( 1…" at bounding box center [1373, 315] width 311 height 566
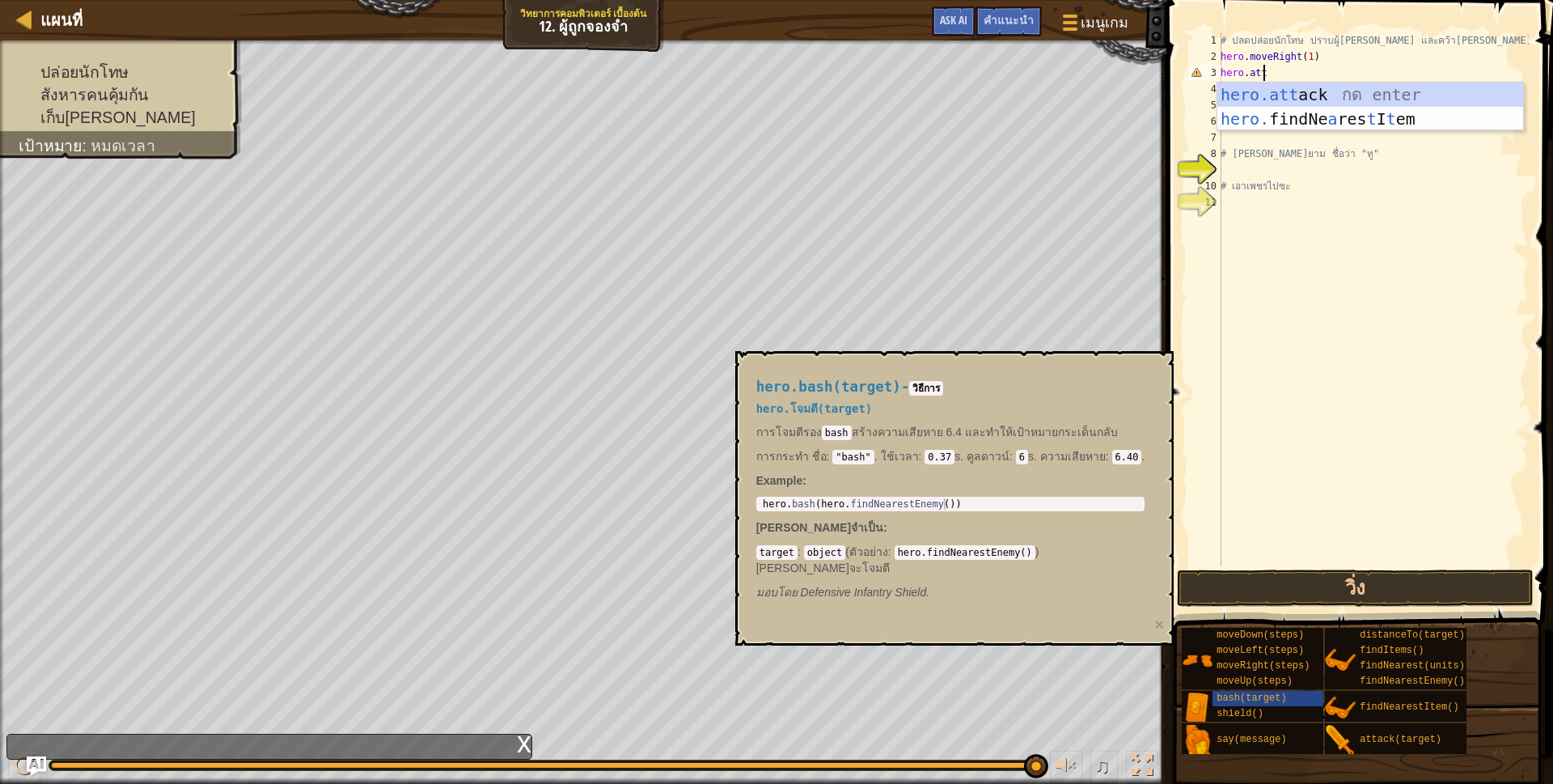
scroll to position [3, 34]
click at [1353, 94] on div "hero.att ack กด enter hero. findNe a res t I t em กด enter" at bounding box center [1370, 131] width 305 height 97
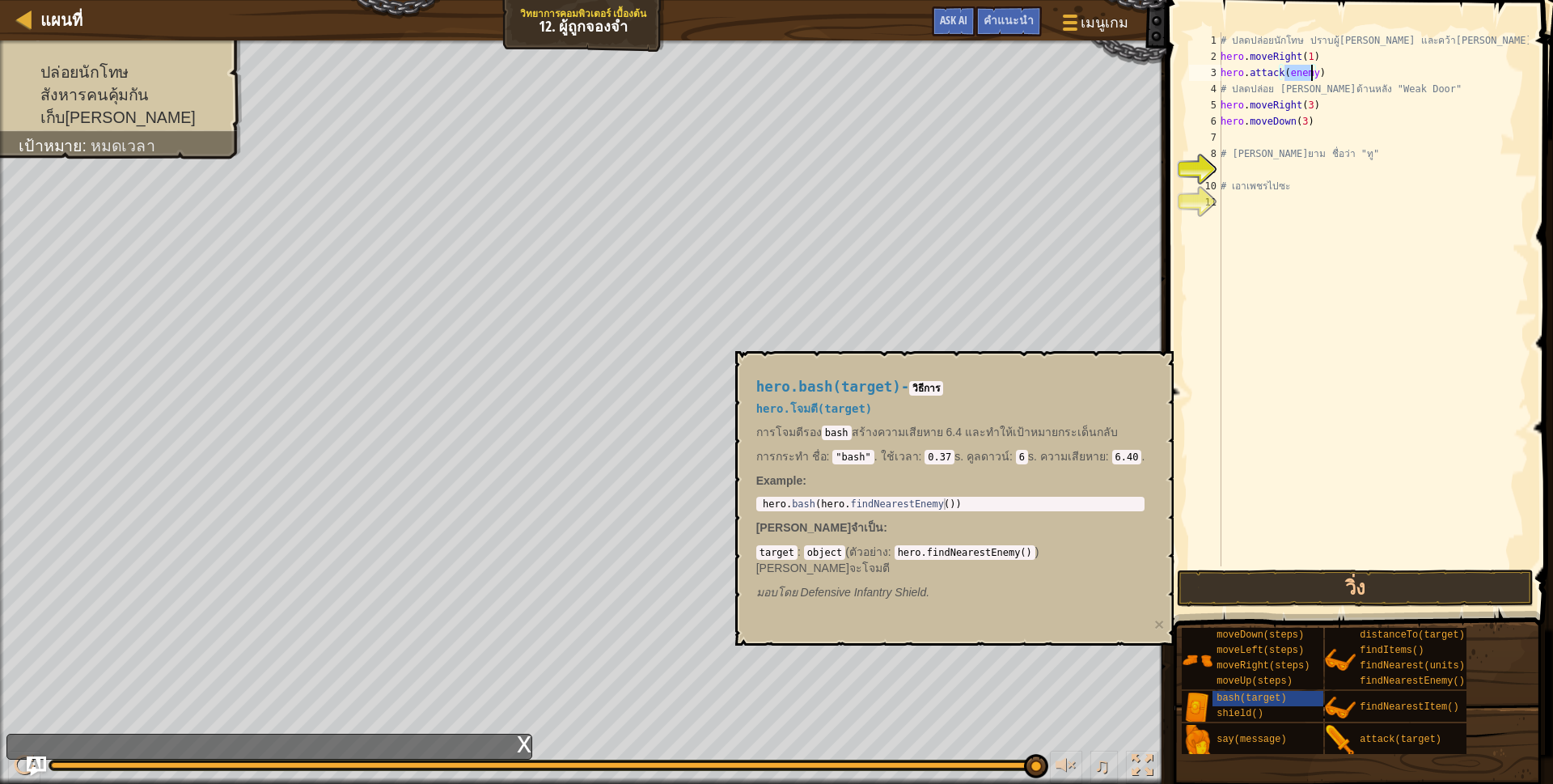
click at [1299, 76] on div "# ปลดปล่อยนักโทษ ปราบผู้[PERSON_NAME] และคว้า[PERSON_NAME] hero . moveRight ( 1…" at bounding box center [1373, 300] width 311 height 534
click at [1299, 76] on div "# ปลดปล่อยนักโทษ ปราบผู้[PERSON_NAME] และคว้า[PERSON_NAME] hero . moveRight ( 1…" at bounding box center [1373, 315] width 311 height 566
type textarea "hero.attack("Weak Door" )"
click at [1310, 577] on button "วิ่ง" at bounding box center [1355, 587] width 356 height 37
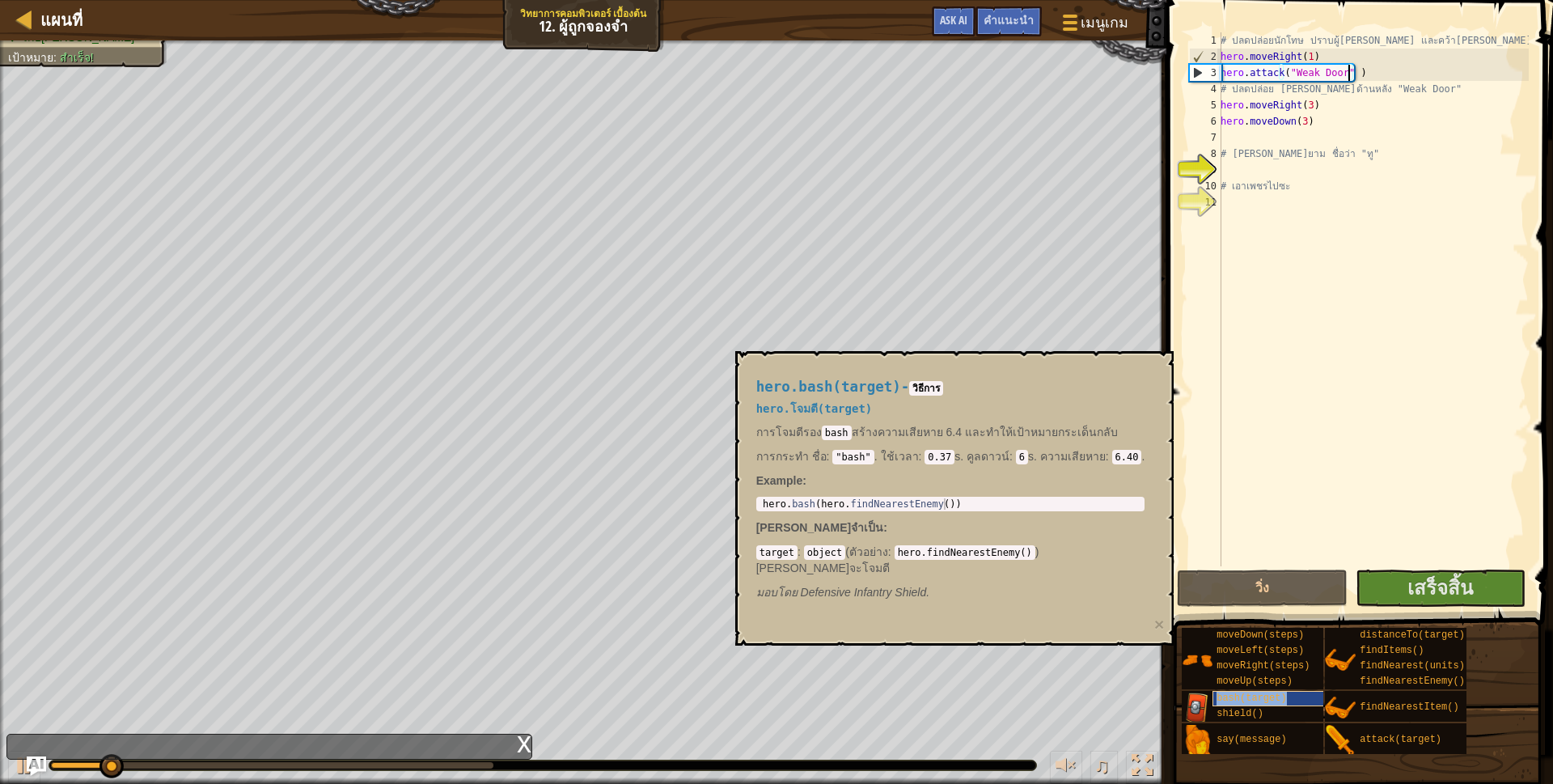
click at [1254, 690] on div "bash(target)" at bounding box center [1290, 698] width 156 height 15
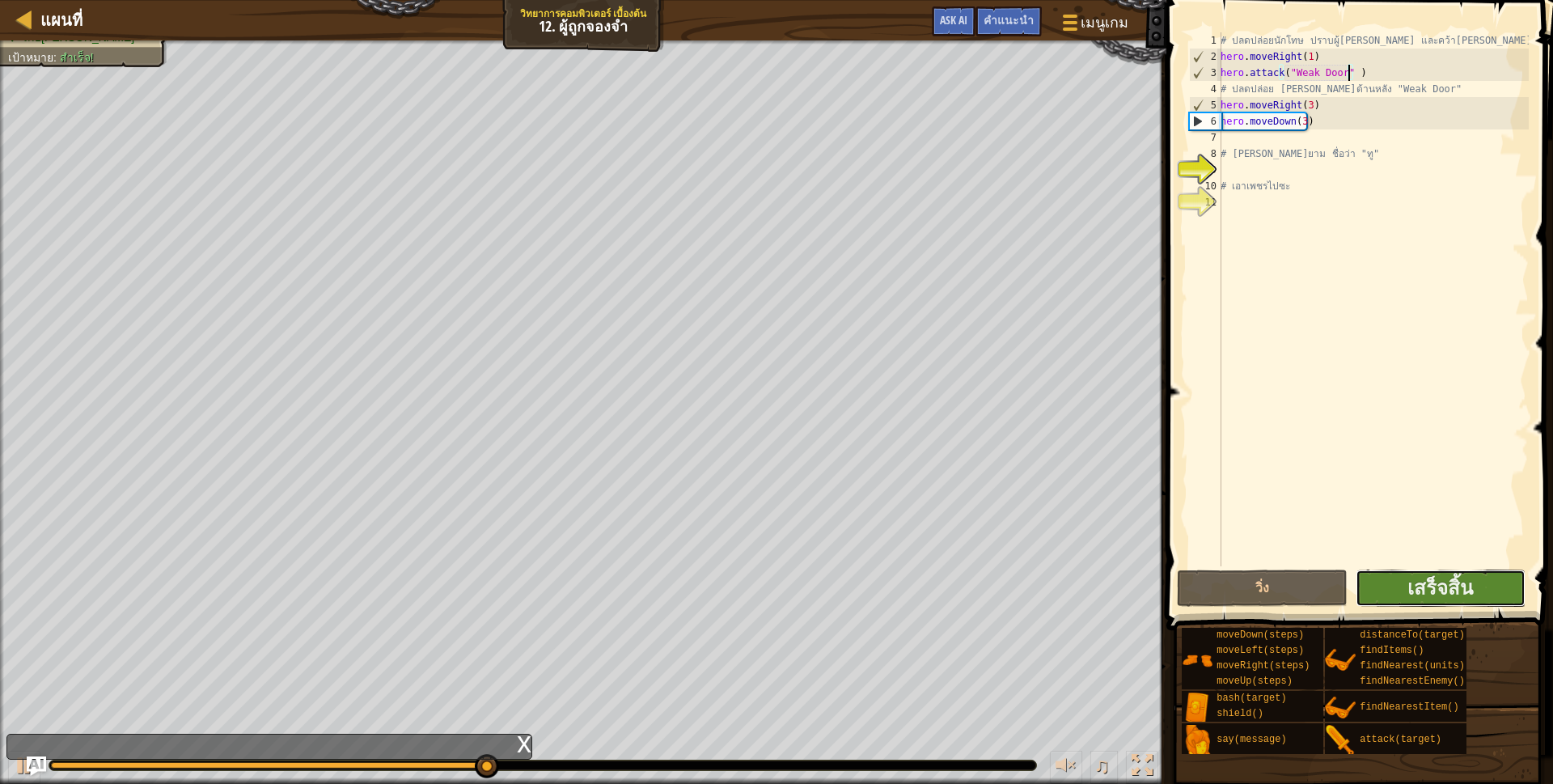
click at [1406, 582] on button "เสร็จสิ้น" at bounding box center [1440, 587] width 170 height 37
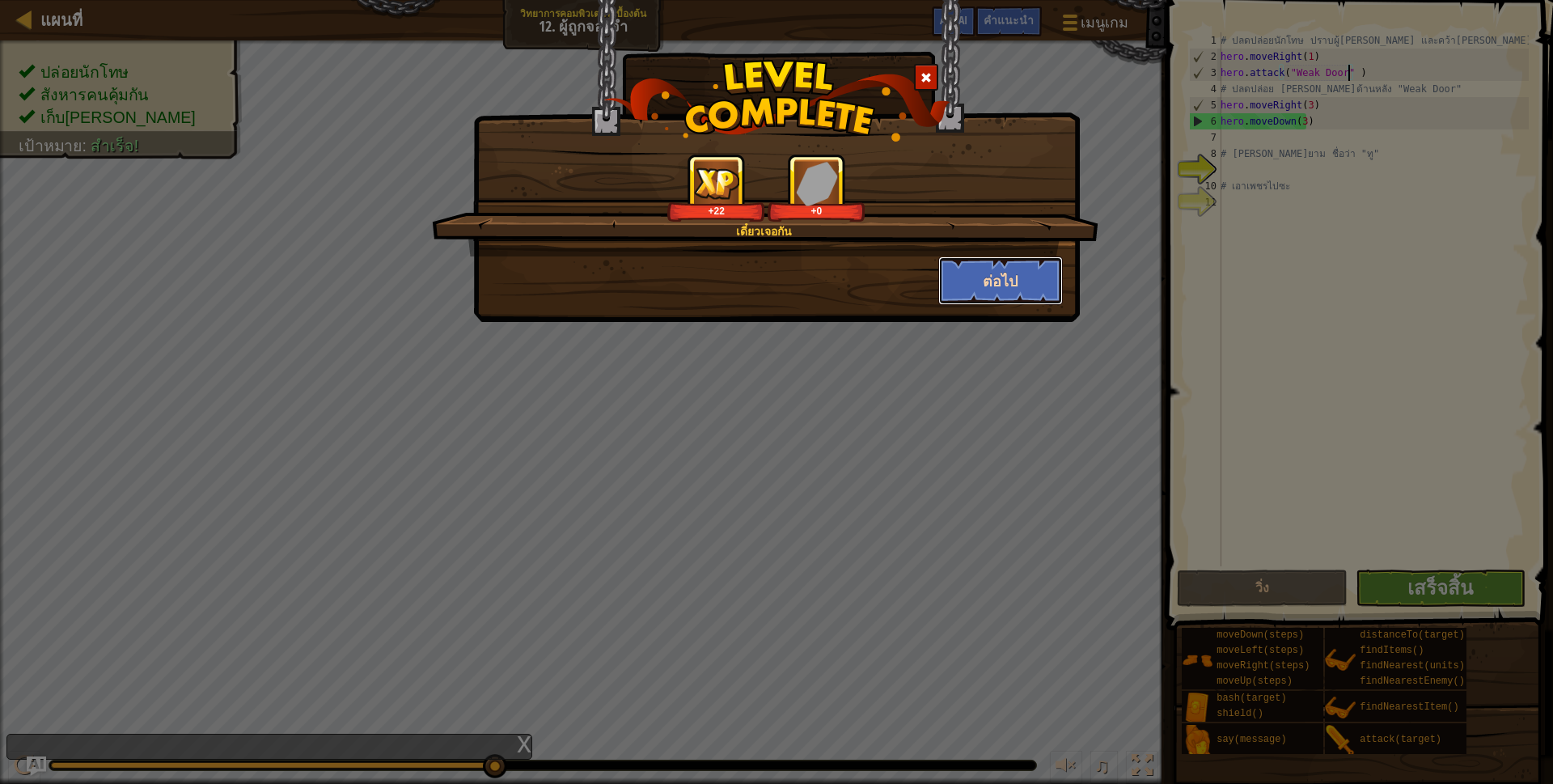
click at [961, 281] on button "ต่อไป" at bounding box center [1001, 280] width 126 height 49
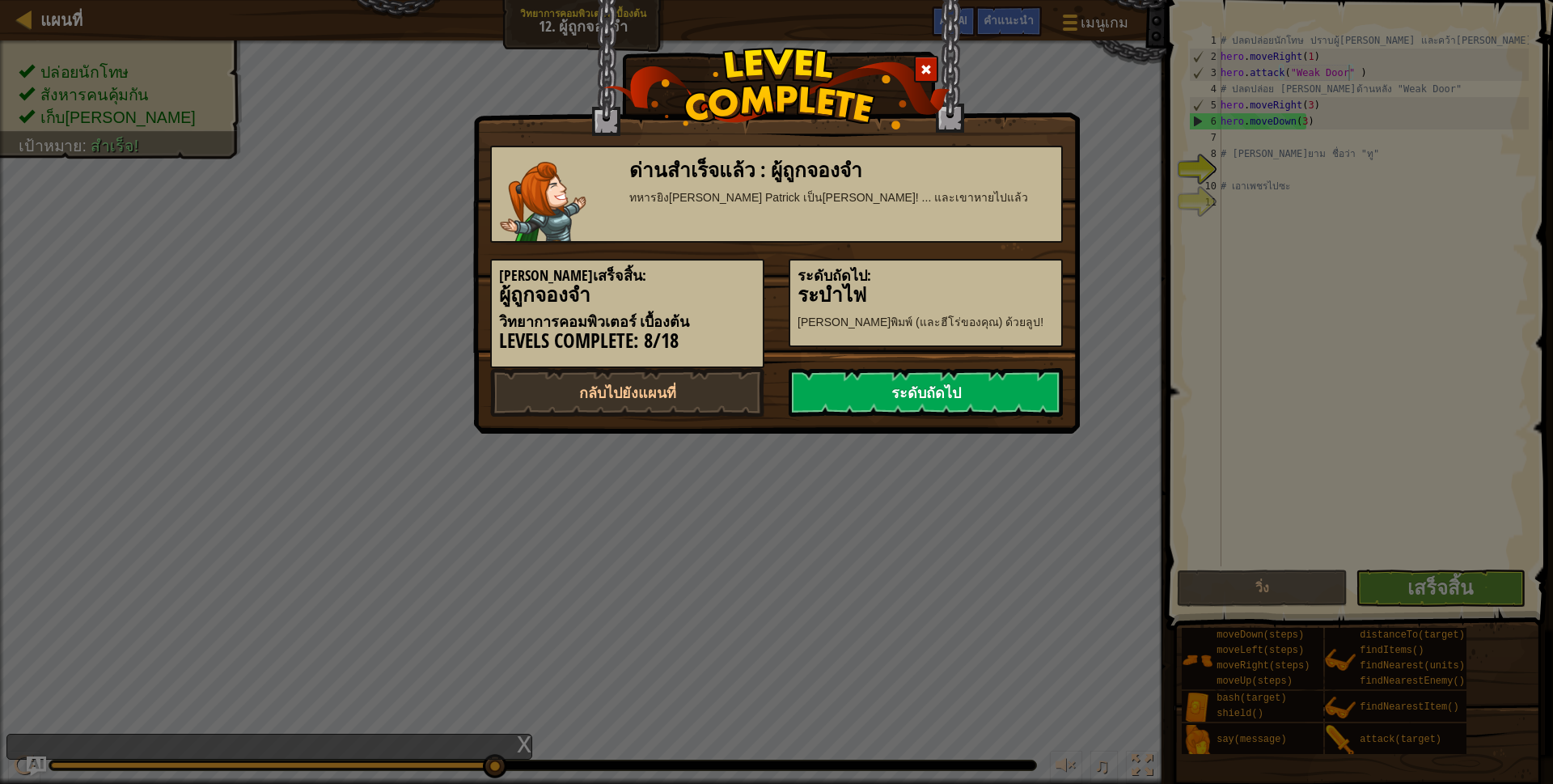
click at [951, 390] on link "ระดับถัดไป" at bounding box center [925, 392] width 274 height 49
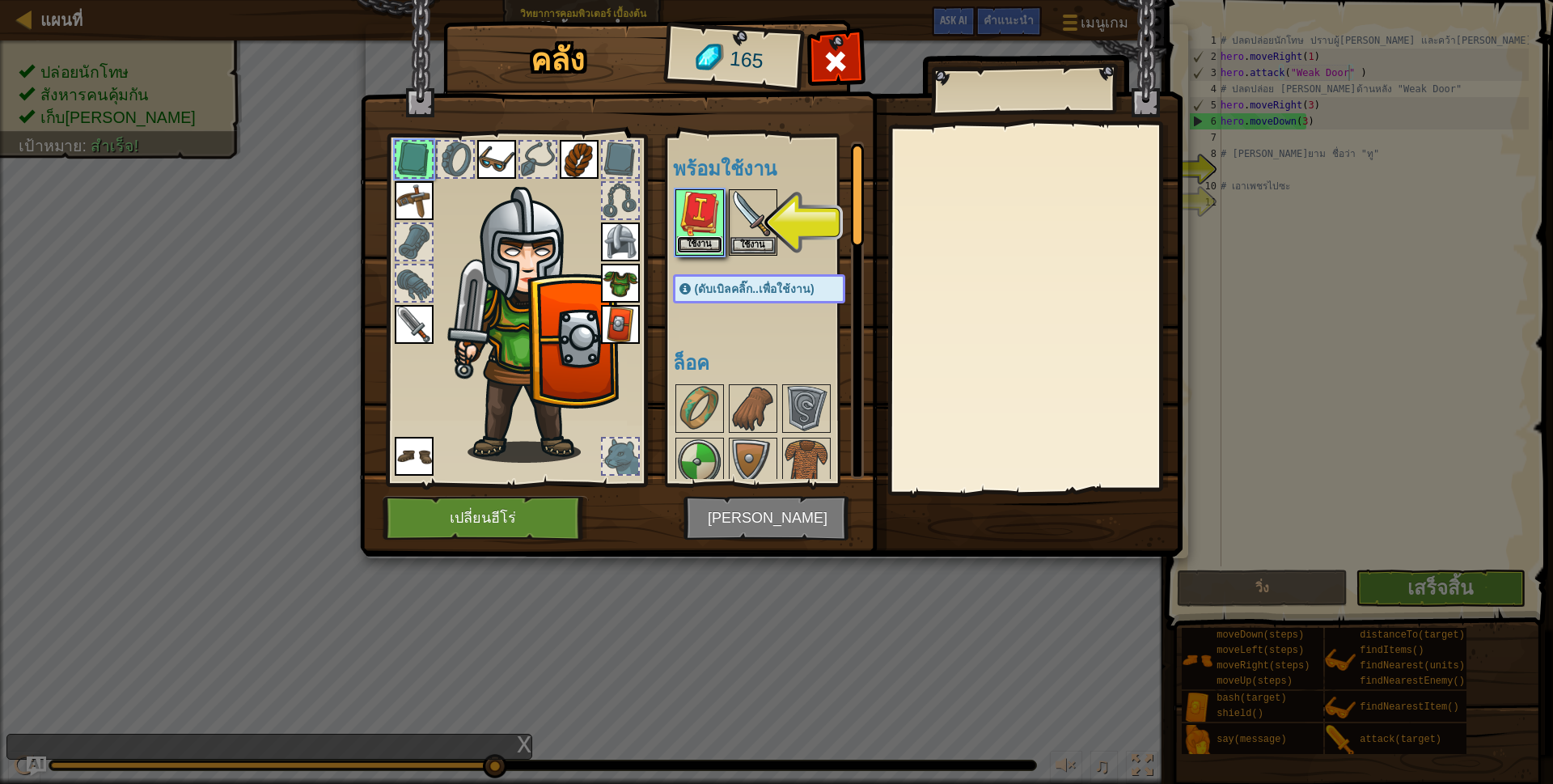
click at [695, 239] on button "ใช้งาน" at bounding box center [700, 244] width 45 height 17
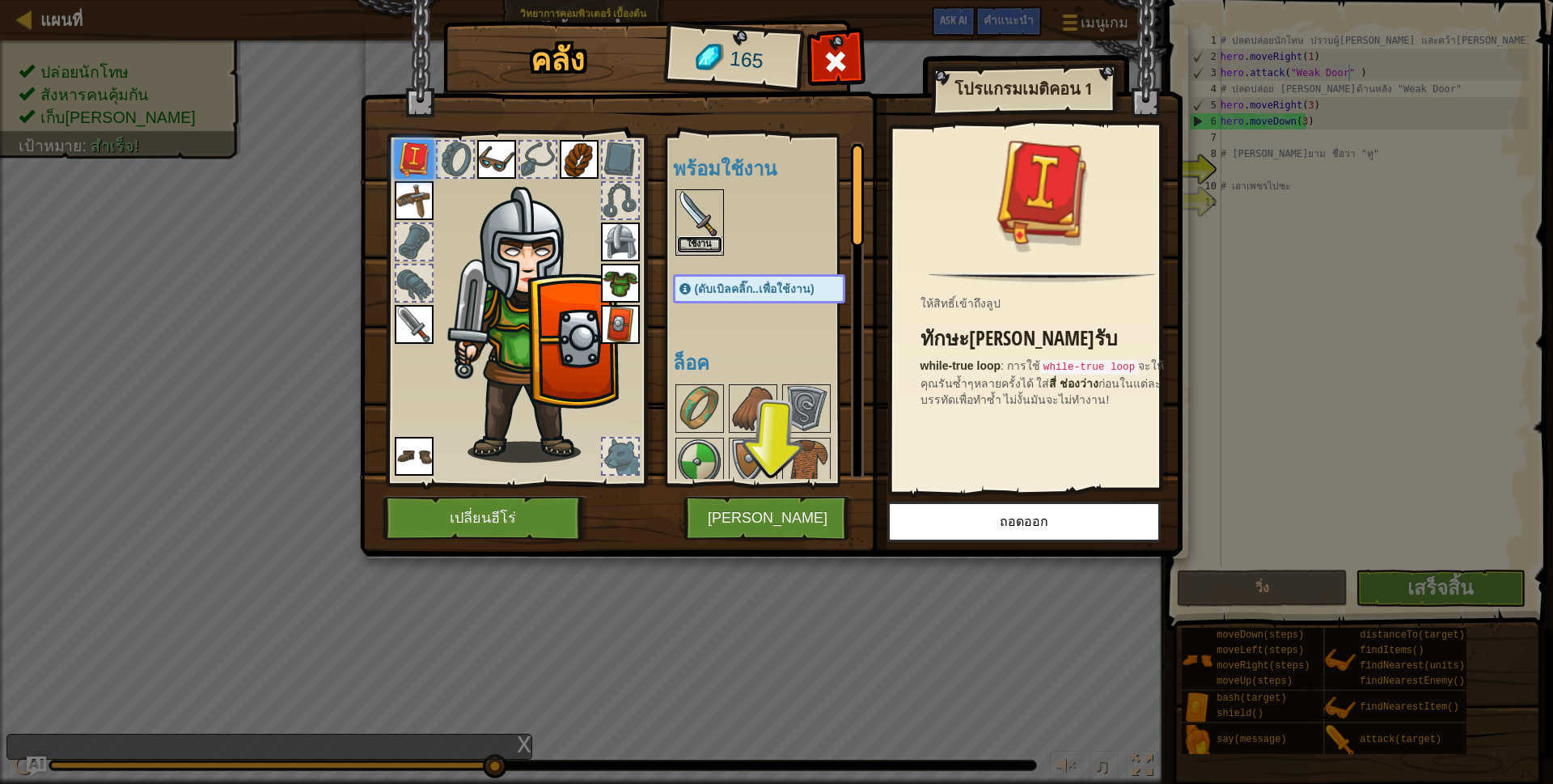
click at [706, 246] on button "ใช้งาน" at bounding box center [700, 244] width 45 height 17
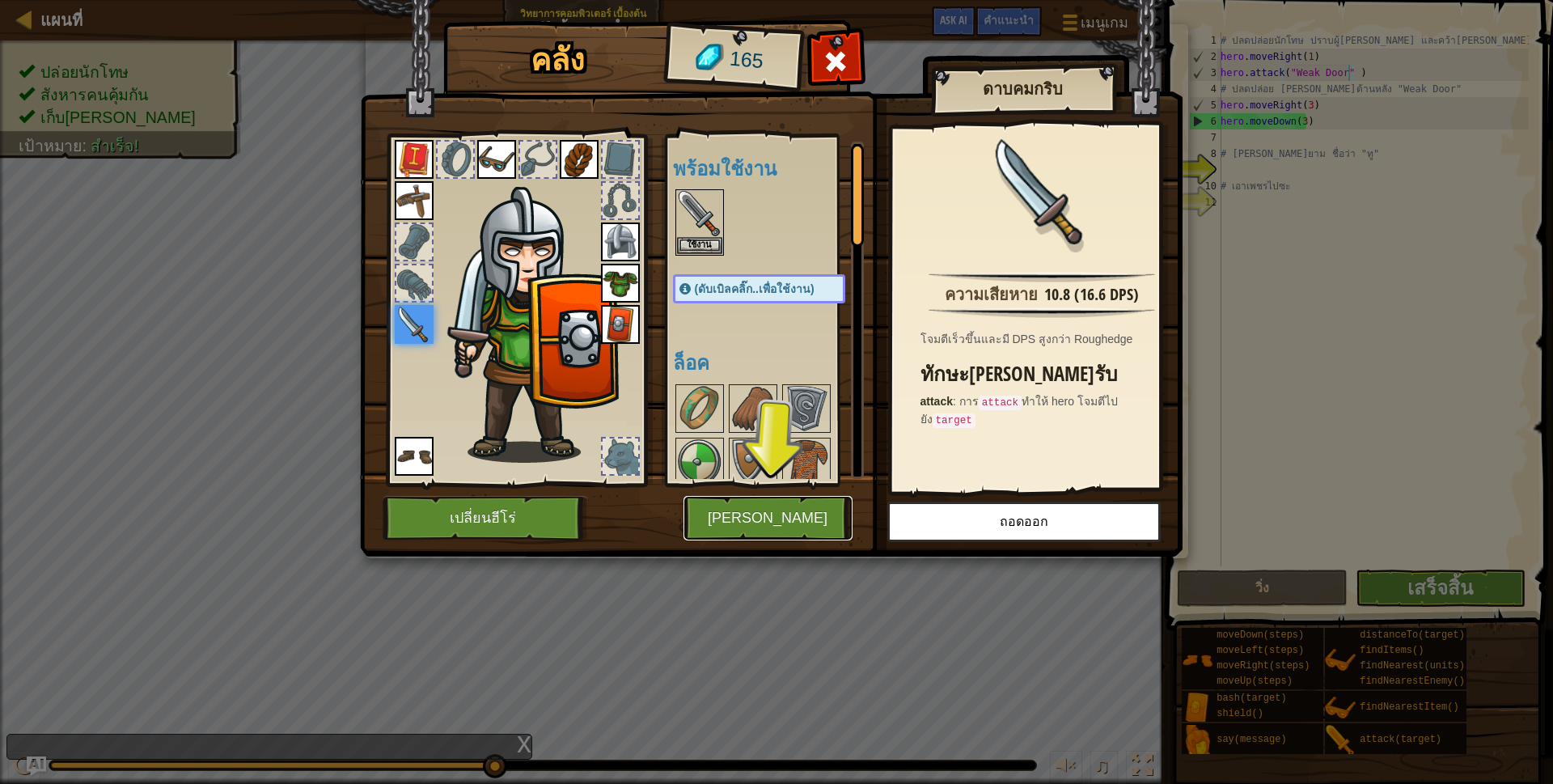
click at [787, 510] on button "[PERSON_NAME]" at bounding box center [768, 518] width 169 height 44
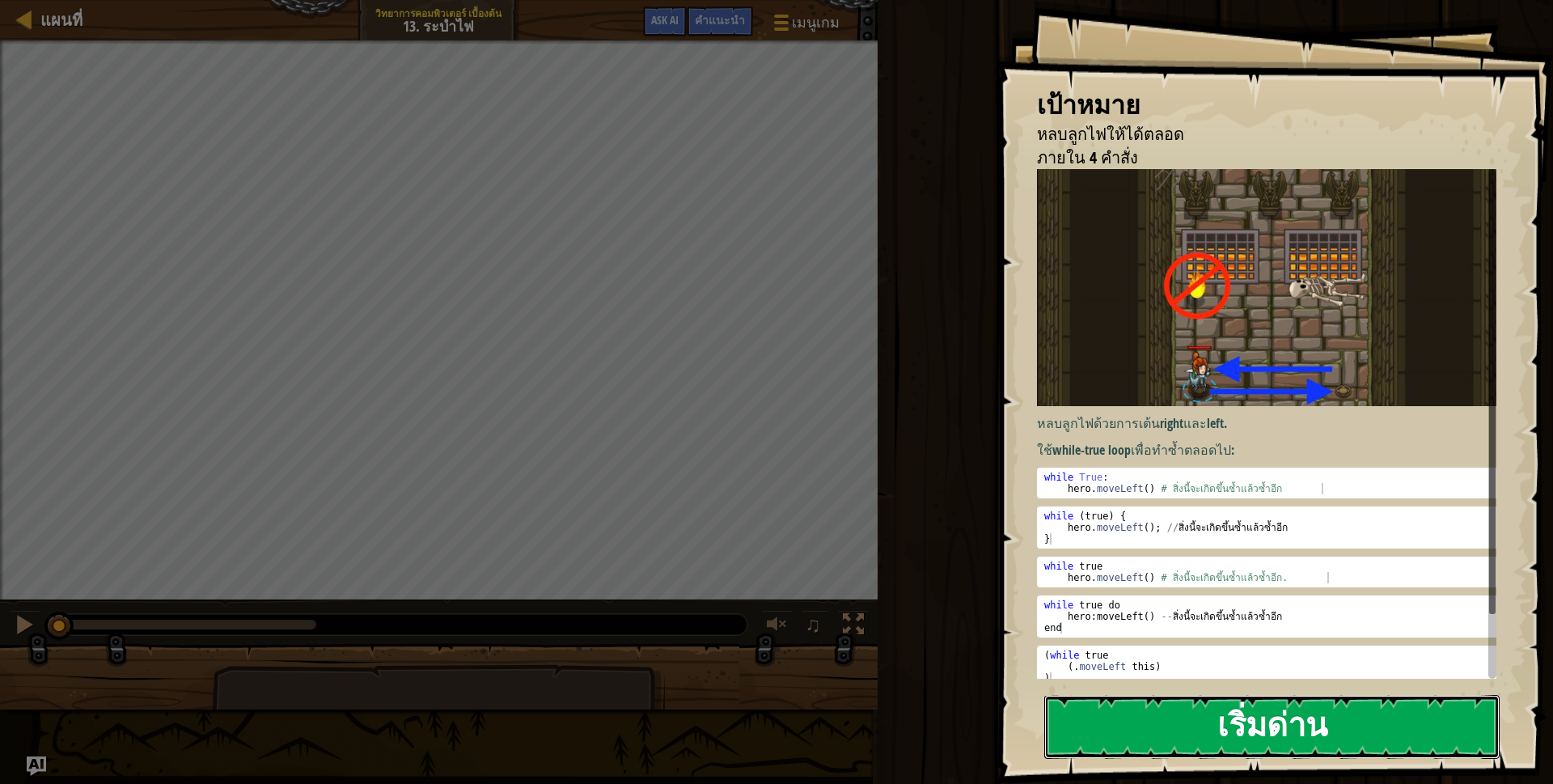
click at [1105, 738] on button "เริ่มด่าน" at bounding box center [1272, 726] width 455 height 64
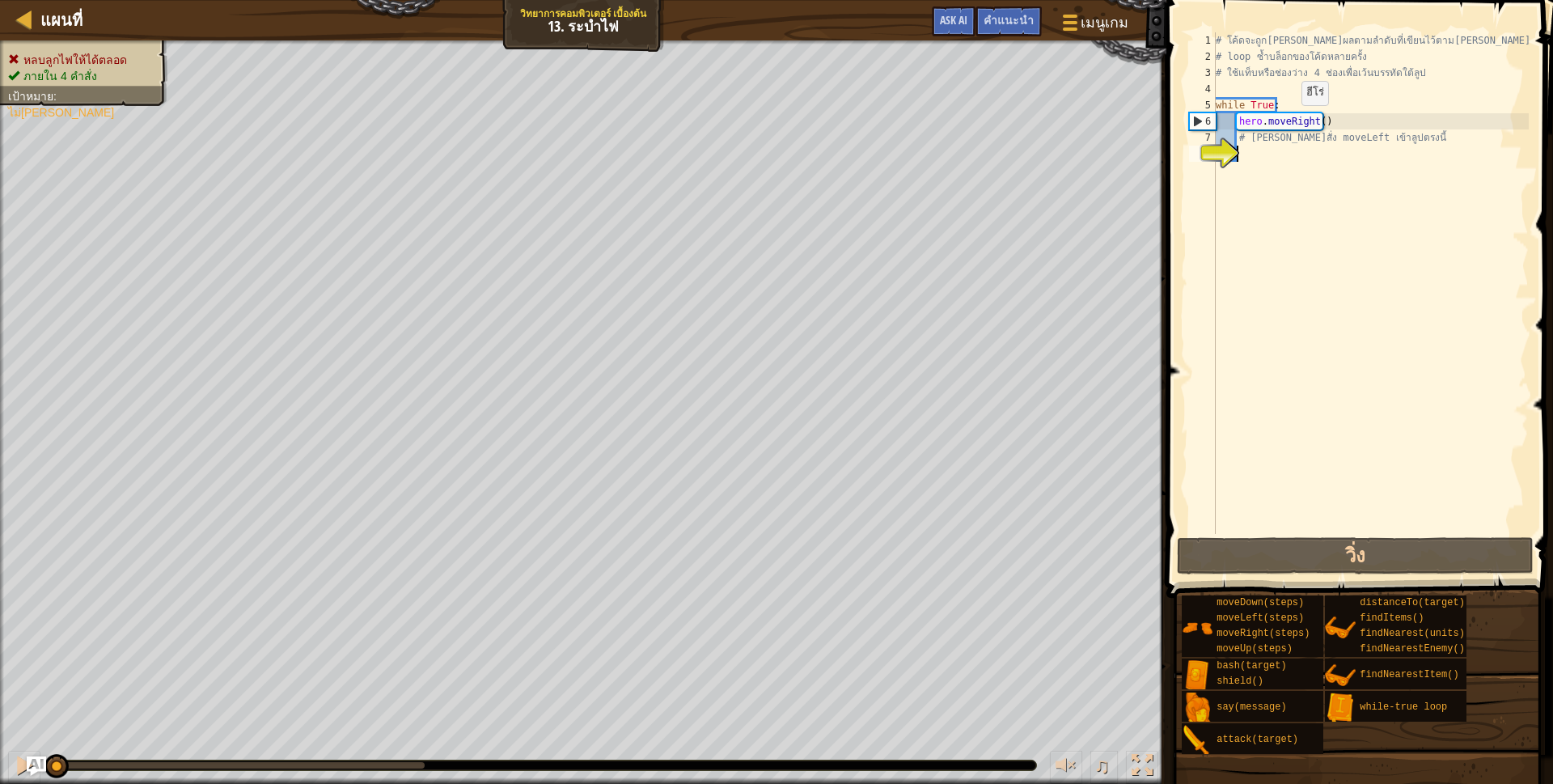
click at [1288, 121] on div "# โค้ดจะถูก[PERSON_NAME]ผลตามลำดับที่เขียนไว้ตาม[PERSON_NAME] # loop ซ้ำบล็อกขอ…" at bounding box center [1371, 300] width 316 height 534
type textarea "hero.moveRight()"
drag, startPoint x: 1240, startPoint y: 121, endPoint x: 1311, endPoint y: 117, distance: 71.1
click at [1311, 117] on div "# โค้ดจะถูก[PERSON_NAME]ผลตามลำดับที่เขียนไว้ตาม[PERSON_NAME] # loop ซ้ำบล็อกขอ…" at bounding box center [1371, 300] width 316 height 534
click at [1258, 177] on div "# โค้ดจะถูก[PERSON_NAME]ผลตามลำดับที่เขียนไว้ตาม[PERSON_NAME] # loop ซ้ำบล็อกขอ…" at bounding box center [1371, 300] width 316 height 534
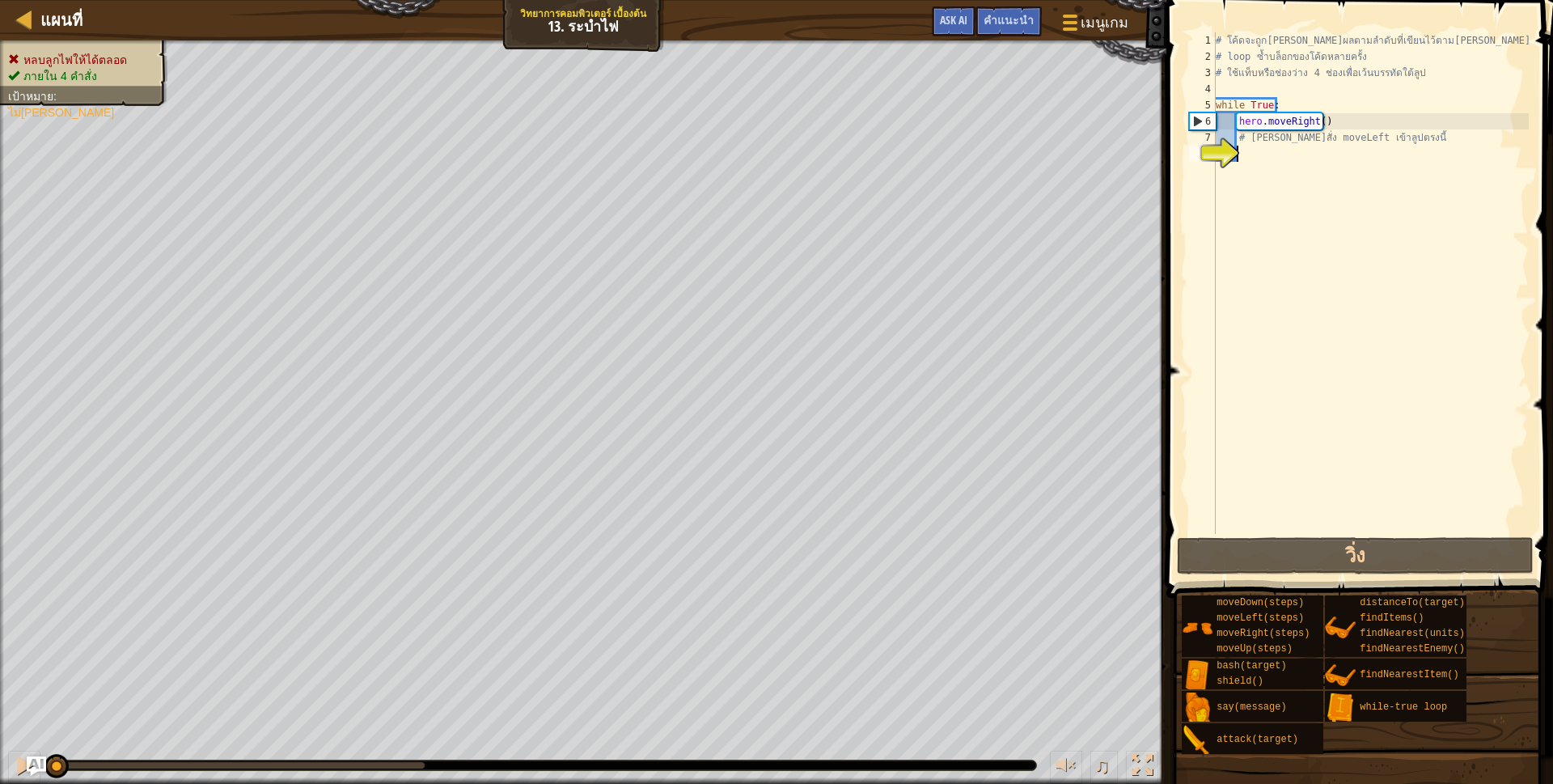
click at [1216, 157] on div "8" at bounding box center [1202, 153] width 27 height 16
type textarea "# [PERSON_NAME]สั่ง moveLeft เข้าลูปตรงนี้"
click at [1216, 157] on div "8" at bounding box center [1202, 153] width 27 height 16
click at [1216, 104] on div "# โค้ดจะถูก[PERSON_NAME]ผลตามลำดับที่เขียนไว้ตาม[PERSON_NAME] # loop ซ้ำบล็อกขอ…" at bounding box center [1371, 300] width 316 height 534
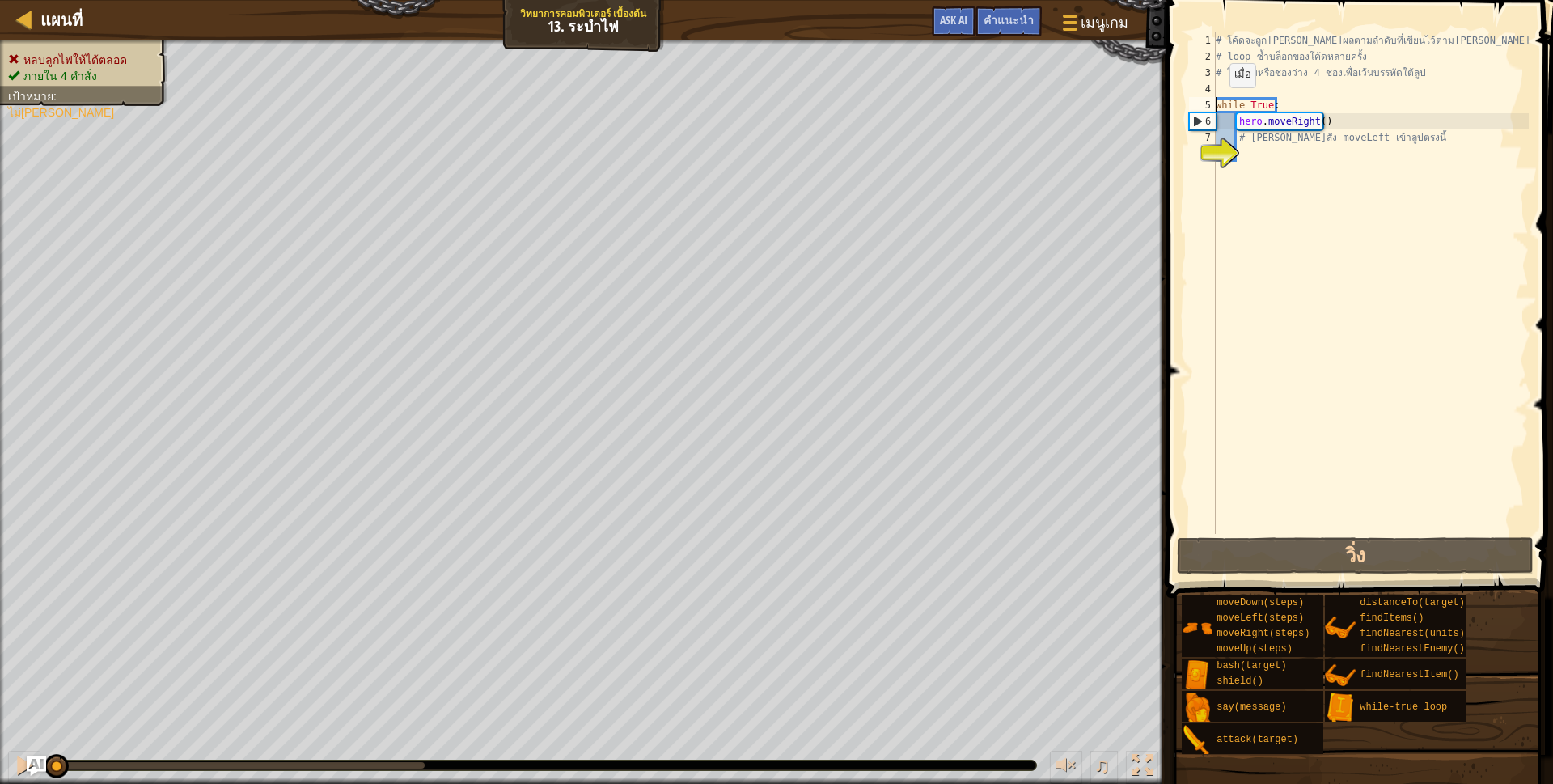
type textarea "while True:"
click at [967, 14] on span "Ask AI" at bounding box center [953, 19] width 28 height 15
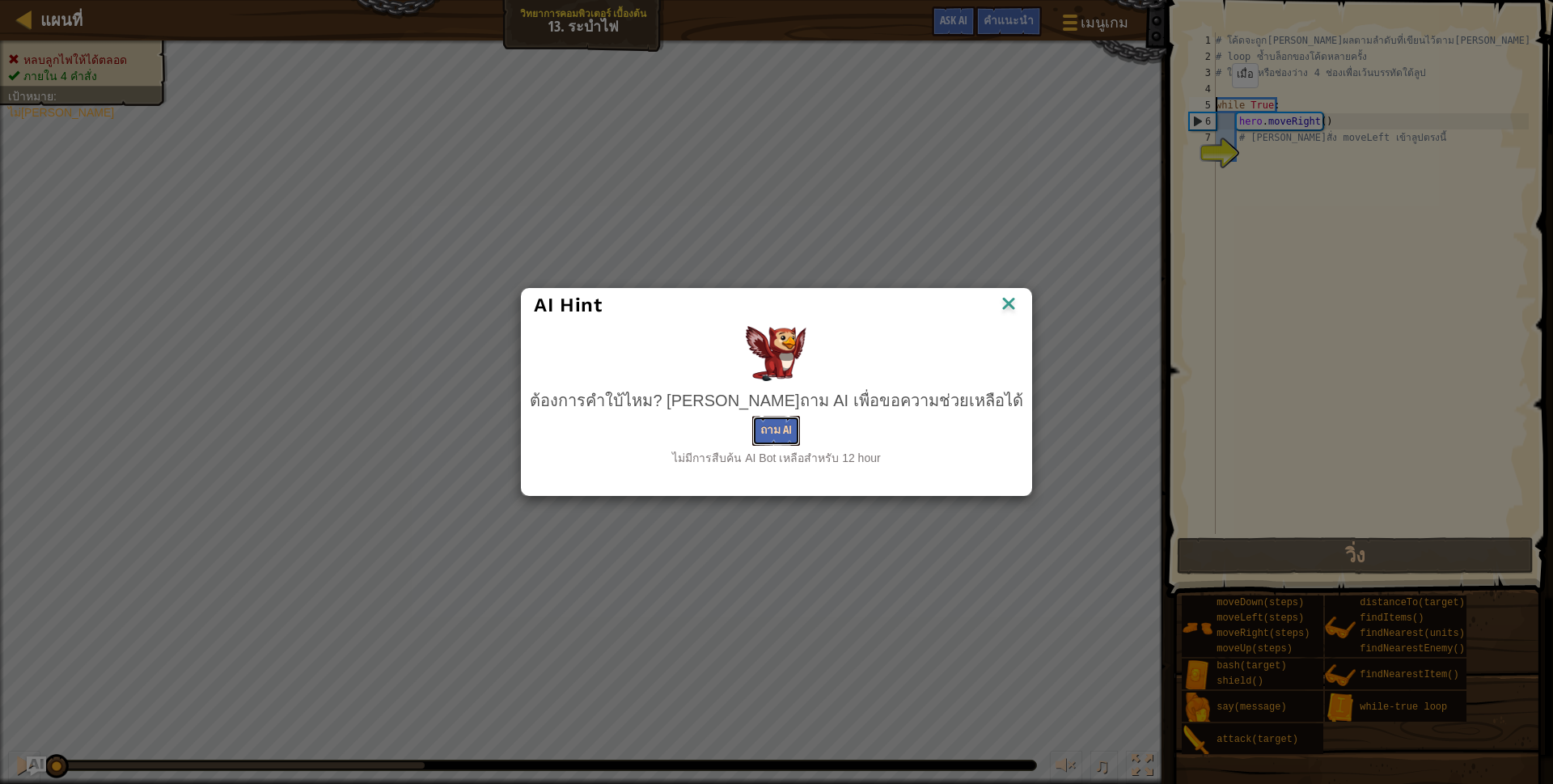
click at [776, 438] on button "ถาม AI" at bounding box center [776, 431] width 48 height 30
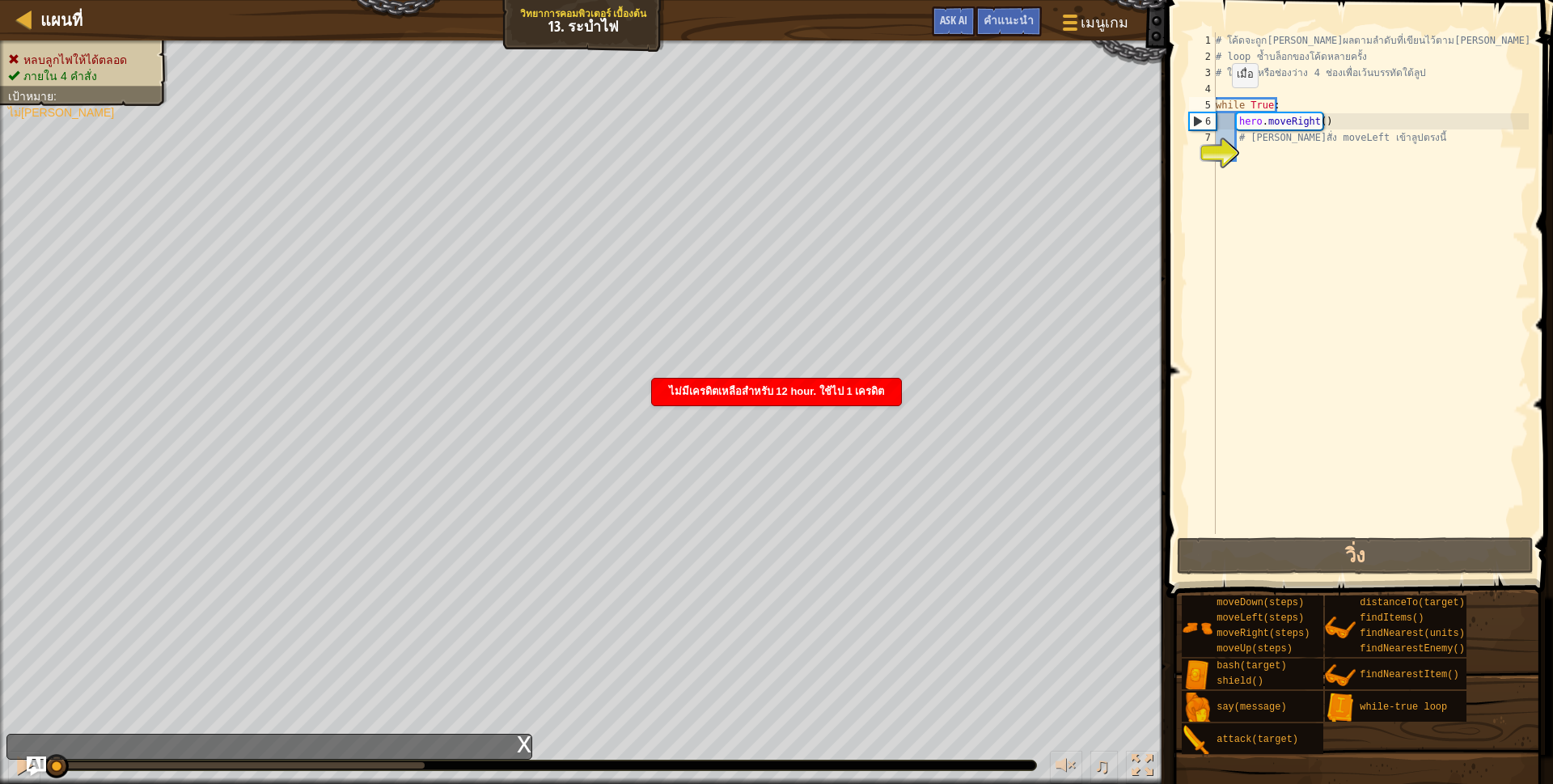
click at [529, 738] on div "x" at bounding box center [524, 742] width 14 height 16
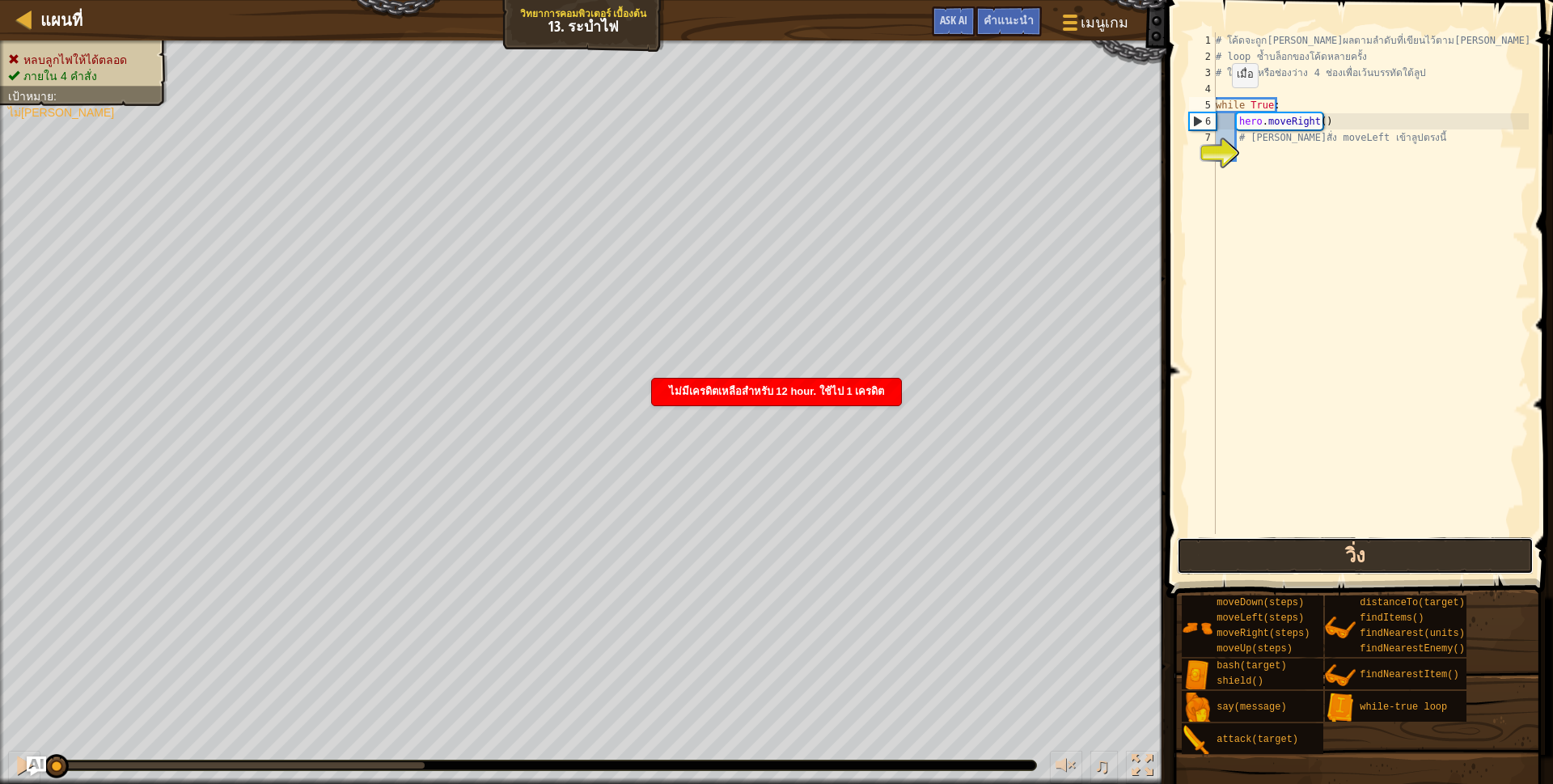
click at [1202, 557] on button "วิ่ง" at bounding box center [1355, 556] width 356 height 37
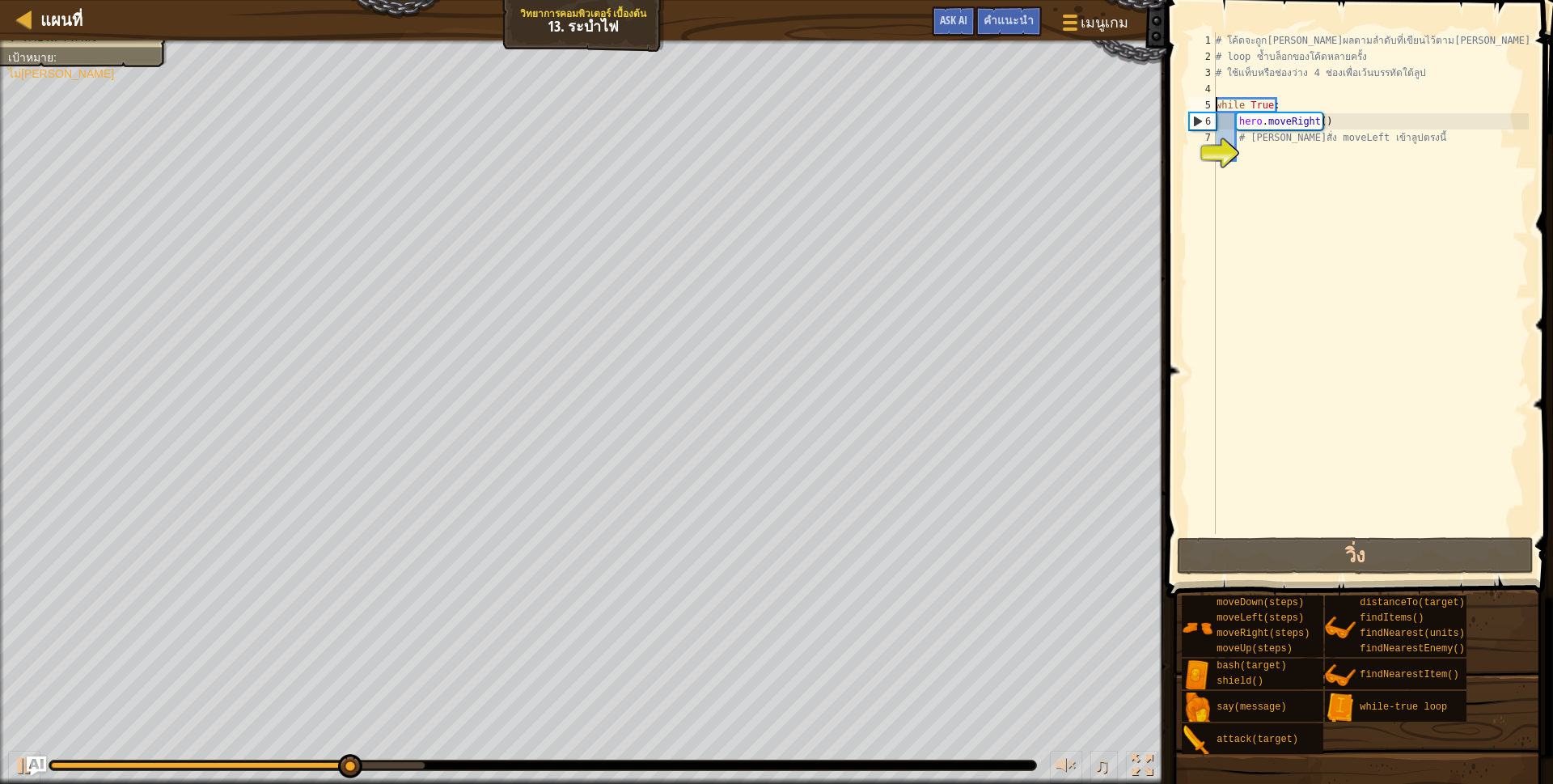
click at [1268, 177] on div "# โค้ดจะถูก[PERSON_NAME]ผลตามลำดับที่เขียนไว้ตาม[PERSON_NAME] # loop ซ้ำบล็อกขอ…" at bounding box center [1371, 300] width 316 height 534
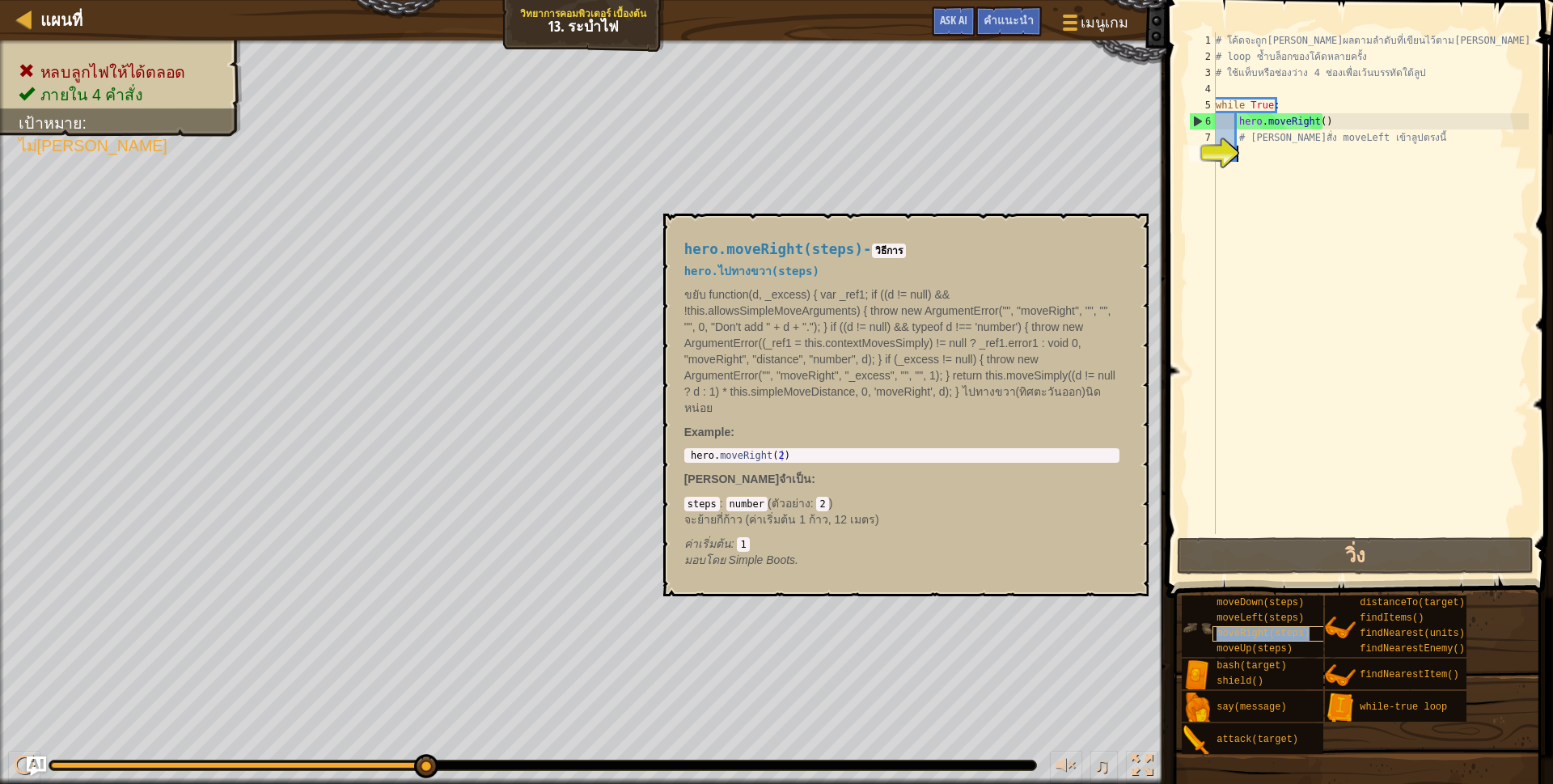
click at [1227, 627] on div "moveRight(steps)" at bounding box center [1290, 633] width 156 height 15
drag, startPoint x: 685, startPoint y: 452, endPoint x: 762, endPoint y: 465, distance: 78.1
click at [762, 465] on div "hero.moveRight(steps) - วิธีการ hero.ไปทางขวา(steps) ขยับ function(d, _excess) …" at bounding box center [901, 405] width 458 height 356
click at [686, 459] on div "1 hero . moveRight ( 2 ) הההההההההההההההההההההההההההההההההההההההההההההההההההההה…" at bounding box center [902, 454] width 435 height 14
type textarea "hero.moveRight(2)"
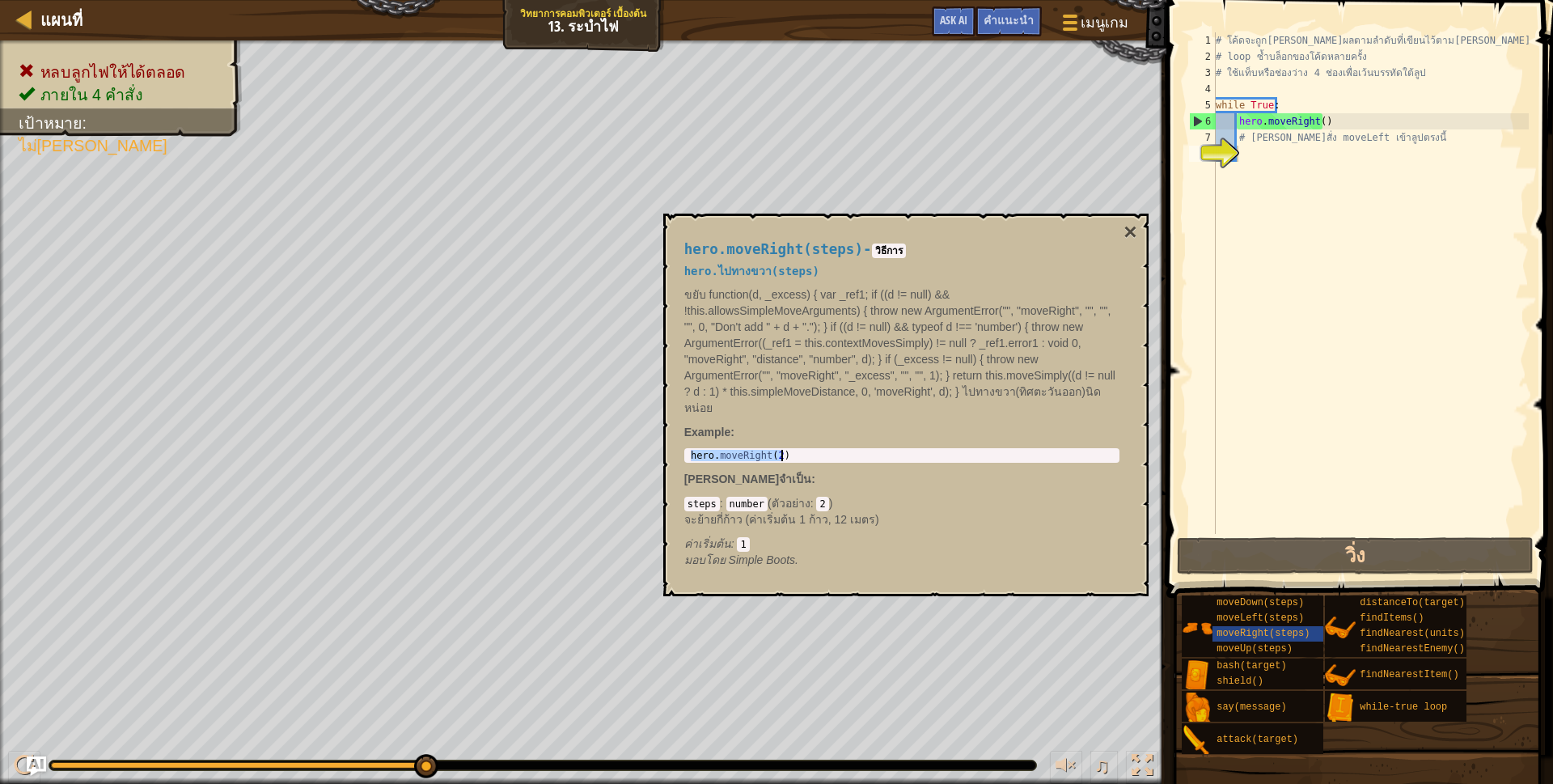
drag, startPoint x: 689, startPoint y: 451, endPoint x: 795, endPoint y: 448, distance: 106.0
click at [783, 465] on div "hero.moveRight(steps) - วิธีการ hero.ไปทางขวา(steps) ขยับ function(d, _excess) …" at bounding box center [901, 405] width 458 height 356
click at [1316, 124] on div "# โค้ดจะถูก[PERSON_NAME]ผลตามลำดับที่เขียนไว้ตาม[PERSON_NAME] # loop ซ้ำบล็อกขอ…" at bounding box center [1371, 300] width 316 height 534
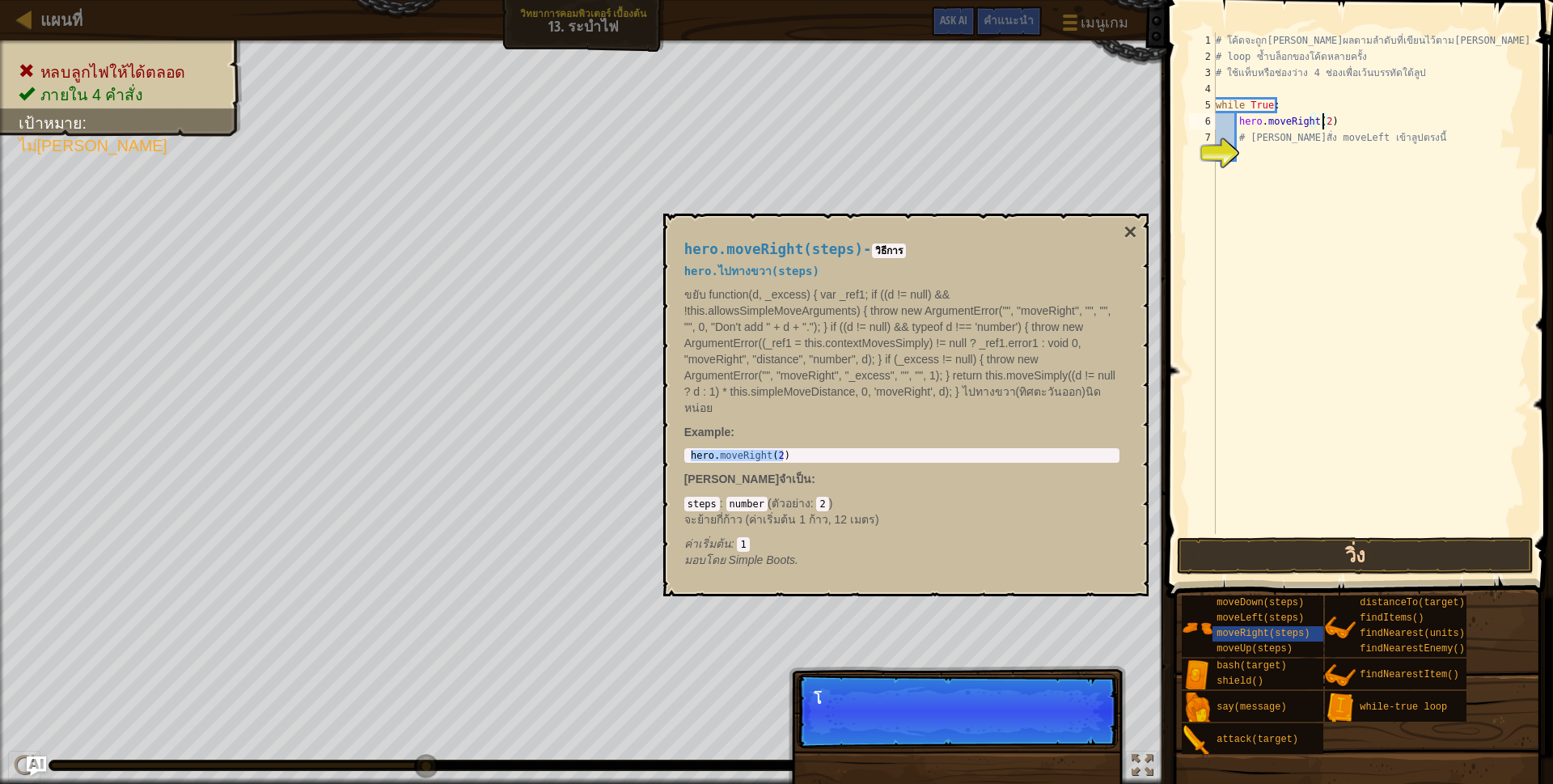
type textarea "hero.moveRight(2)"
click at [1325, 556] on button "วิ่ง" at bounding box center [1355, 556] width 356 height 37
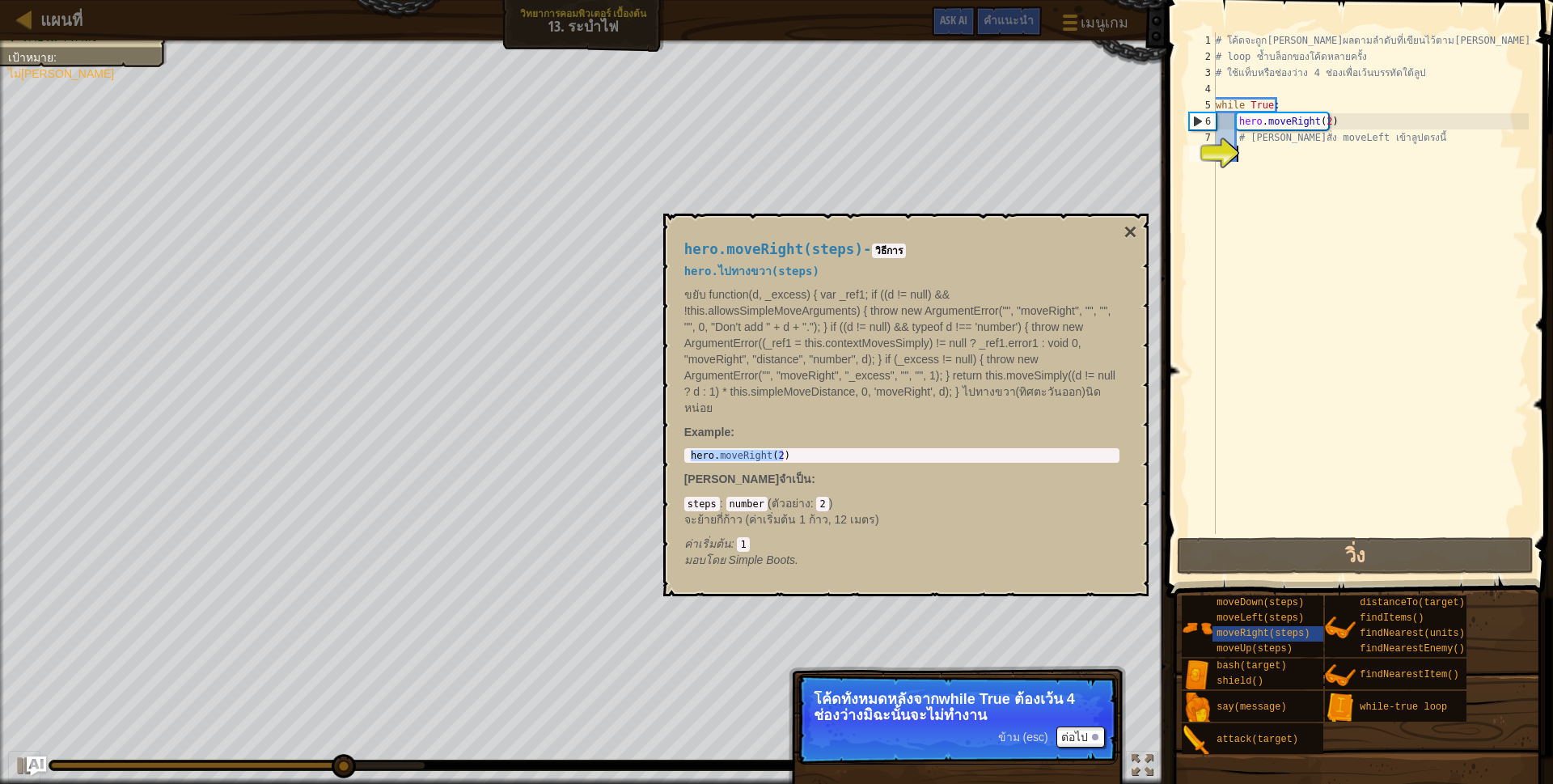
click at [1280, 178] on div "# โค้ดจะถูก[PERSON_NAME]ผลตามลำดับที่เขียนไว้ตาม[PERSON_NAME] # loop ซ้ำบล็อกขอ…" at bounding box center [1371, 300] width 316 height 534
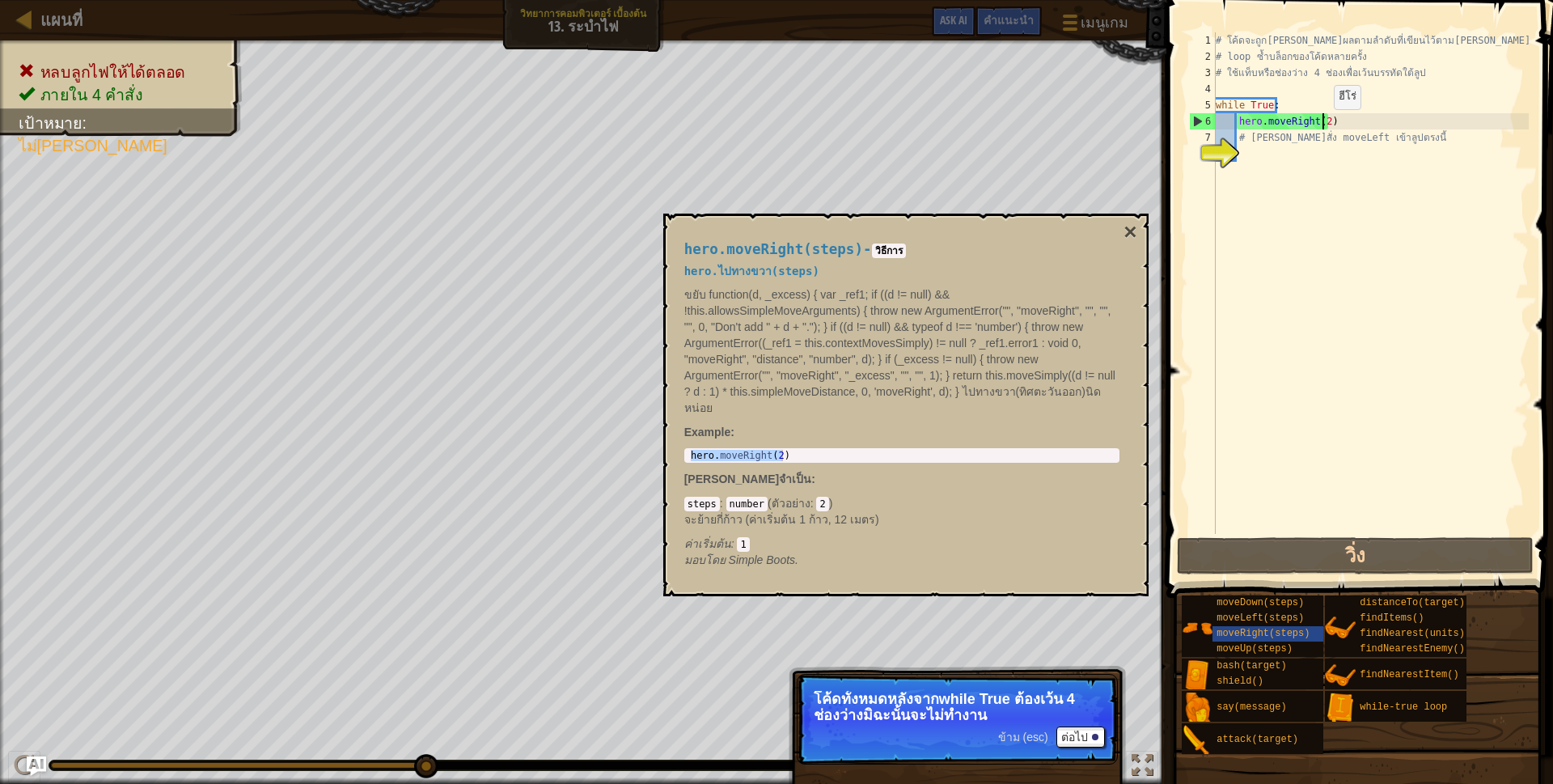
click at [1320, 126] on div "# โค้ดจะถูก[PERSON_NAME]ผลตามลำดับที่เขียนไว้ตาม[PERSON_NAME] # loop ซ้ำบล็อกขอ…" at bounding box center [1371, 300] width 316 height 534
type textarea "hero.moveRight()"
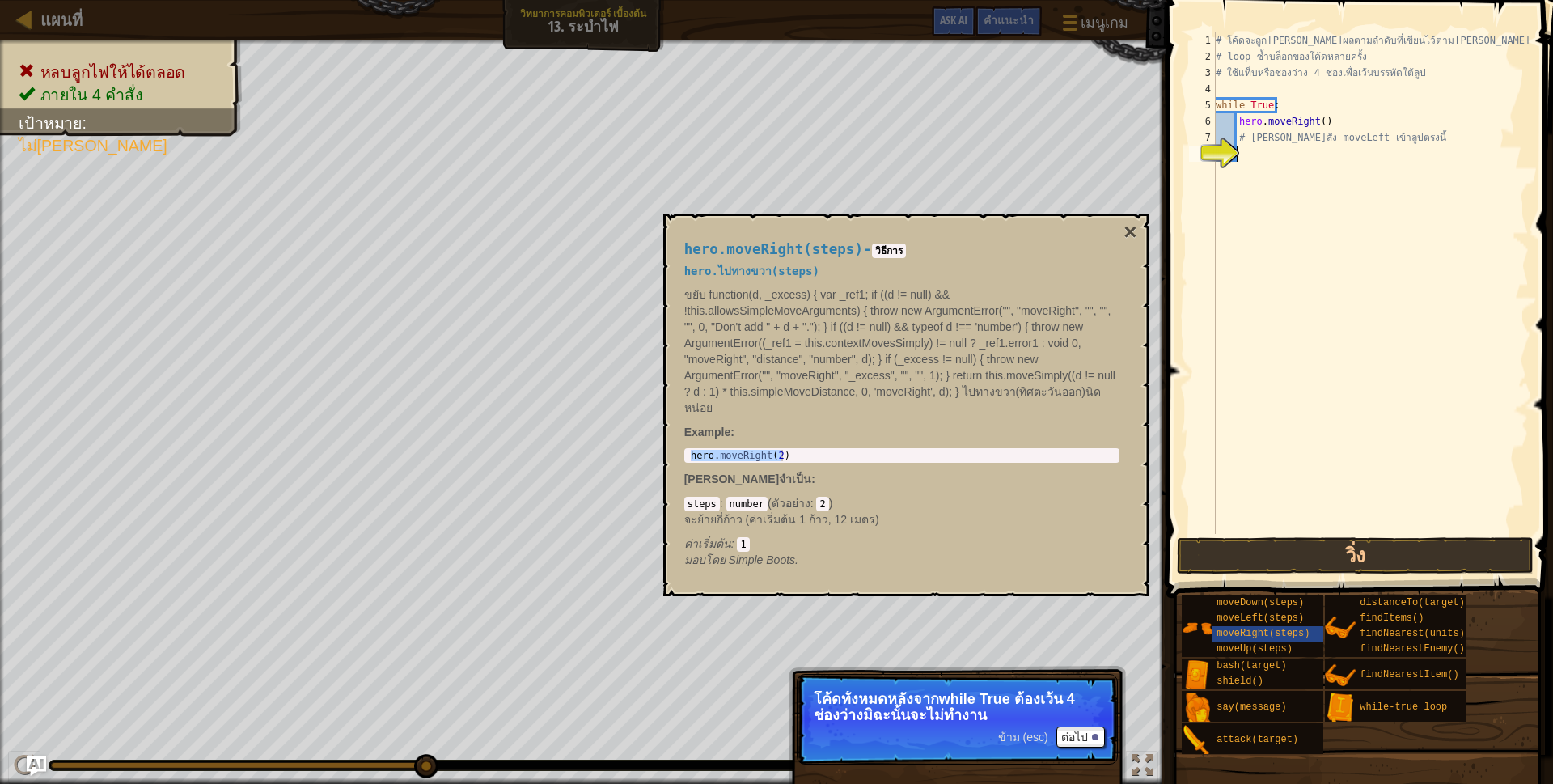
click at [1267, 179] on div "# โค้ดจะถูก[PERSON_NAME]ผลตามลำดับที่เขียนไว้ตาม[PERSON_NAME] # loop ซ้ำบล็อกขอ…" at bounding box center [1371, 300] width 316 height 534
paste textarea "hero.moveRight( Weak Door)"
click at [1317, 156] on div "# โค้ดจะถูก[PERSON_NAME]ผลตามลำดับที่เขียนไว้ตาม[PERSON_NAME] # loop ซ้ำบล็อกขอ…" at bounding box center [1371, 300] width 316 height 534
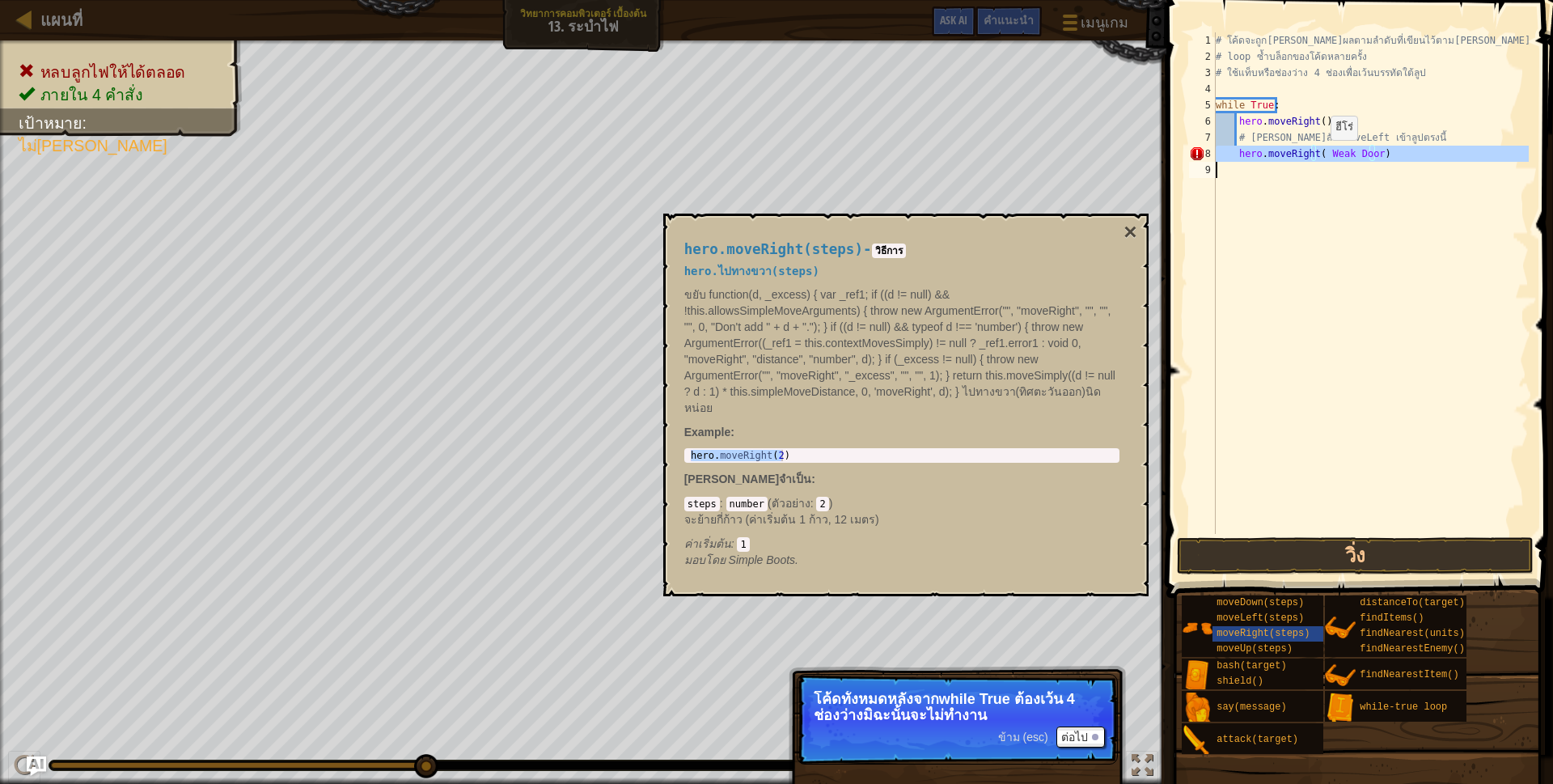
click at [1317, 156] on div "# โค้ดจะถูก[PERSON_NAME]ผลตามลำดับที่เขียนไว้ตาม[PERSON_NAME] # loop ซ้ำบล็อกขอ…" at bounding box center [1371, 300] width 316 height 534
click at [697, 450] on div "hero . moveRight ( 2 )" at bounding box center [902, 455] width 428 height 12
click at [697, 450] on div "hero . moveRight ( 2 )" at bounding box center [902, 466] width 428 height 34
drag, startPoint x: 785, startPoint y: 443, endPoint x: 780, endPoint y: 452, distance: 10.3
click at [780, 452] on div "hero.moveRight(steps) - วิธีการ hero.ไปทางขวา(steps) ขยับ function(d, _excess) …" at bounding box center [901, 405] width 458 height 356
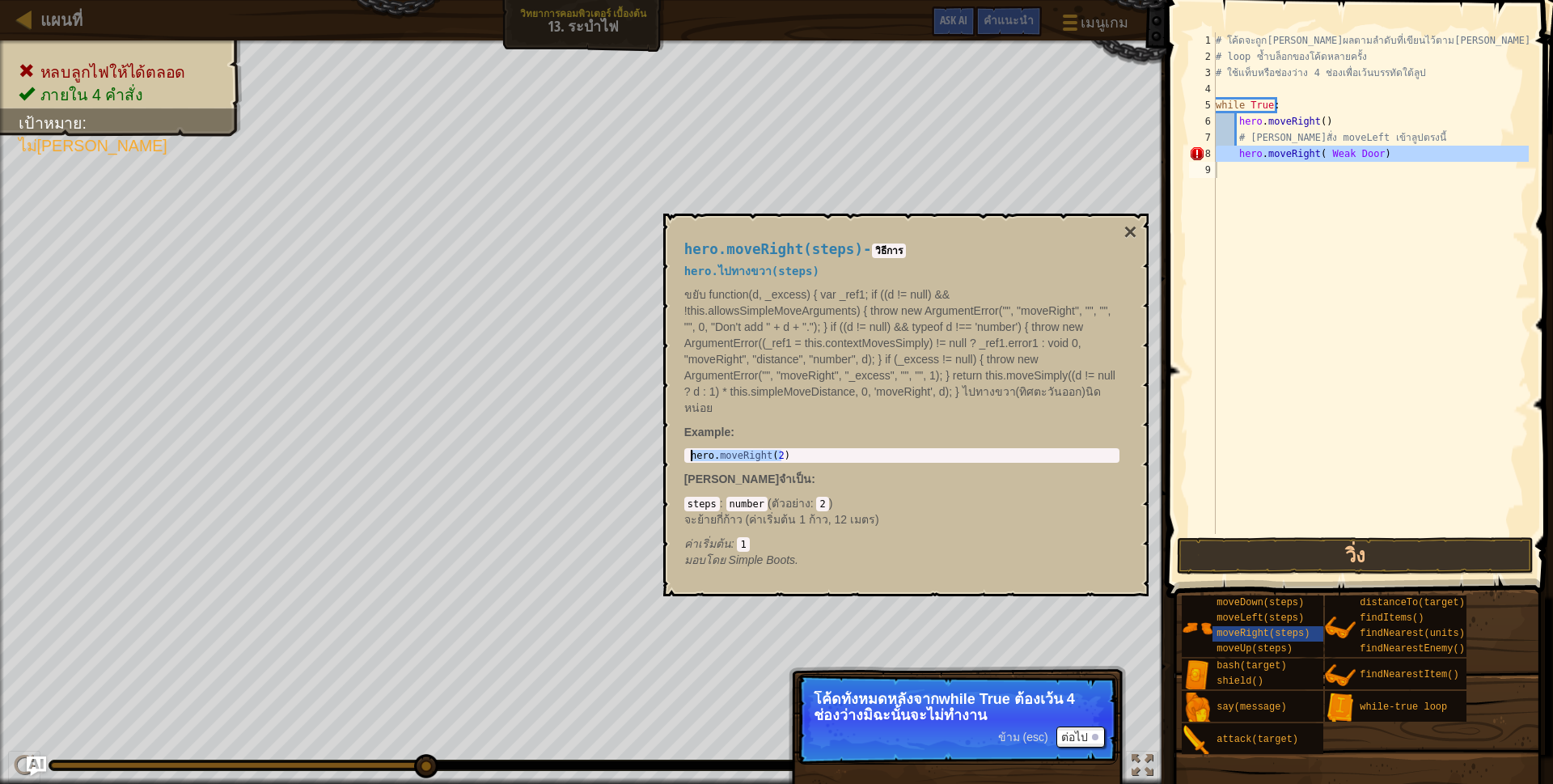
drag, startPoint x: 780, startPoint y: 452, endPoint x: 678, endPoint y: 448, distance: 102.1
click at [678, 448] on div "hero.moveRight(steps) - วิธีการ hero.ไปทางขวา(steps) ขยับ function(d, _excess) …" at bounding box center [901, 405] width 458 height 356
drag, startPoint x: 678, startPoint y: 448, endPoint x: 742, endPoint y: 436, distance: 65.1
click at [742, 436] on p "Example :" at bounding box center [902, 431] width 435 height 16
click at [1257, 148] on div "# โค้ดจะถูก[PERSON_NAME]ผลตามลำดับที่เขียนไว้ตาม[PERSON_NAME] # loop ซ้ำบล็อกขอ…" at bounding box center [1371, 283] width 316 height 501
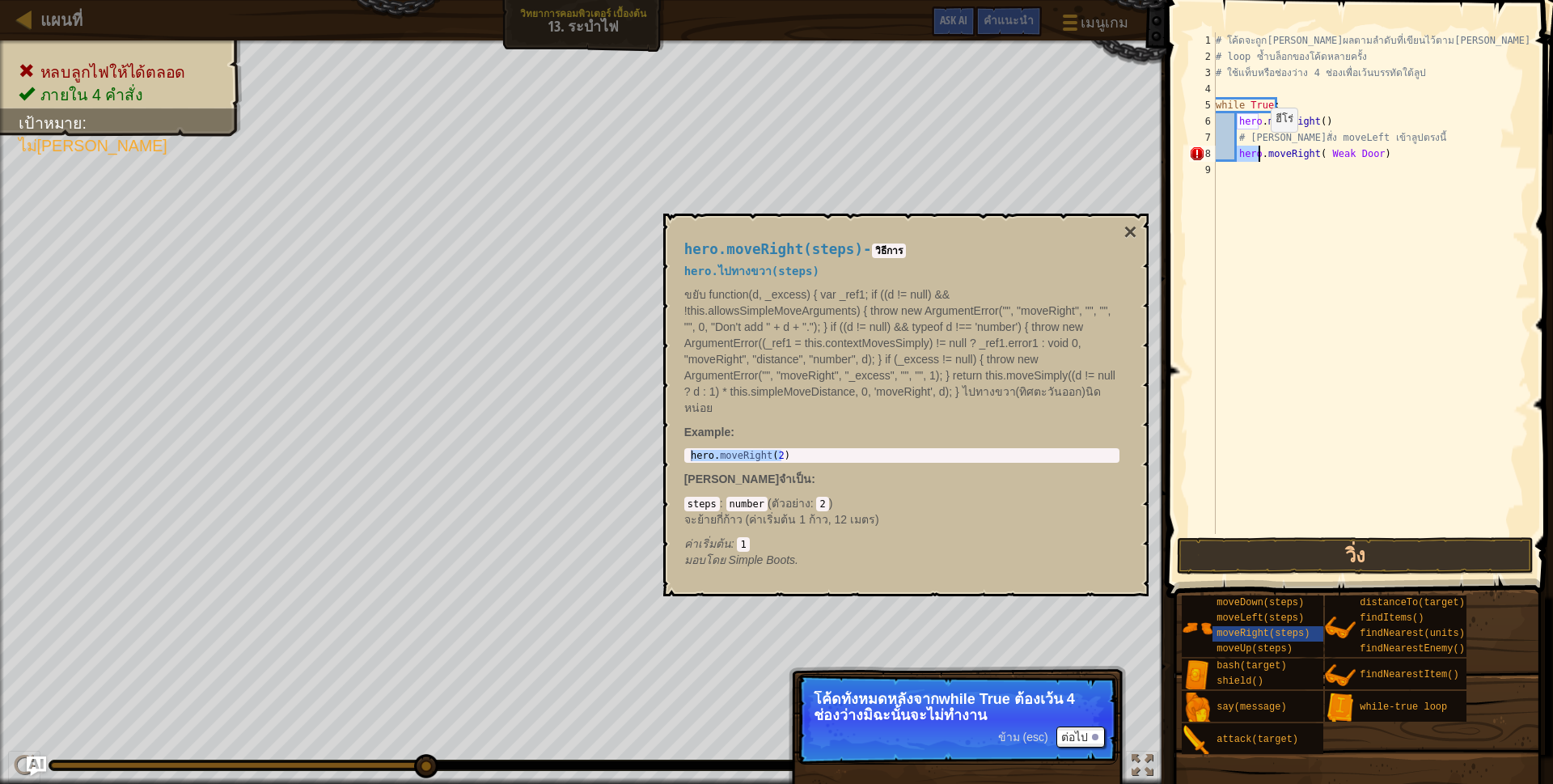
click at [1257, 148] on div "# โค้ดจะถูก[PERSON_NAME]ผลตามลำดับที่เขียนไว้ตาม[PERSON_NAME] # loop ซ้ำบล็อกขอ…" at bounding box center [1371, 300] width 316 height 534
drag, startPoint x: 1381, startPoint y: 159, endPoint x: 1222, endPoint y: 146, distance: 159.5
click at [1222, 146] on div "# โค้ดจะถูก[PERSON_NAME]ผลตามลำดับที่เขียนไว้ตาม[PERSON_NAME] # loop ซ้ำบล็อกขอ…" at bounding box center [1371, 300] width 316 height 534
paste textarea "hero.moveRight(2"
type textarea "hero.moveRight(2)"
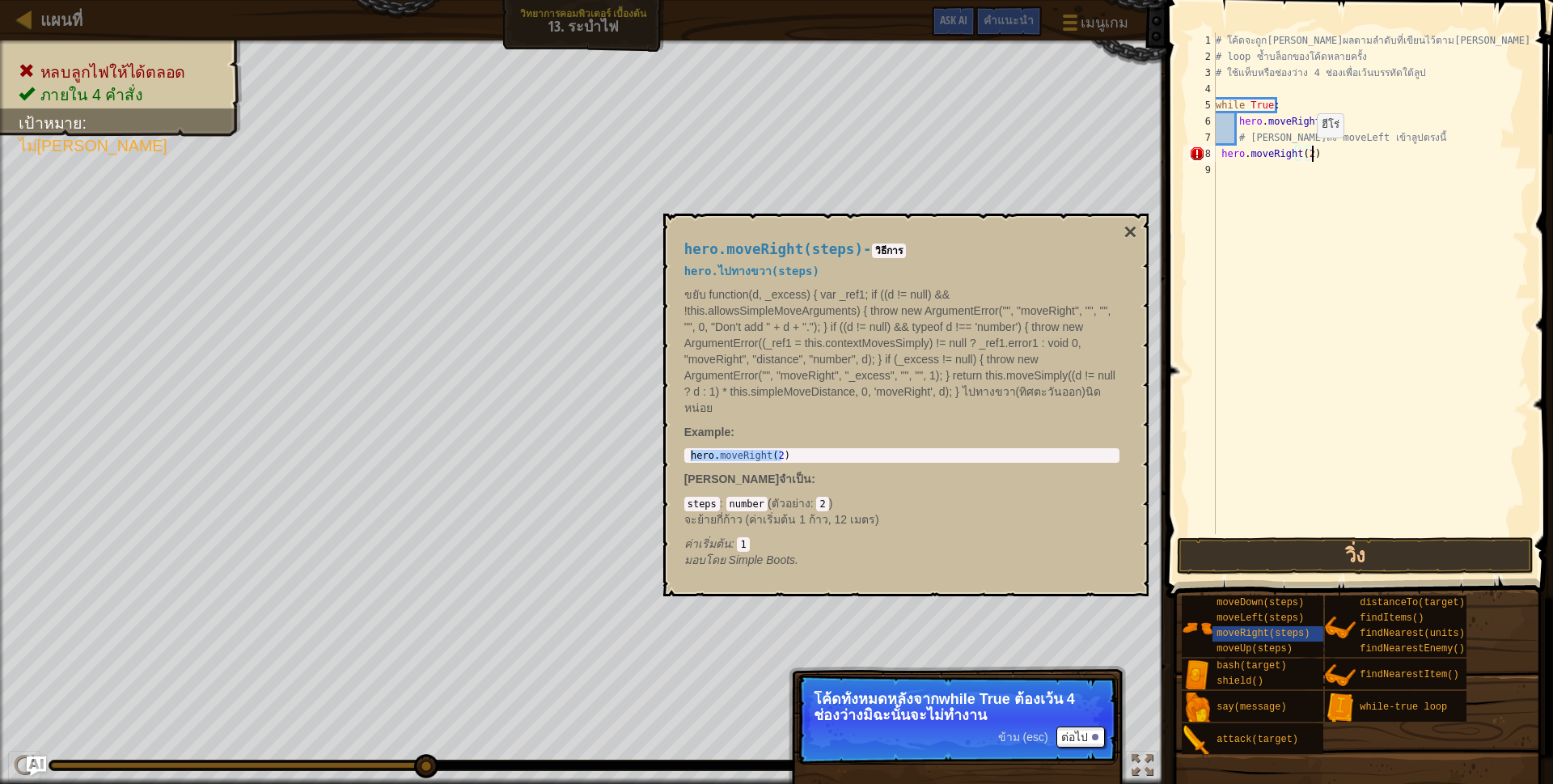
click at [1303, 154] on div "# โค้ดจะถูก[PERSON_NAME]ผลตามลำดับที่เขียนไว้ตาม[PERSON_NAME] # loop ซ้ำบล็อกขอ…" at bounding box center [1371, 300] width 316 height 534
drag, startPoint x: 1330, startPoint y: 562, endPoint x: 1316, endPoint y: 550, distance: 18.4
click at [1326, 561] on button "วิ่ง" at bounding box center [1355, 556] width 356 height 37
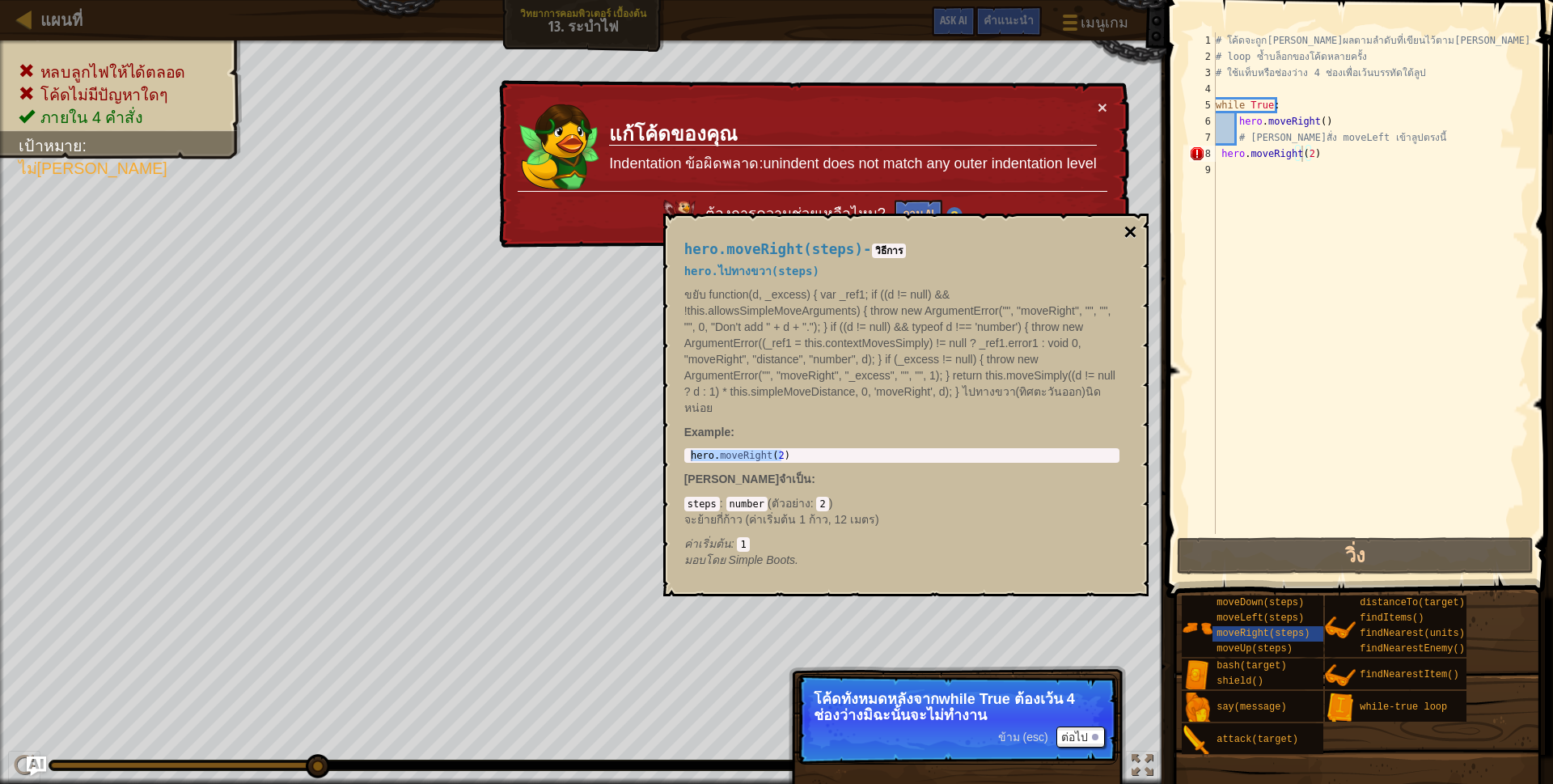
click at [1129, 223] on button "×" at bounding box center [1130, 232] width 13 height 23
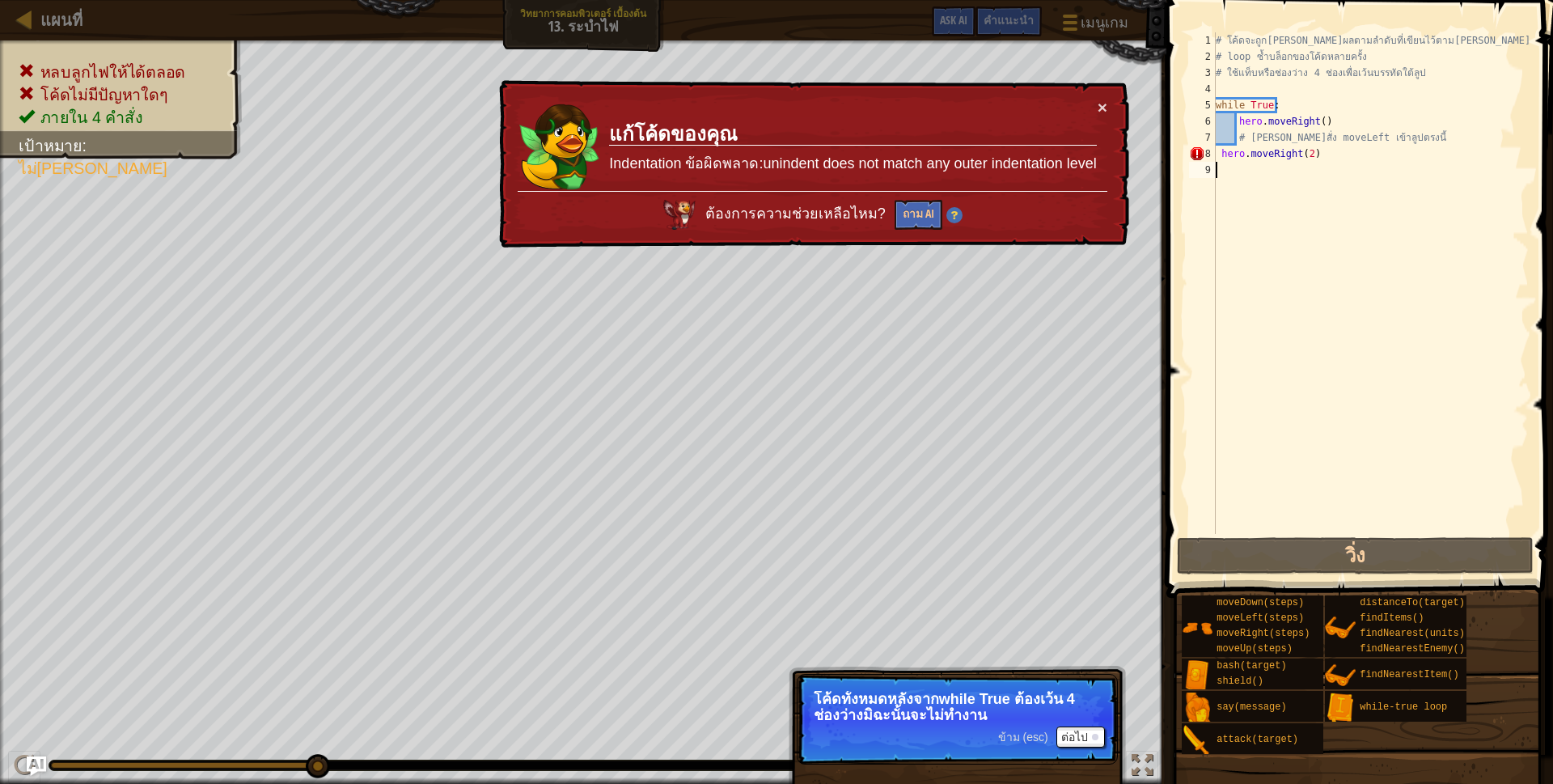
click at [1338, 168] on div "# โค้ดจะถูก[PERSON_NAME]ผลตามลำดับที่เขียนไว้ตาม[PERSON_NAME] # loop ซ้ำบล็อกขอ…" at bounding box center [1371, 300] width 316 height 534
click at [1323, 152] on div "# โค้ดจะถูก[PERSON_NAME]ผลตามลำดับที่เขียนไว้ตาม[PERSON_NAME] # loop ซ้ำบล็อกขอ…" at bounding box center [1371, 300] width 316 height 534
type textarea "hero.moveRight(2)"
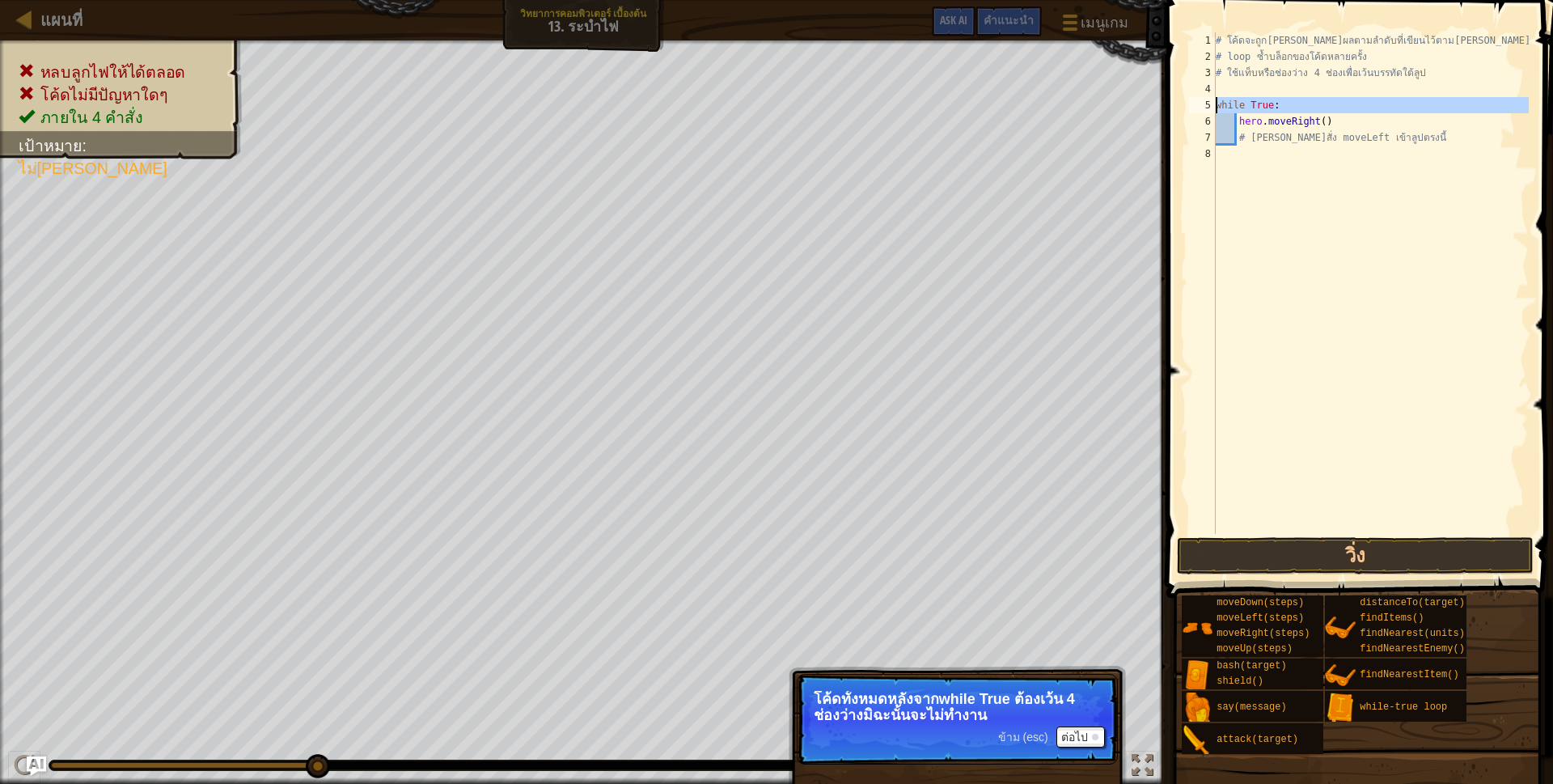
drag, startPoint x: 1211, startPoint y: 104, endPoint x: 1226, endPoint y: 115, distance: 18.6
click at [1219, 109] on div "1 2 3 4 5 6 7 8 # โค้ดจะถูก[PERSON_NAME]ผลตามลำดับที่เขียนไว้ตาม[PERSON_NAME] #…" at bounding box center [1357, 283] width 343 height 501
type textarea "while True: hero.moveRight()"
click at [1246, 167] on div "# โค้ดจะถูก[PERSON_NAME]ผลตามลำดับที่เขียนไว้ตาม[PERSON_NAME] # loop ซ้ำบล็อกขอ…" at bounding box center [1371, 300] width 316 height 534
drag, startPoint x: 1388, startPoint y: 140, endPoint x: 1246, endPoint y: 142, distance: 142.0
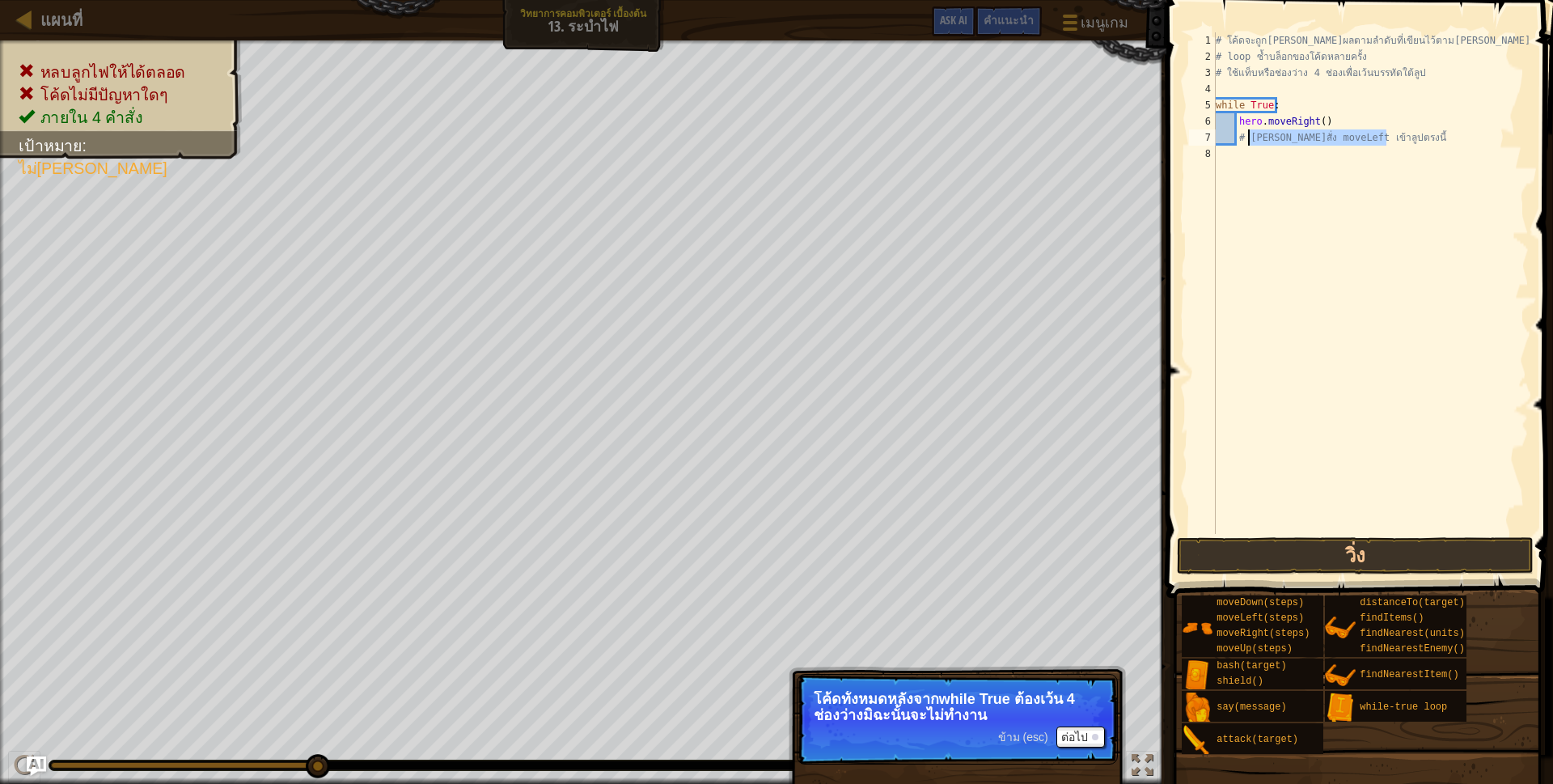
click at [1246, 142] on div "# โค้ดจะถูก[PERSON_NAME]ผลตามลำดับที่เขียนไว้ตาม[PERSON_NAME] # loop ซ้ำบล็อกขอ…" at bounding box center [1371, 300] width 316 height 534
click at [1269, 144] on div "# โค้ดจะถูก[PERSON_NAME]ผลตามลำดับที่เขียนไว้ตาม[PERSON_NAME] # loop ซ้ำบล็อกขอ…" at bounding box center [1371, 300] width 316 height 534
type textarea "#"
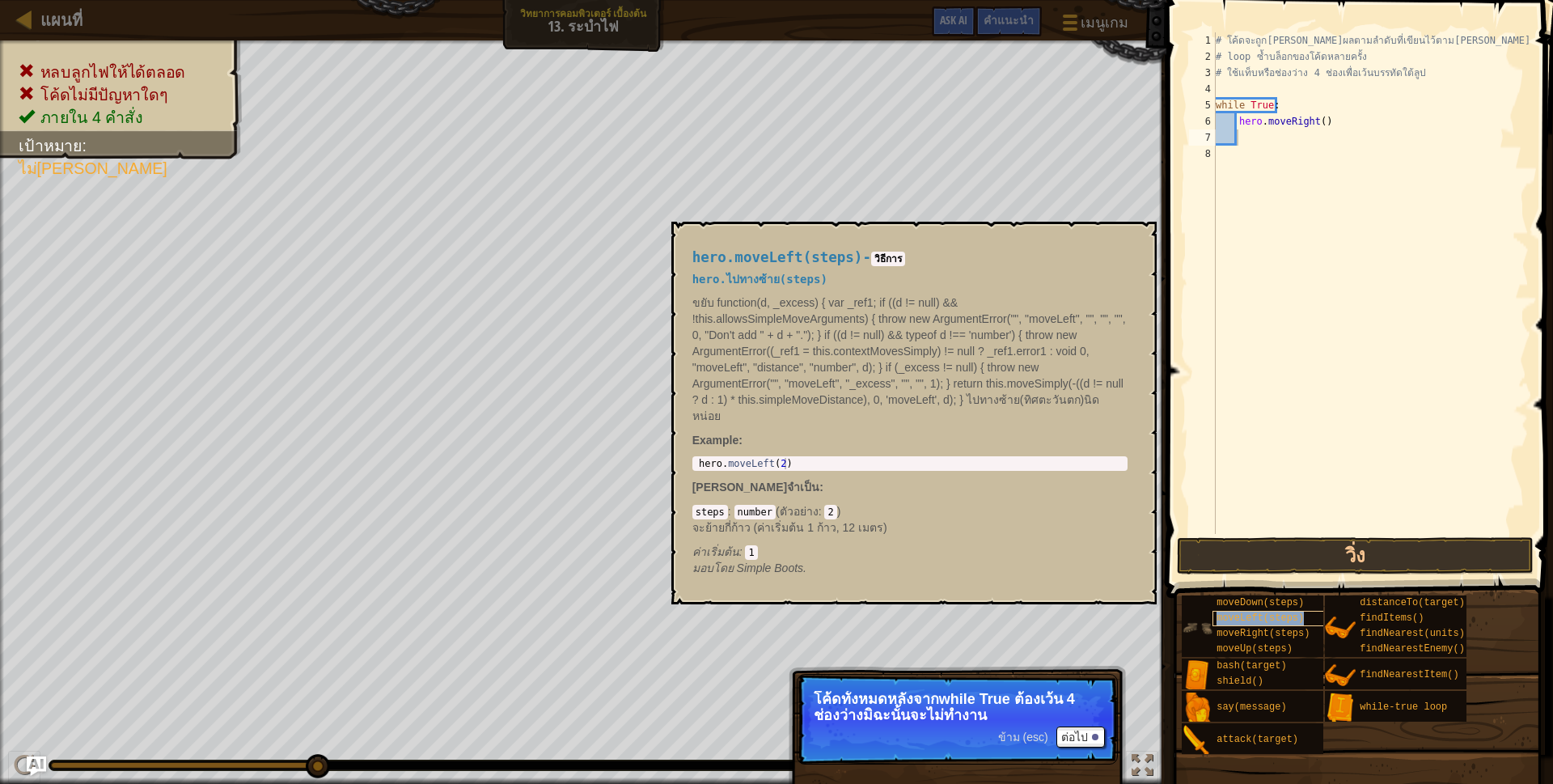
click at [1267, 619] on span "moveLeft(steps)" at bounding box center [1260, 618] width 87 height 12
type textarea "hero.moveLeft(2)"
drag, startPoint x: 697, startPoint y: 444, endPoint x: 814, endPoint y: 447, distance: 117.0
click at [814, 458] on div "hero . moveLeft ( 2 )" at bounding box center [910, 474] width 428 height 34
drag, startPoint x: 1259, startPoint y: 161, endPoint x: 1257, endPoint y: 141, distance: 20.1
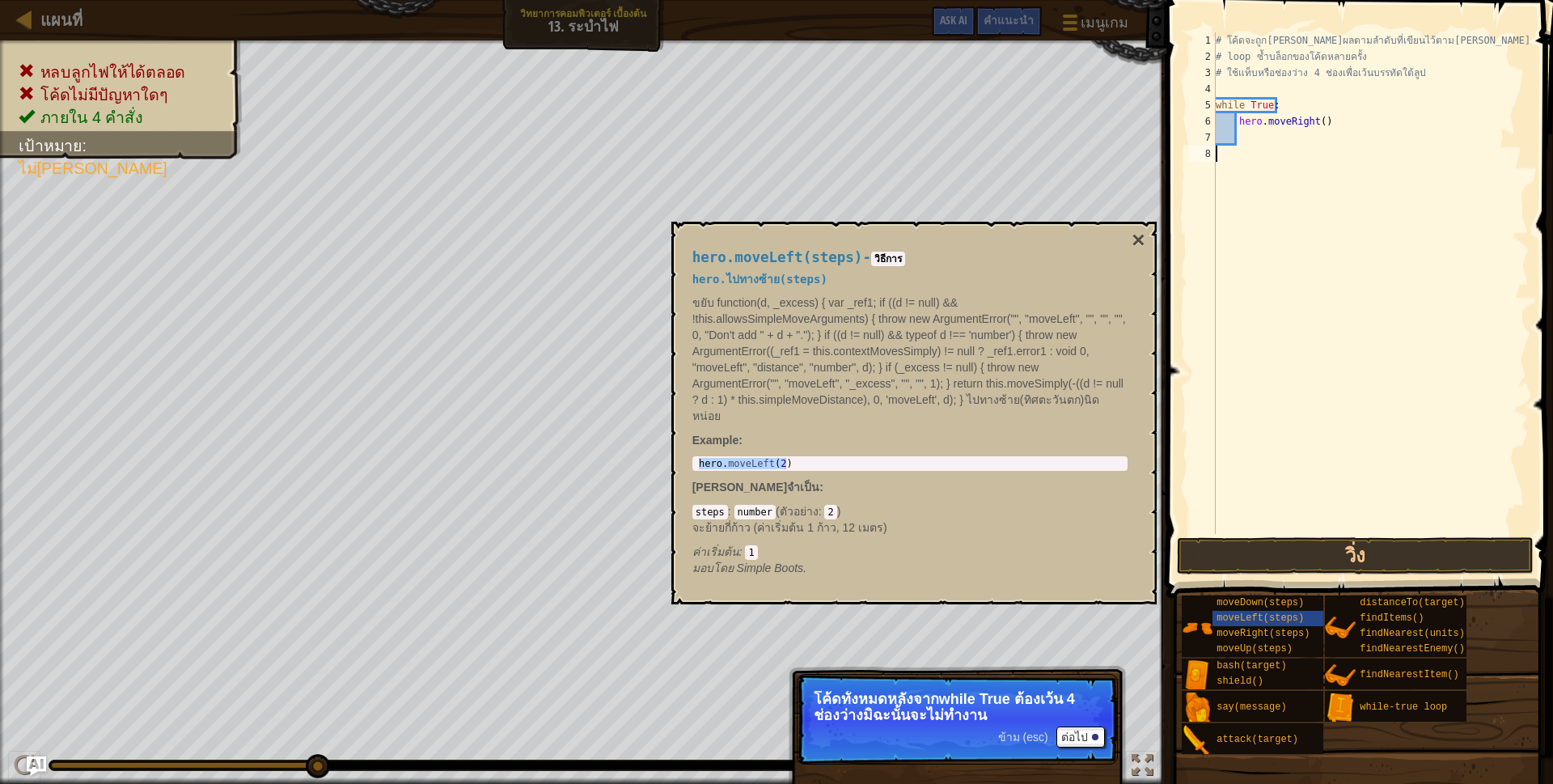
click at [1257, 141] on div "# โค้ดจะถูก[PERSON_NAME]ผลตามลำดับที่เขียนไว้ตาม[PERSON_NAME] # loop ซ้ำบล็อกขอ…" at bounding box center [1371, 300] width 316 height 534
drag, startPoint x: 1257, startPoint y: 141, endPoint x: 1246, endPoint y: 140, distance: 11.0
click at [1246, 140] on div "# โค้ดจะถูก[PERSON_NAME]ผลตามลำดับที่เขียนไว้ตาม[PERSON_NAME] # loop ซ้ำบล็อกขอ…" at bounding box center [1371, 300] width 316 height 534
type textarea "H"
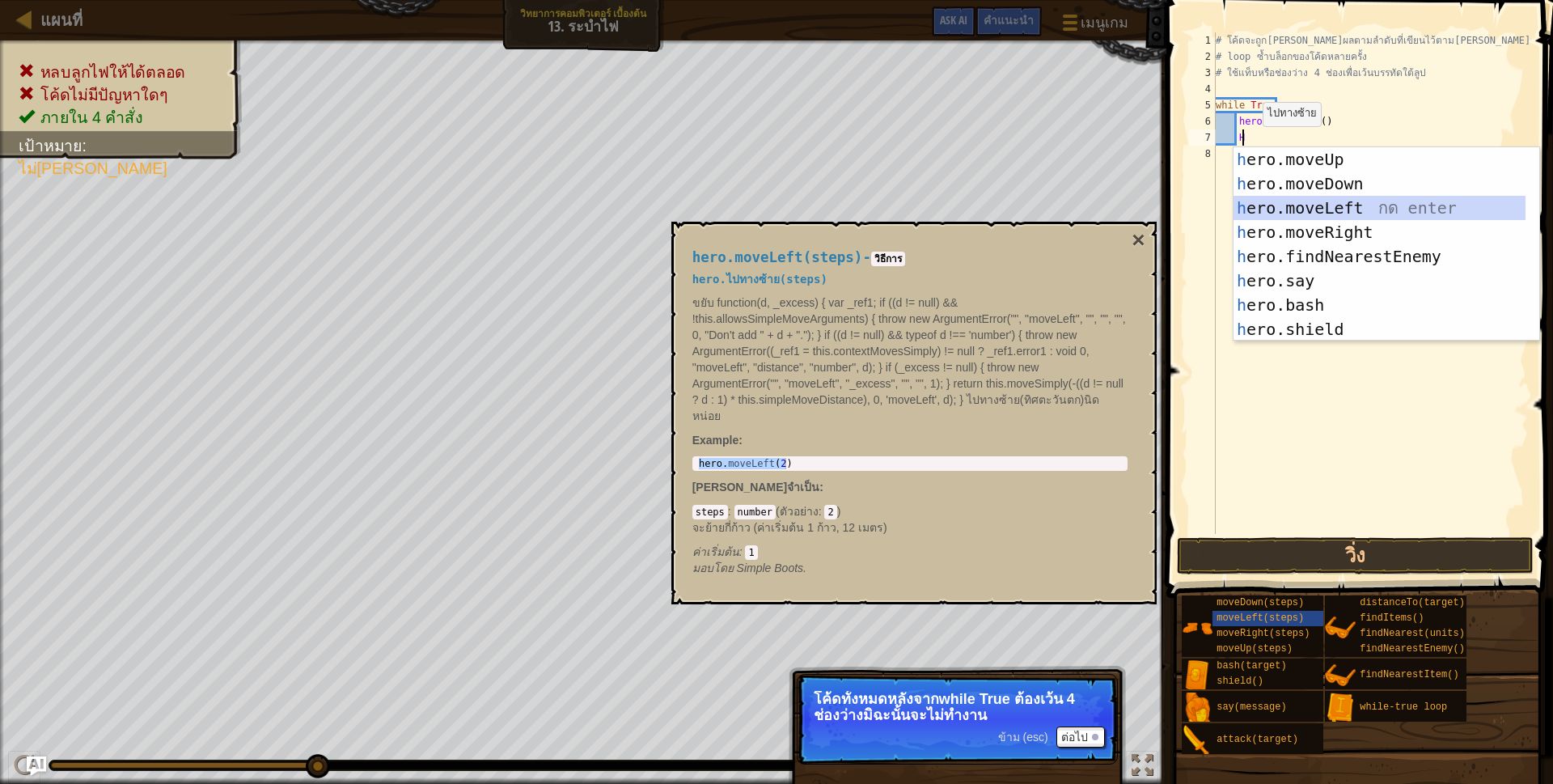
click at [1276, 209] on div "h ero.moveUp กด enter h ero.moveDown กด enter h ero.moveLeft กด enter h ero.mov…" at bounding box center [1379, 269] width 292 height 243
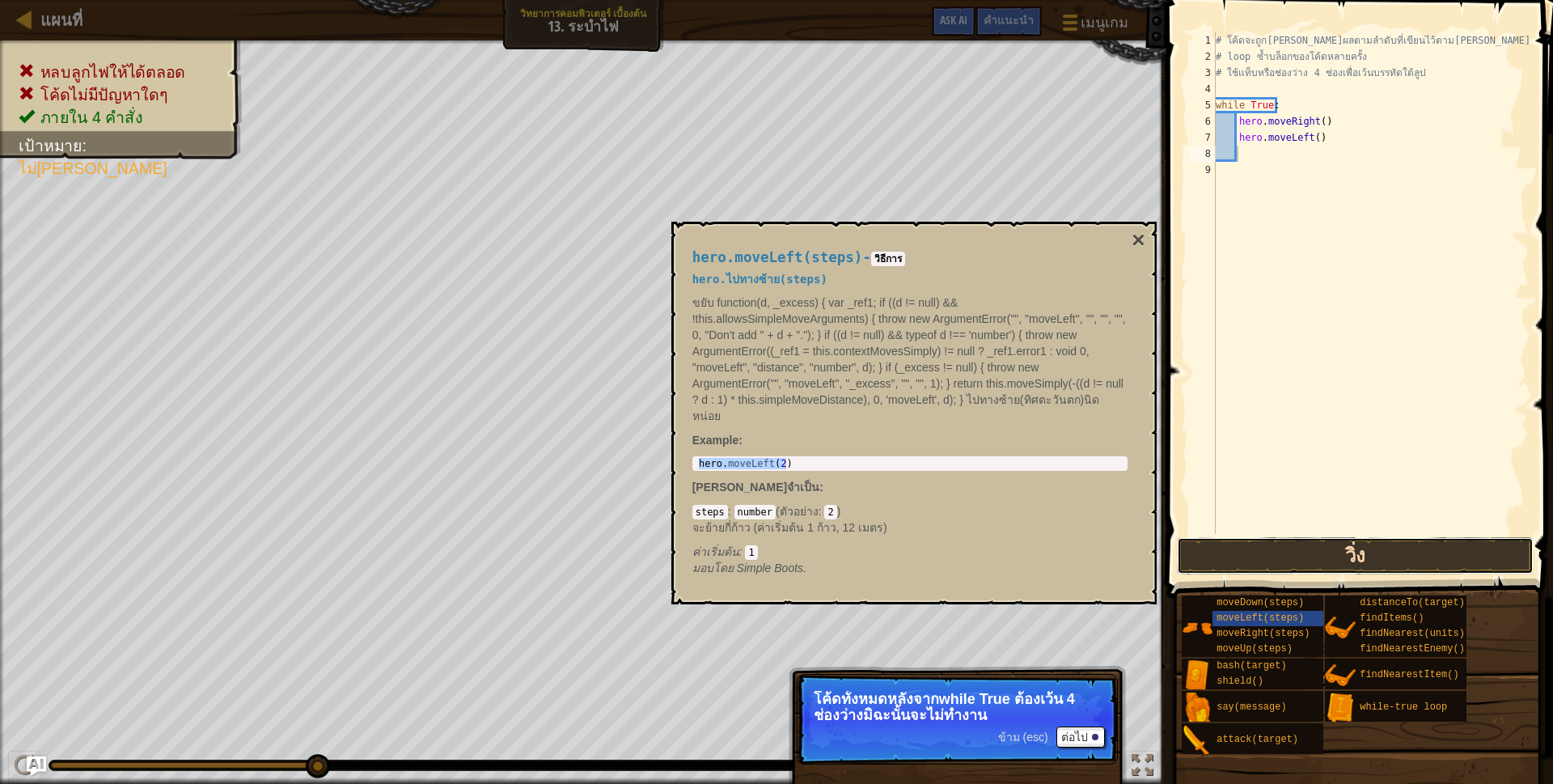
click at [1310, 564] on button "วิ่ง" at bounding box center [1355, 556] width 356 height 37
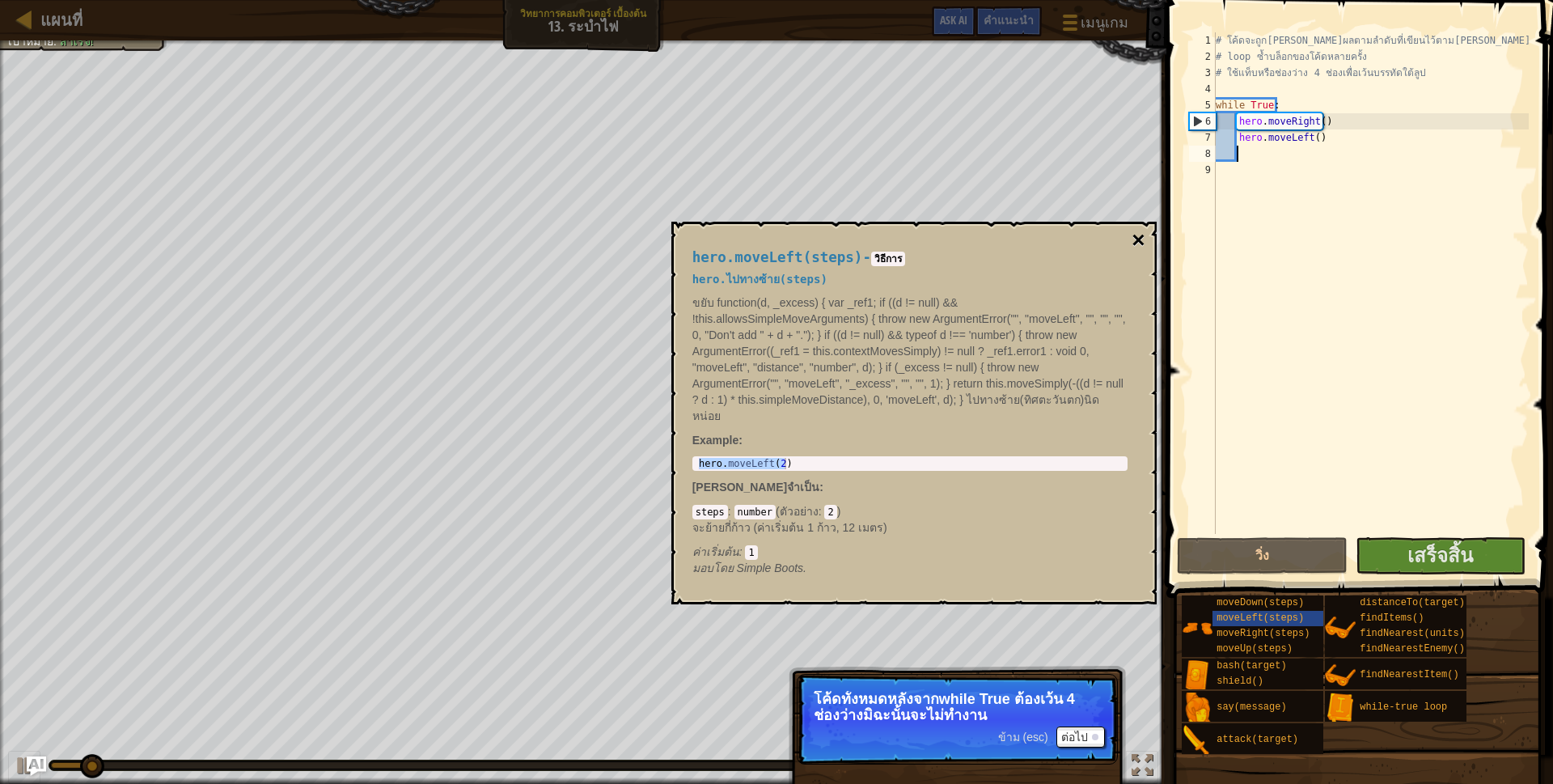
click at [1135, 230] on button "×" at bounding box center [1137, 240] width 13 height 23
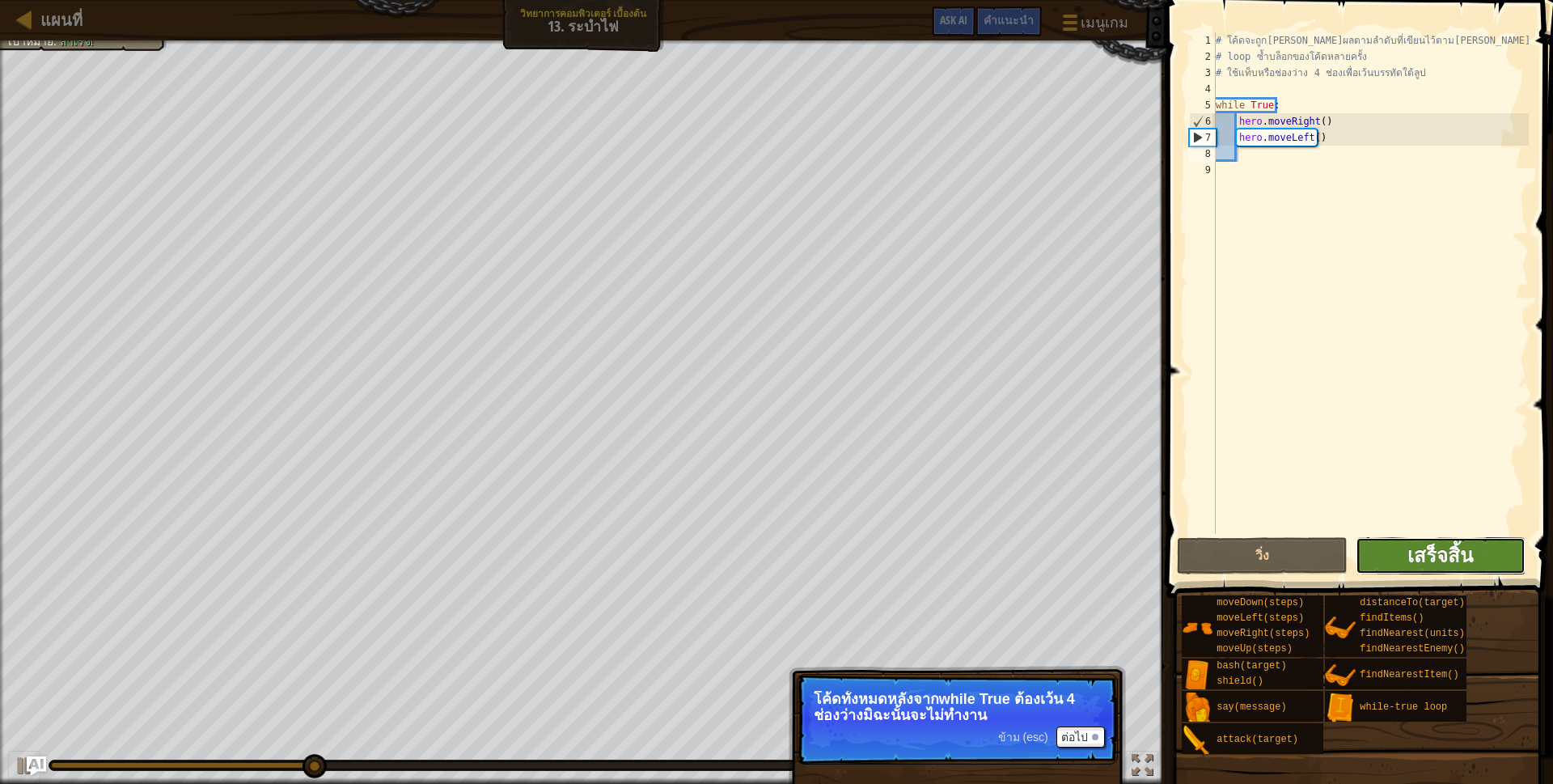
click at [1470, 560] on span "เสร็จสิ้น" at bounding box center [1440, 555] width 65 height 26
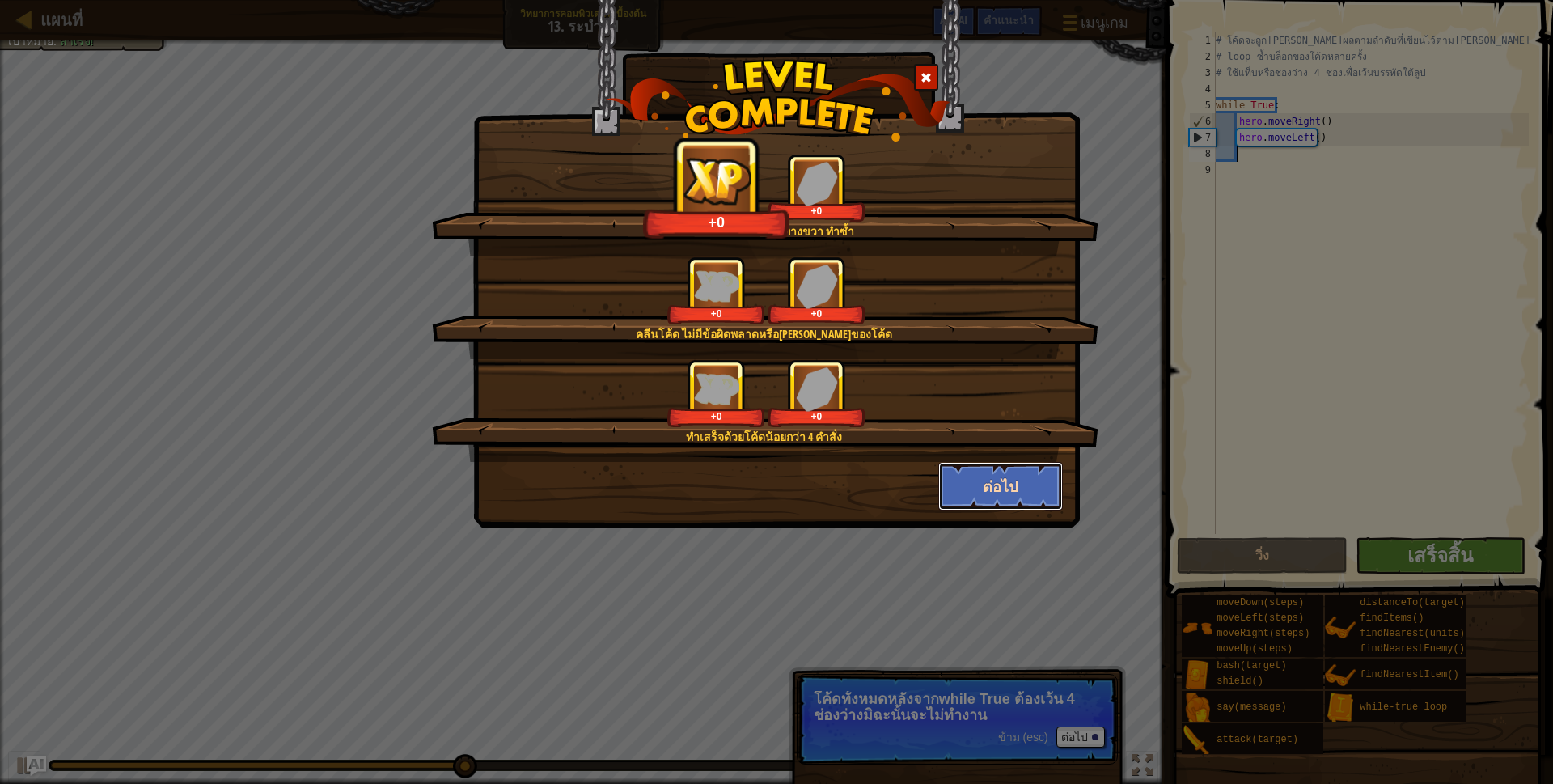
click at [1033, 495] on button "ต่อไป" at bounding box center [1001, 486] width 126 height 49
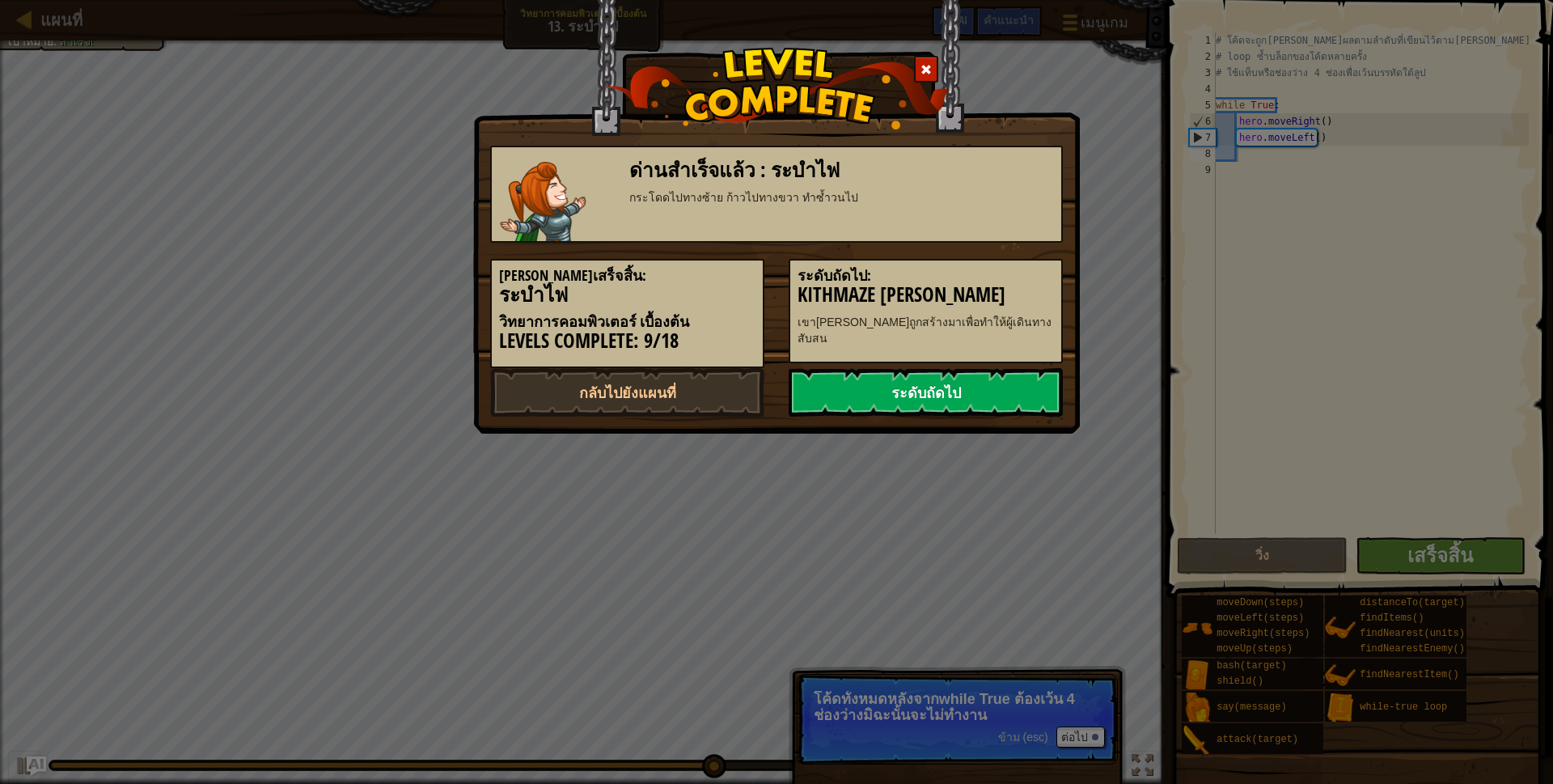
click at [944, 415] on link "ระดับถัดไป" at bounding box center [925, 392] width 274 height 49
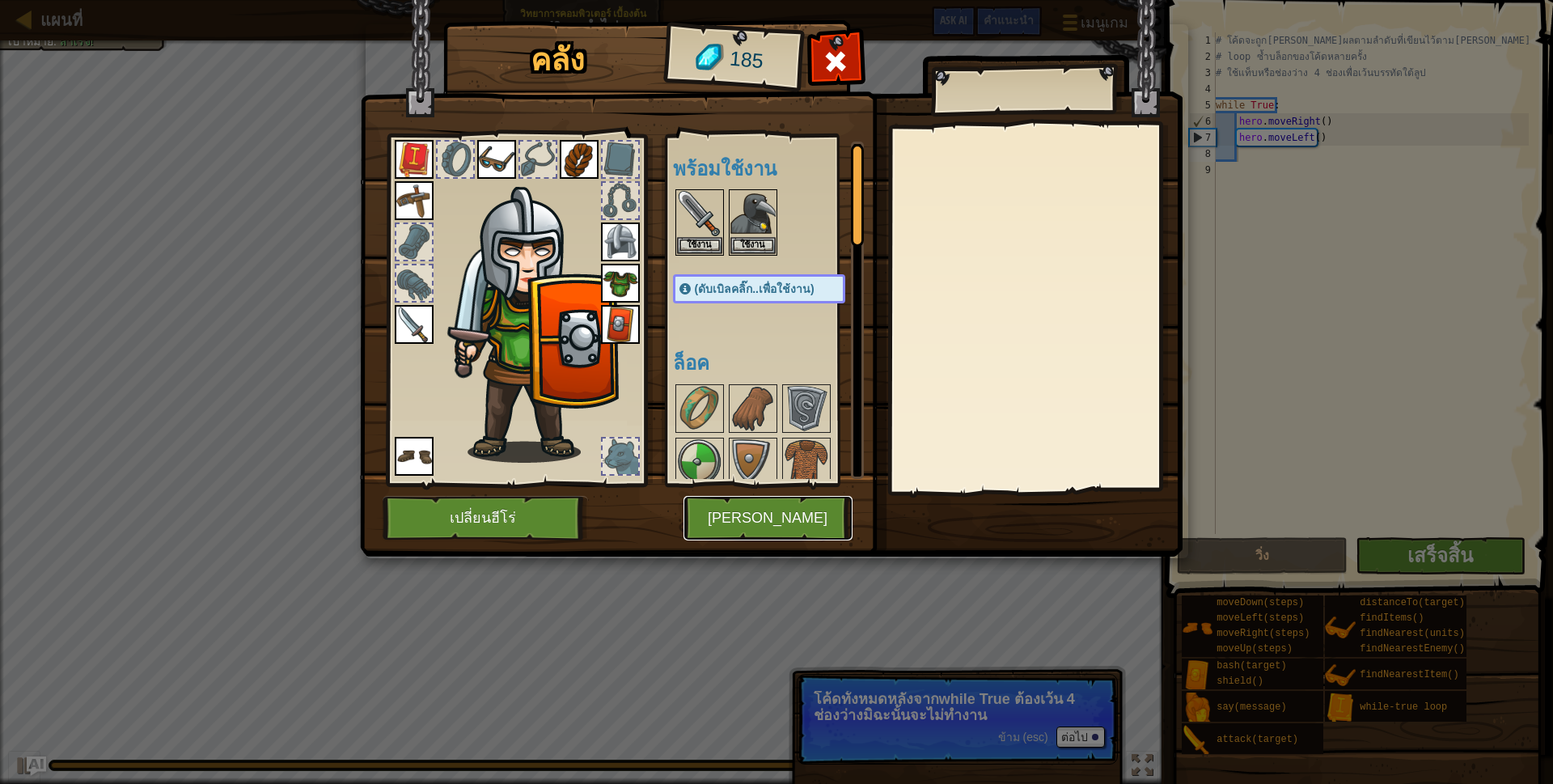
click at [800, 504] on button "[PERSON_NAME]" at bounding box center [768, 518] width 169 height 44
